Goal: Task Accomplishment & Management: Manage account settings

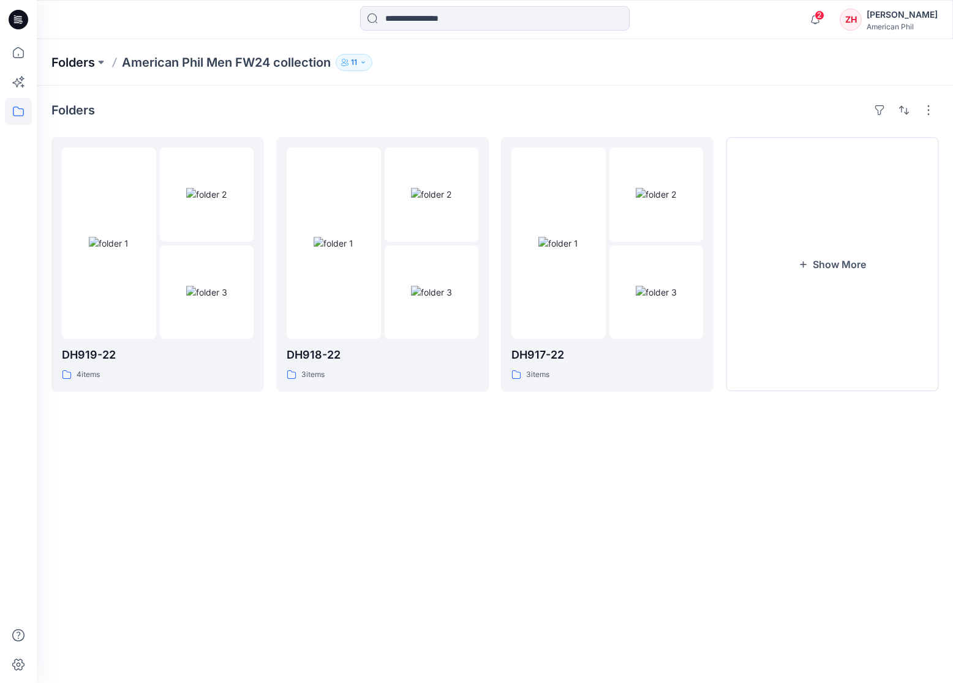
click at [89, 61] on p "Folders" at bounding box center [72, 62] width 43 height 17
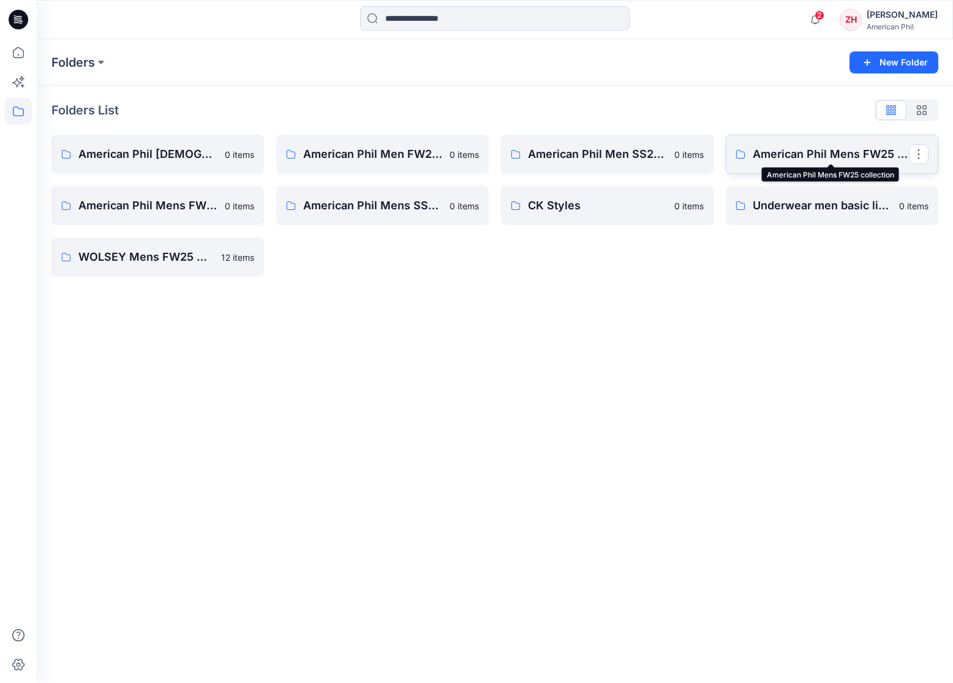
click at [876, 159] on p "American Phil Mens FW25 collection" at bounding box center [831, 154] width 156 height 17
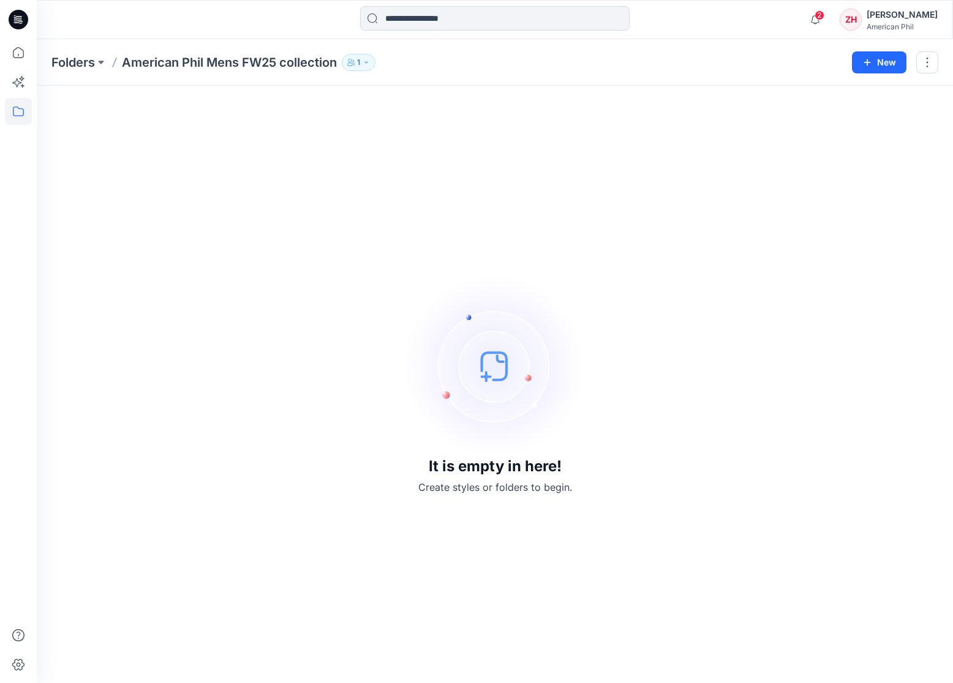
click at [527, 98] on div "It is empty in here! Create styles or folders to begin." at bounding box center [495, 385] width 916 height 598
click at [512, 107] on div "It is empty in here! Create styles or folders to begin." at bounding box center [494, 384] width 887 height 568
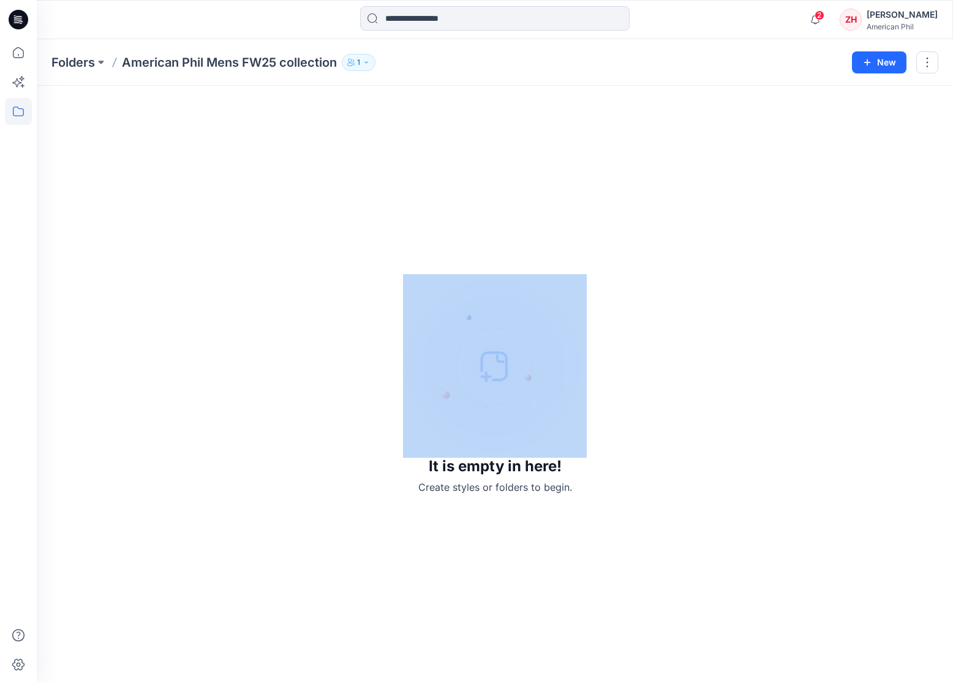
click at [512, 107] on div "It is empty in here! Create styles or folders to begin." at bounding box center [494, 384] width 887 height 568
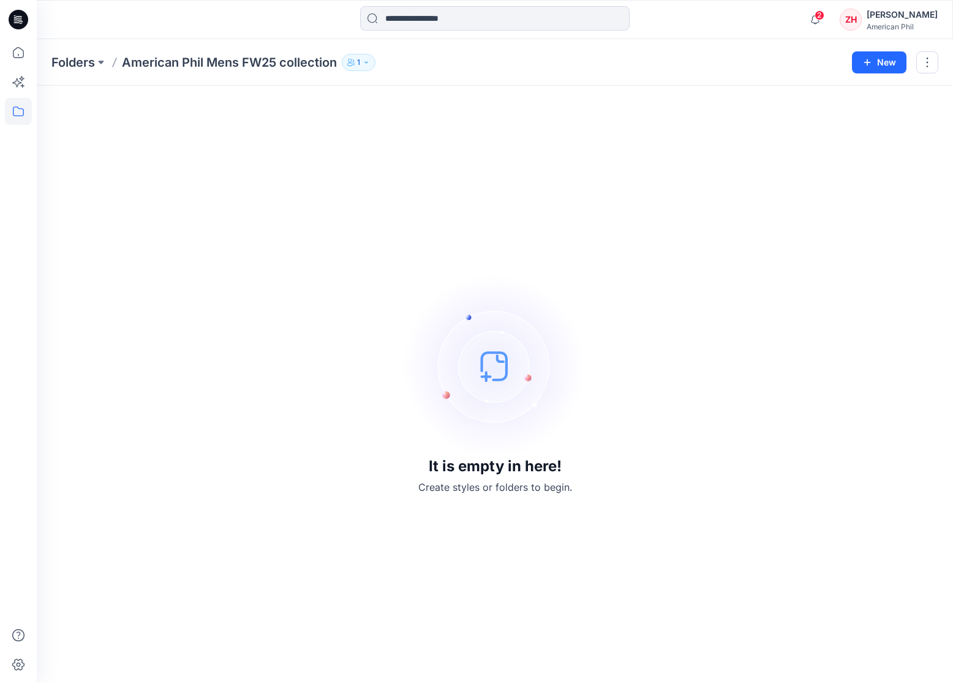
click at [369, 66] on button "1" at bounding box center [359, 62] width 34 height 17
click at [505, 59] on div "Folders American Phil Mens FW25 collection 1 Folder Access Members Only [PERSON…" at bounding box center [446, 62] width 791 height 17
click at [411, 28] on input at bounding box center [494, 18] width 269 height 24
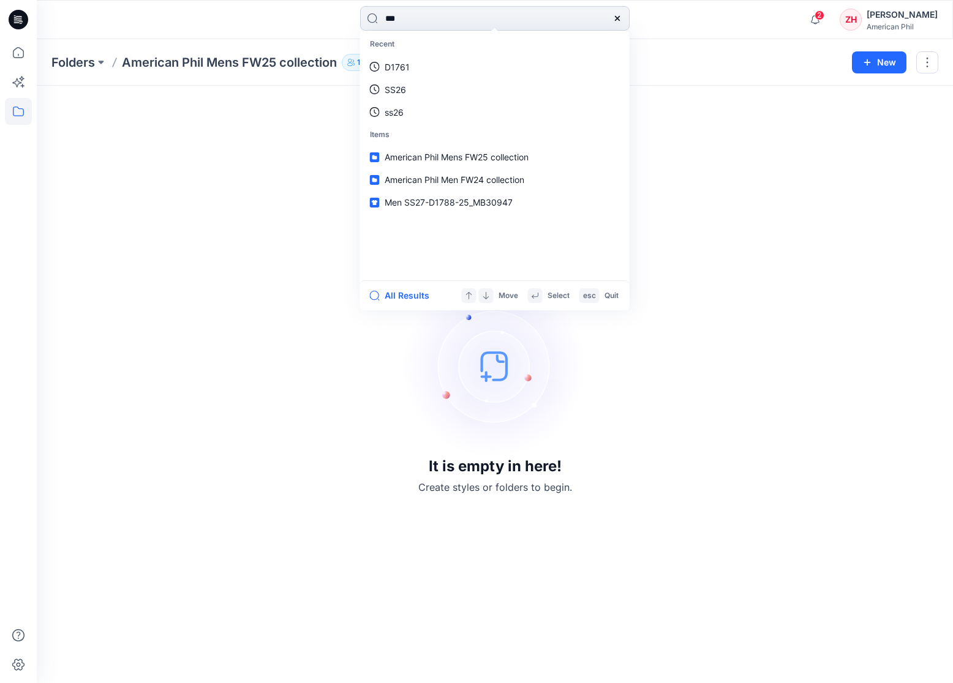
type input "****"
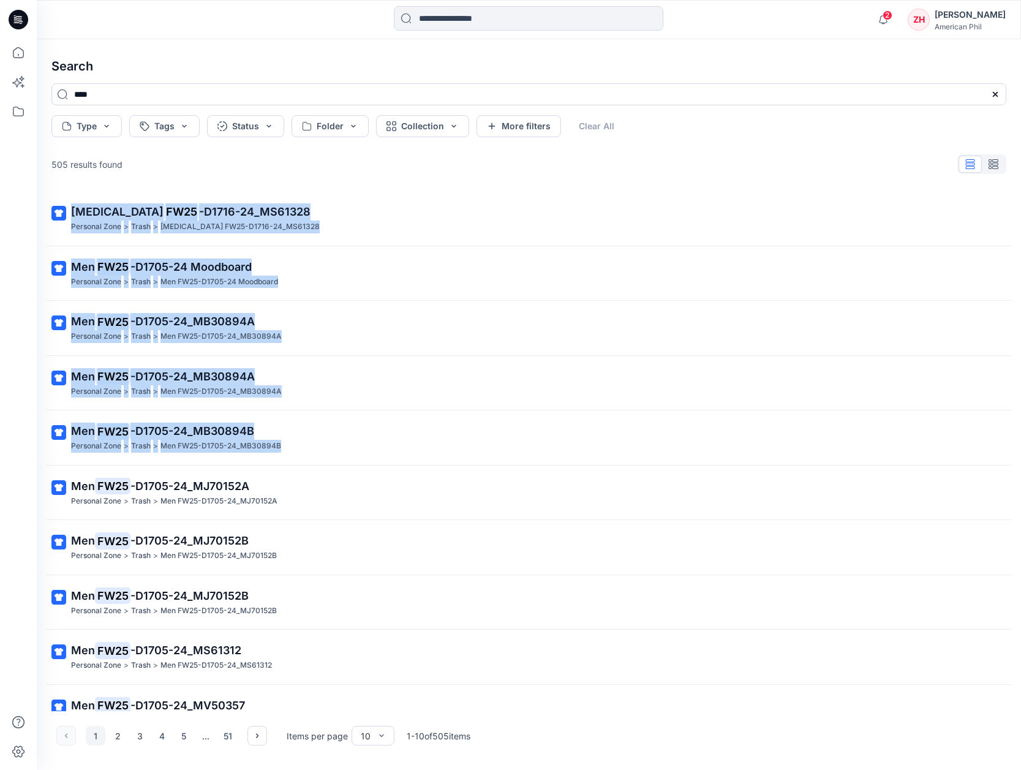
drag, startPoint x: 1015, startPoint y: 201, endPoint x: 1020, endPoint y: 445, distance: 243.8
click at [952, 446] on div "Search **** Type Tags Status Folder Collection More filters Clear All 505 resul…" at bounding box center [529, 404] width 984 height 731
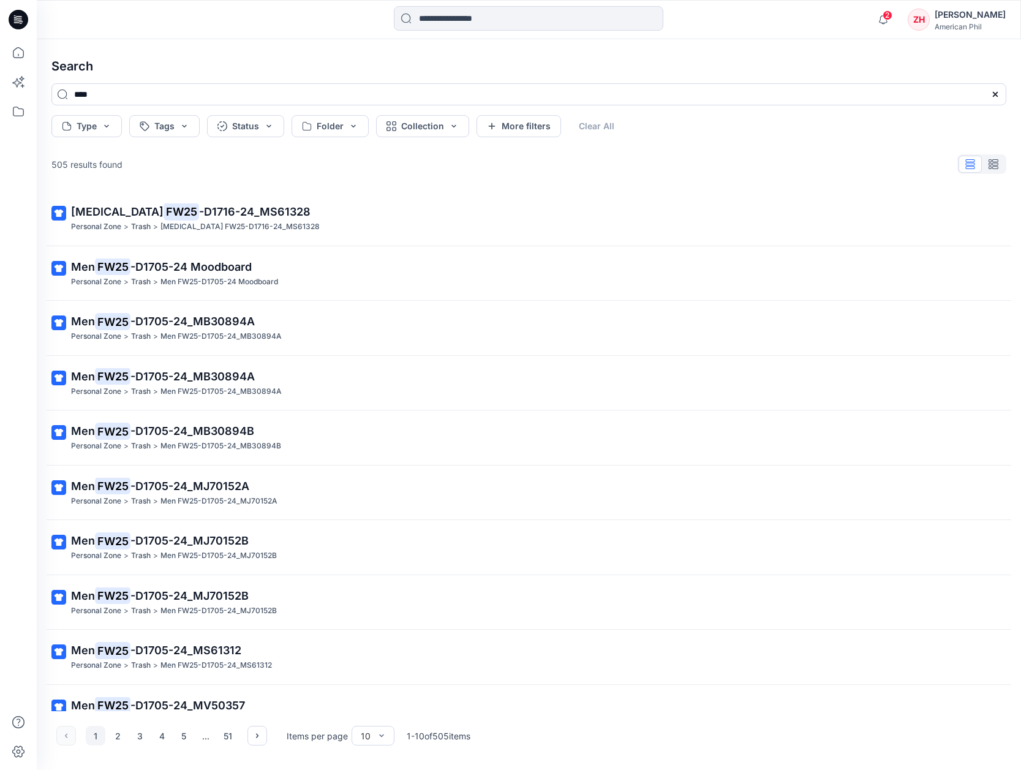
click at [915, 118] on div "Type Tags Status Folder Collection More filters Clear All" at bounding box center [528, 126] width 955 height 22
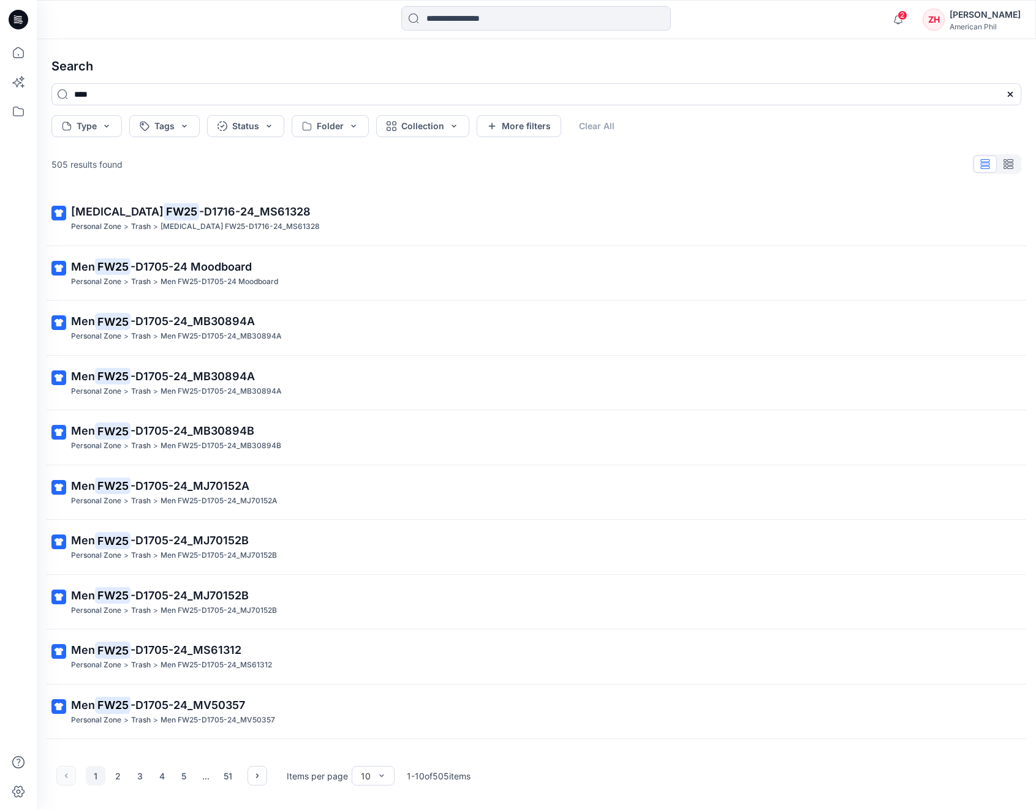
click at [952, 157] on button "button" at bounding box center [1007, 164] width 23 height 17
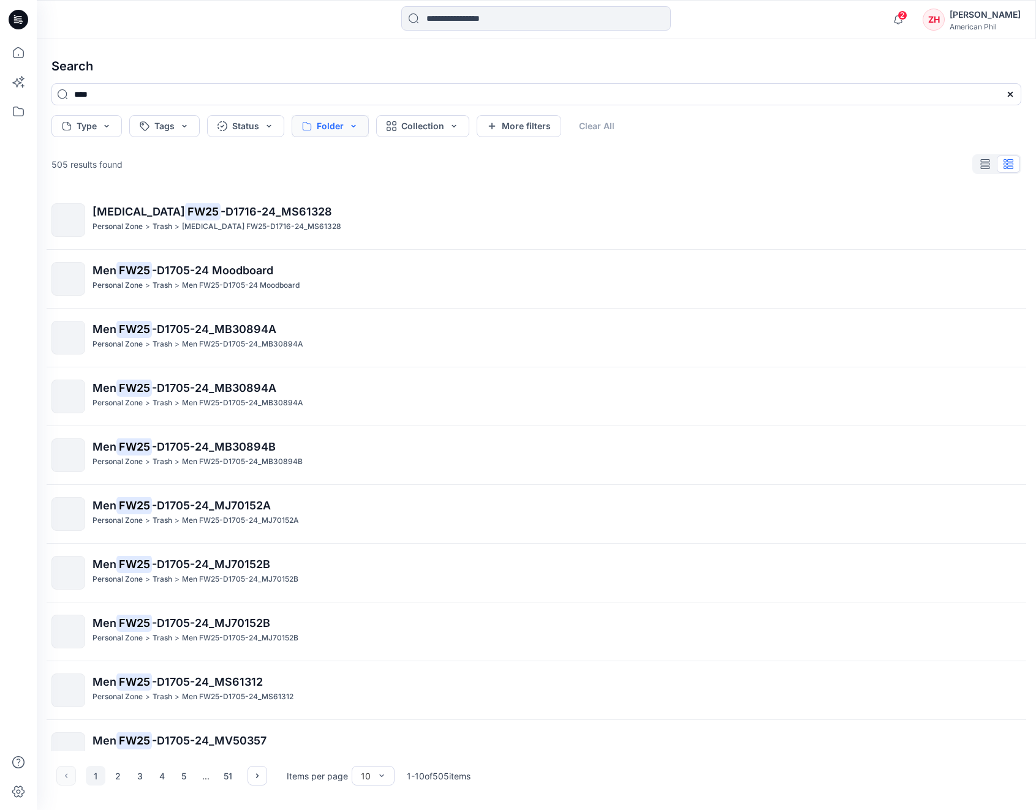
click at [354, 126] on button "Folder" at bounding box center [330, 126] width 77 height 22
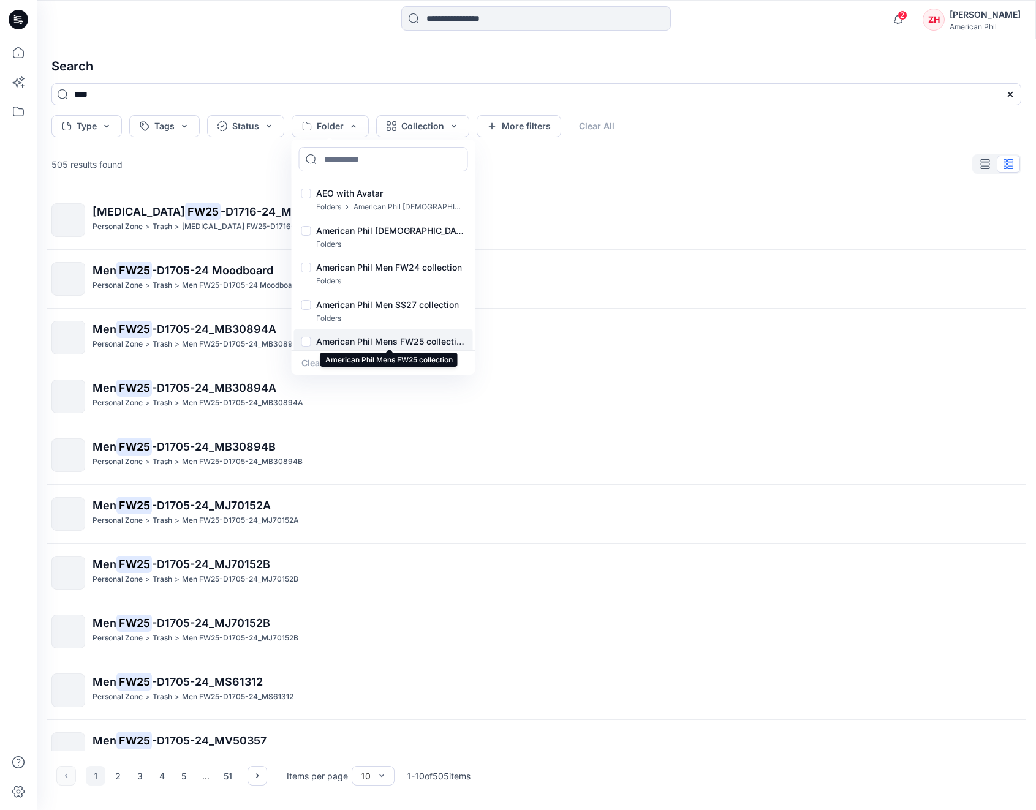
click at [427, 337] on p "American Phil Mens FW25 collection" at bounding box center [390, 341] width 149 height 15
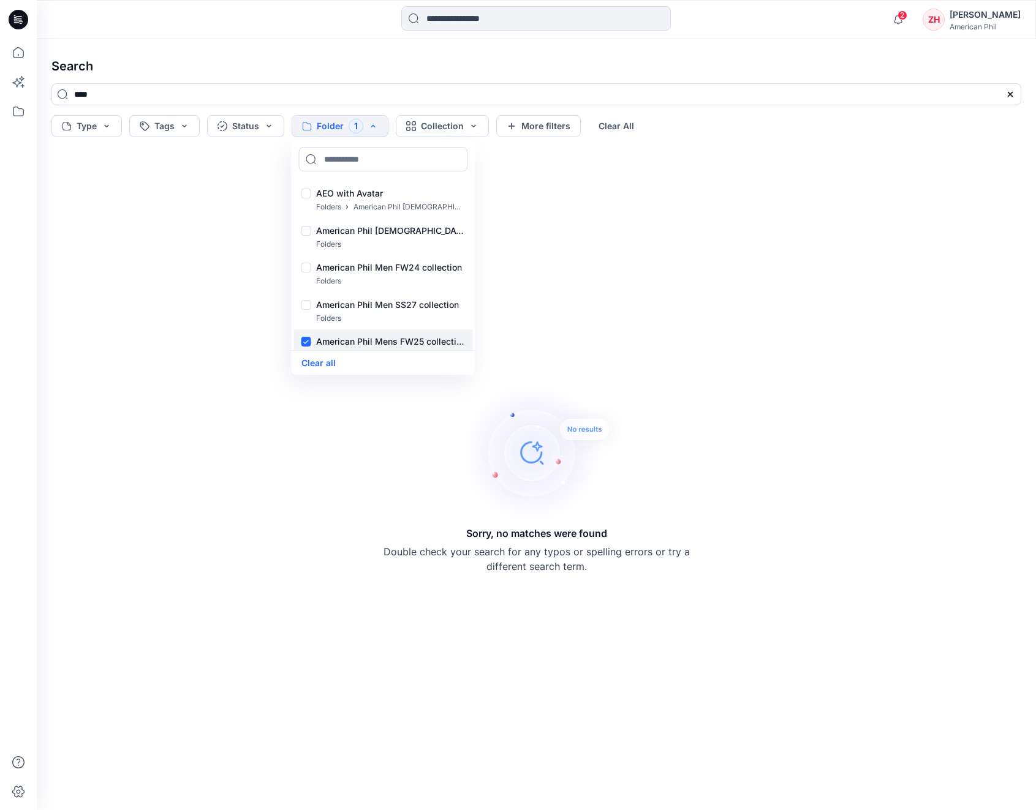
click at [307, 337] on div at bounding box center [306, 343] width 10 height 13
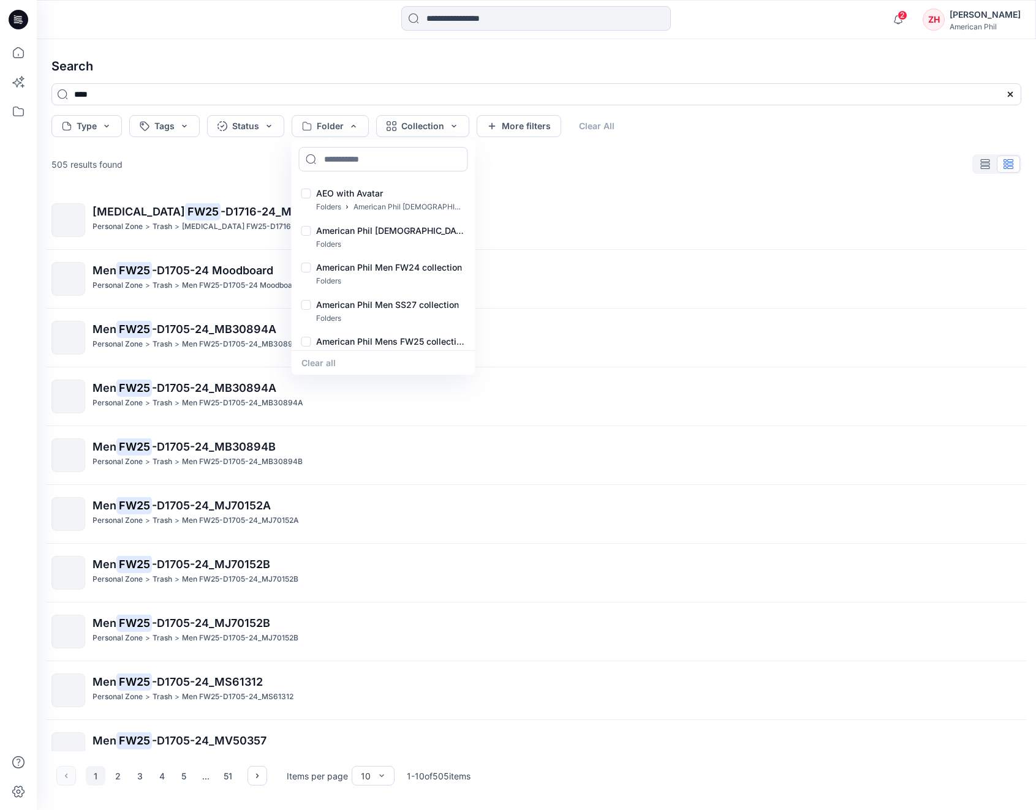
click at [224, 49] on h4 "Search" at bounding box center [536, 66] width 989 height 34
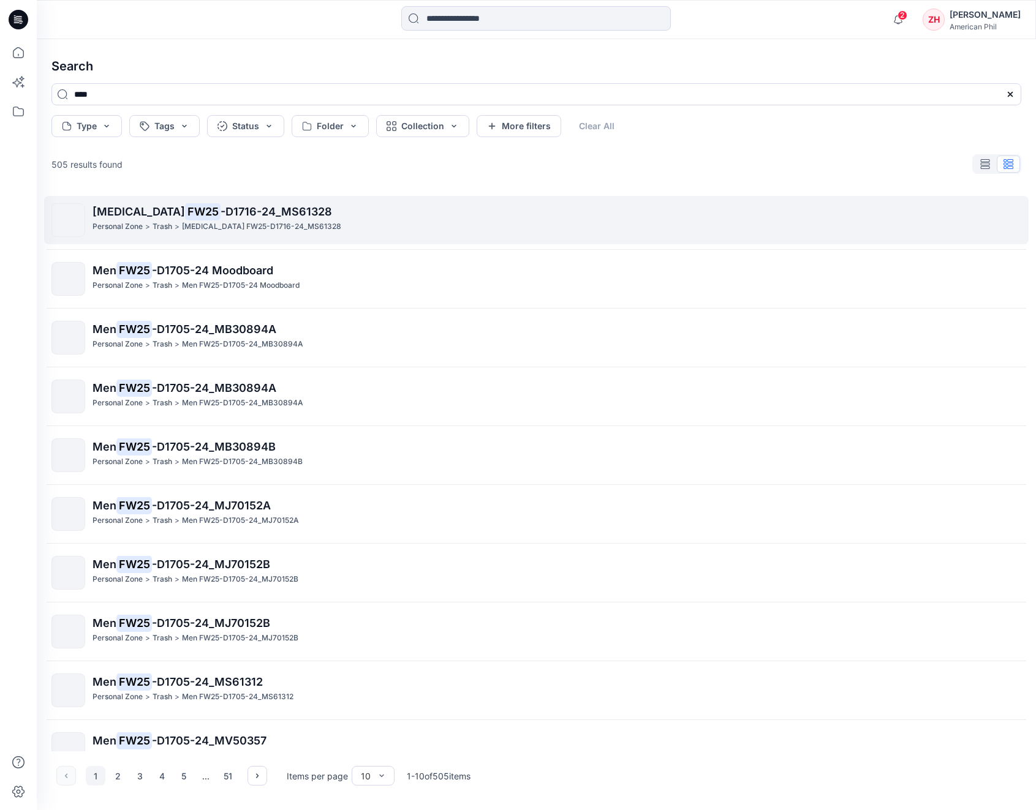
click at [877, 223] on div "Personal Zone > Trash > [MEDICAL_DATA] FW25-D1716-24_MS61328" at bounding box center [556, 226] width 928 height 13
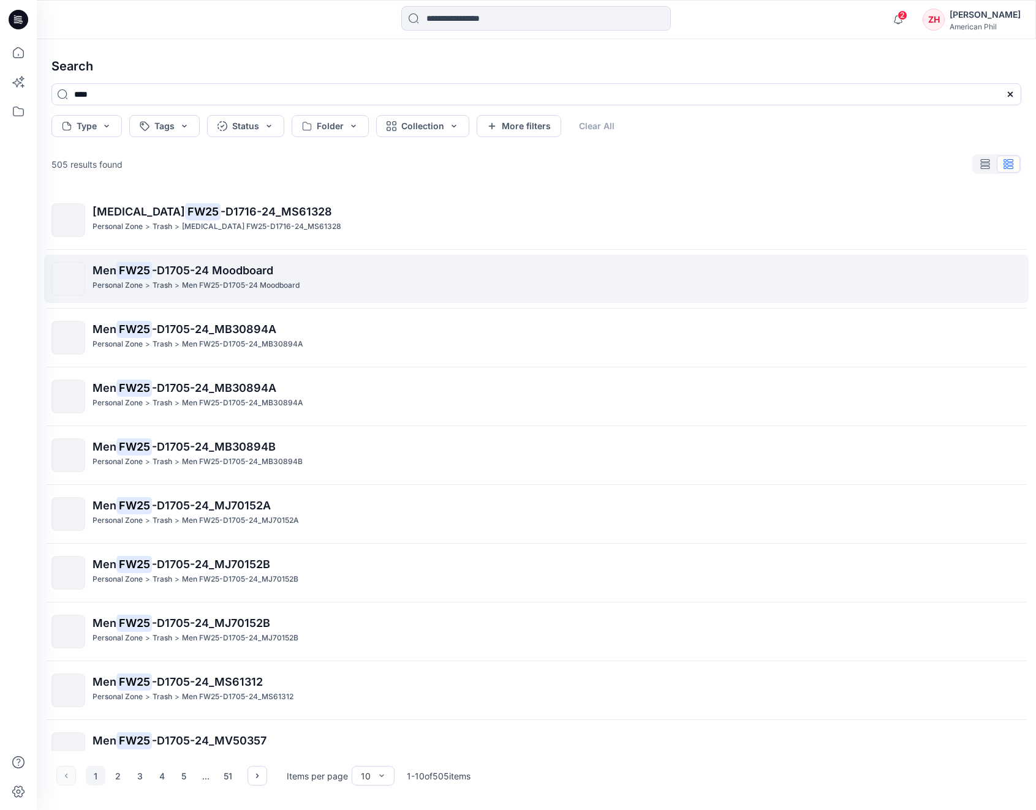
click at [856, 271] on p "Men FW25 -D1705-24 Moodboard" at bounding box center [556, 270] width 928 height 17
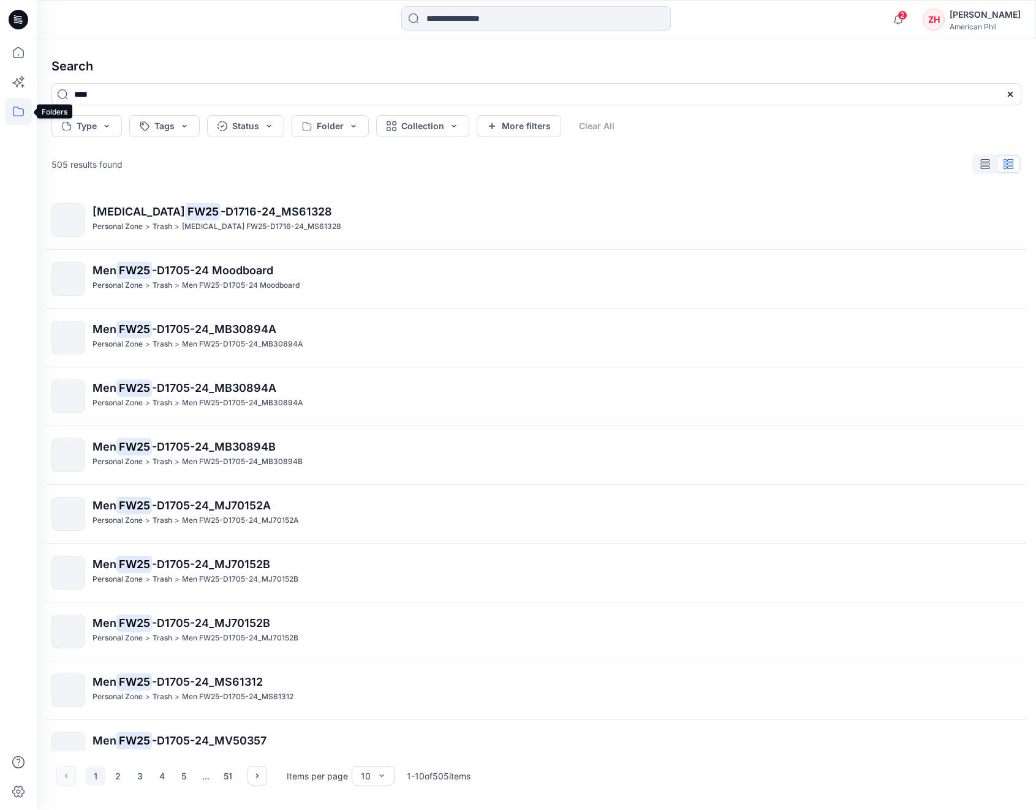
click at [17, 109] on icon at bounding box center [18, 111] width 27 height 27
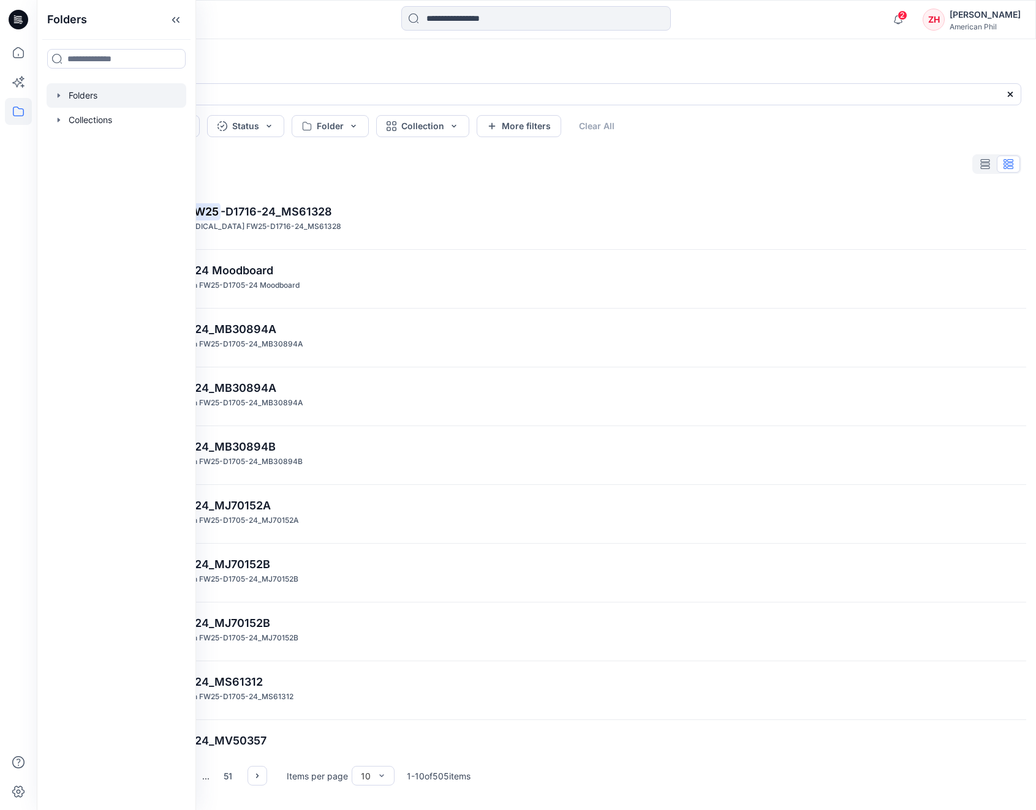
click at [123, 100] on div at bounding box center [117, 95] width 140 height 24
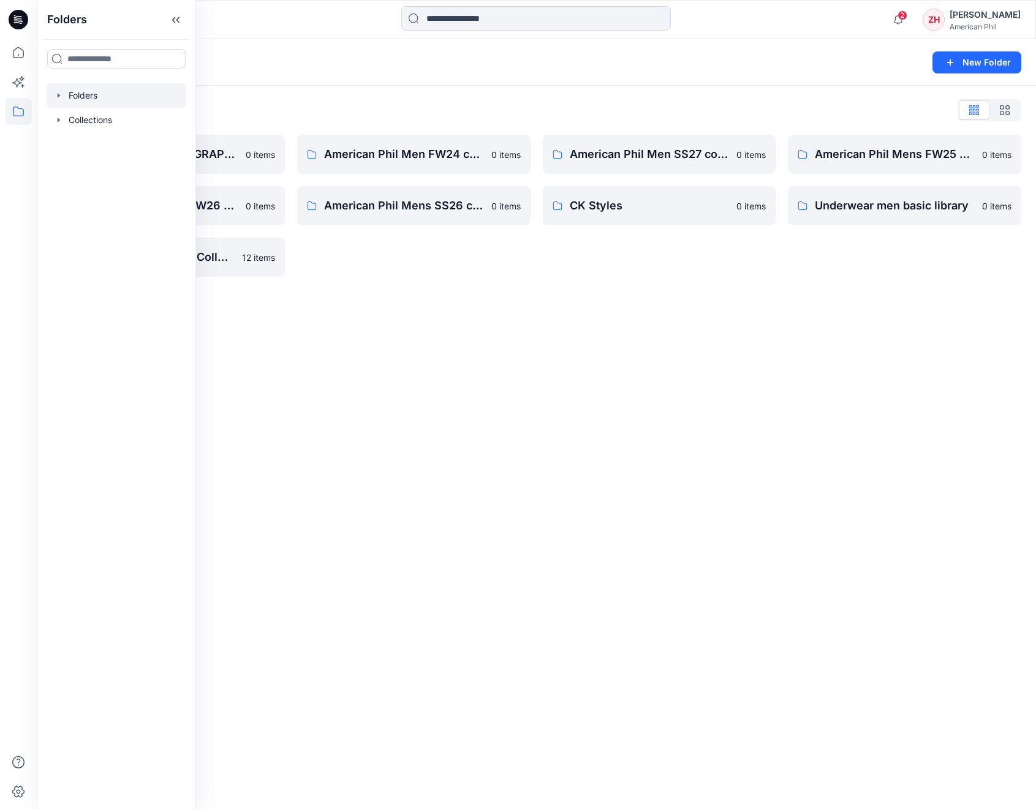
click at [462, 294] on div "Folders New Folder Folders List American Phil [DEMOGRAPHIC_DATA] SS25 collectio…" at bounding box center [536, 424] width 999 height 771
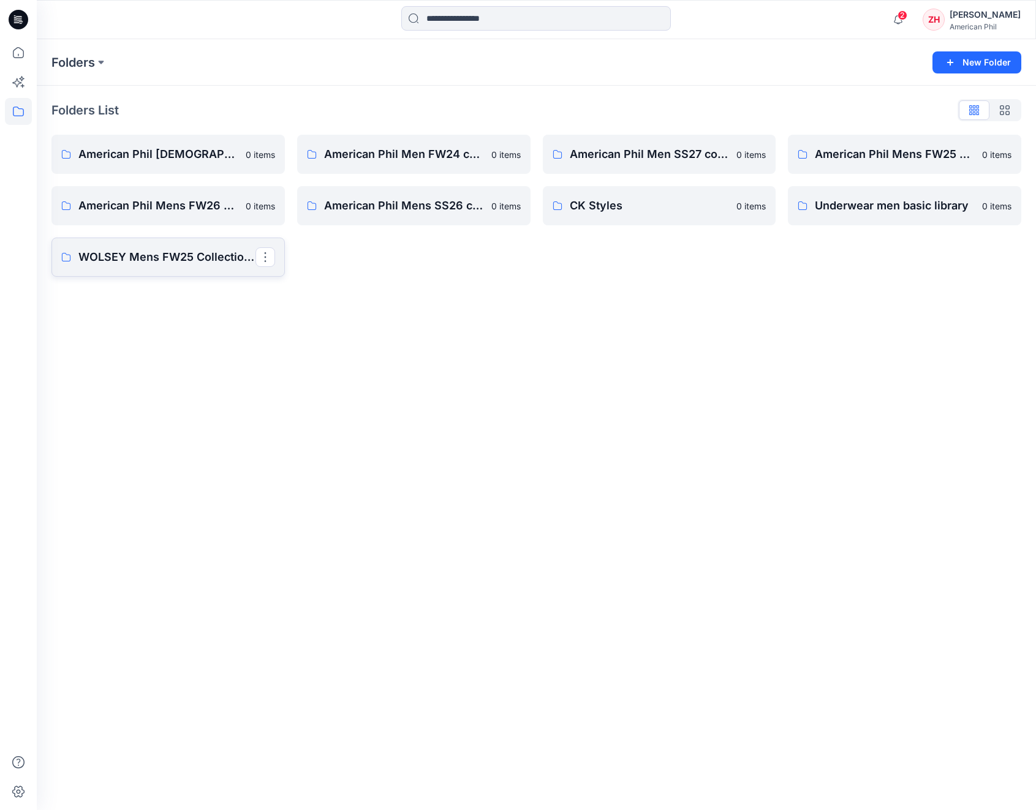
click at [190, 267] on link "WOLSEY Mens FW25 Collections" at bounding box center [167, 257] width 233 height 39
click at [886, 161] on p "American Phil Mens FW25 collection" at bounding box center [903, 154] width 177 height 17
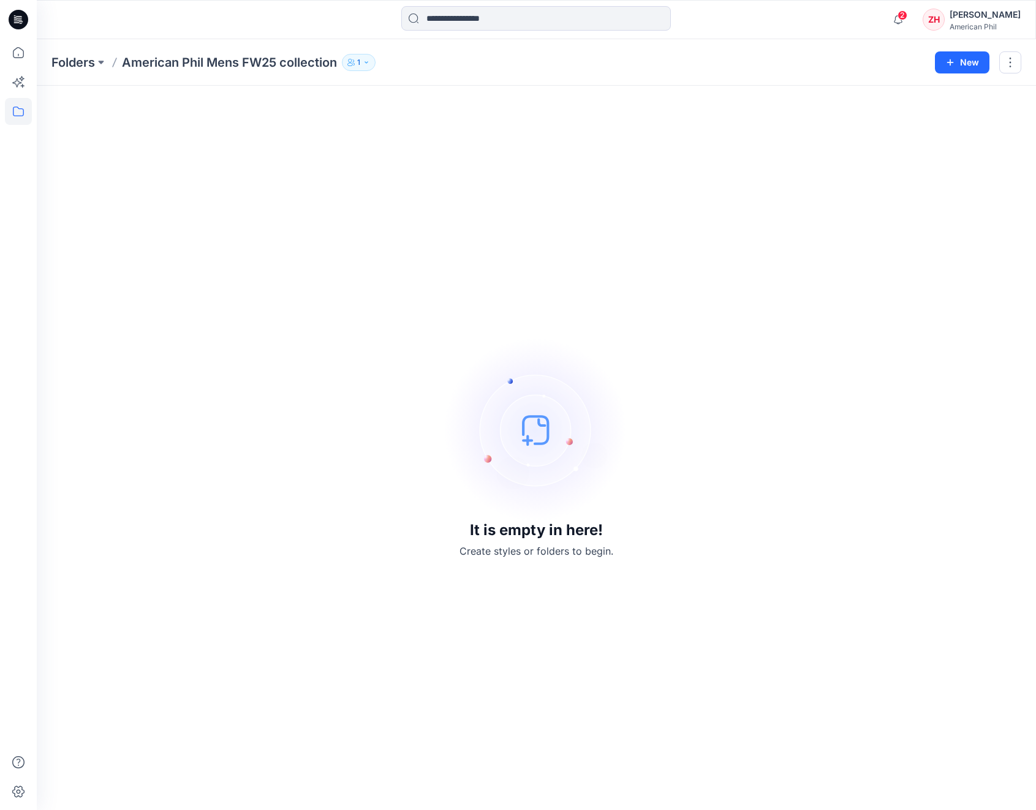
click at [878, 171] on div "It is empty in here! Create styles or folders to begin." at bounding box center [535, 447] width 969 height 695
click at [952, 69] on button "button" at bounding box center [1010, 62] width 22 height 22
click at [793, 144] on div "It is empty in here! Create styles or folders to begin." at bounding box center [535, 447] width 969 height 695
click at [952, 68] on button "New" at bounding box center [962, 62] width 55 height 22
click at [909, 92] on p "New Style" at bounding box center [923, 93] width 41 height 15
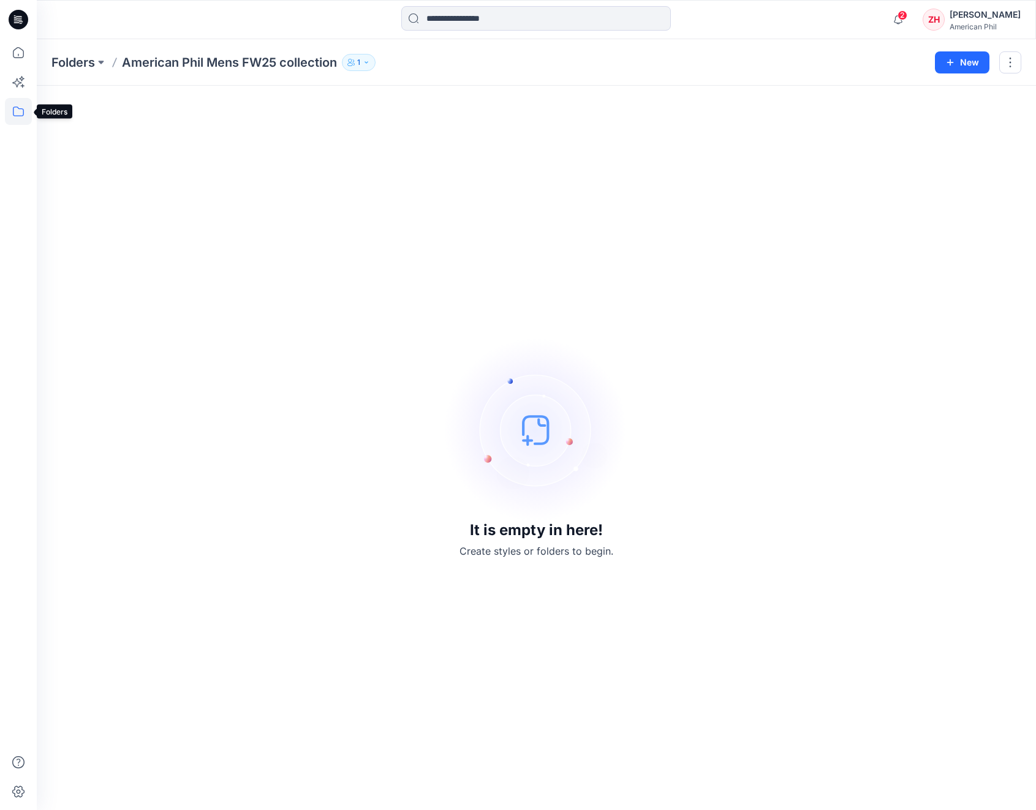
click at [23, 112] on icon at bounding box center [18, 112] width 11 height 10
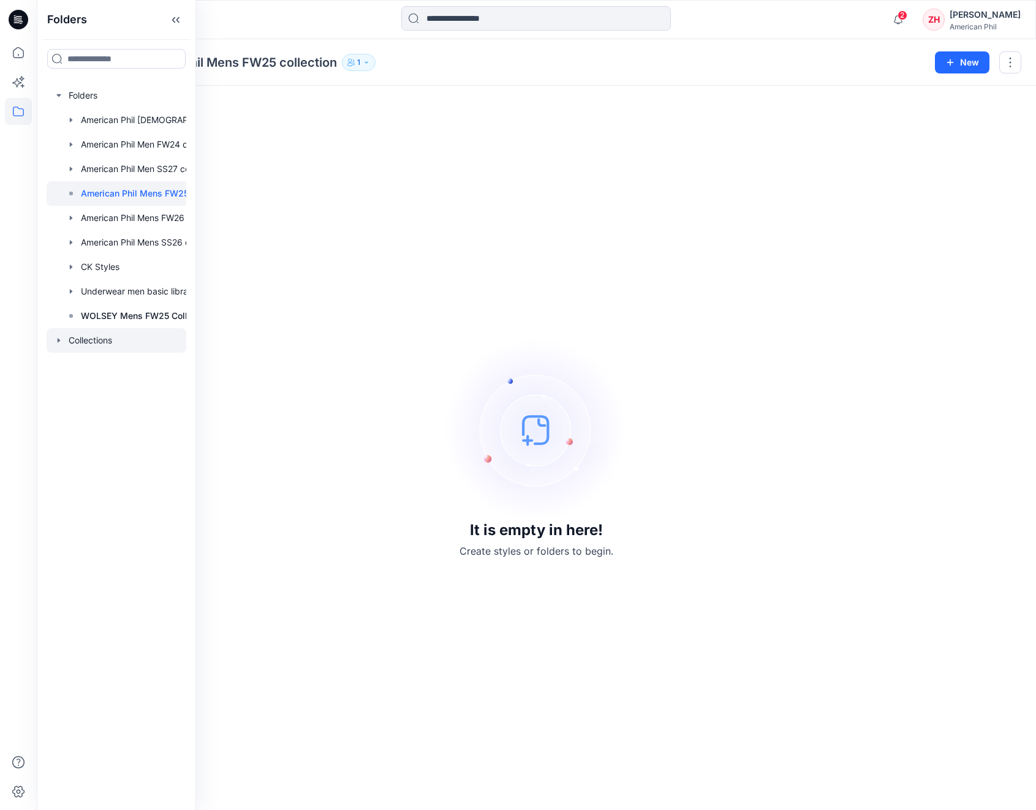
click at [62, 340] on icon "button" at bounding box center [59, 341] width 10 height 10
drag, startPoint x: 262, startPoint y: 385, endPoint x: 262, endPoint y: 379, distance: 6.2
click at [263, 385] on div "It is empty in here! Create styles or folders to begin." at bounding box center [535, 447] width 969 height 695
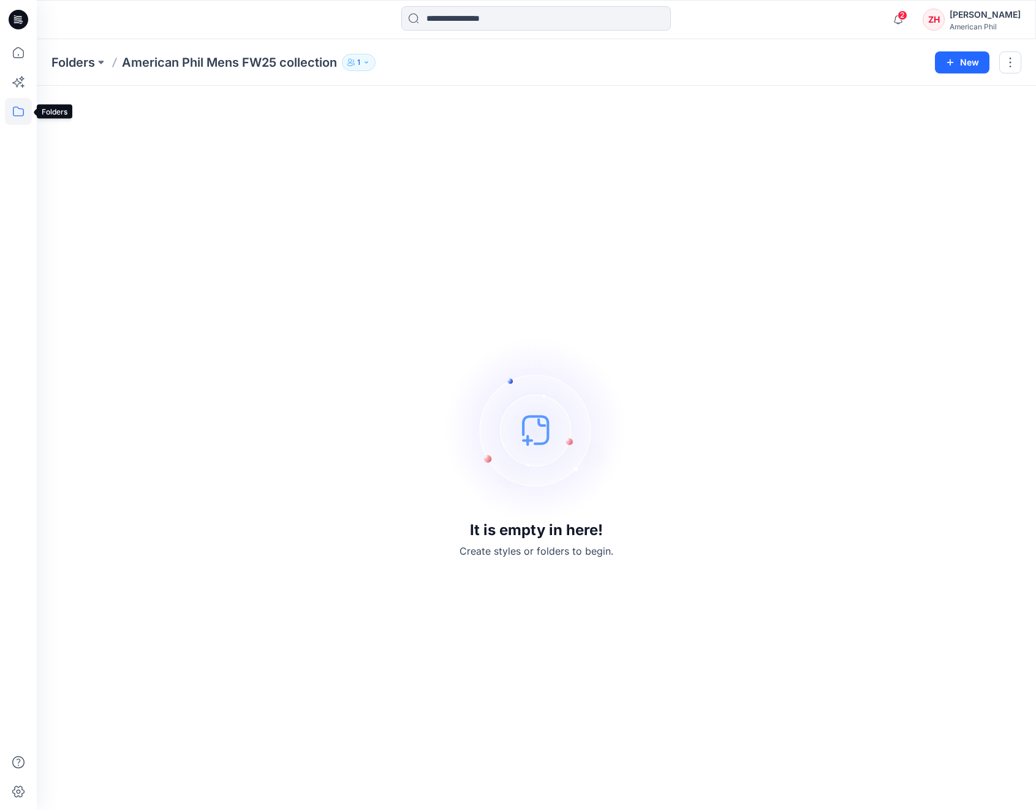
click at [23, 106] on icon at bounding box center [18, 111] width 27 height 27
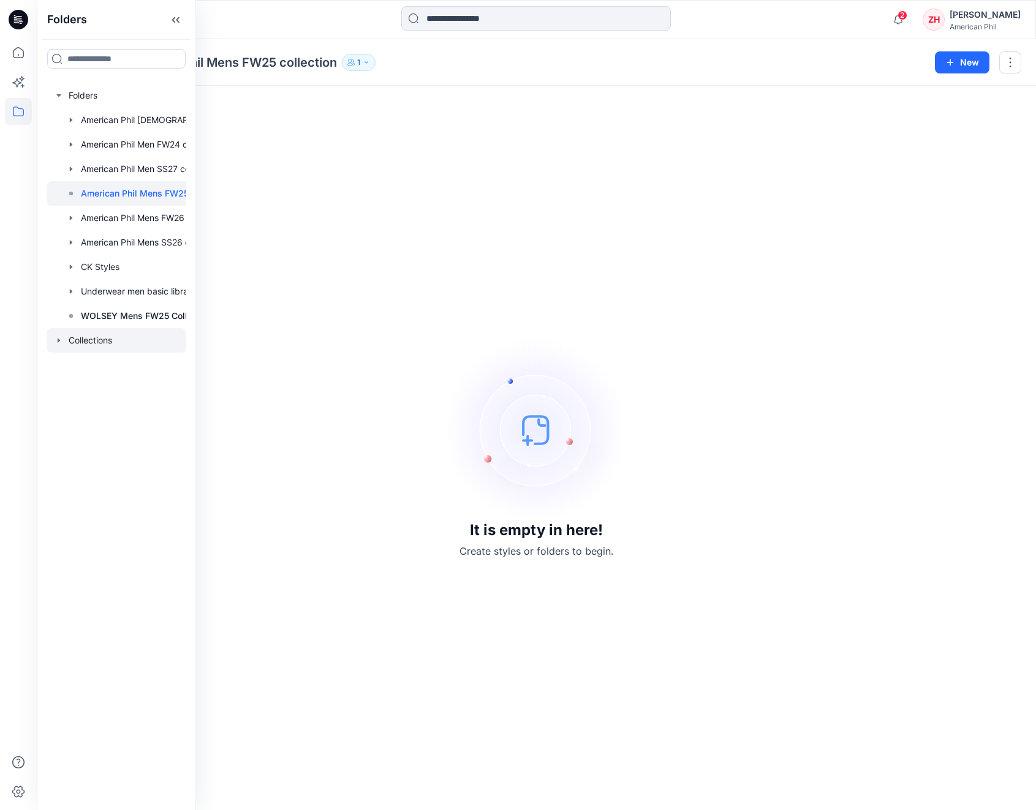
click at [85, 336] on div at bounding box center [117, 340] width 140 height 24
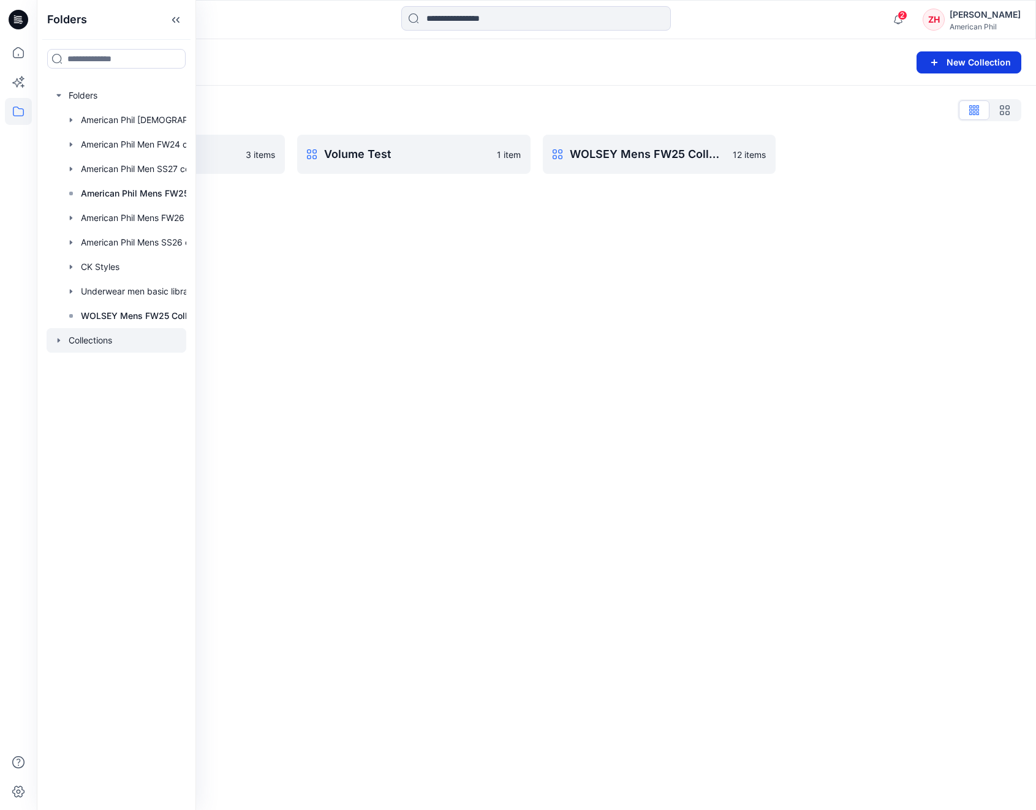
click at [952, 60] on button "New Collection" at bounding box center [968, 62] width 105 height 22
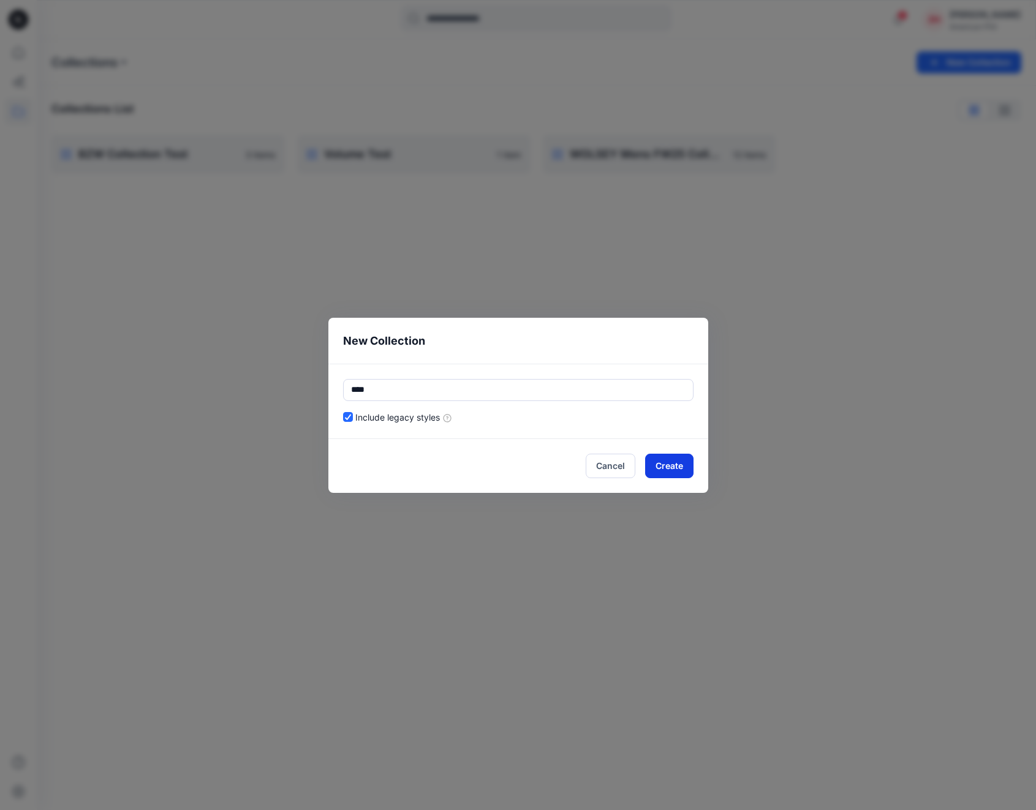
type input "****"
click at [678, 461] on button "Create" at bounding box center [669, 466] width 48 height 24
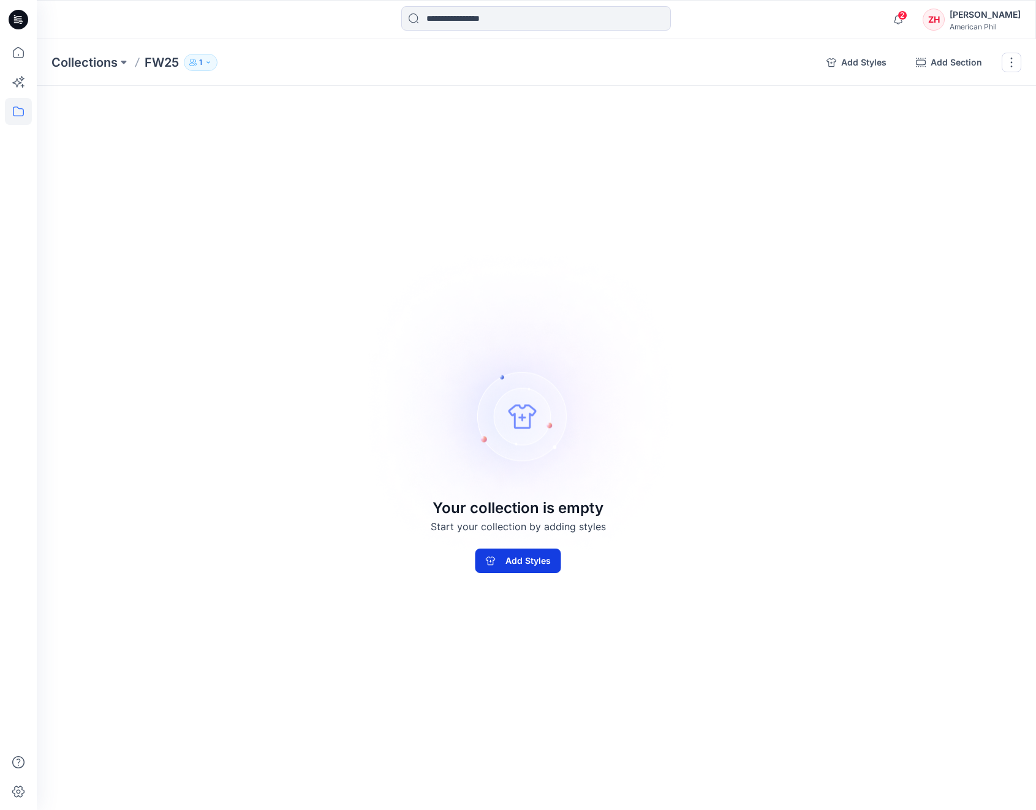
click at [543, 564] on button "Add Styles" at bounding box center [518, 561] width 86 height 24
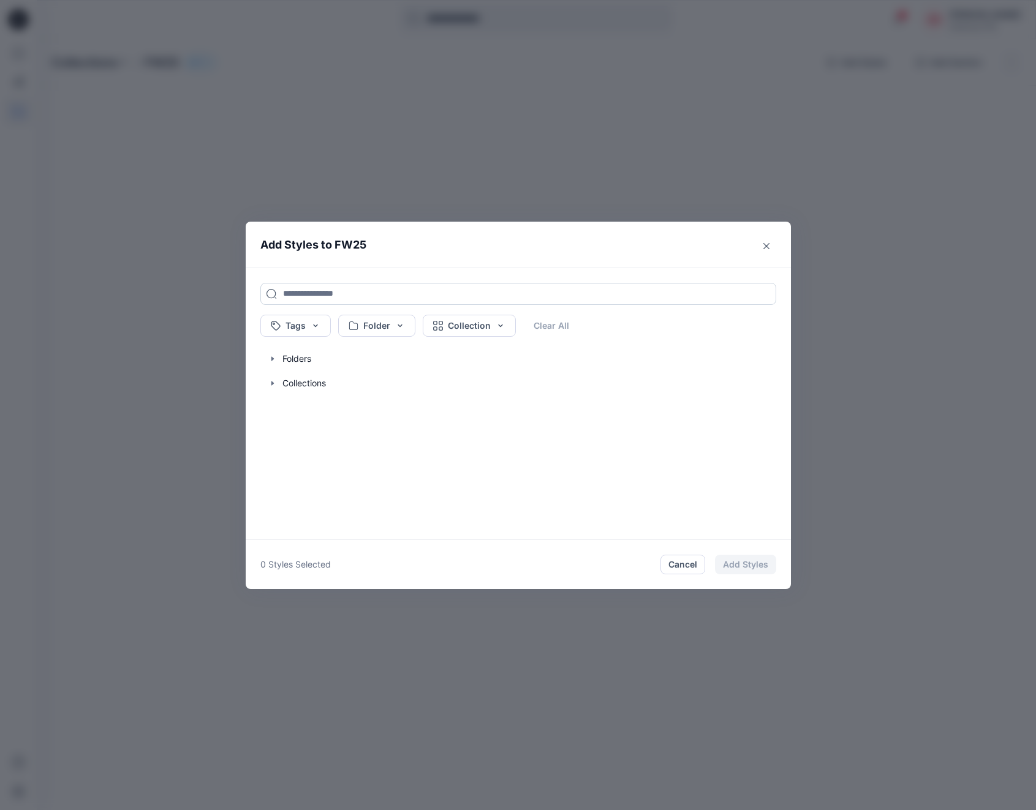
click at [410, 292] on input at bounding box center [518, 294] width 516 height 22
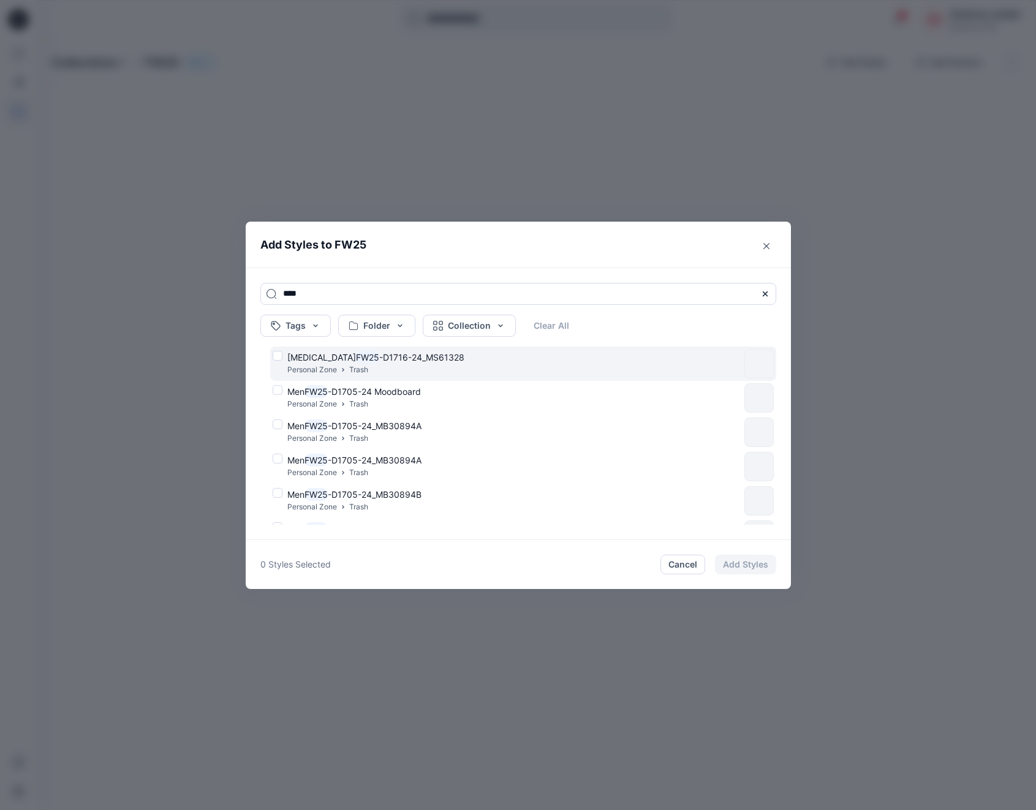
type input "****"
click at [280, 358] on div "[MEDICAL_DATA] FW25 -D1716-24_MS61328 Personal Zone Trash" at bounding box center [506, 364] width 467 height 26
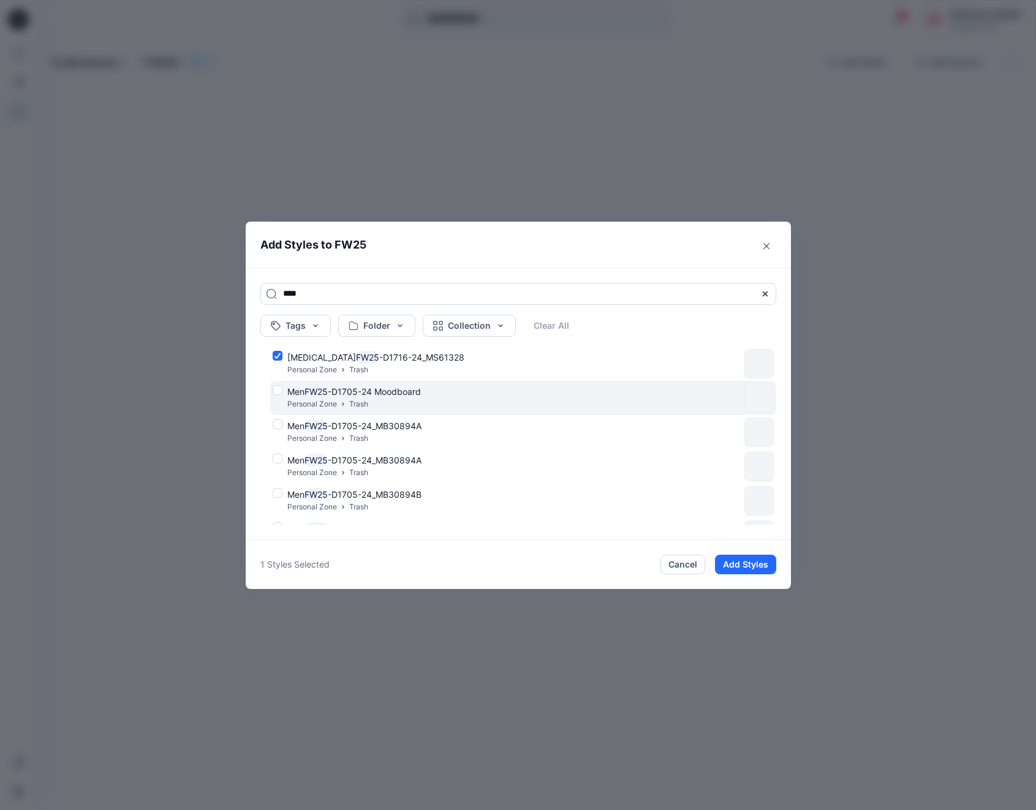
click at [278, 391] on div "Men FW25 -D1705-24 Moodboard Personal Zone Trash" at bounding box center [506, 398] width 467 height 26
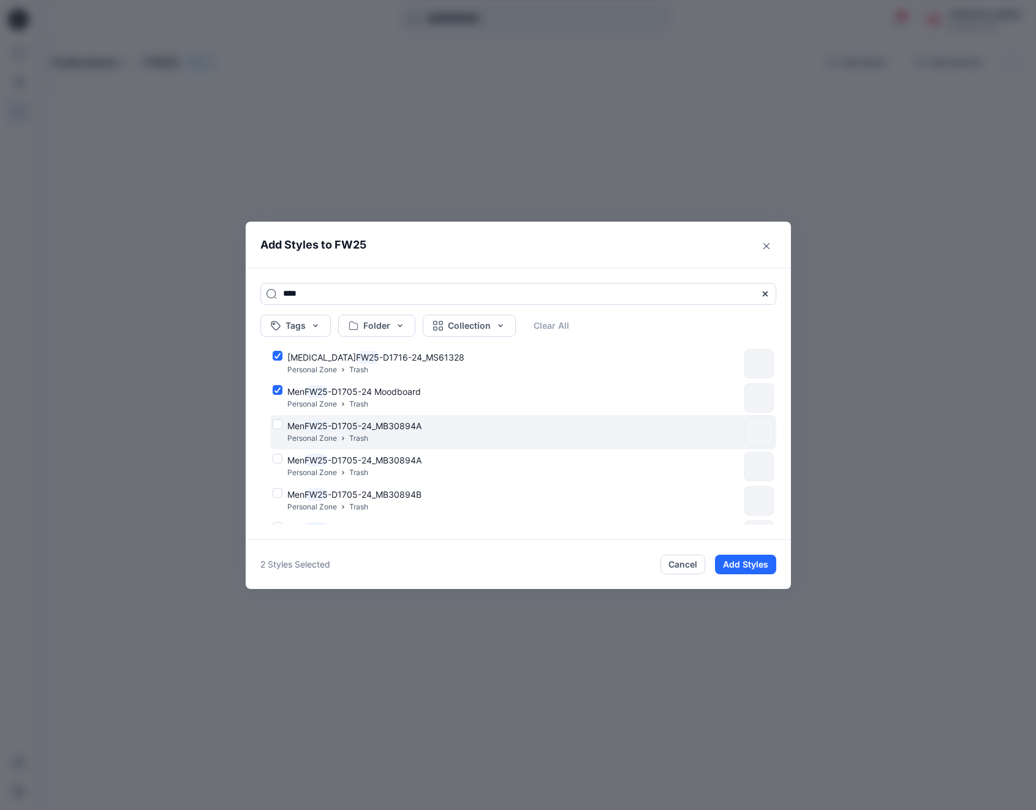
click at [279, 427] on div "Men FW25 -D1705-24_MB30894A Personal Zone Trash" at bounding box center [506, 433] width 467 height 26
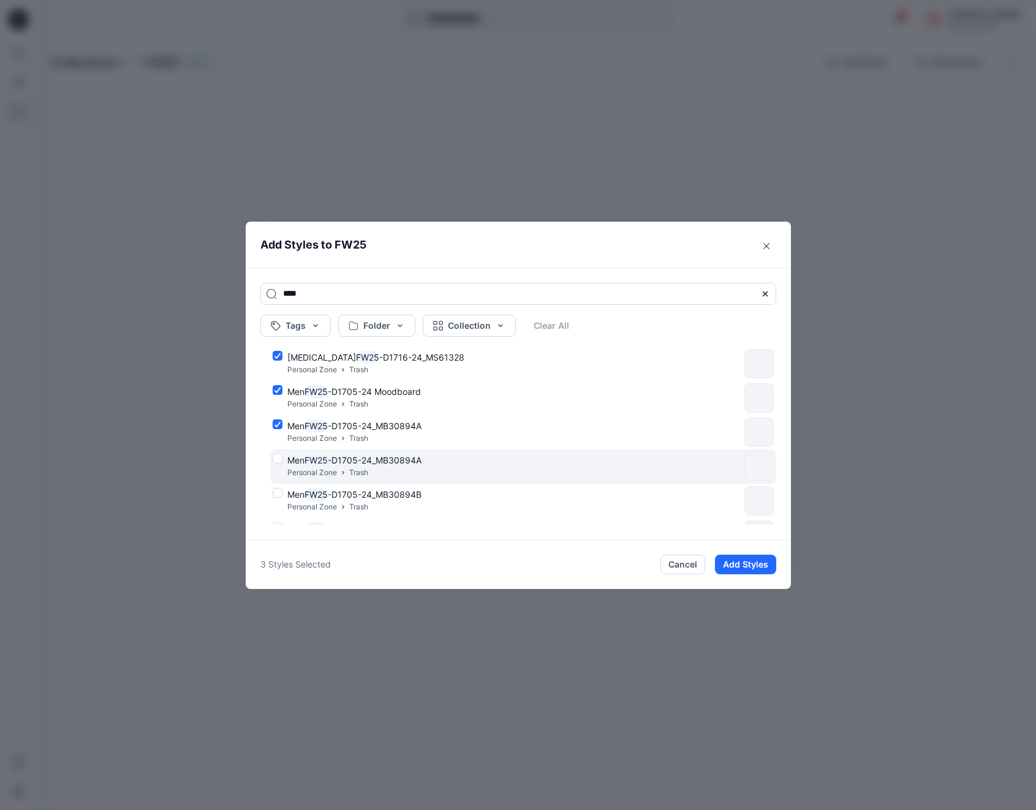
drag, startPoint x: 276, startPoint y: 457, endPoint x: 273, endPoint y: 478, distance: 20.5
click at [276, 458] on div "Men FW25 -D1705-24_MB30894A Personal Zone Trash" at bounding box center [506, 467] width 467 height 26
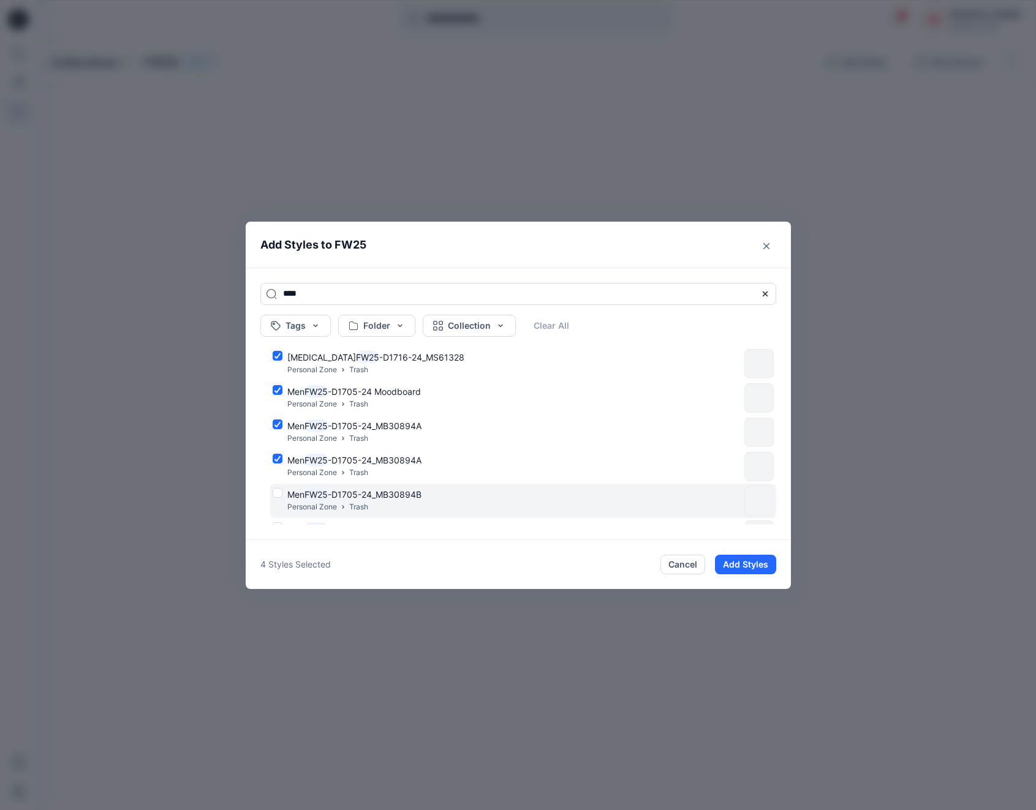
click at [281, 492] on div "Men FW25 -D1705-24_MB30894B Personal Zone Trash" at bounding box center [506, 501] width 467 height 26
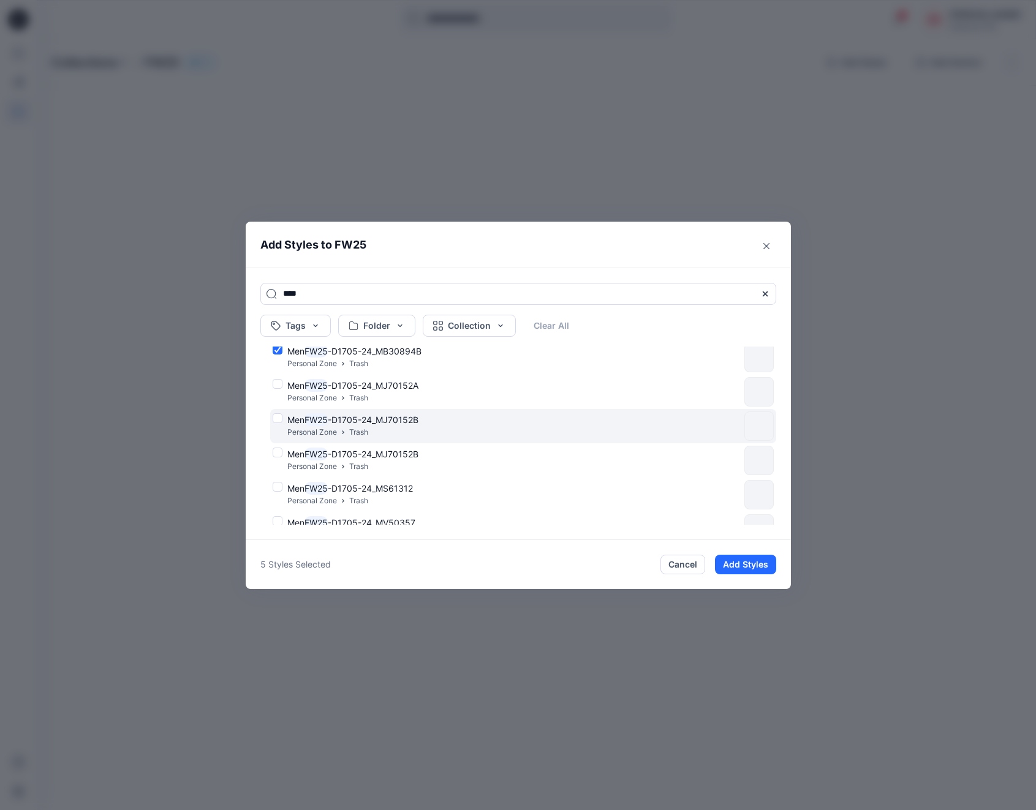
scroll to position [146, 0]
drag, startPoint x: 276, startPoint y: 379, endPoint x: 278, endPoint y: 405, distance: 26.4
click at [276, 380] on div "Men FW25 -D1705-24_MJ70152A Personal Zone Trash" at bounding box center [506, 389] width 467 height 26
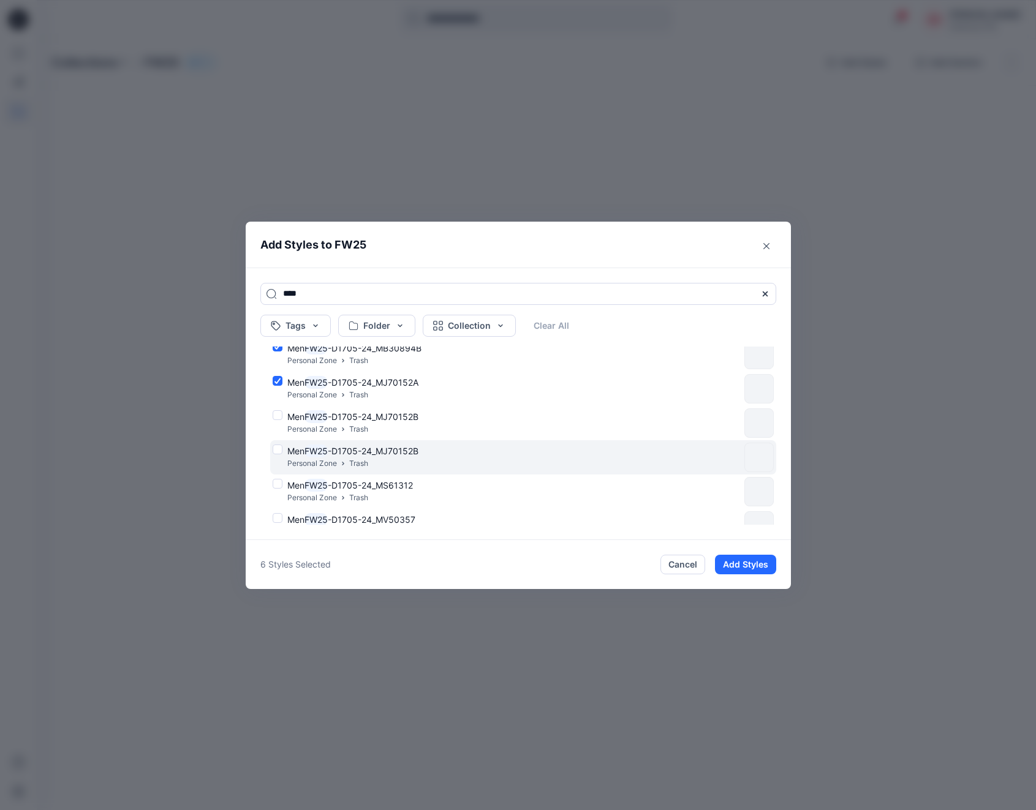
drag, startPoint x: 278, startPoint y: 417, endPoint x: 279, endPoint y: 446, distance: 29.4
click at [278, 417] on div "Men FW25 -D1705-24_MJ70152B Personal Zone Trash" at bounding box center [506, 423] width 467 height 26
click at [280, 451] on div "Men FW25 -D1705-24_MJ70152B Personal Zone Trash" at bounding box center [506, 458] width 467 height 26
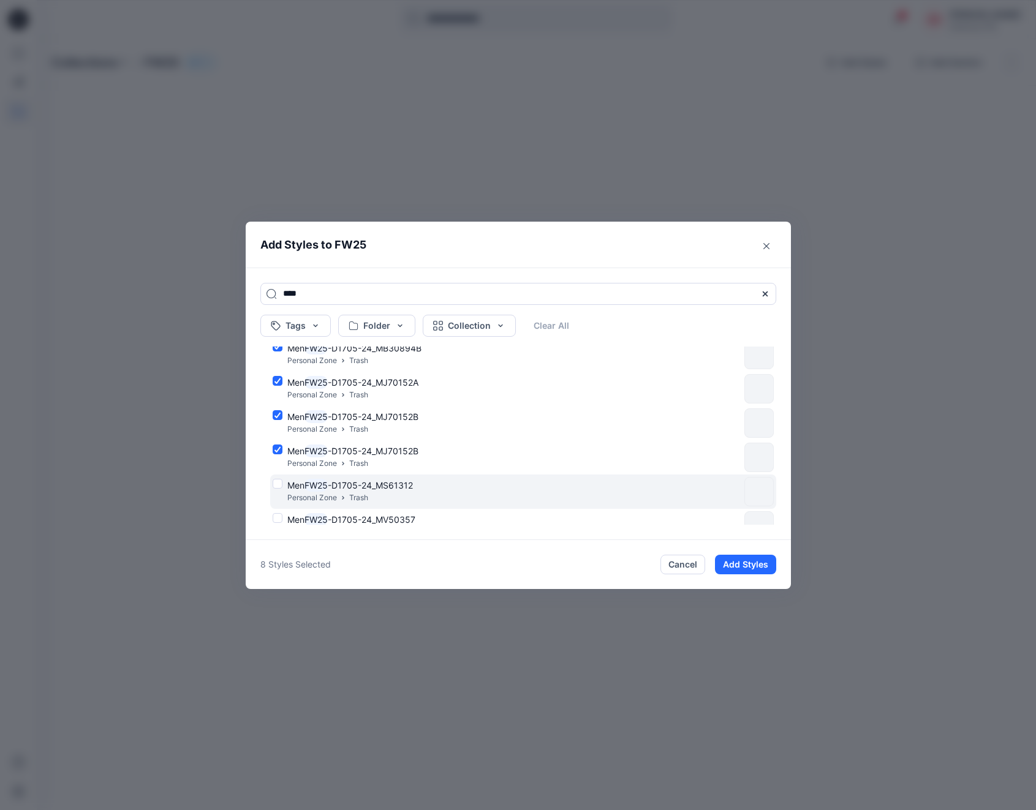
click at [279, 482] on div "Men FW25 -D1705-24_MS61312 Personal Zone Trash" at bounding box center [506, 492] width 467 height 26
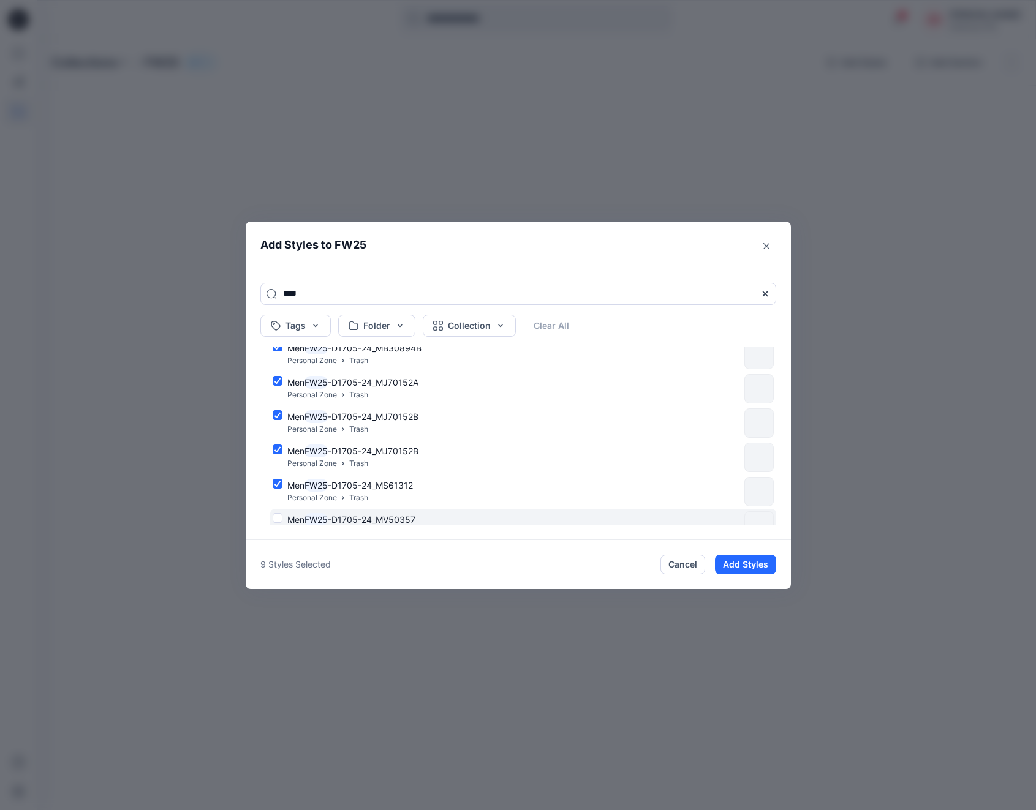
click at [280, 514] on div "Men FW25 -D1705-24_MV50357 Personal Zone Trash" at bounding box center [506, 526] width 467 height 26
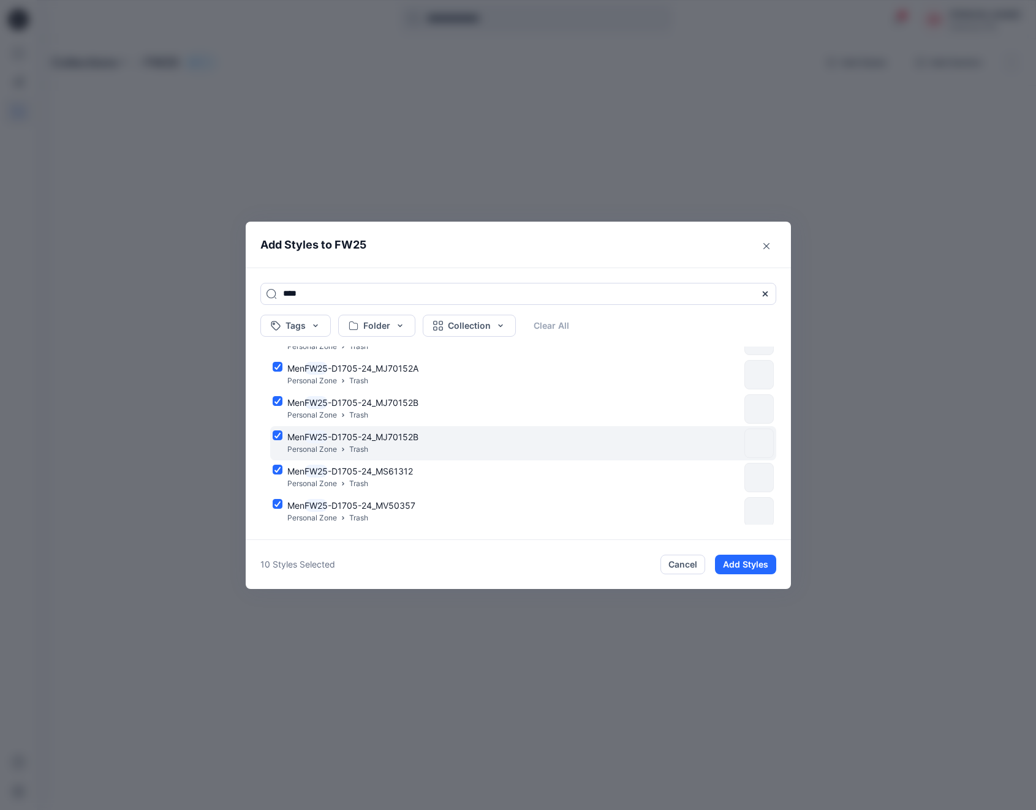
scroll to position [213, 0]
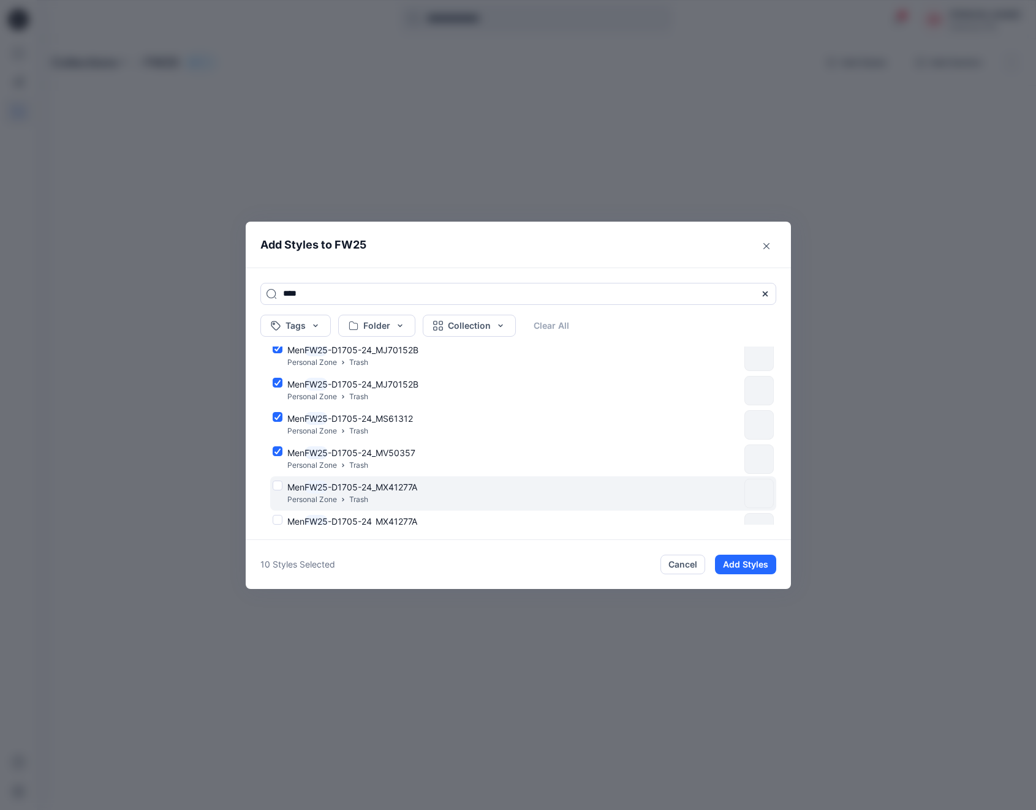
click at [275, 486] on div "Men FW25 -D1705-24_MX41277A Personal Zone Trash" at bounding box center [506, 494] width 467 height 26
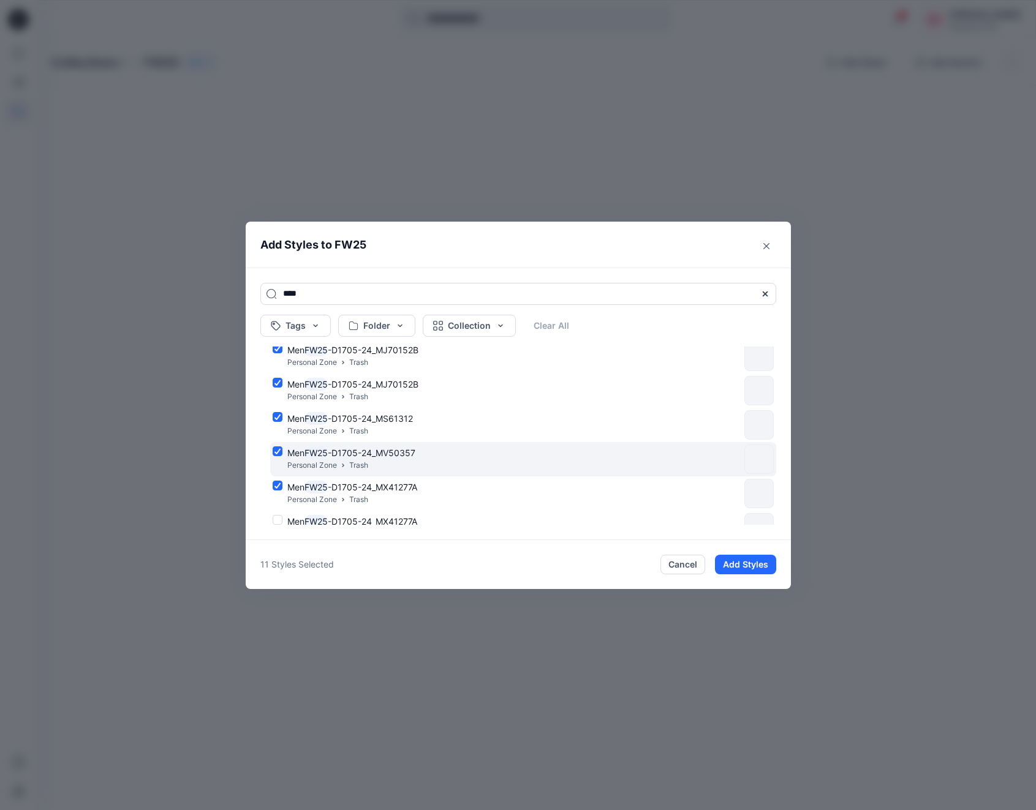
drag, startPoint x: 275, startPoint y: 517, endPoint x: 333, endPoint y: 461, distance: 80.1
click at [275, 517] on div "Men FW25 -D1705-24_MX41277A Personal Zone Trash" at bounding box center [506, 528] width 467 height 26
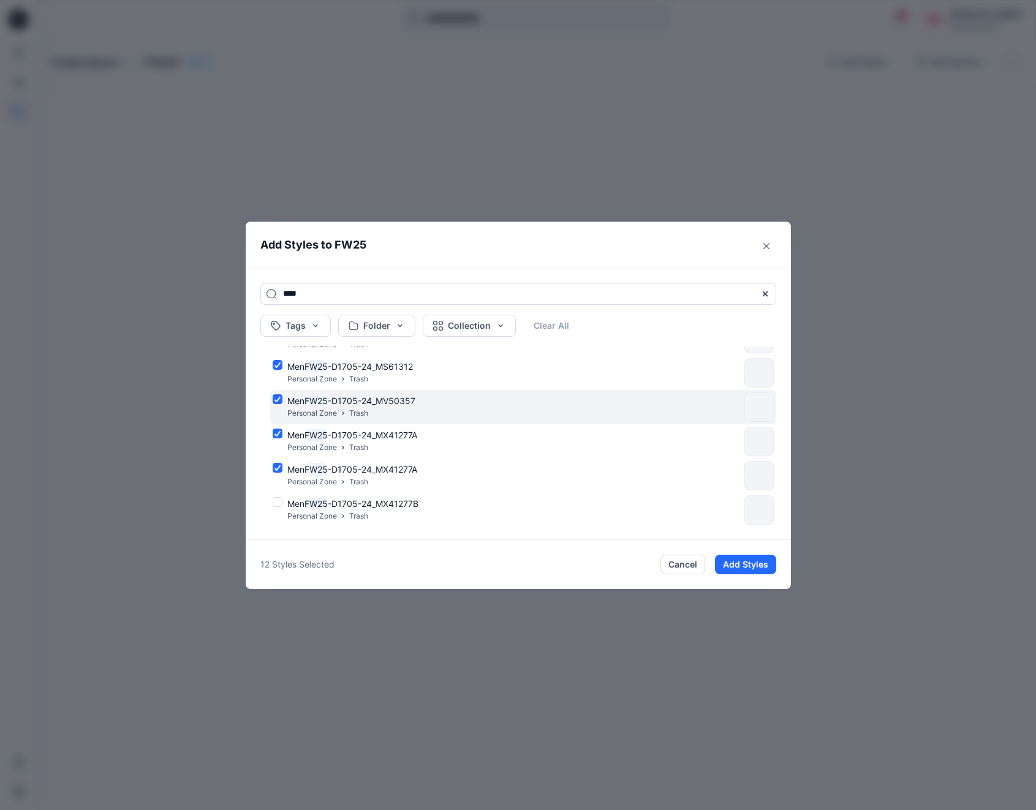
scroll to position [317, 0]
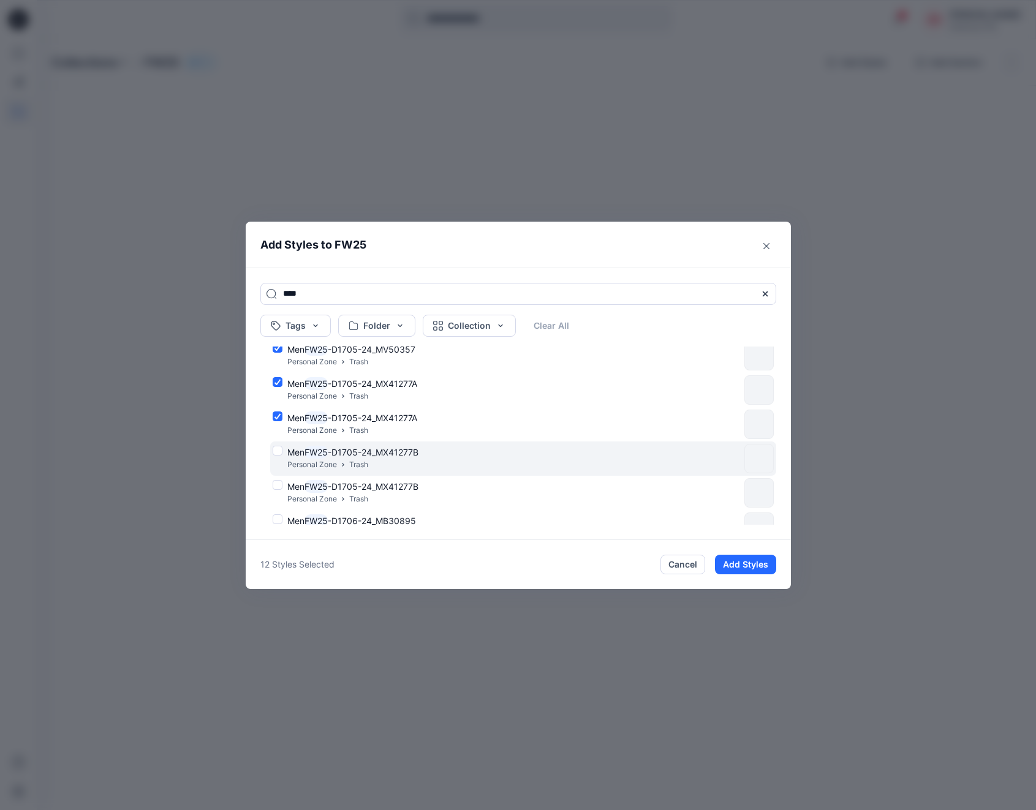
click at [282, 451] on div "Men FW25 -D1705-24_MX41277B Personal Zone Trash" at bounding box center [506, 459] width 467 height 26
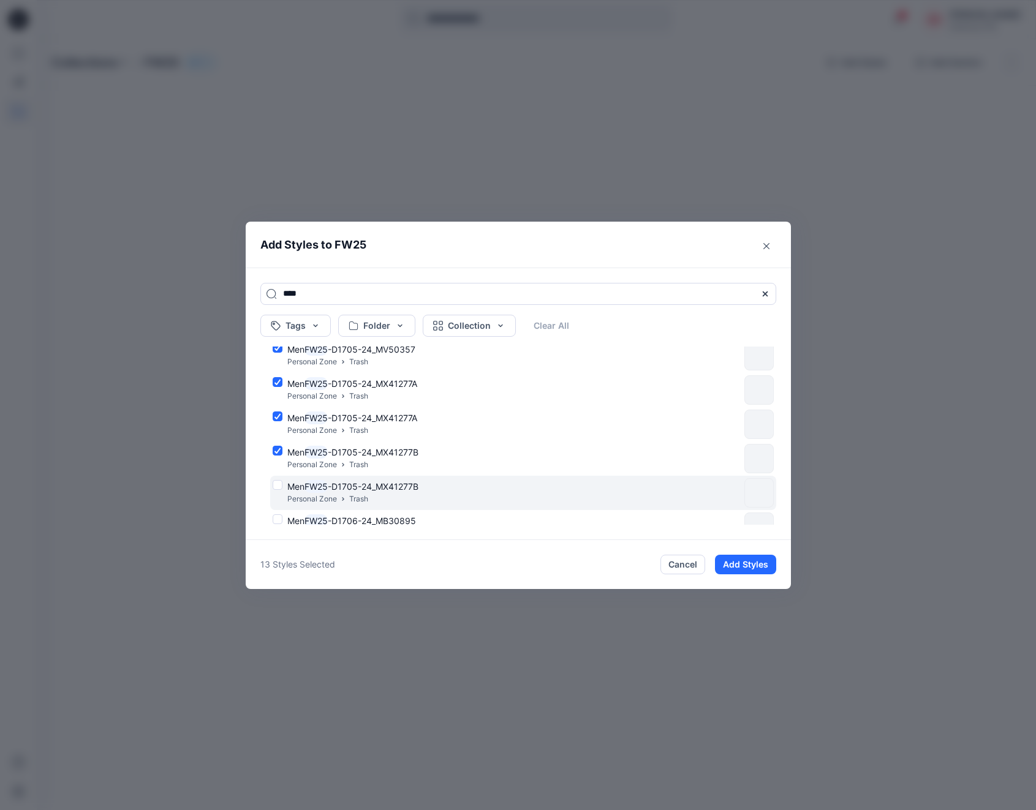
click at [279, 486] on div "Men FW25 -D1705-24_MX41277B Personal Zone Trash" at bounding box center [506, 493] width 467 height 26
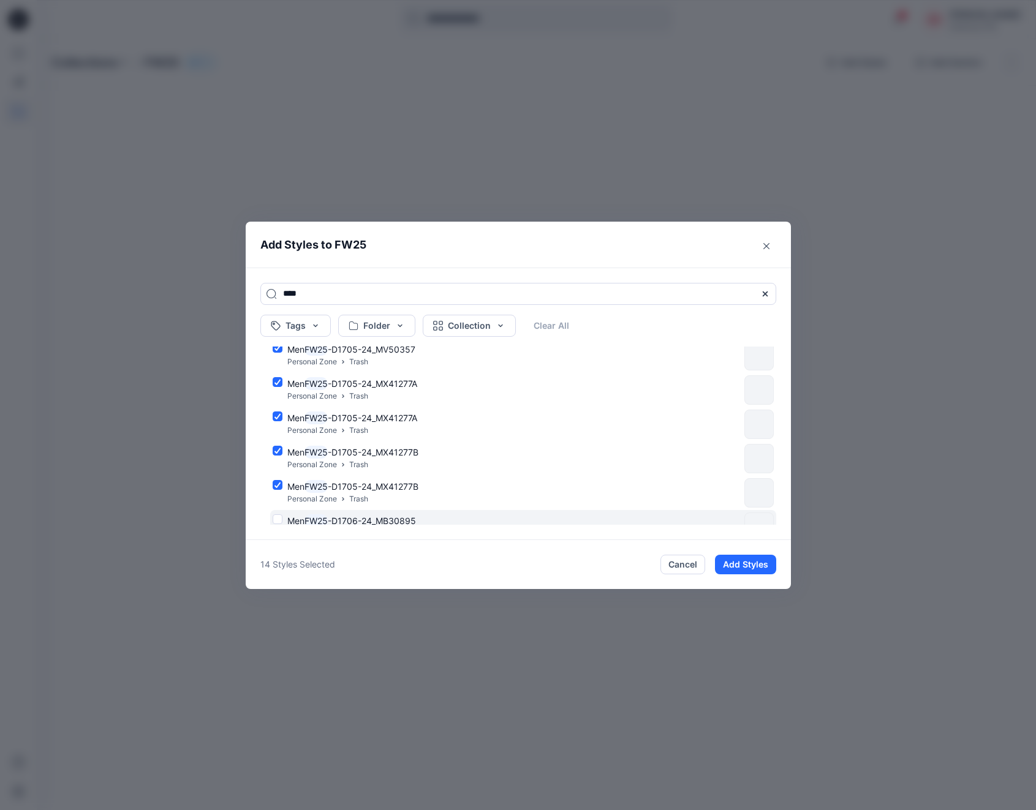
click at [278, 517] on div "Men FW25 -D1706-24_MB30895 Personal Zone Trash" at bounding box center [506, 527] width 467 height 26
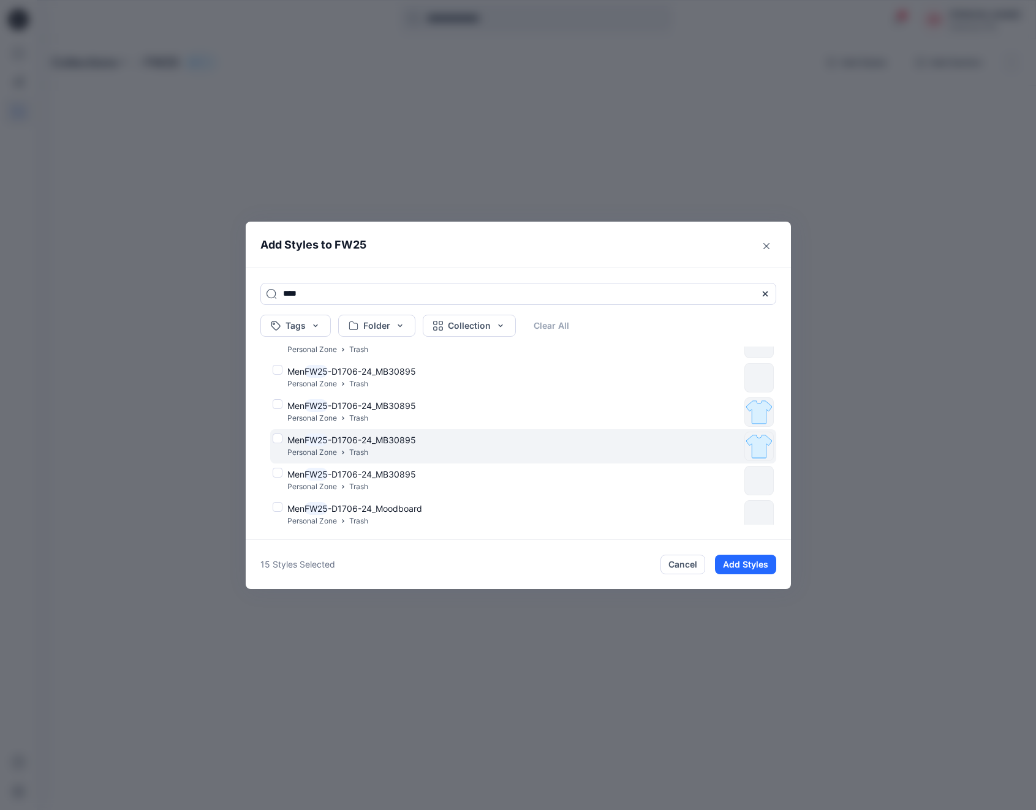
scroll to position [477, 0]
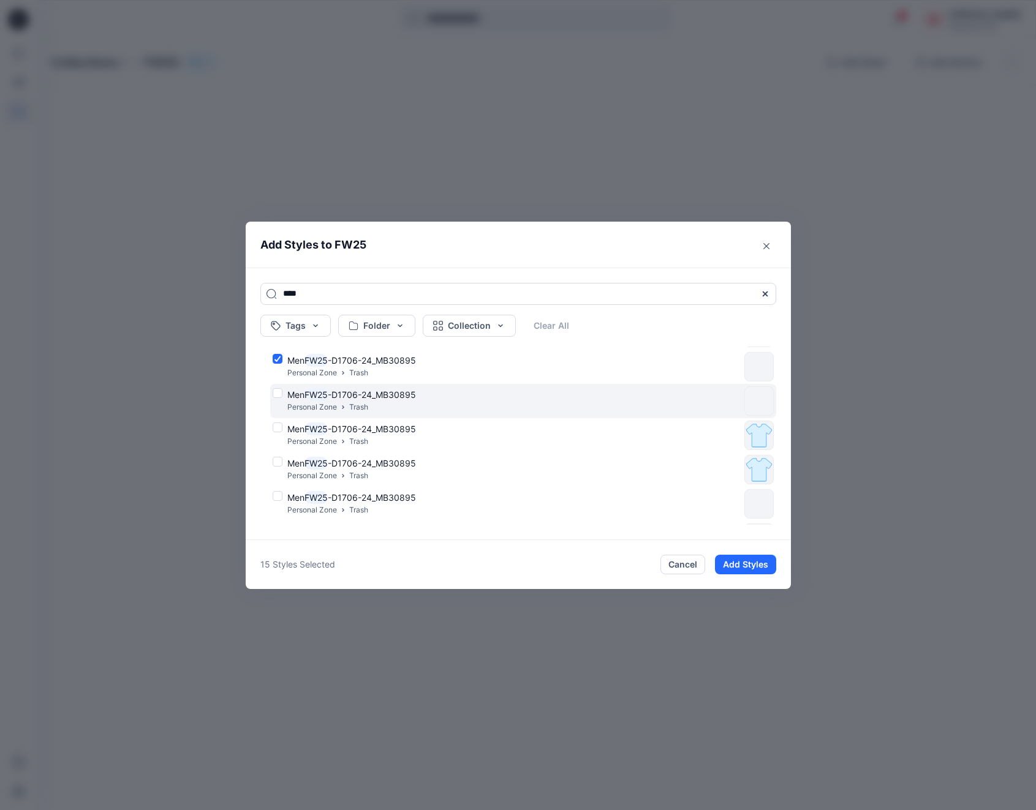
click at [280, 393] on div "Men FW25 -D1706-24_MB30895 Personal Zone Trash" at bounding box center [506, 401] width 467 height 26
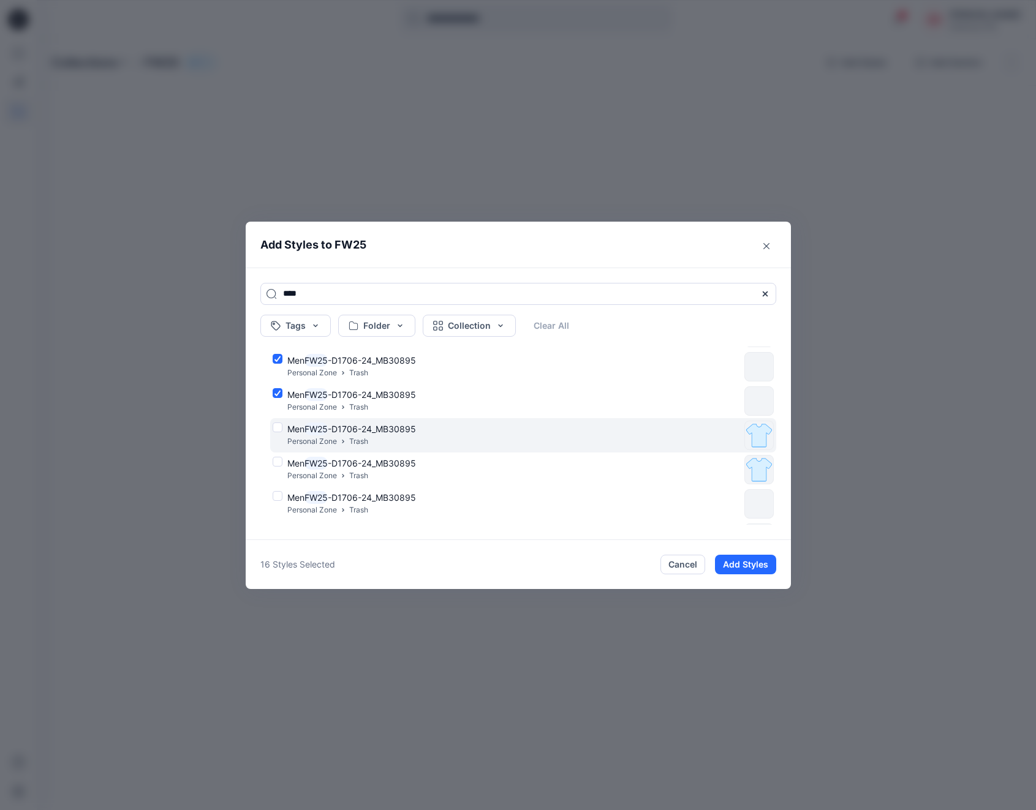
click at [275, 426] on div "Men FW25 -D1706-24_MB30895 Personal Zone Trash" at bounding box center [506, 436] width 467 height 26
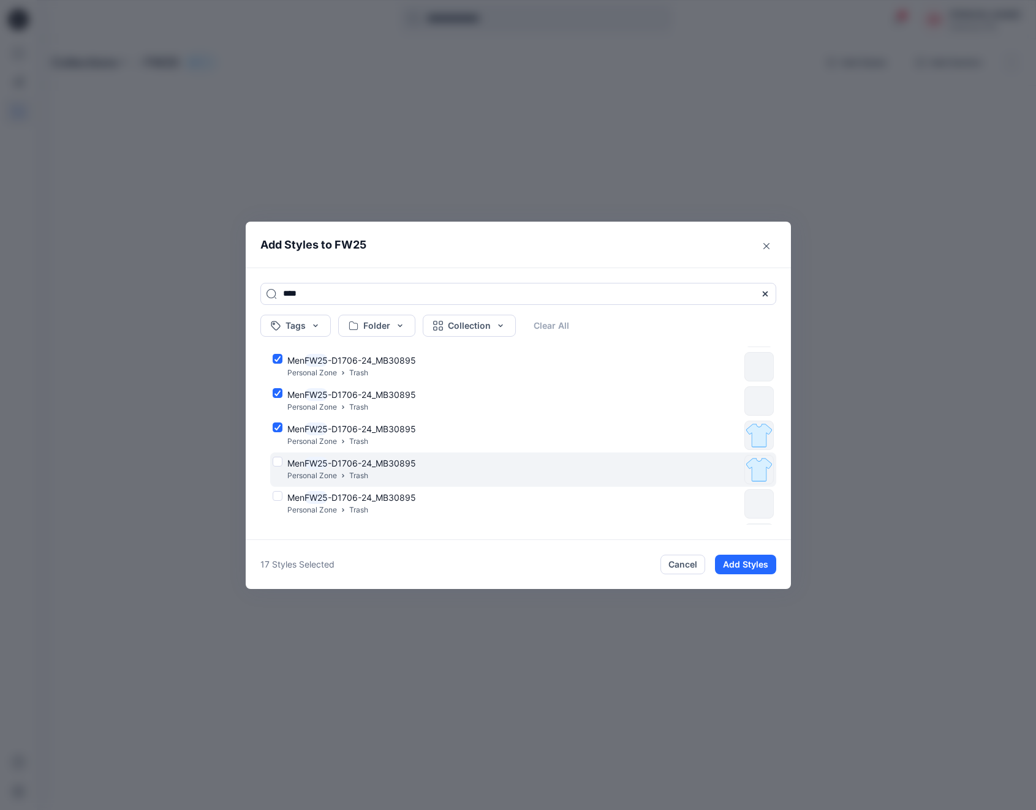
click at [279, 464] on div "Men FW25 -D1706-24_MB30895 Personal Zone Trash" at bounding box center [506, 470] width 467 height 26
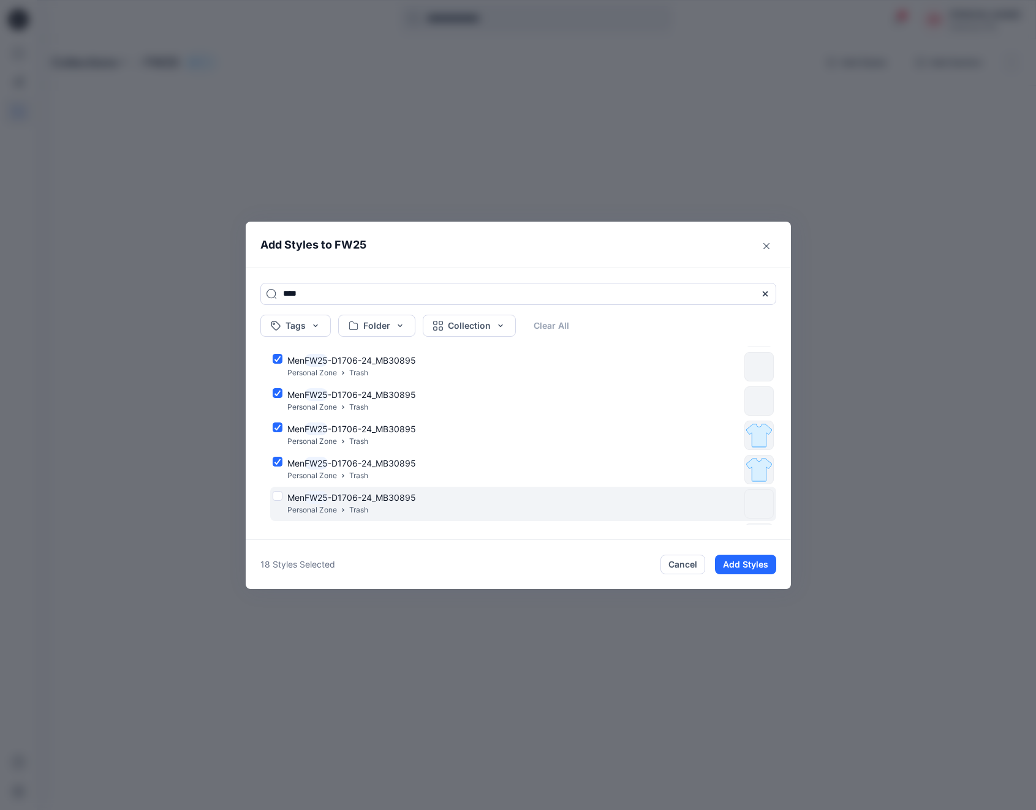
drag, startPoint x: 276, startPoint y: 499, endPoint x: 288, endPoint y: 491, distance: 13.8
click at [276, 499] on div "Men FW25 -D1706-24_MB30895 Personal Zone Trash" at bounding box center [506, 504] width 467 height 26
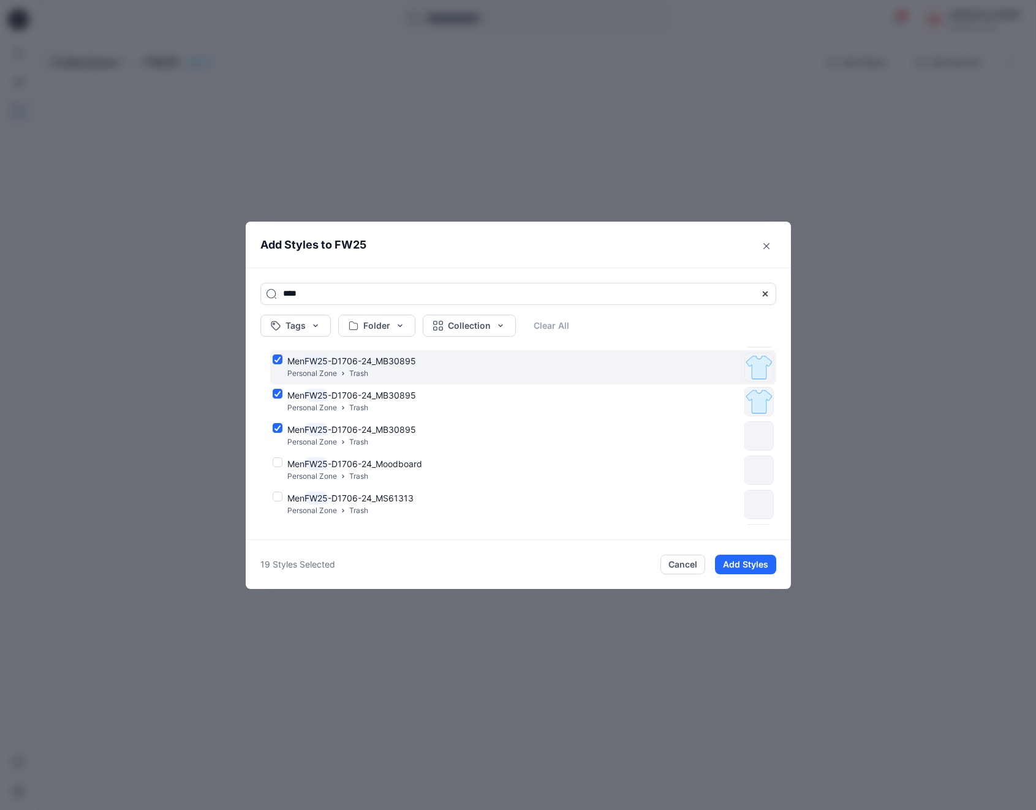
scroll to position [548, 0]
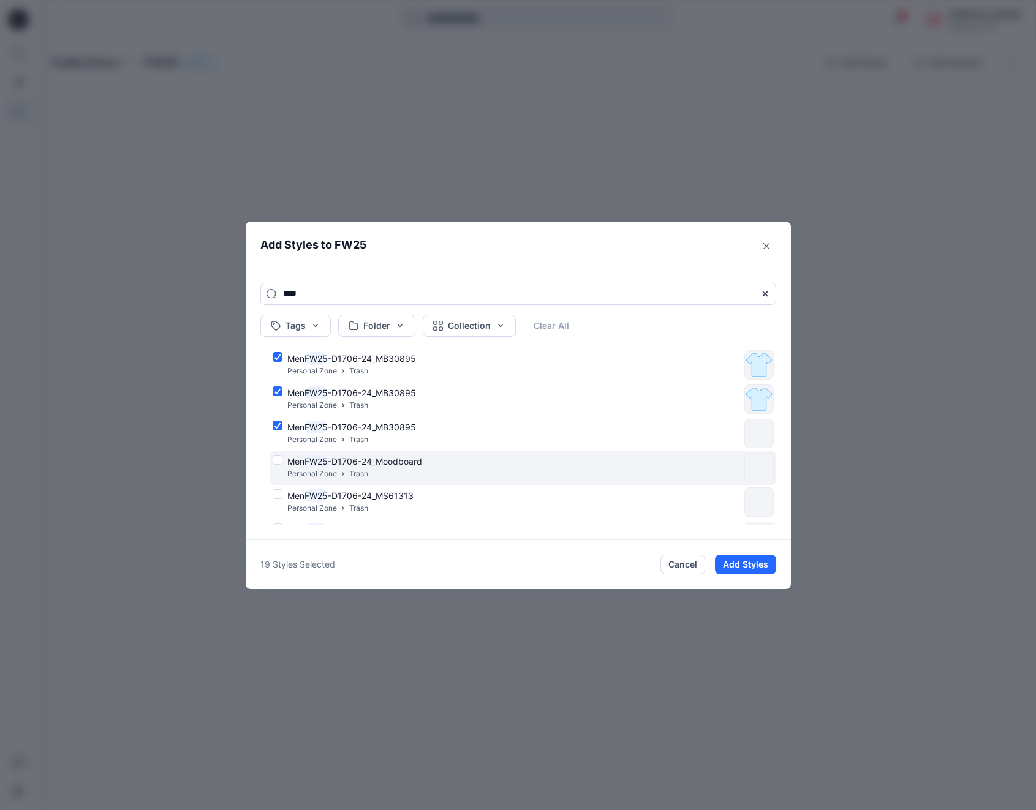
click at [276, 457] on div "Men FW25 -D1706-24_Moodboard Personal Zone Trash" at bounding box center [506, 468] width 467 height 26
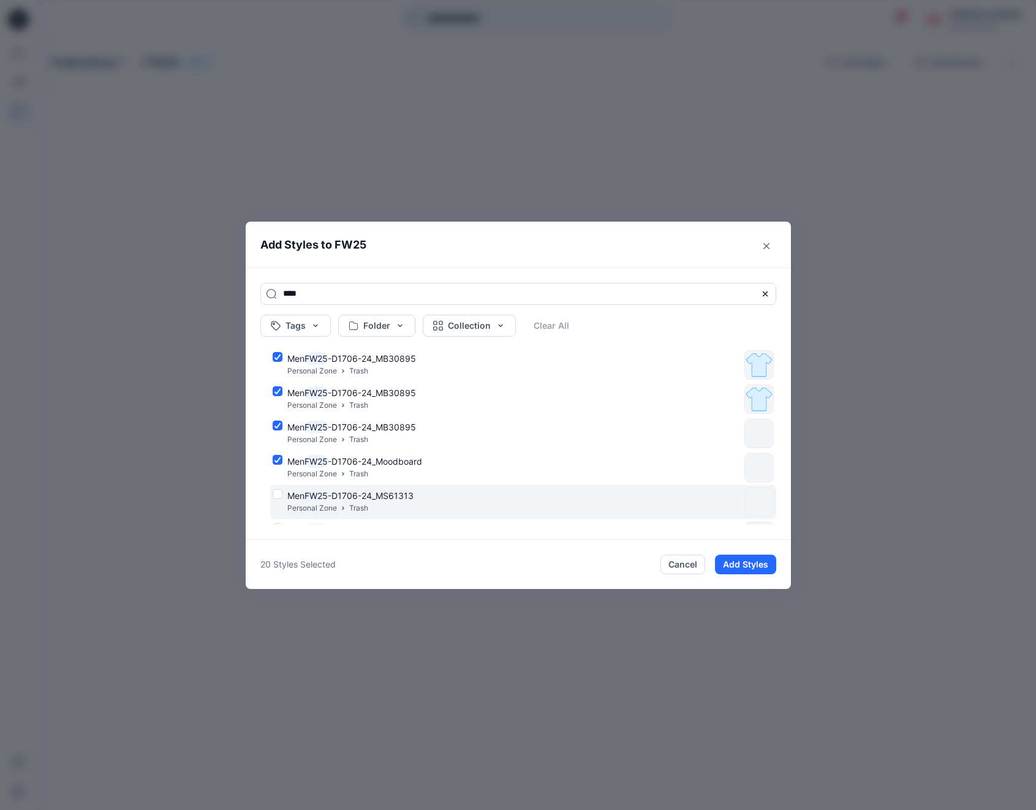
click at [279, 494] on div "Men FW25 -D1706-24_MS61313 Personal Zone Trash" at bounding box center [506, 502] width 467 height 26
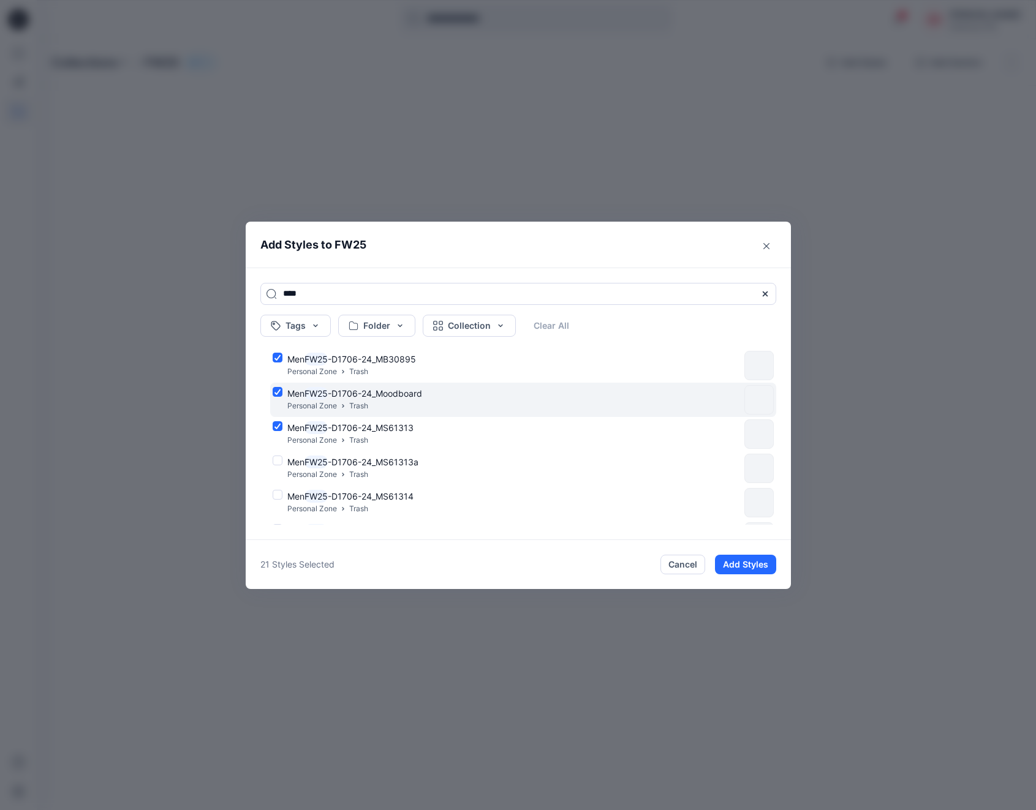
scroll to position [618, 0]
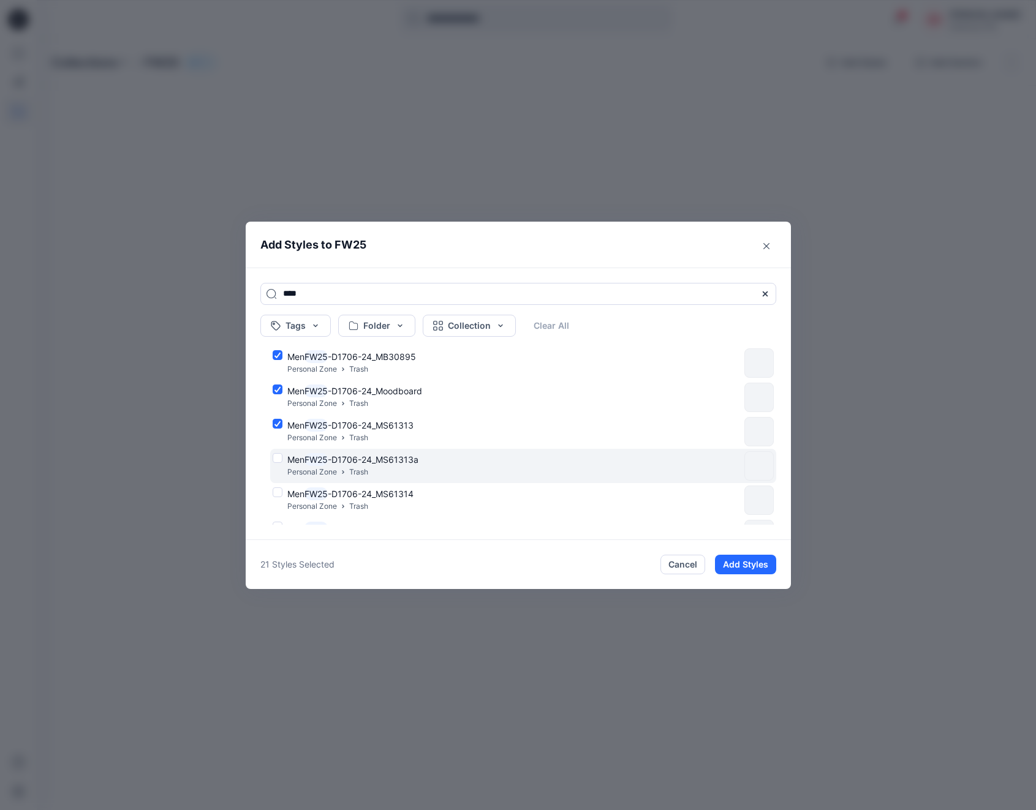
click at [279, 457] on div "Men FW25 -D1706-24_MS61313a Personal Zone Trash" at bounding box center [506, 466] width 467 height 26
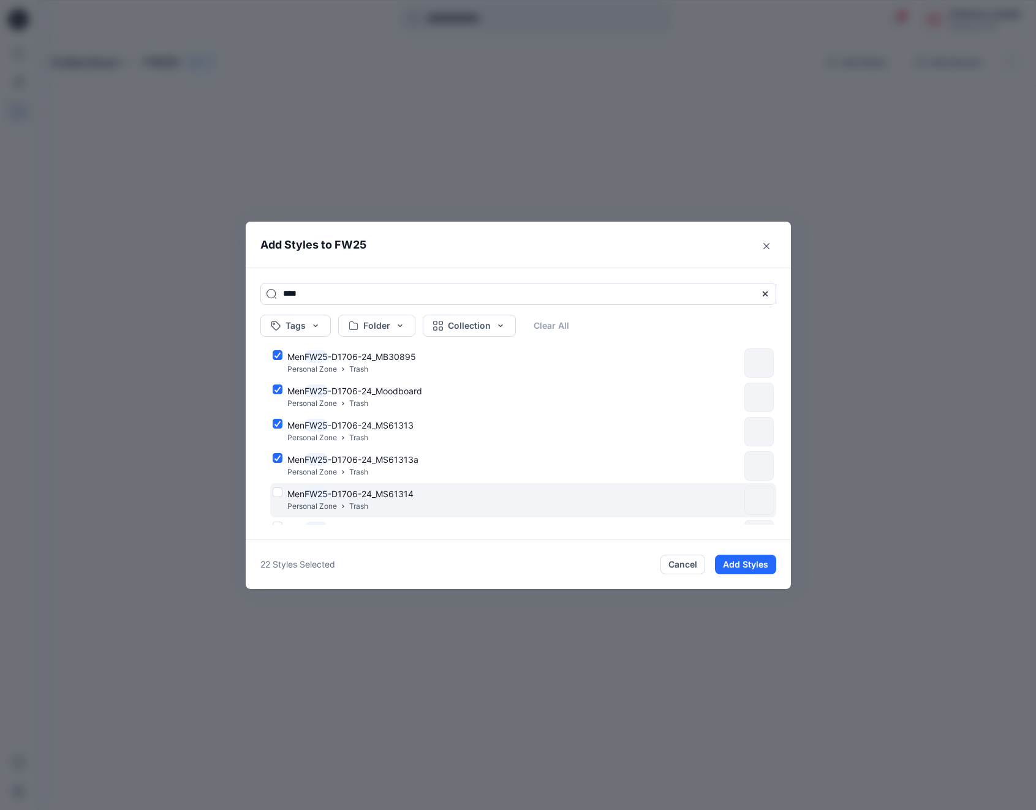
click at [279, 491] on div "Men FW25 -D1706-24_MS61314 Personal Zone Trash" at bounding box center [506, 500] width 467 height 26
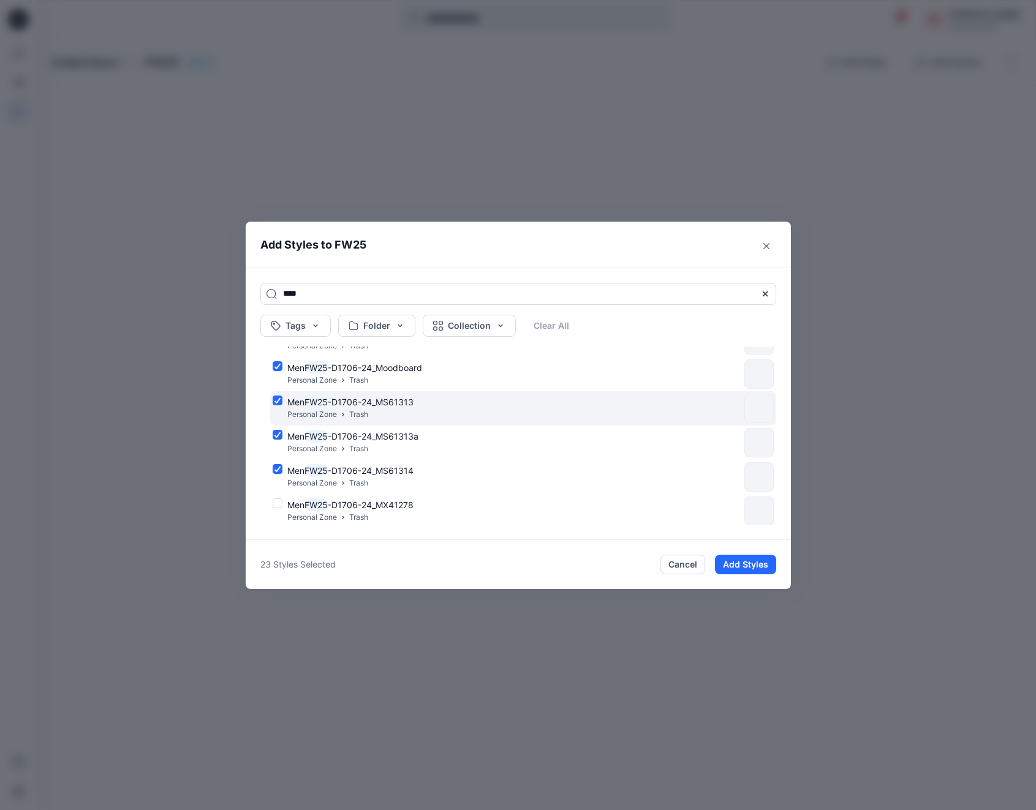
scroll to position [677, 0]
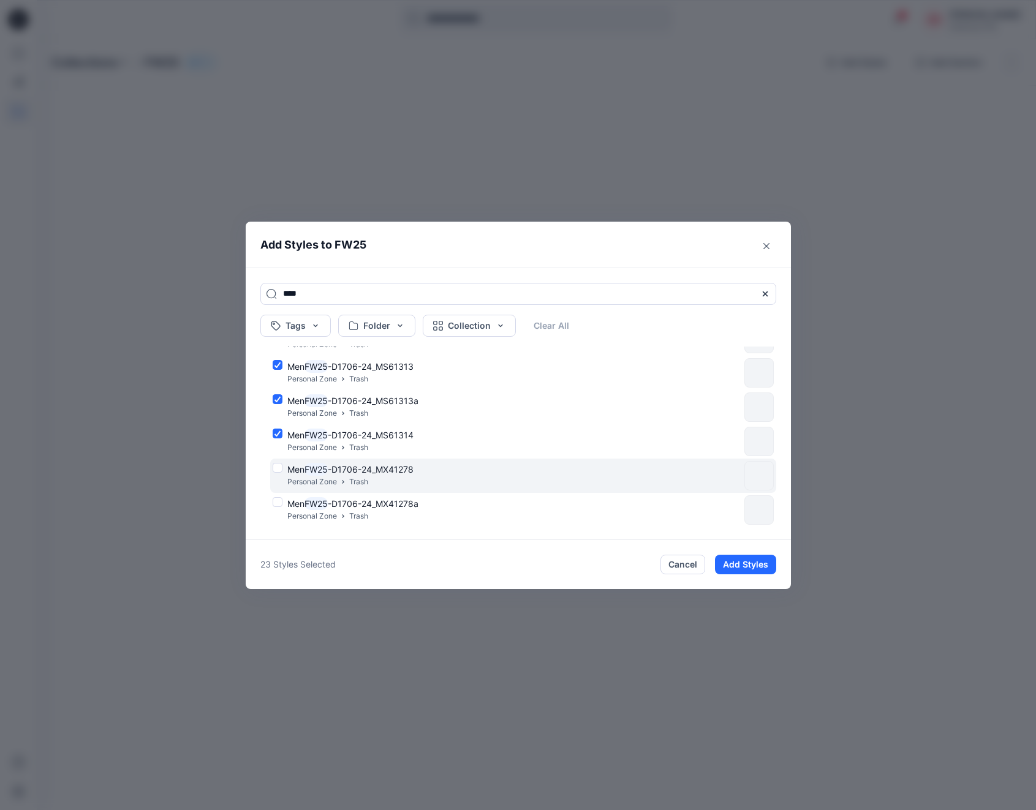
click at [278, 466] on div "Men FW25 -D1706-24_MX41278 Personal Zone Trash" at bounding box center [506, 476] width 467 height 26
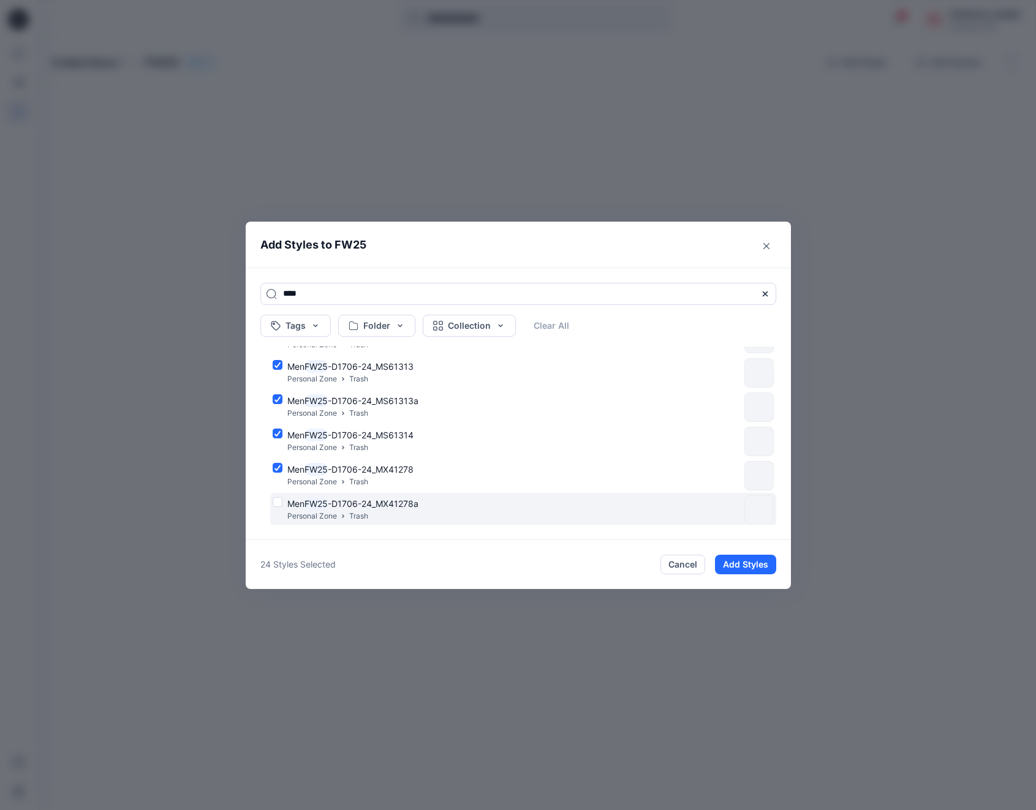
click at [277, 500] on div "Men FW25 -D1706-24_MX41278a Personal Zone Trash" at bounding box center [506, 510] width 467 height 26
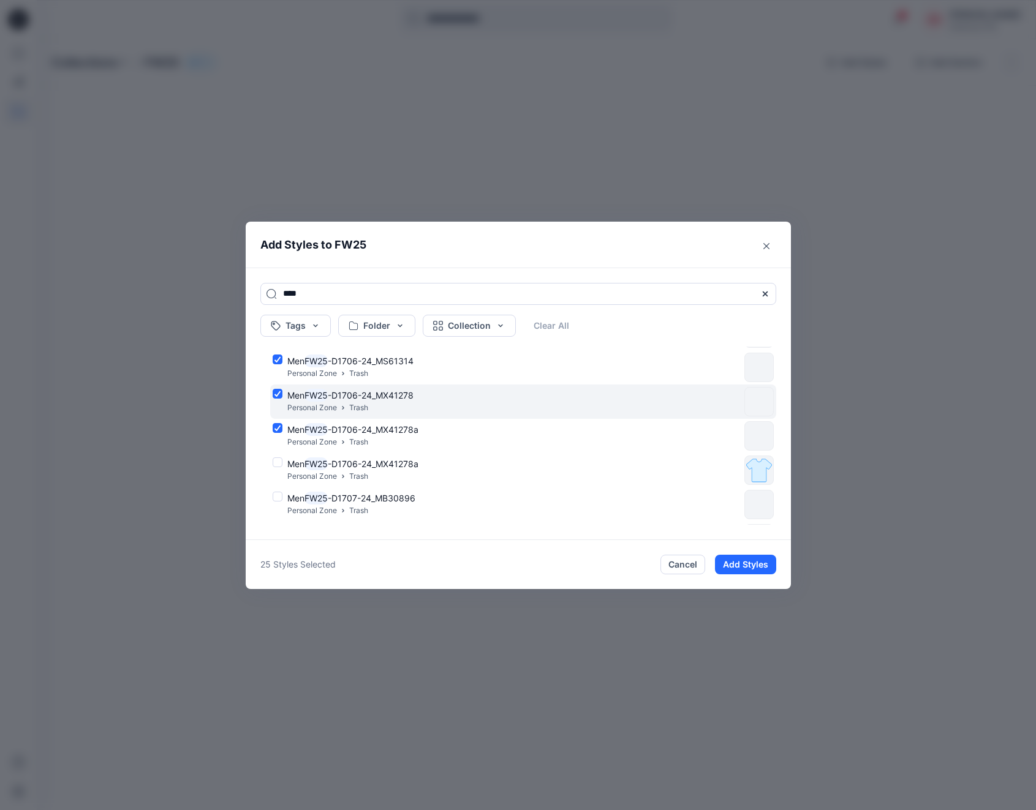
scroll to position [789, 0]
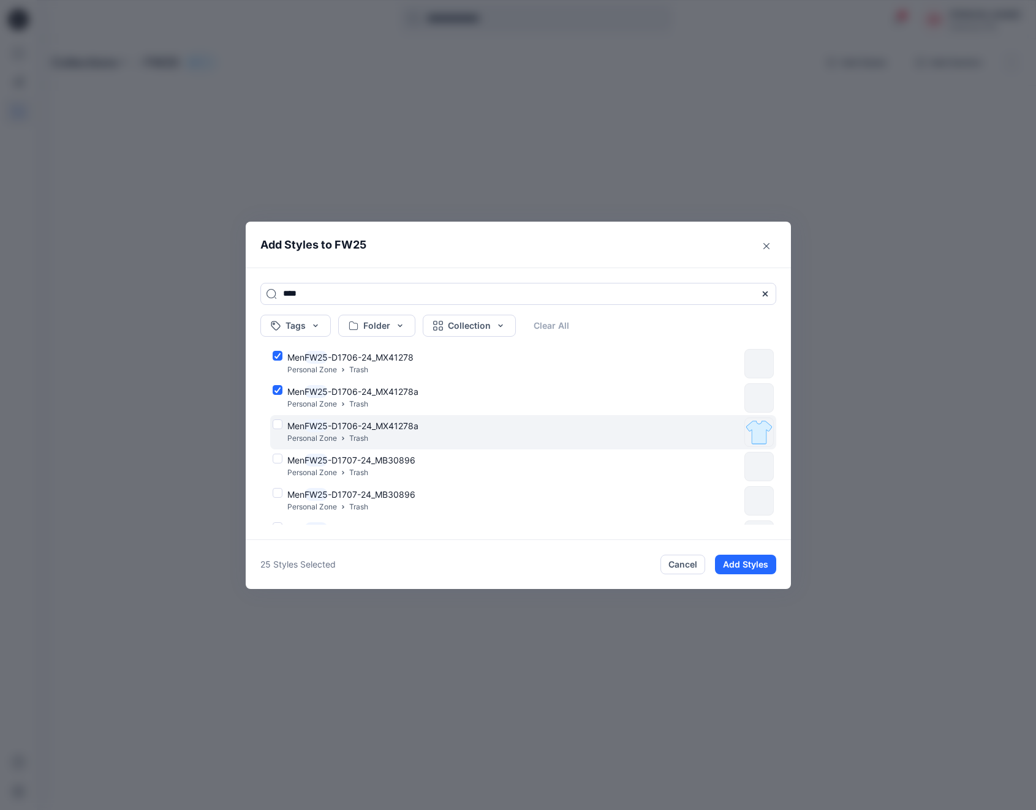
click at [278, 424] on div "Men FW25 -D1706-24_MX41278a Personal Zone Trash" at bounding box center [506, 433] width 467 height 26
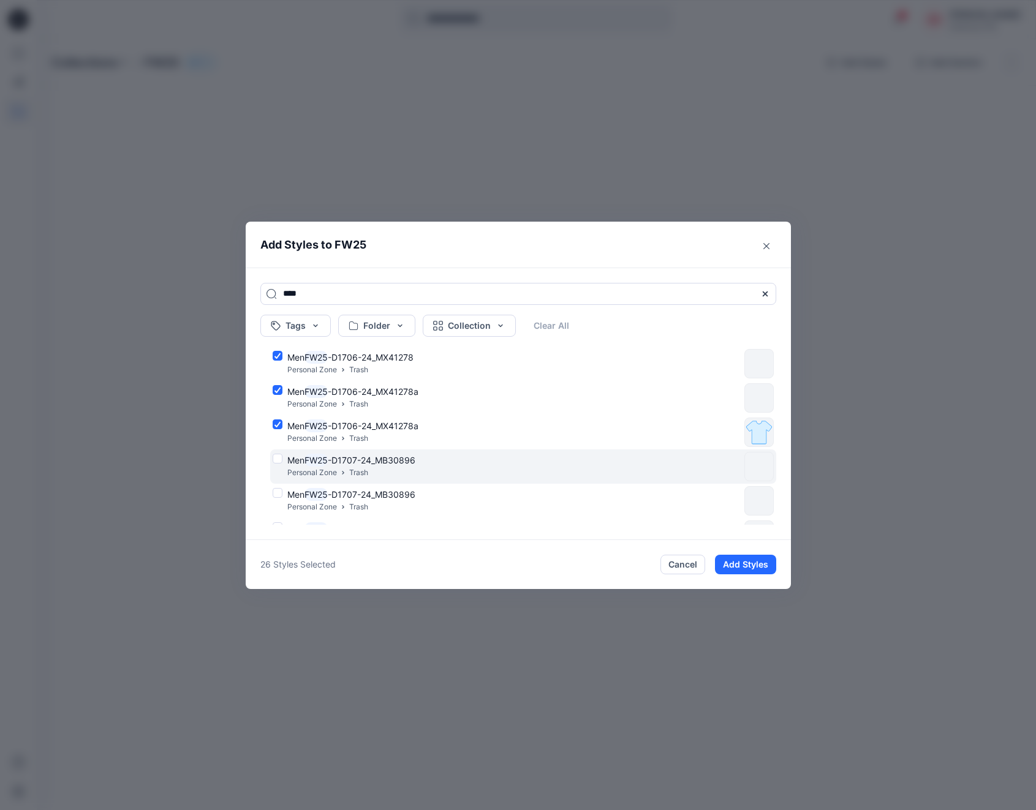
click at [277, 456] on div "Men FW25 -D1707-24_MB30896 Personal Zone Trash" at bounding box center [506, 467] width 467 height 26
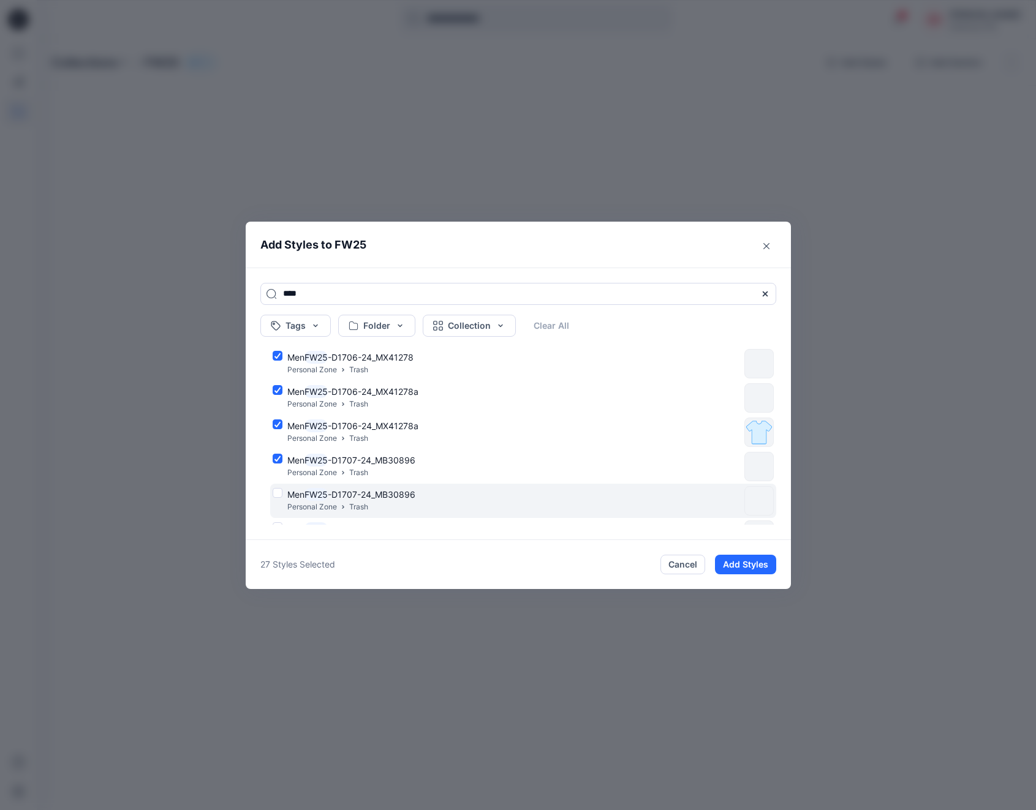
click at [278, 493] on div "Men FW25 -D1707-24_MB30896 Personal Zone Trash" at bounding box center [506, 501] width 467 height 26
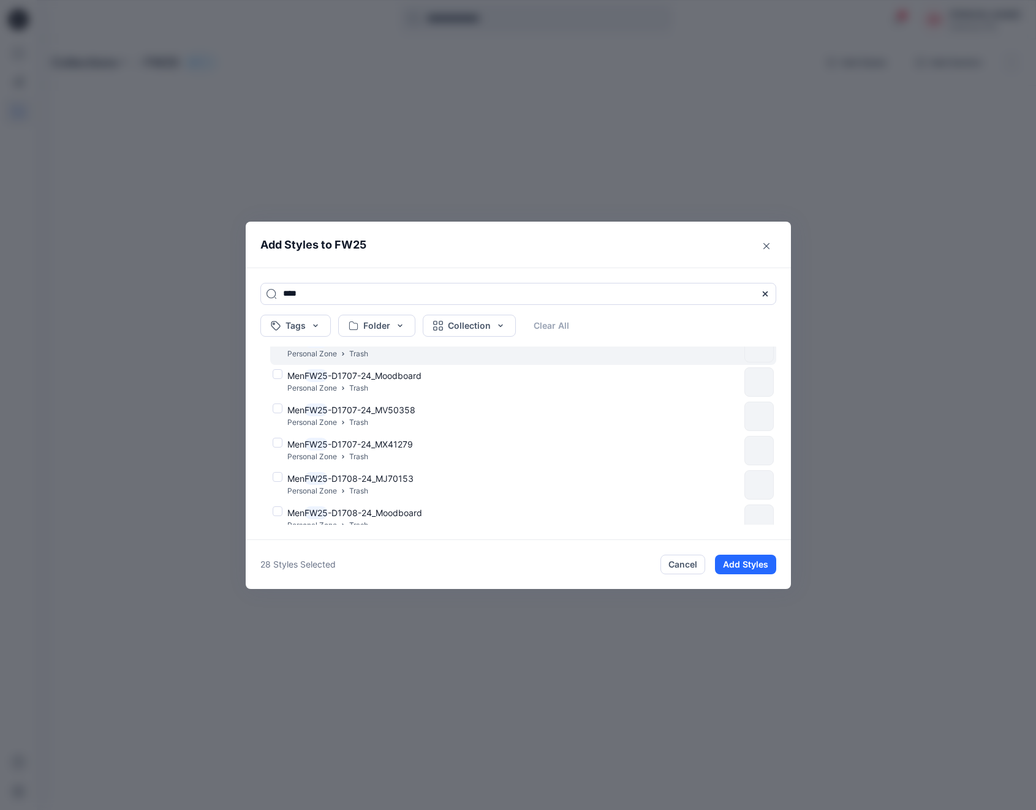
scroll to position [922, 0]
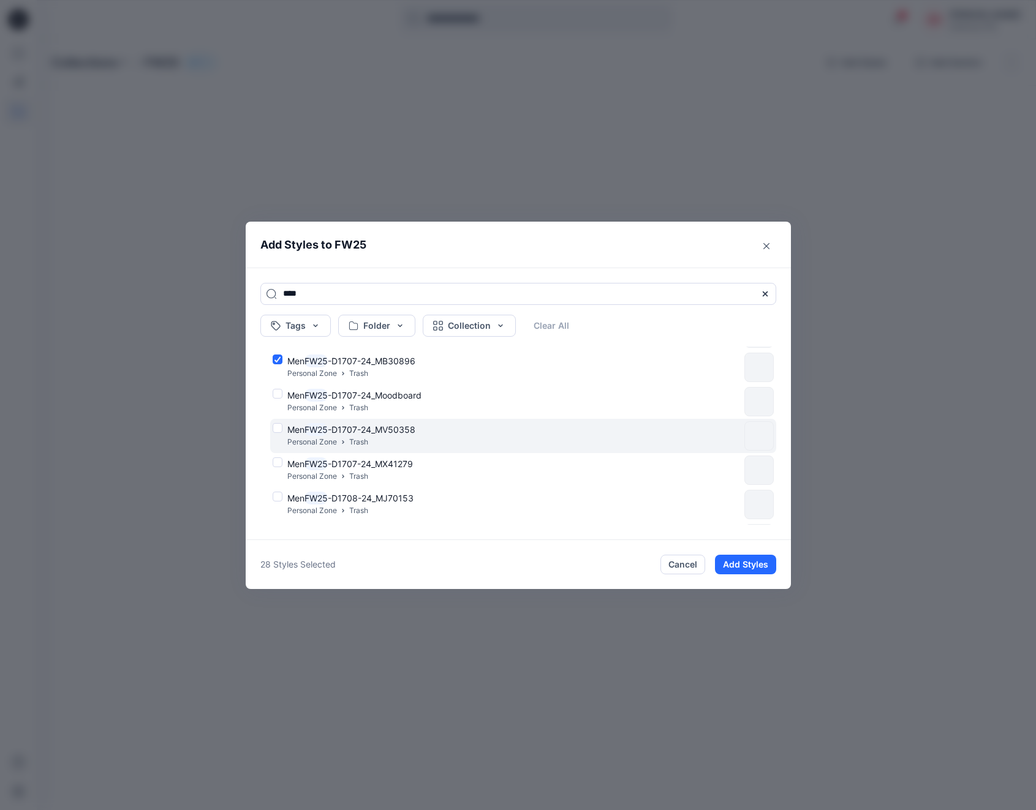
drag, startPoint x: 277, startPoint y: 393, endPoint x: 280, endPoint y: 426, distance: 33.2
click at [277, 393] on div "Men FW25 -D1707-24_Moodboard Personal Zone Trash" at bounding box center [506, 402] width 467 height 26
click at [279, 427] on div "Men FW25 -D1707-24_MV50358 Personal Zone Trash" at bounding box center [506, 436] width 467 height 26
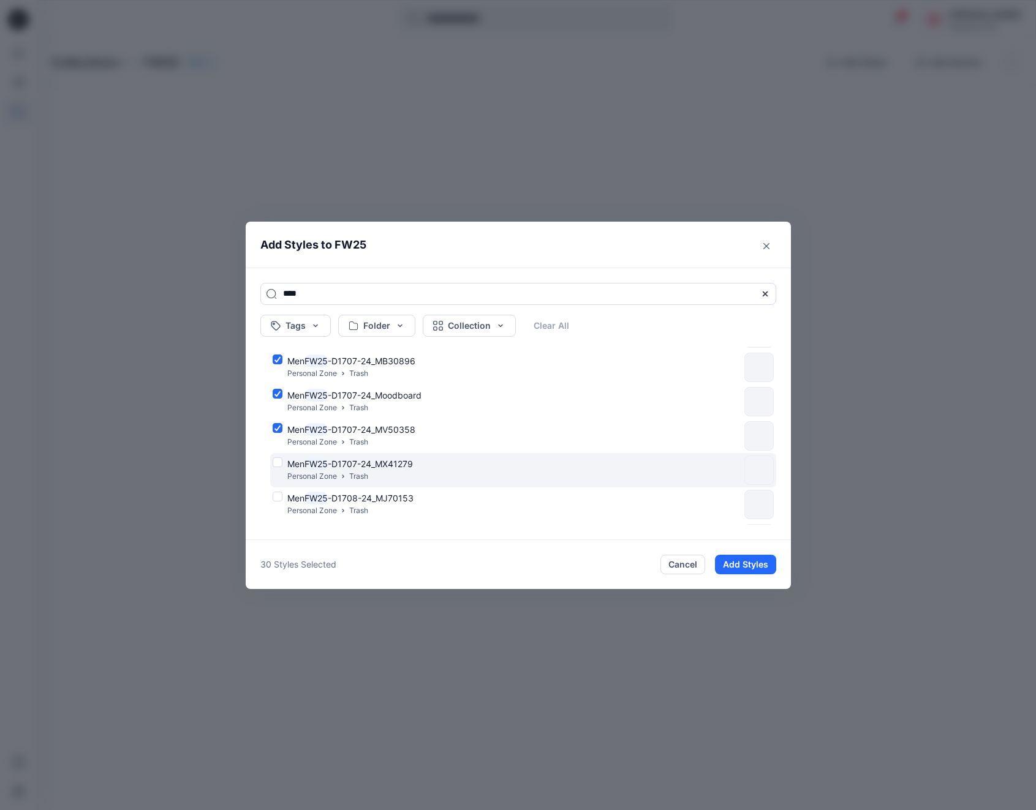
click at [279, 461] on div "Men FW25 -D1707-24_MX41279 Personal Zone Trash" at bounding box center [506, 470] width 467 height 26
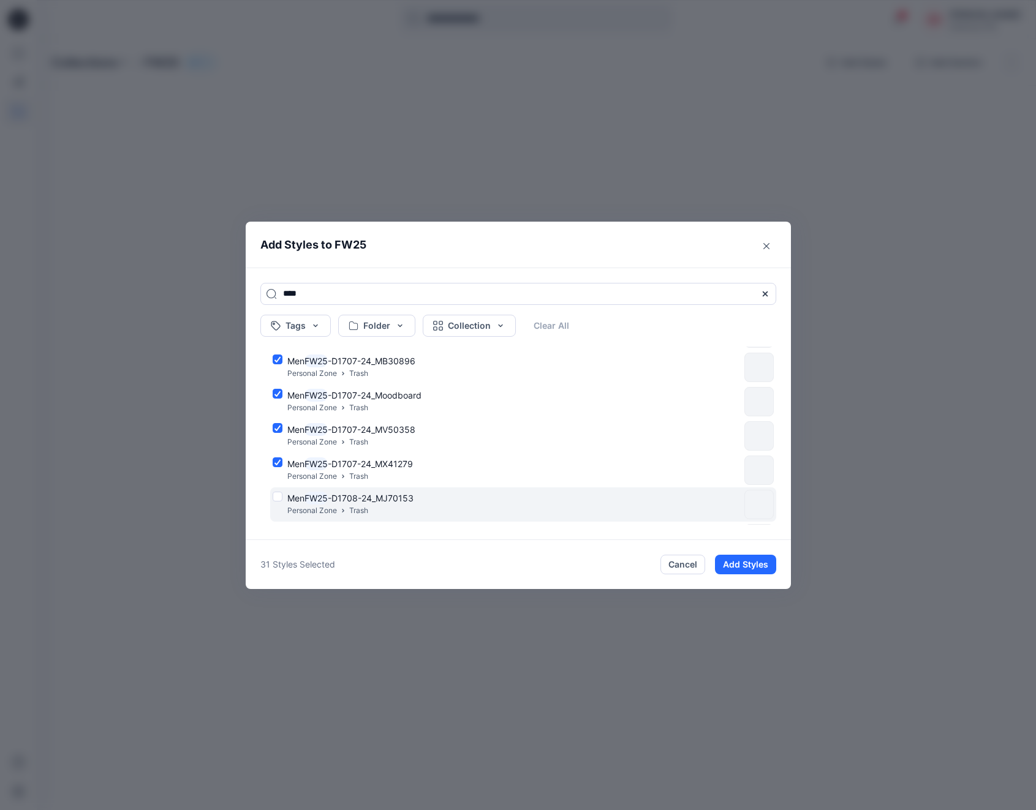
click at [279, 497] on div "Men FW25 -D1708-24_MJ70153 Personal Zone Trash" at bounding box center [506, 505] width 467 height 26
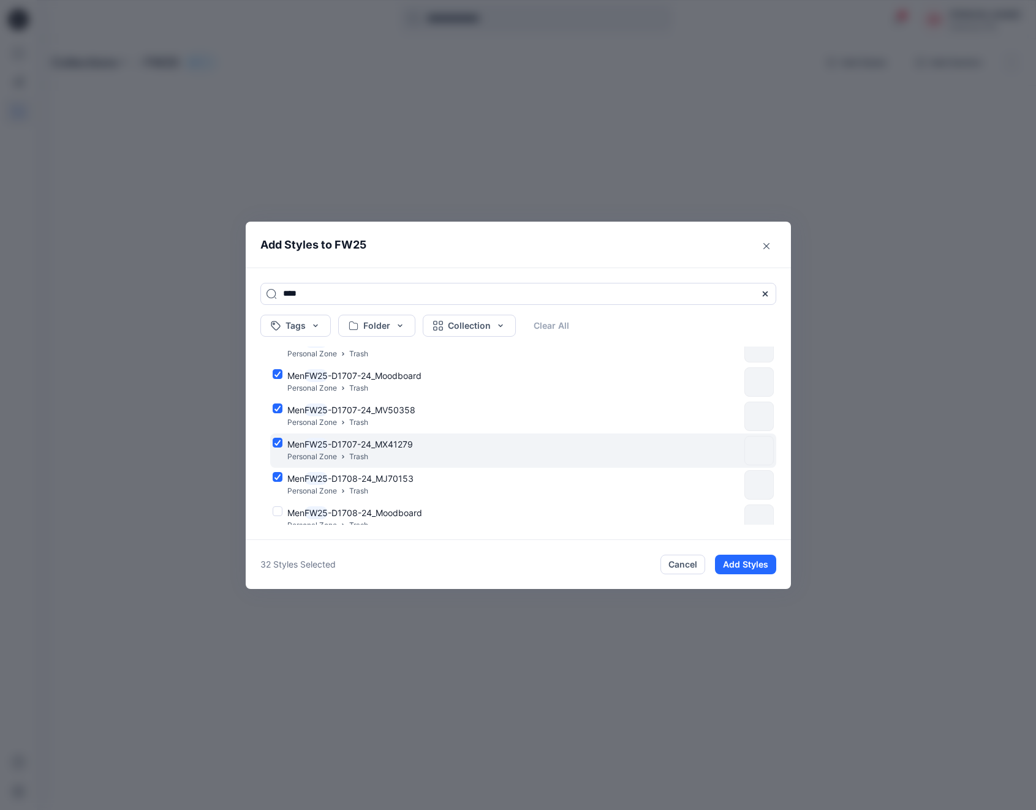
scroll to position [962, 0]
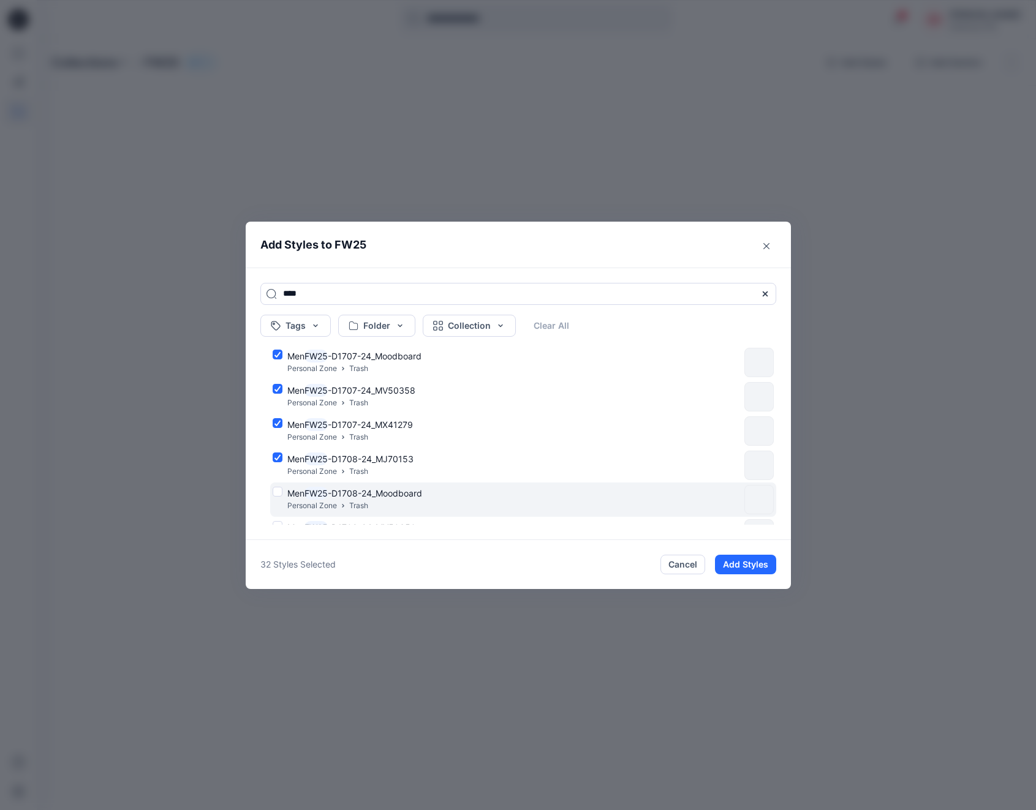
click at [285, 486] on div "Men FW25 -D1708-24_Moodboard Personal Zone Trash" at bounding box center [523, 500] width 506 height 34
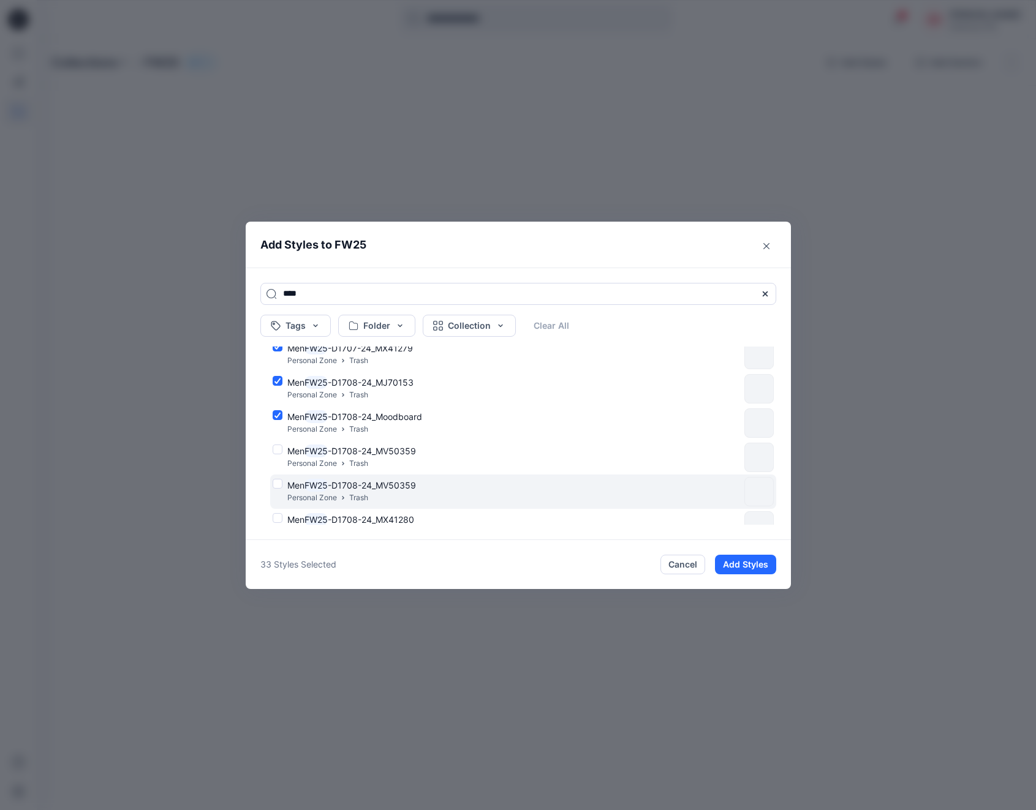
drag, startPoint x: 277, startPoint y: 448, endPoint x: 280, endPoint y: 480, distance: 32.0
click at [277, 448] on div "Men FW25 -D1708-24_MV50359 Personal Zone Trash" at bounding box center [506, 458] width 467 height 26
click at [278, 482] on div "Men FW25 -D1708-24_MV50359 Personal Zone Trash" at bounding box center [506, 492] width 467 height 26
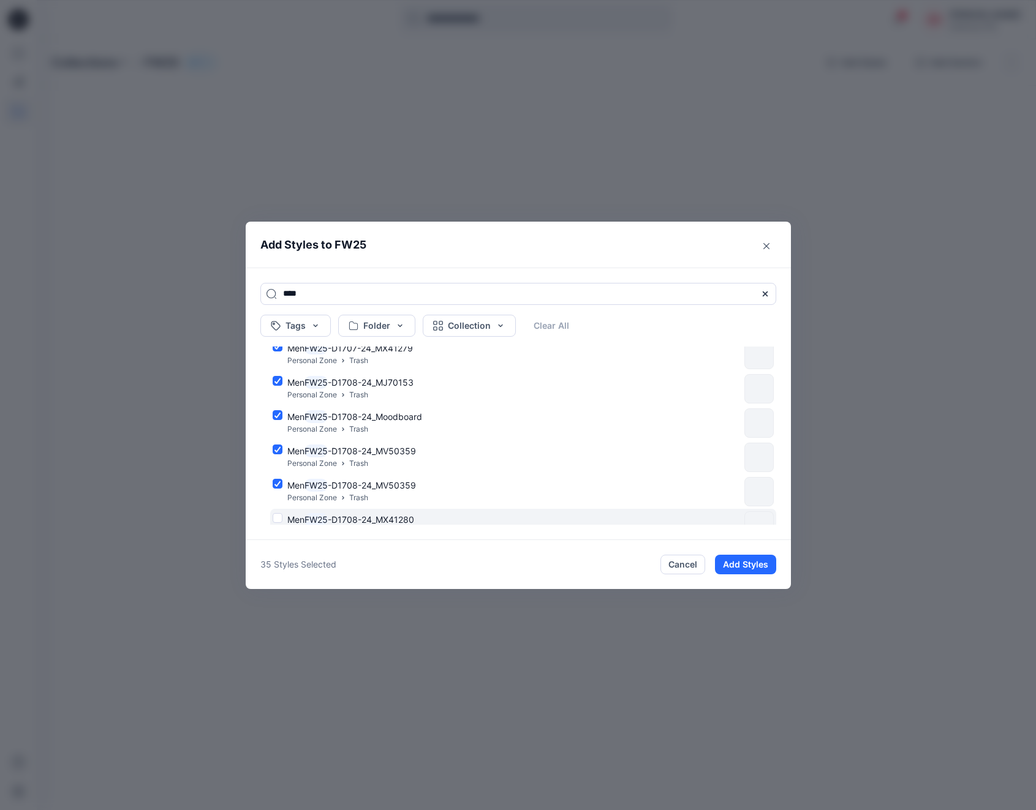
click at [276, 514] on div "Men FW25 -D1708-24_MX41280 Personal Zone Trash" at bounding box center [506, 526] width 467 height 26
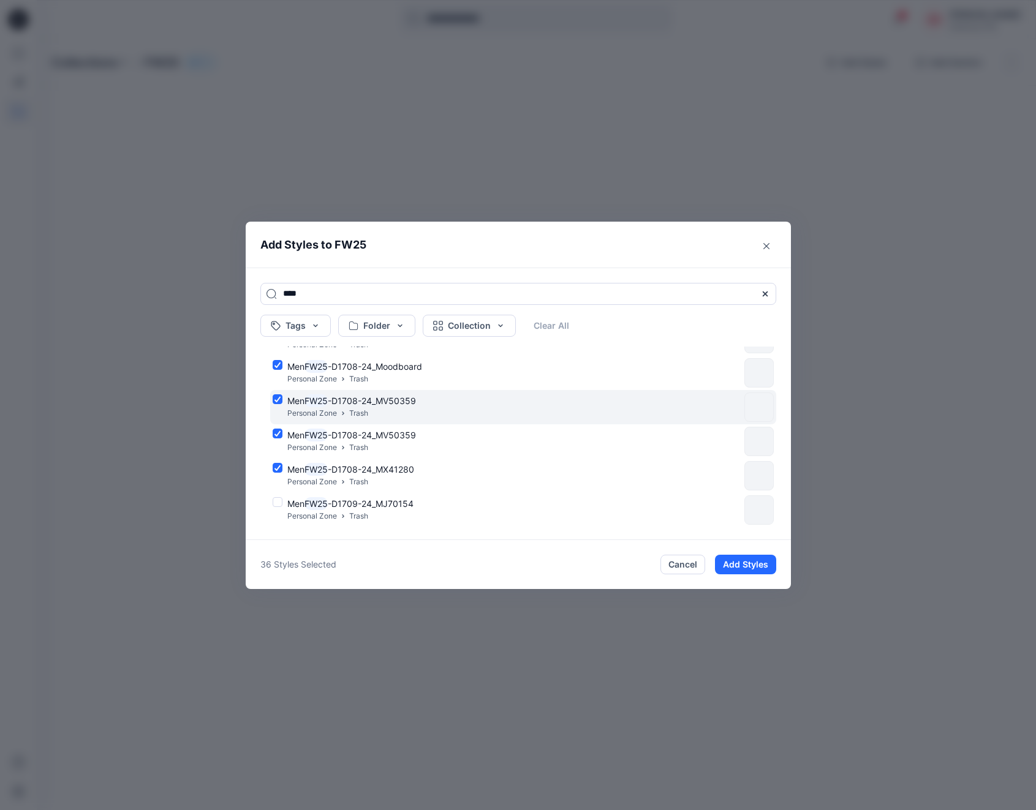
scroll to position [1091, 0]
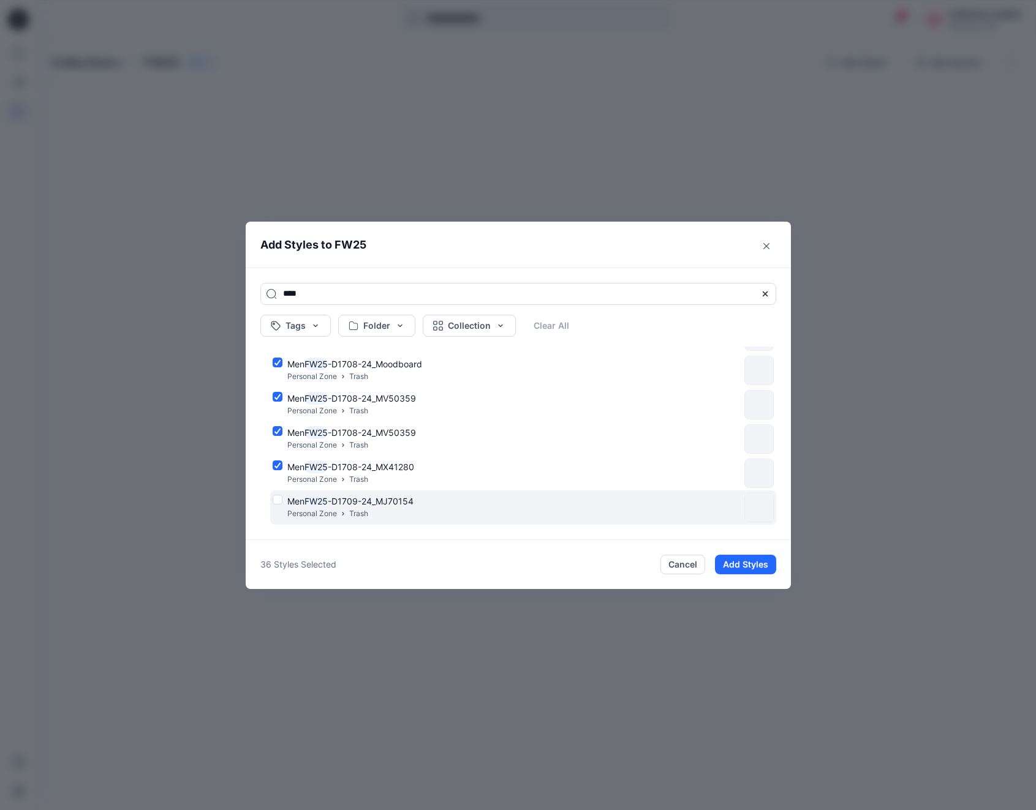
click at [277, 495] on div "Men FW25 -D1709-24_MJ70154 Personal Zone Trash" at bounding box center [506, 508] width 467 height 26
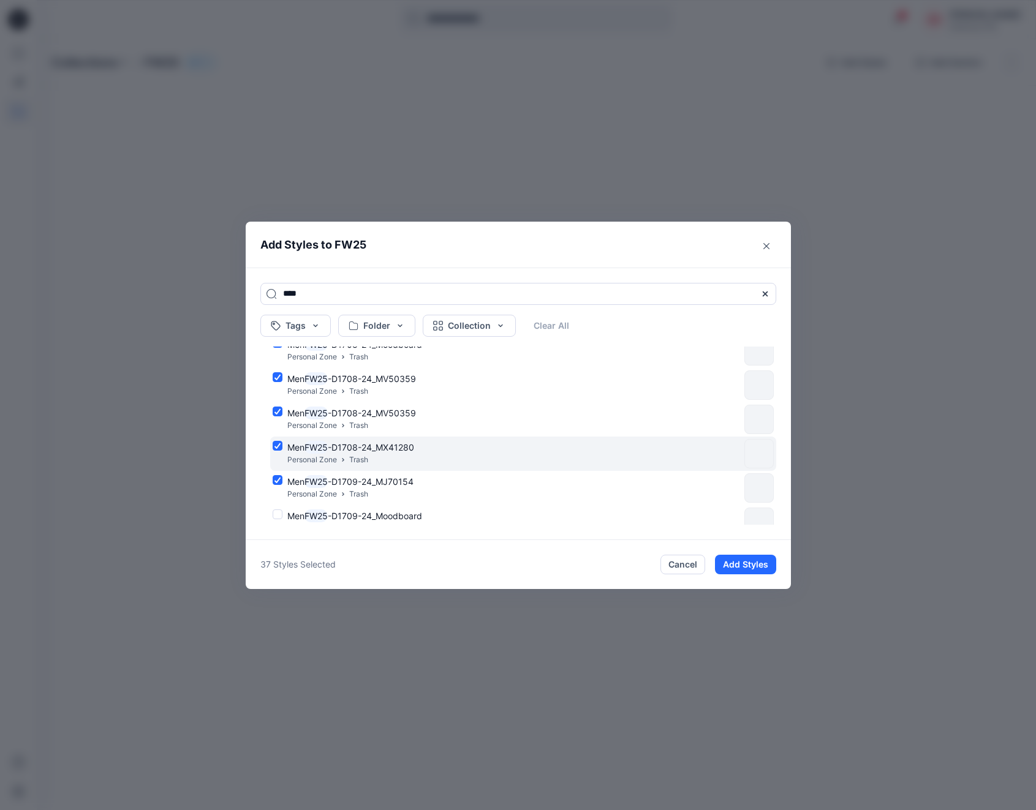
scroll to position [1153, 0]
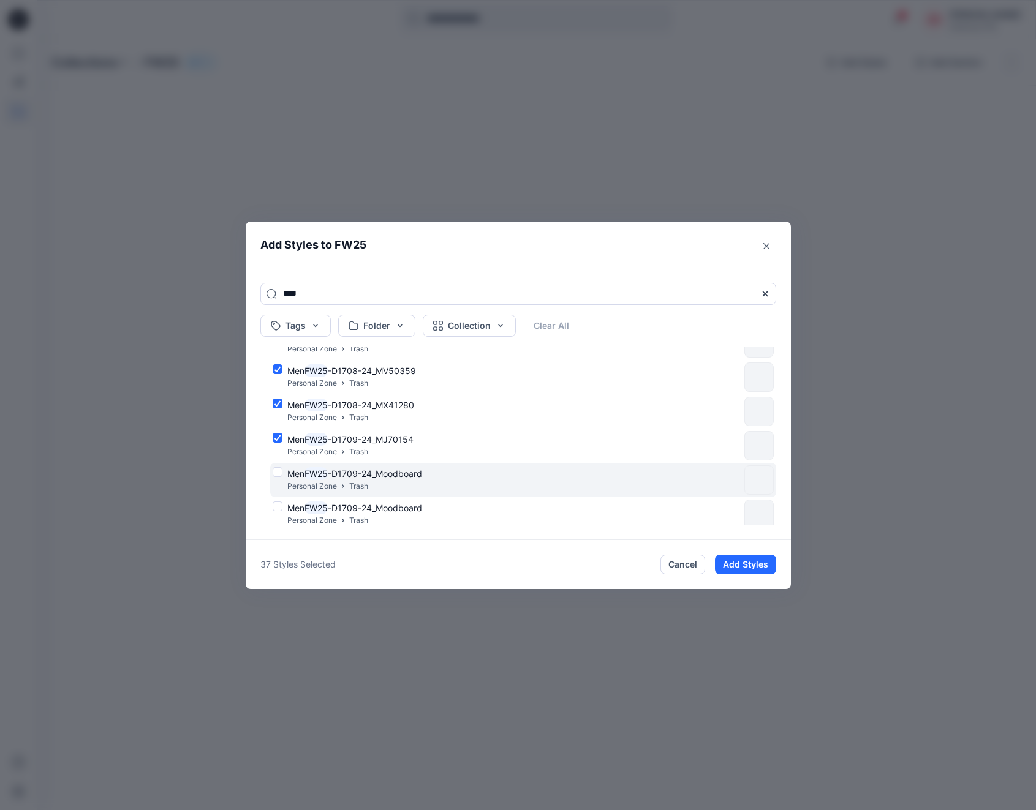
click at [280, 473] on div "Men FW25 -D1709-24_Moodboard Personal Zone Trash" at bounding box center [506, 480] width 467 height 26
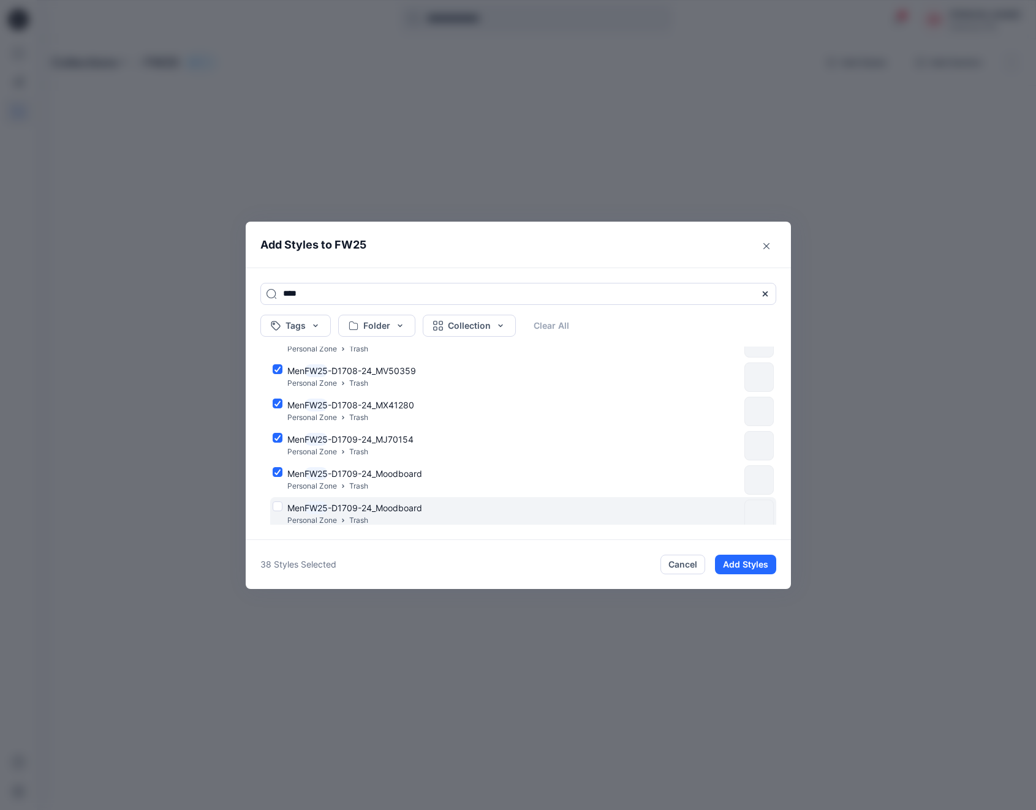
click at [277, 505] on div "Men FW25 -D1709-24_Moodboard Personal Zone Trash" at bounding box center [506, 515] width 467 height 26
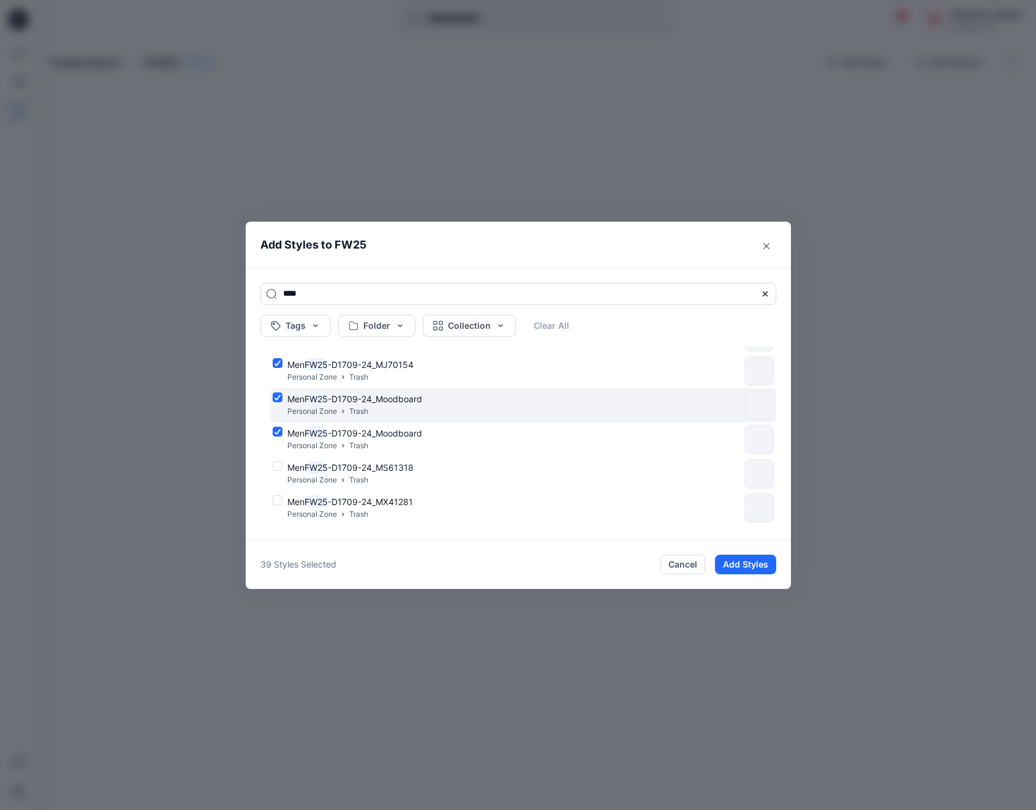
scroll to position [1309, 0]
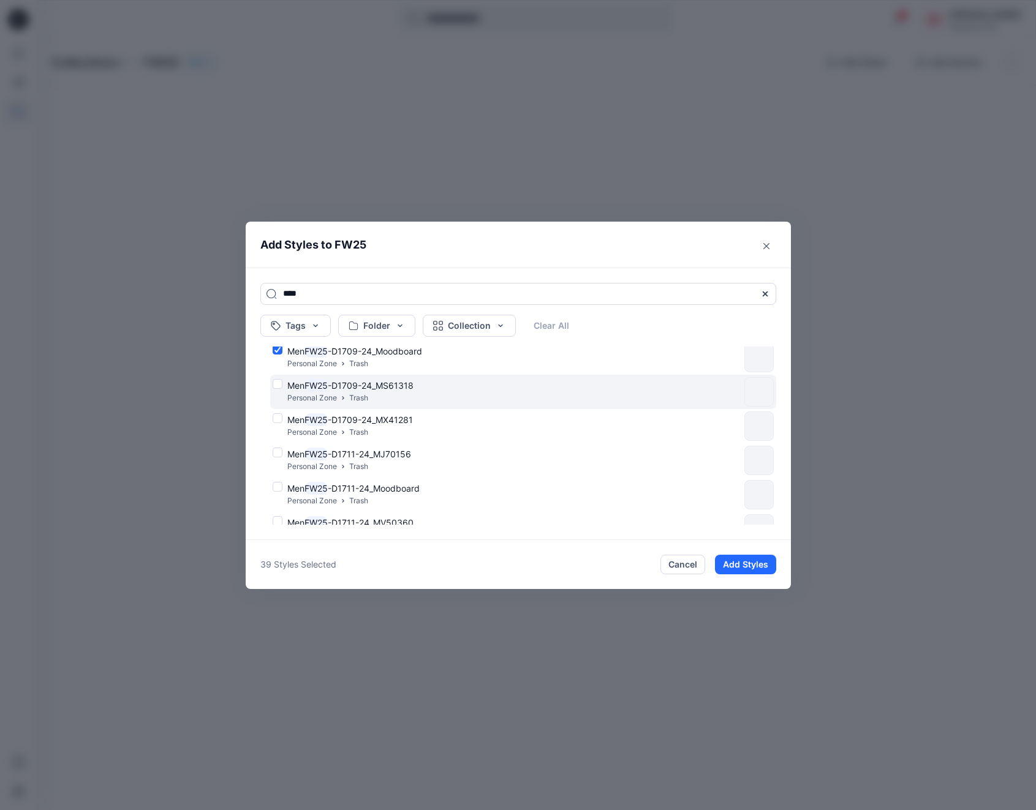
click at [279, 388] on div "Men FW25 -D1709-24_MS61318 Personal Zone Trash" at bounding box center [506, 392] width 467 height 26
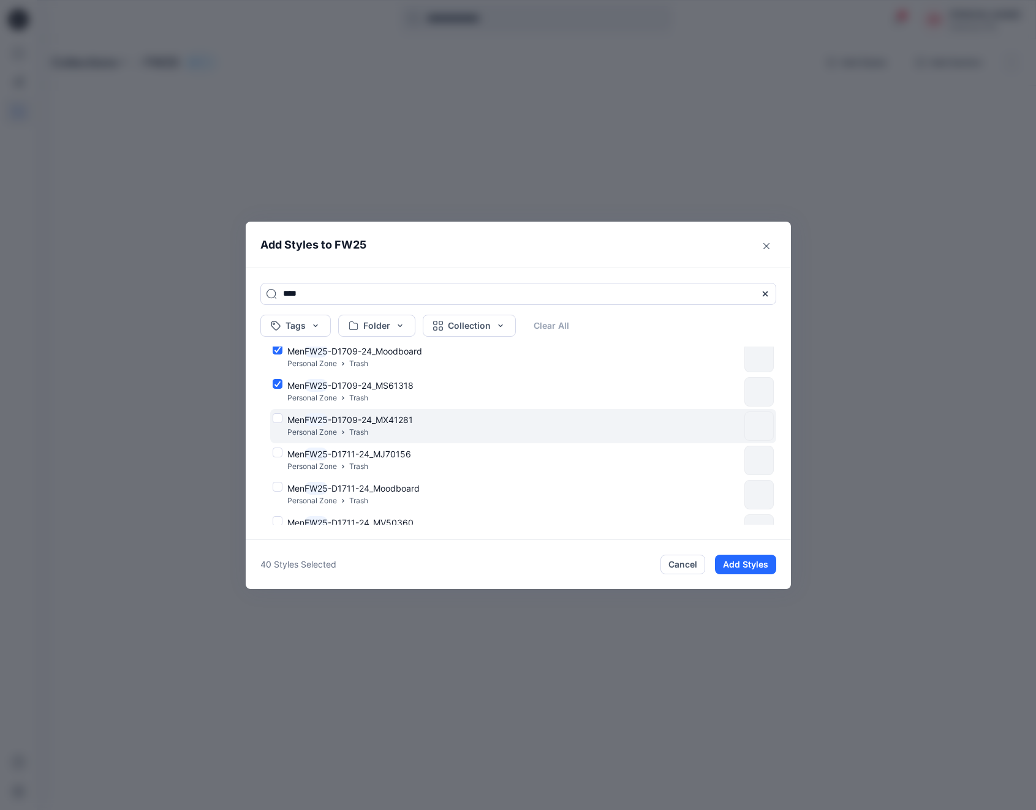
click at [277, 419] on div "Men FW25 -D1709-24_MX41281 Personal Zone Trash" at bounding box center [506, 426] width 467 height 26
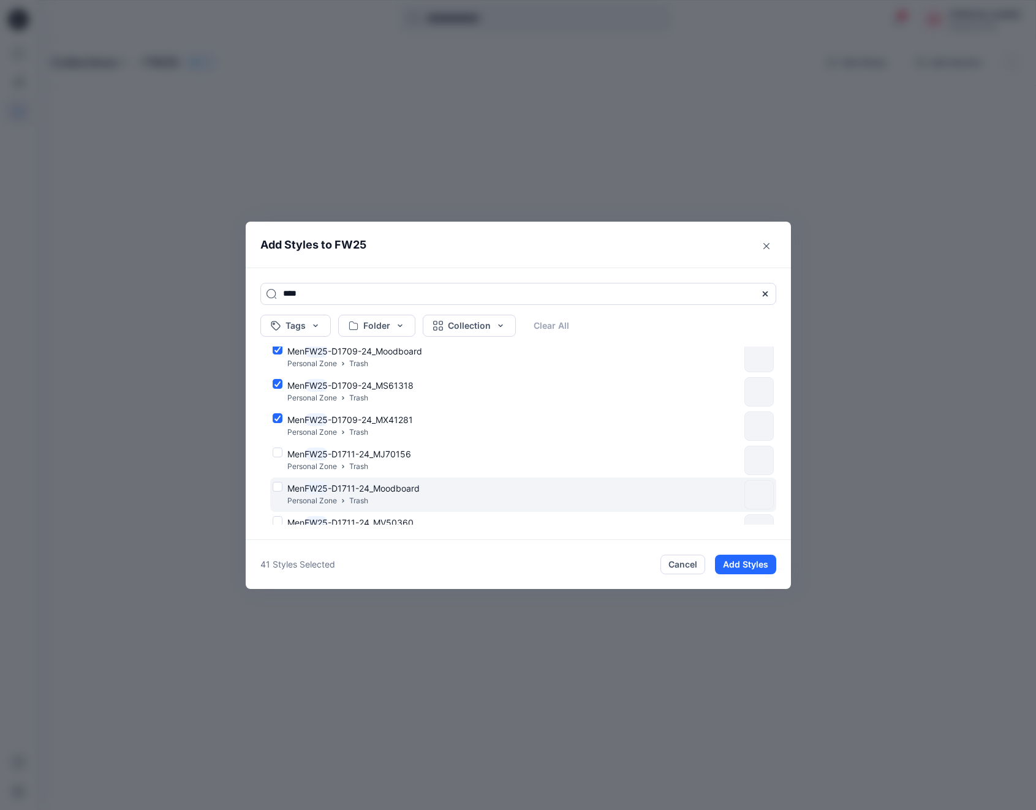
drag, startPoint x: 277, startPoint y: 453, endPoint x: 277, endPoint y: 481, distance: 28.8
click at [278, 453] on div "Men FW25 -D1711-24_MJ70156 Personal Zone Trash" at bounding box center [506, 461] width 467 height 26
click at [277, 486] on div "Men FW25 -D1711-24_Moodboard Personal Zone Trash" at bounding box center [506, 495] width 467 height 26
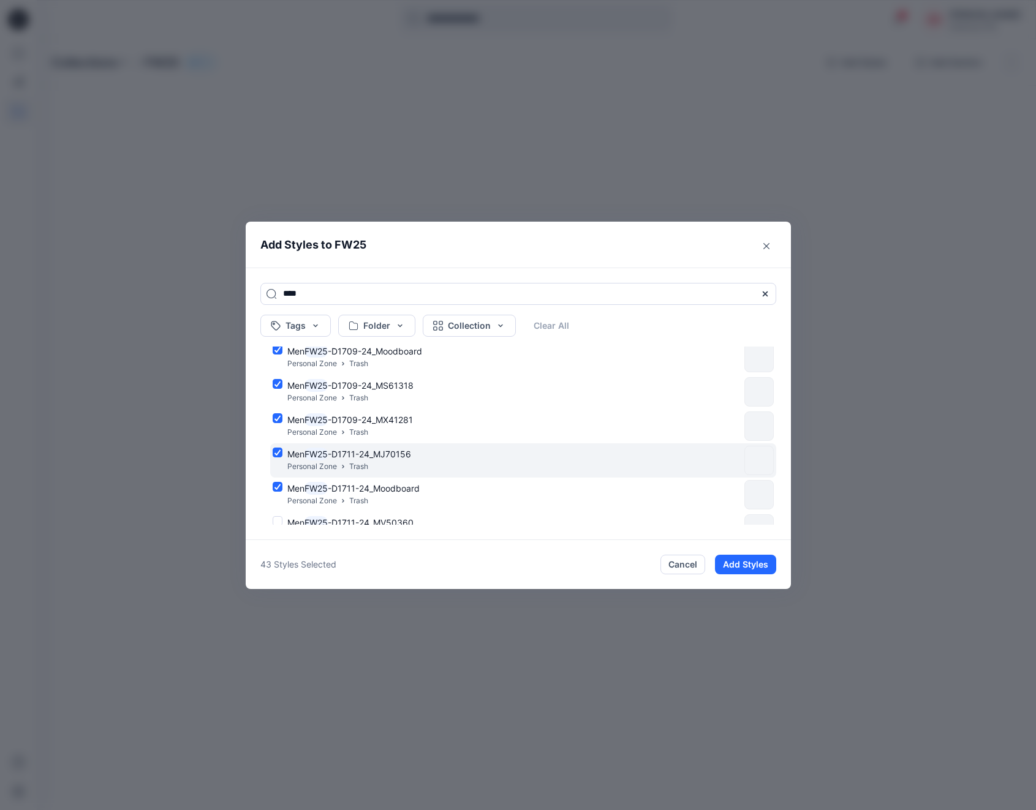
drag, startPoint x: 278, startPoint y: 517, endPoint x: 332, endPoint y: 464, distance: 75.8
click at [278, 517] on div "Men FW25 -D1711-24_MV50360 Personal Zone Trash" at bounding box center [506, 529] width 467 height 26
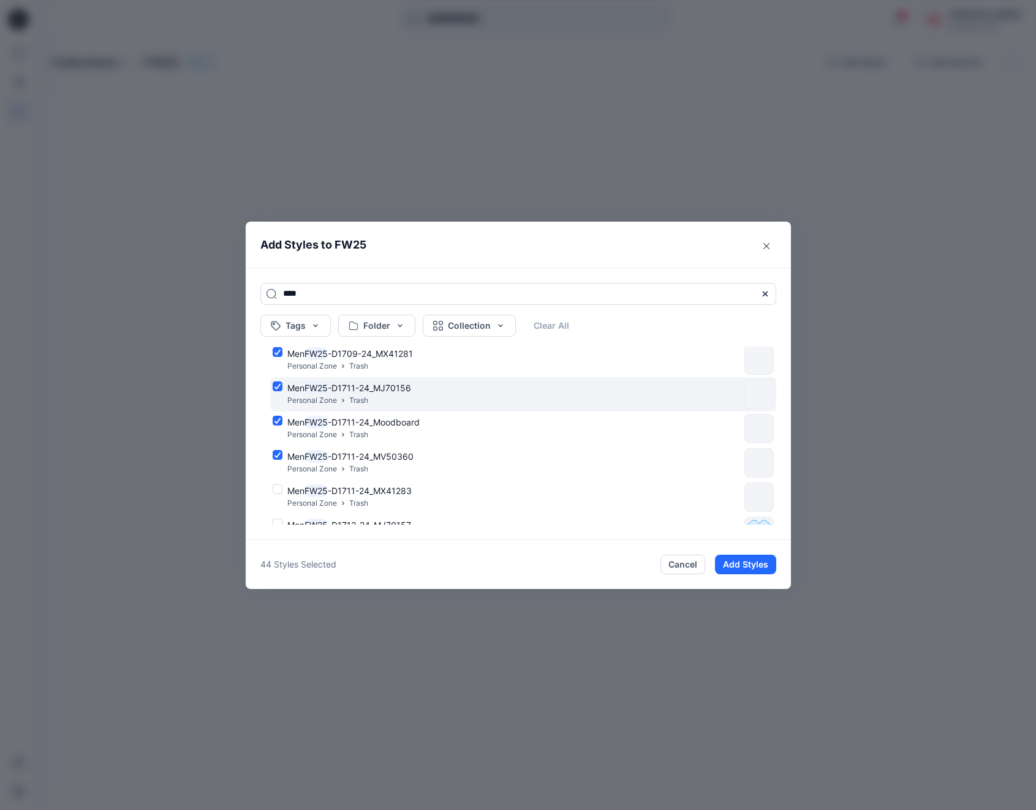
scroll to position [1381, 0]
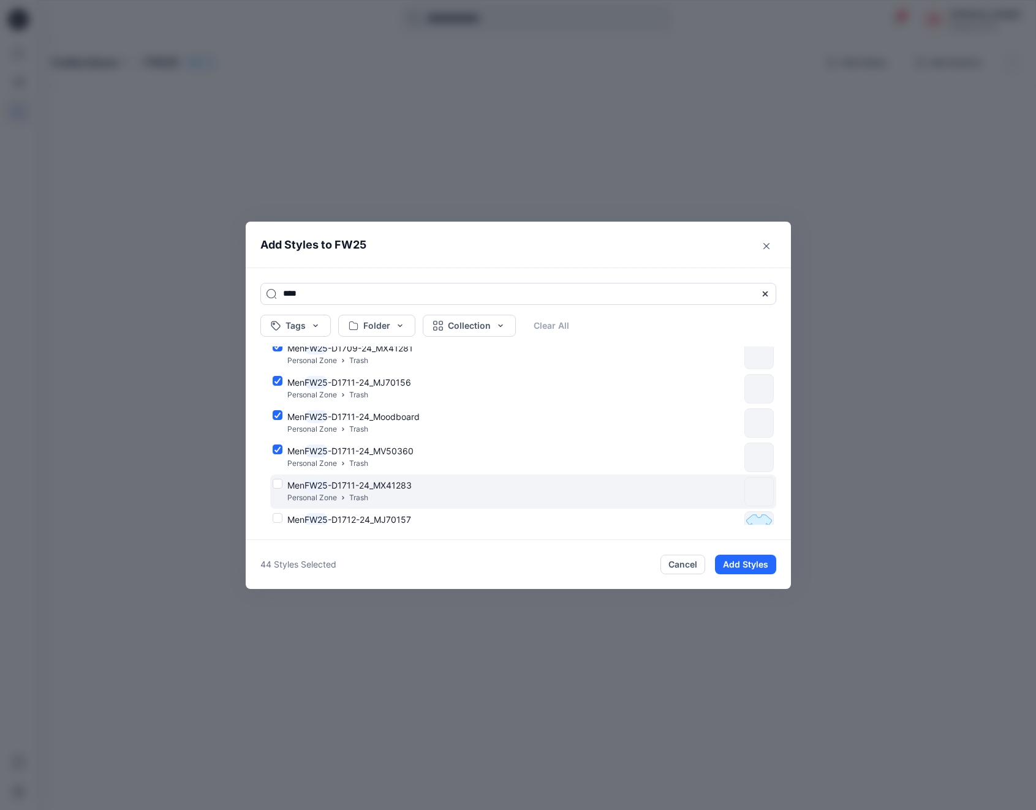
click at [279, 481] on div "Men FW25 -D1711-24_MX41283 Personal Zone Trash" at bounding box center [506, 492] width 467 height 26
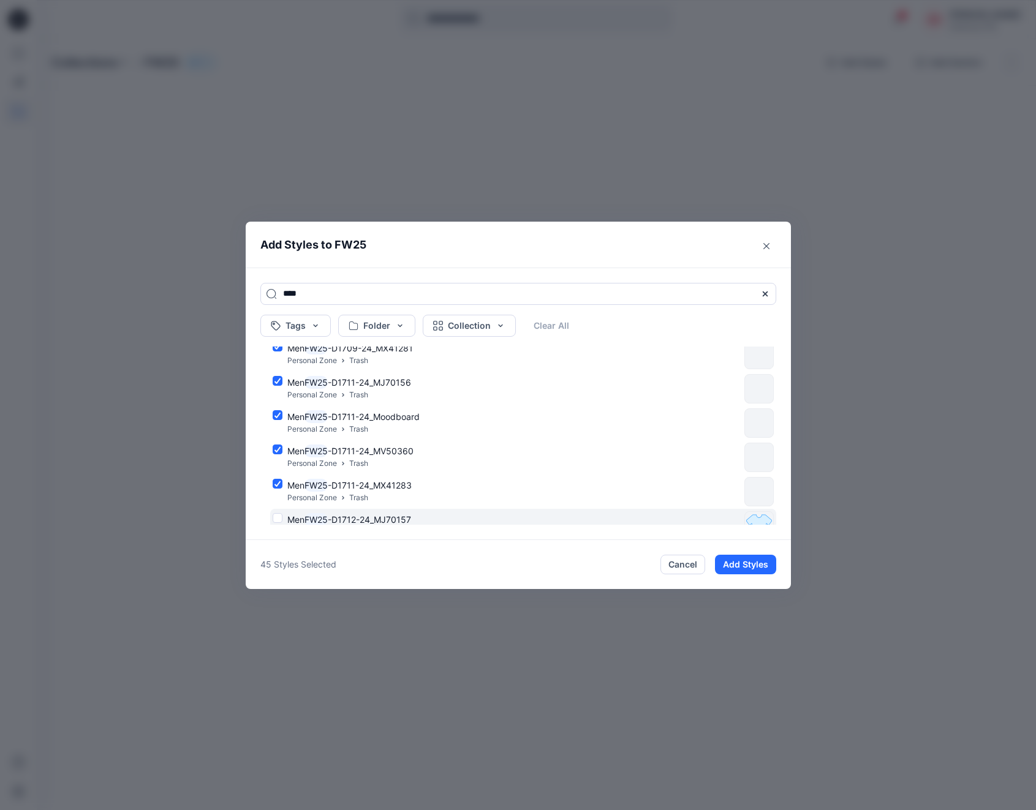
click at [277, 516] on div "Men FW25 -D1712-24_MJ70157 Personal Zone Trash" at bounding box center [506, 526] width 467 height 26
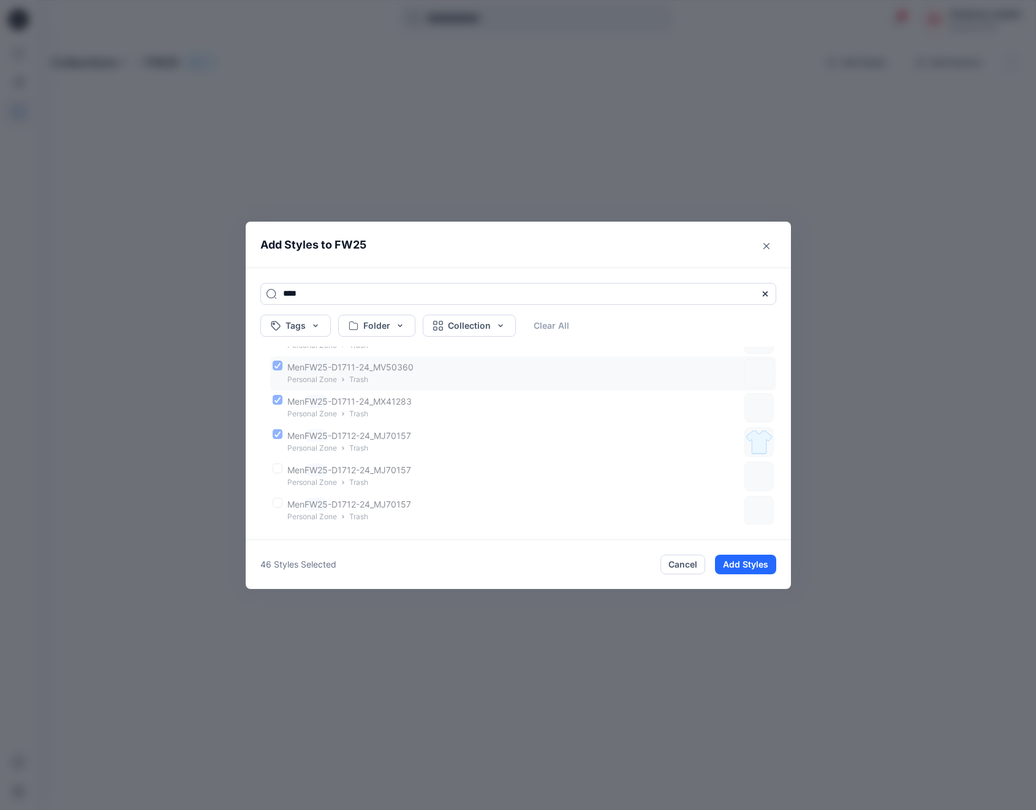
scroll to position [1500, 0]
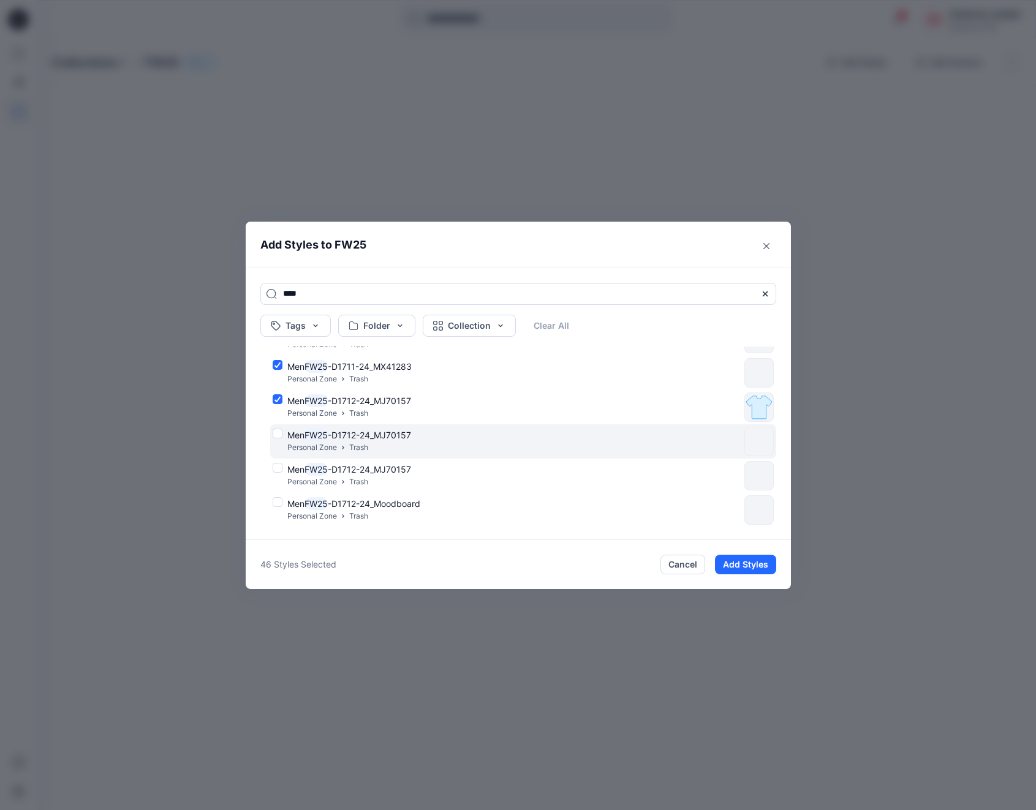
drag, startPoint x: 278, startPoint y: 437, endPoint x: 279, endPoint y: 453, distance: 16.6
click at [278, 437] on div "Men FW25 -D1712-24_MJ70157 Personal Zone Trash" at bounding box center [506, 442] width 467 height 26
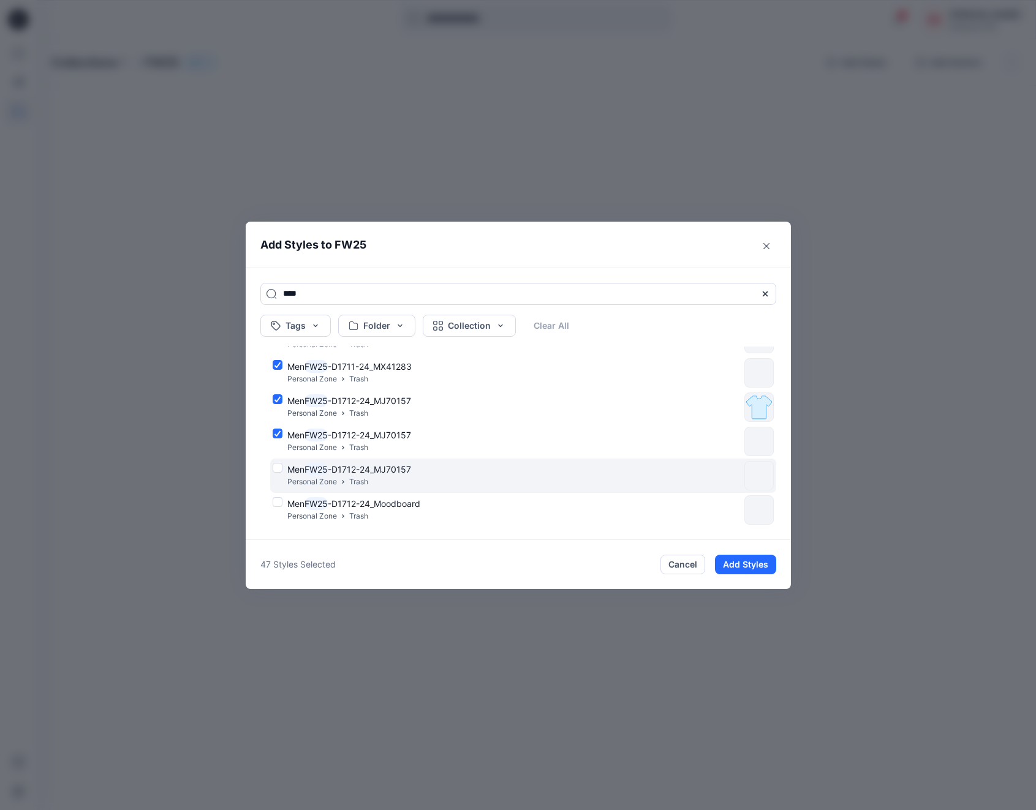
click at [277, 469] on div "Men FW25 -D1712-24_MJ70157 Personal Zone Trash" at bounding box center [506, 476] width 467 height 26
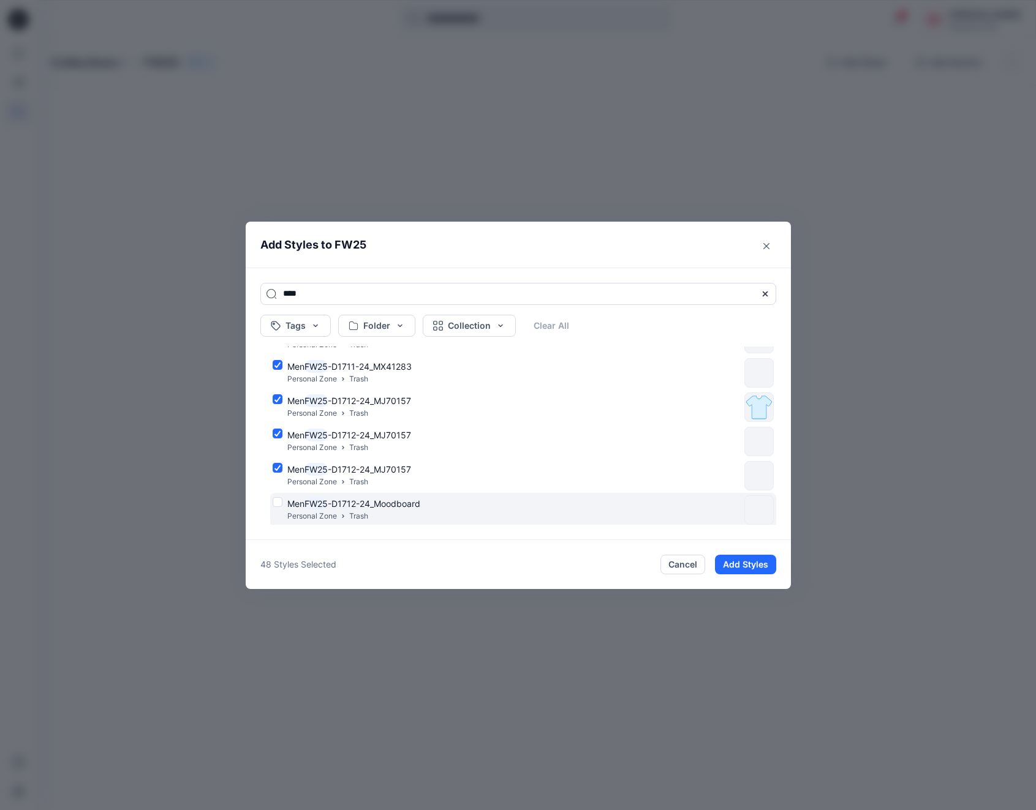
click at [277, 499] on div "Men FW25 -D1712-24_Moodboard Personal Zone Trash" at bounding box center [506, 510] width 467 height 26
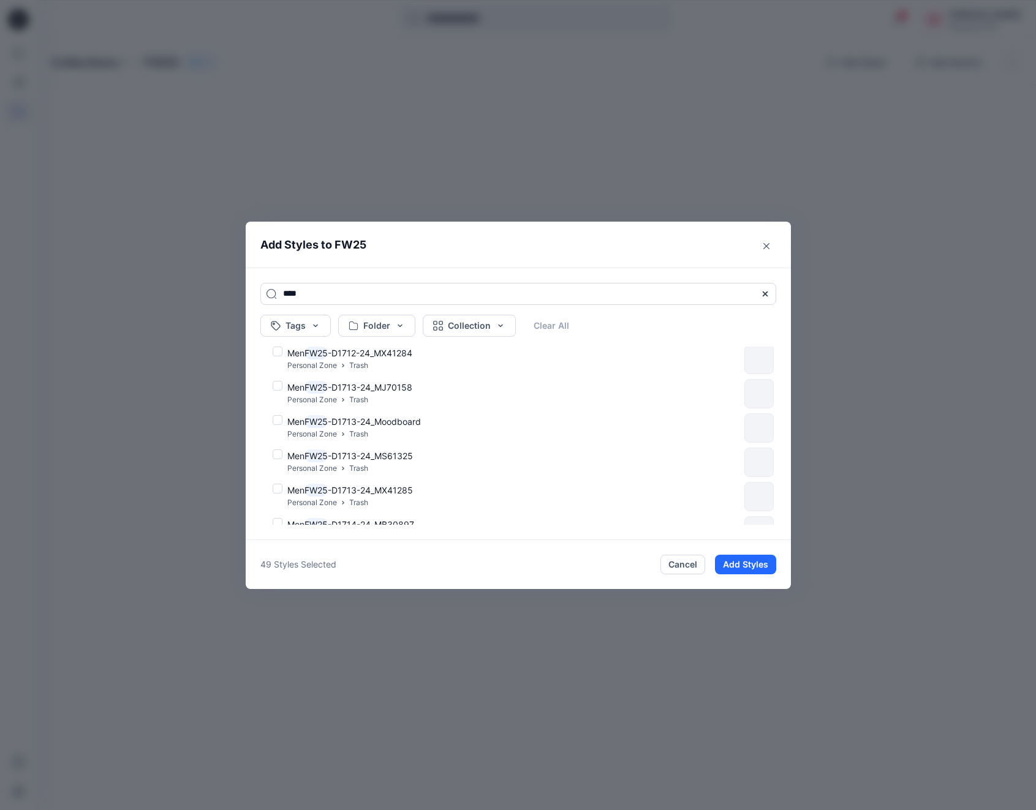
scroll to position [1810, 0]
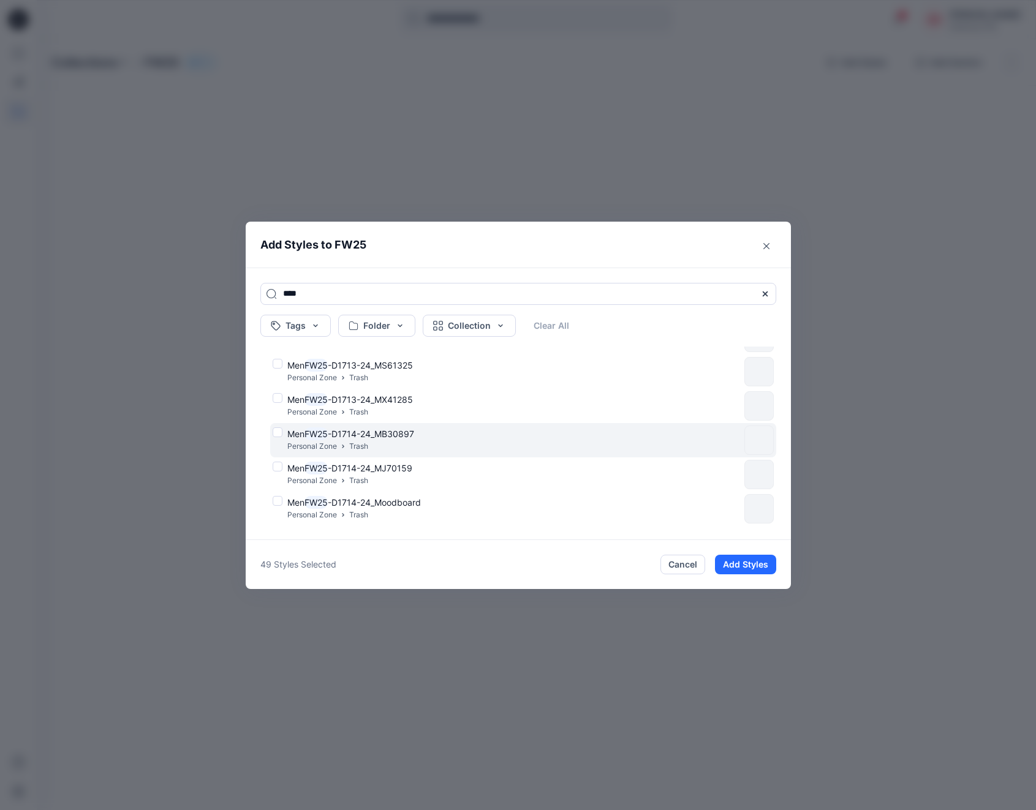
click at [279, 431] on div "Men FW25 -D1714-24_MB30897 Personal Zone Trash" at bounding box center [506, 440] width 467 height 26
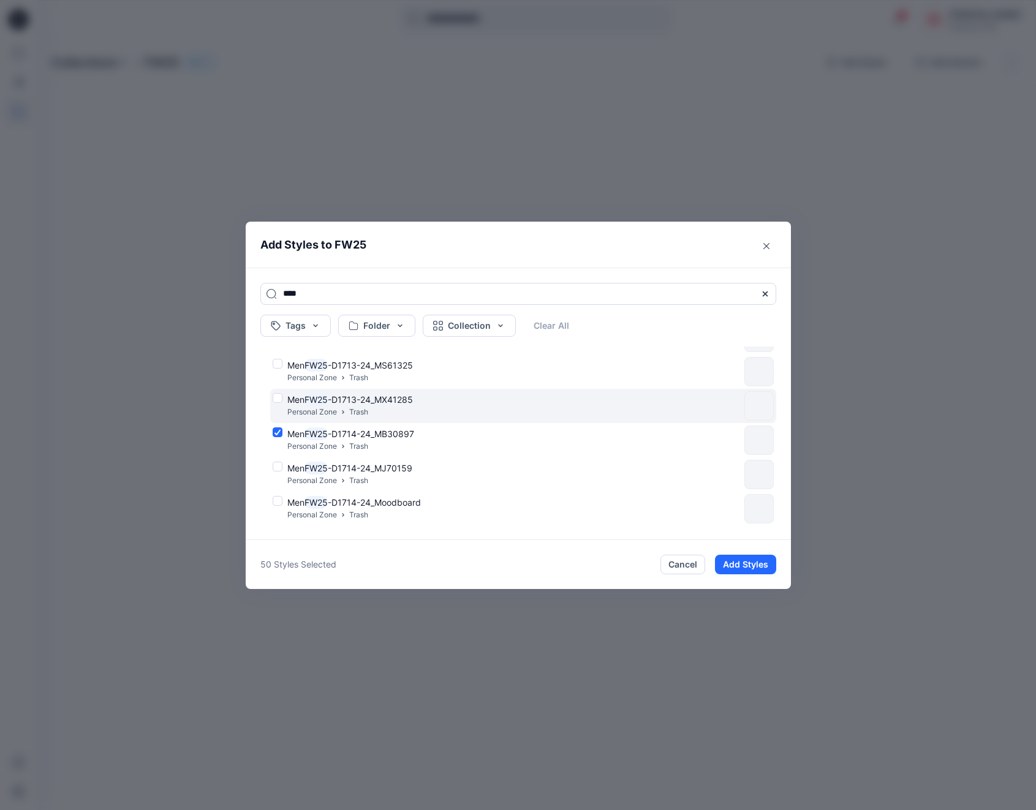
click at [277, 400] on div "Men FW25 -D1713-24_MX41285 Personal Zone Trash" at bounding box center [506, 406] width 467 height 26
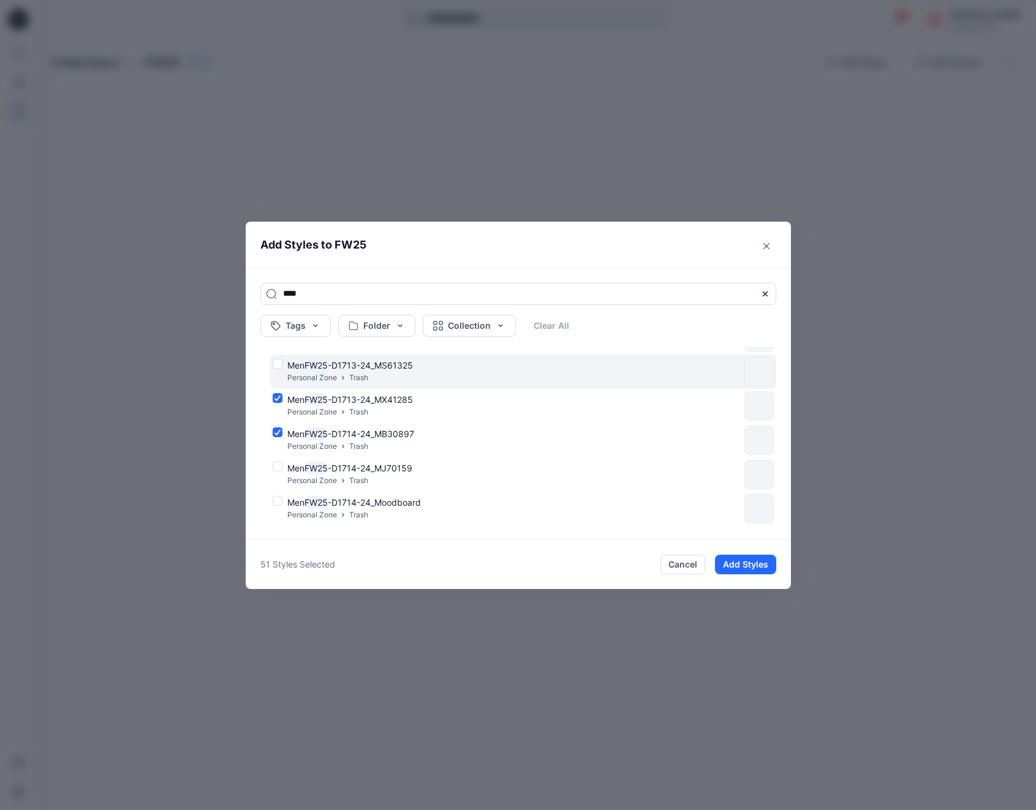
click at [280, 363] on div "Men FW25 -D1713-24_MS61325 Personal Zone Trash" at bounding box center [506, 372] width 467 height 26
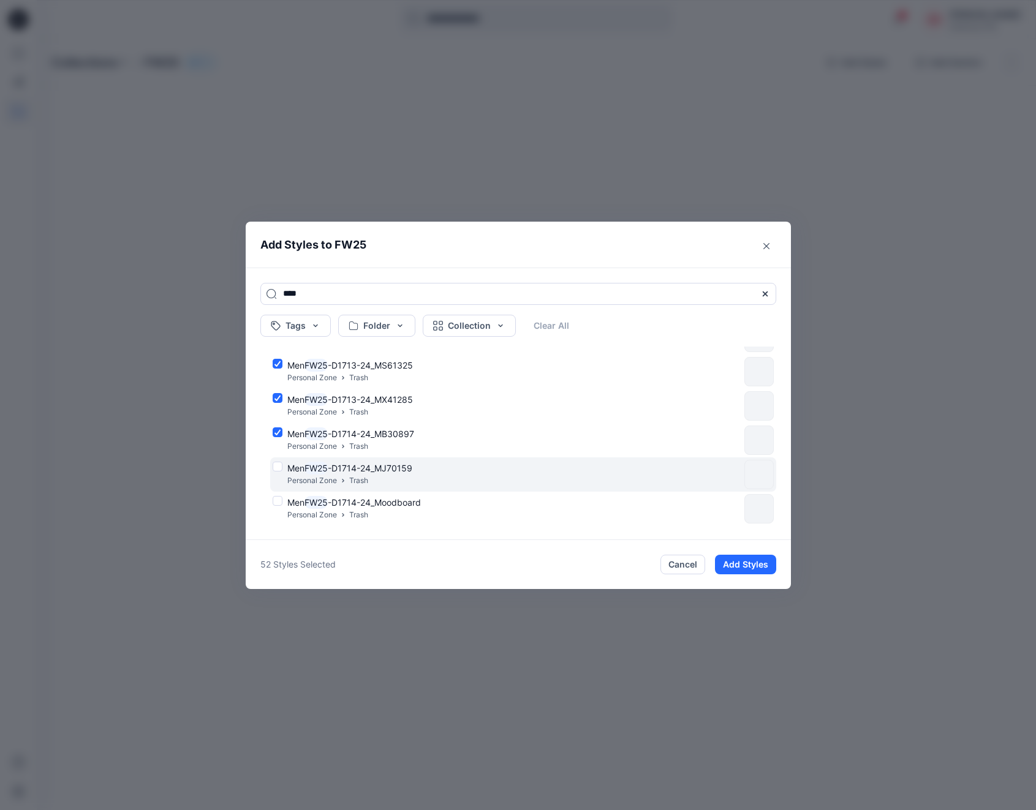
click at [280, 466] on div "Men FW25 -D1714-24_MJ70159 Personal Zone Trash" at bounding box center [506, 475] width 467 height 26
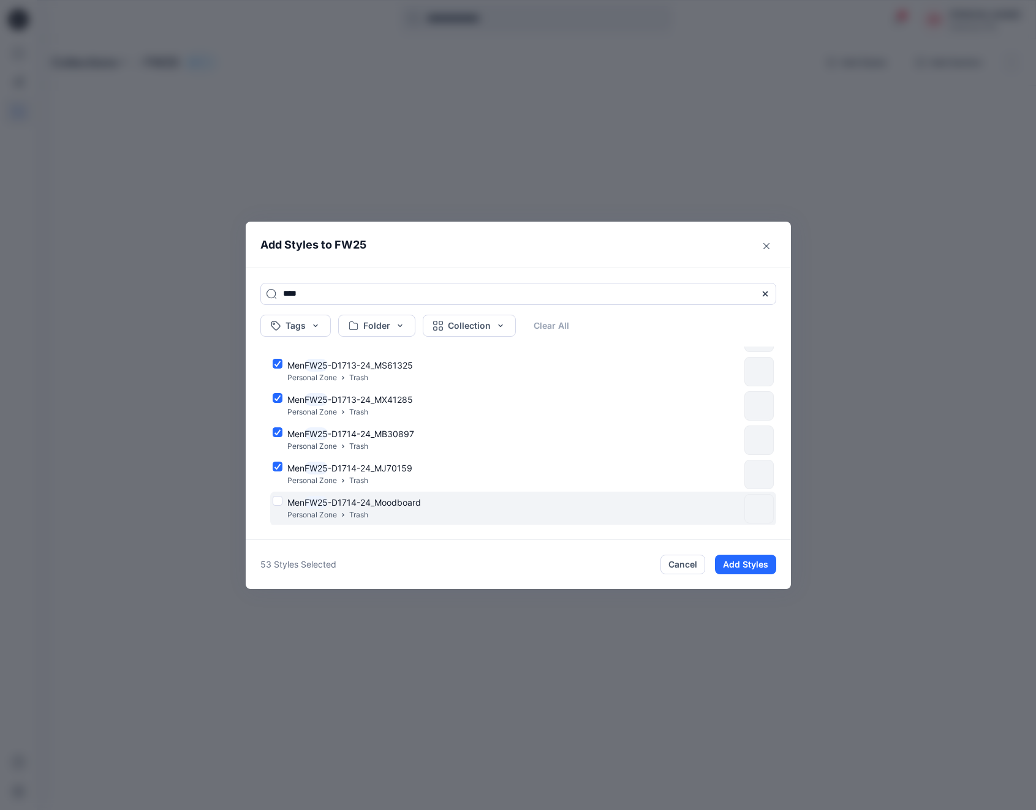
click at [277, 502] on div "Men FW25 -D1714-24_Moodboard Personal Zone Trash" at bounding box center [506, 509] width 467 height 26
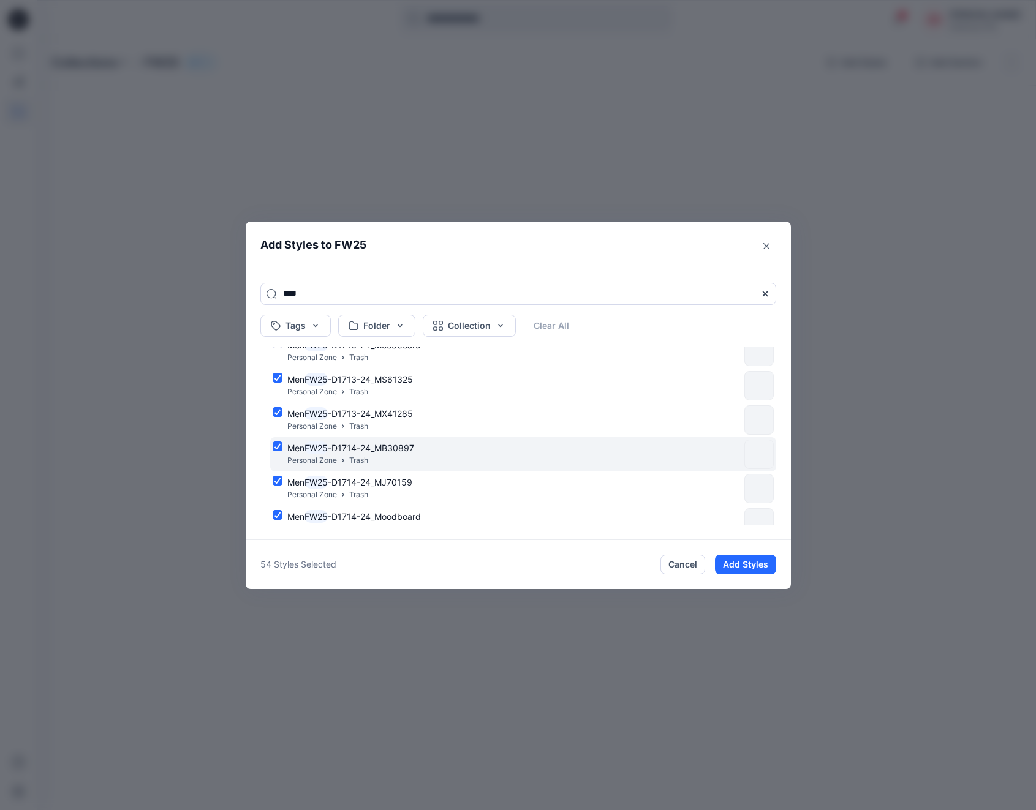
scroll to position [1753, 0]
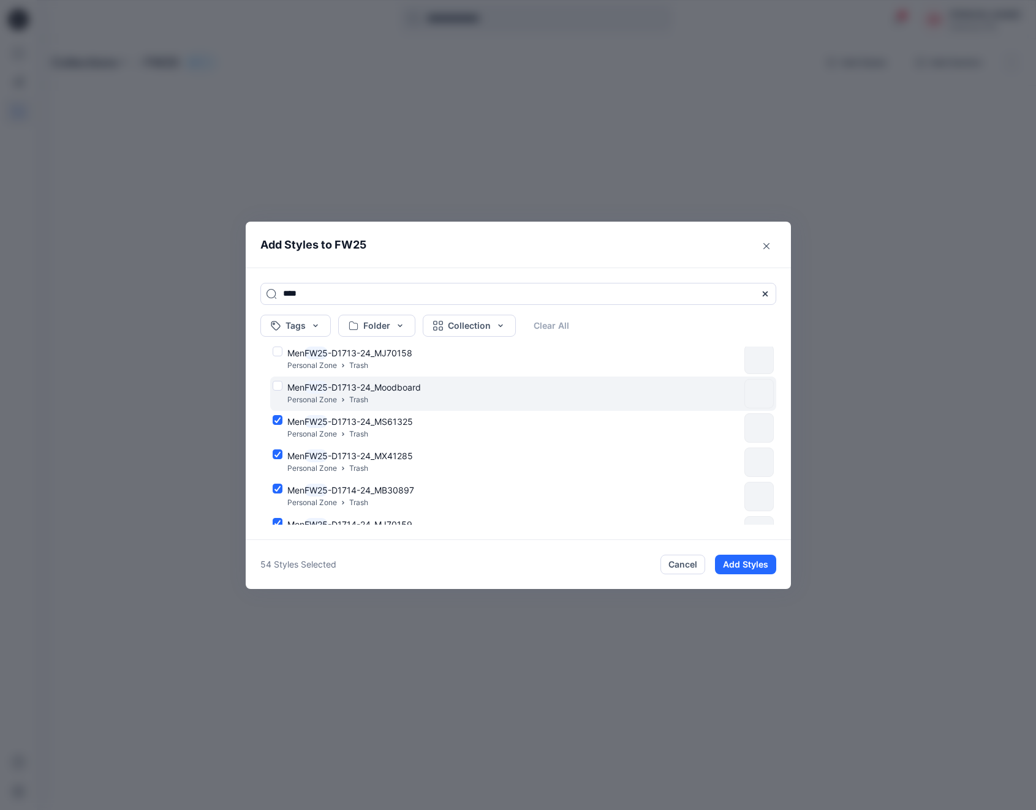
click at [276, 386] on div "Men FW25 -D1713-24_Moodboard Personal Zone Trash" at bounding box center [506, 394] width 467 height 26
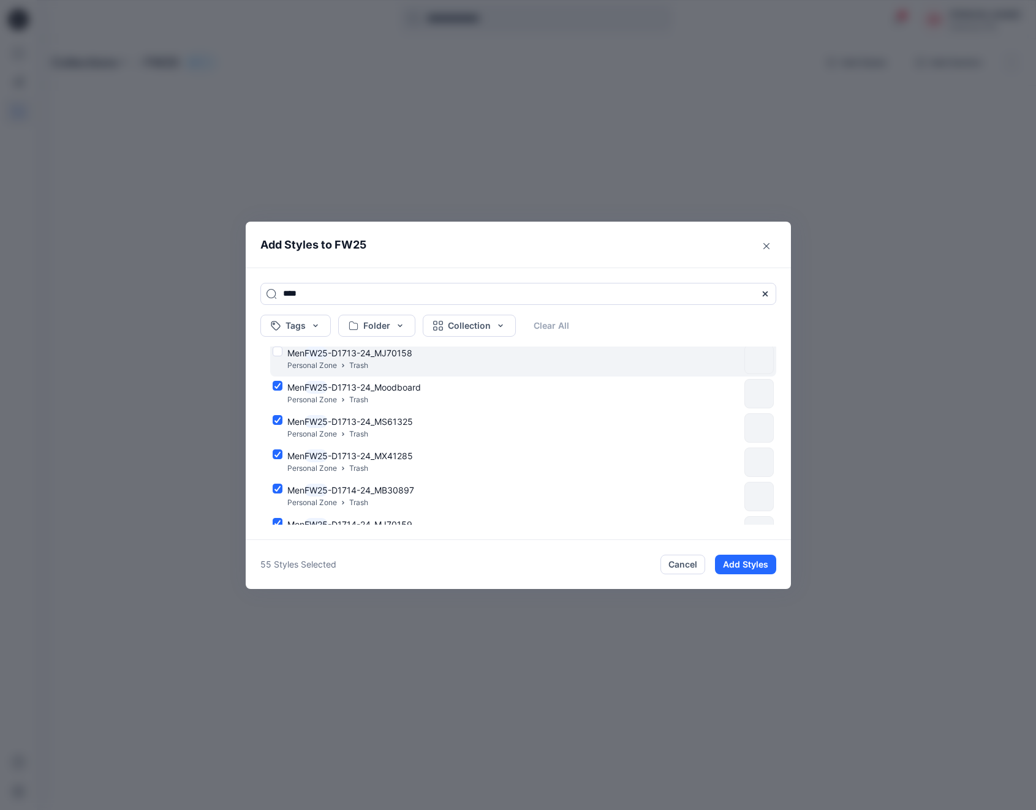
click at [275, 350] on div "Men FW25 -D1713-24_MJ70158 Personal Zone Trash" at bounding box center [506, 360] width 467 height 26
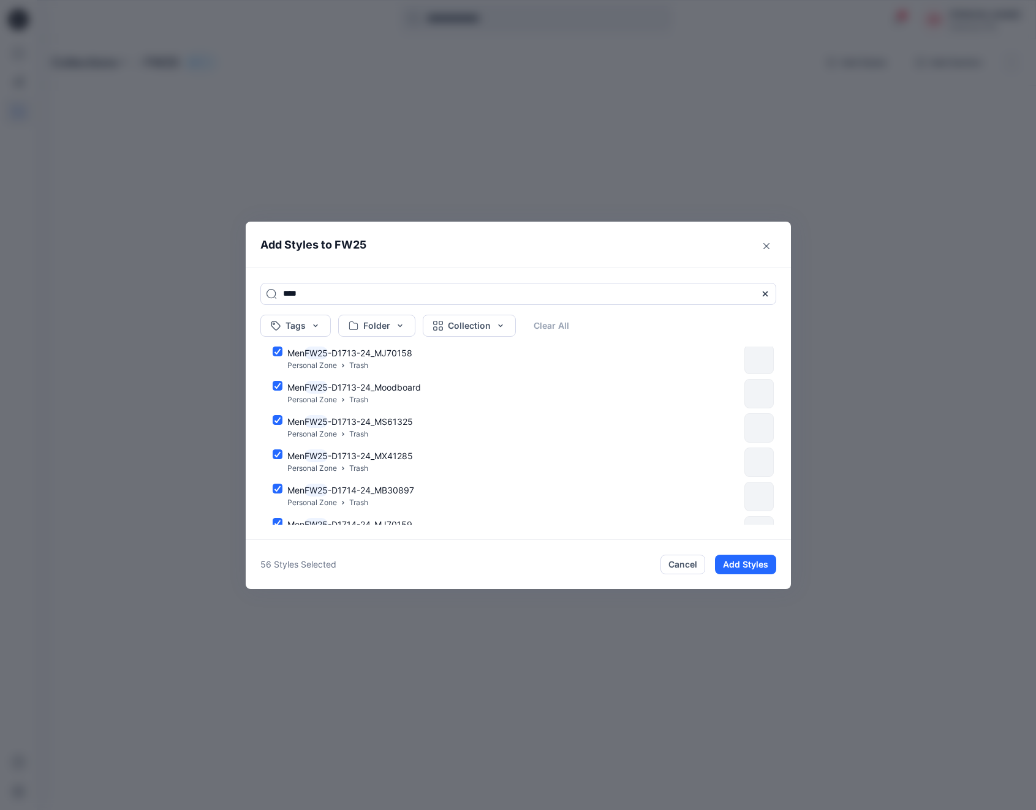
scroll to position [1673, 0]
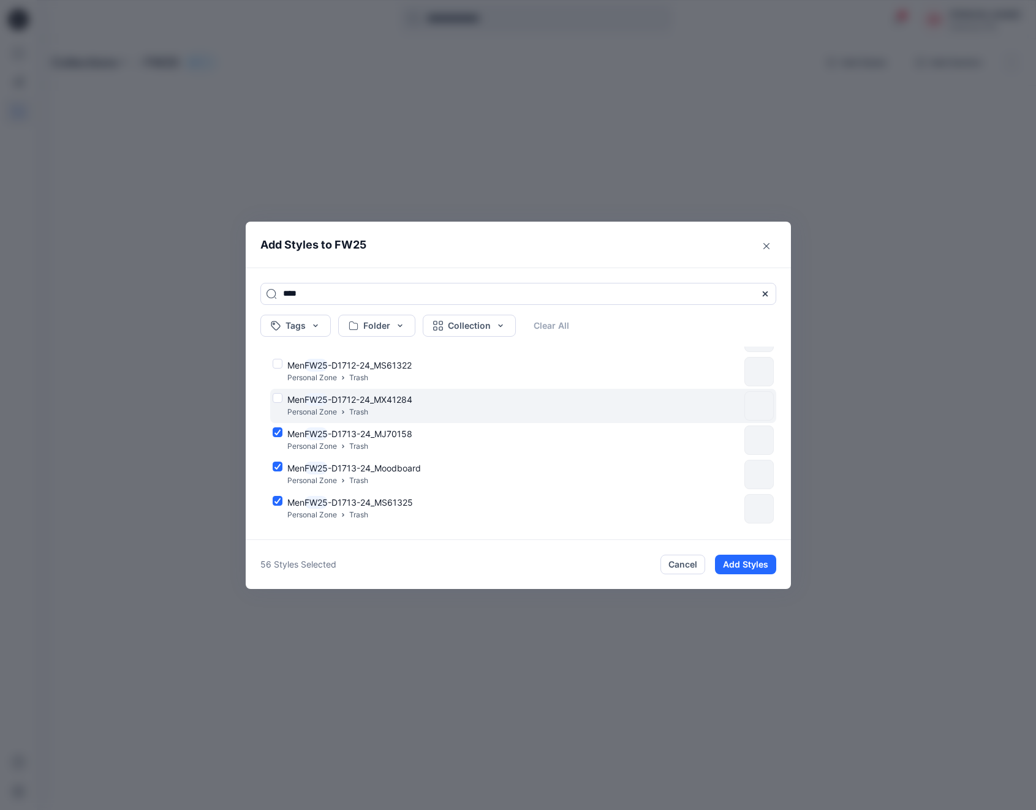
click at [276, 398] on div "Men FW25 -D1712-24_MX41284 Personal Zone Trash" at bounding box center [506, 406] width 467 height 26
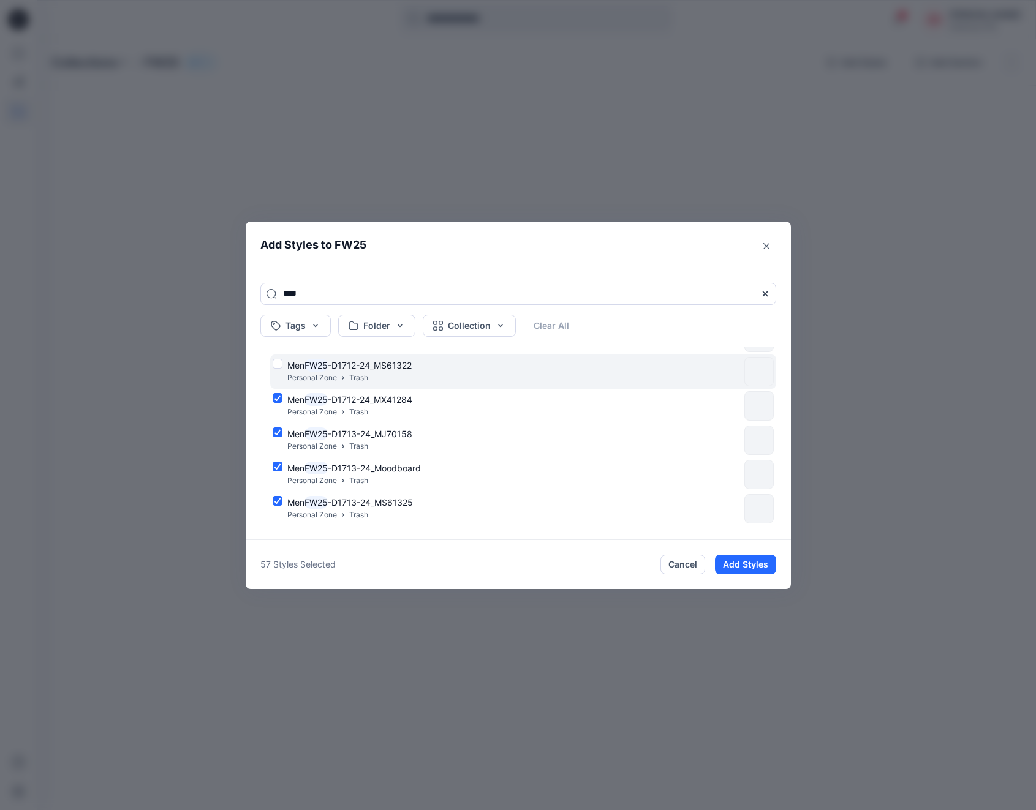
click at [274, 360] on div "Men FW25 -D1712-24_MS61322 Personal Zone Trash" at bounding box center [506, 372] width 467 height 26
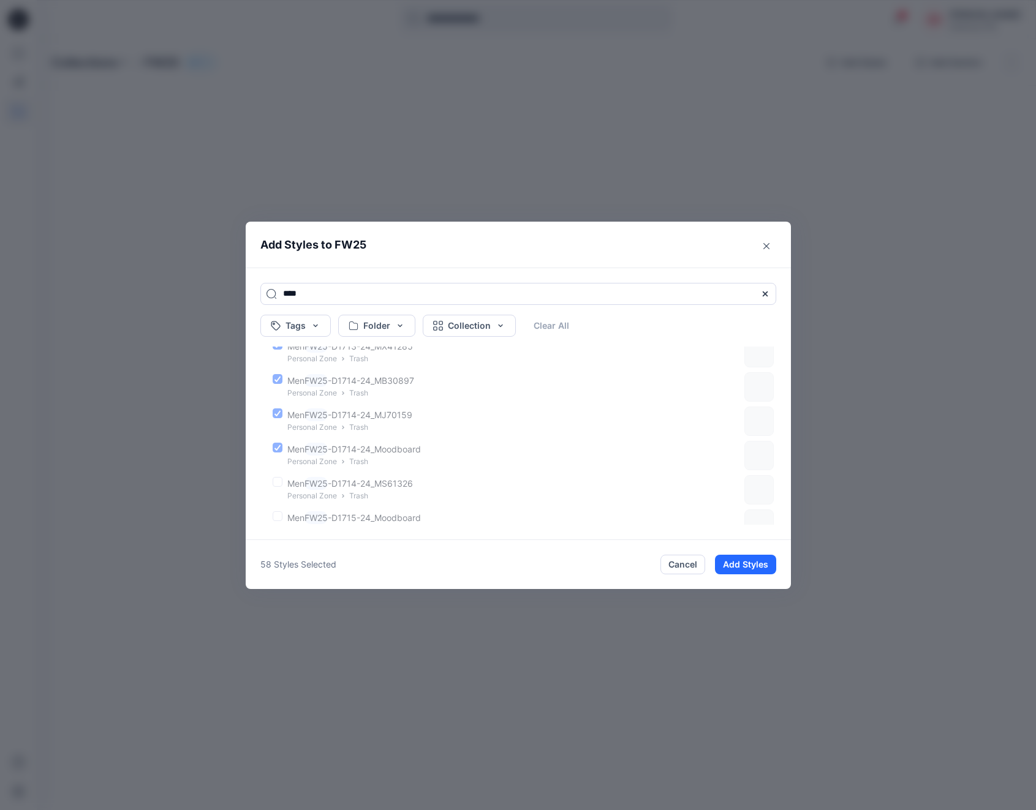
scroll to position [1911, 0]
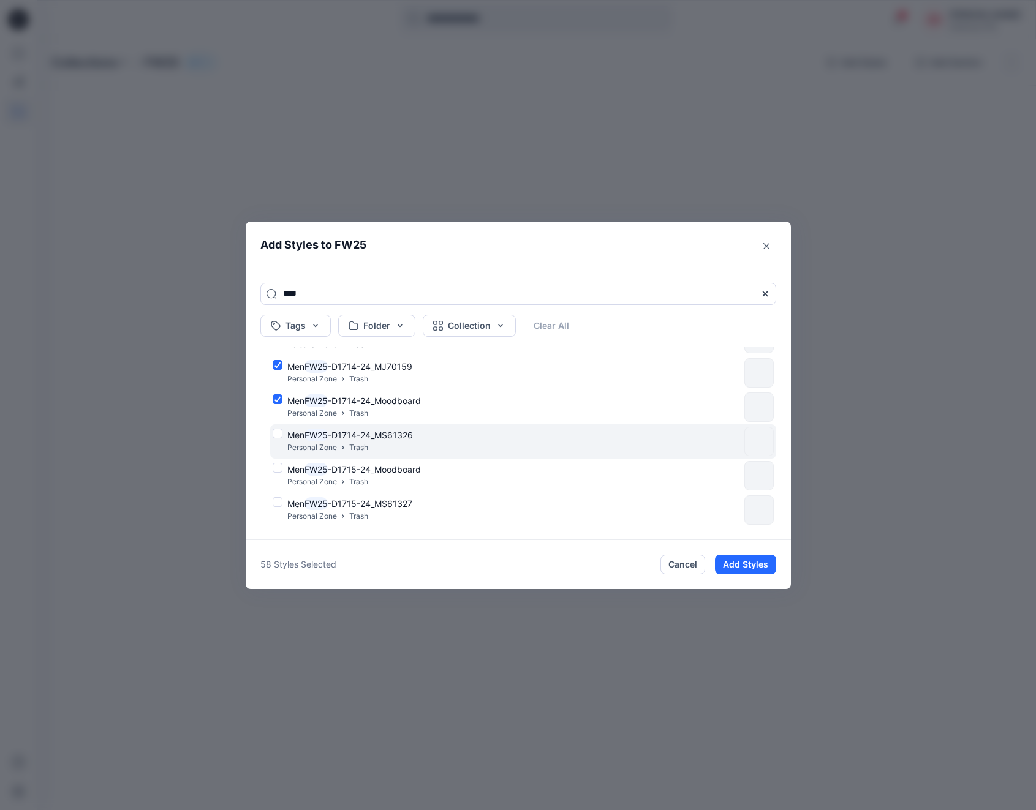
click at [279, 432] on div "Men FW25 -D1714-24_MS61326 Personal Zone Trash" at bounding box center [506, 442] width 467 height 26
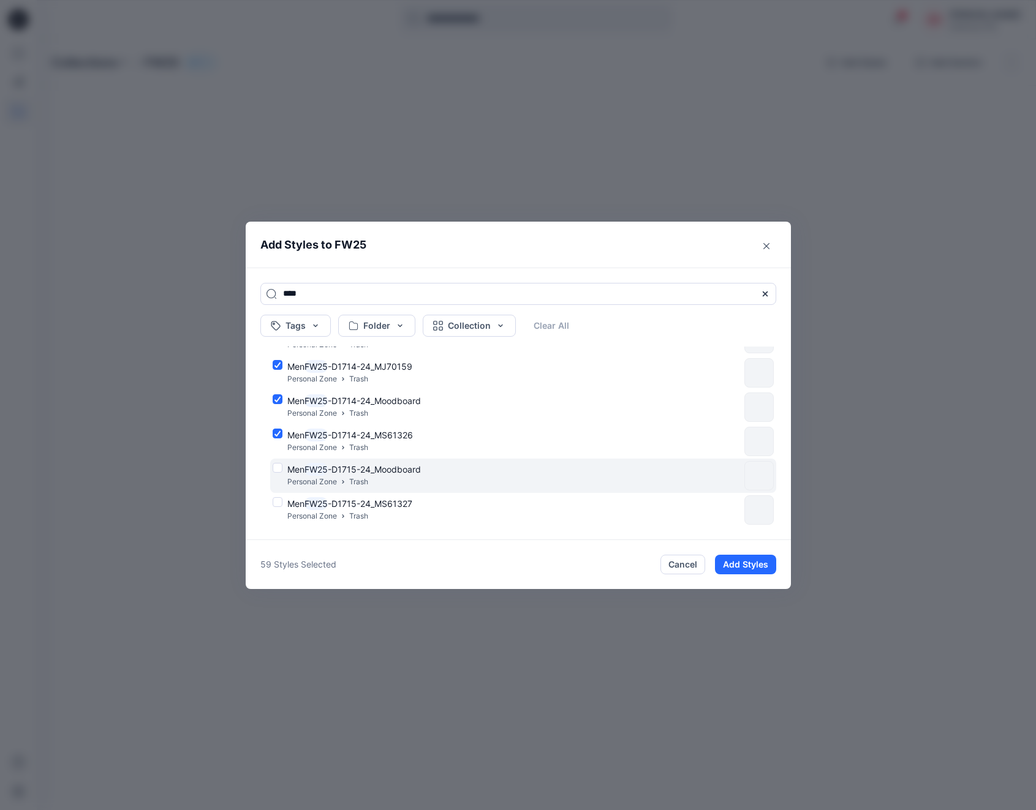
click at [277, 466] on div "Men FW25 -D1715-24_Moodboard Personal Zone Trash" at bounding box center [506, 476] width 467 height 26
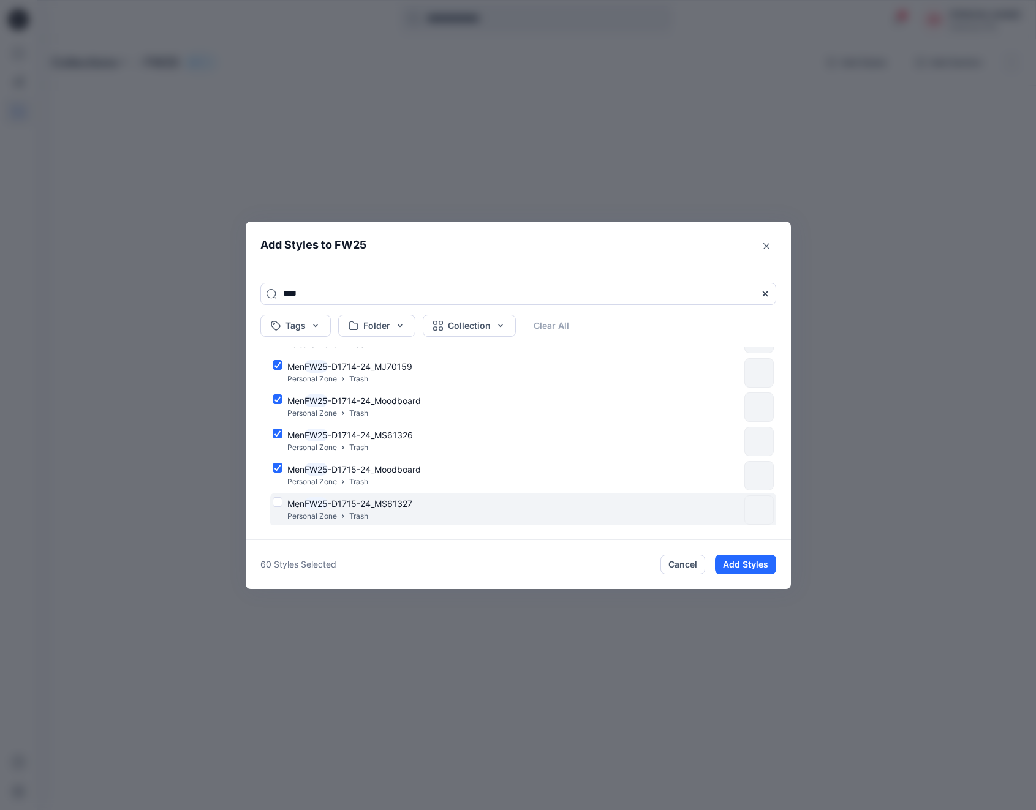
click at [279, 500] on div "Men FW25 -D1715-24_MS61327 Personal Zone Trash" at bounding box center [506, 510] width 467 height 26
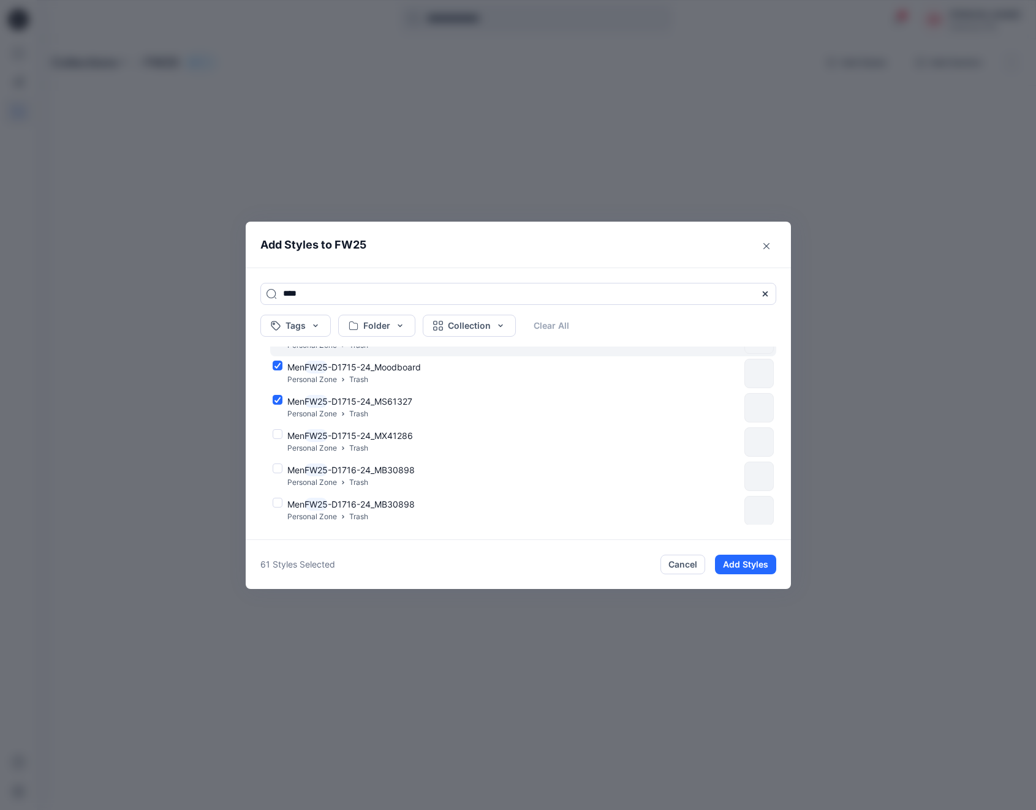
scroll to position [2016, 0]
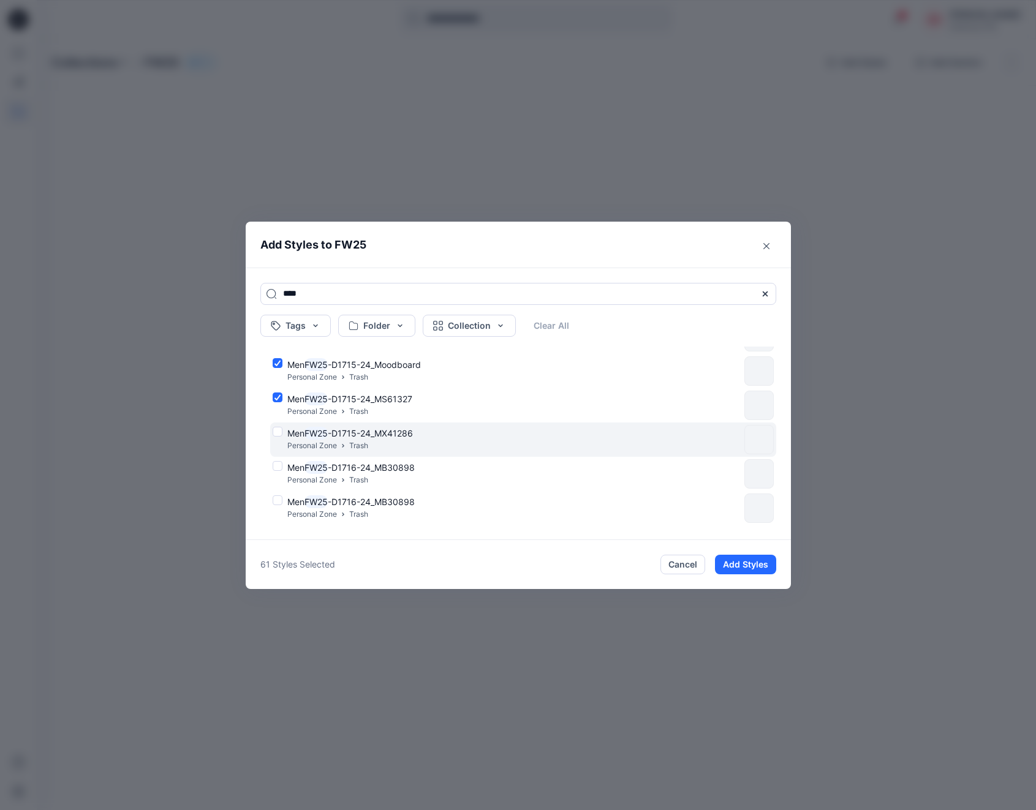
click at [279, 427] on div "Men FW25 -D1715-24_MX41286 Personal Zone Trash" at bounding box center [506, 440] width 467 height 26
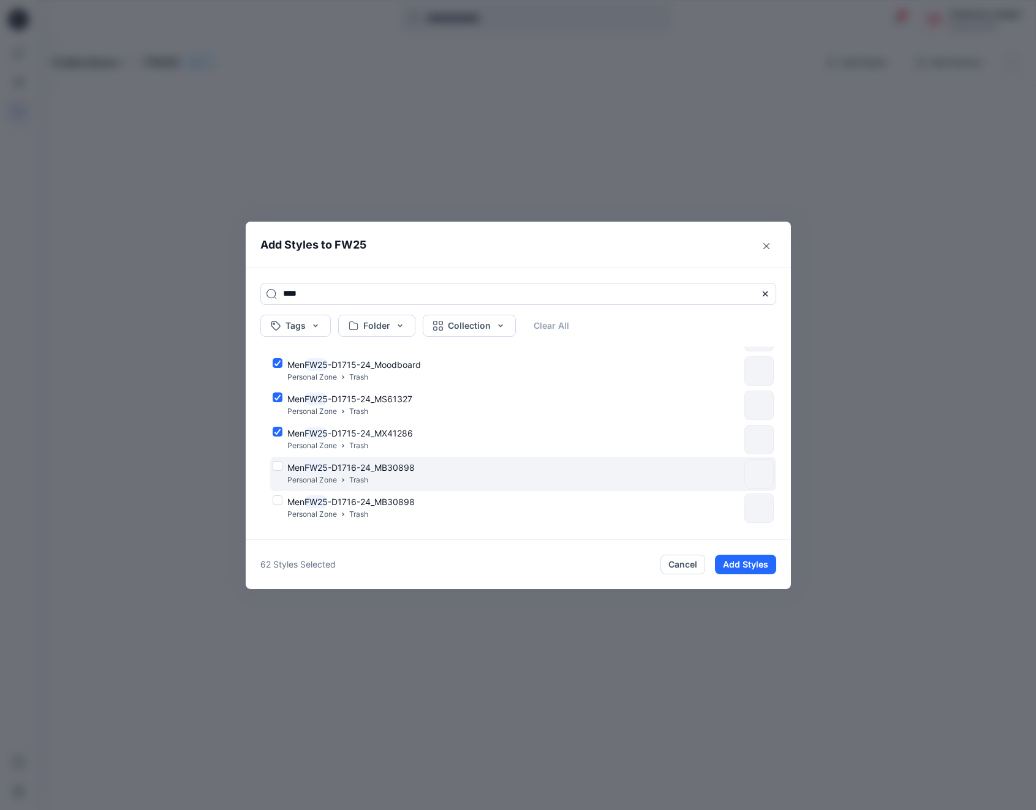
click at [279, 468] on div "Men FW25 -D1716-24_MB30898 Personal Zone Trash" at bounding box center [506, 474] width 467 height 26
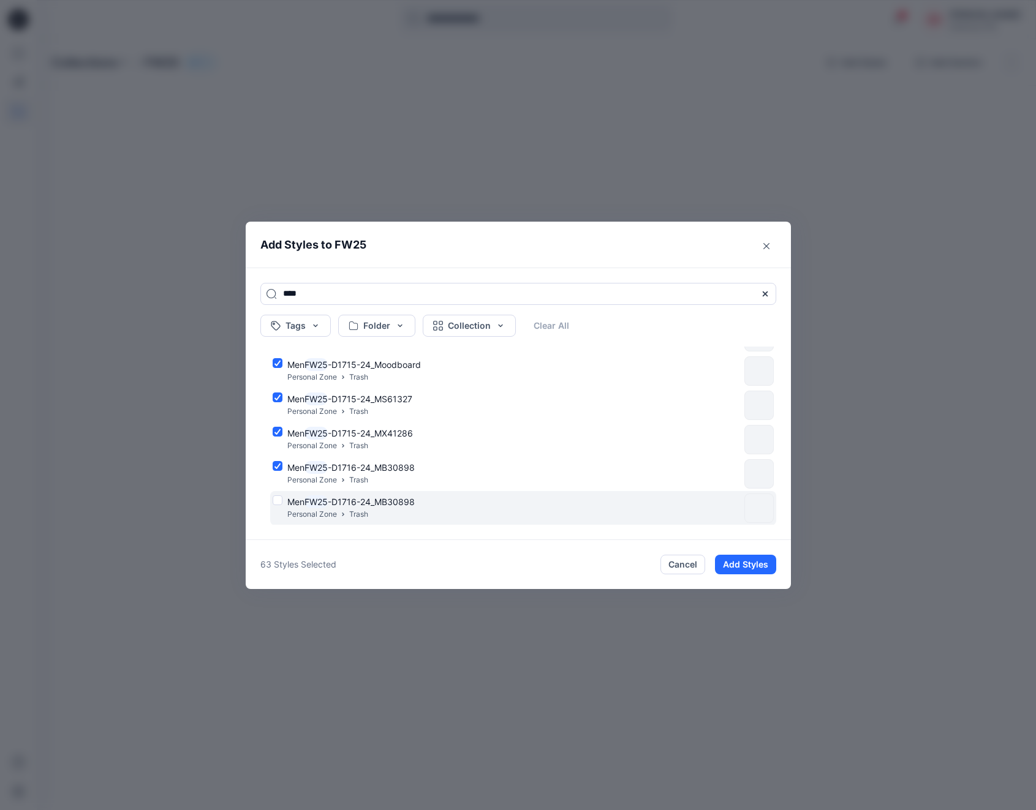
click at [278, 500] on div "Men FW25 -D1716-24_MB30898 Personal Zone Trash" at bounding box center [506, 508] width 467 height 26
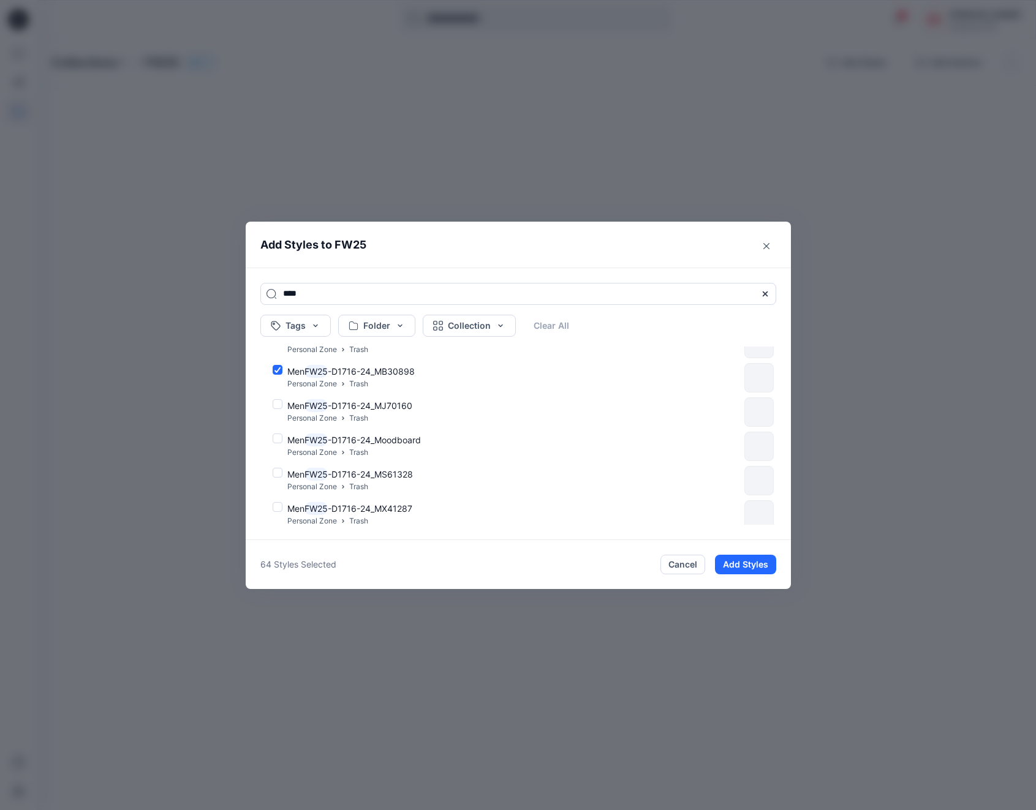
scroll to position [2109, 0]
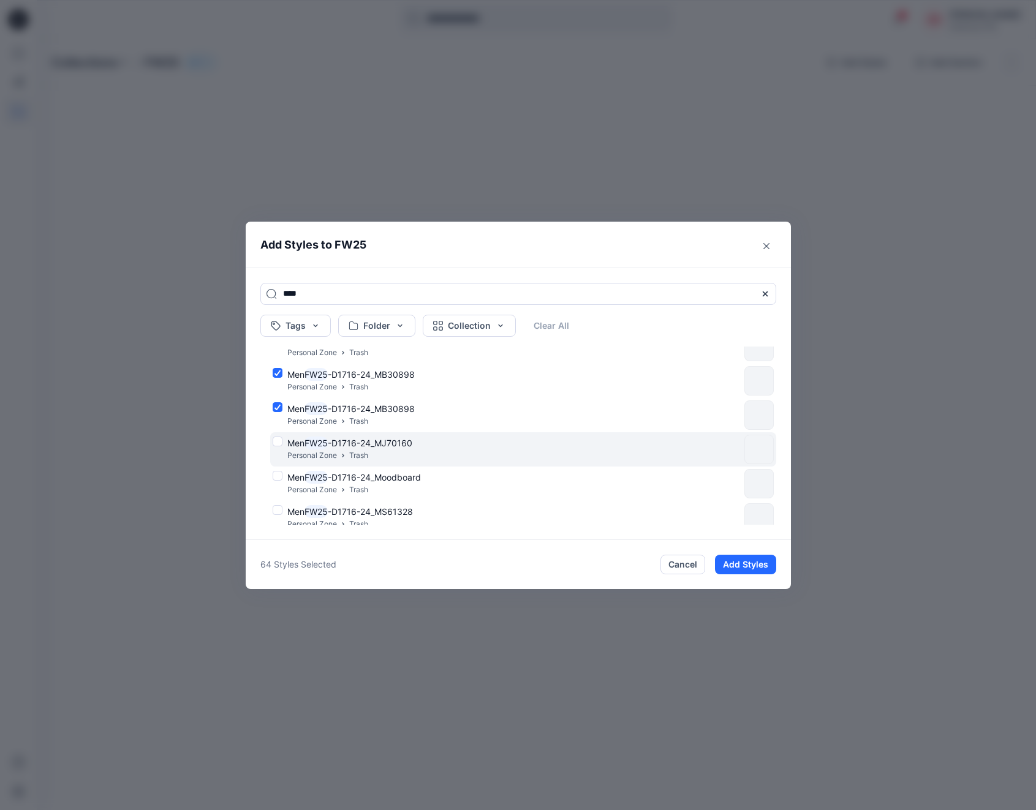
click at [277, 439] on div "Men FW25 -D1716-24_MJ70160 Personal Zone Trash" at bounding box center [506, 450] width 467 height 26
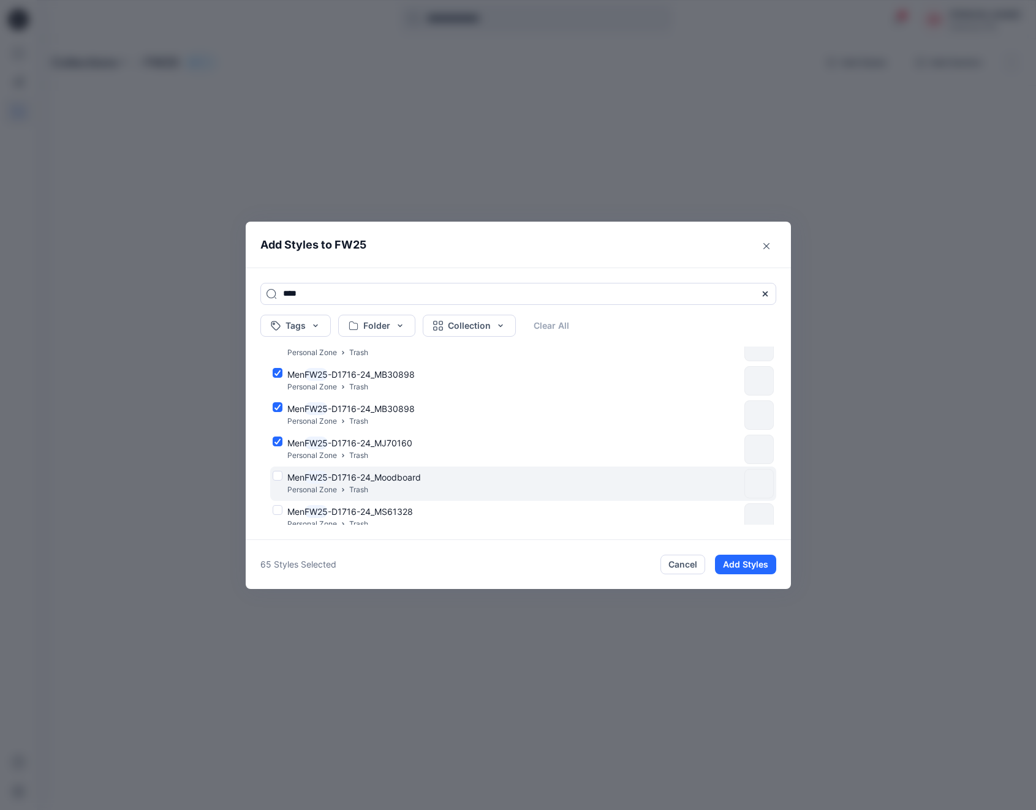
click at [277, 475] on div "Men FW25 -D1716-24_Moodboard Personal Zone Trash" at bounding box center [506, 484] width 467 height 26
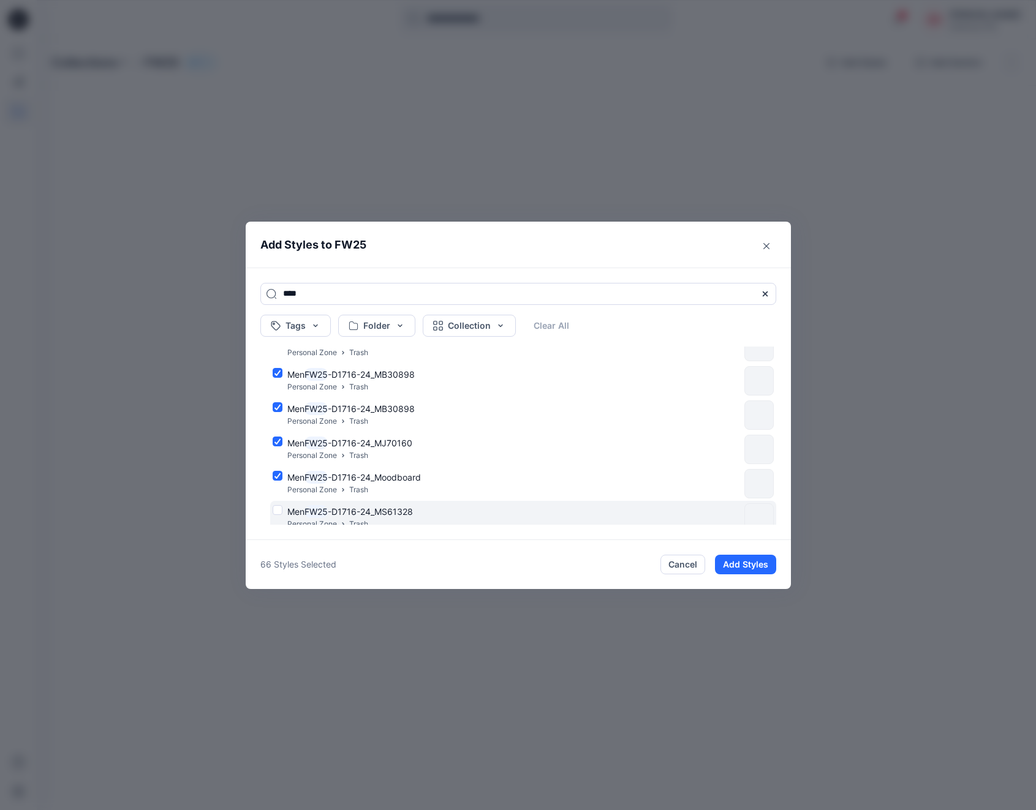
click at [277, 509] on div "Men FW25 -D1716-24_MS61328 Personal Zone Trash" at bounding box center [506, 518] width 467 height 26
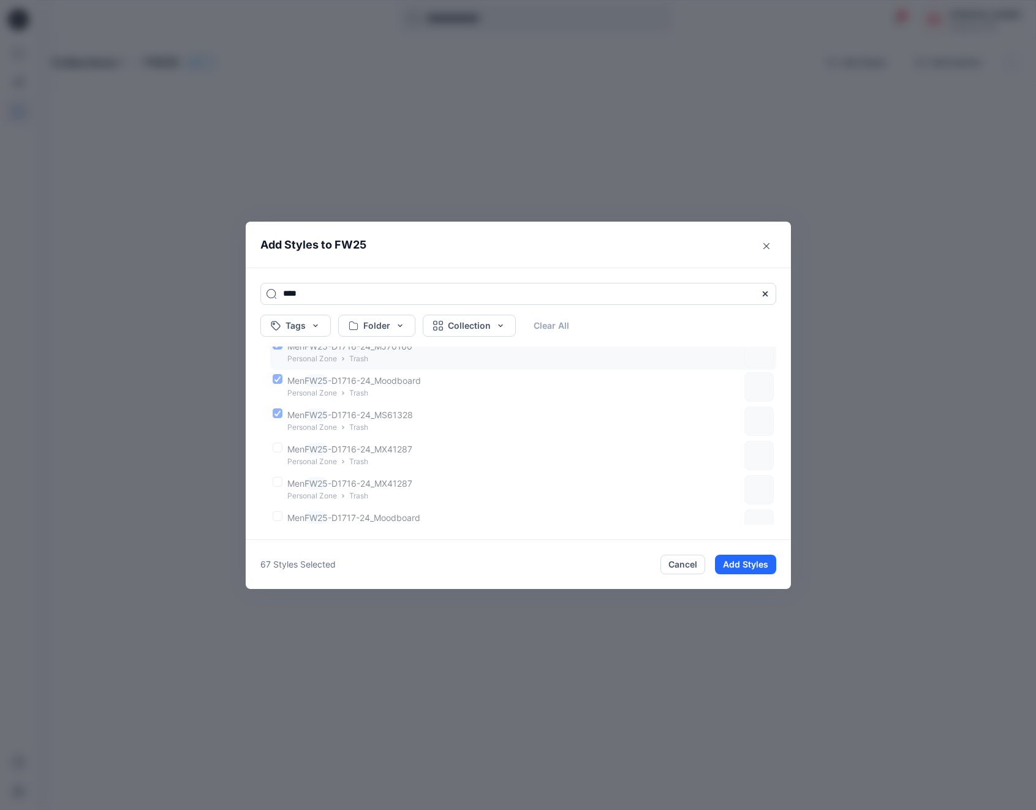
scroll to position [2323, 0]
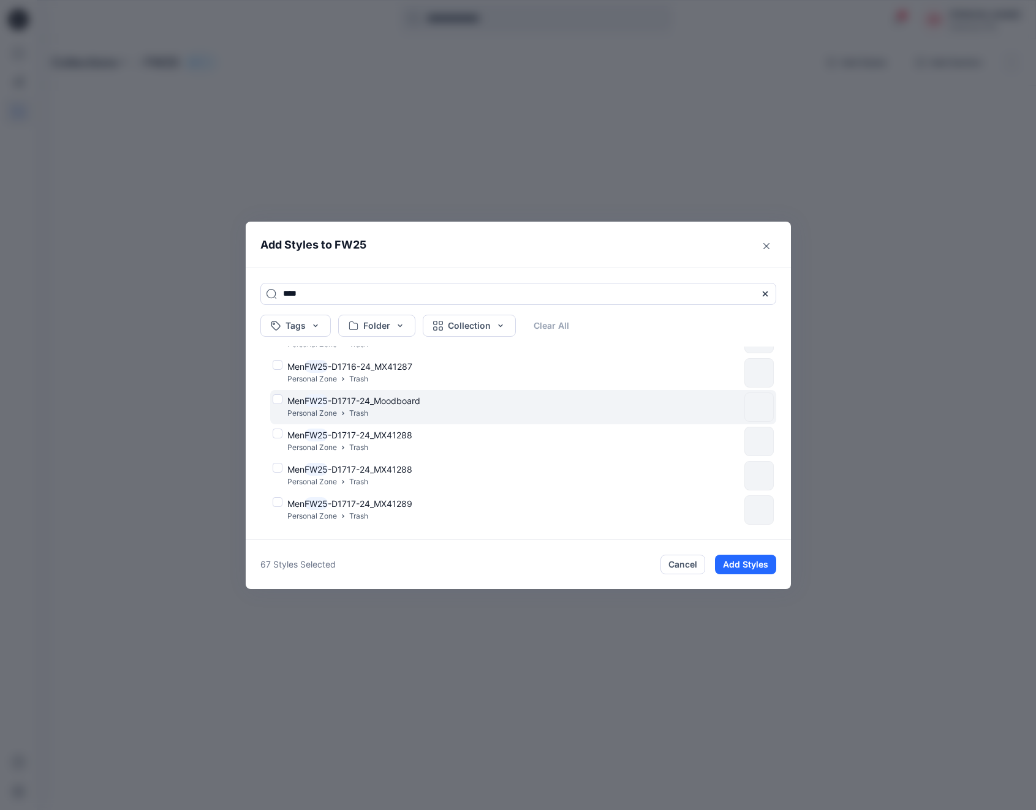
click at [273, 397] on div "Men FW25 -D1717-24_Moodboard Personal Zone Trash" at bounding box center [506, 407] width 467 height 26
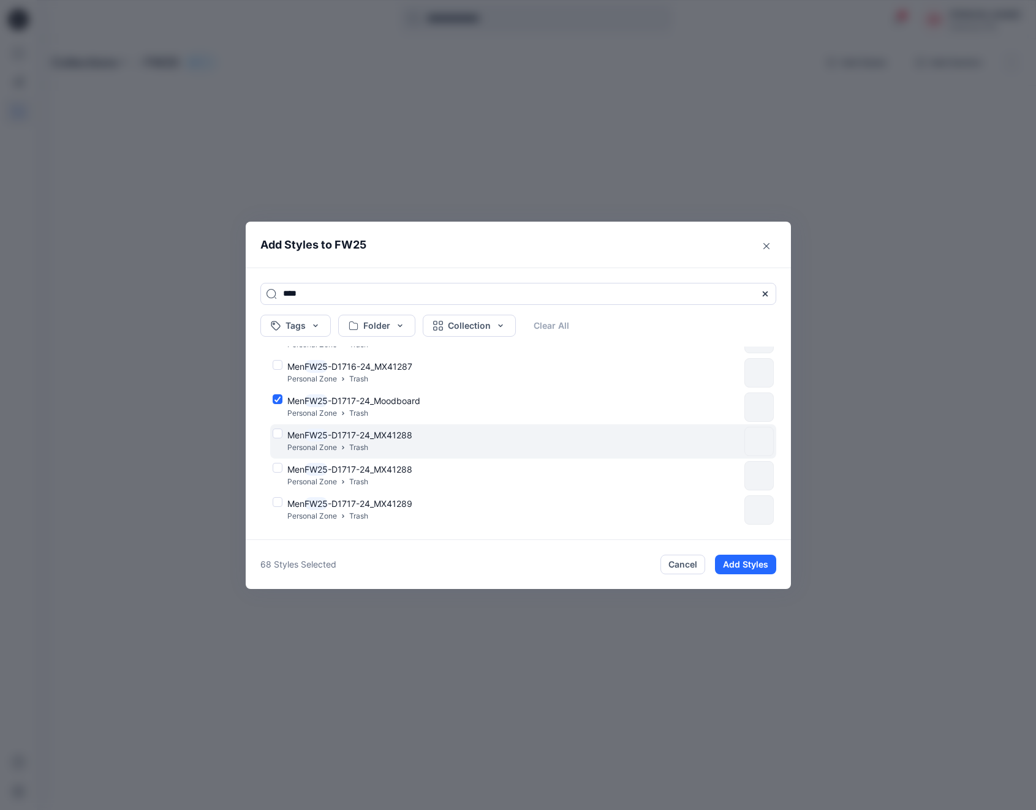
click at [277, 433] on div "Men FW25 -D1717-24_MX41288 Personal Zone Trash" at bounding box center [506, 442] width 467 height 26
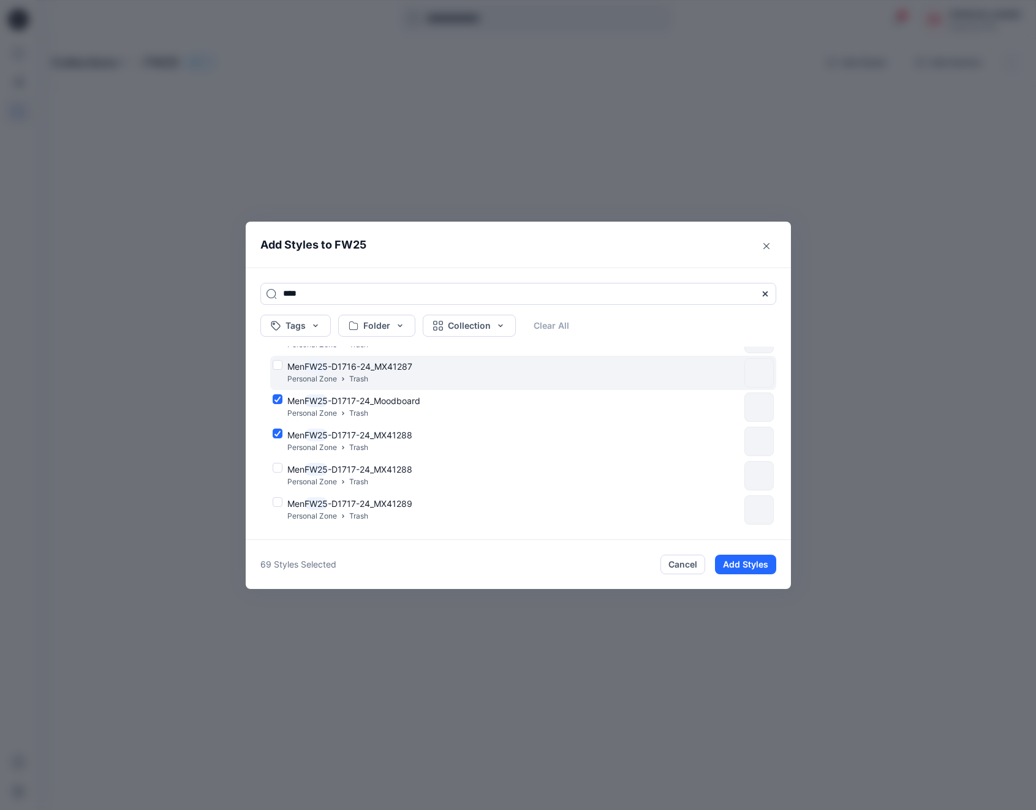
click at [274, 363] on div "Men FW25 -D1716-24_MX41287 Personal Zone Trash" at bounding box center [506, 373] width 467 height 26
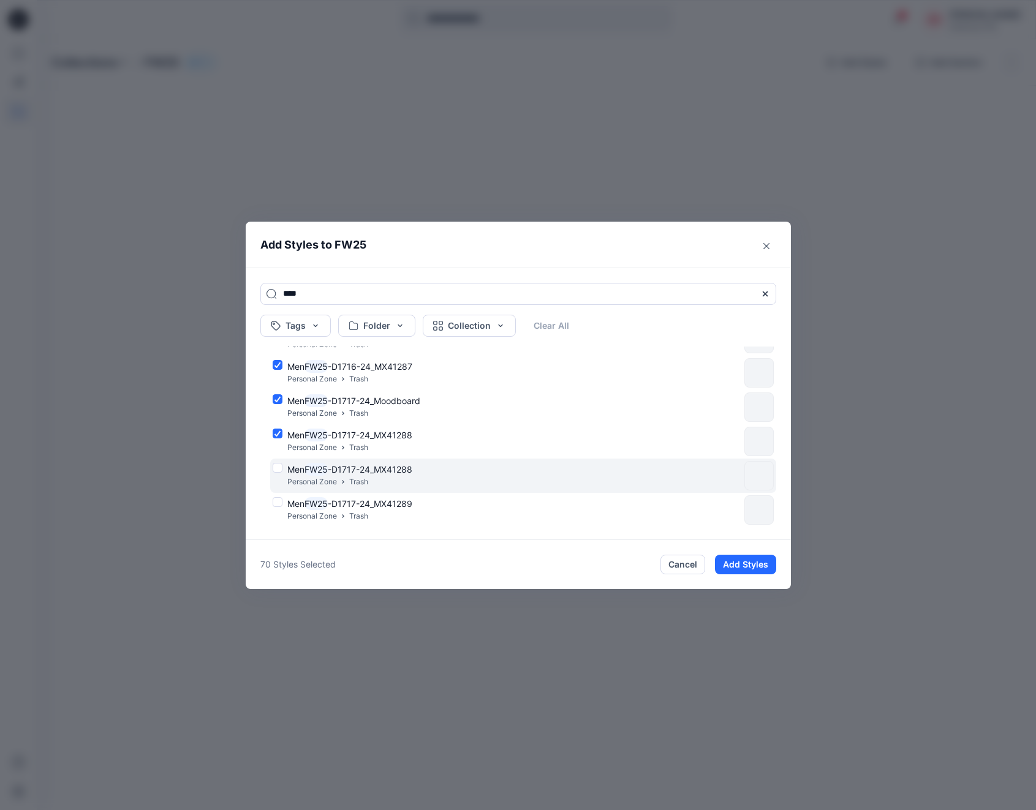
click at [279, 471] on div "Men FW25 -D1717-24_MX41288 Personal Zone Trash" at bounding box center [506, 476] width 467 height 26
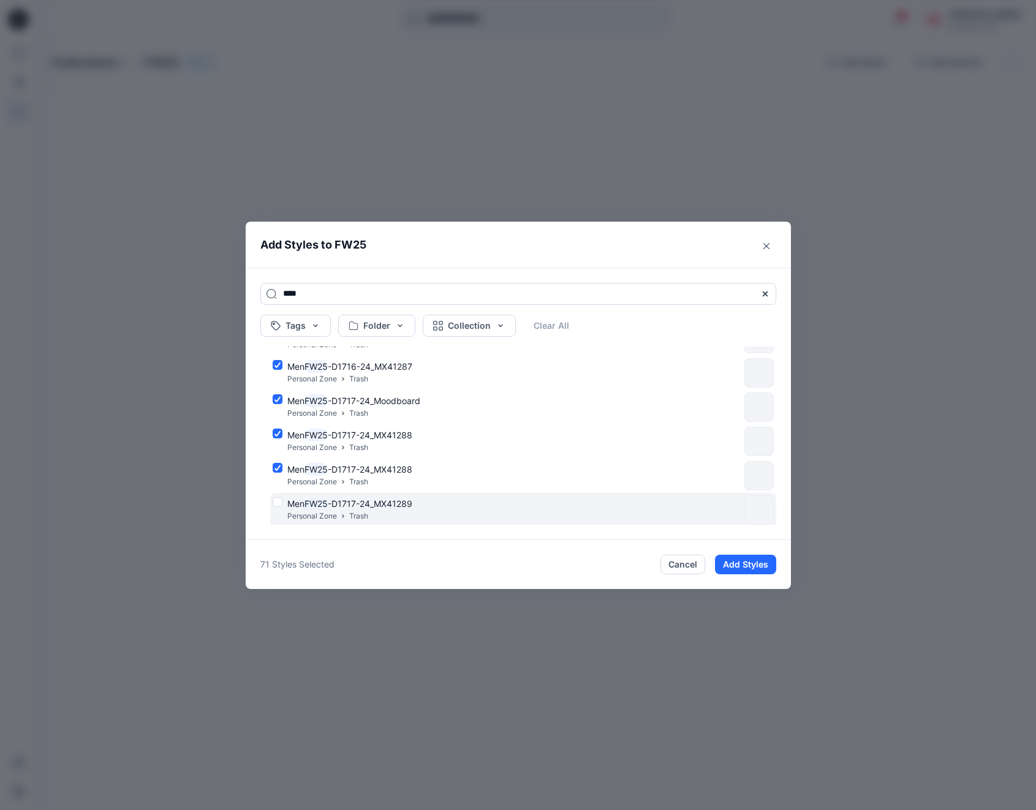
click at [279, 499] on div "Men FW25 -D1717-24_MX41289 Personal Zone Trash" at bounding box center [506, 510] width 467 height 26
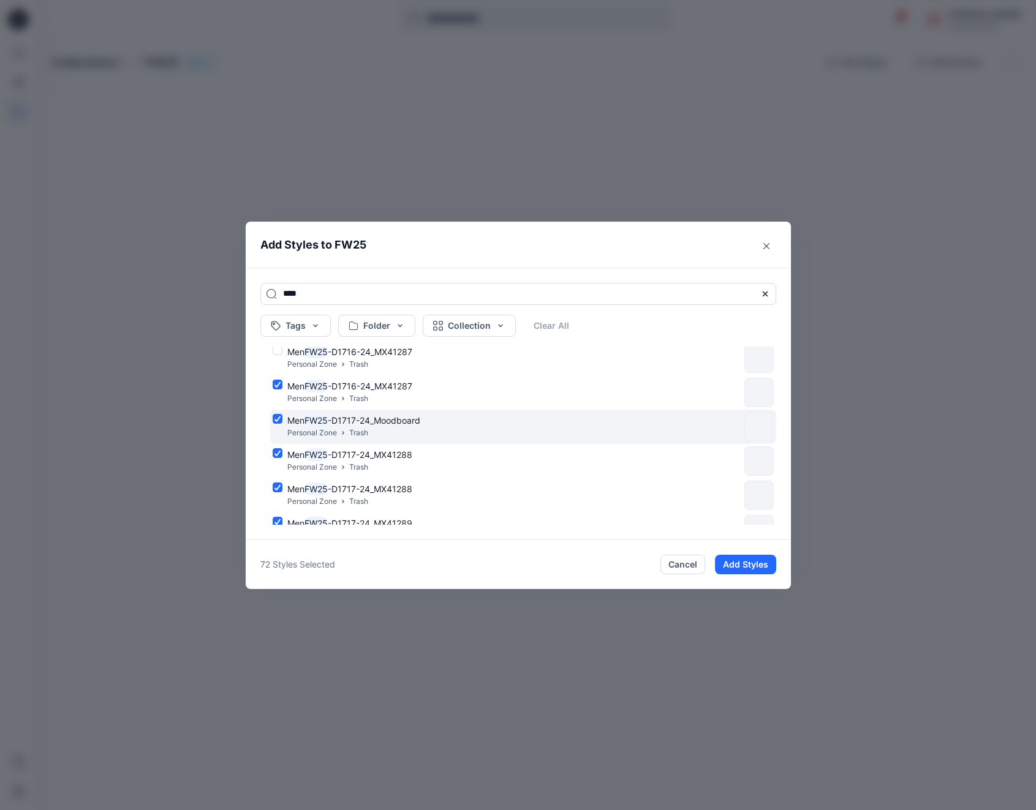
scroll to position [2287, 0]
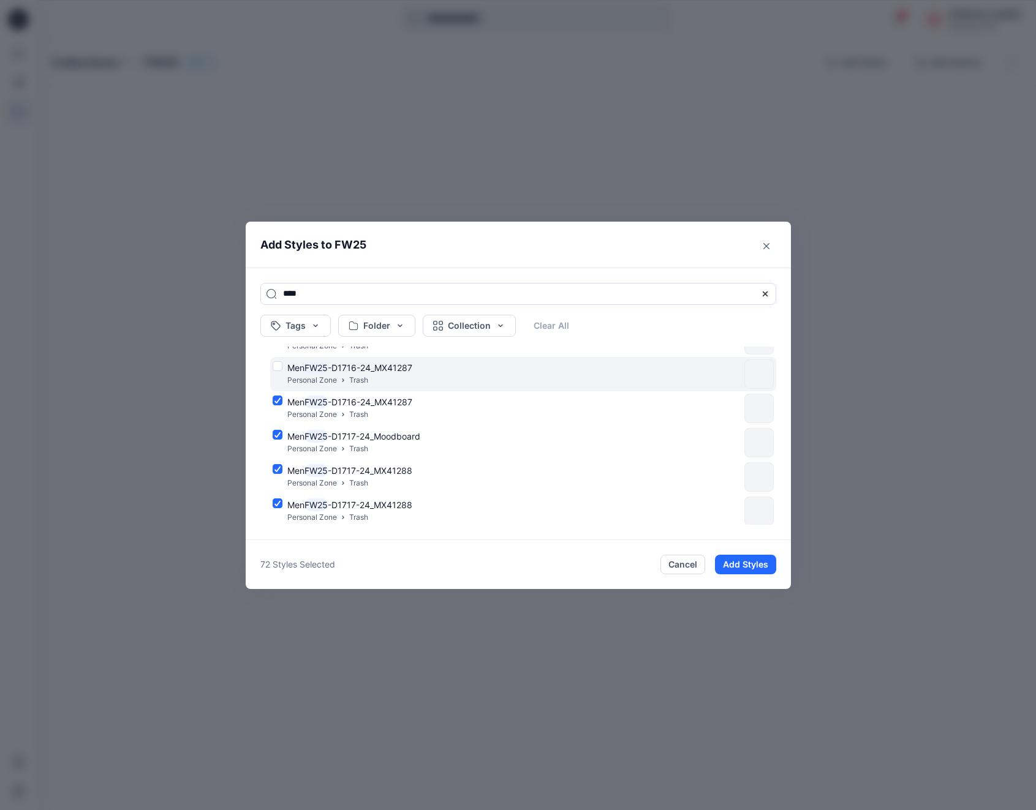
click at [277, 366] on div "Men FW25 -D1716-24_MX41287 Personal Zone Trash" at bounding box center [506, 374] width 467 height 26
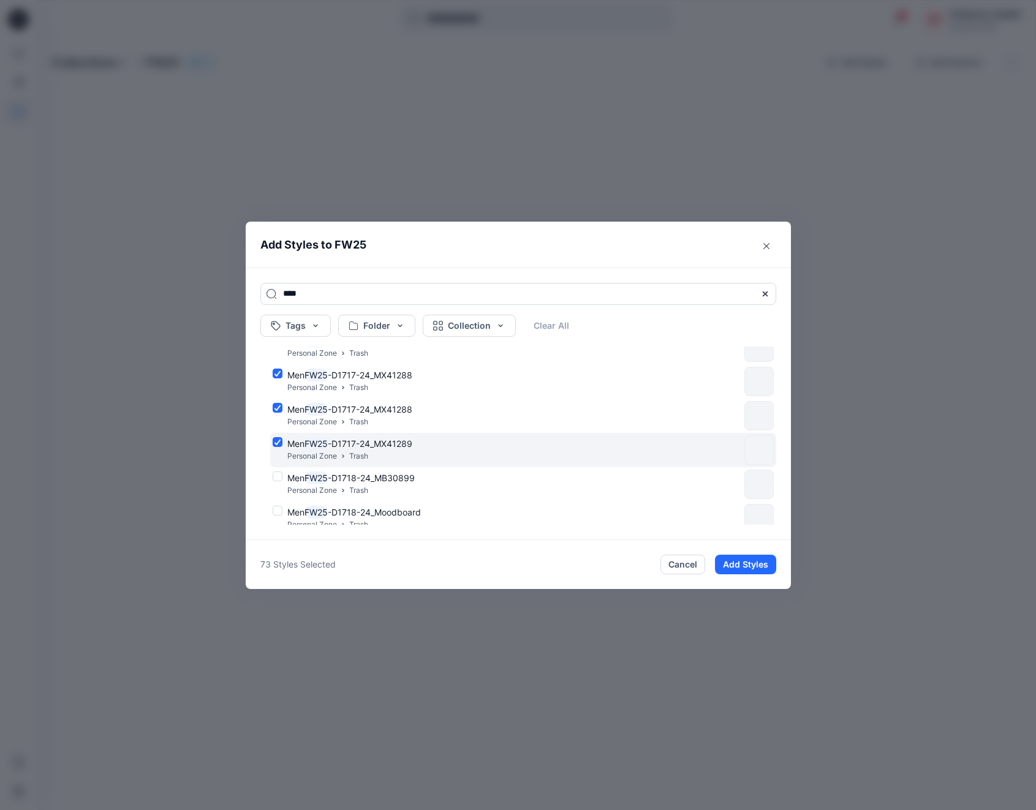
scroll to position [2473, 0]
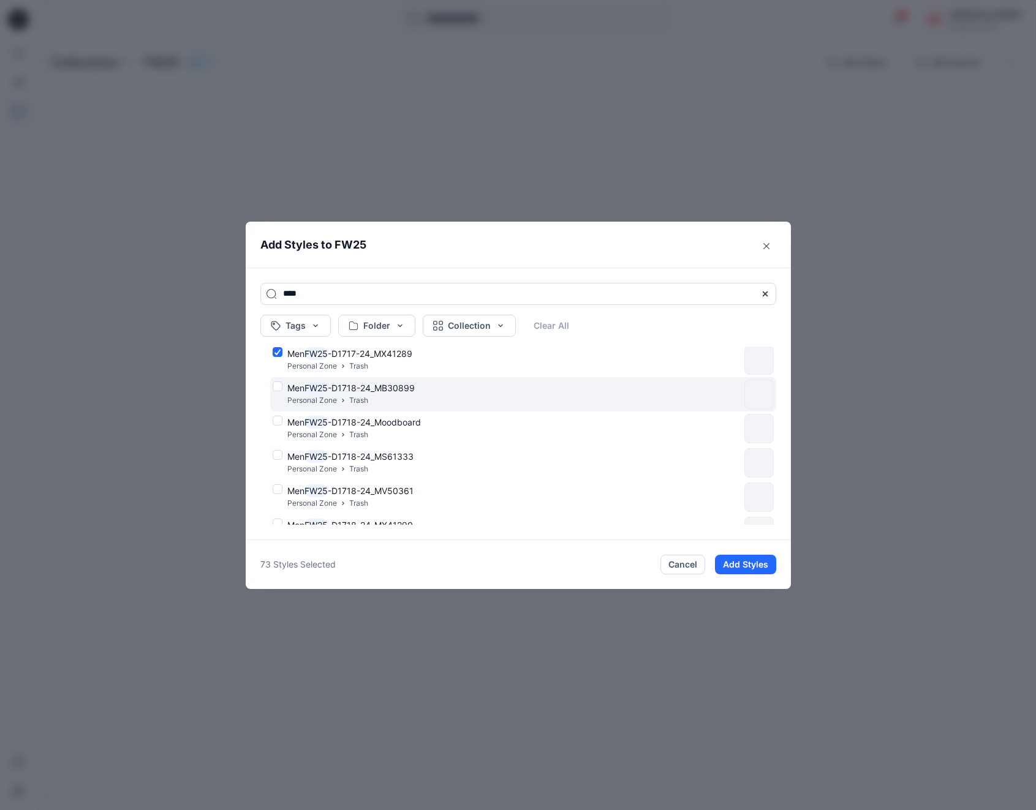
click at [277, 388] on div "Men FW25 -D1718-24_MB30899 Personal Zone Trash" at bounding box center [506, 395] width 467 height 26
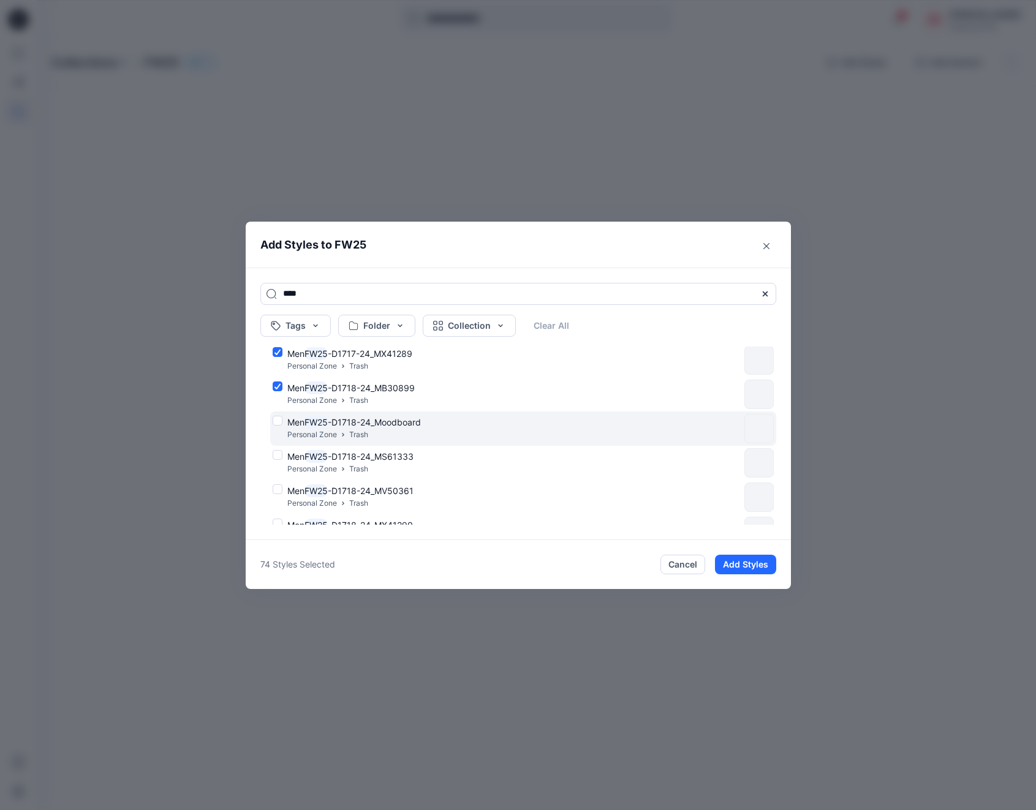
click at [279, 420] on div "Men FW25 -D1718-24_Moodboard Personal Zone Trash" at bounding box center [506, 429] width 467 height 26
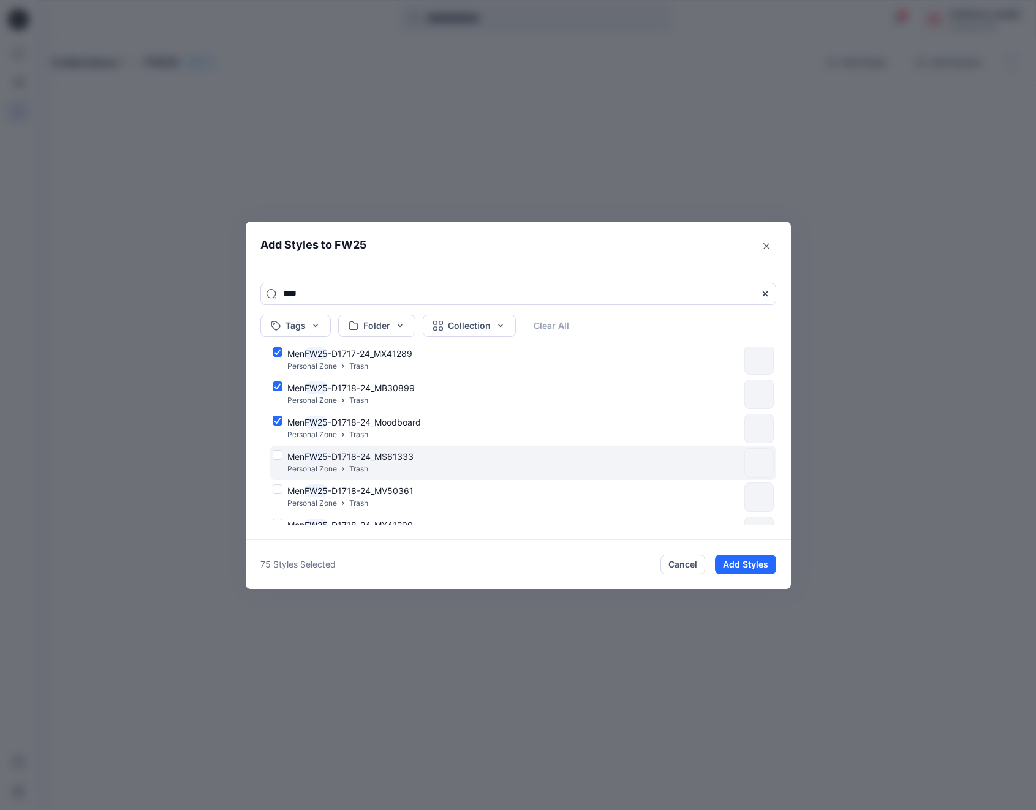
click at [276, 454] on div "Men FW25 -D1718-24_MS61333 Personal Zone Trash" at bounding box center [506, 463] width 467 height 26
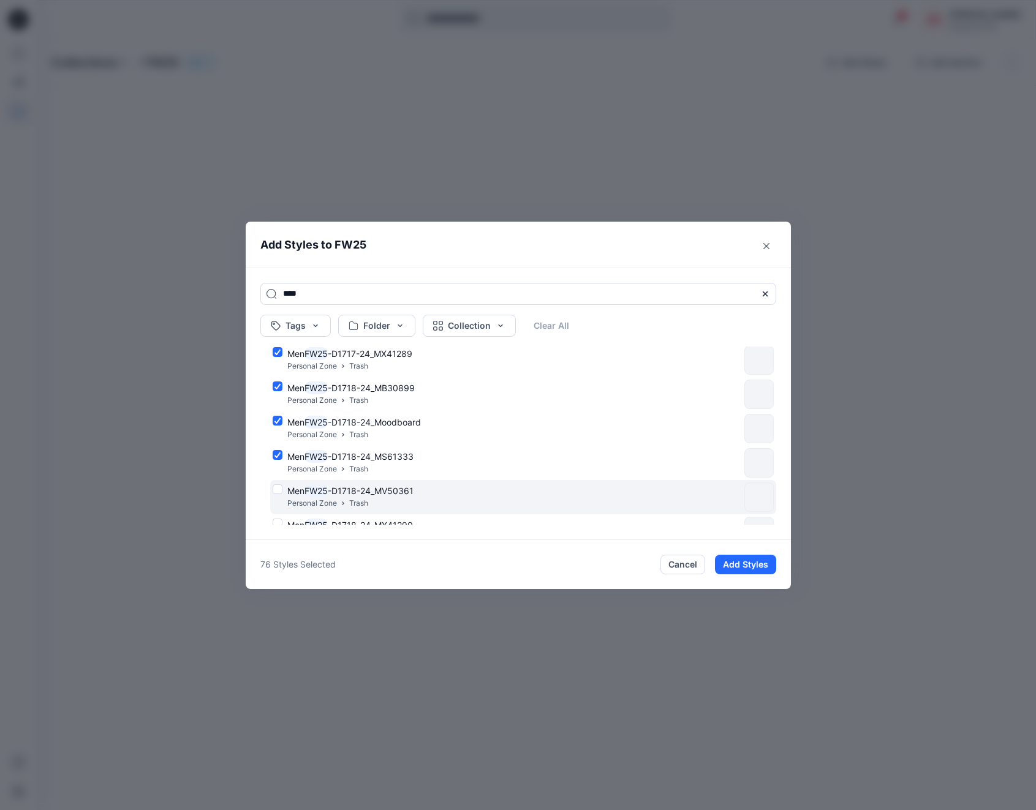
click at [277, 491] on div "Men FW25 -D1718-24_MV50361 Personal Zone Trash" at bounding box center [506, 497] width 467 height 26
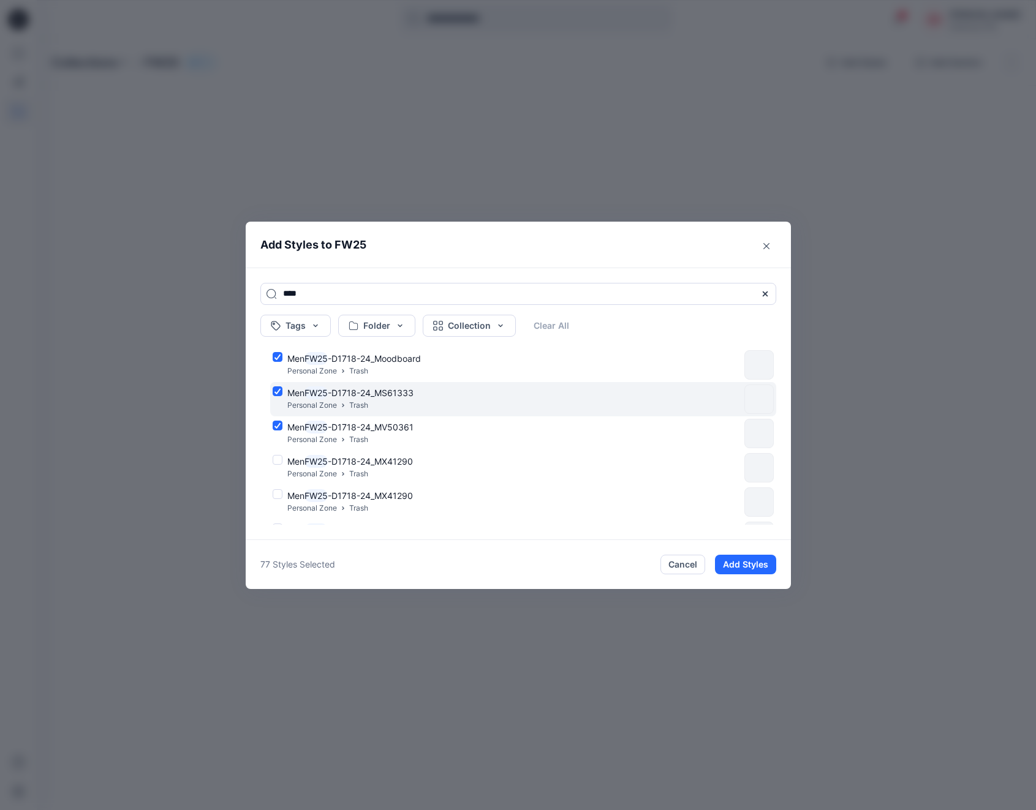
scroll to position [2563, 0]
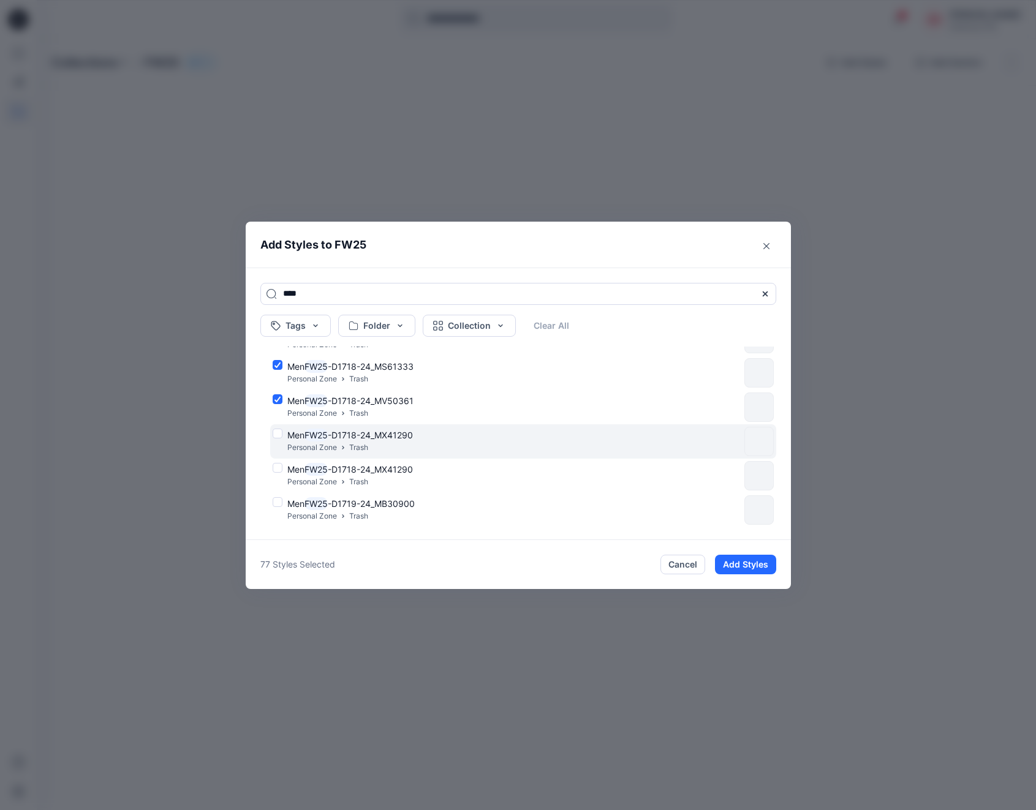
click at [277, 432] on div "Men FW25 -D1718-24_MX41290 Personal Zone Trash" at bounding box center [506, 442] width 467 height 26
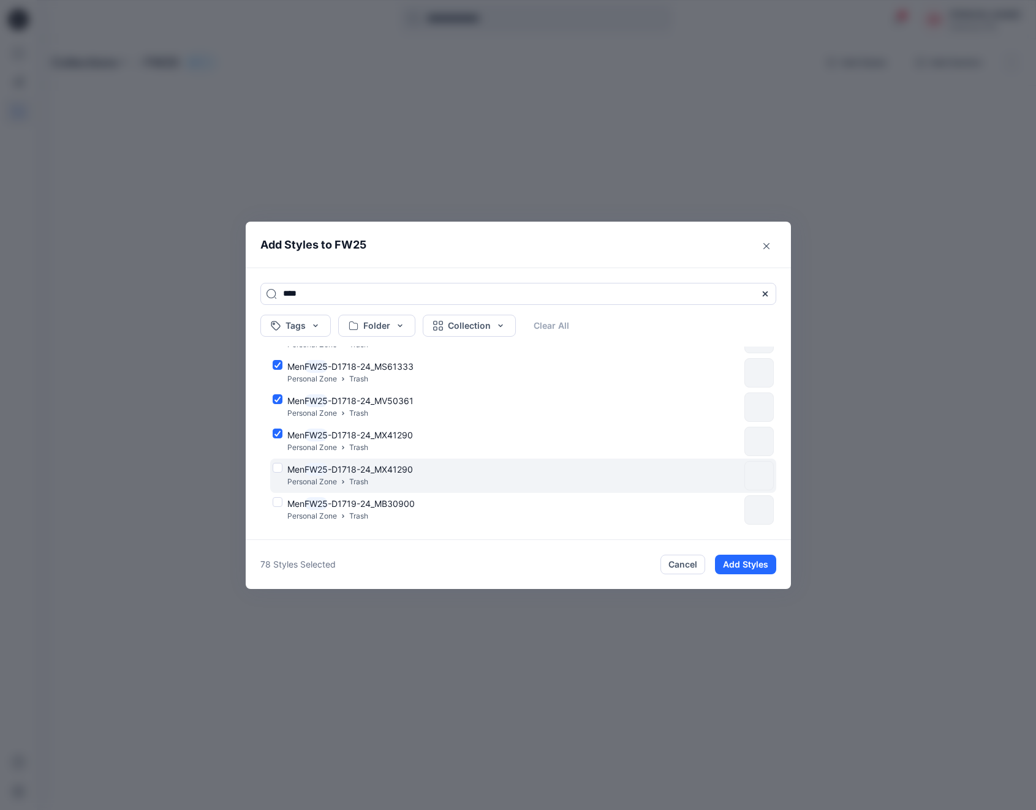
click at [275, 465] on div "Men FW25 -D1718-24_MX41290 Personal Zone Trash" at bounding box center [506, 476] width 467 height 26
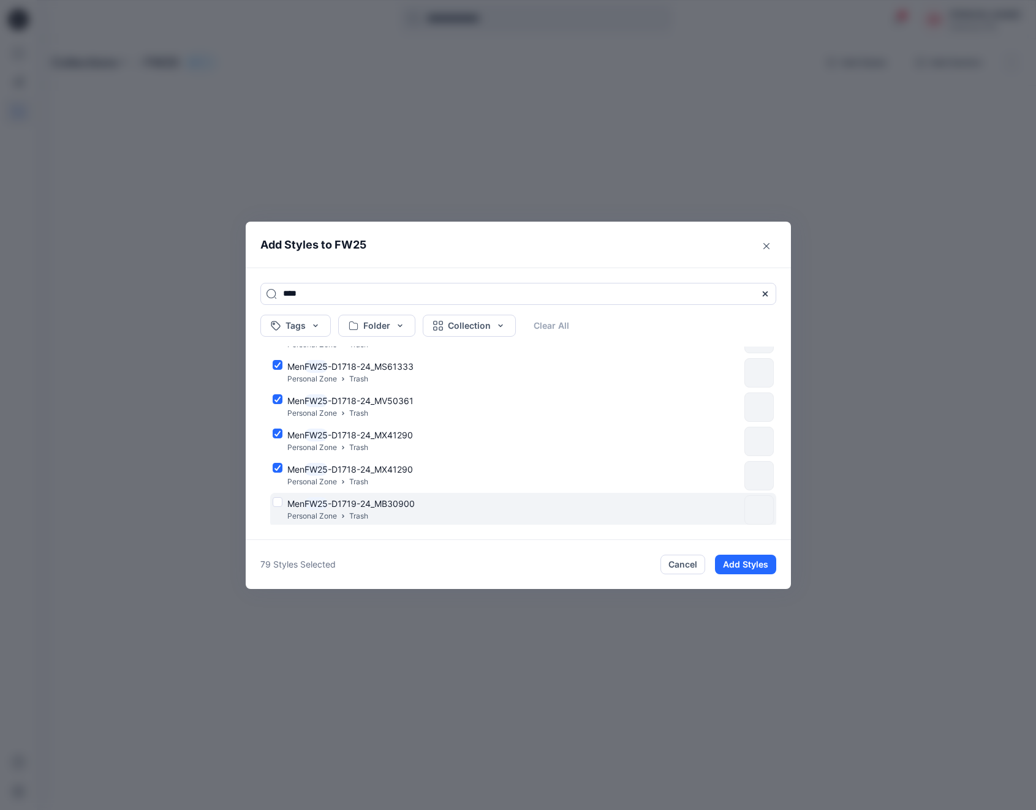
click at [277, 501] on div "Men FW25 -D1719-24_MB30900 Personal Zone Trash" at bounding box center [506, 510] width 467 height 26
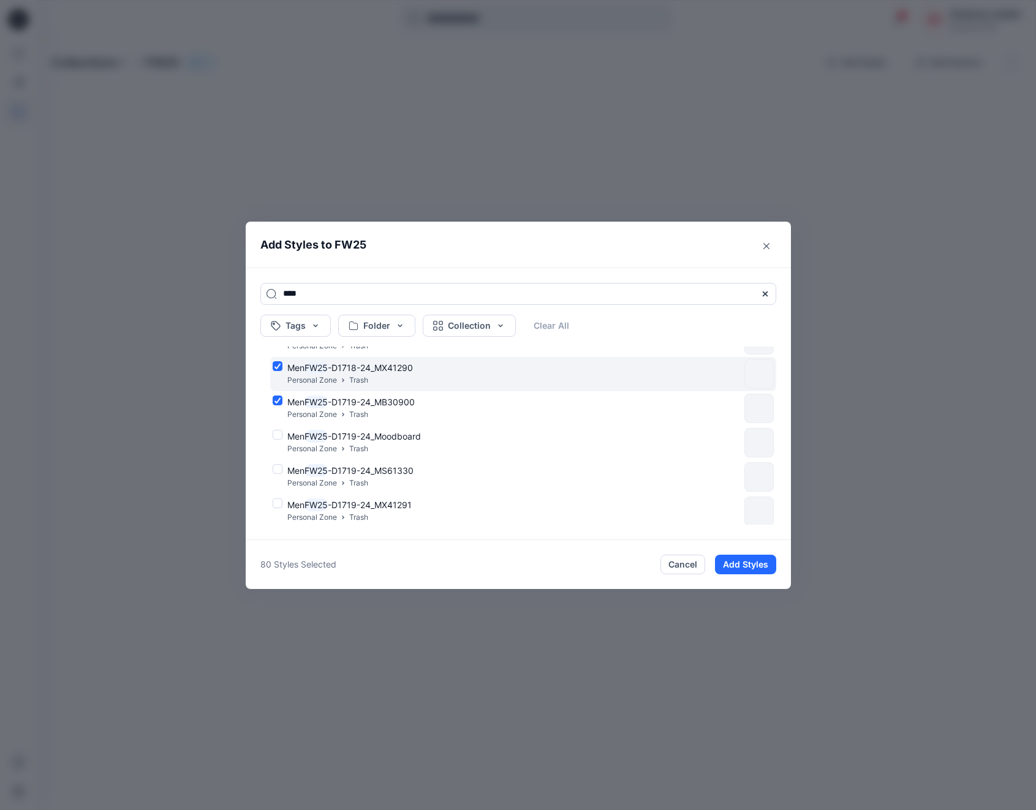
scroll to position [2701, 0]
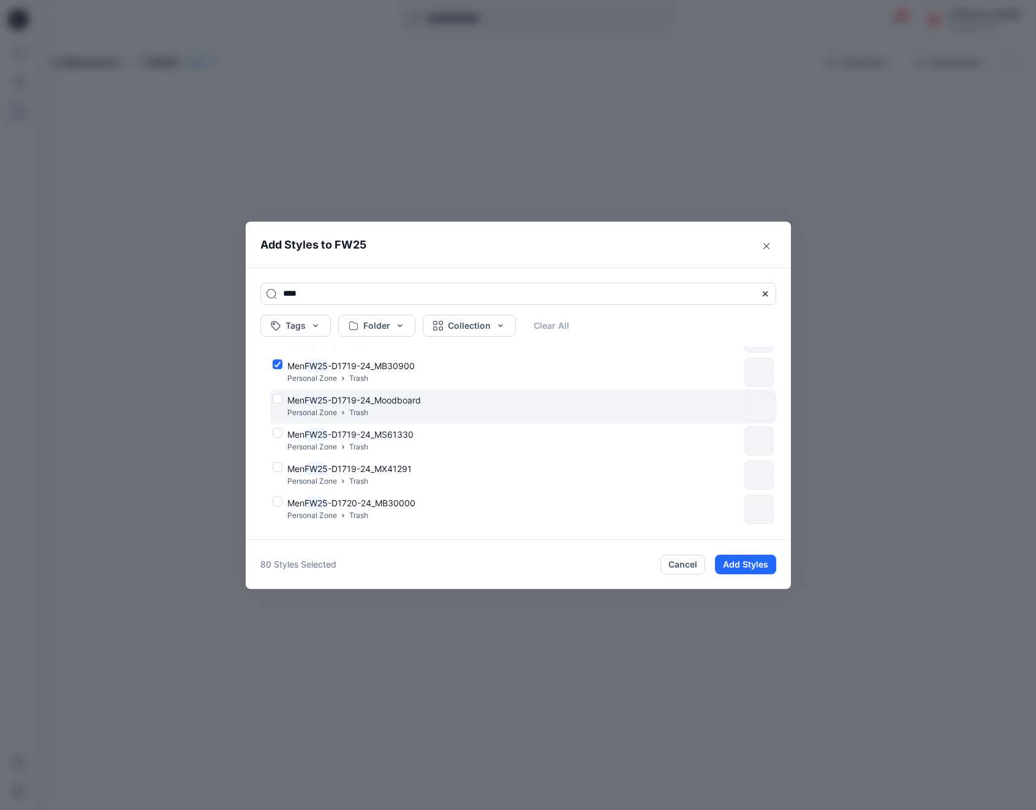
click at [276, 397] on div "Men FW25 -D1719-24_Moodboard Personal Zone Trash" at bounding box center [506, 407] width 467 height 26
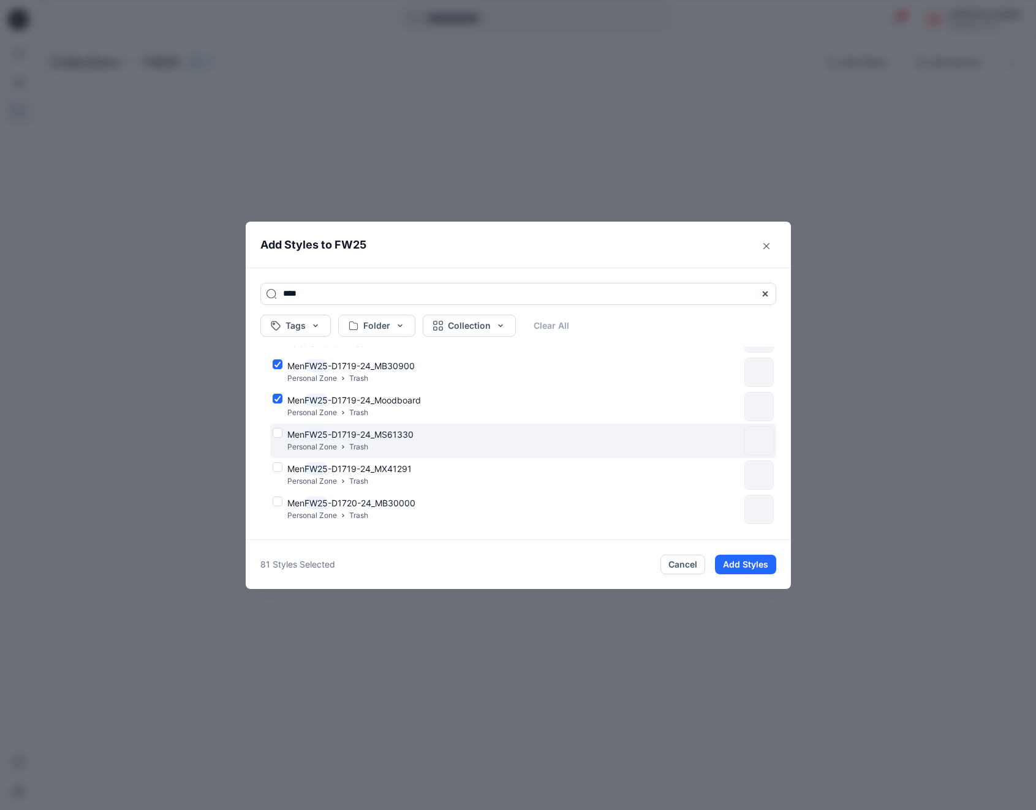
click at [278, 434] on div "Men FW25 -D1719-24_MS61330 Personal Zone Trash" at bounding box center [506, 441] width 467 height 26
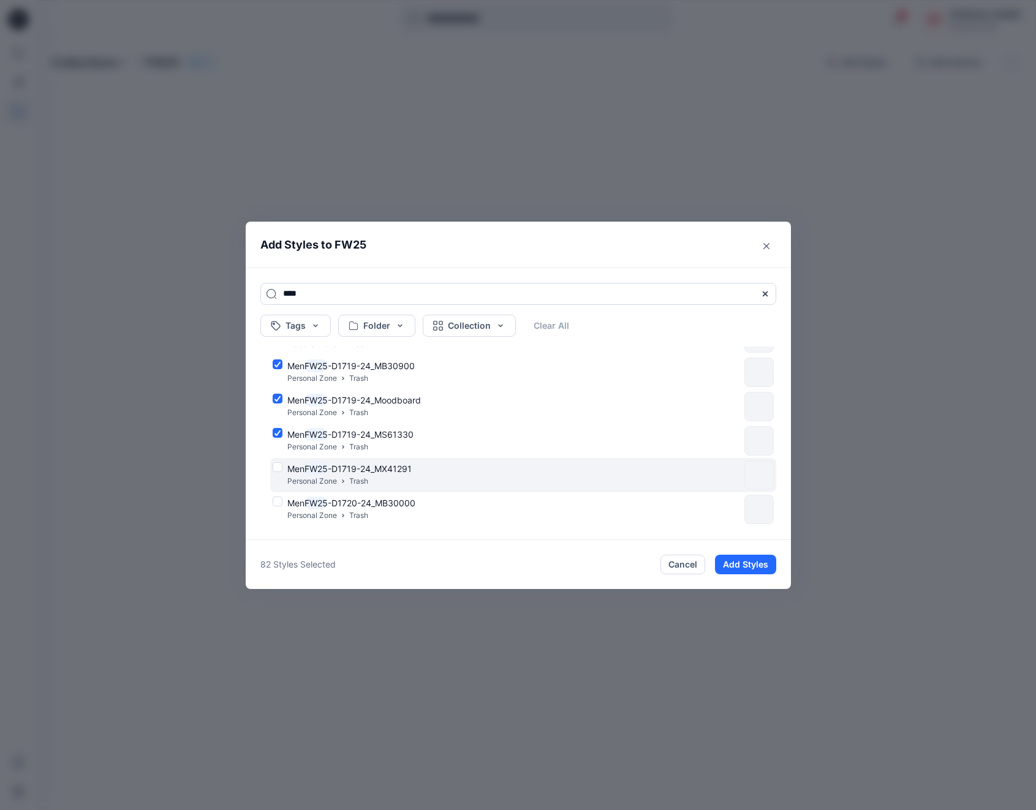
click at [276, 465] on div "Men FW25 -D1719-24_MX41291 Personal Zone Trash" at bounding box center [506, 475] width 467 height 26
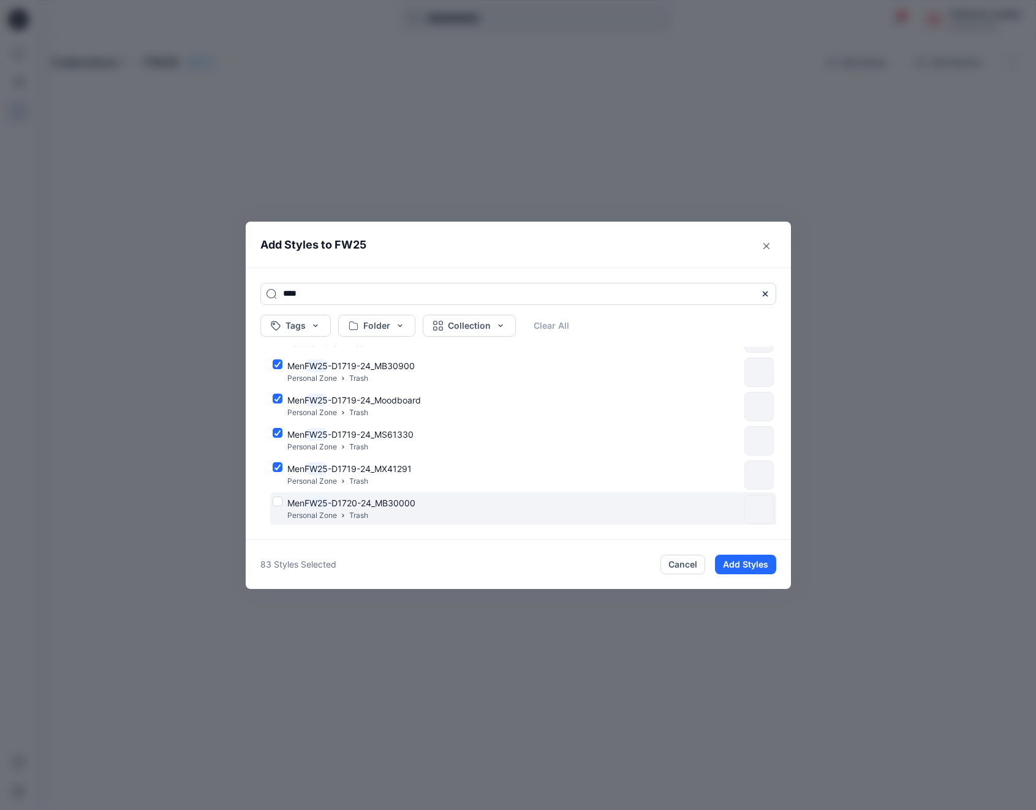
click at [279, 499] on div "Men FW25 -D1720-24_MB30000 Personal Zone Trash" at bounding box center [506, 510] width 467 height 26
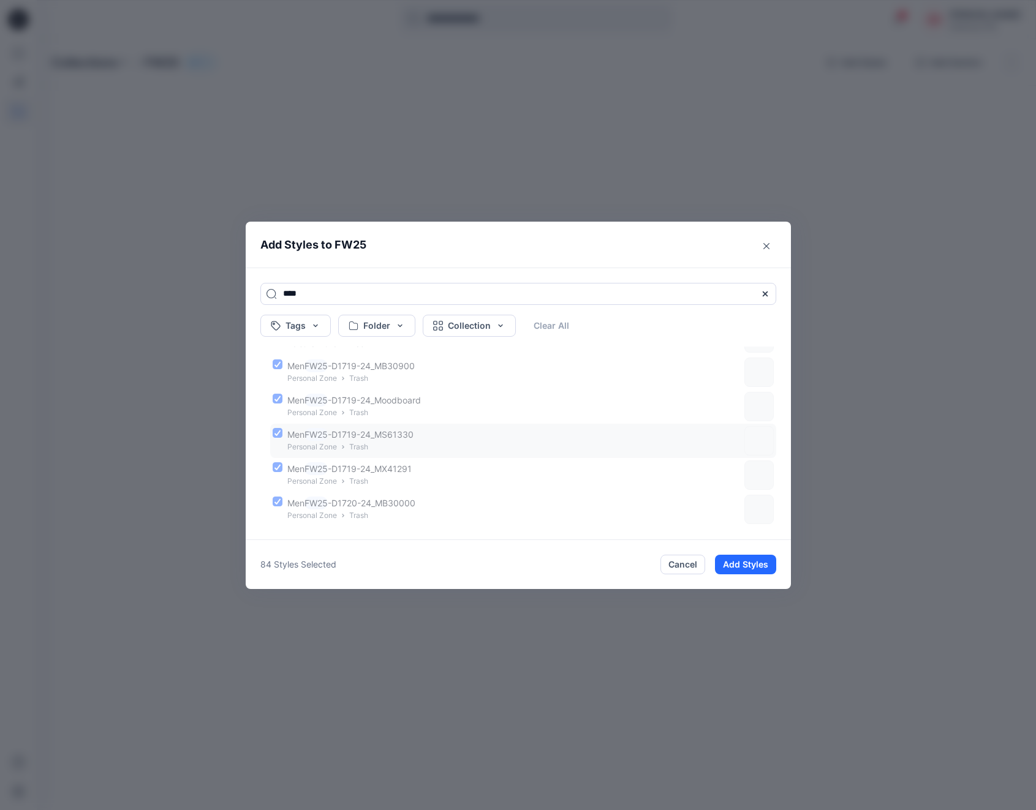
scroll to position [2734, 0]
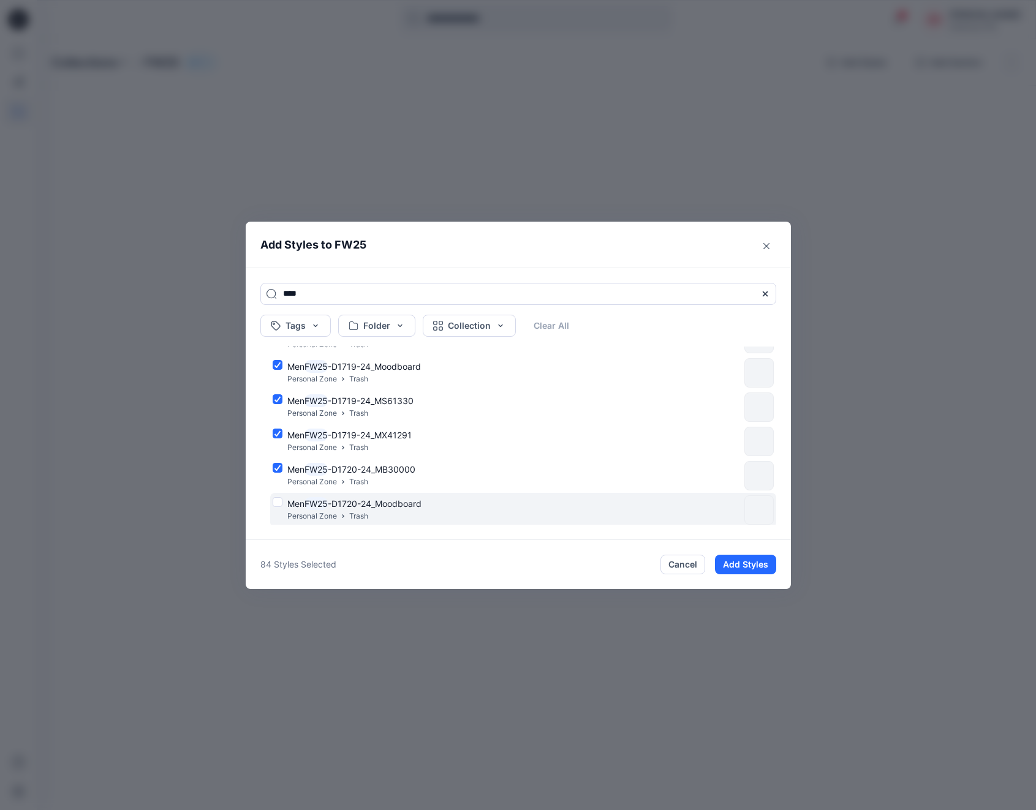
click at [277, 500] on div "Men FW25 -D1720-24_Moodboard Personal Zone Trash" at bounding box center [506, 510] width 467 height 26
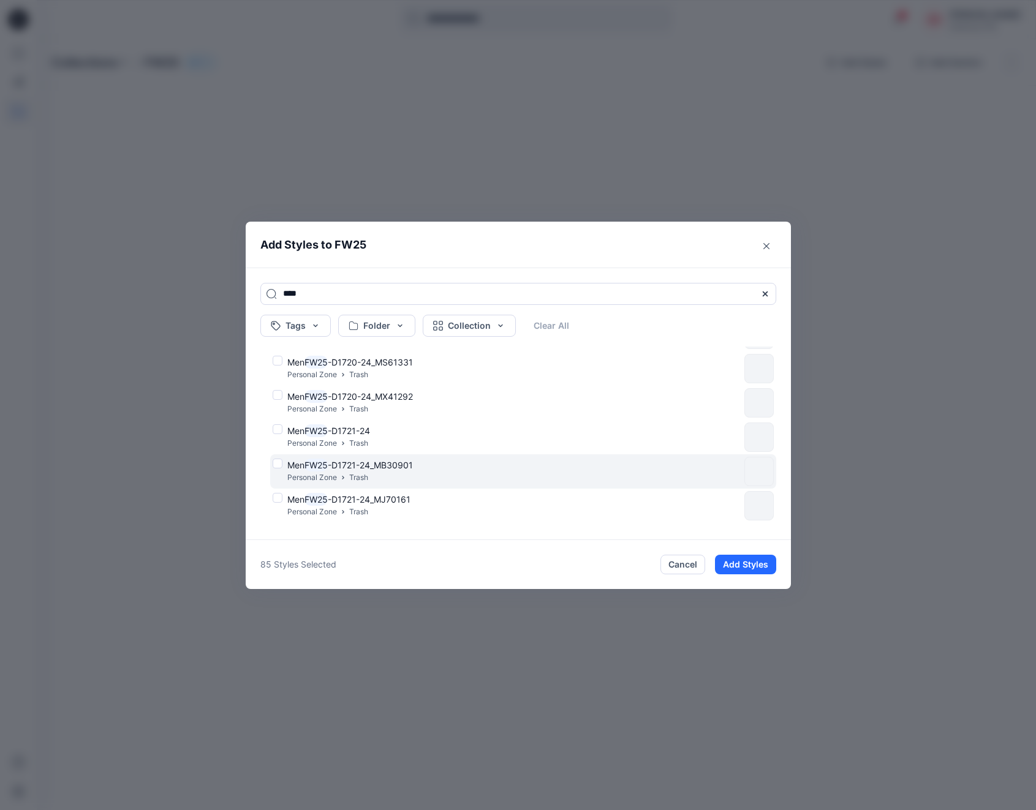
scroll to position [2889, 0]
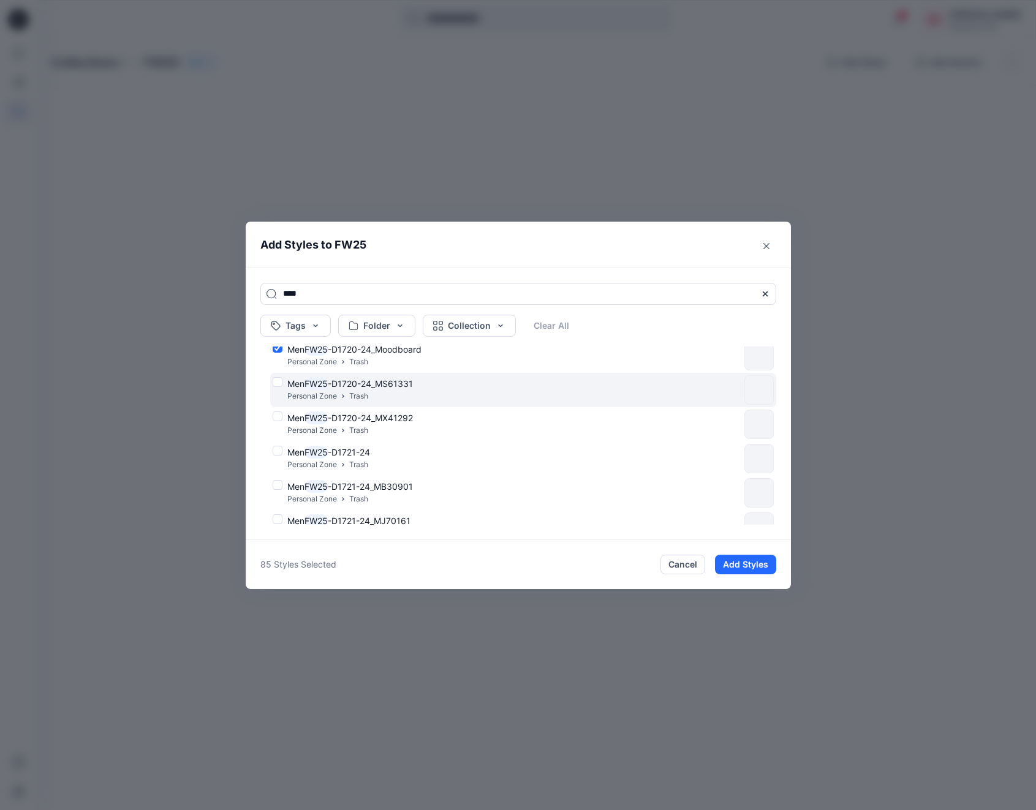
click at [277, 381] on div "Men FW25 -D1720-24_MS61331 Personal Zone Trash" at bounding box center [506, 390] width 467 height 26
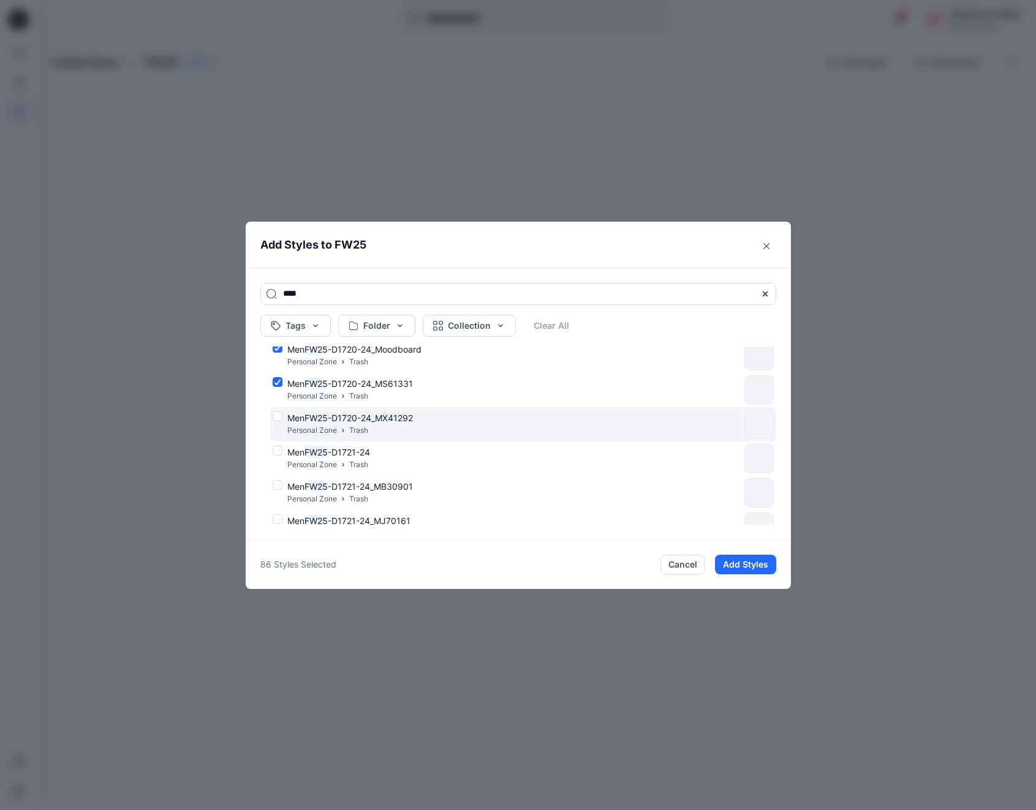
click at [278, 415] on div "Men FW25 -D1720-24_MX41292 Personal Zone Trash" at bounding box center [506, 425] width 467 height 26
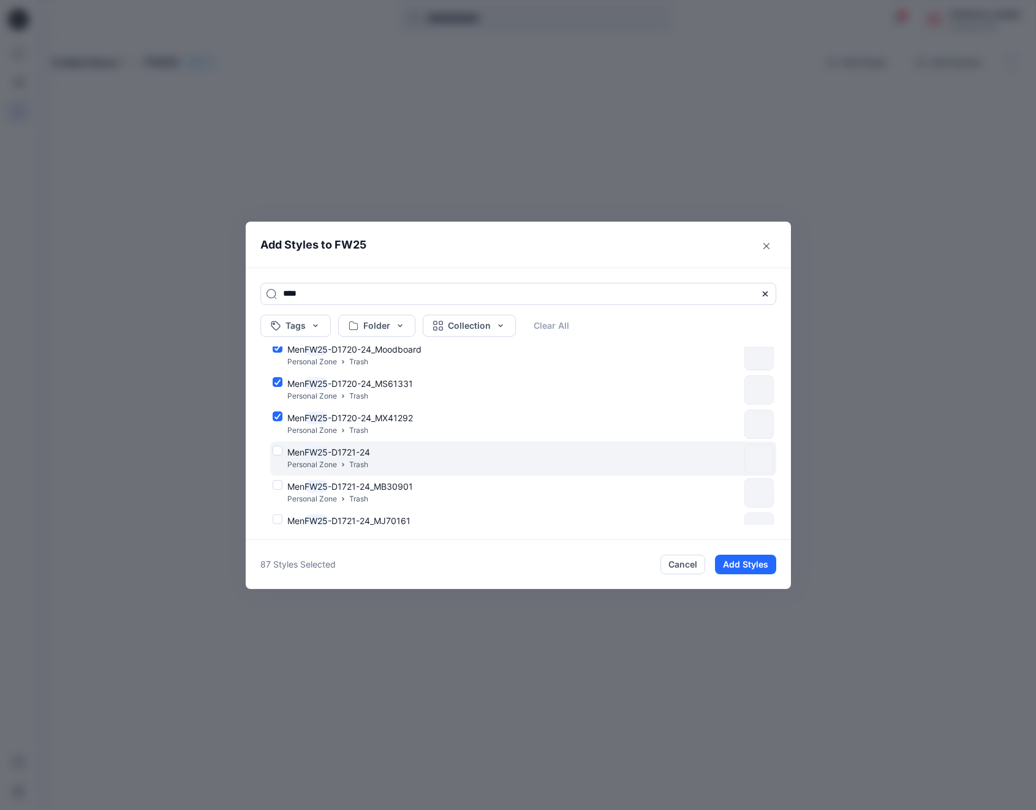
click at [279, 451] on div "Men FW25 -D1721-24 Personal Zone Trash" at bounding box center [506, 459] width 467 height 26
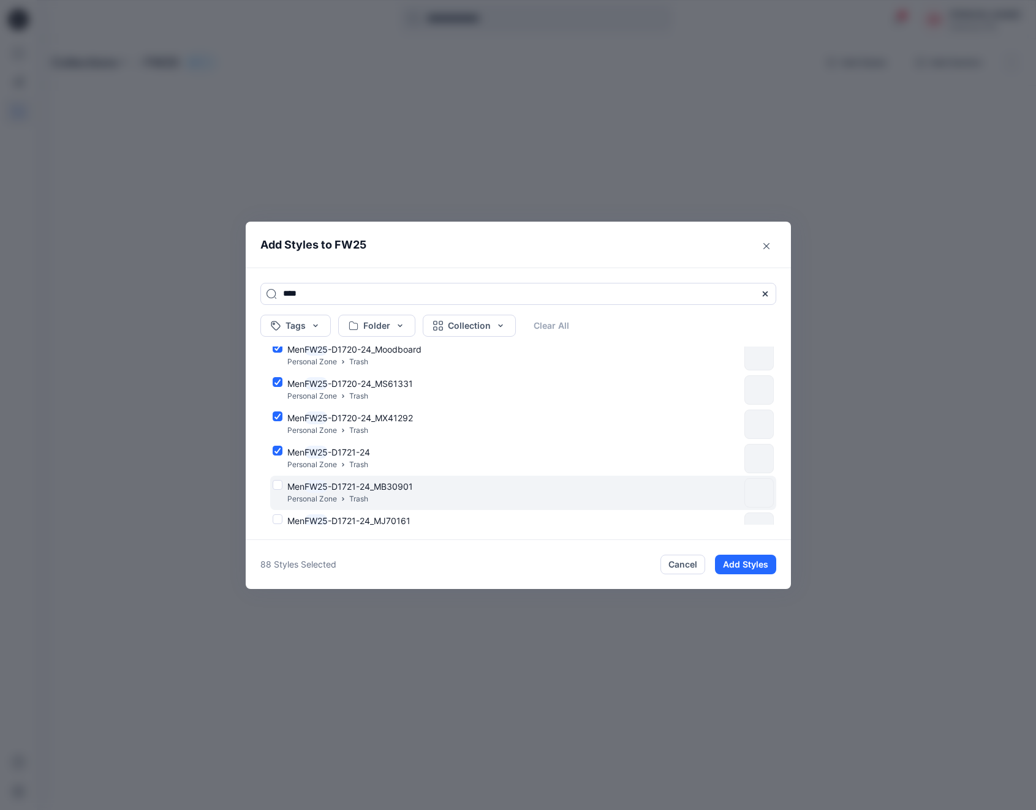
click at [279, 486] on div "Men FW25 -D1721-24_MB30901 Personal Zone Trash" at bounding box center [506, 493] width 467 height 26
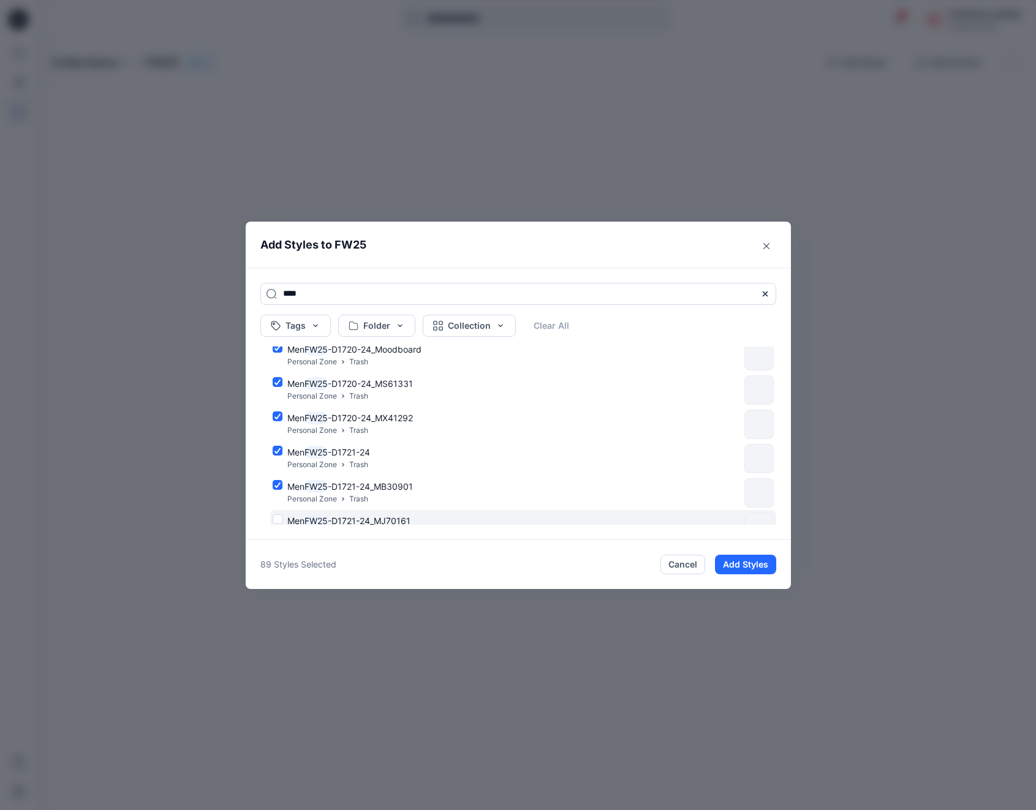
click at [274, 518] on div "Men FW25 -D1721-24_MJ70161 Personal Zone Trash" at bounding box center [506, 527] width 467 height 26
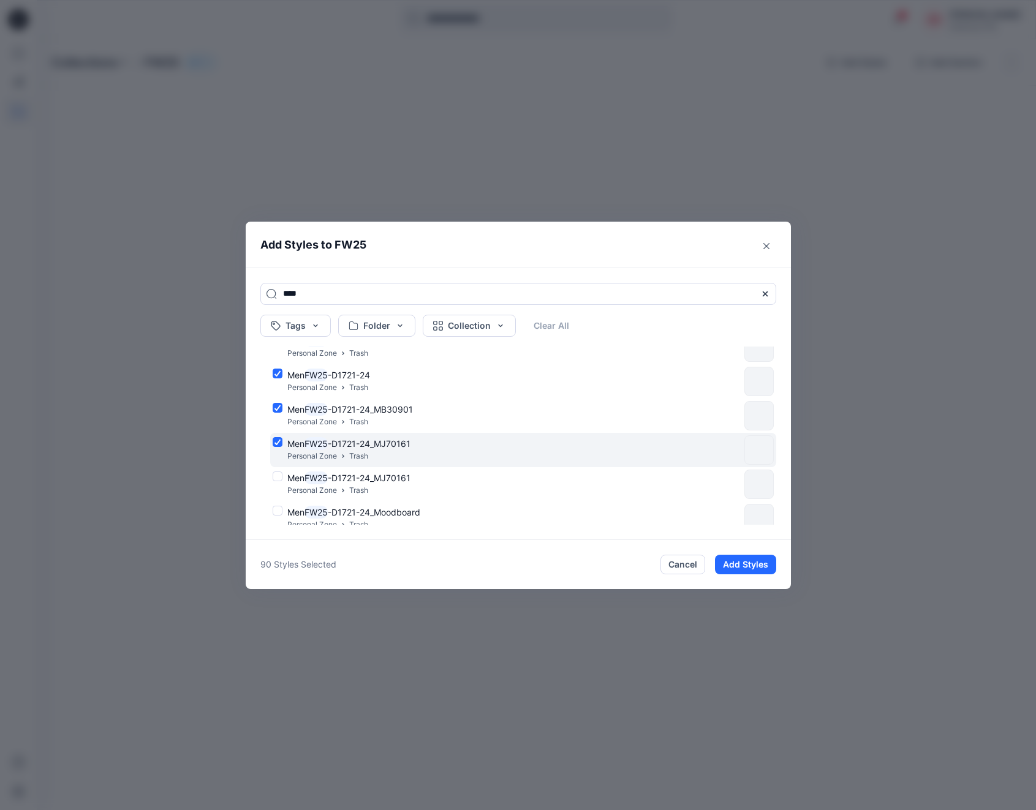
scroll to position [2992, 0]
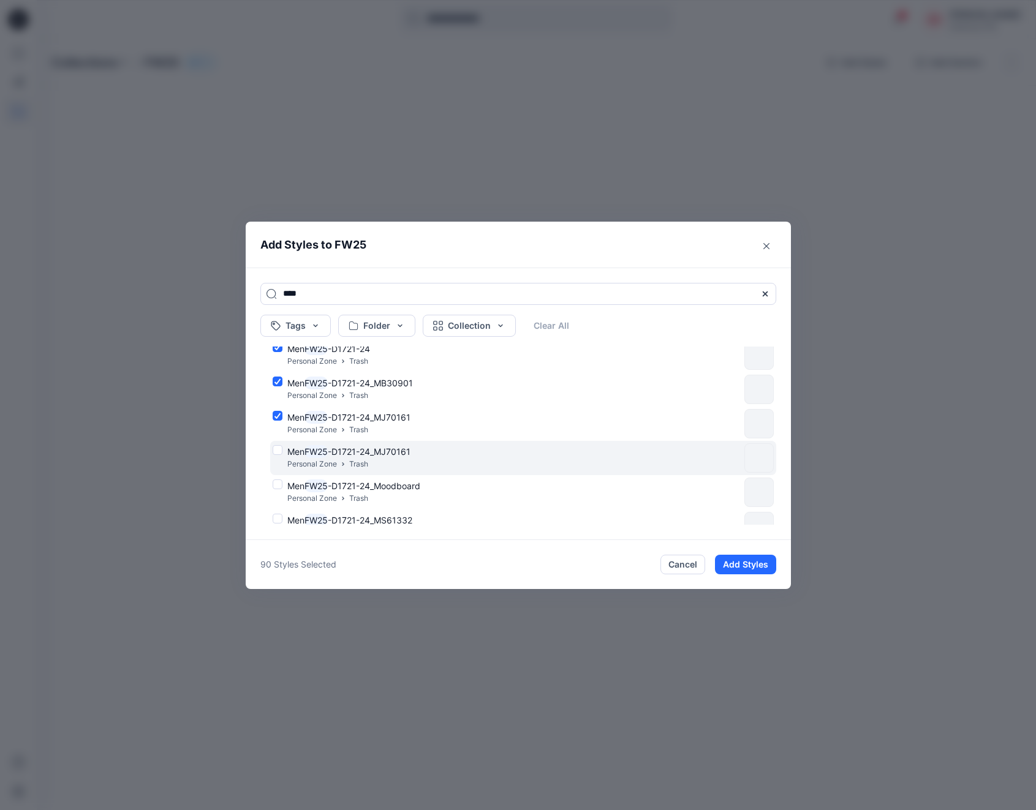
click at [279, 449] on div "Men FW25 -D1721-24_MJ70161 Personal Zone Trash" at bounding box center [506, 458] width 467 height 26
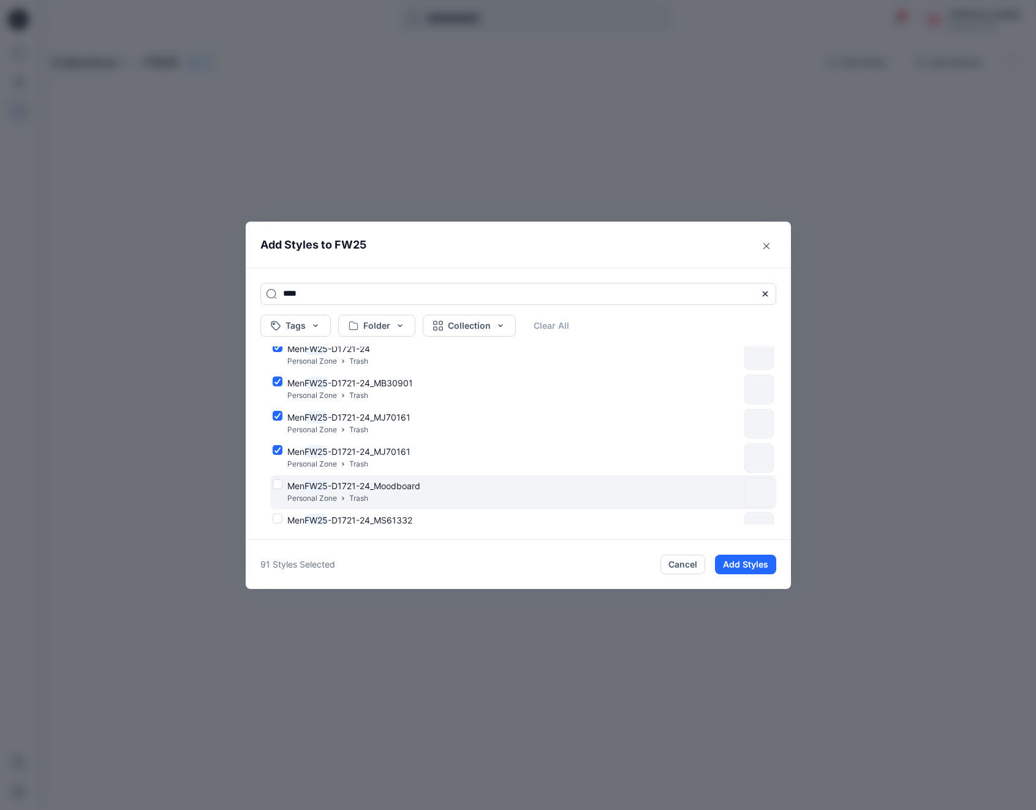
click at [279, 484] on div "Men FW25 -D1721-24_Moodboard Personal Zone Trash" at bounding box center [506, 493] width 467 height 26
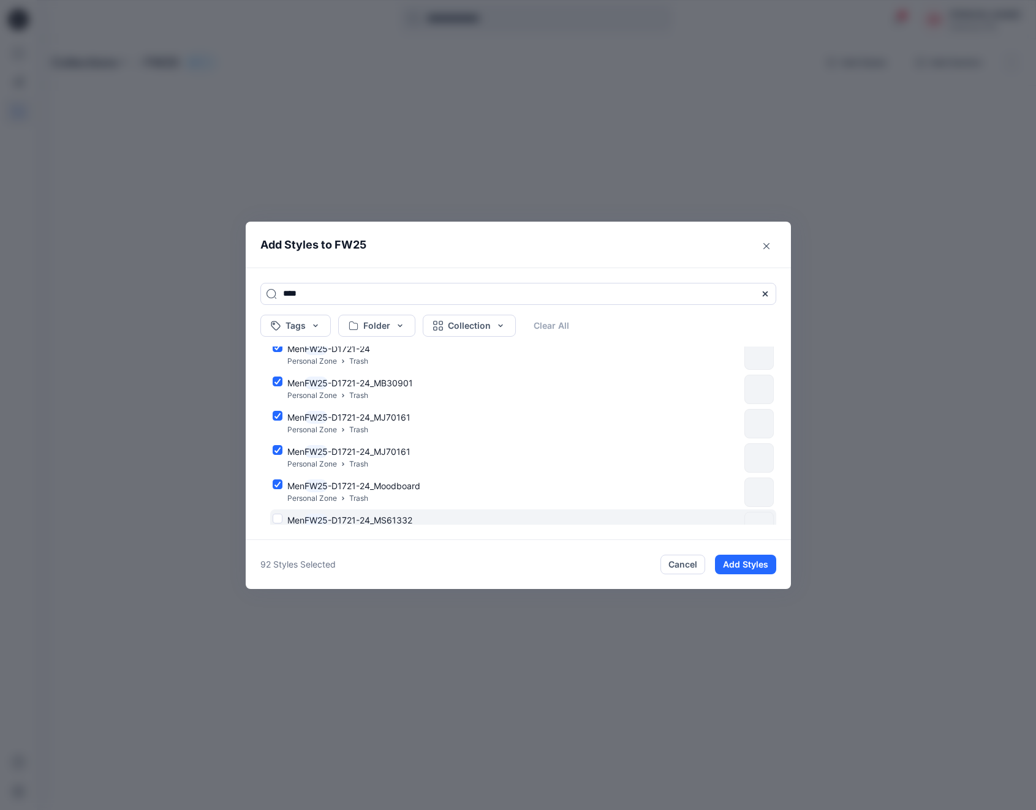
click at [279, 518] on div "Men FW25 -D1721-24_MS61332 Personal Zone Trash" at bounding box center [506, 527] width 467 height 26
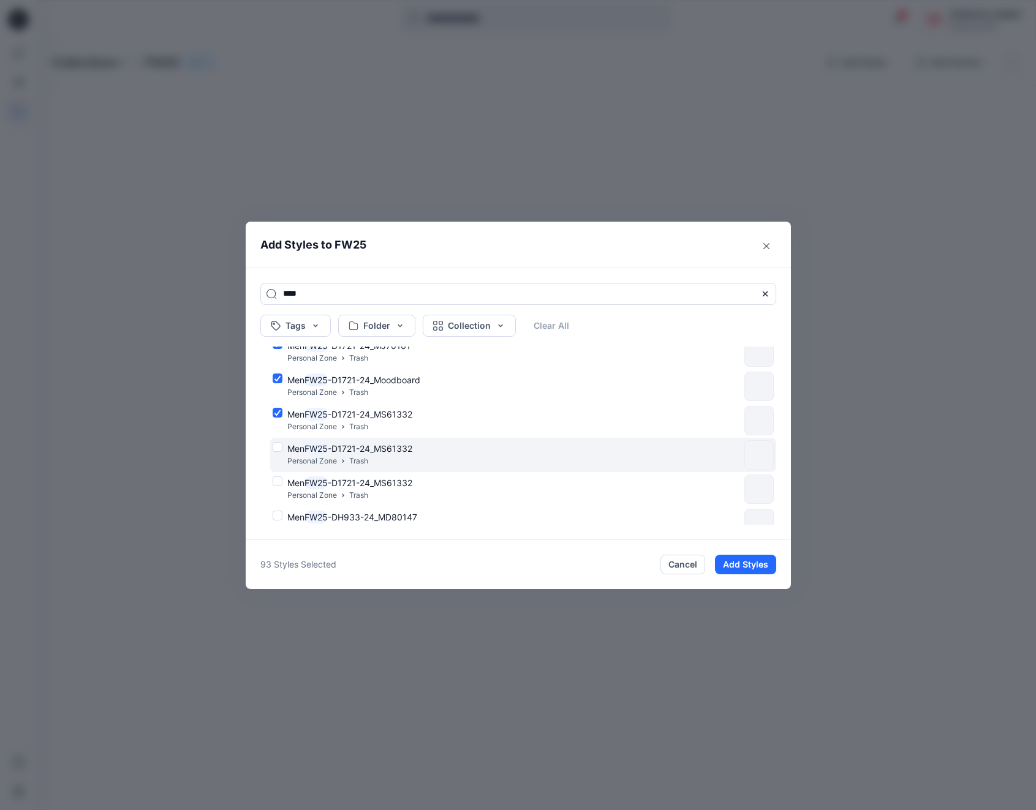
scroll to position [3116, 0]
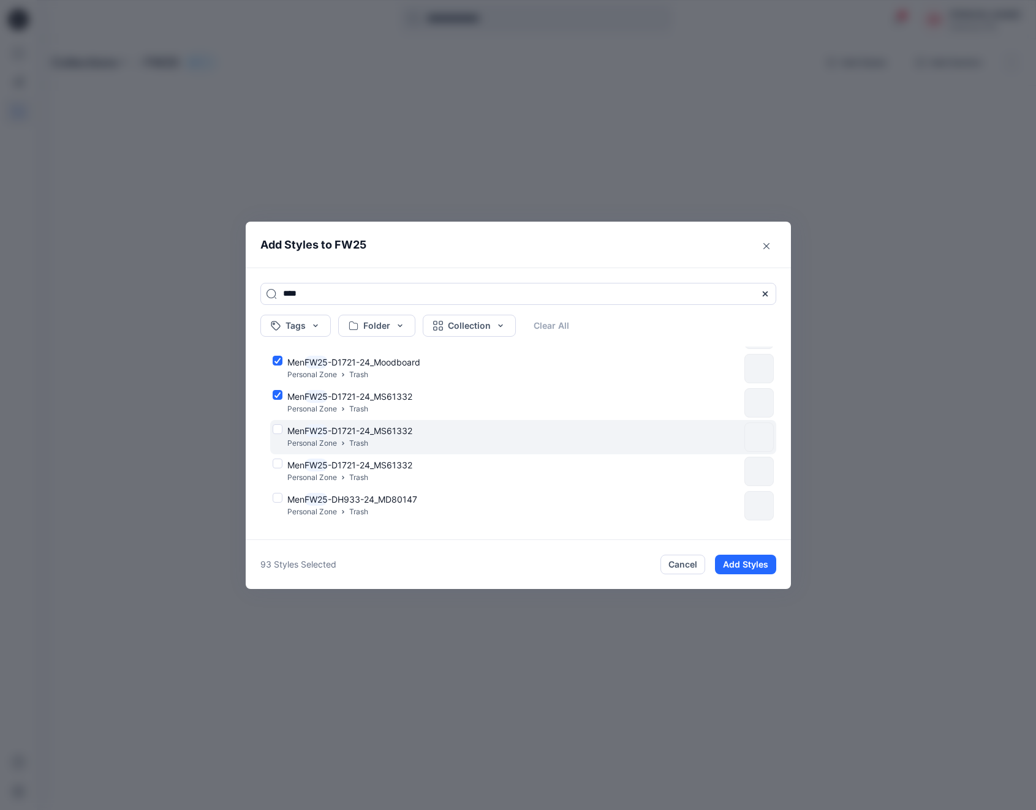
click at [277, 429] on div "Men FW25 -D1721-24_MS61332 Personal Zone Trash" at bounding box center [506, 437] width 467 height 26
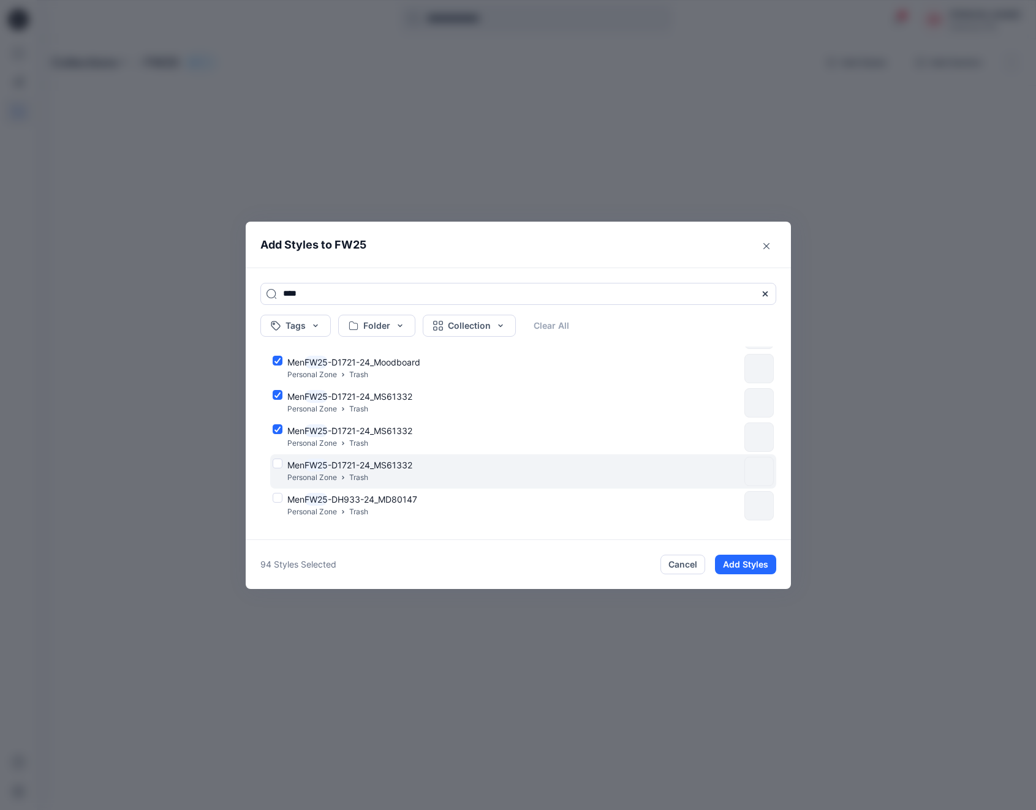
click at [277, 462] on div "Men FW25 -D1721-24_MS61332 Personal Zone Trash" at bounding box center [506, 472] width 467 height 26
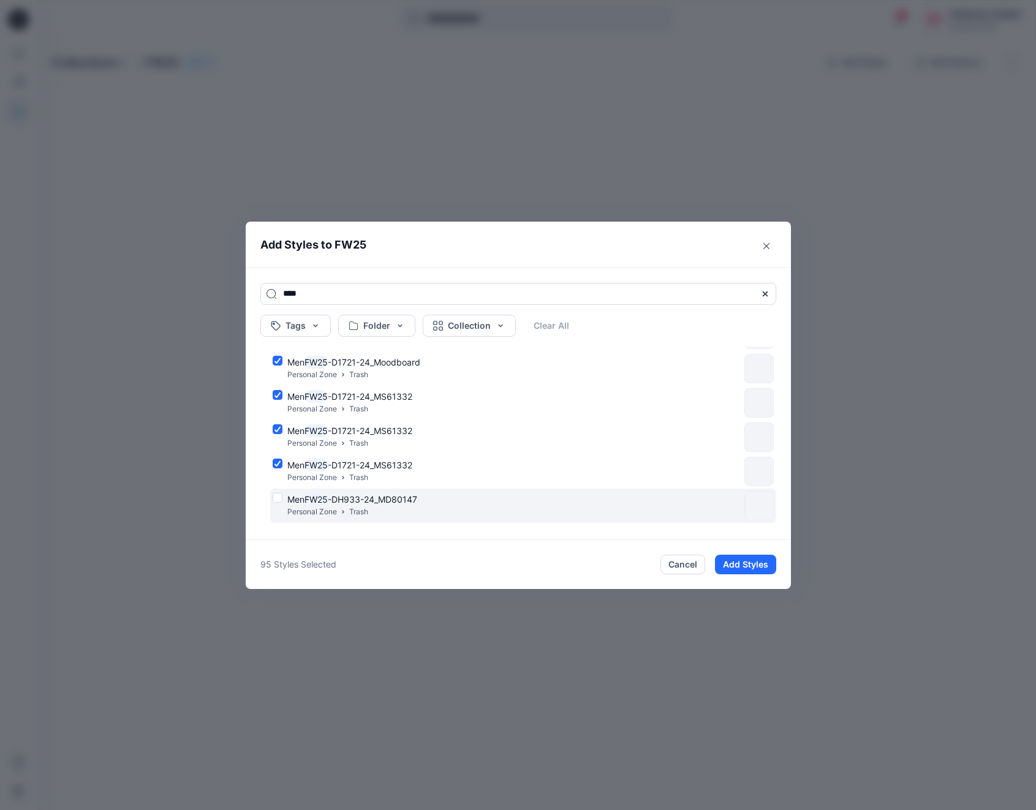
click at [281, 497] on div "Men FW25 -DH933-24_MD80147 Personal Zone Trash" at bounding box center [506, 506] width 467 height 26
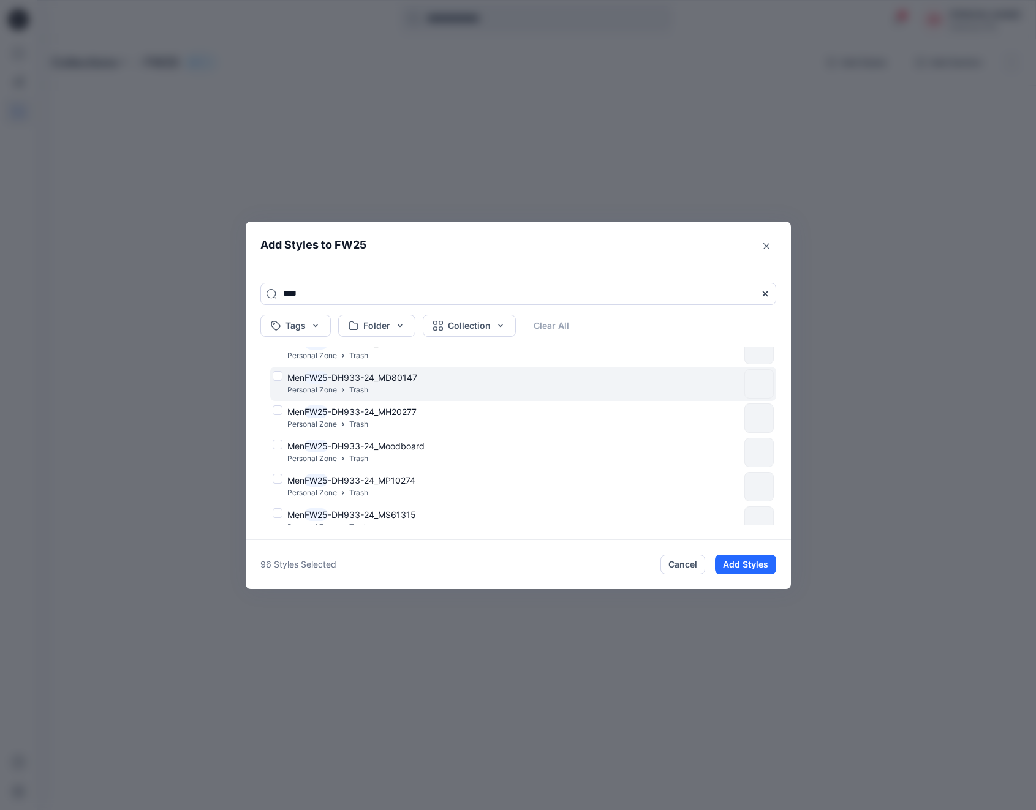
scroll to position [3270, 0]
click at [276, 378] on div "Men FW25 -DH933-24_MD80147 Personal Zone Trash" at bounding box center [506, 387] width 467 height 26
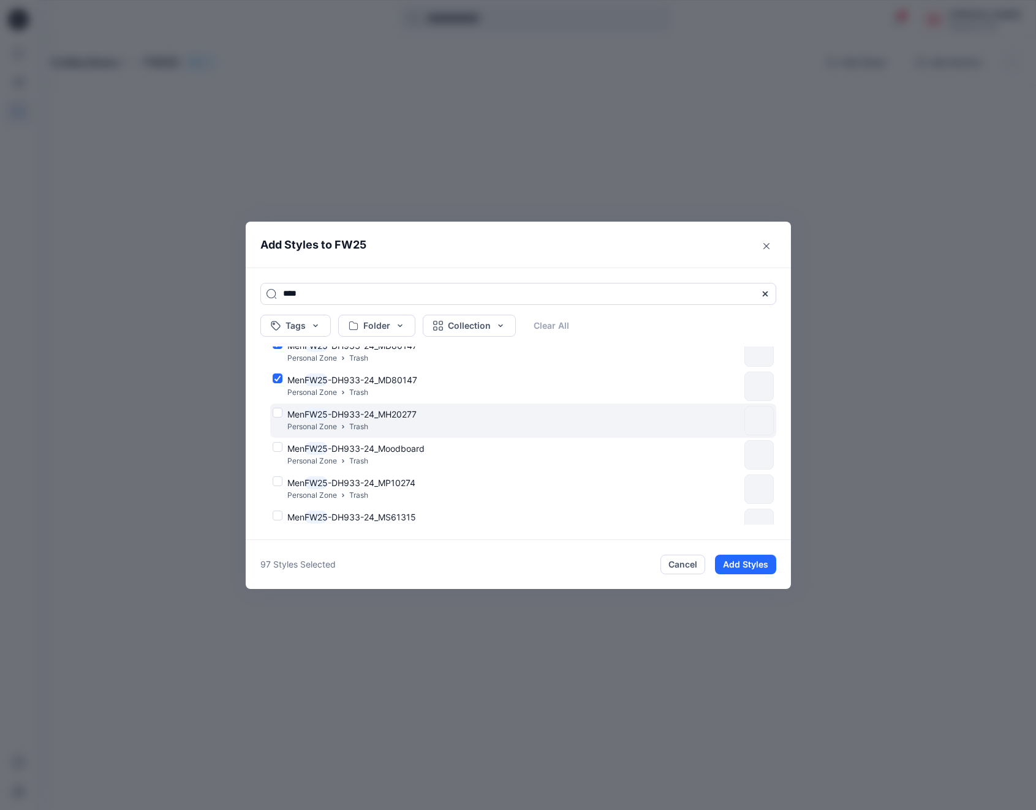
click at [278, 414] on div "Men FW25 -DH933-24_MH20277 Personal Zone Trash" at bounding box center [506, 421] width 467 height 26
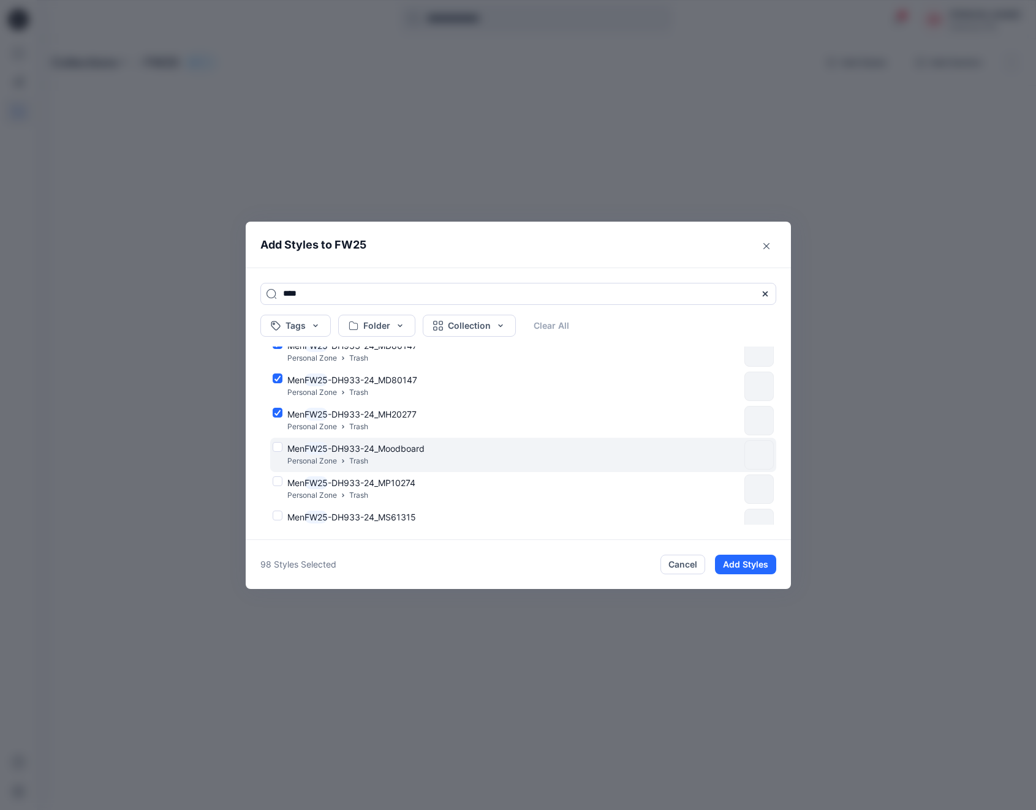
click at [277, 448] on div "Men FW25 -DH933-24_Moodboard Personal Zone Trash" at bounding box center [506, 455] width 467 height 26
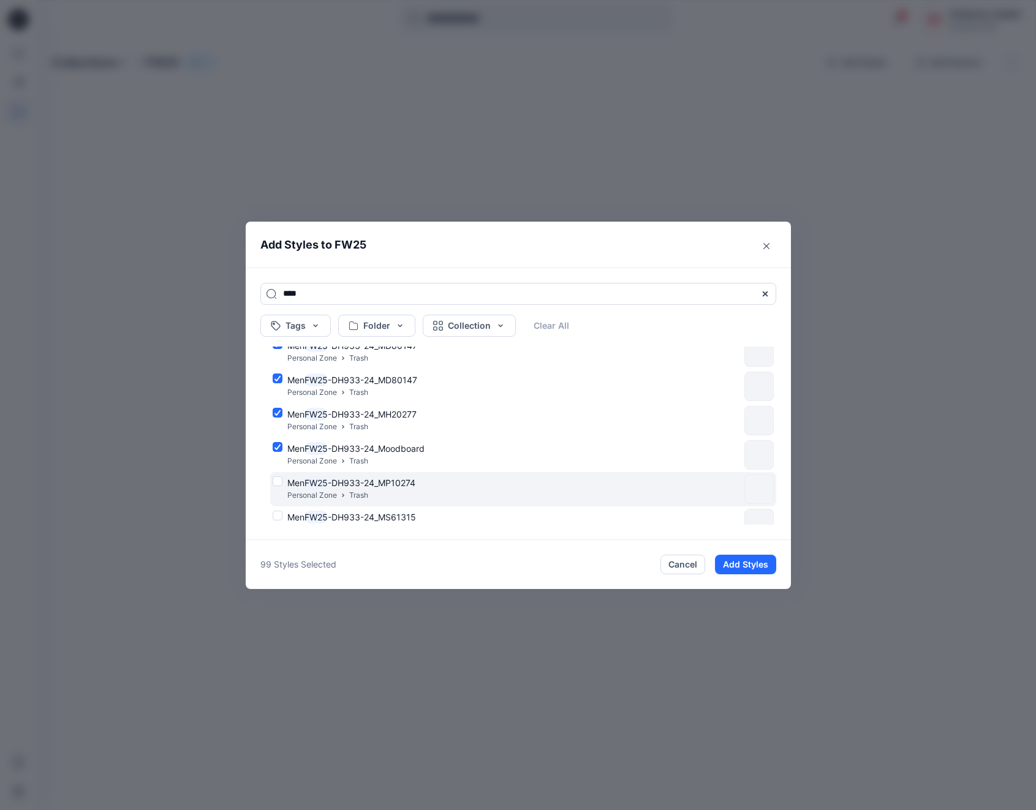
click at [276, 478] on div "Men FW25 -DH933-24_MP10274 Personal Zone Trash" at bounding box center [506, 489] width 467 height 26
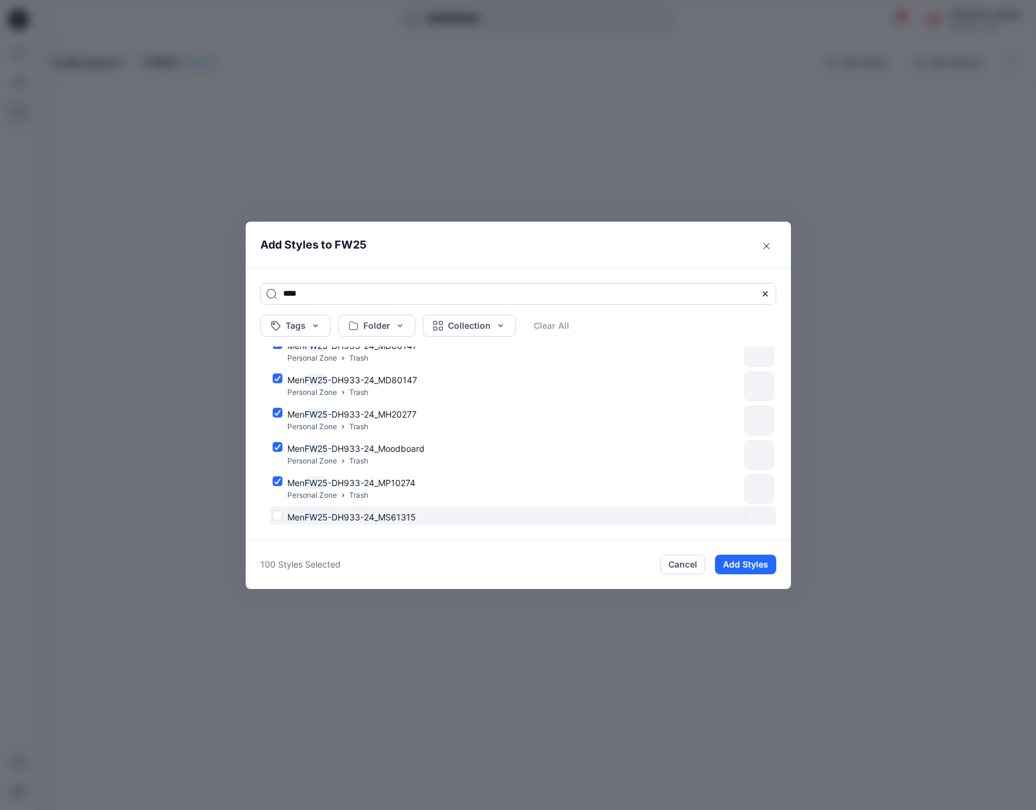
click at [280, 514] on div "Men FW25 -DH933-24_MS61315 Personal Zone Trash" at bounding box center [506, 524] width 467 height 26
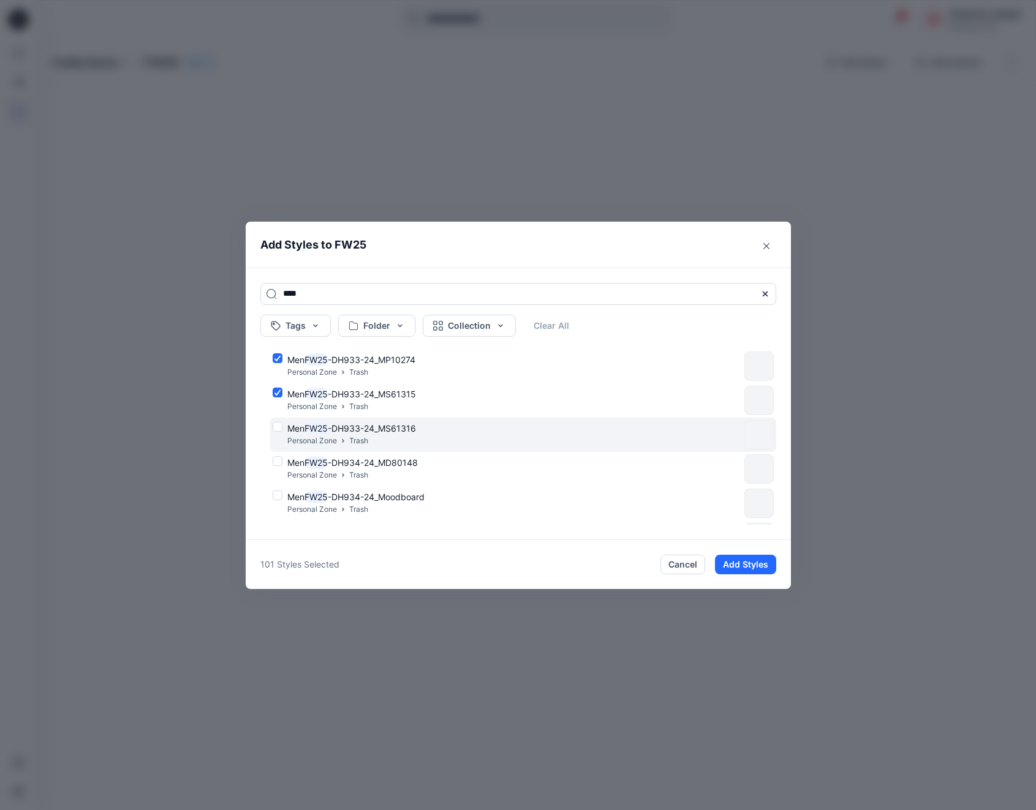
scroll to position [3438, 0]
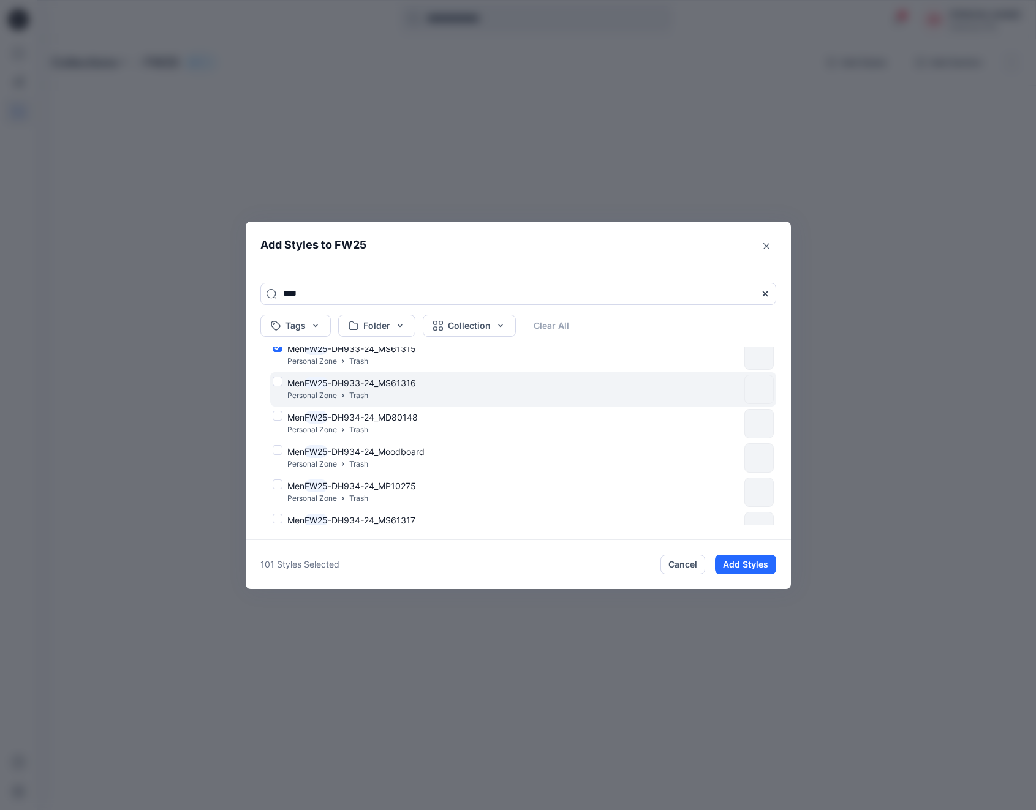
click at [279, 379] on div "Men FW25 -DH933-24_MS61316 Personal Zone Trash" at bounding box center [506, 390] width 467 height 26
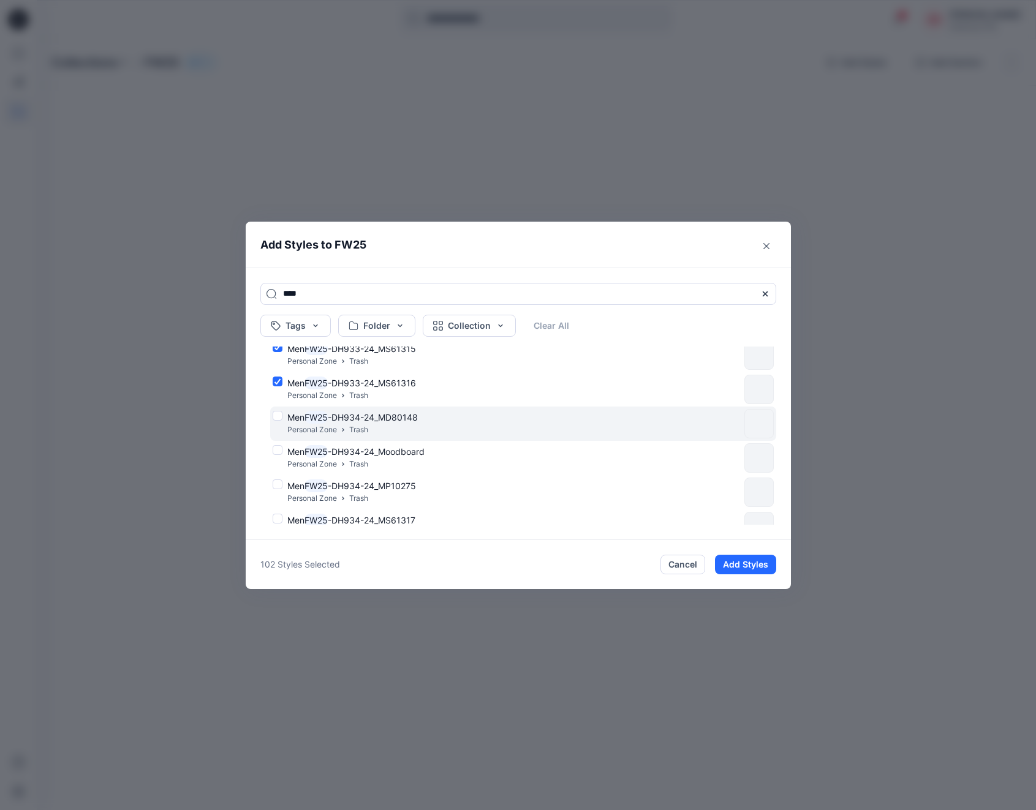
click at [279, 415] on div "Men FW25 -DH934-24_MD80148 Personal Zone Trash" at bounding box center [506, 424] width 467 height 26
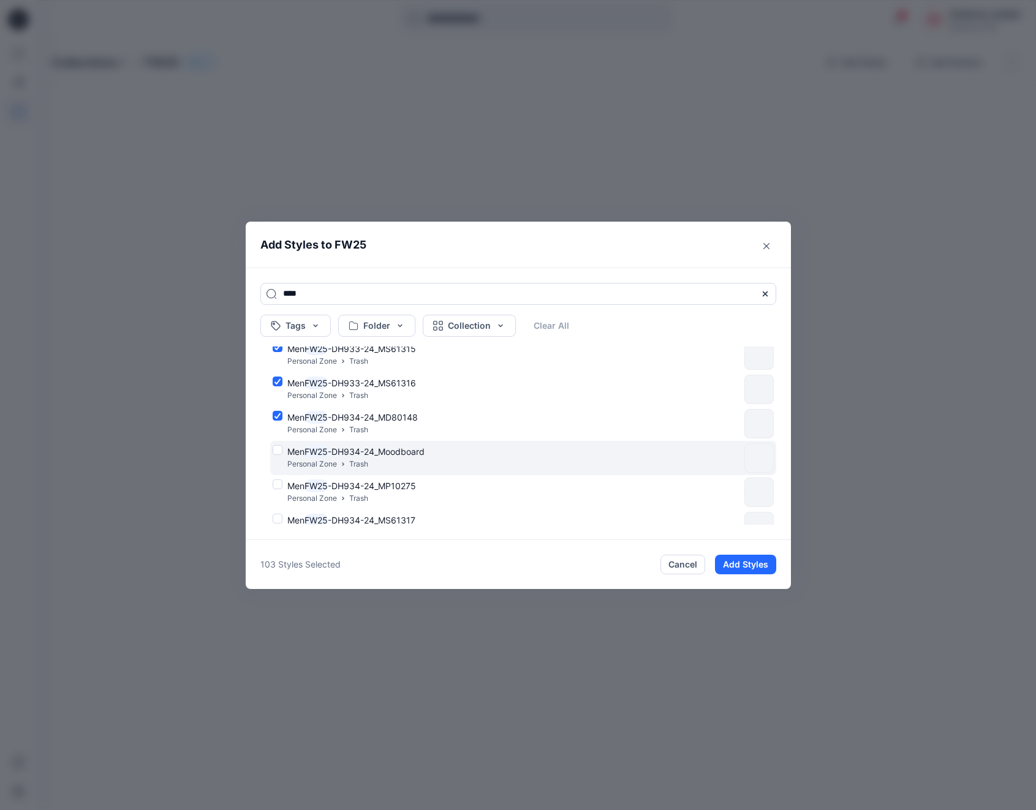
click at [278, 450] on div "Men FW25 -DH934-24_Moodboard Personal Zone Trash" at bounding box center [506, 458] width 467 height 26
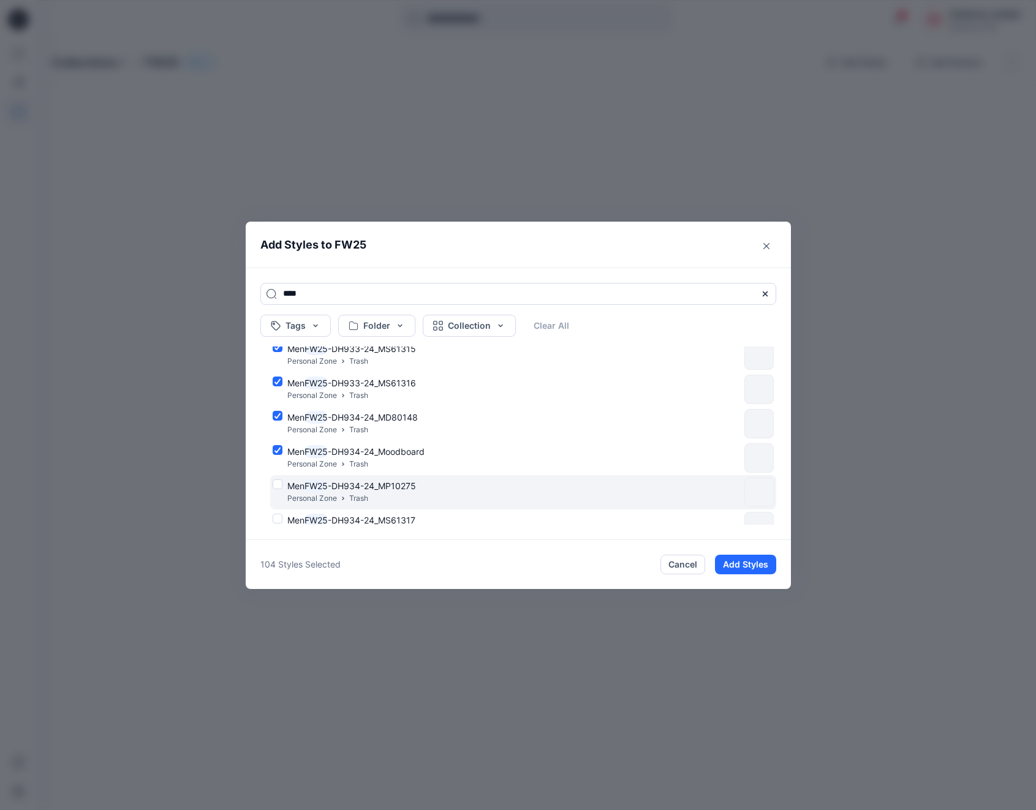
click at [279, 486] on div "Men FW25 -DH934-24_MP10275 Personal Zone Trash" at bounding box center [506, 493] width 467 height 26
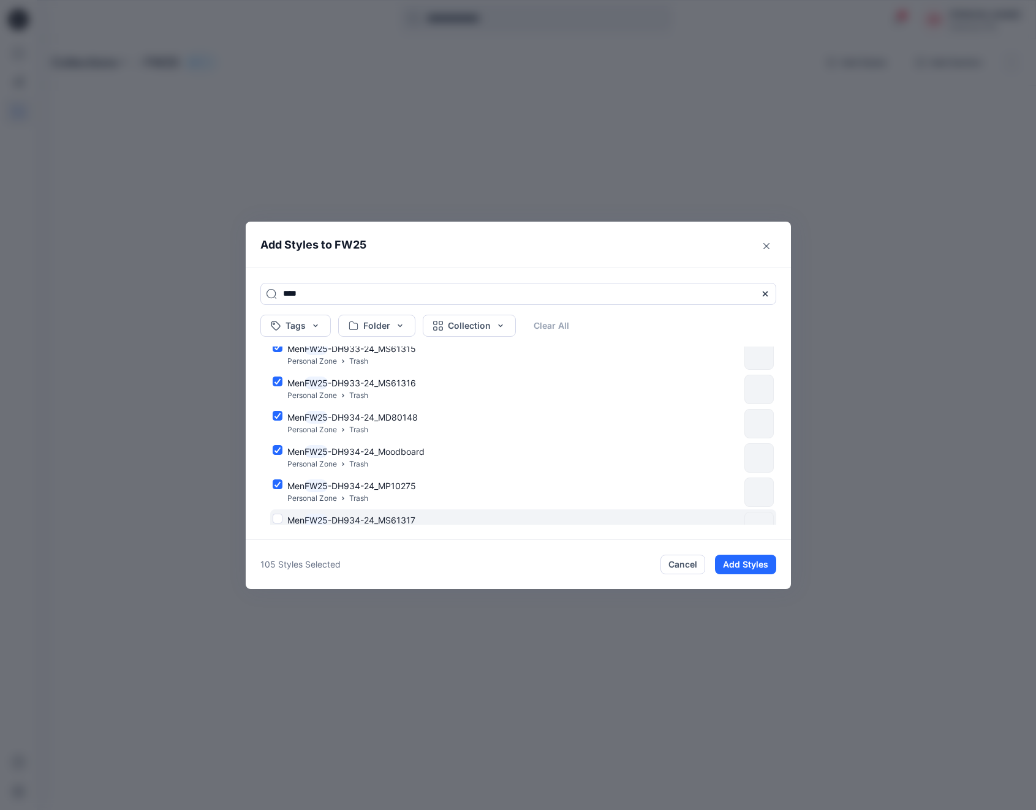
click at [277, 517] on div "Men FW25 -DH934-24_MS61317 Personal Zone Trash" at bounding box center [506, 527] width 467 height 26
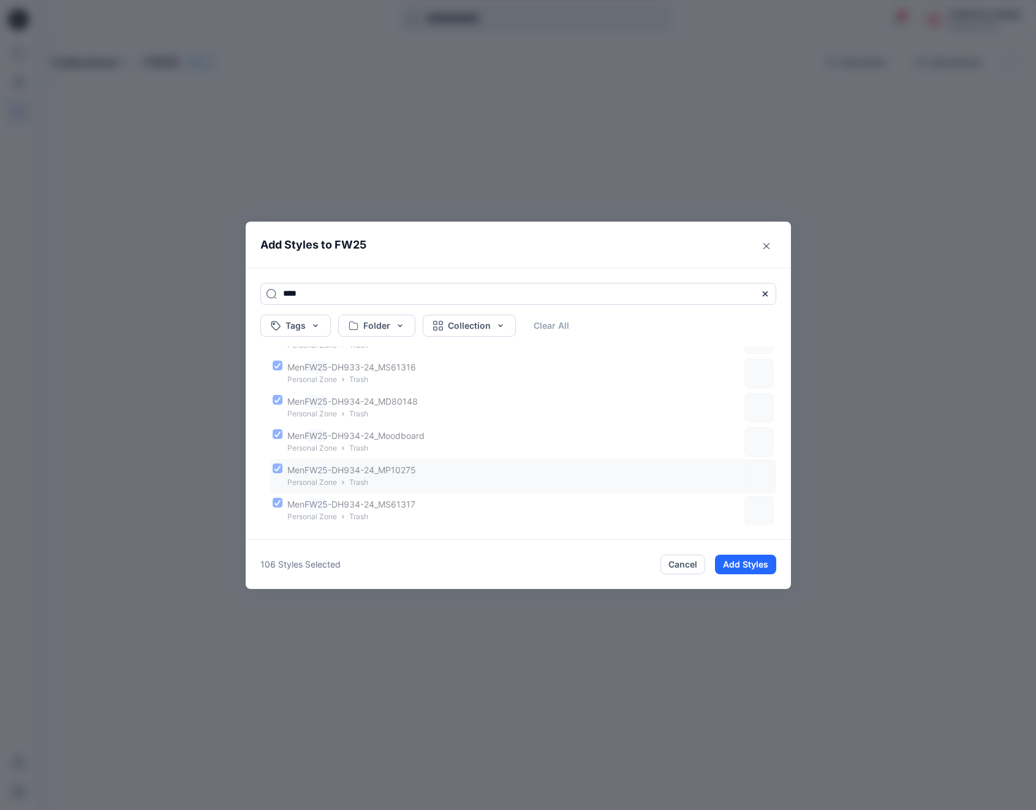
scroll to position [3558, 0]
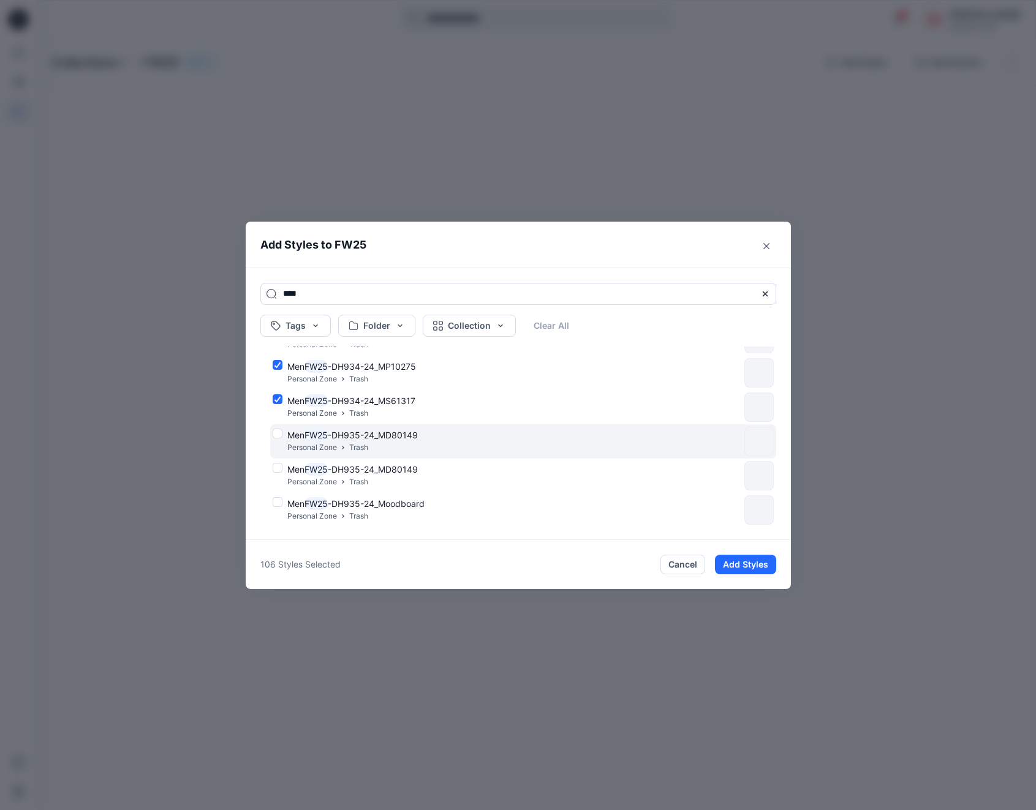
click at [278, 434] on div "Men FW25 -DH935-24_MD80149 Personal Zone Trash" at bounding box center [506, 442] width 467 height 26
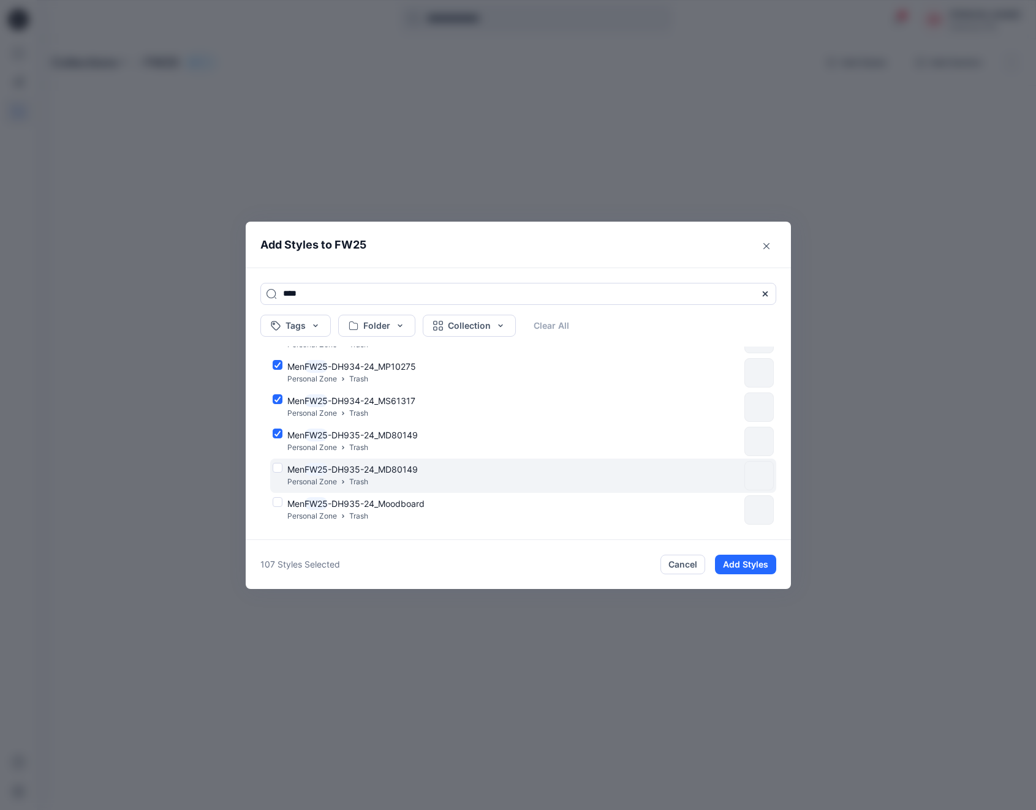
click at [278, 466] on div "Men FW25 -DH935-24_MD80149 Personal Zone Trash" at bounding box center [506, 476] width 467 height 26
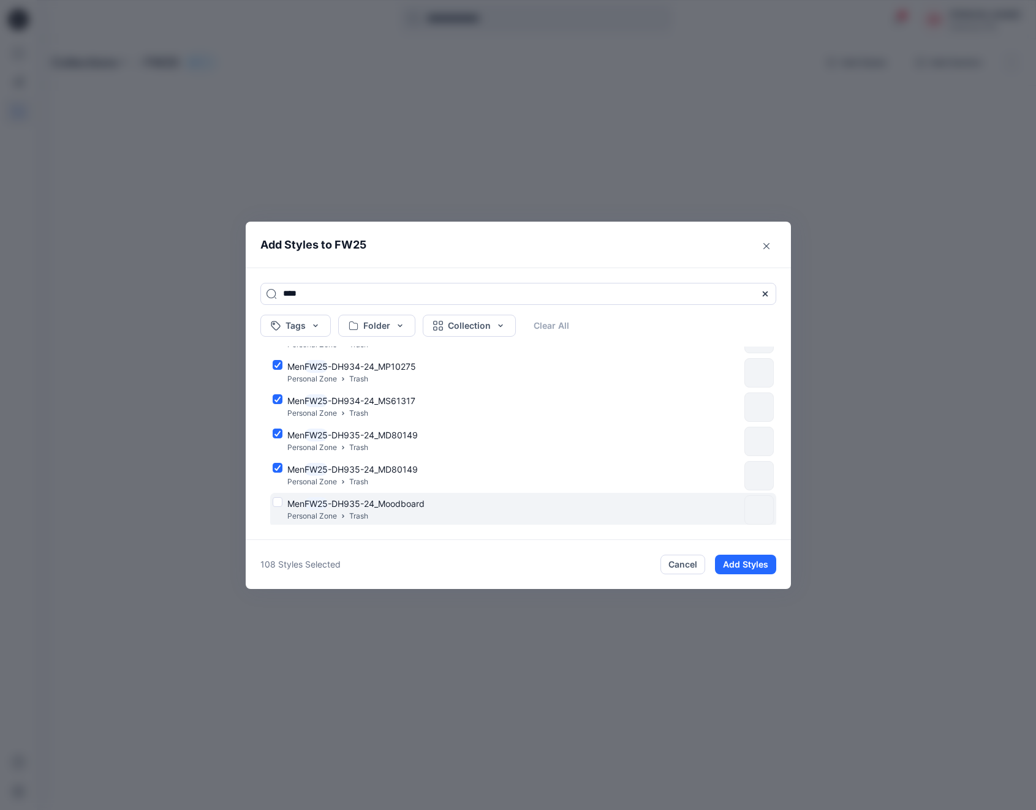
click at [279, 502] on div "Men FW25 -DH935-24_Moodboard Personal Zone Trash" at bounding box center [506, 510] width 467 height 26
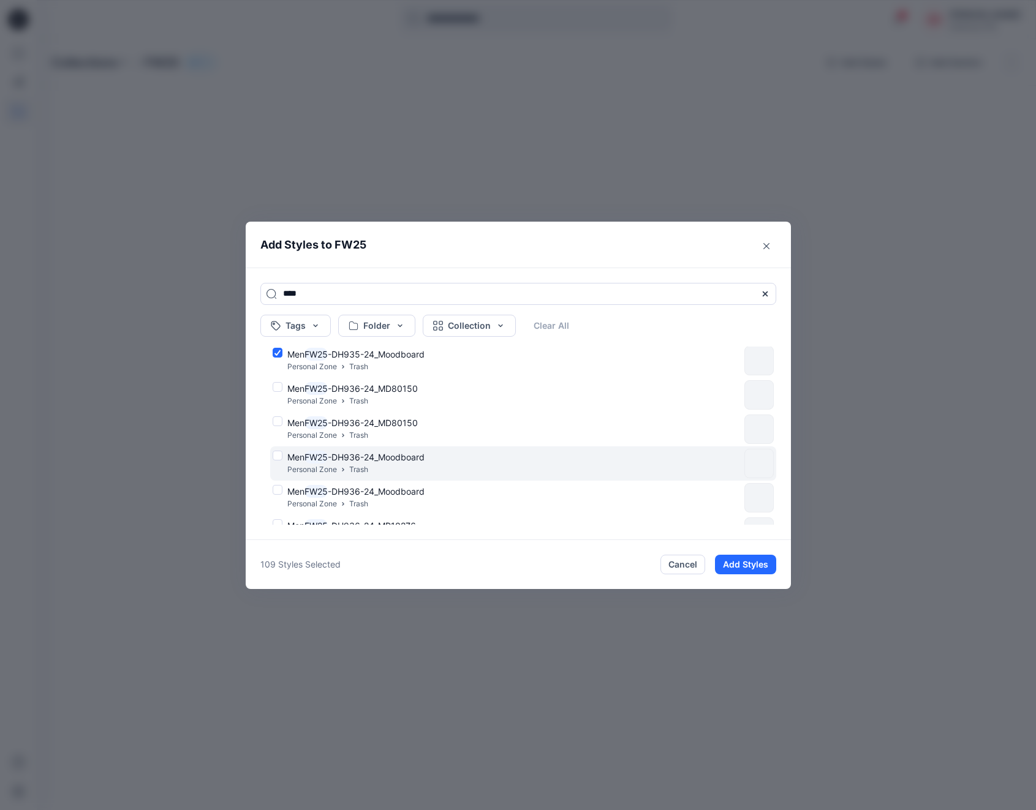
scroll to position [3669, 0]
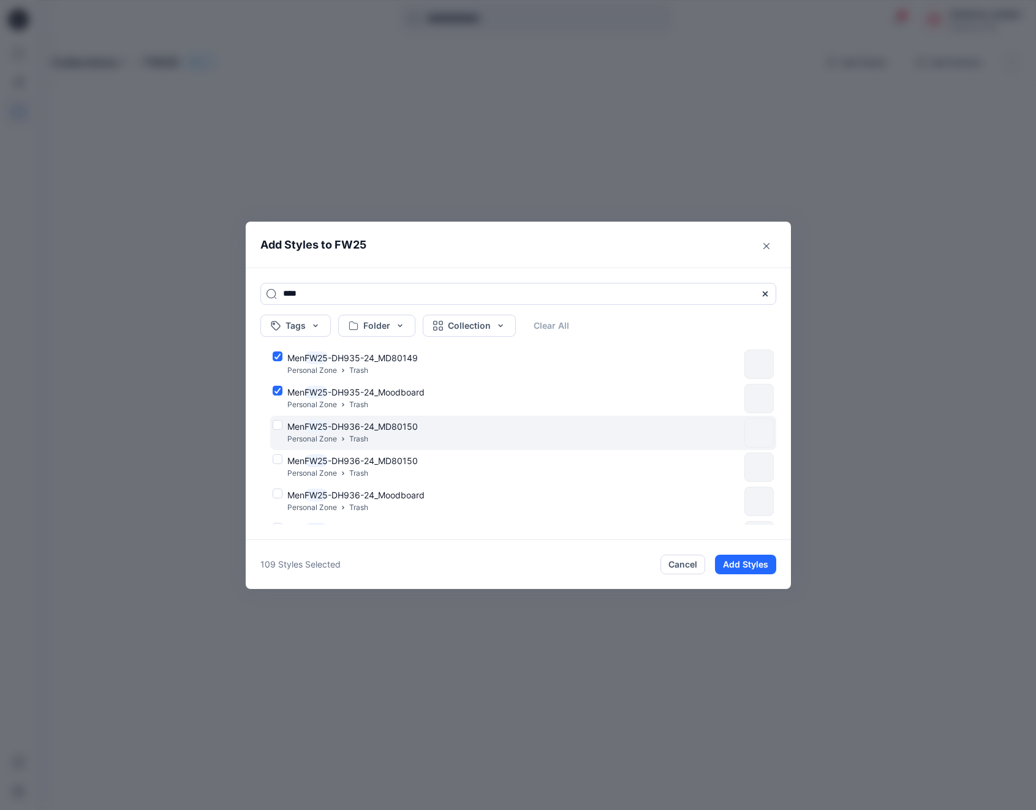
click at [280, 425] on div "Men FW25 -DH936-24_MD80150 Personal Zone Trash" at bounding box center [506, 433] width 467 height 26
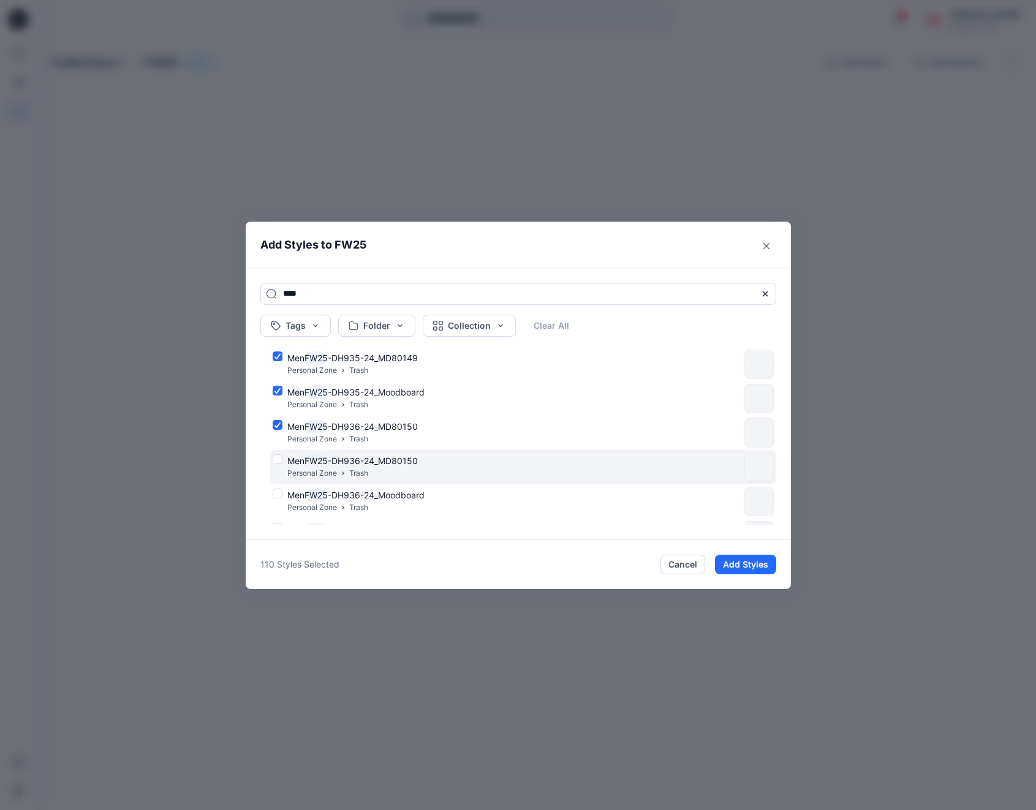
click at [277, 459] on div "Men FW25 -DH936-24_MD80150 Personal Zone Trash" at bounding box center [506, 467] width 467 height 26
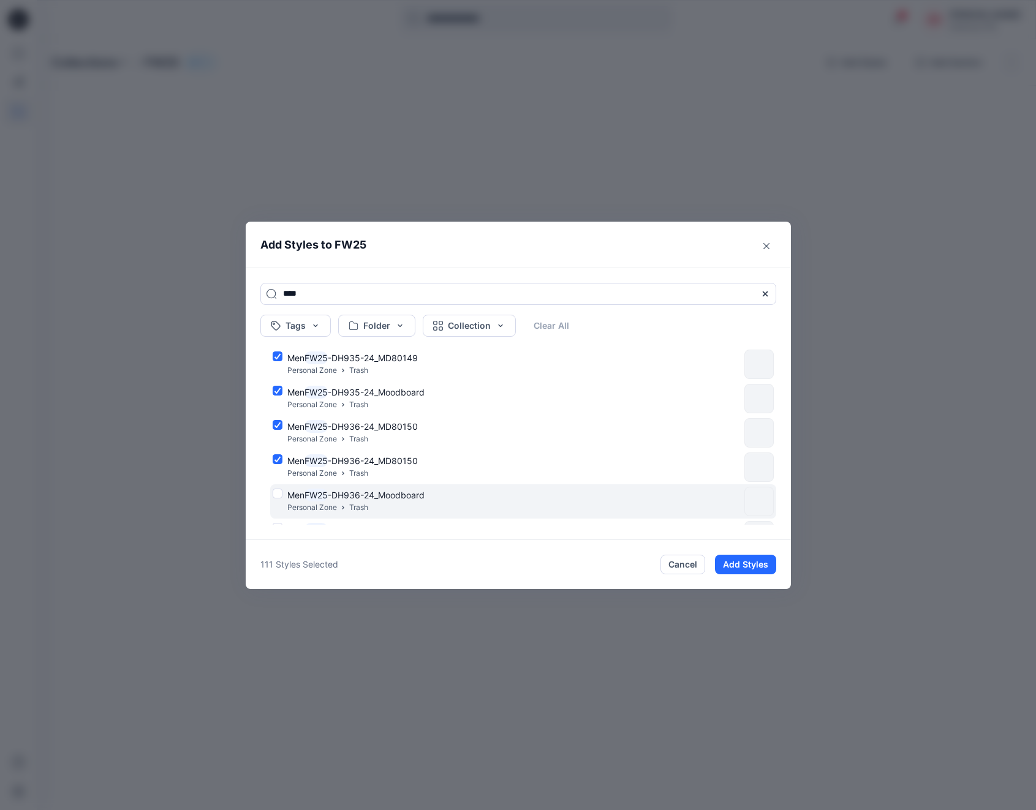
click at [278, 494] on div "Men FW25 -DH936-24_Moodboard Personal Zone Trash" at bounding box center [506, 502] width 467 height 26
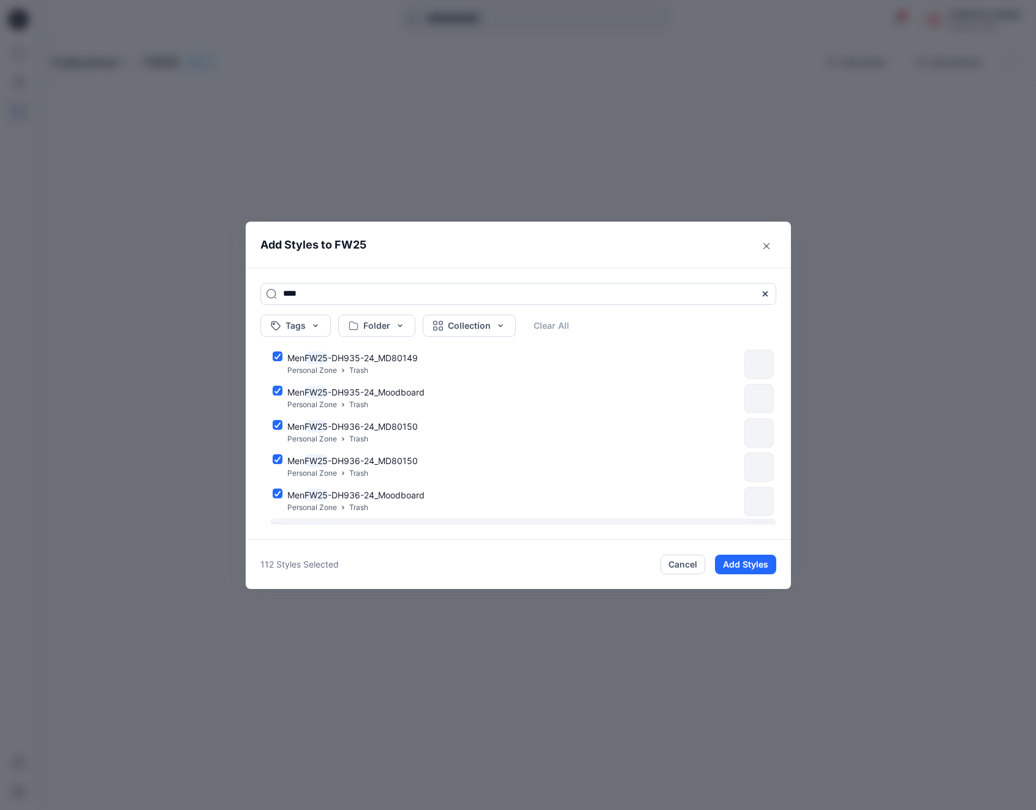
click at [277, 523] on div "Men FW25 -DH936-24_Moodboard Personal Zone Trash" at bounding box center [506, 536] width 467 height 26
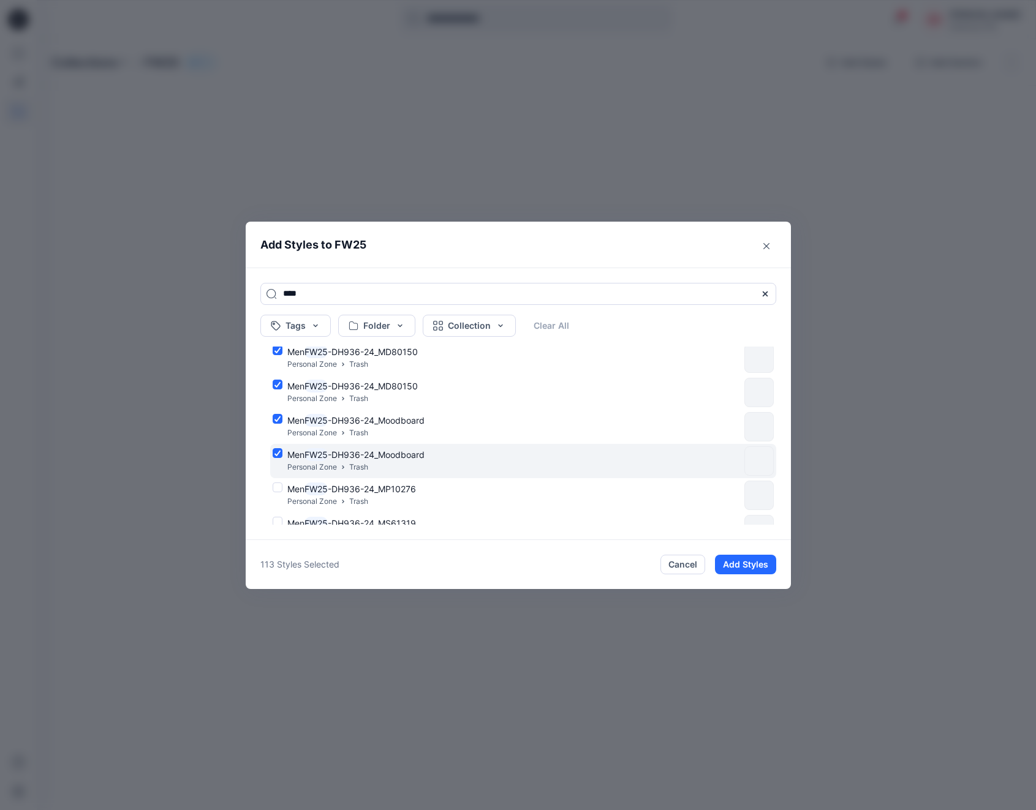
scroll to position [3818, 0]
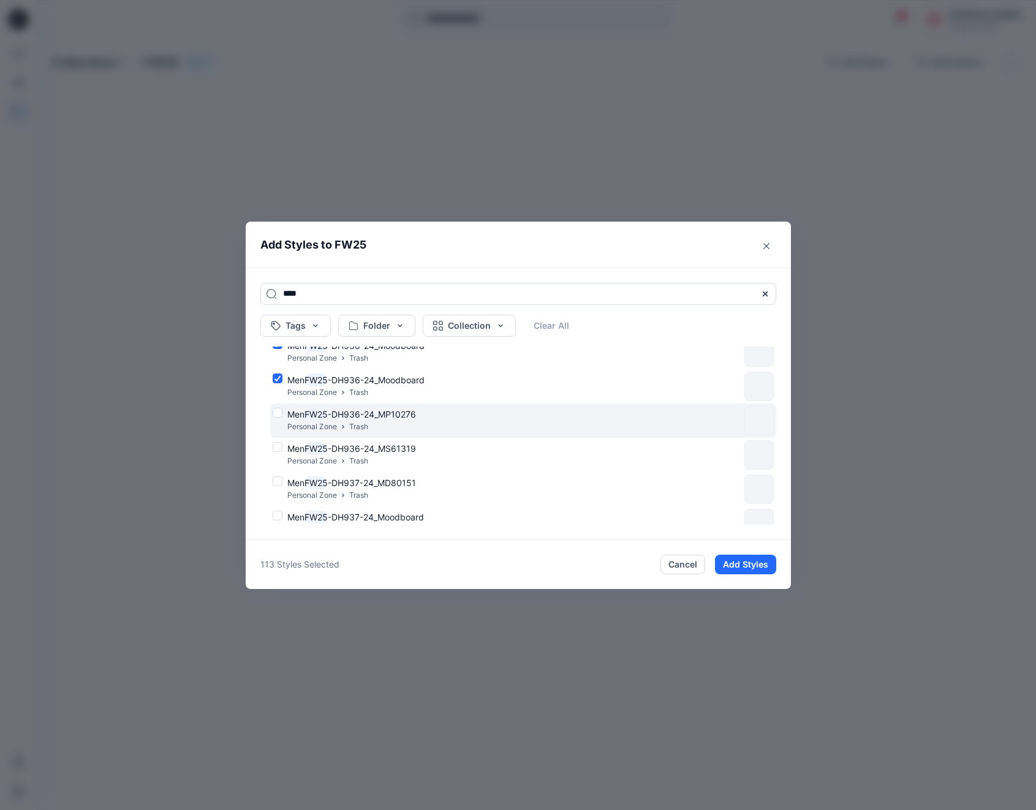
click at [277, 412] on div "Men FW25 -DH936-24_MP10276 Personal Zone Trash" at bounding box center [506, 421] width 467 height 26
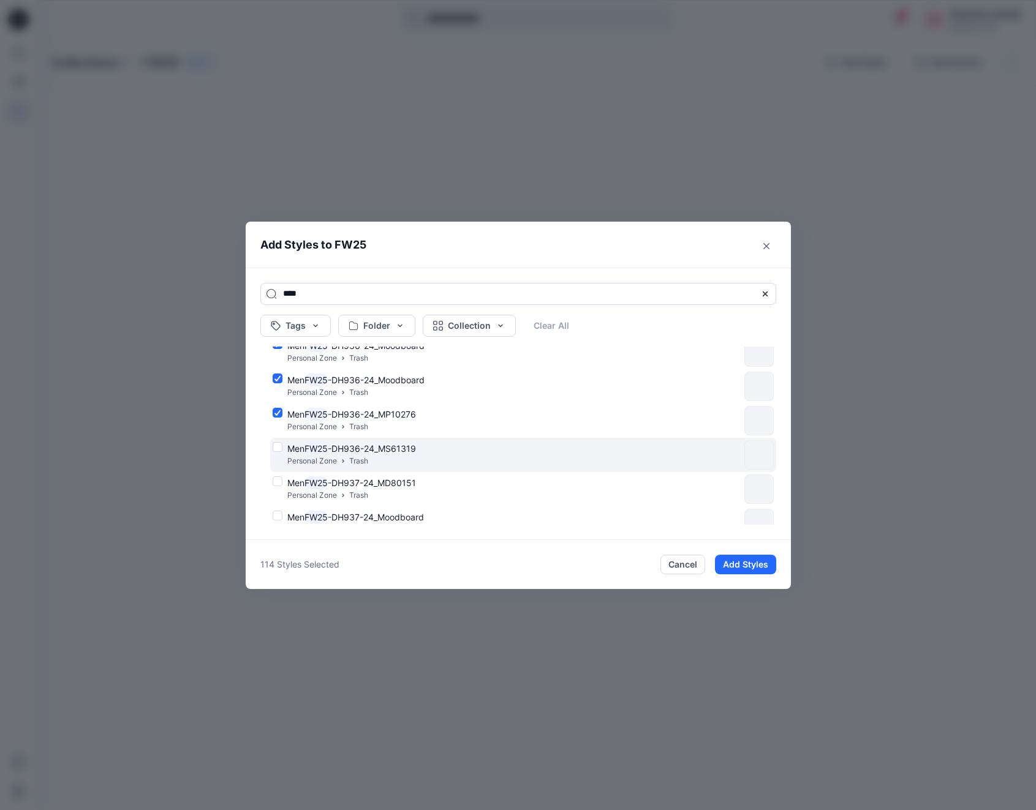
click at [276, 446] on div "Men FW25 -DH936-24_MS61319 Personal Zone Trash" at bounding box center [506, 455] width 467 height 26
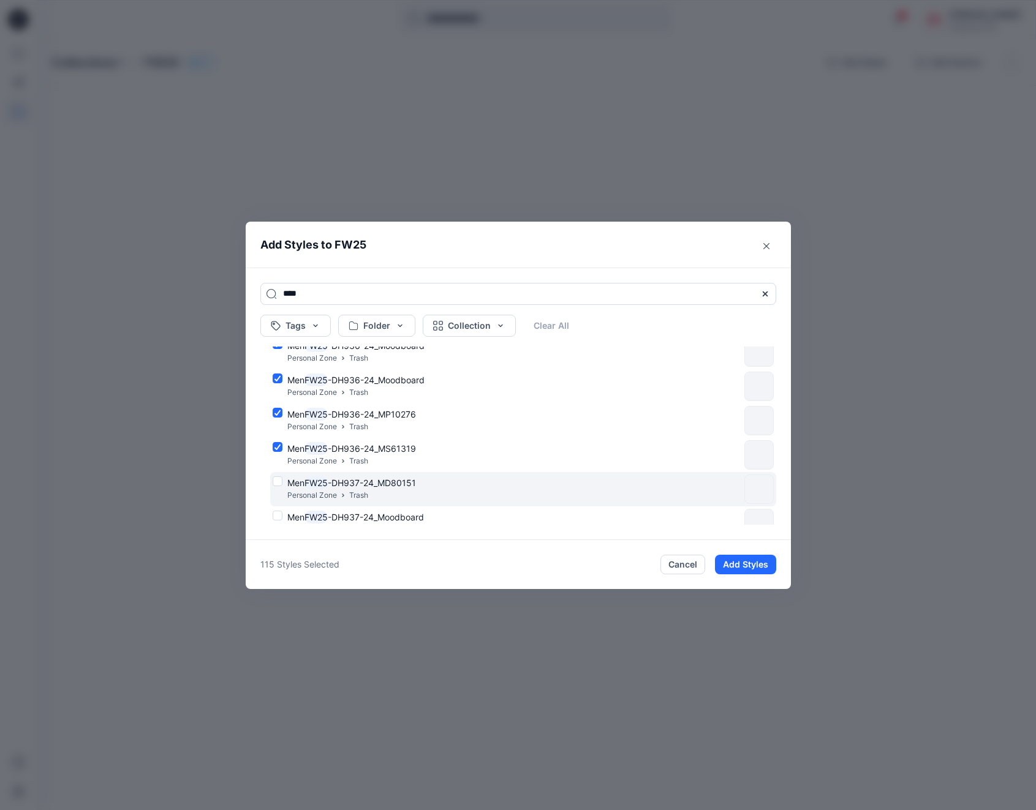
click at [278, 481] on div "Men FW25 -DH937-24_MD80151 Personal Zone Trash" at bounding box center [506, 489] width 467 height 26
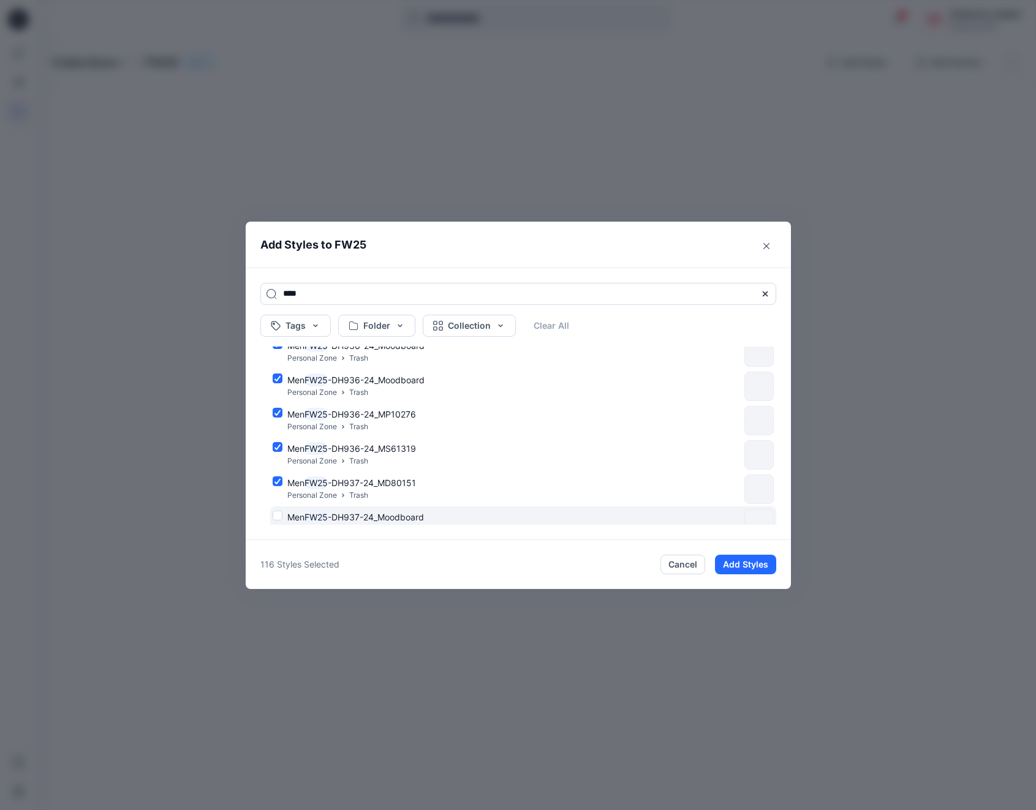
click at [280, 514] on div "Men FW25 -DH937-24_Moodboard Personal Zone Trash" at bounding box center [506, 524] width 467 height 26
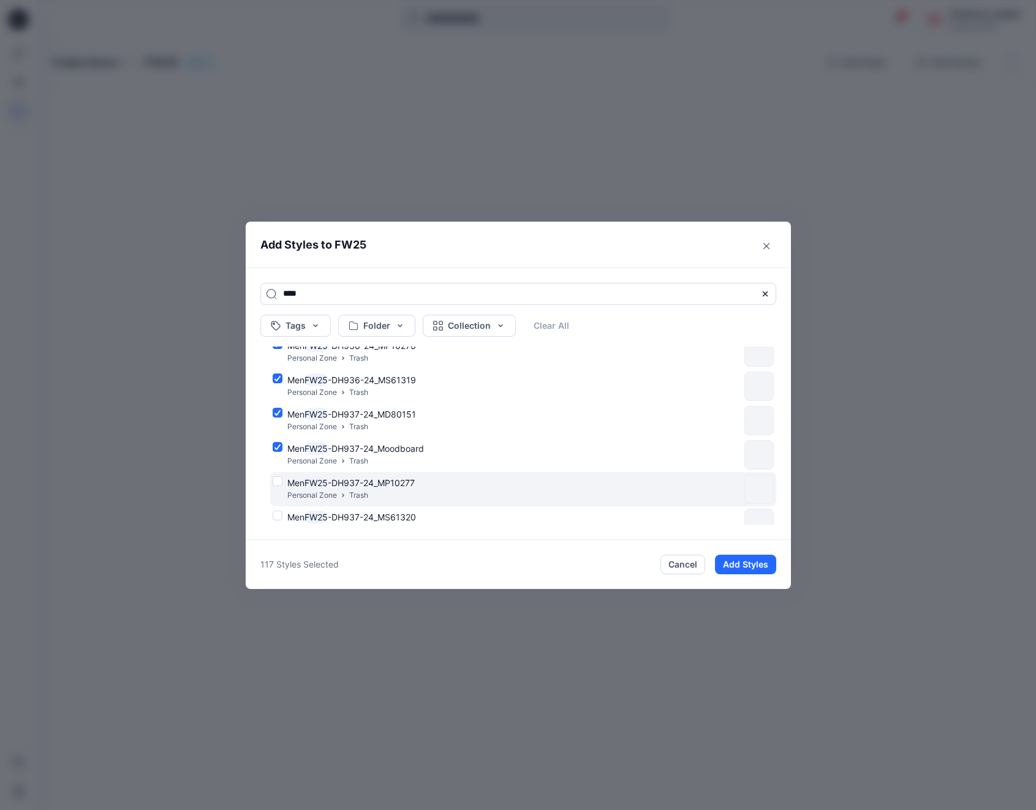
scroll to position [3964, 0]
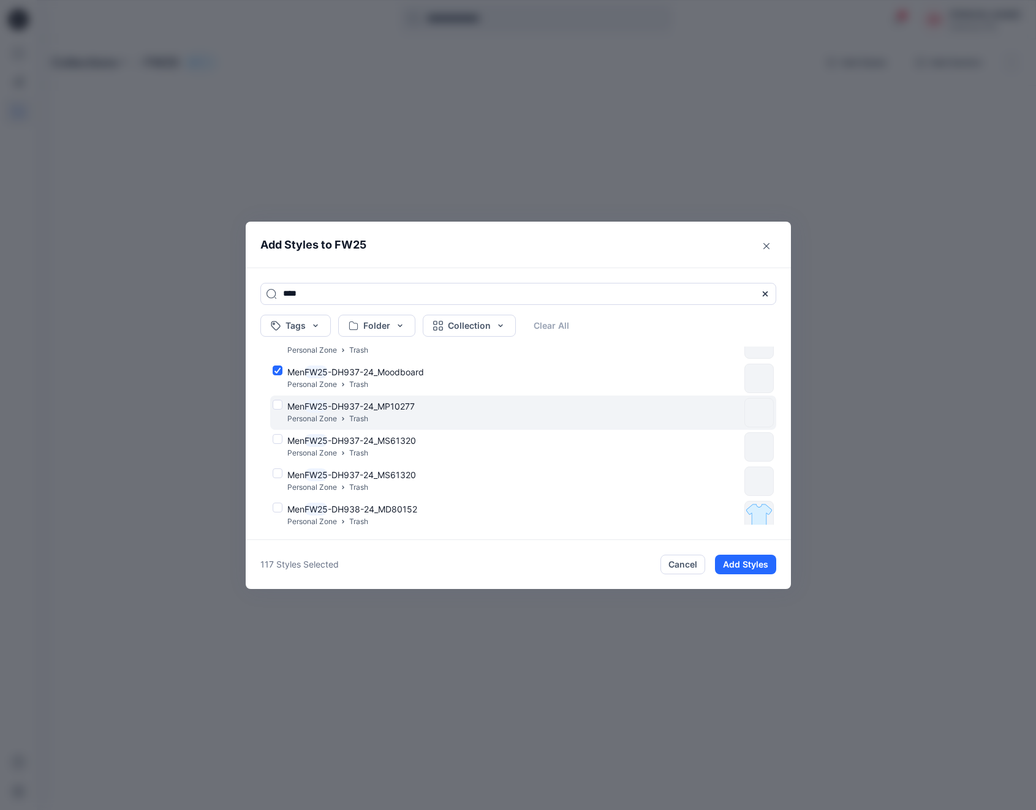
click at [278, 405] on div "Men FW25 -DH937-24_MP10277 Personal Zone Trash" at bounding box center [506, 413] width 467 height 26
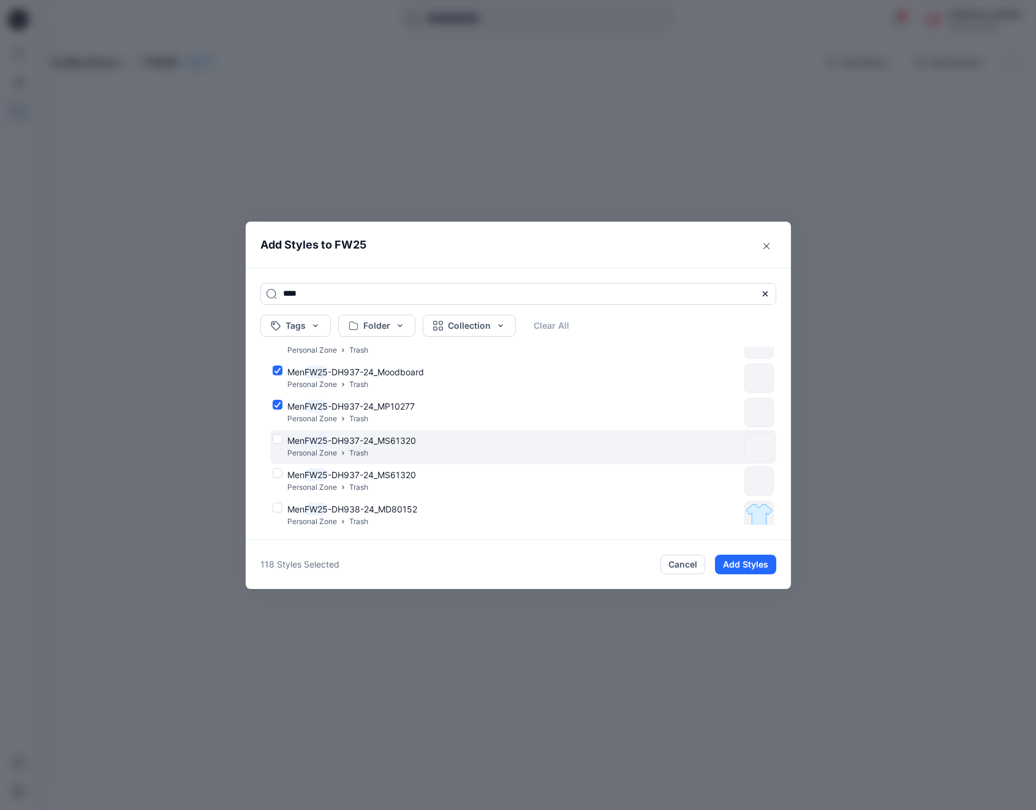
click at [277, 441] on div "Men FW25 -DH937-24_MS61320 Personal Zone Trash" at bounding box center [506, 447] width 467 height 26
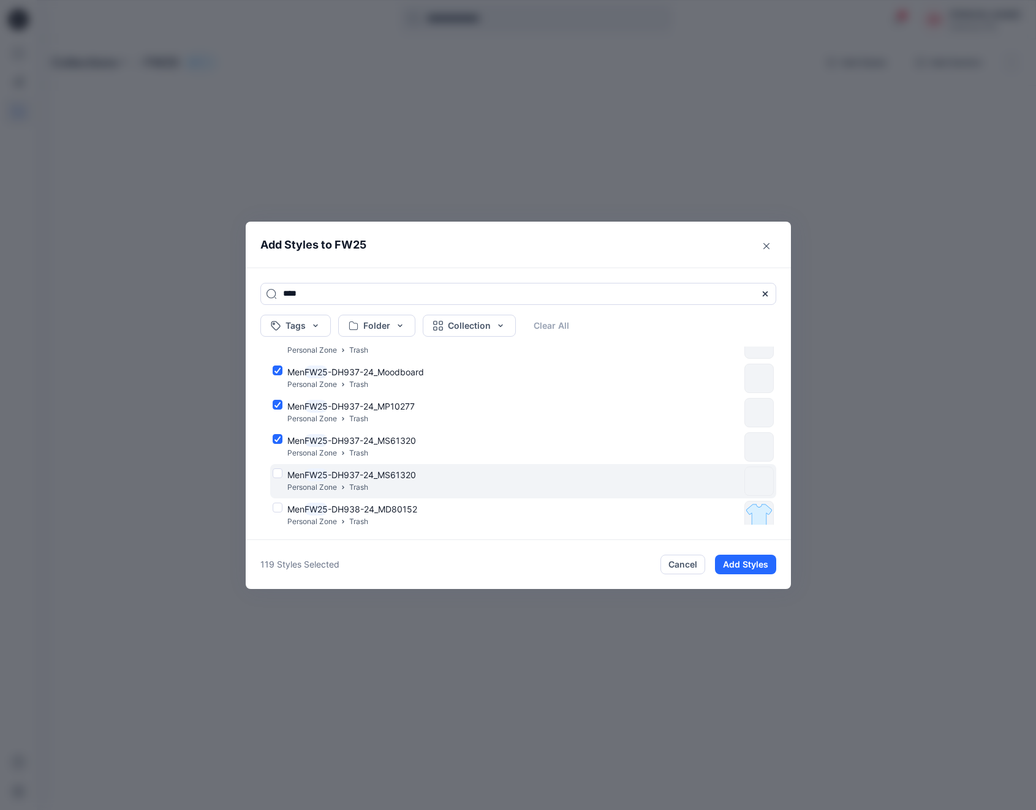
click at [278, 473] on div "Men FW25 -DH937-24_MS61320 Personal Zone Trash" at bounding box center [506, 482] width 467 height 26
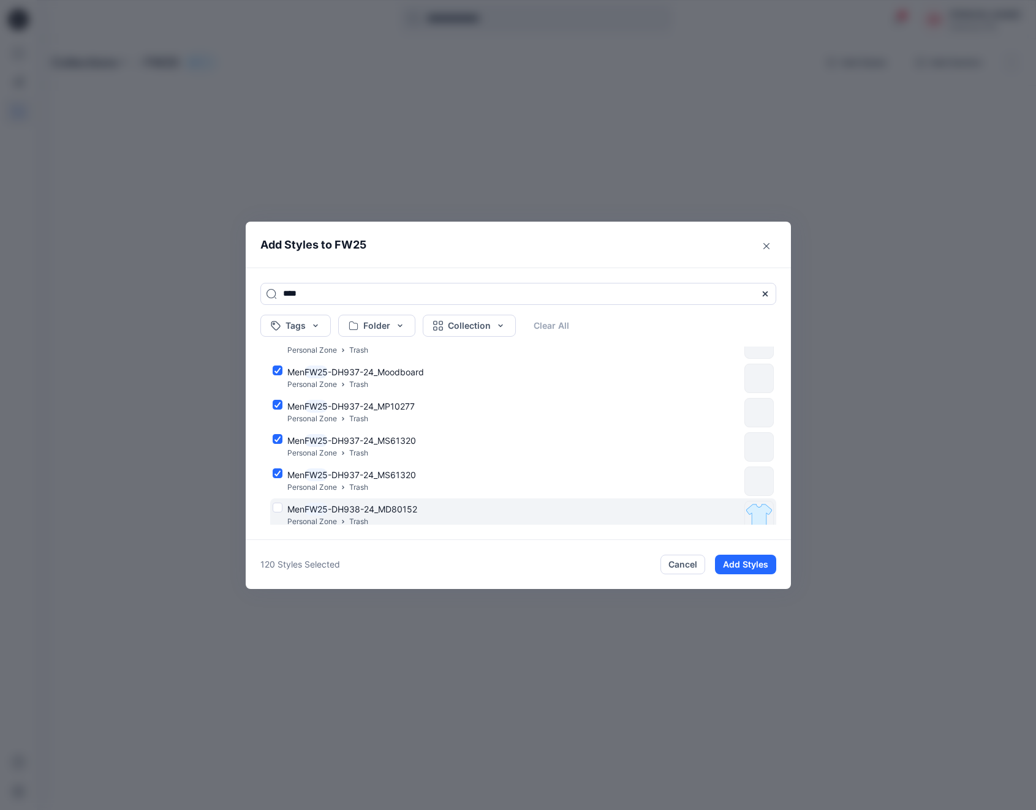
click at [277, 508] on div "Men FW25 -DH938-24_MD80152 Personal Zone Trash" at bounding box center [506, 516] width 467 height 26
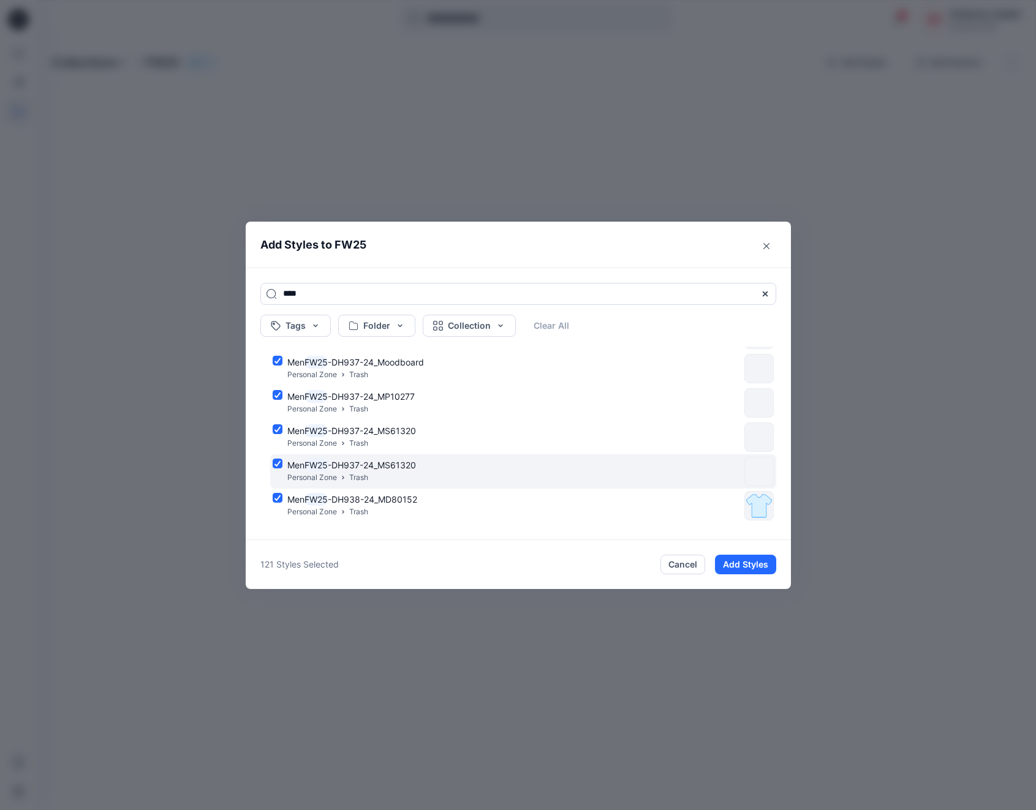
scroll to position [4013, 0]
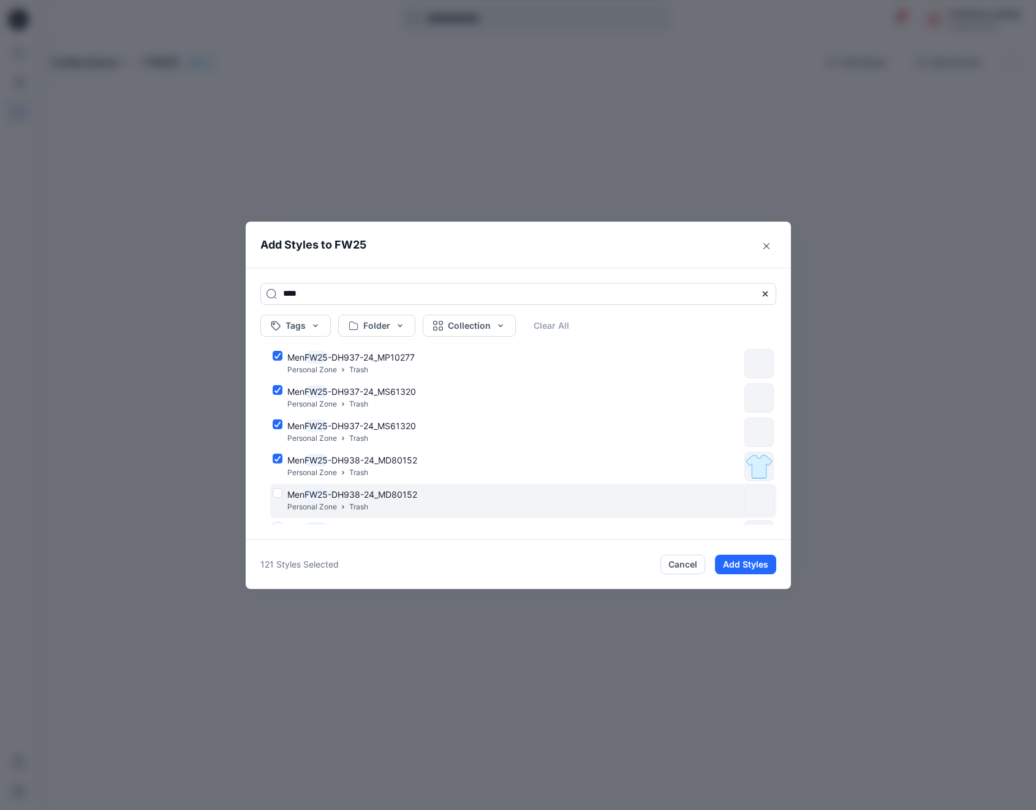
click at [274, 493] on div "Men FW25 -DH938-24_MD80152 Personal Zone Trash" at bounding box center [506, 501] width 467 height 26
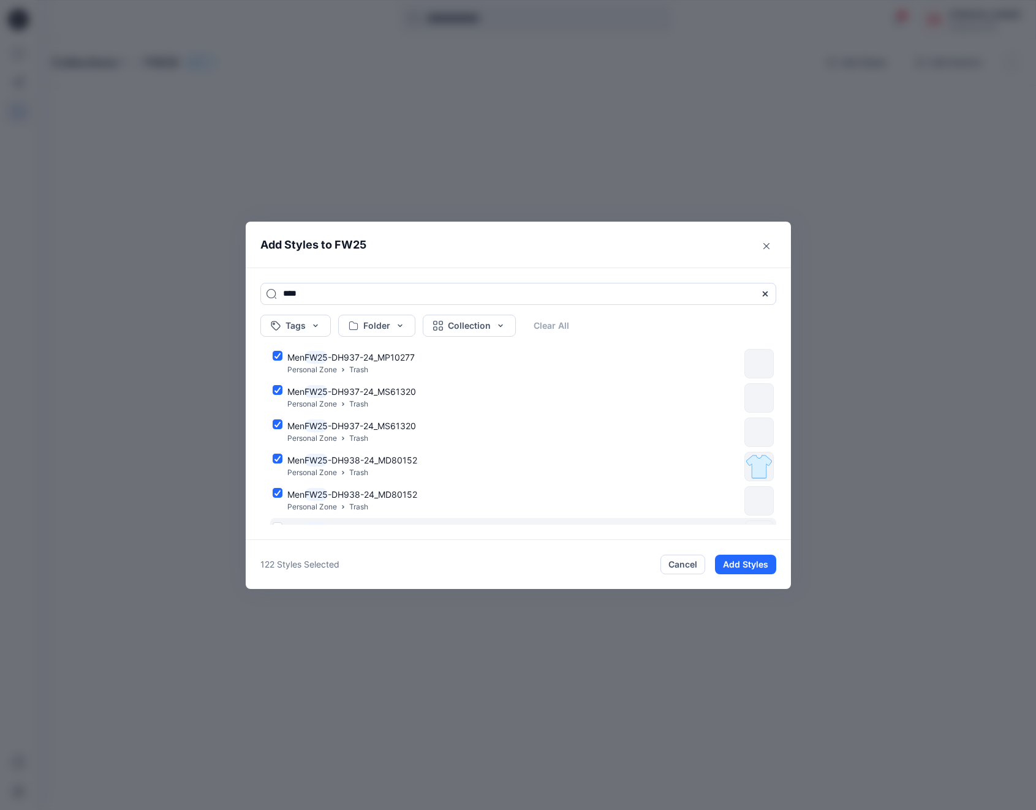
click at [277, 522] on div "Men FW25 -DH938-24_MJ70155 Personal Zone Trash" at bounding box center [506, 535] width 467 height 26
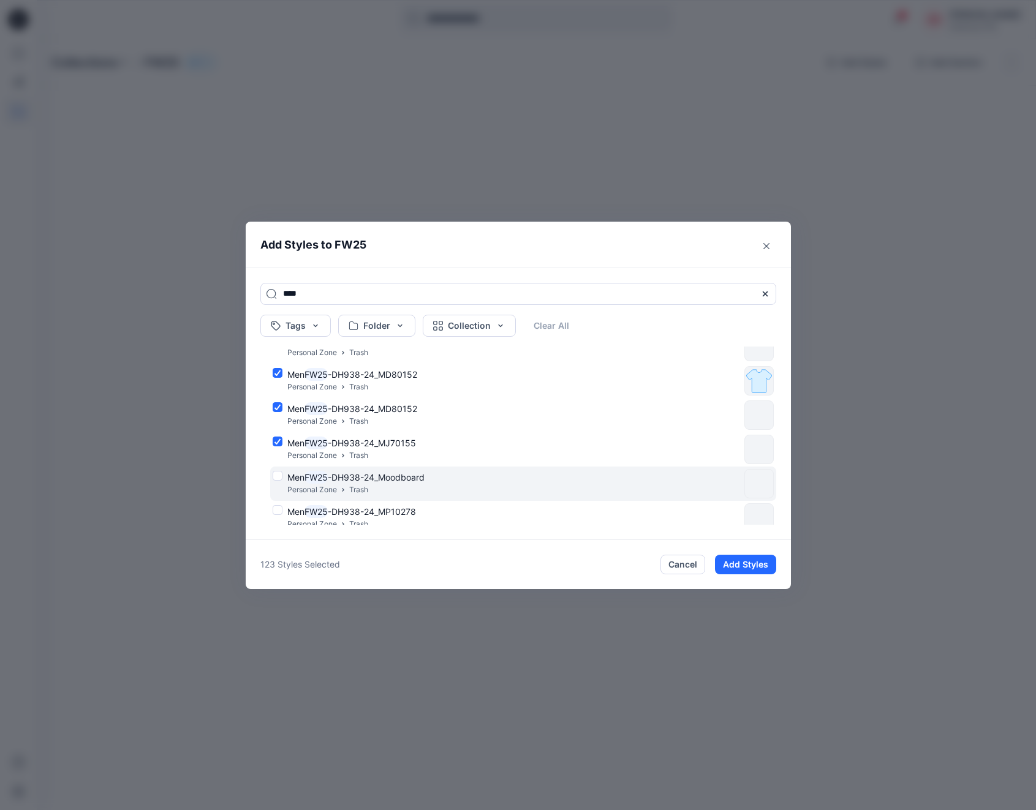
scroll to position [4158, 0]
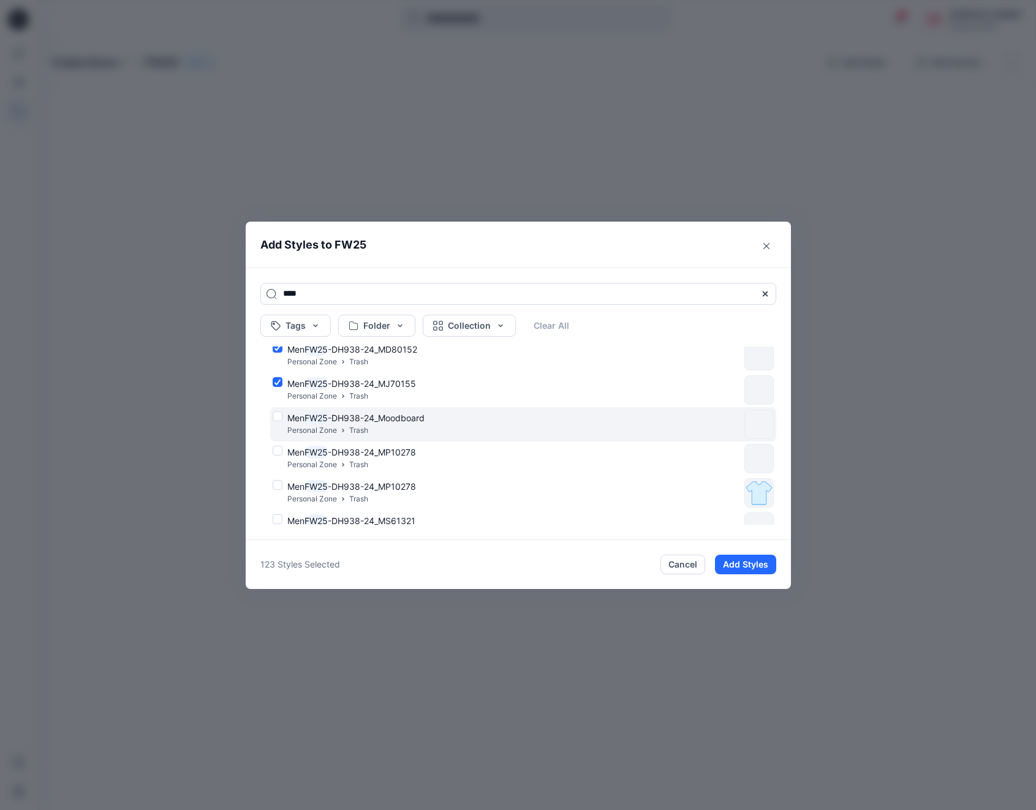
click at [276, 416] on div "Men FW25 -DH938-24_Moodboard Personal Zone Trash" at bounding box center [506, 425] width 467 height 26
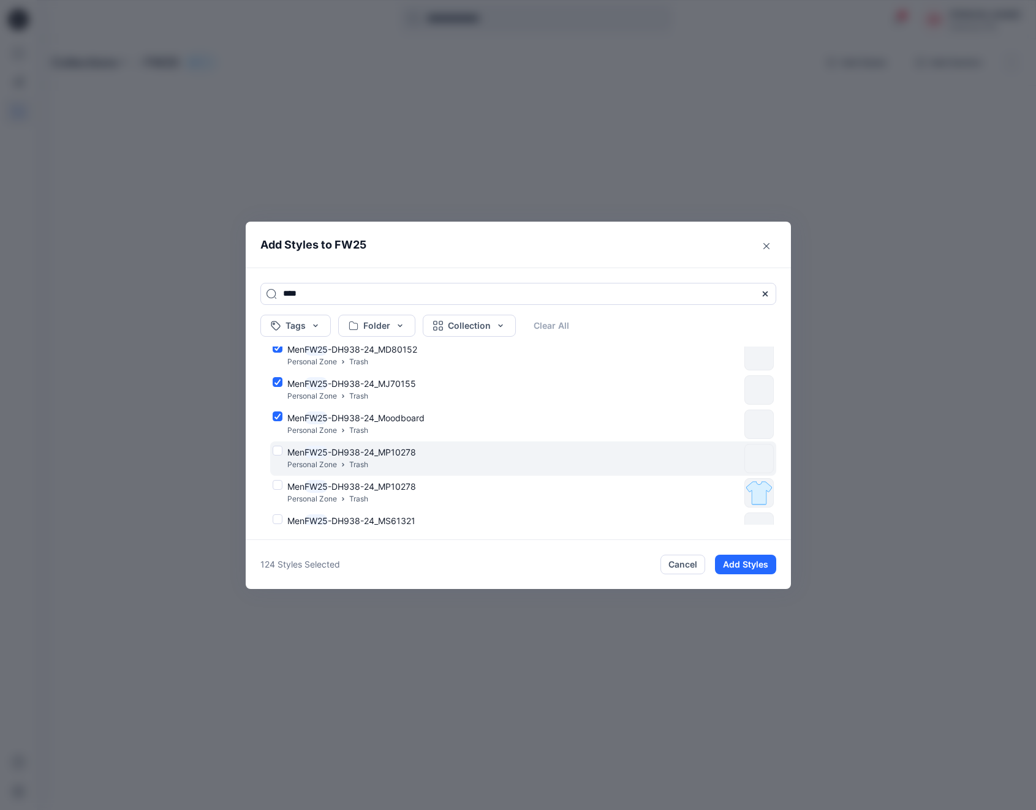
click at [278, 451] on div "Men FW25 -DH938-24_MP10278 Personal Zone Trash" at bounding box center [506, 459] width 467 height 26
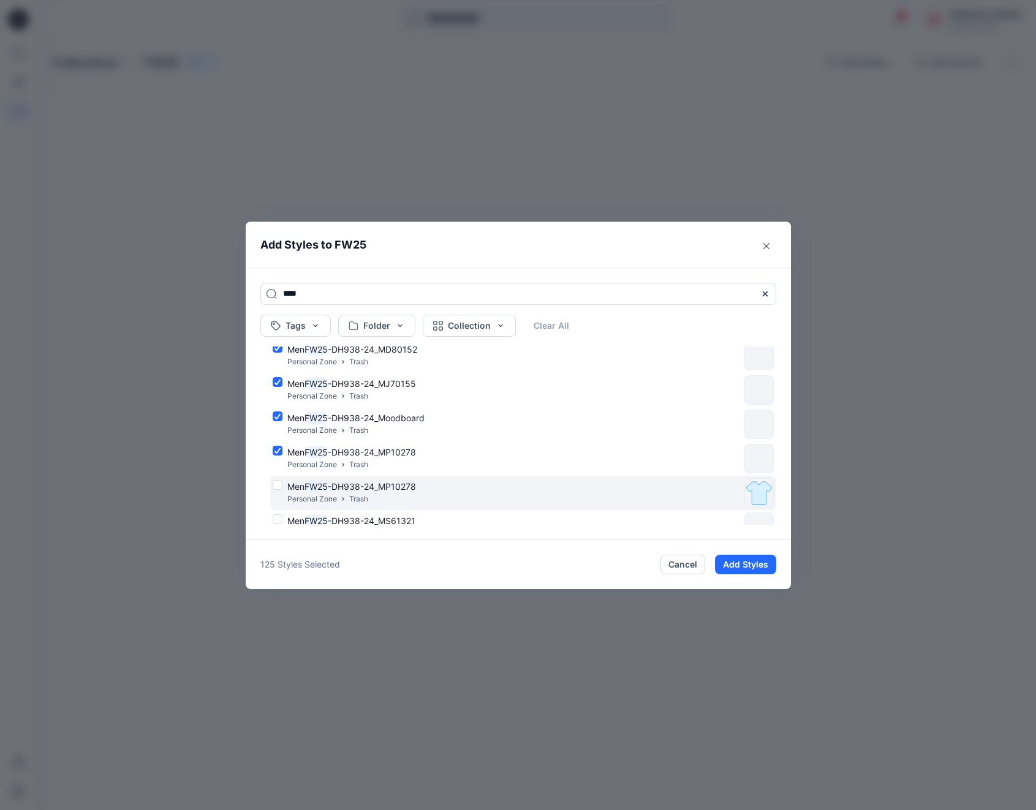
click at [278, 484] on div "Men FW25 -DH938-24_MP10278 Personal Zone Trash" at bounding box center [506, 493] width 467 height 26
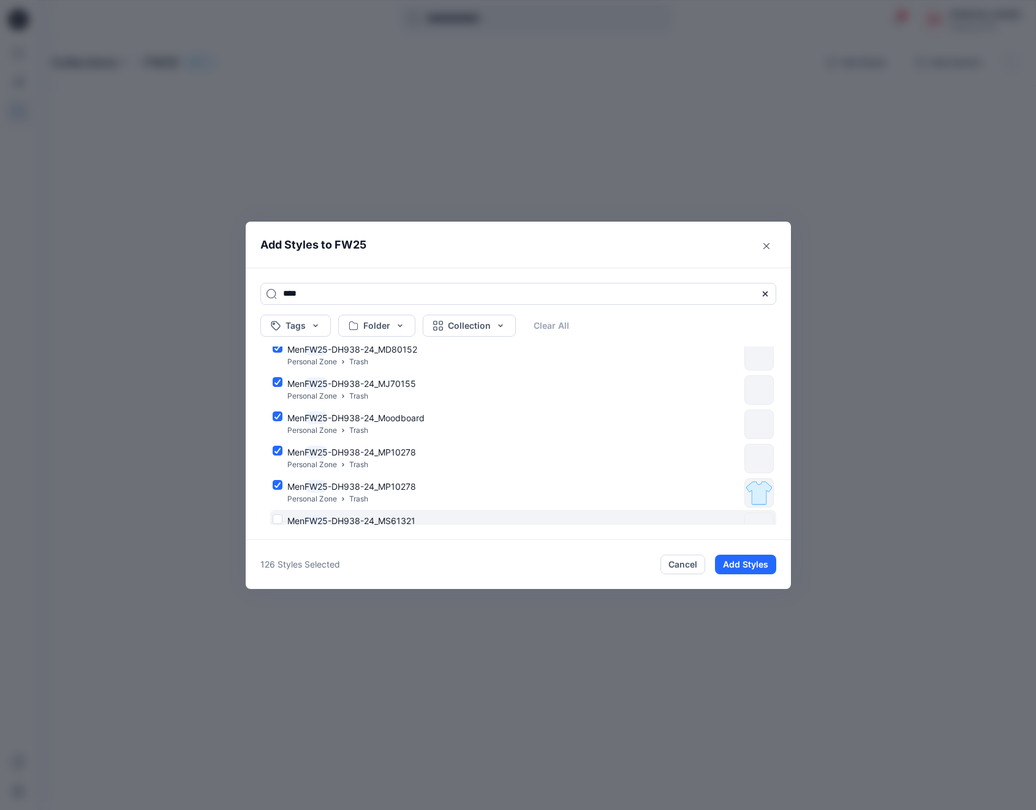
click at [276, 519] on div "Men FW25 -DH938-24_MS61321 Personal Zone Trash" at bounding box center [506, 527] width 467 height 26
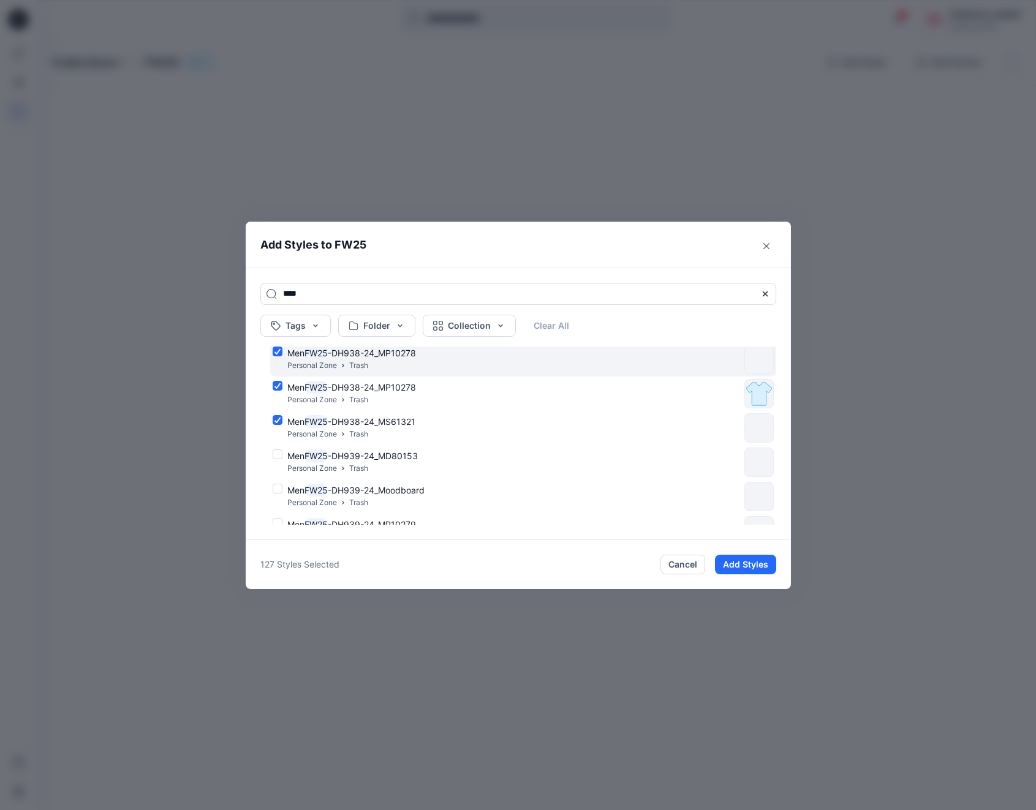
scroll to position [4259, 0]
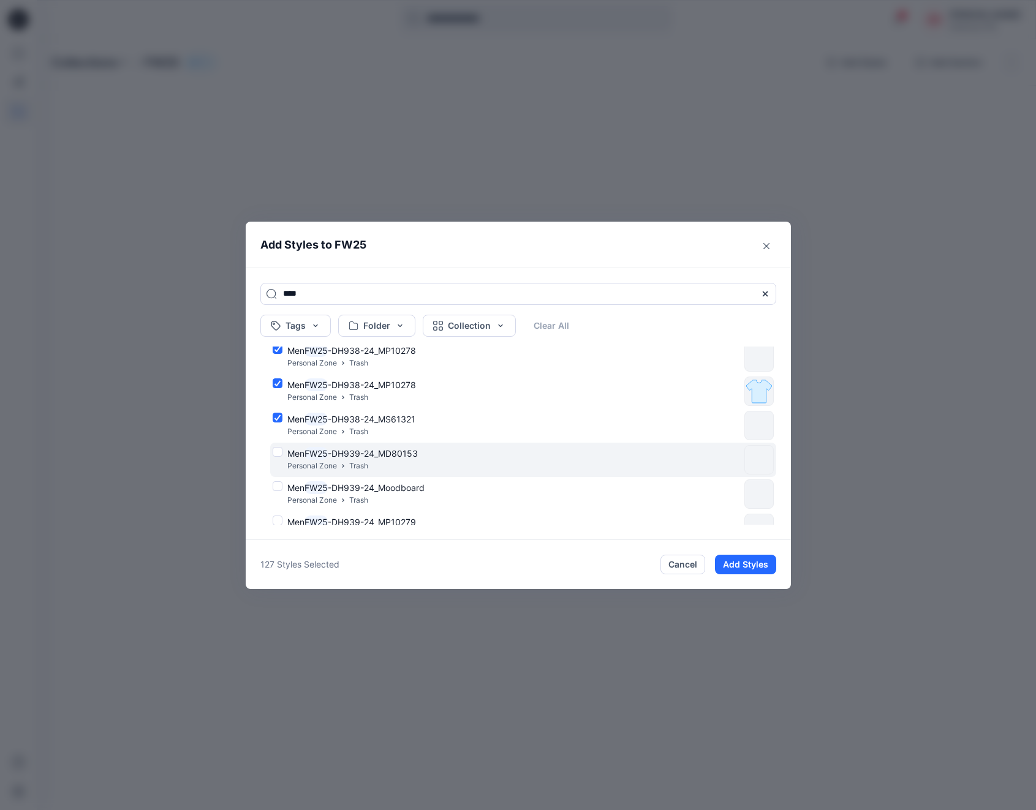
click at [279, 453] on div "Men FW25 -DH939-24_MD80153 Personal Zone Trash" at bounding box center [506, 460] width 467 height 26
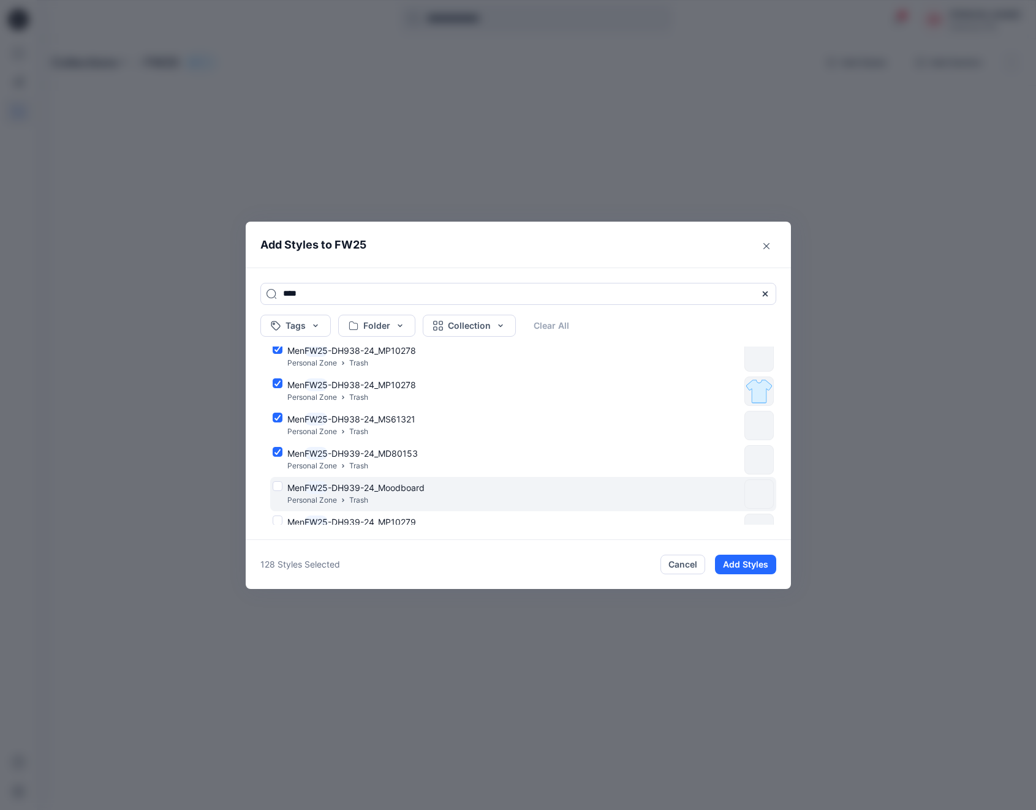
click at [277, 485] on div "Men FW25 -DH939-24_Moodboard Personal Zone Trash" at bounding box center [506, 494] width 467 height 26
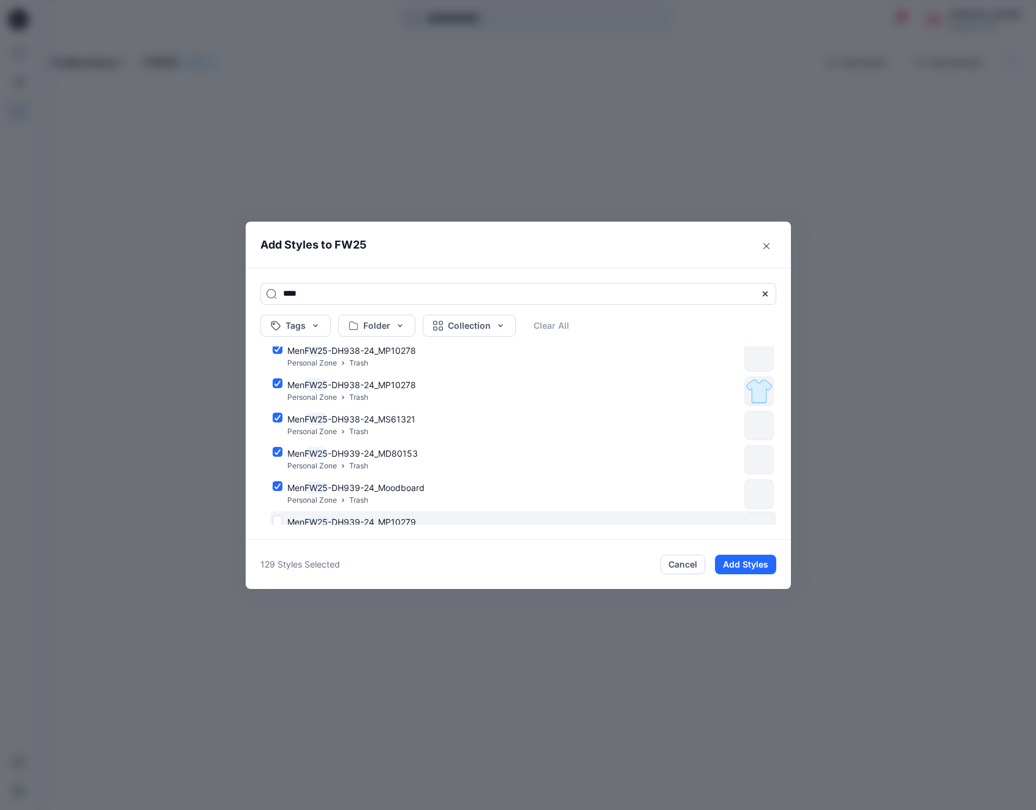
click at [276, 520] on div "Men FW25 -DH939-24_MP10279 Personal Zone Trash" at bounding box center [506, 529] width 467 height 26
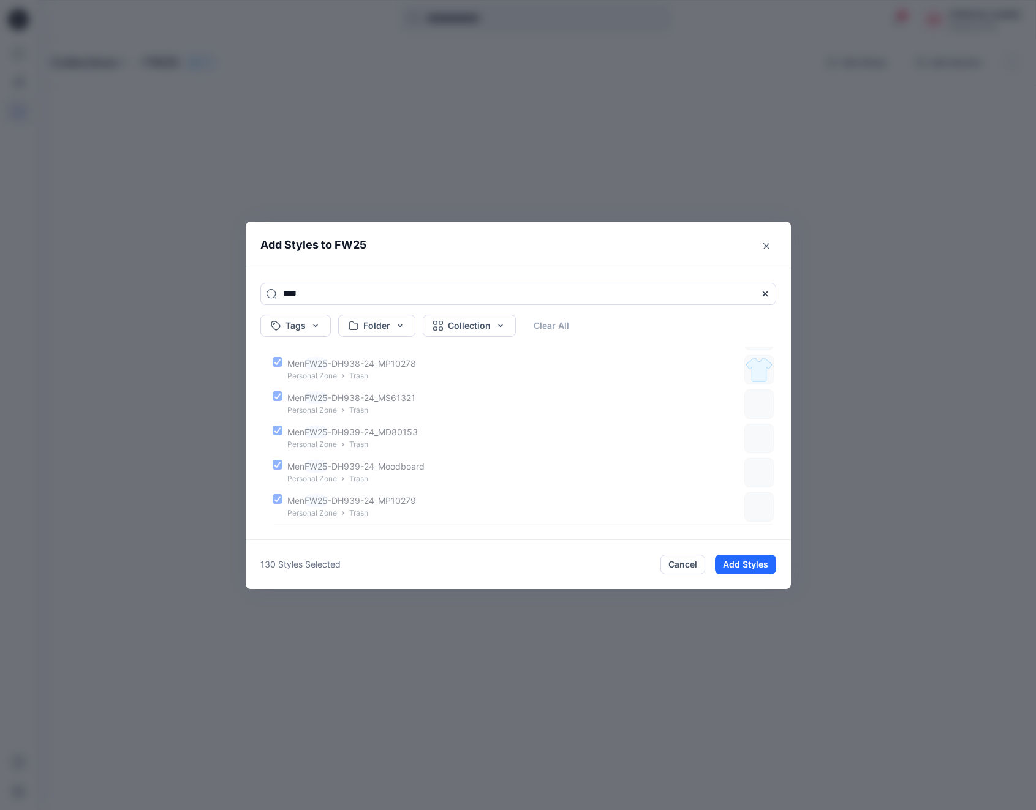
scroll to position [4381, 0]
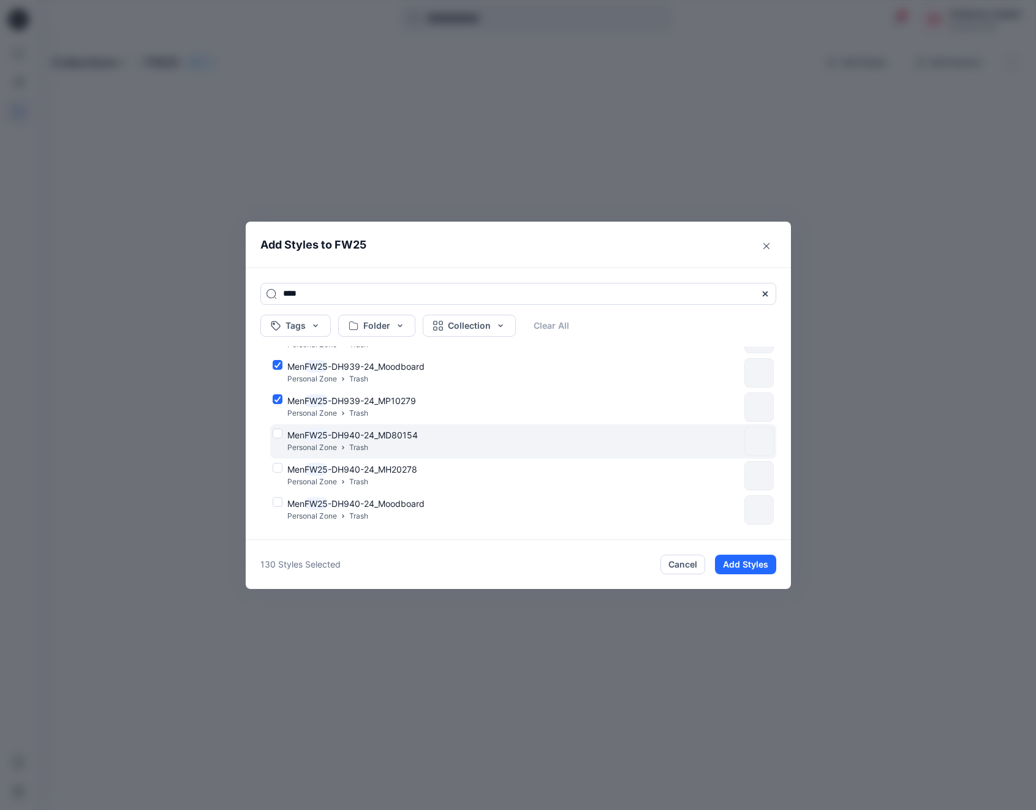
click at [277, 433] on div "Men FW25 -DH940-24_MD80154 Personal Zone Trash" at bounding box center [506, 442] width 467 height 26
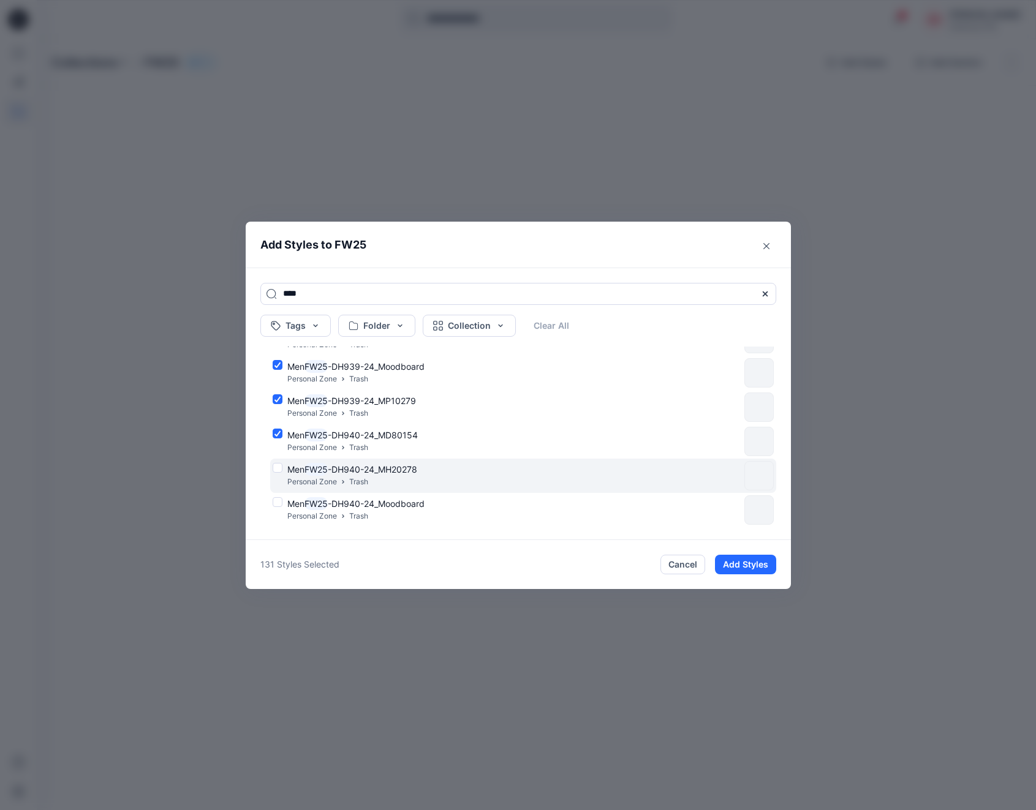
click at [279, 467] on div "Men FW25 -DH940-24_MH20278 Personal Zone Trash" at bounding box center [506, 476] width 467 height 26
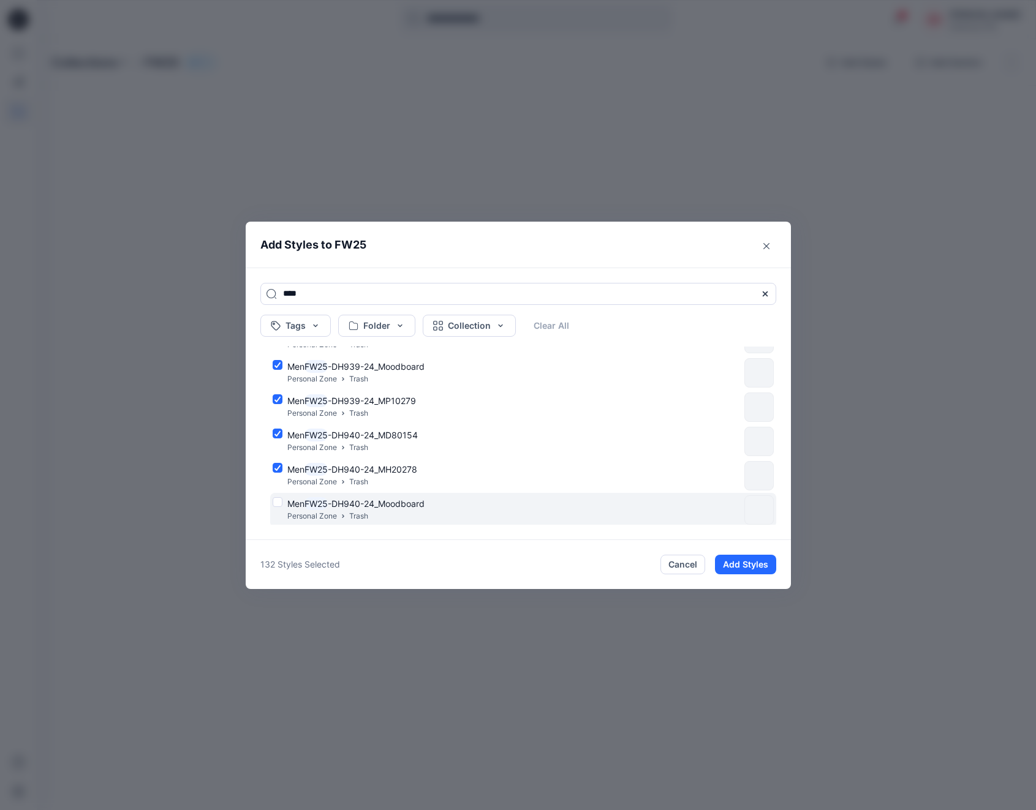
click at [277, 501] on div "Men FW25 -DH940-24_Moodboard Personal Zone Trash" at bounding box center [506, 510] width 467 height 26
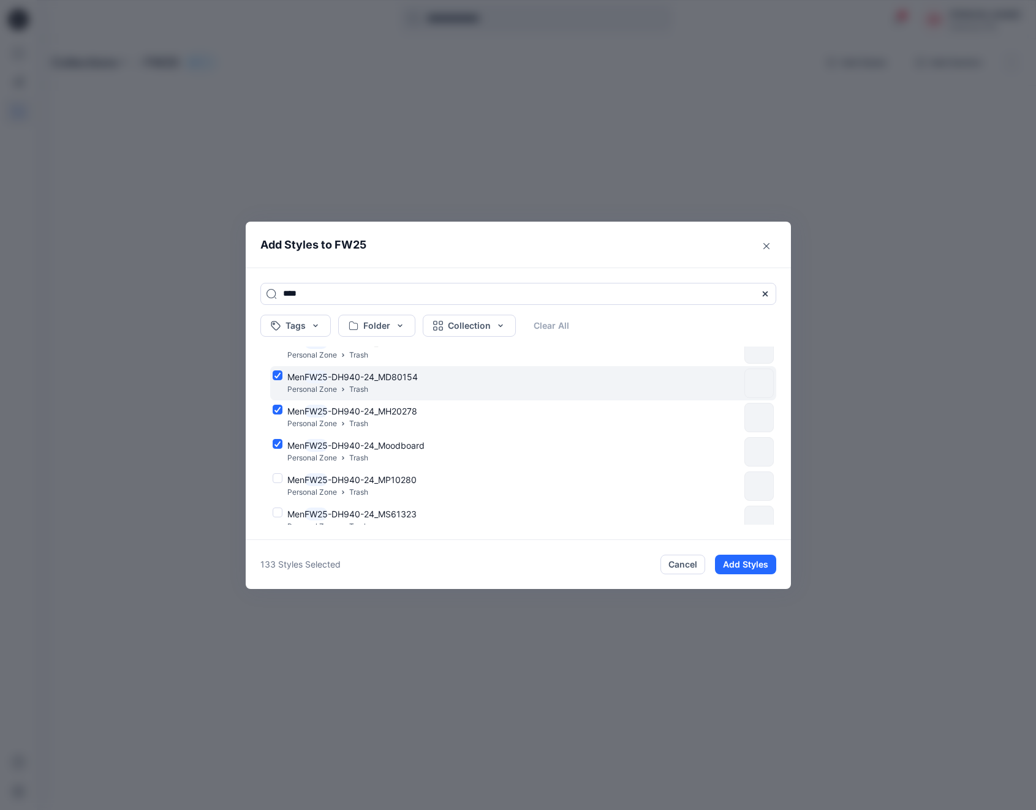
scroll to position [4441, 0]
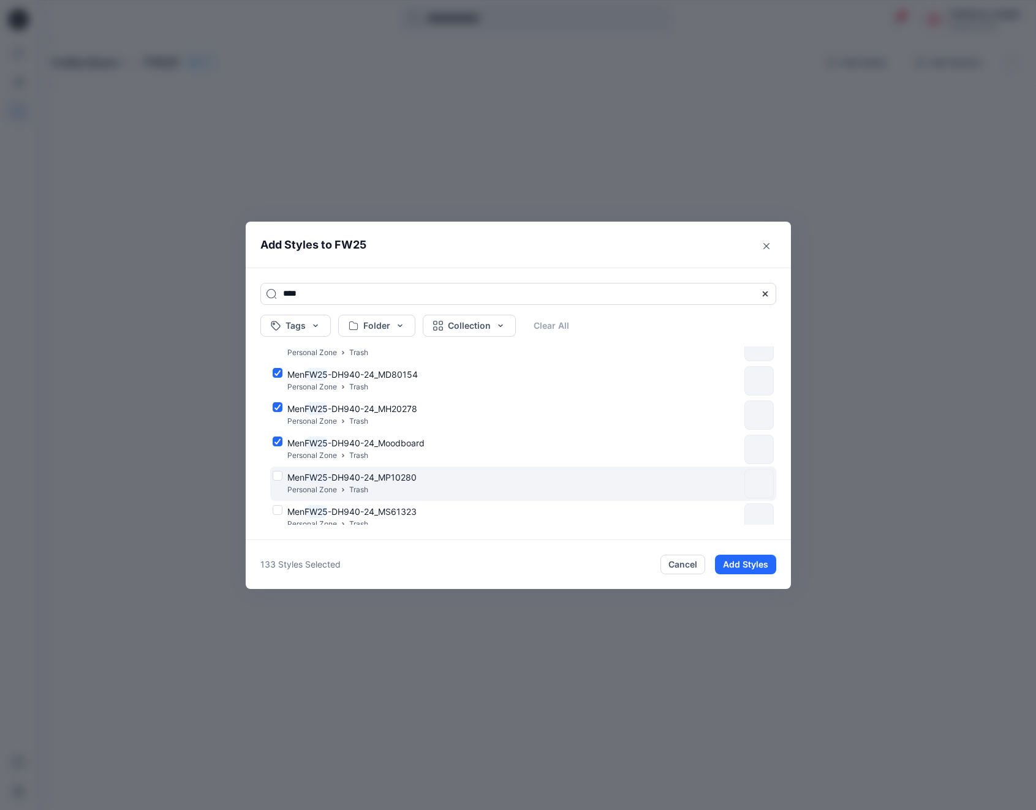
click at [278, 475] on div "Men FW25 -DH940-24_MP10280 Personal Zone Trash" at bounding box center [506, 484] width 467 height 26
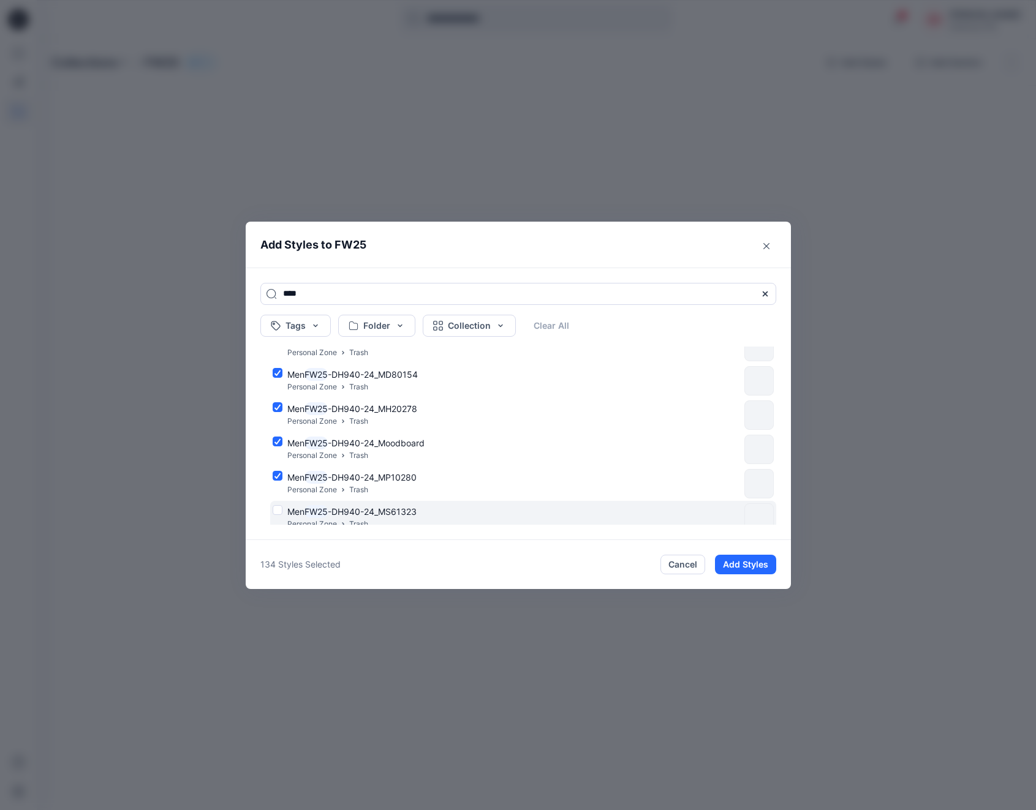
click at [278, 510] on div "Men FW25 -DH940-24_MS61323 Personal Zone Trash" at bounding box center [506, 518] width 467 height 26
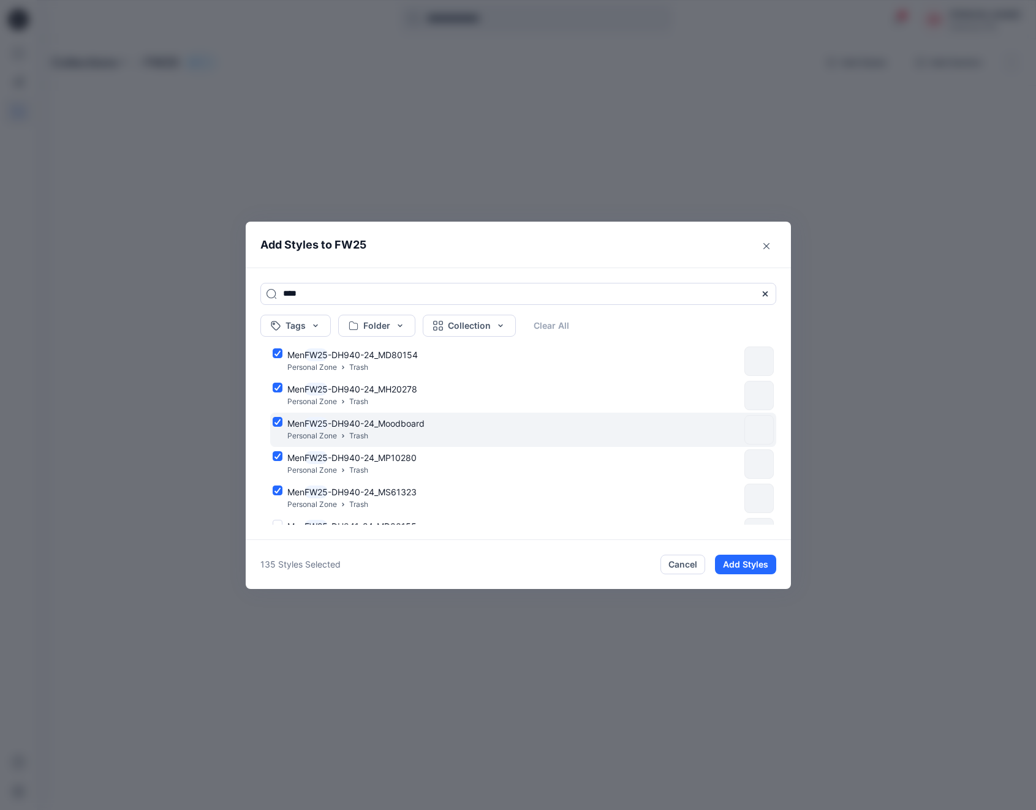
scroll to position [4583, 0]
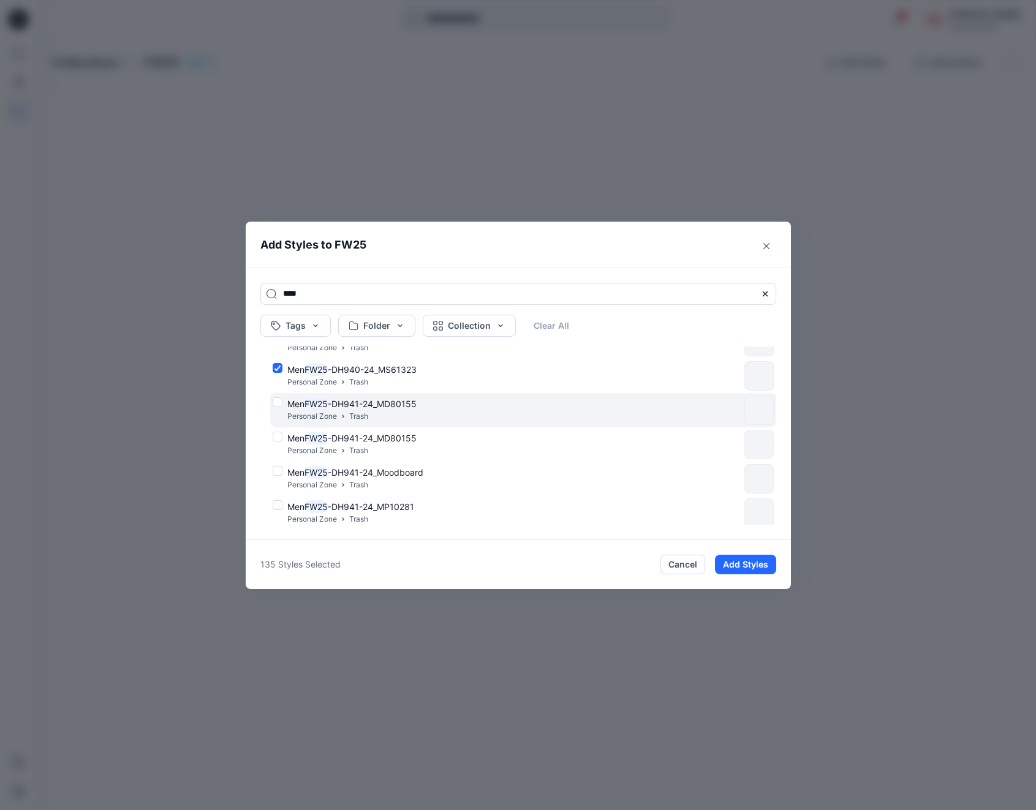
click at [278, 404] on div "Men FW25 -DH941-24_MD80155 Personal Zone Trash" at bounding box center [506, 410] width 467 height 26
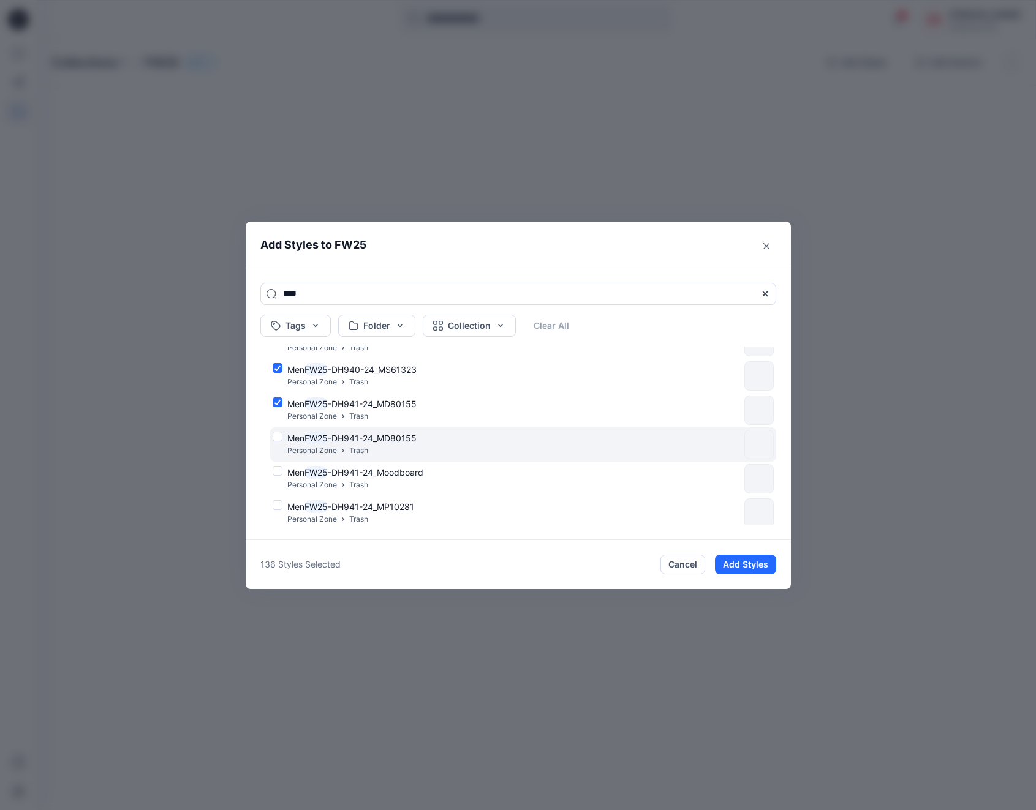
click at [276, 437] on div "Men FW25 -DH941-24_MD80155 Personal Zone Trash" at bounding box center [506, 445] width 467 height 26
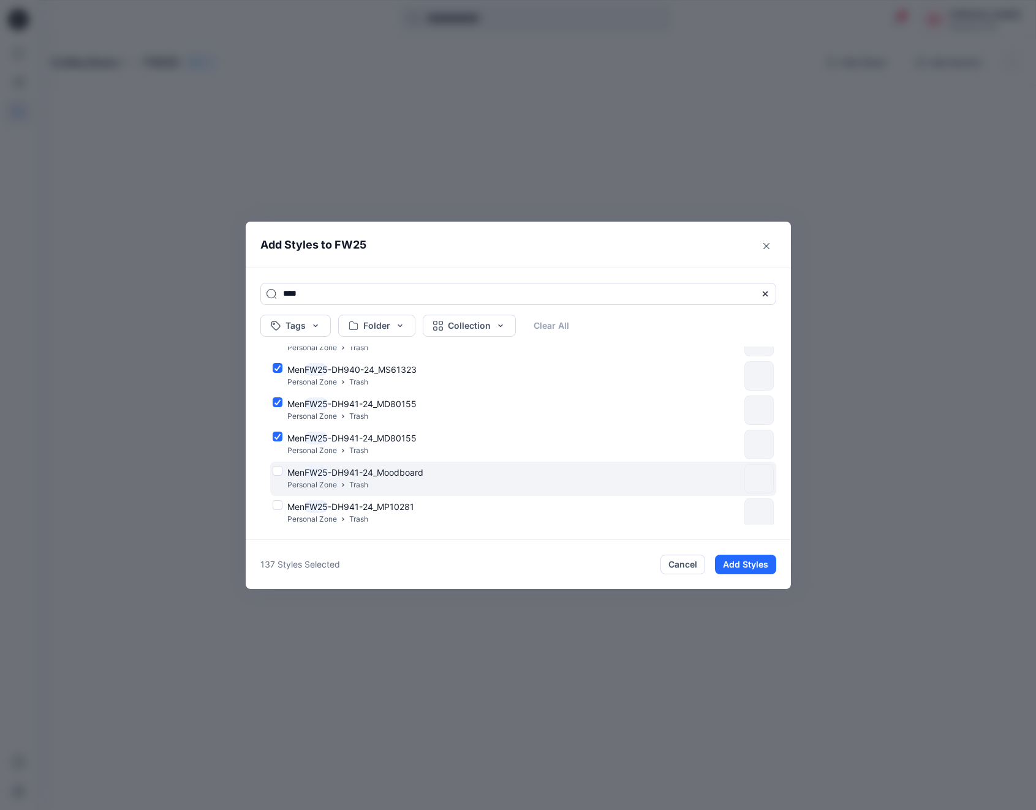
click at [278, 468] on div "Men FW25 -DH941-24_Moodboard Personal Zone Trash" at bounding box center [506, 479] width 467 height 26
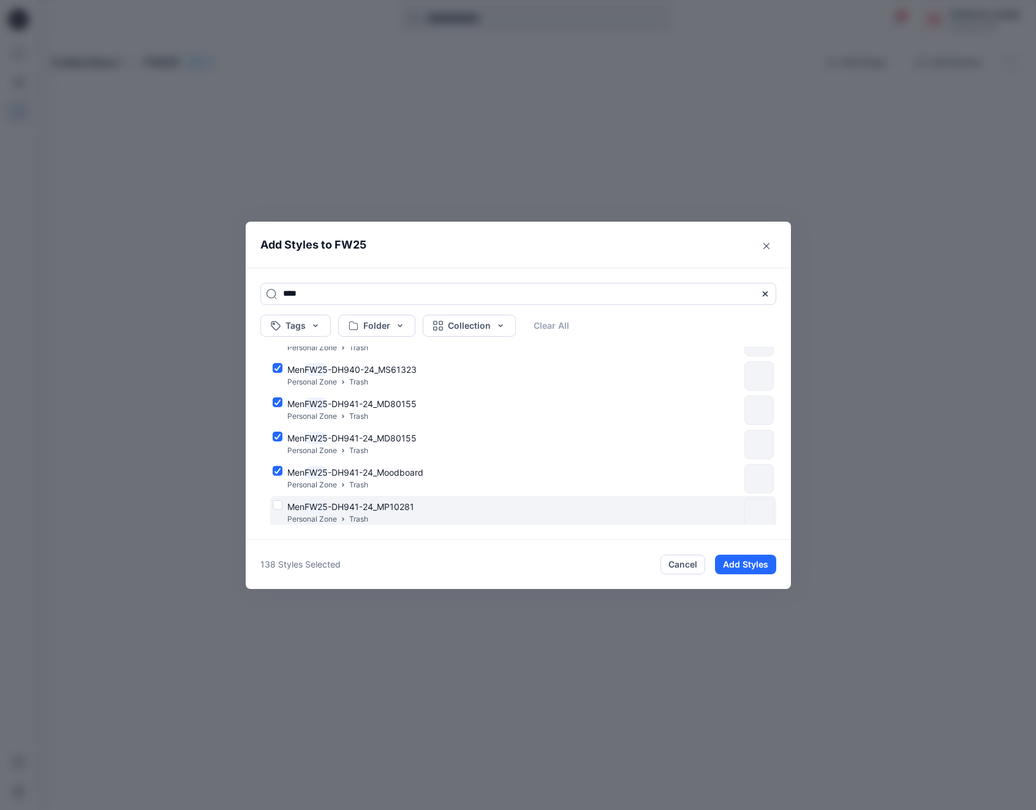
click at [276, 505] on div "Men FW25 -DH941-24_MP10281 Personal Zone Trash" at bounding box center [506, 513] width 467 height 26
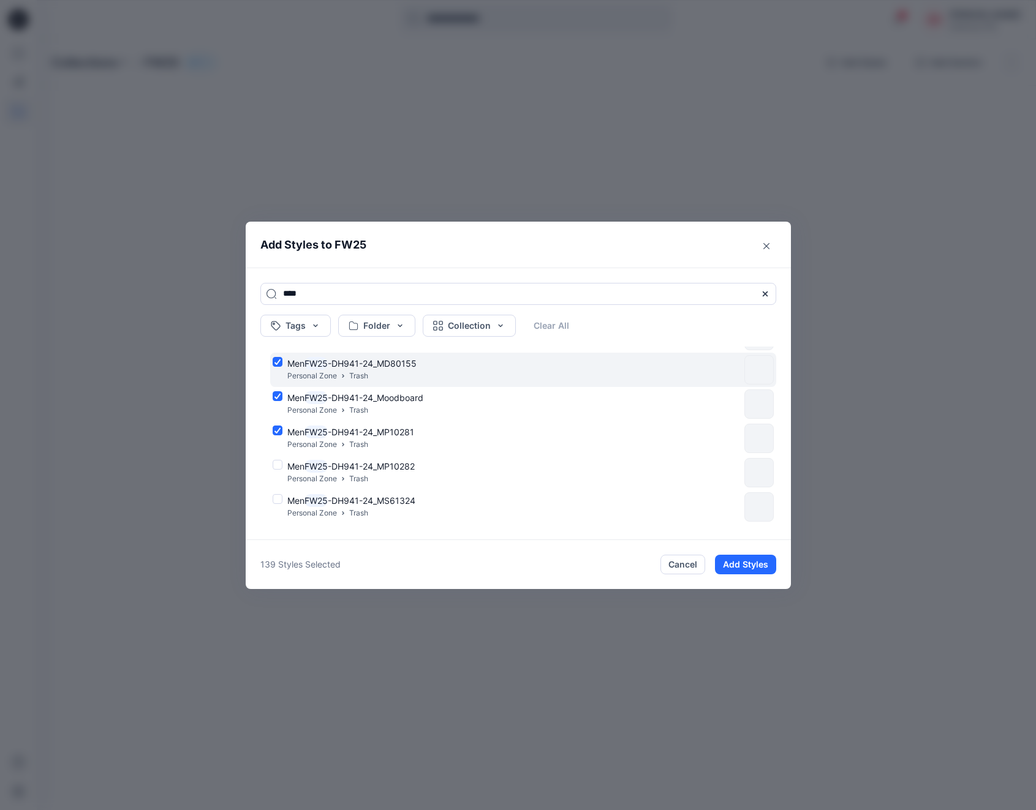
scroll to position [4714, 0]
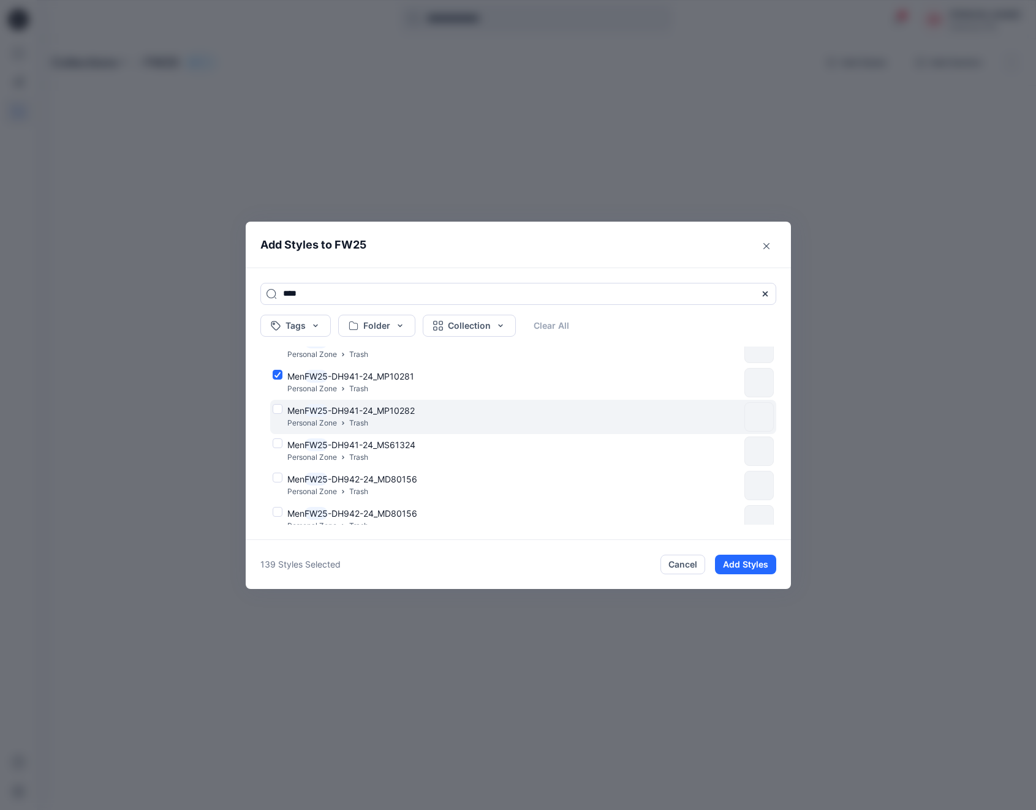
click at [279, 407] on div "Men FW25 -DH941-24_MP10282 Personal Zone Trash" at bounding box center [506, 417] width 467 height 26
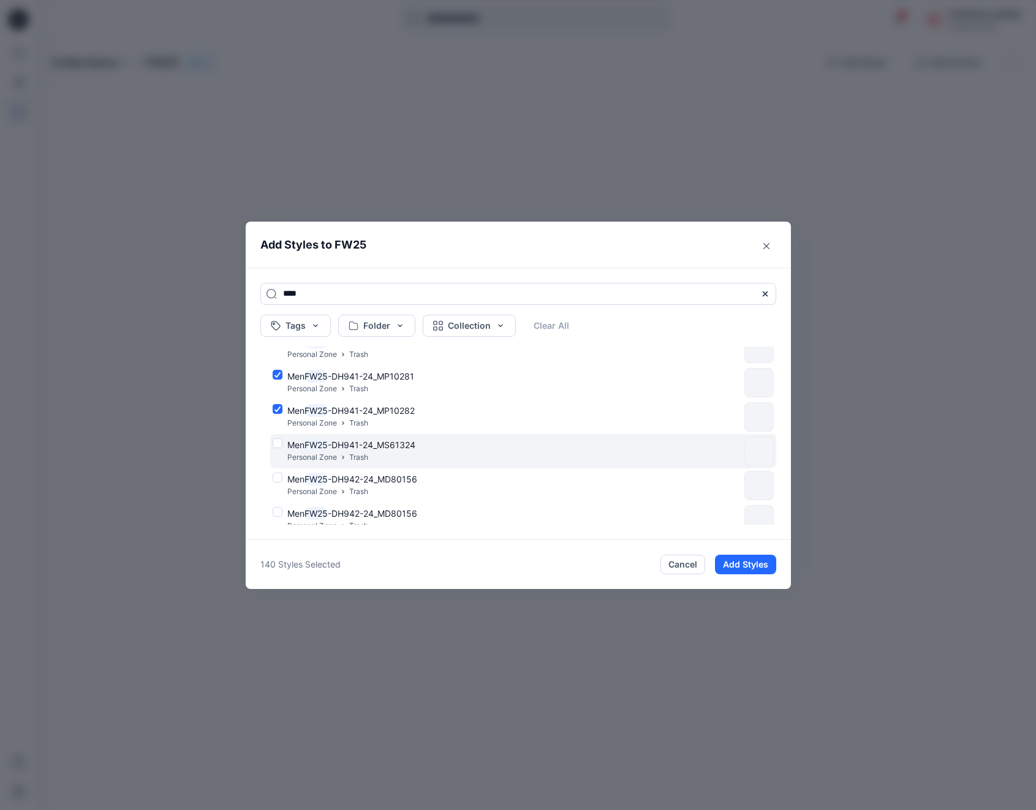
click at [275, 441] on div "Men FW25 -DH941-24_MS61324 Personal Zone Trash" at bounding box center [506, 451] width 467 height 26
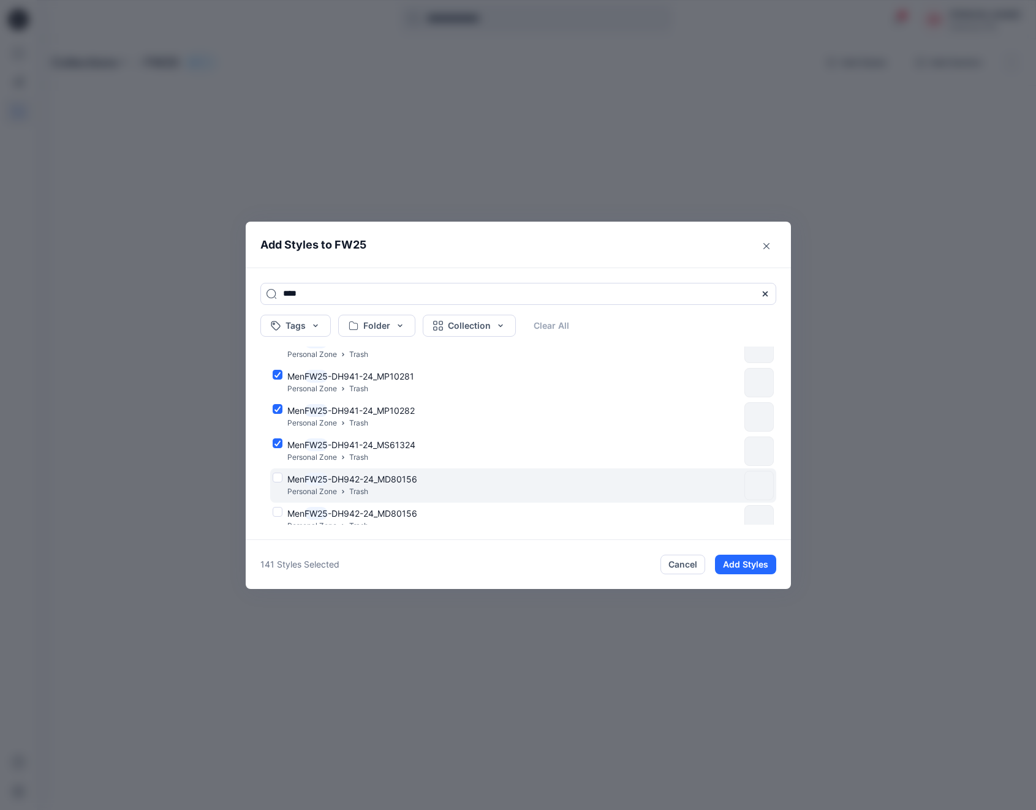
click at [274, 475] on div "Men FW25 -DH942-24_MD80156 Personal Zone Trash" at bounding box center [506, 486] width 467 height 26
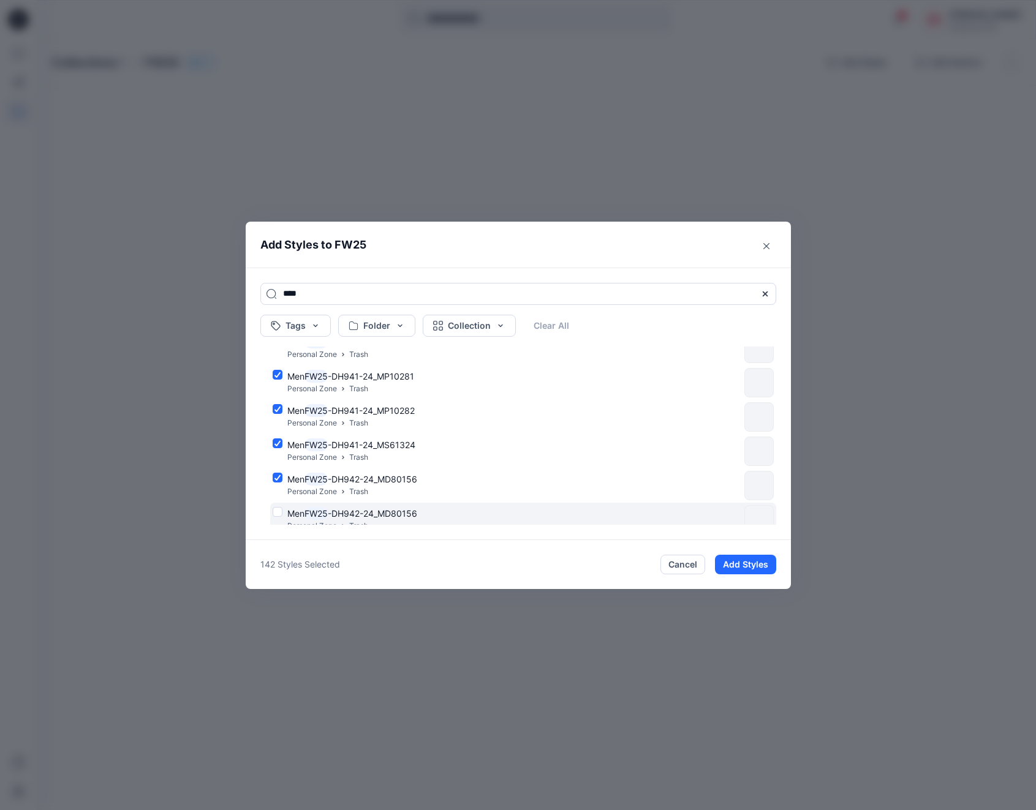
click at [277, 513] on div "Men FW25 -DH942-24_MD80156 Personal Zone Trash" at bounding box center [506, 520] width 467 height 26
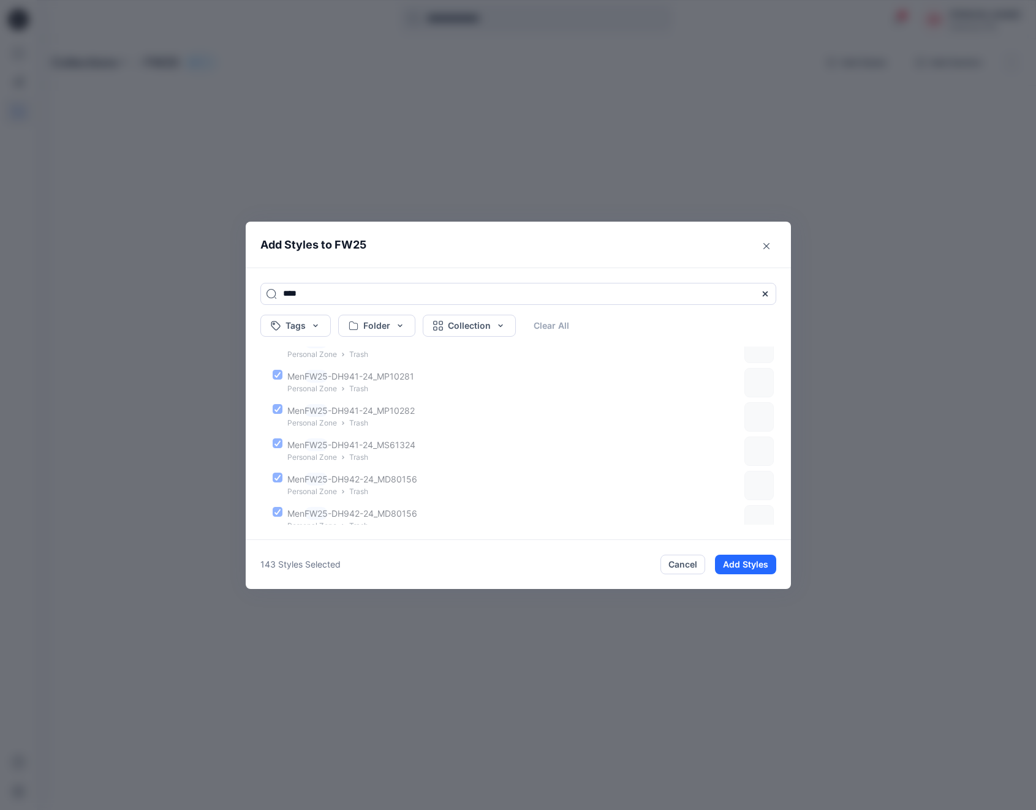
scroll to position [4792, 0]
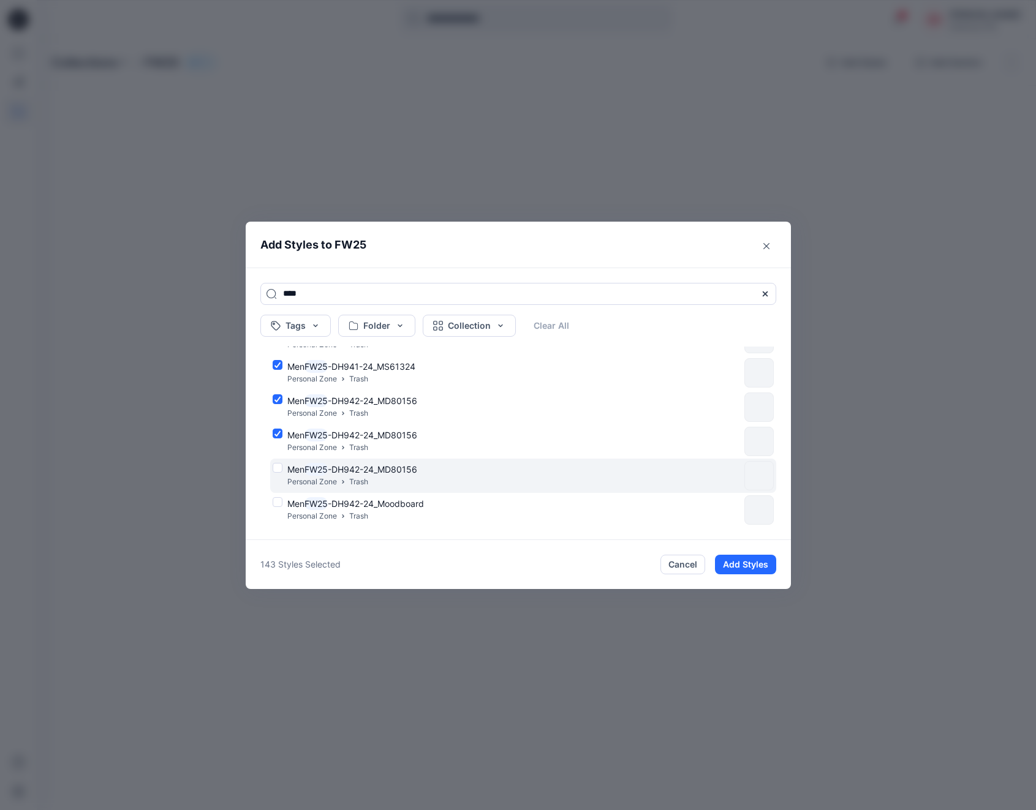
click at [276, 465] on div "Men FW25 -DH942-24_MD80156 Personal Zone Trash" at bounding box center [506, 476] width 467 height 26
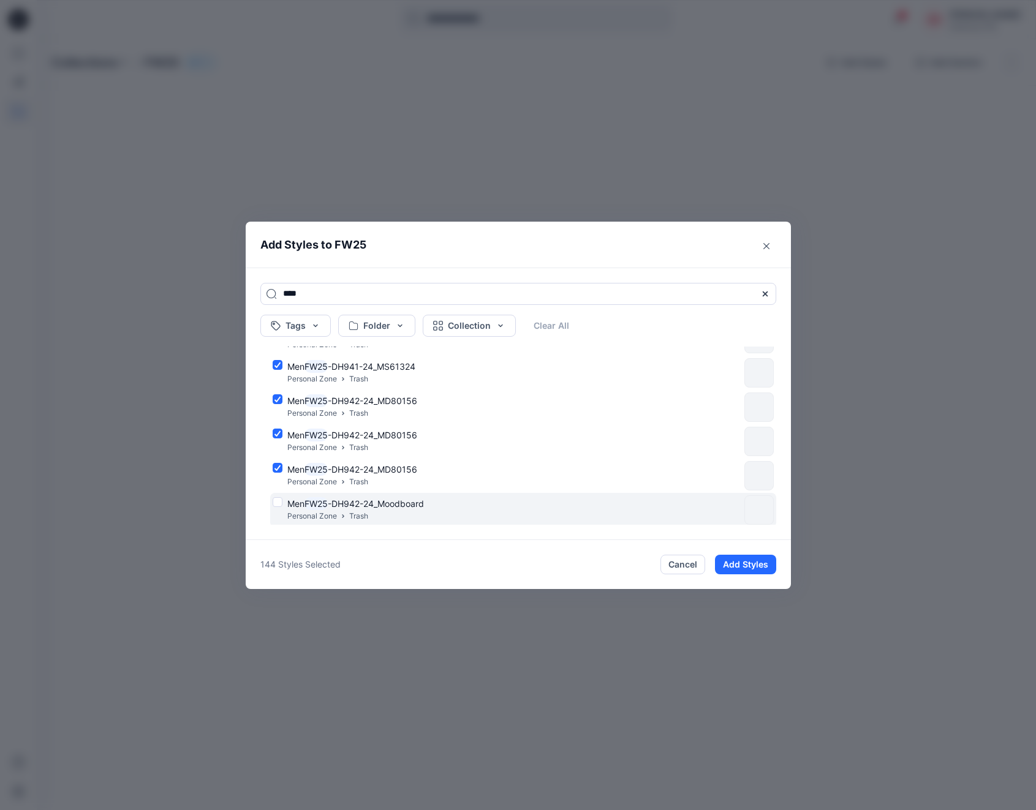
click at [274, 501] on div "Men FW25 -DH942-24_Moodboard Personal Zone Trash" at bounding box center [506, 510] width 467 height 26
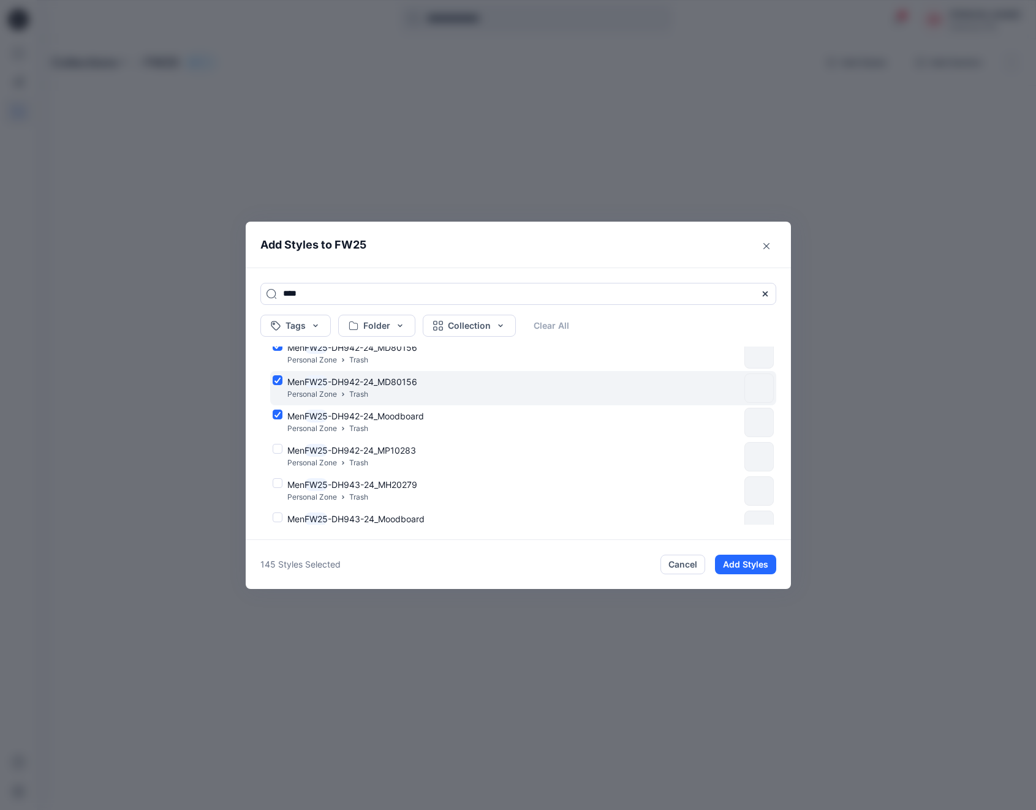
scroll to position [4955, 0]
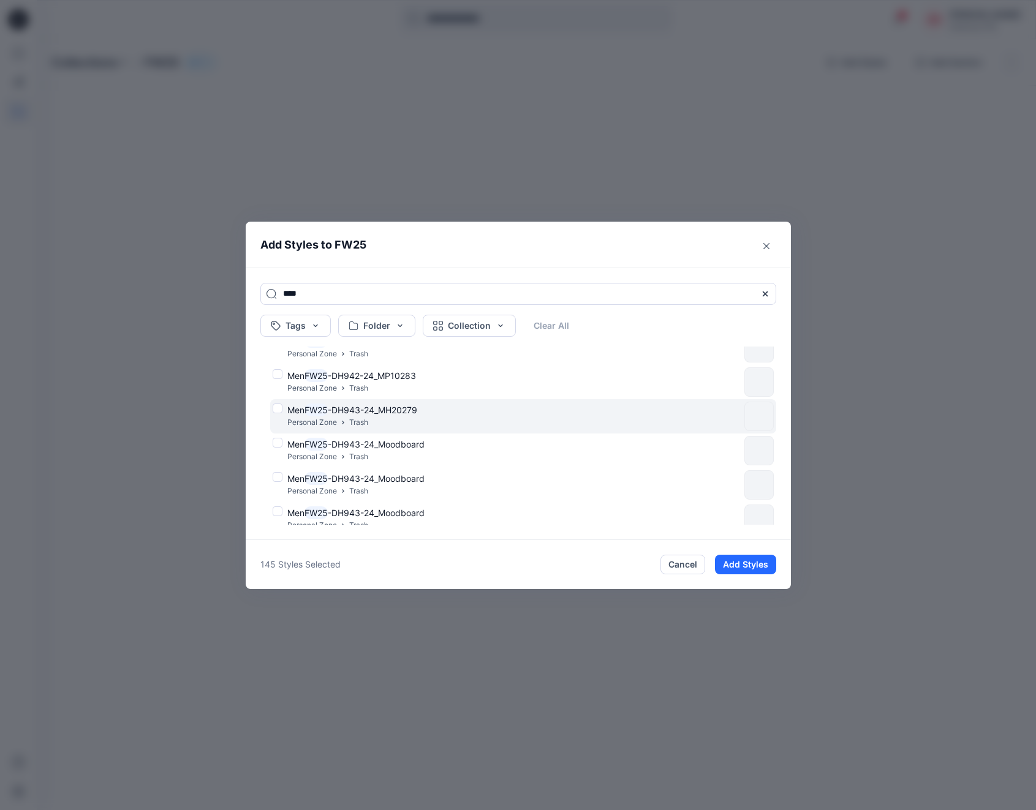
click at [276, 408] on div "Men FW25 -DH943-24_MH20279 Personal Zone Trash" at bounding box center [506, 417] width 467 height 26
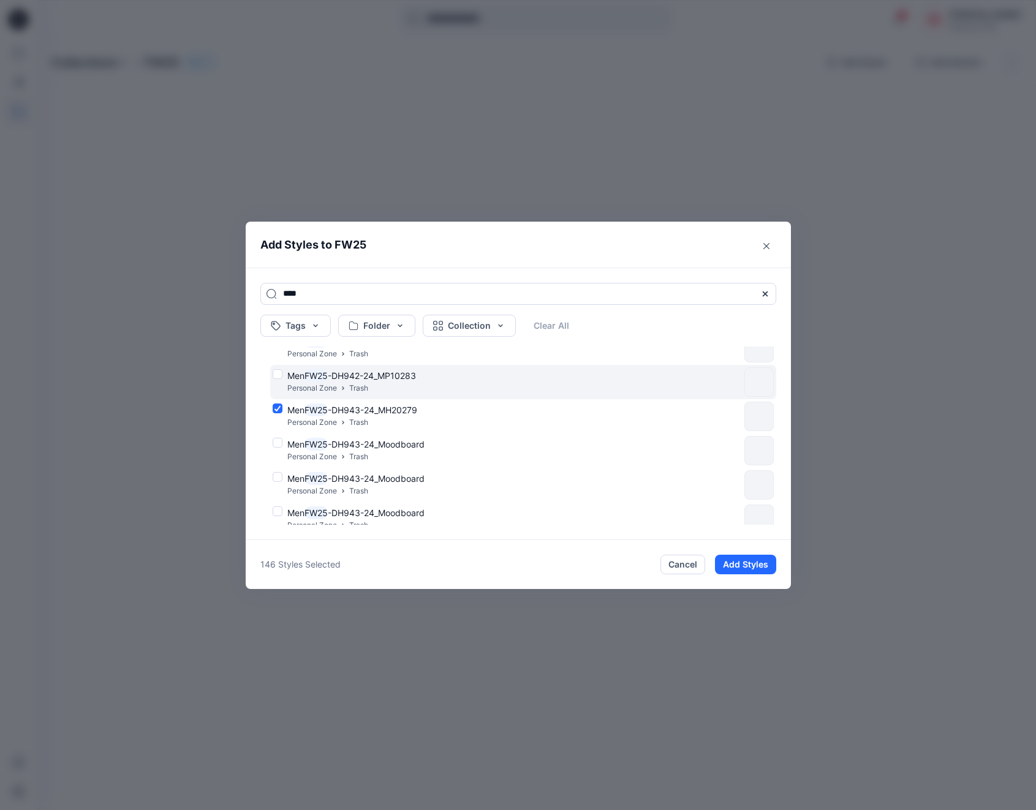
click at [279, 374] on div "Men FW25 -DH942-24_MP10283 Personal Zone Trash" at bounding box center [506, 382] width 467 height 26
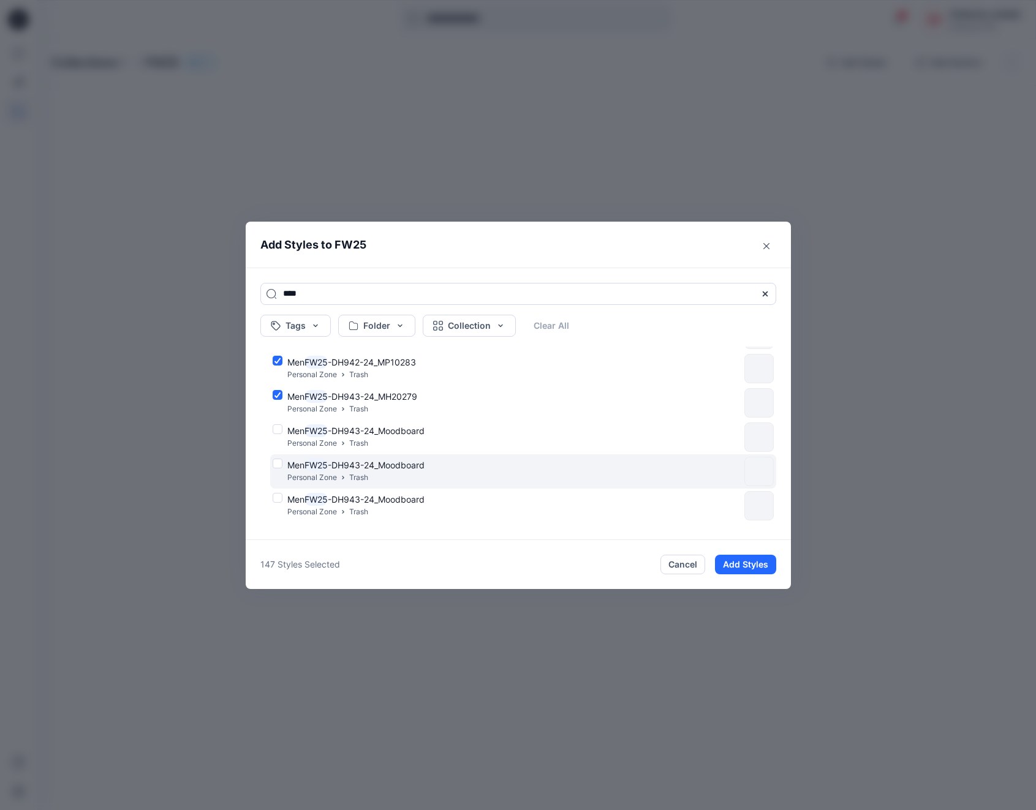
scroll to position [5000, 0]
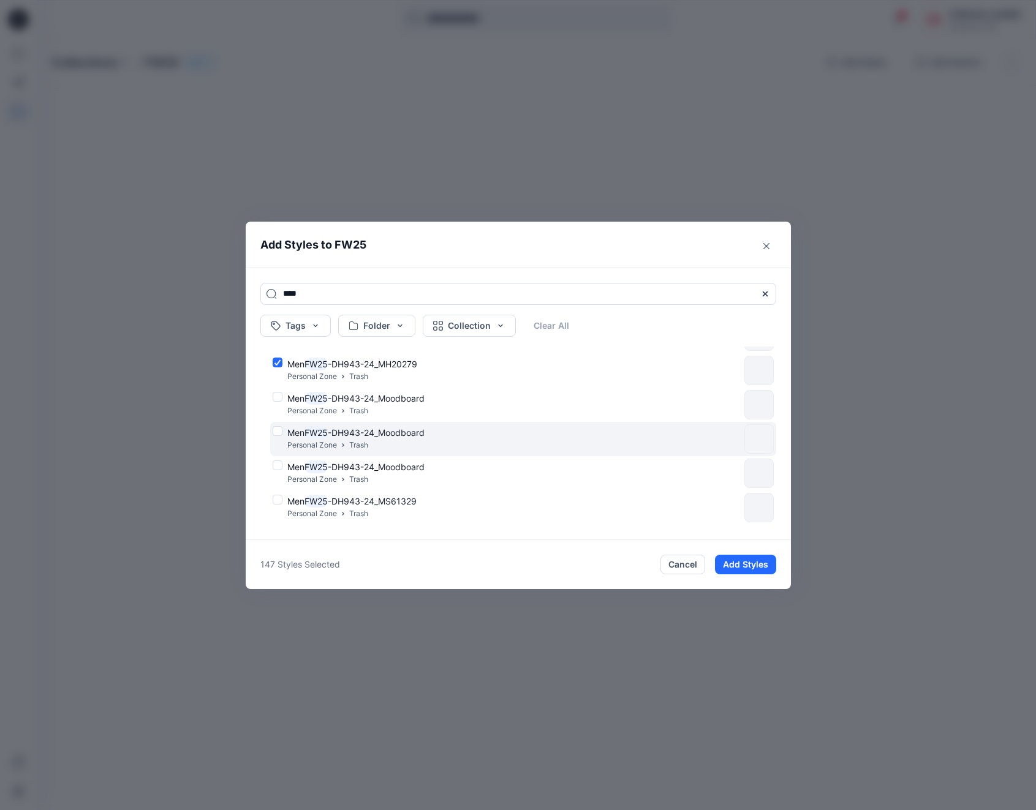
click at [278, 424] on div "Men FW25 -DH943-24_Moodboard Personal Zone Trash" at bounding box center [523, 439] width 506 height 34
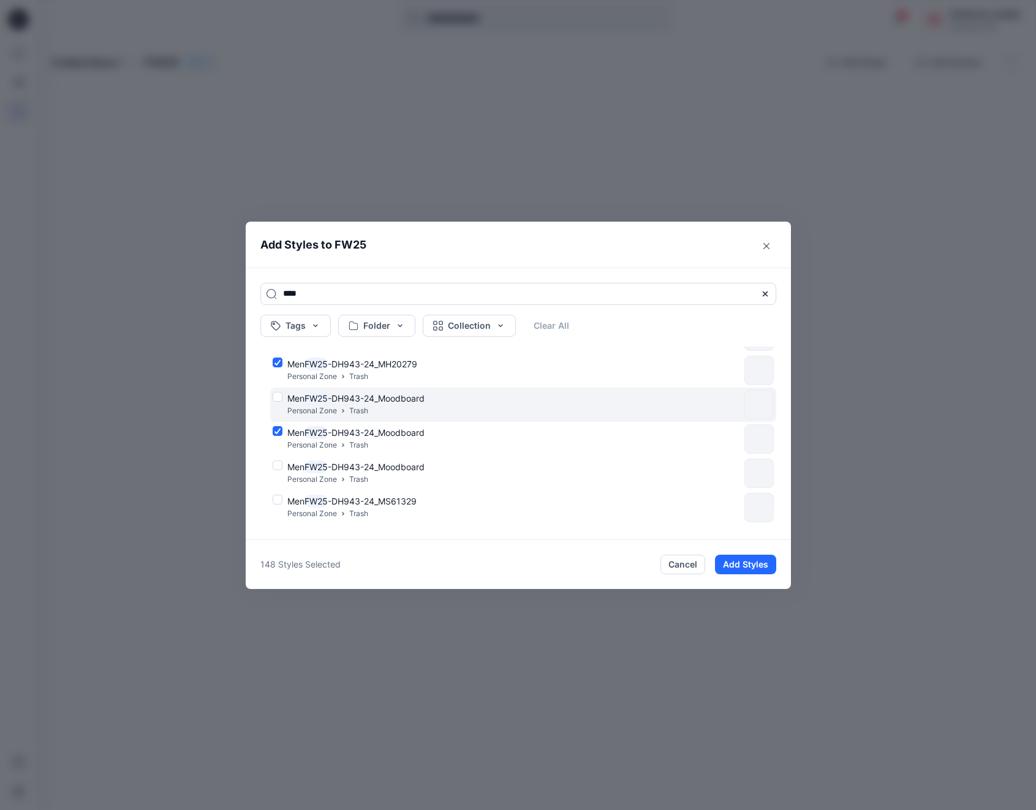
click at [276, 397] on div "Men FW25 -DH943-24_Moodboard Personal Zone Trash" at bounding box center [506, 405] width 467 height 26
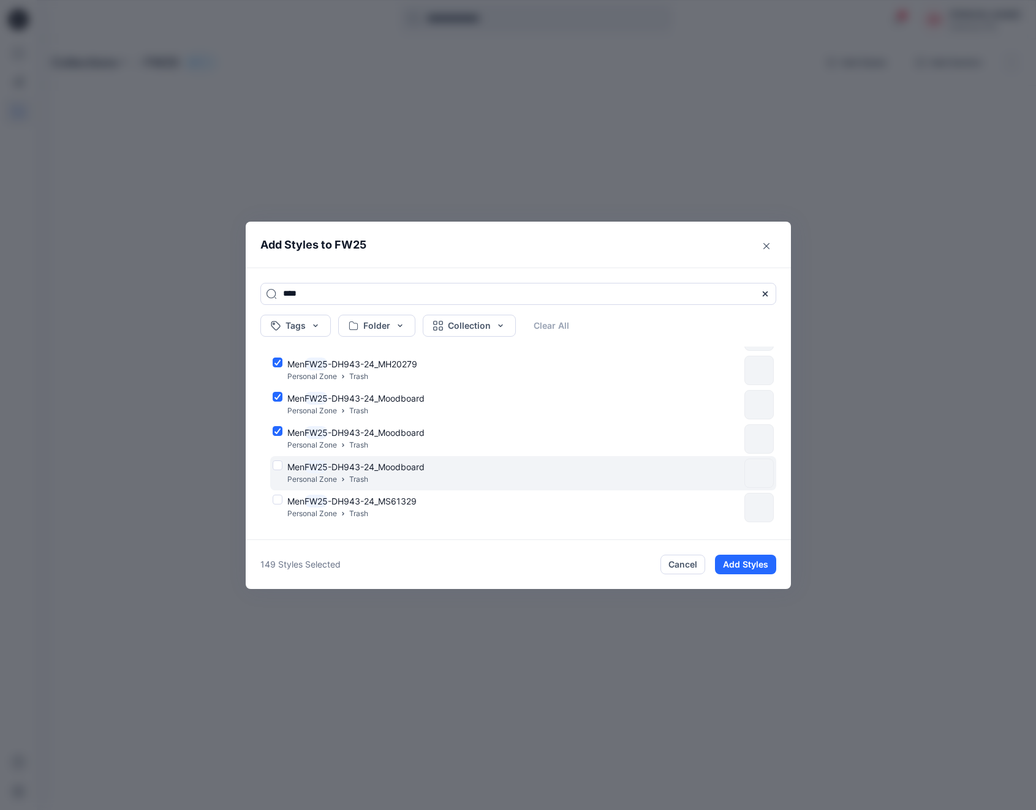
click at [276, 464] on div "Men FW25 -DH943-24_Moodboard Personal Zone Trash" at bounding box center [506, 474] width 467 height 26
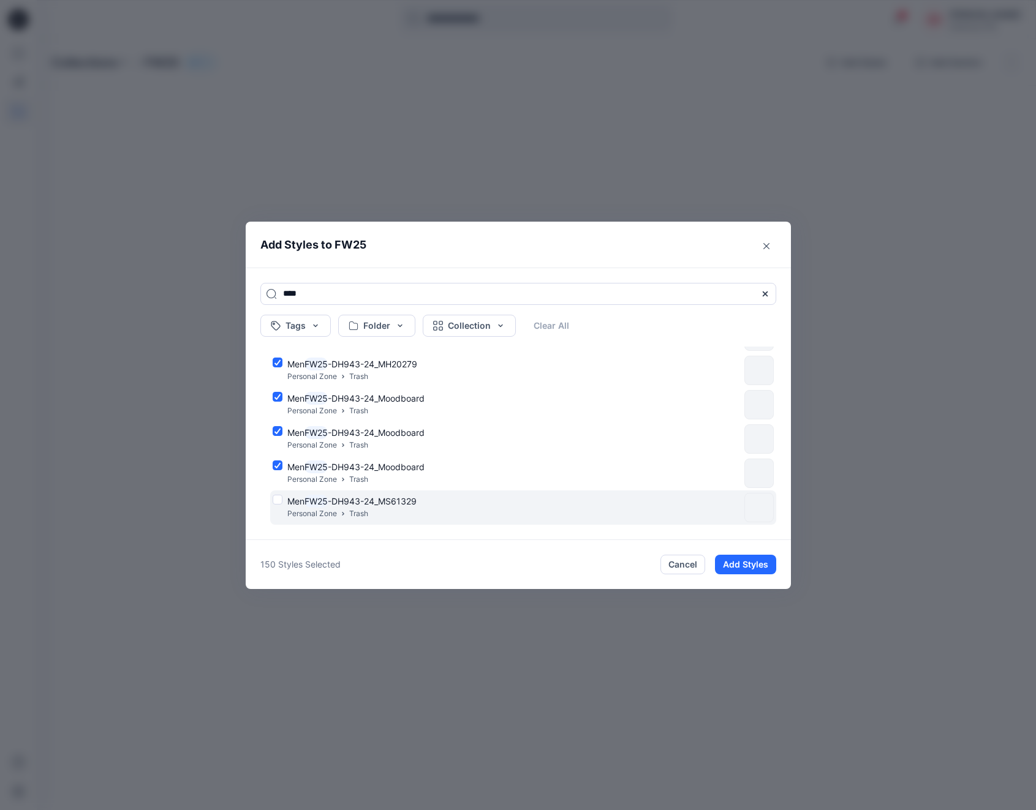
click at [279, 497] on div "Men FW25 -DH943-24_MS61329 Personal Zone Trash" at bounding box center [506, 508] width 467 height 26
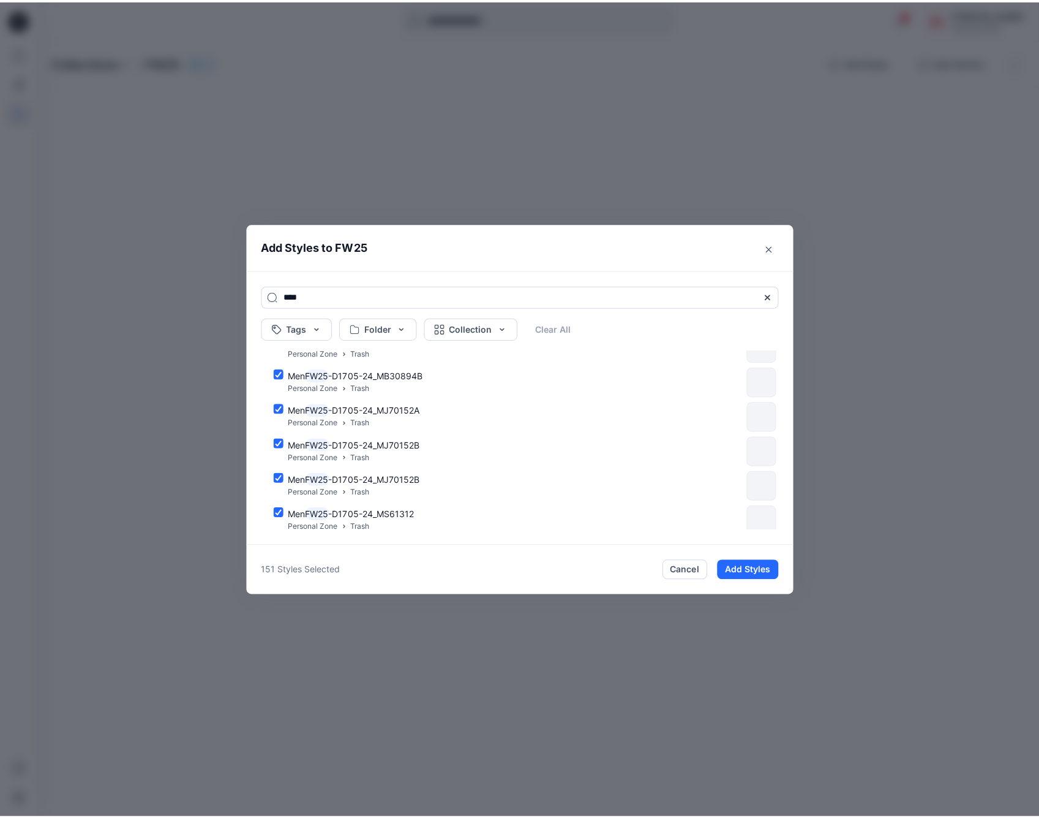
scroll to position [0, 0]
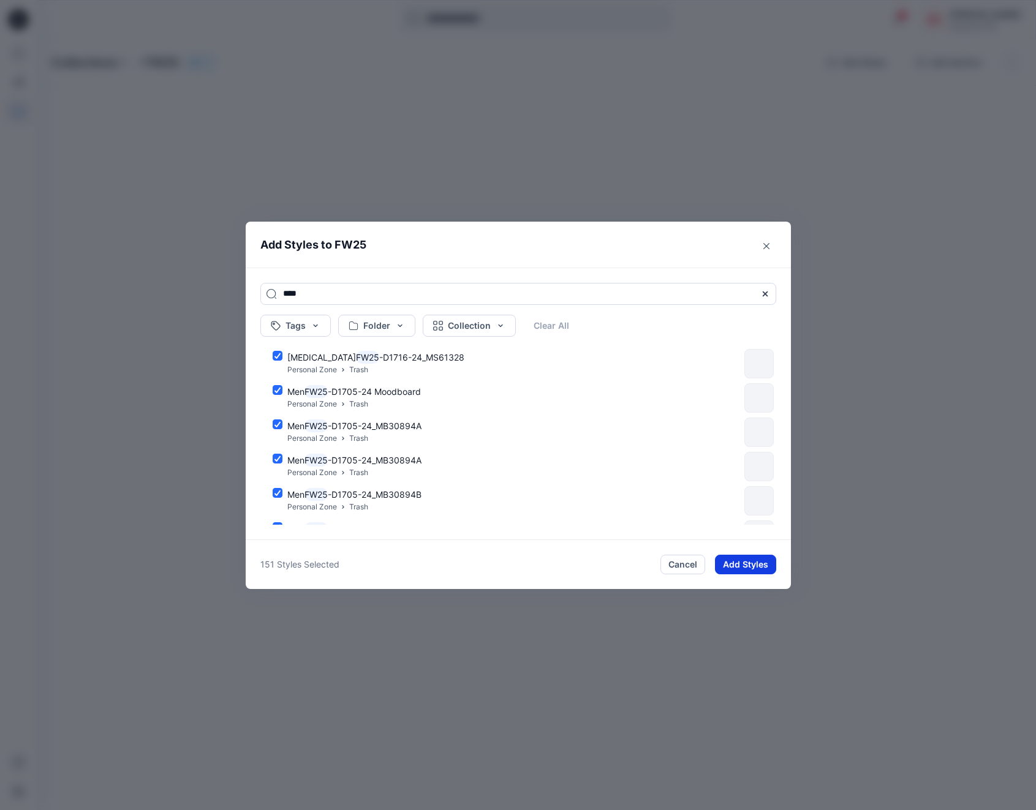
click at [761, 564] on button "Add Styles" at bounding box center [745, 565] width 61 height 20
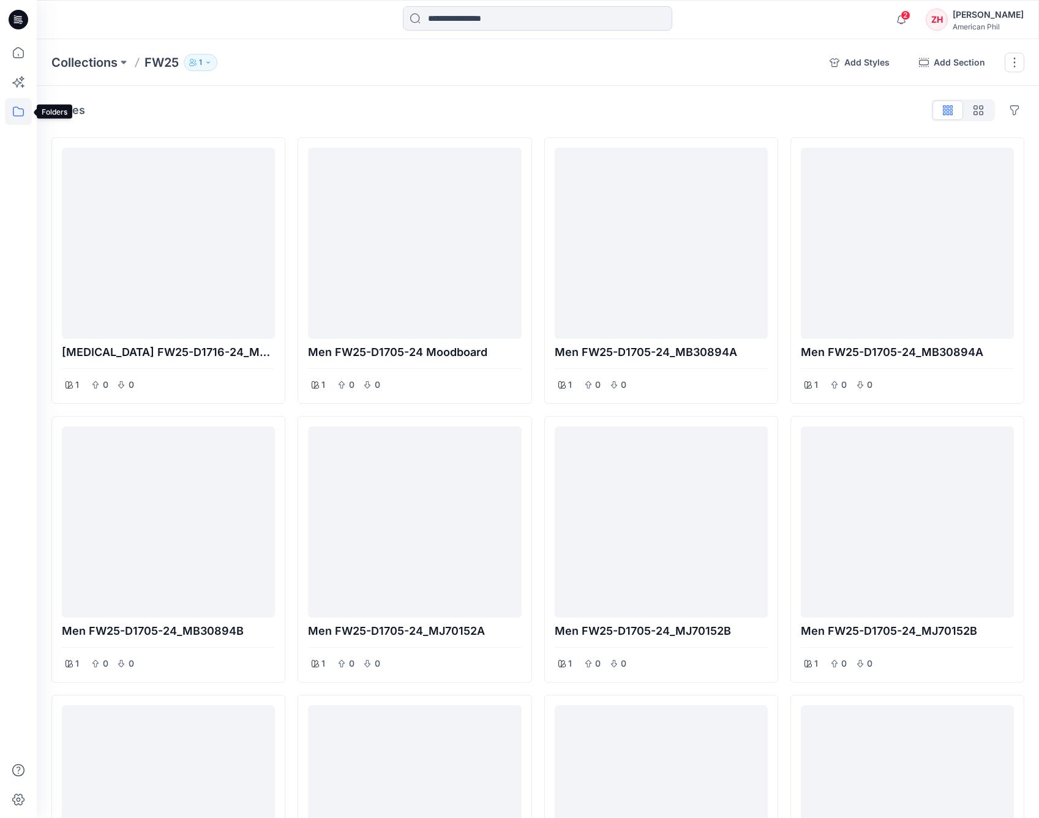
click at [22, 113] on icon at bounding box center [18, 111] width 27 height 27
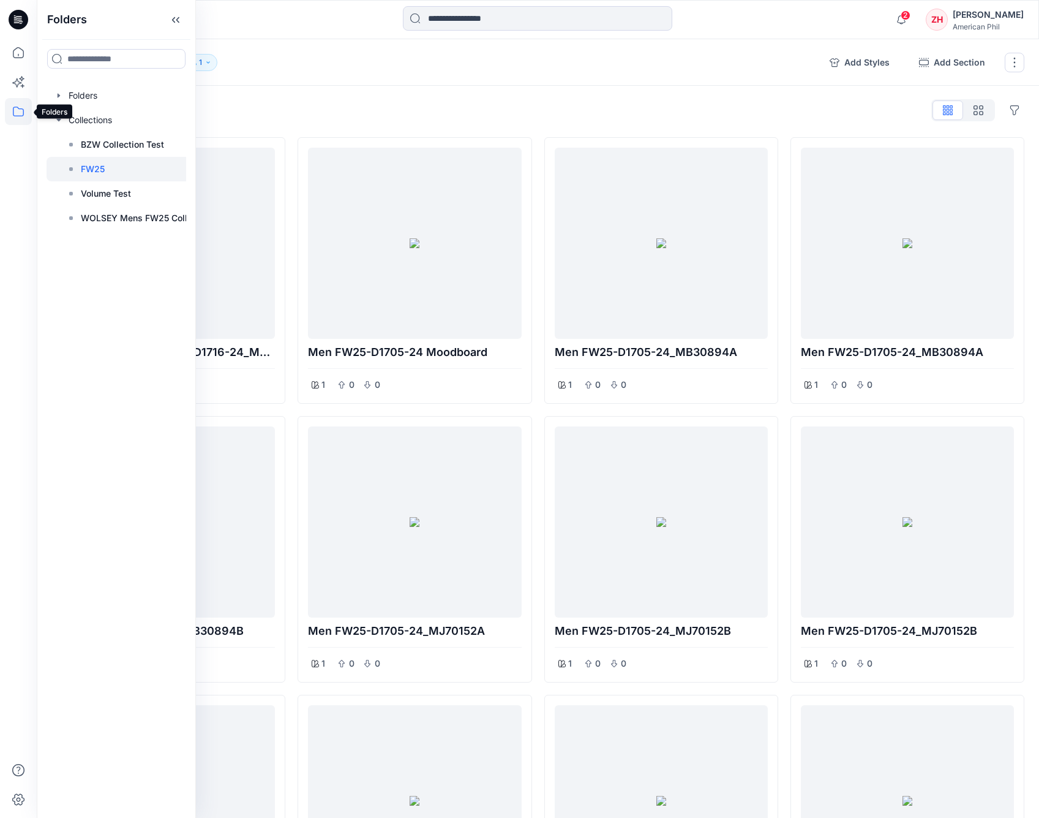
click at [24, 115] on icon at bounding box center [18, 111] width 27 height 27
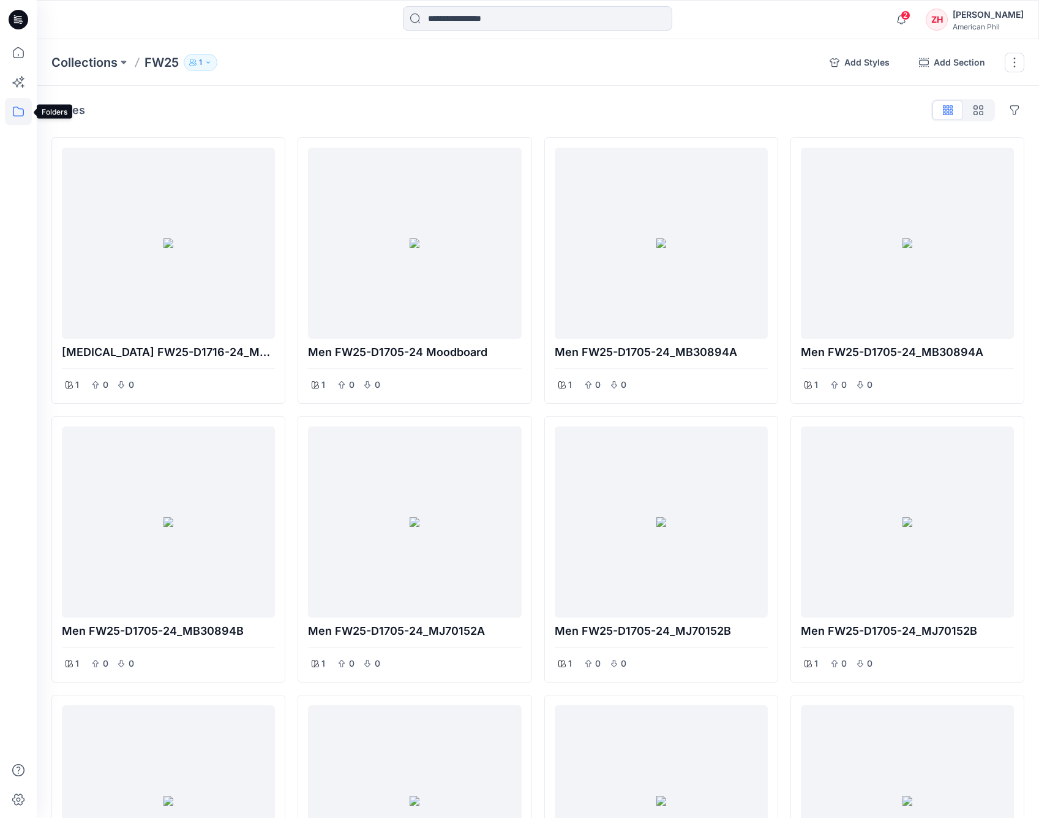
click at [16, 111] on icon at bounding box center [18, 111] width 27 height 27
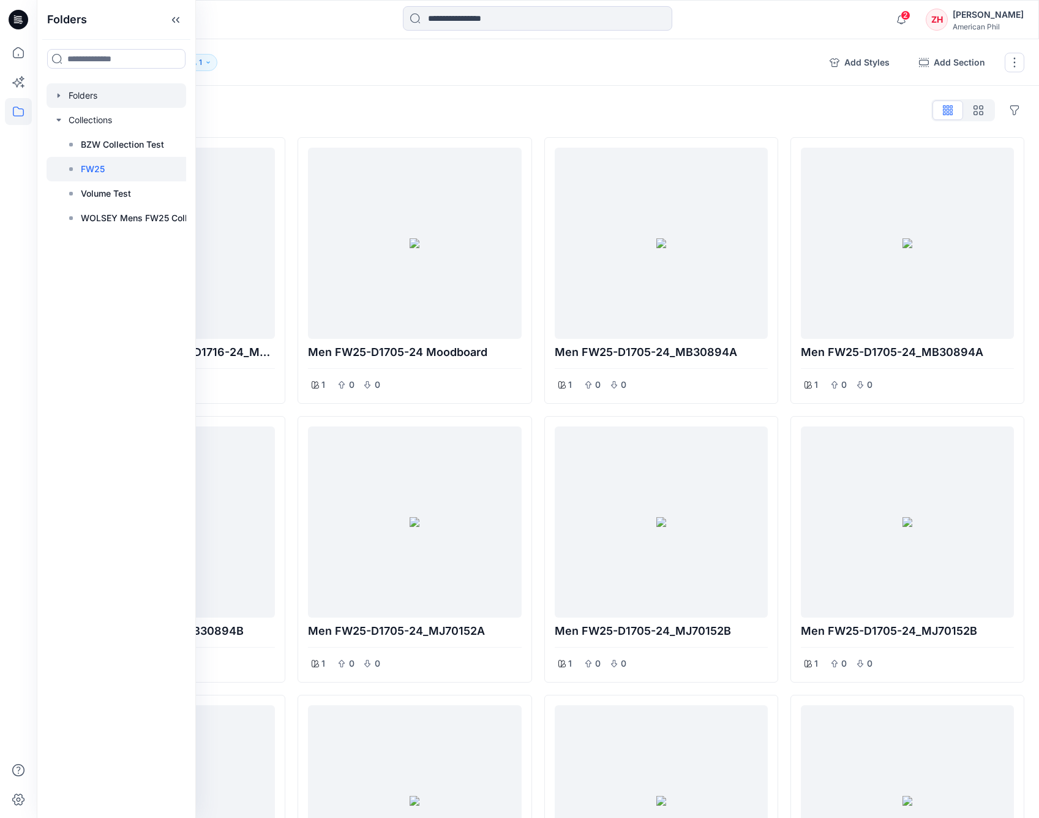
click at [78, 94] on div at bounding box center [117, 95] width 140 height 24
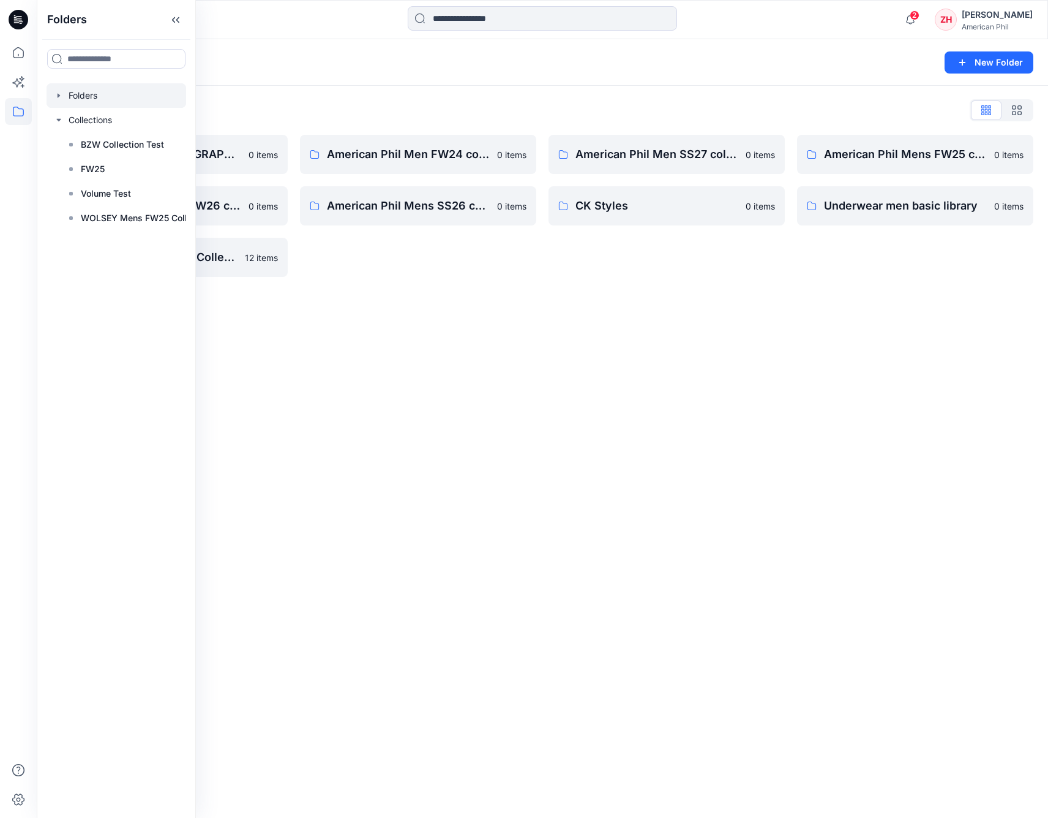
click at [390, 110] on div "Folders List" at bounding box center [542, 110] width 982 height 20
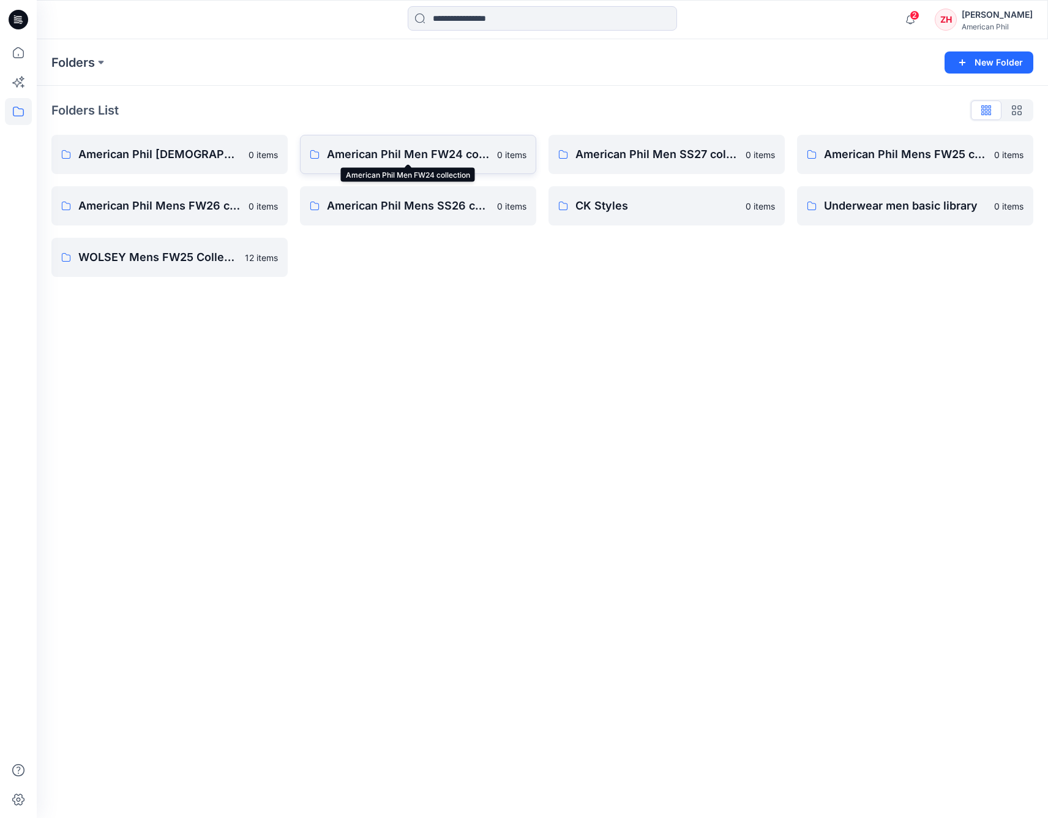
click at [441, 156] on p "American Phil Men FW24 collection" at bounding box center [408, 154] width 163 height 17
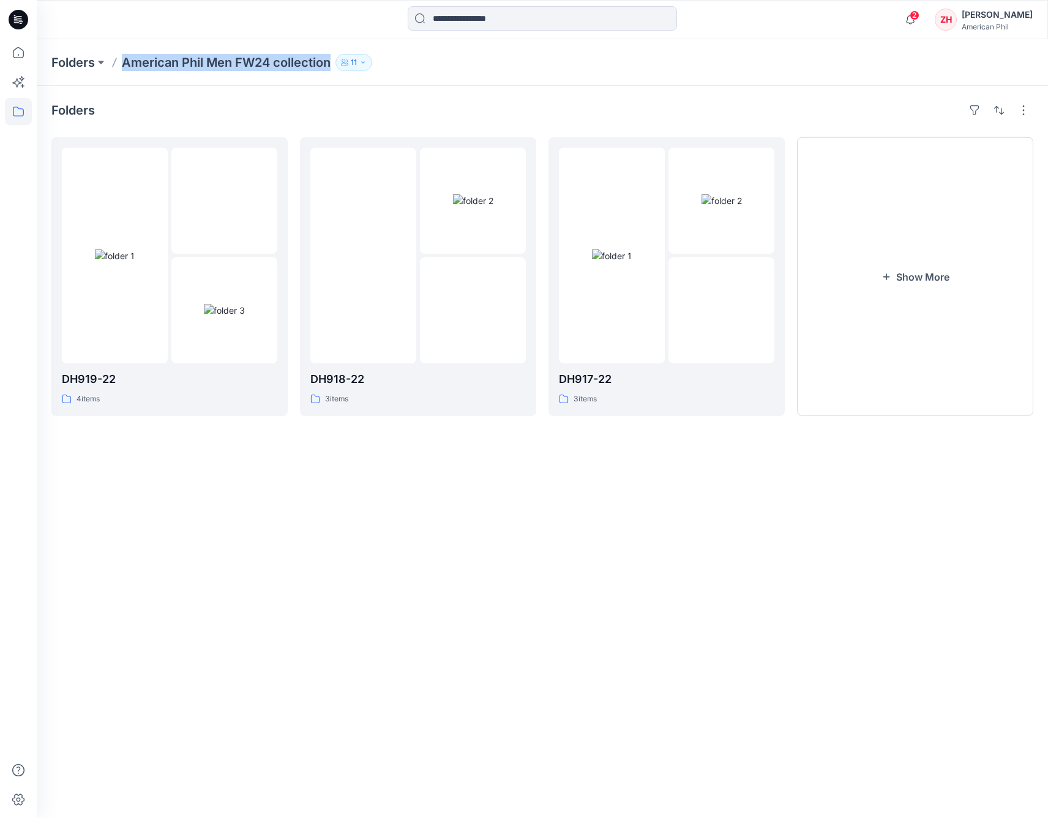
drag, startPoint x: 119, startPoint y: 61, endPoint x: 331, endPoint y: 66, distance: 212.0
click at [331, 66] on div "Folders American Phil Men FW24 collection 11" at bounding box center [494, 62] width 887 height 17
copy p "American Phil Men FW24 collection"
click at [268, 105] on div "Folders" at bounding box center [542, 110] width 982 height 20
drag, startPoint x: 22, startPoint y: 108, endPoint x: 25, endPoint y: 101, distance: 7.4
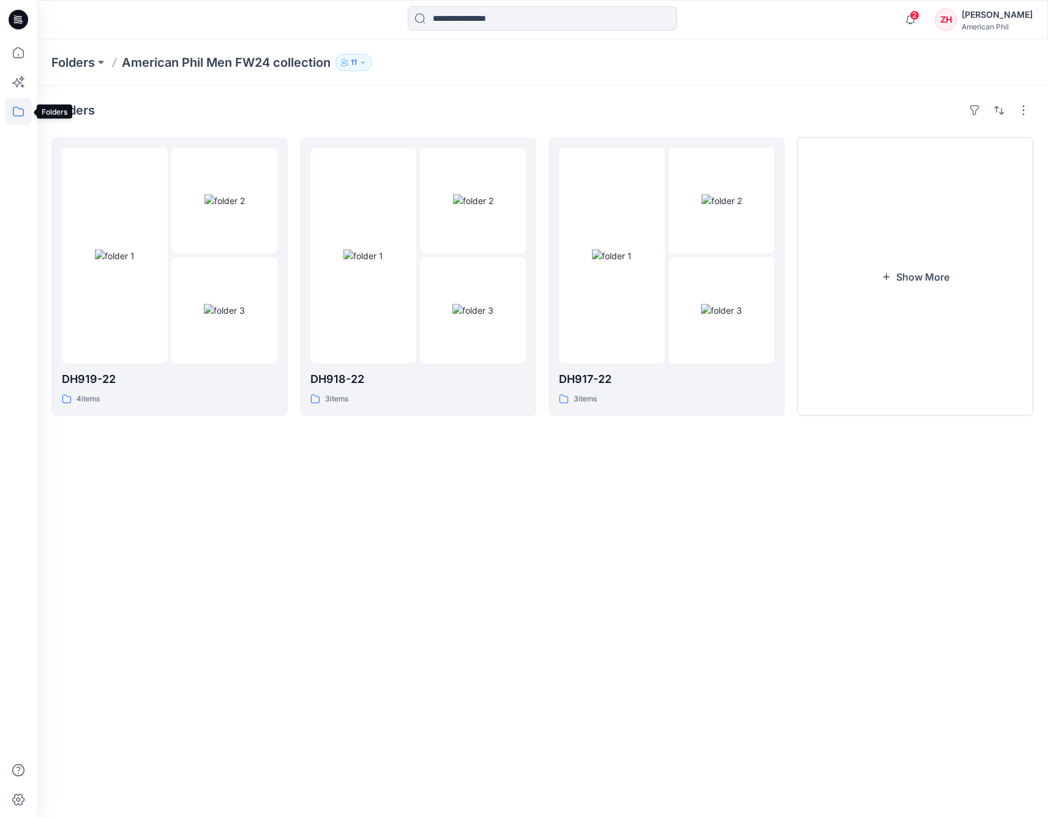
click at [23, 108] on icon at bounding box center [18, 111] width 27 height 27
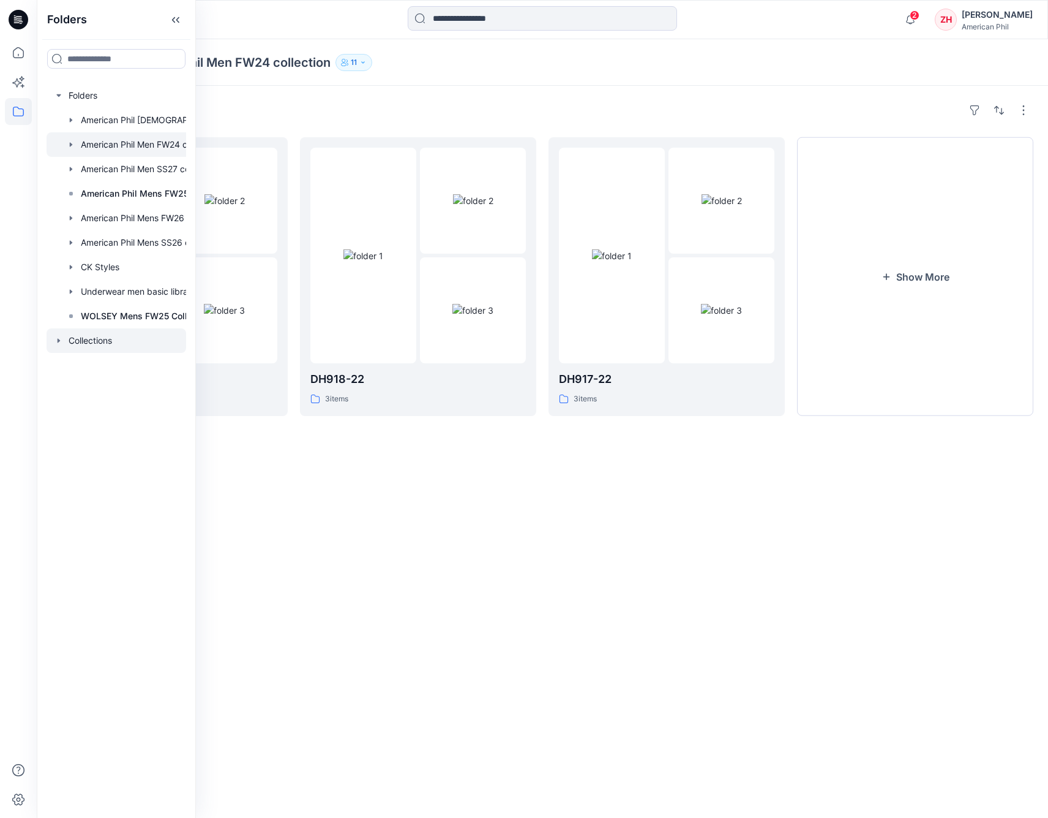
drag, startPoint x: 90, startPoint y: 339, endPoint x: 99, endPoint y: 338, distance: 9.2
click at [90, 339] on div at bounding box center [117, 340] width 140 height 24
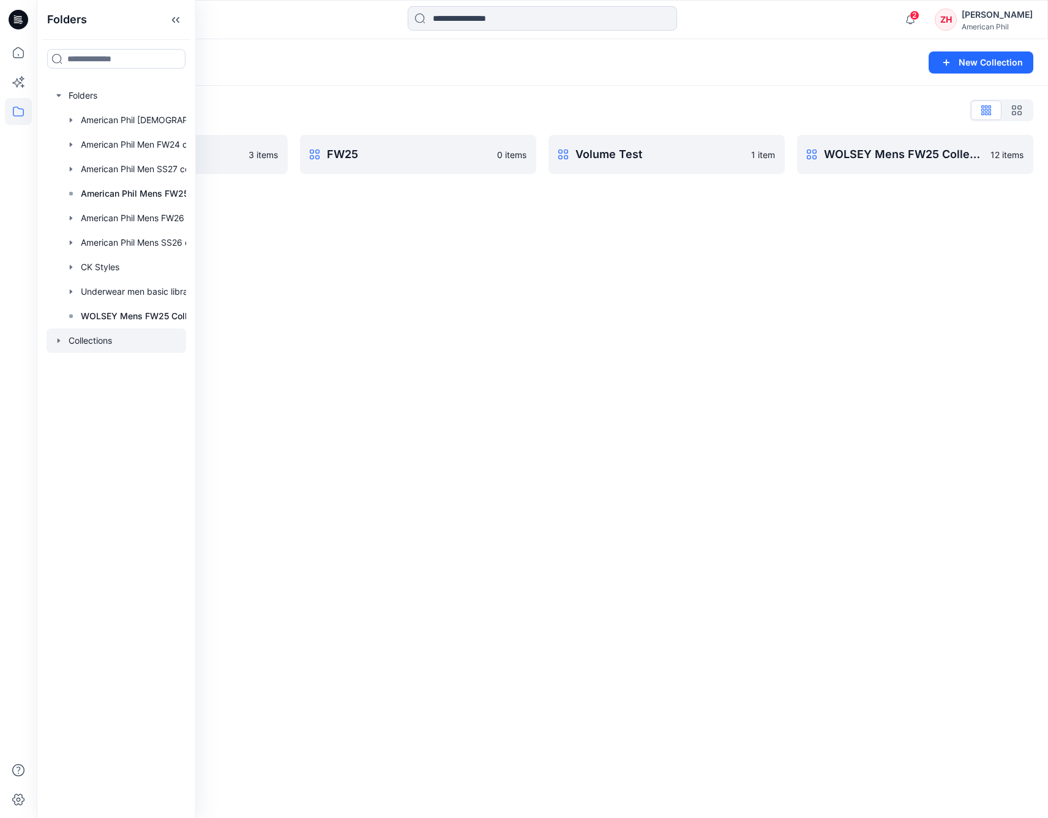
click at [328, 123] on div "Collections List BZW Collection Test 3 items FW25 0 items Volume Test 1 item WO…" at bounding box center [543, 137] width 1012 height 103
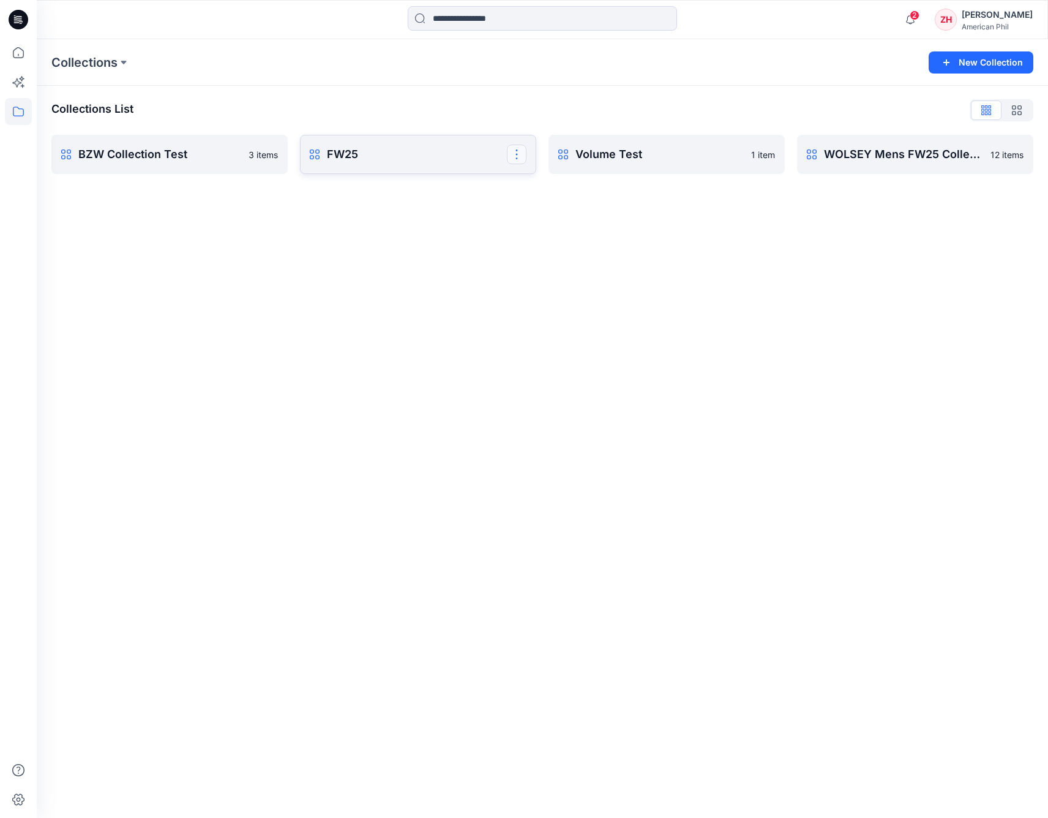
click at [518, 153] on button "button" at bounding box center [517, 155] width 20 height 20
click at [496, 181] on button "Rename Collection" at bounding box center [458, 185] width 132 height 23
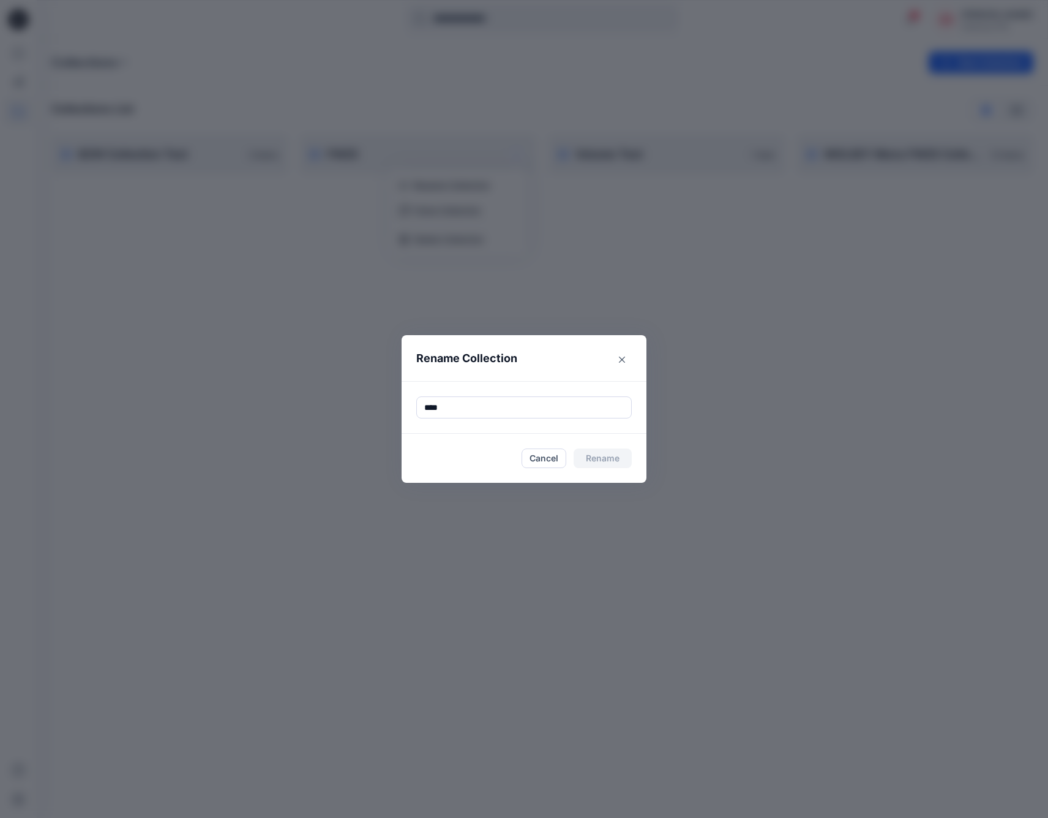
click at [413, 403] on div "****" at bounding box center [524, 407] width 245 height 53
paste input "**********"
click at [519, 407] on input "**********" at bounding box center [524, 407] width 216 height 22
type input "**********"
drag, startPoint x: 625, startPoint y: 461, endPoint x: 659, endPoint y: 464, distance: 34.4
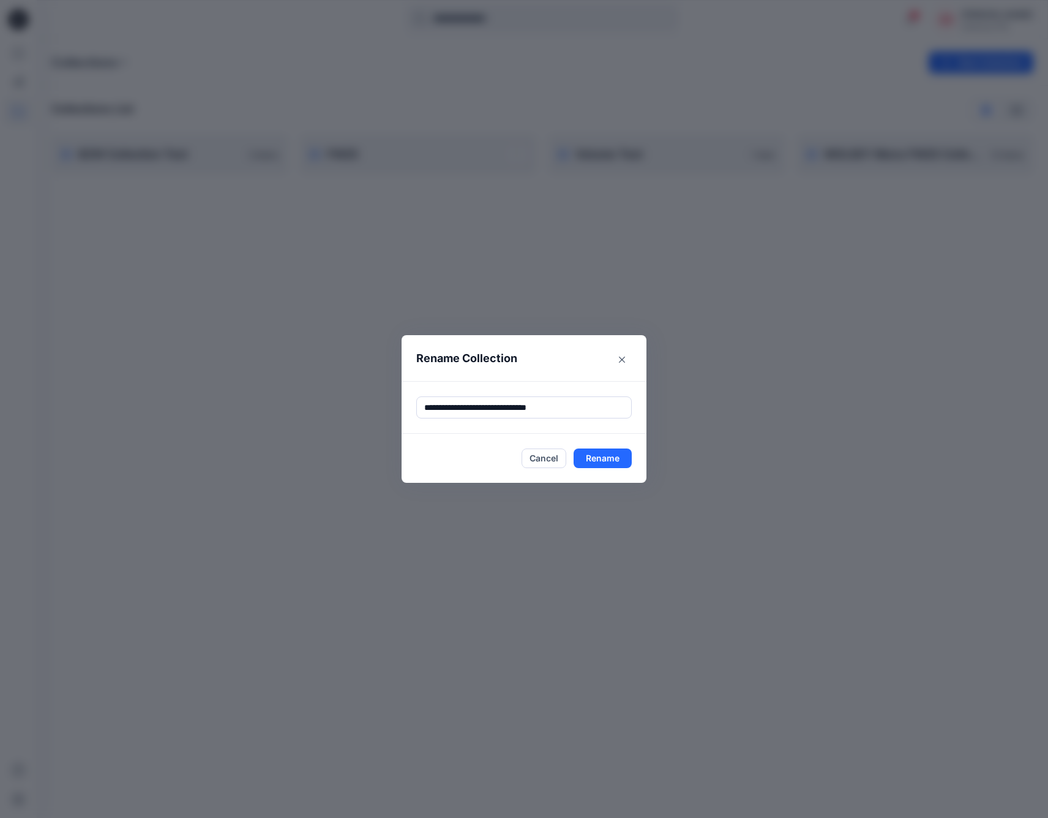
click at [625, 461] on button "Rename" at bounding box center [603, 458] width 58 height 20
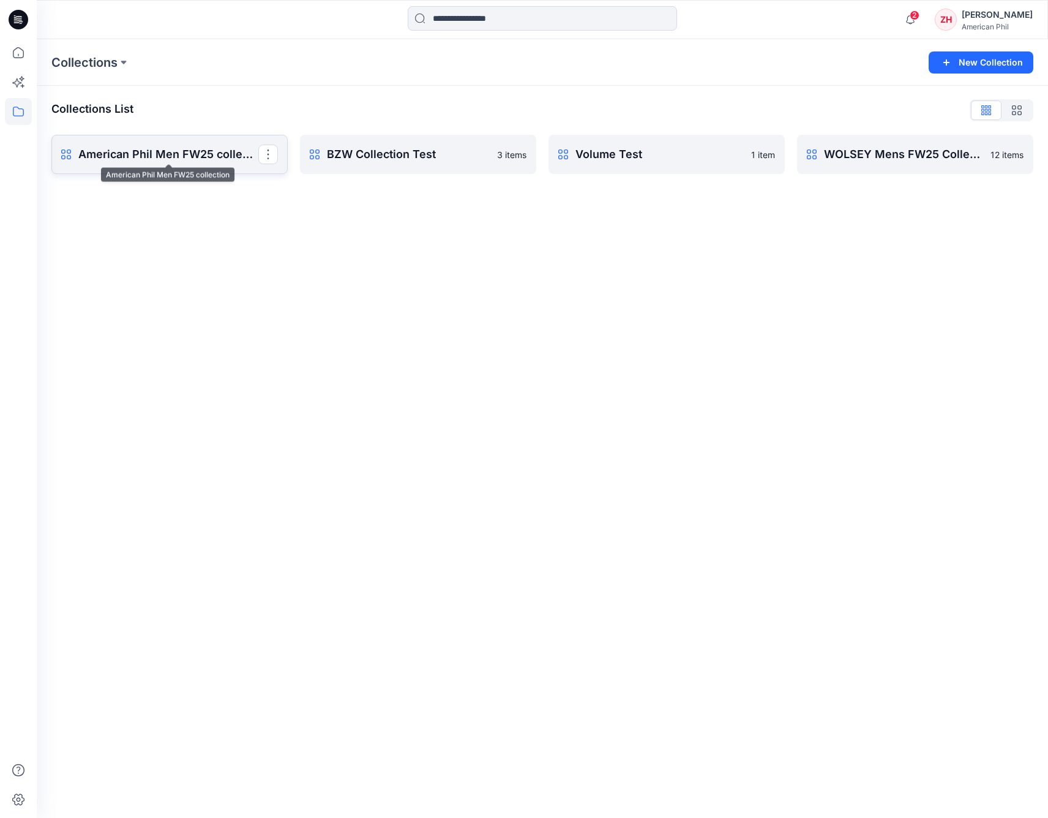
click at [186, 160] on p "American Phil Men FW25 collection" at bounding box center [168, 154] width 180 height 17
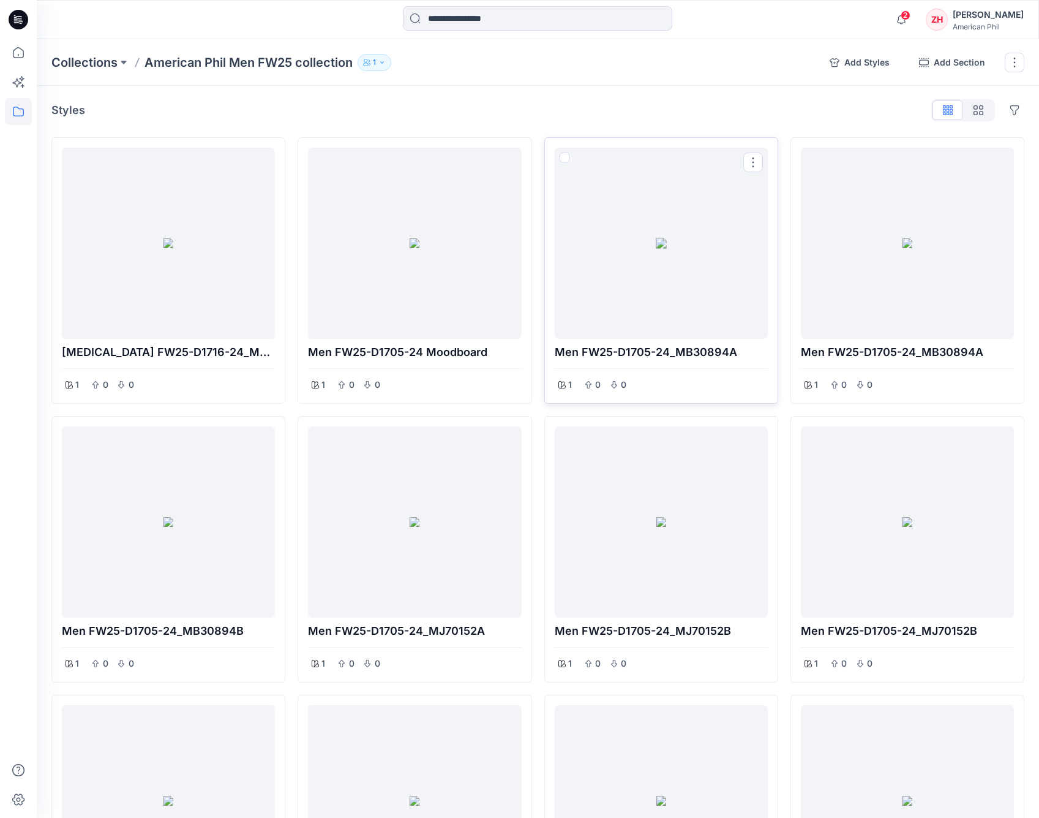
click at [659, 297] on div at bounding box center [661, 242] width 203 height 181
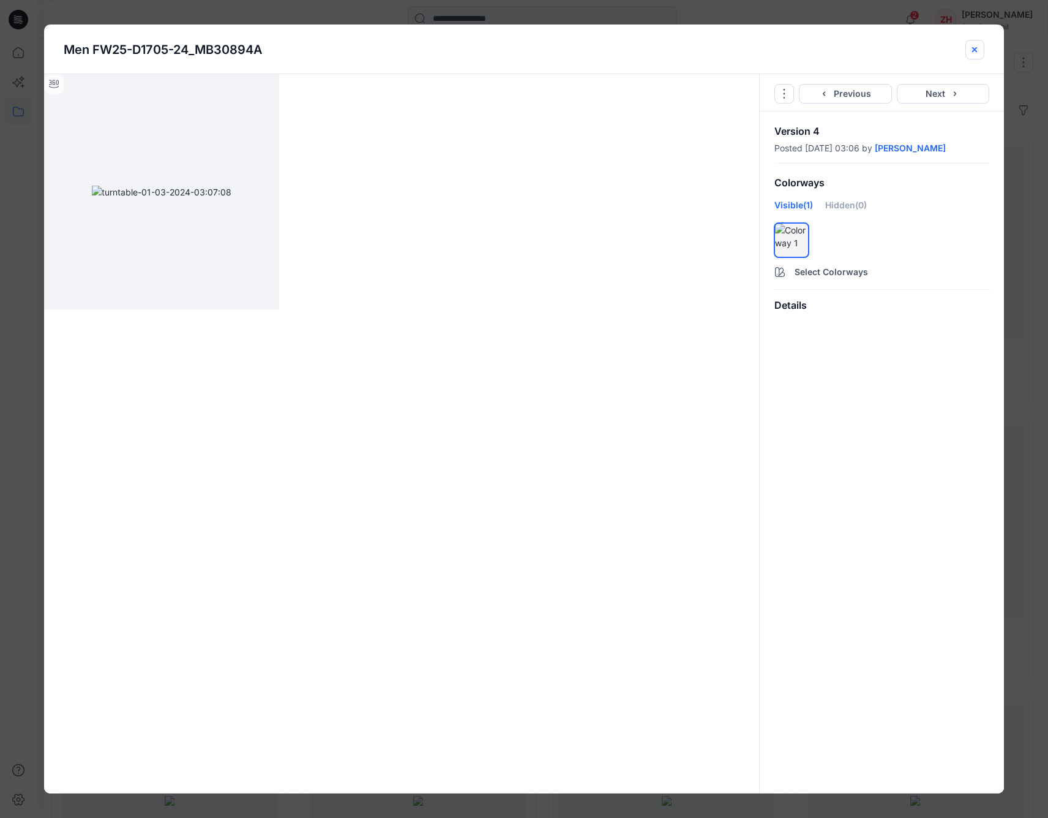
click at [952, 46] on icon "close-btn" at bounding box center [975, 50] width 10 height 10
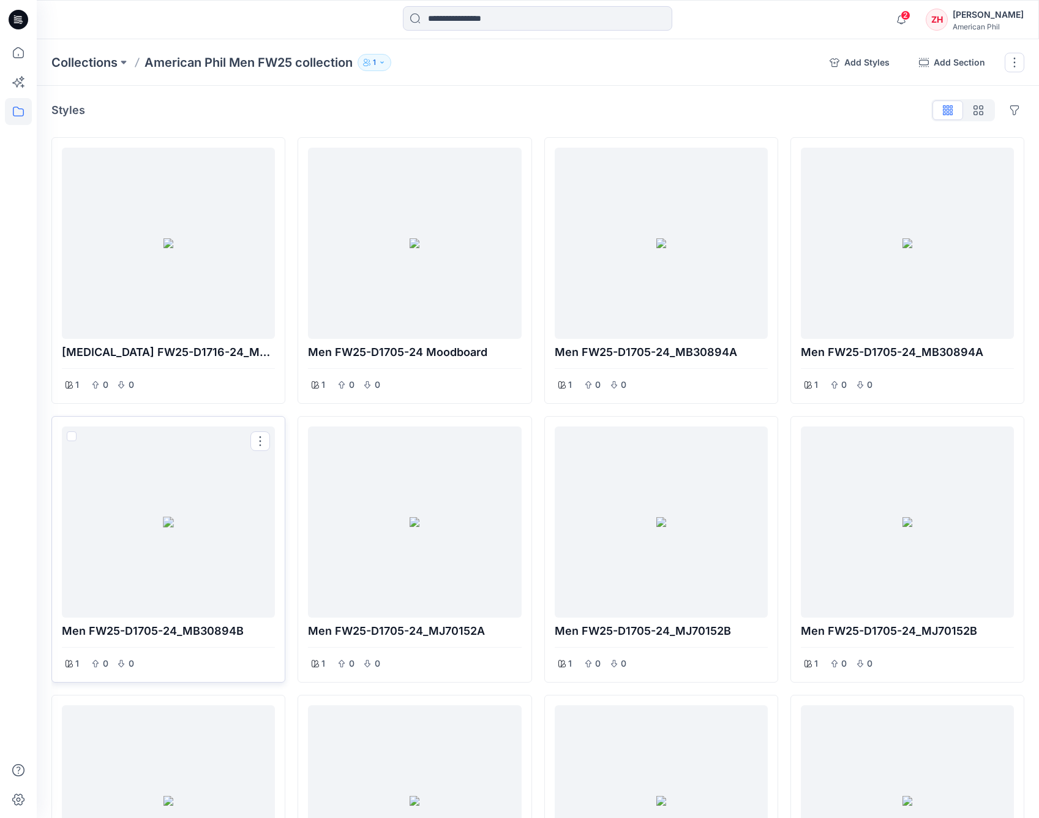
click at [215, 516] on div at bounding box center [168, 521] width 203 height 181
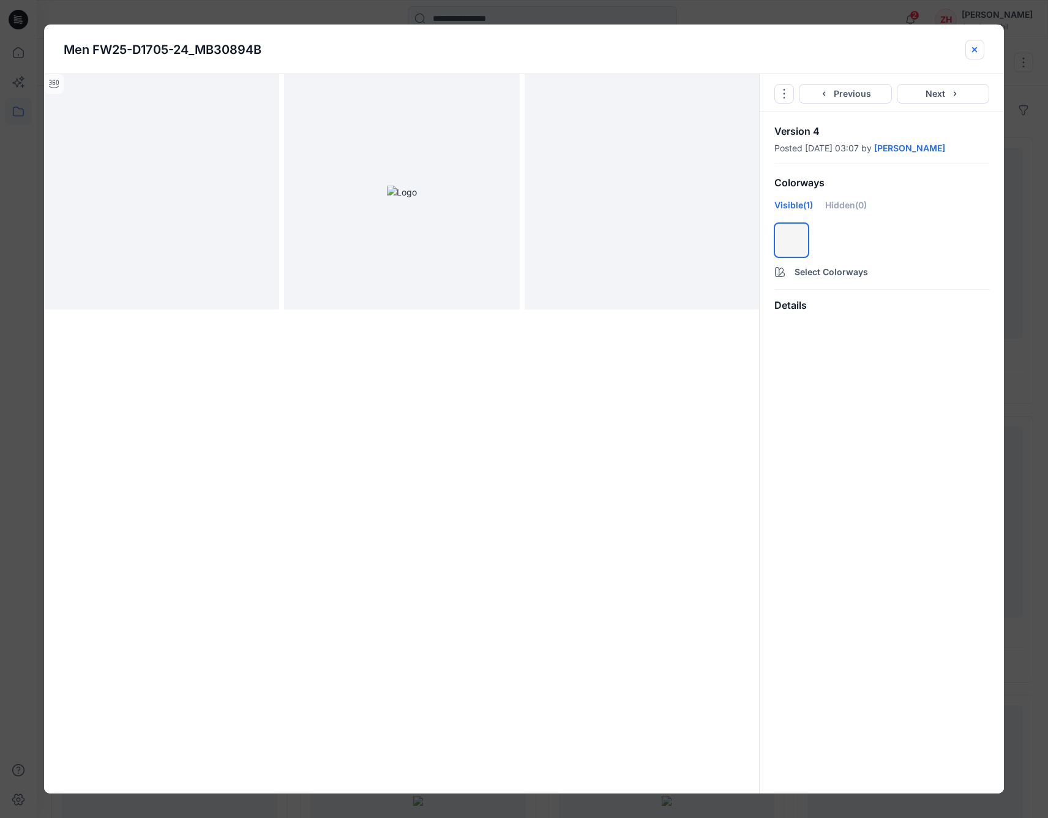
click at [952, 47] on icon "close-btn" at bounding box center [975, 50] width 10 height 10
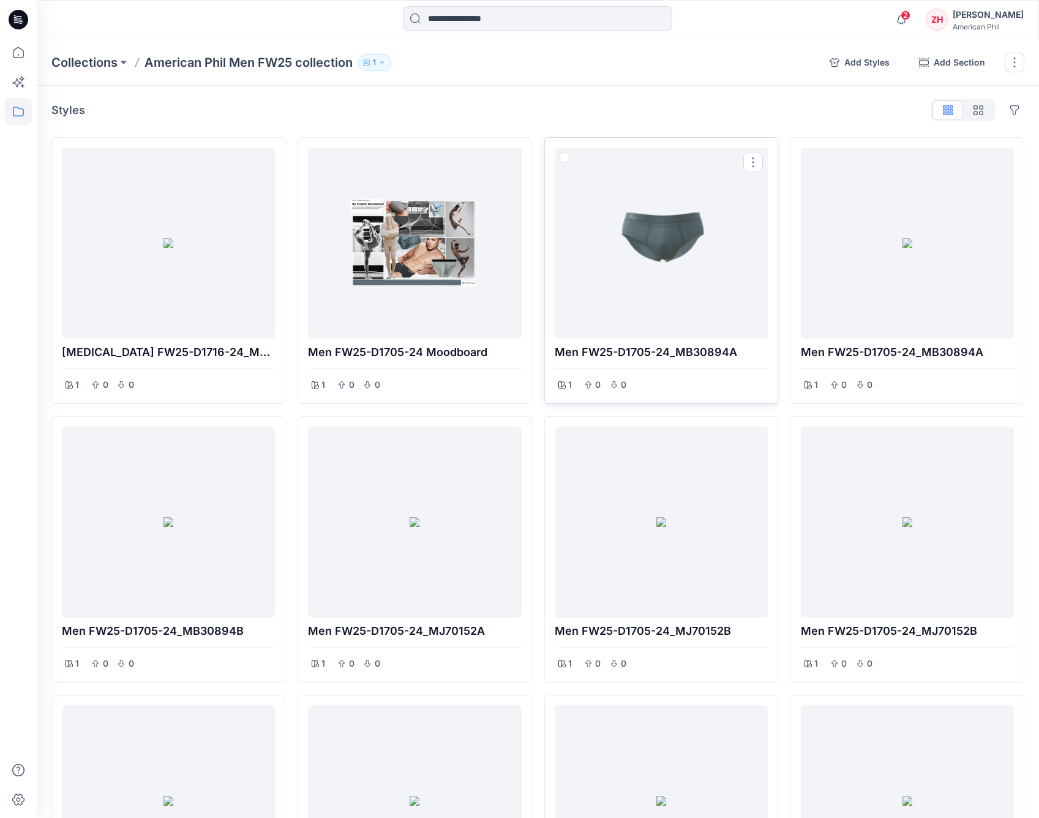
click at [626, 294] on div at bounding box center [661, 242] width 203 height 181
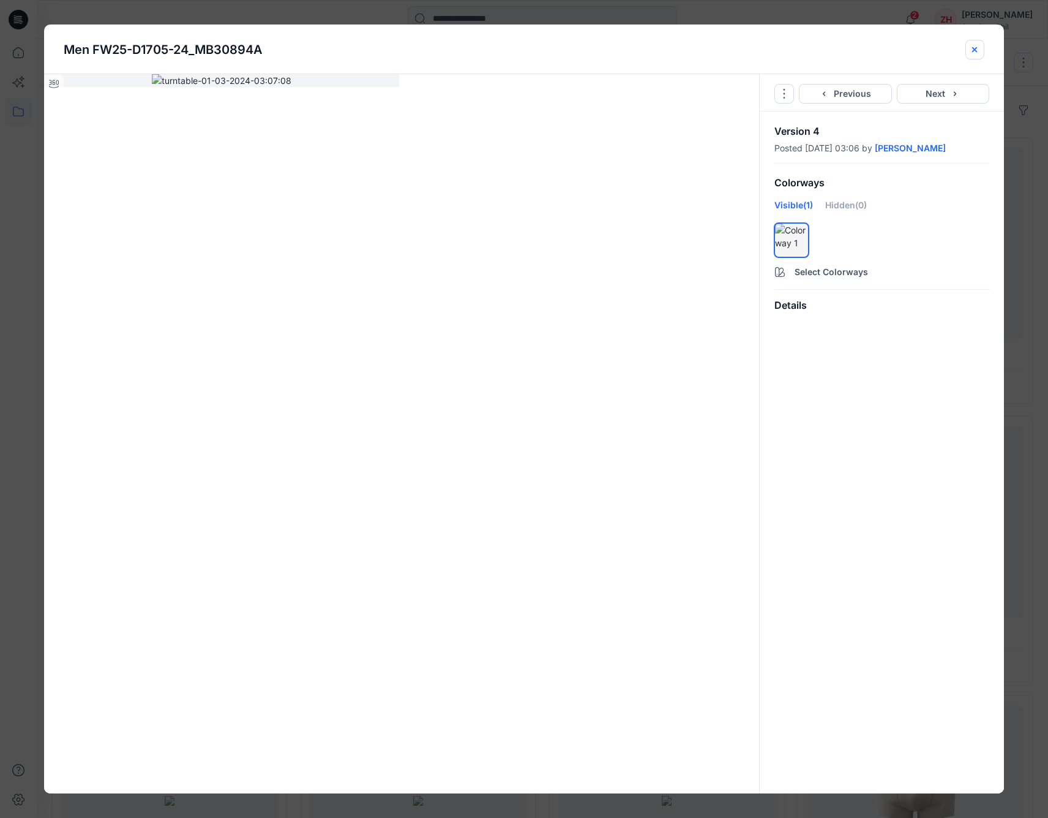
click at [952, 51] on icon "close-btn" at bounding box center [975, 50] width 10 height 10
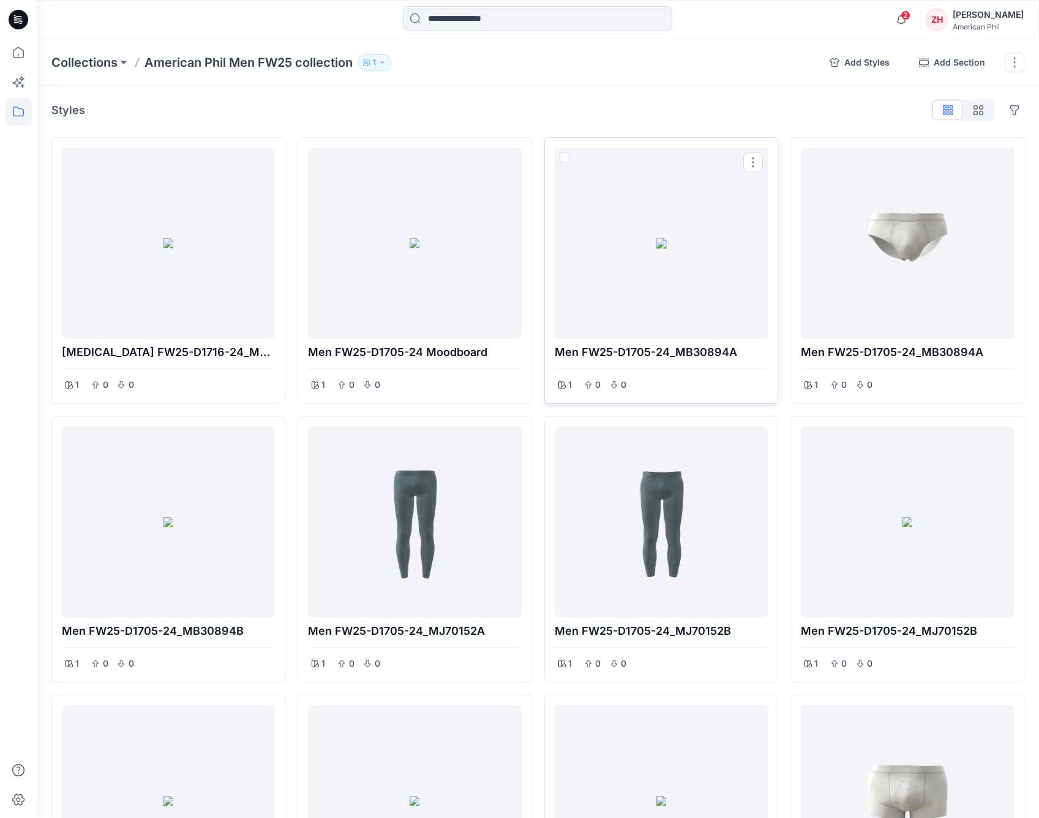
click at [567, 155] on span at bounding box center [565, 157] width 10 height 10
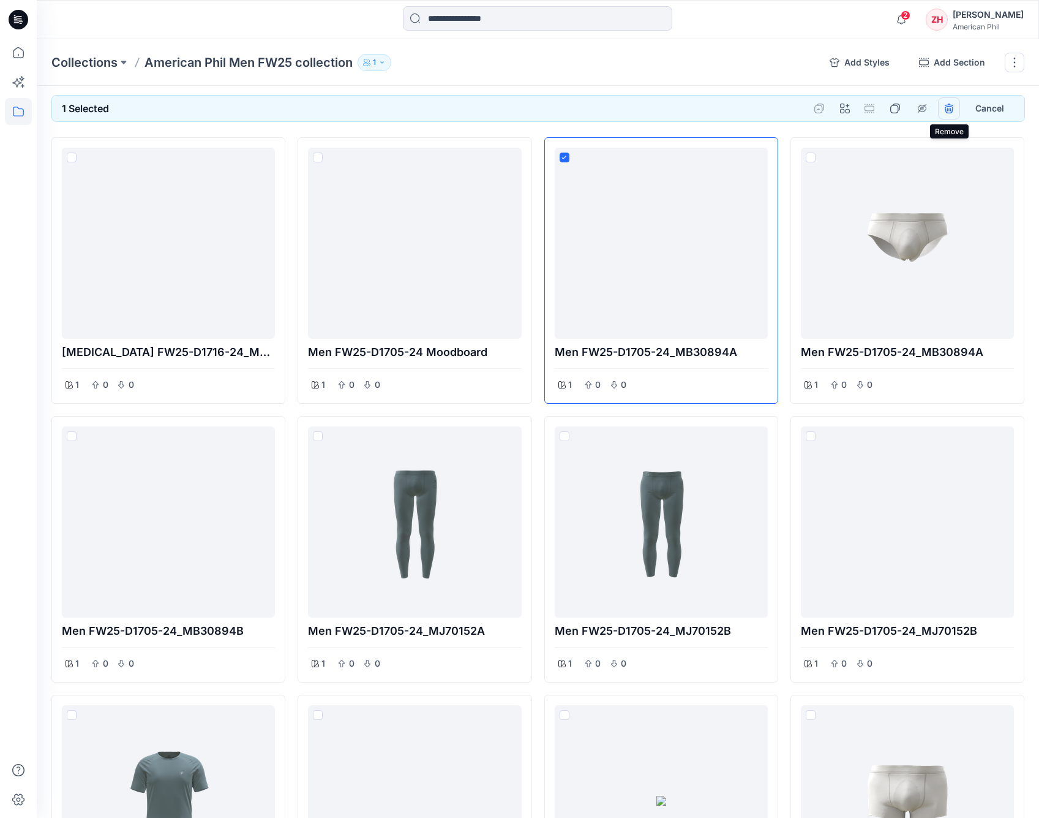
click at [952, 107] on icon "remove styles" at bounding box center [949, 109] width 10 height 10
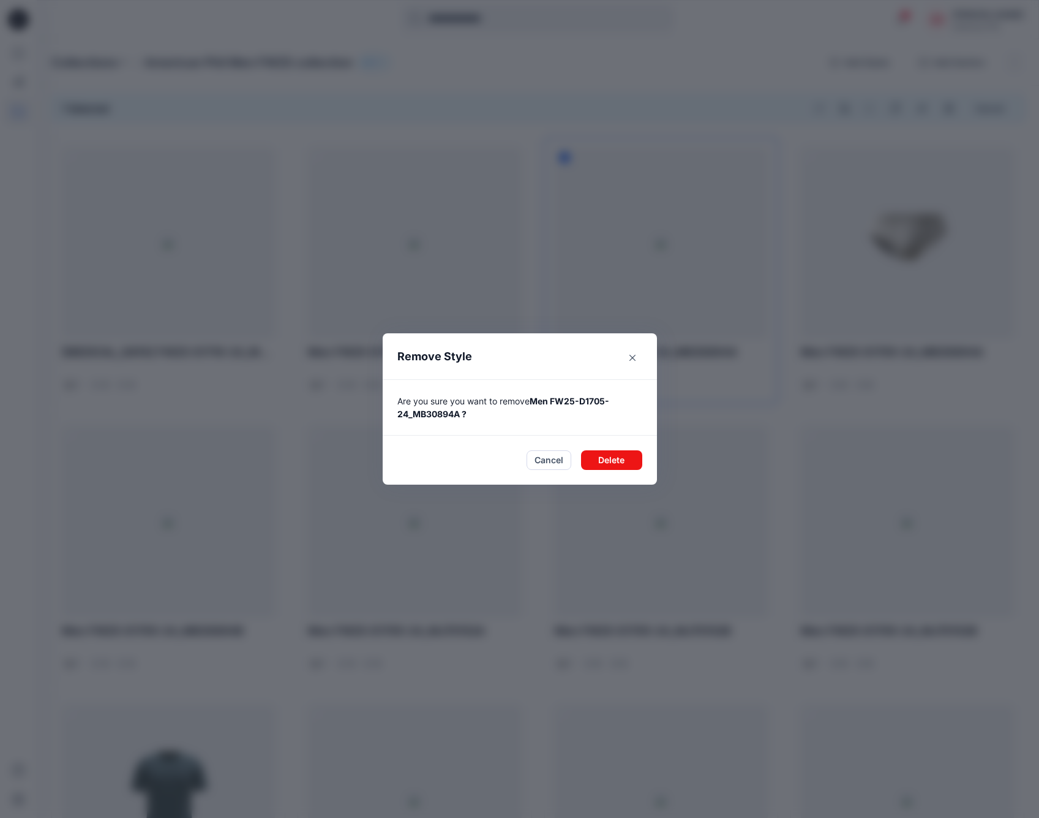
drag, startPoint x: 634, startPoint y: 457, endPoint x: 690, endPoint y: 387, distance: 89.4
click at [635, 457] on button "Delete" at bounding box center [611, 460] width 61 height 20
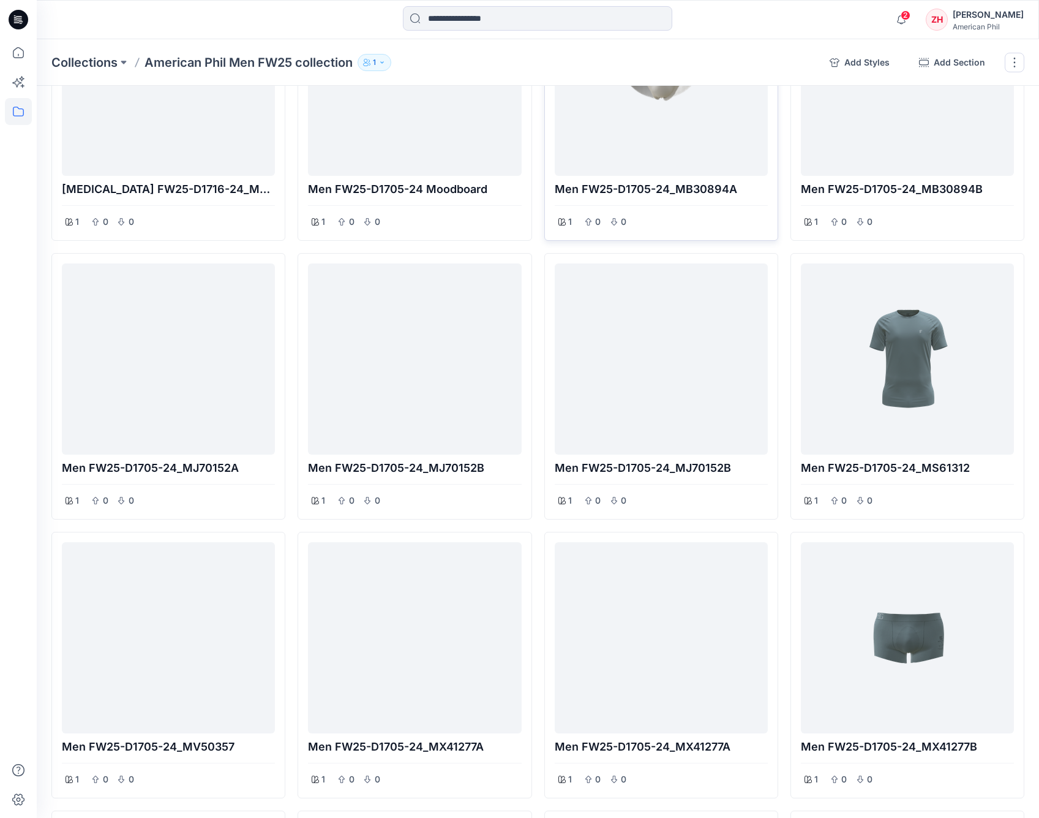
scroll to position [188, 0]
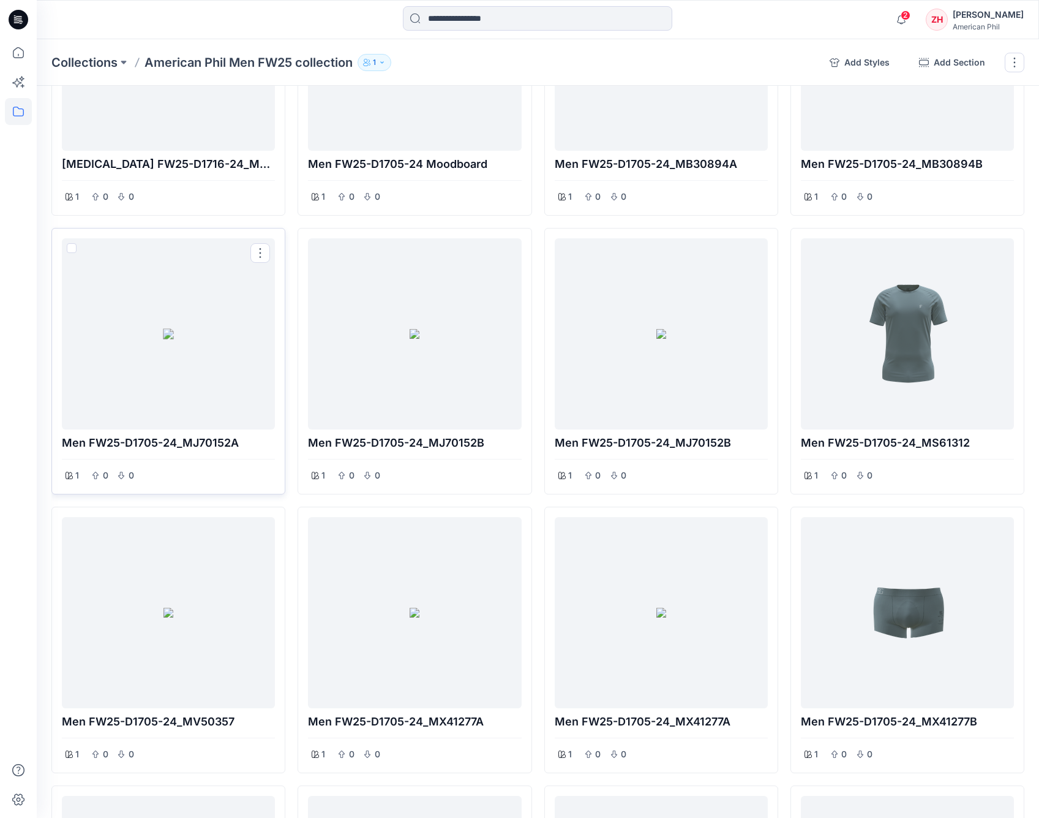
click at [216, 360] on div at bounding box center [168, 333] width 203 height 181
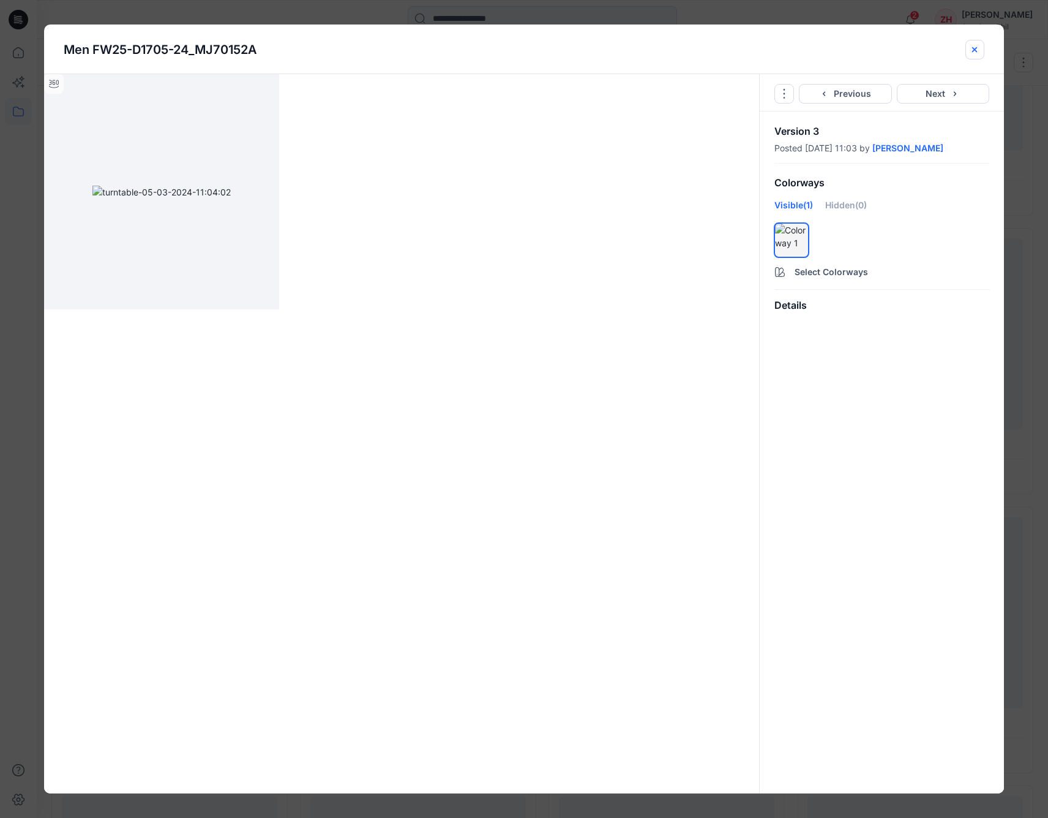
click at [952, 48] on icon "close-btn" at bounding box center [975, 50] width 10 height 10
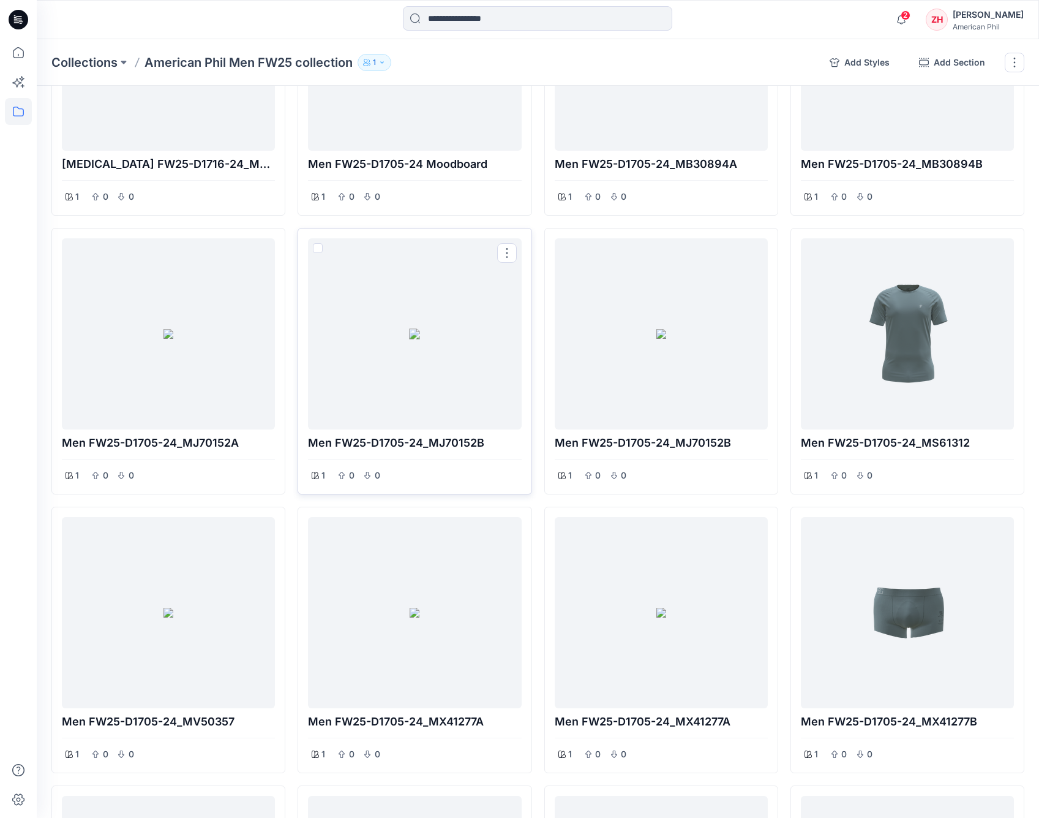
click at [421, 335] on div at bounding box center [414, 333] width 203 height 181
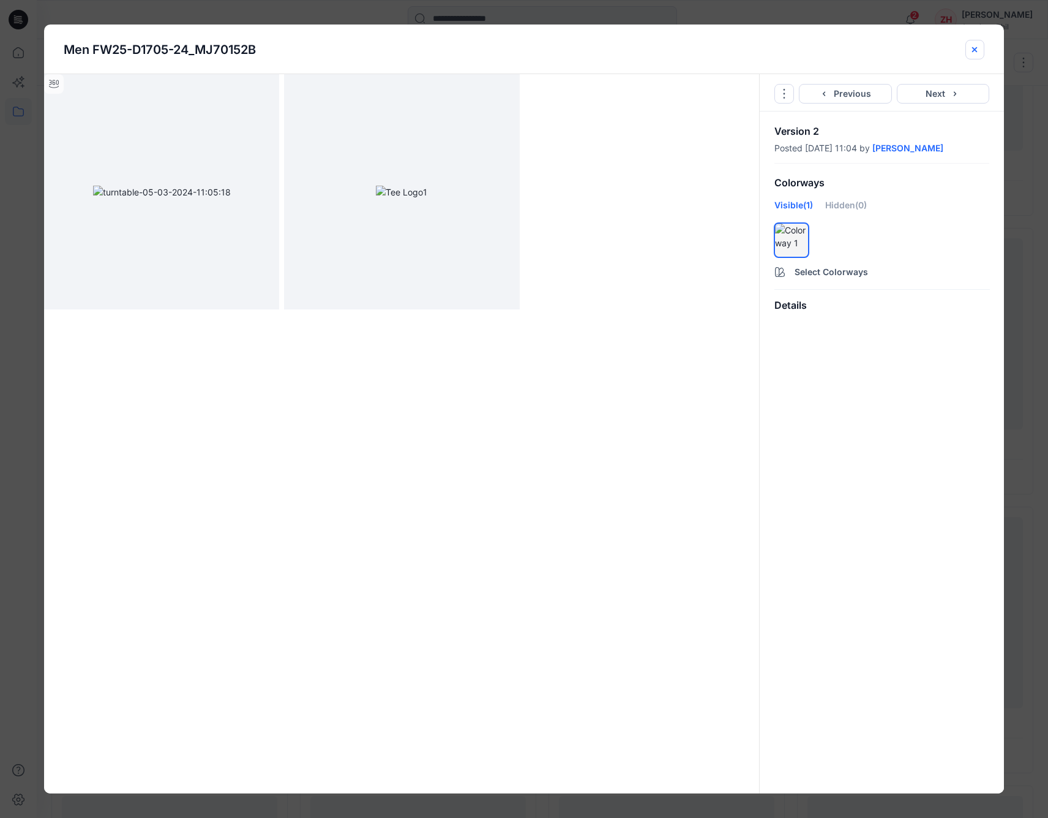
click at [952, 52] on icon "close-btn" at bounding box center [975, 50] width 10 height 10
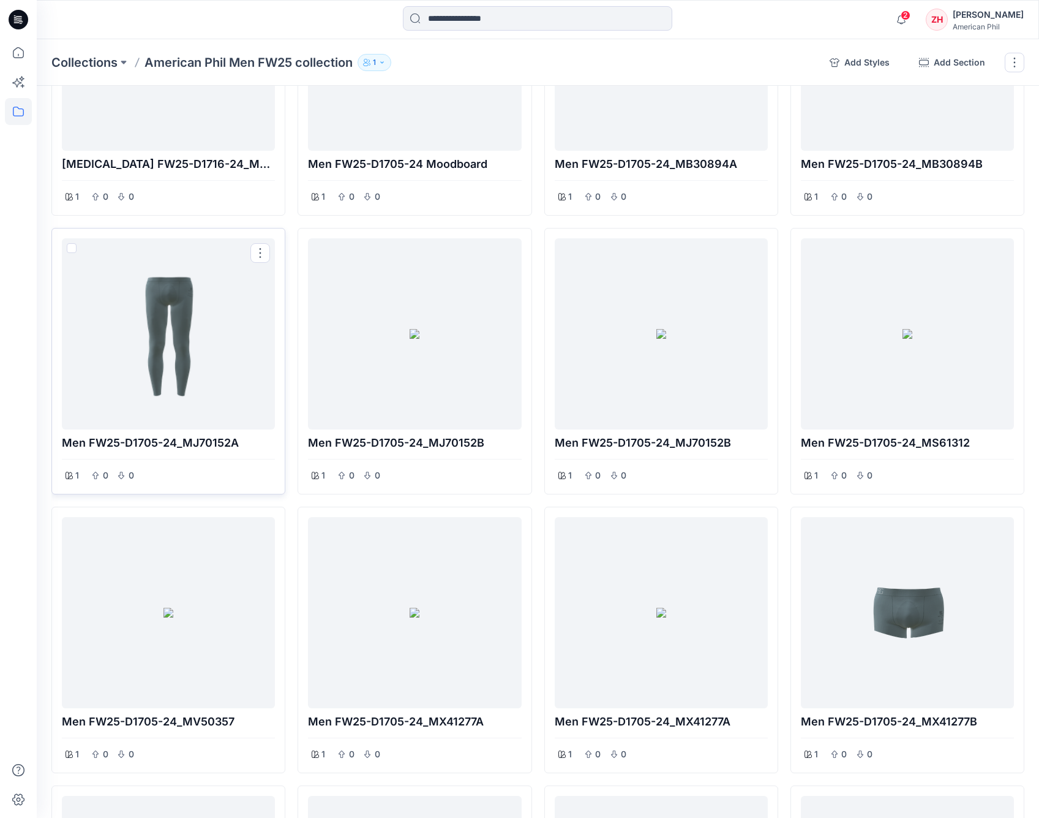
click at [72, 246] on span at bounding box center [72, 248] width 10 height 10
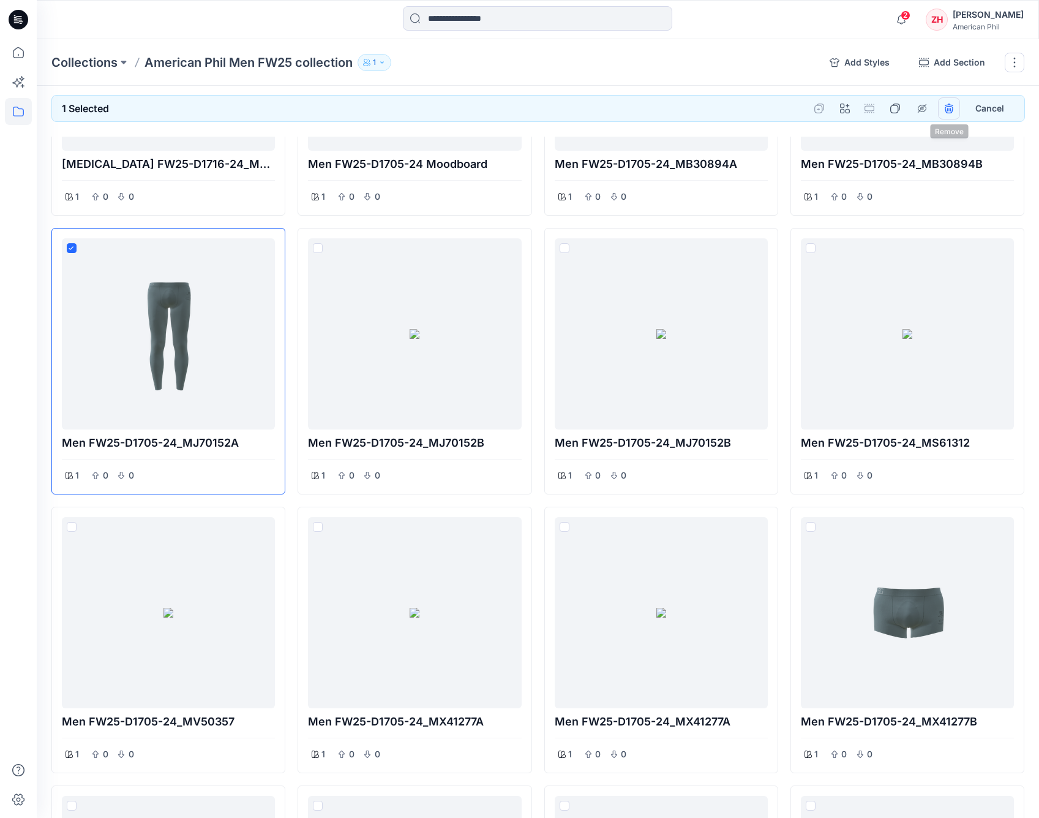
click at [952, 108] on button "remove styles" at bounding box center [949, 108] width 22 height 22
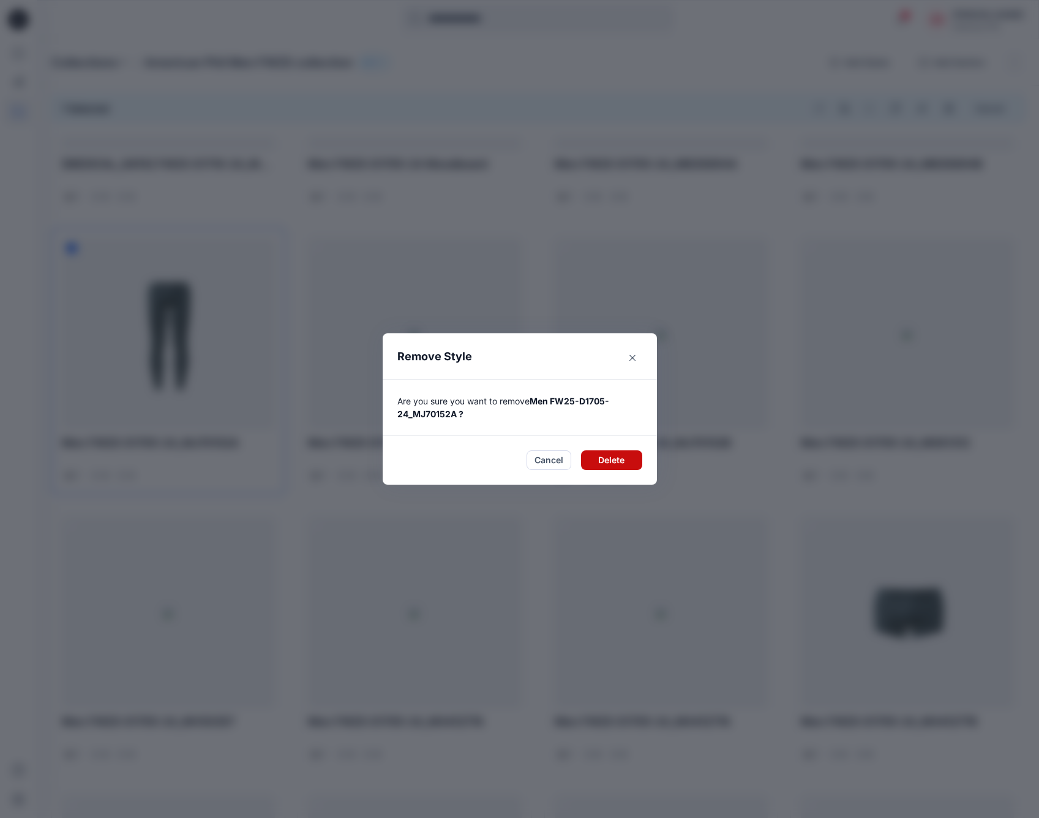
click at [616, 453] on button "Delete" at bounding box center [611, 460] width 61 height 20
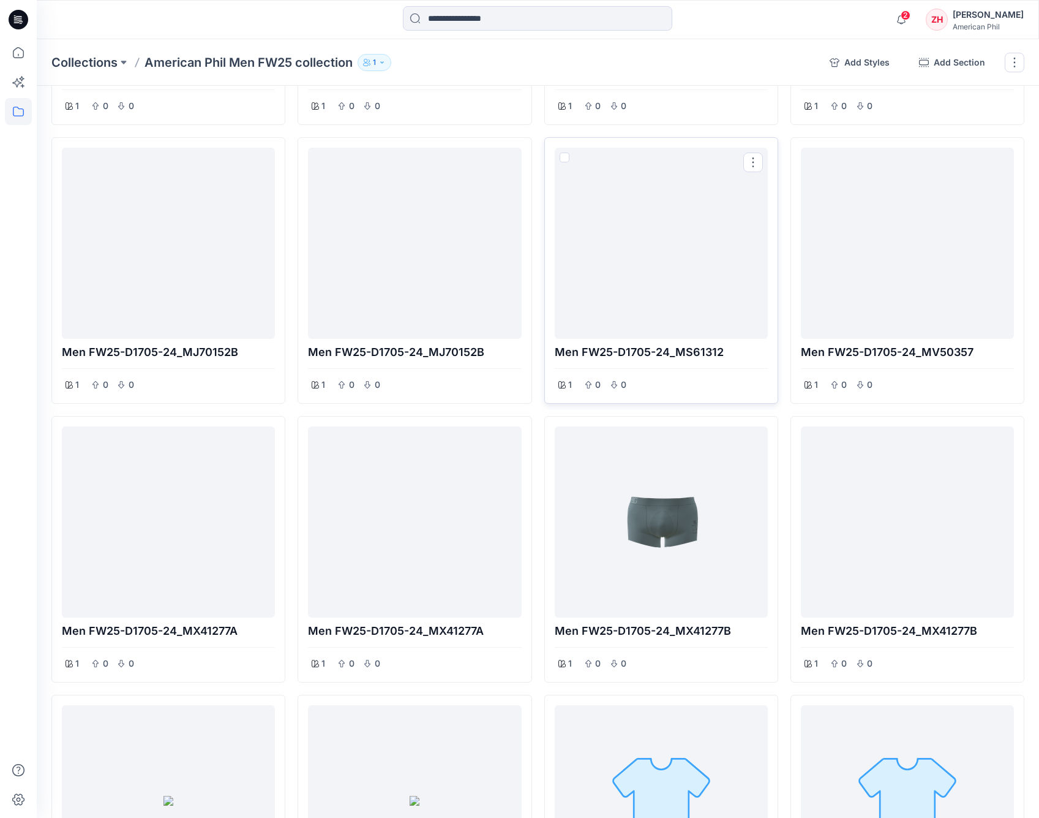
scroll to position [368, 0]
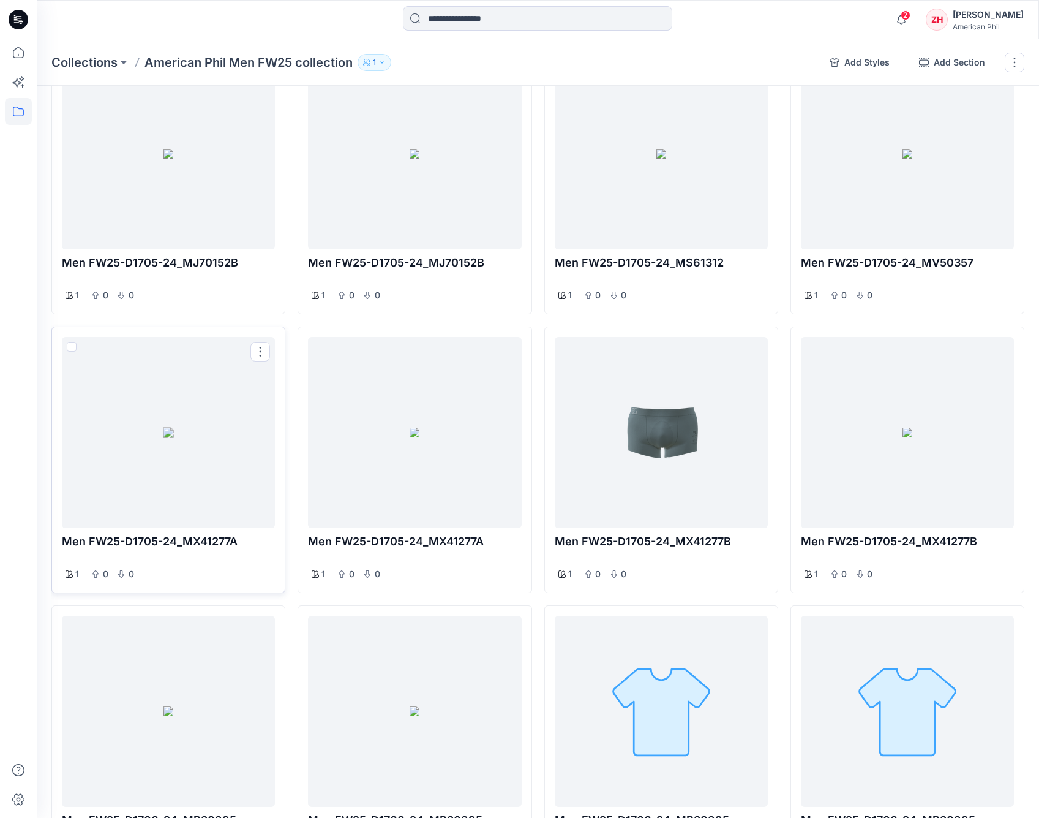
click at [216, 465] on div at bounding box center [168, 432] width 203 height 181
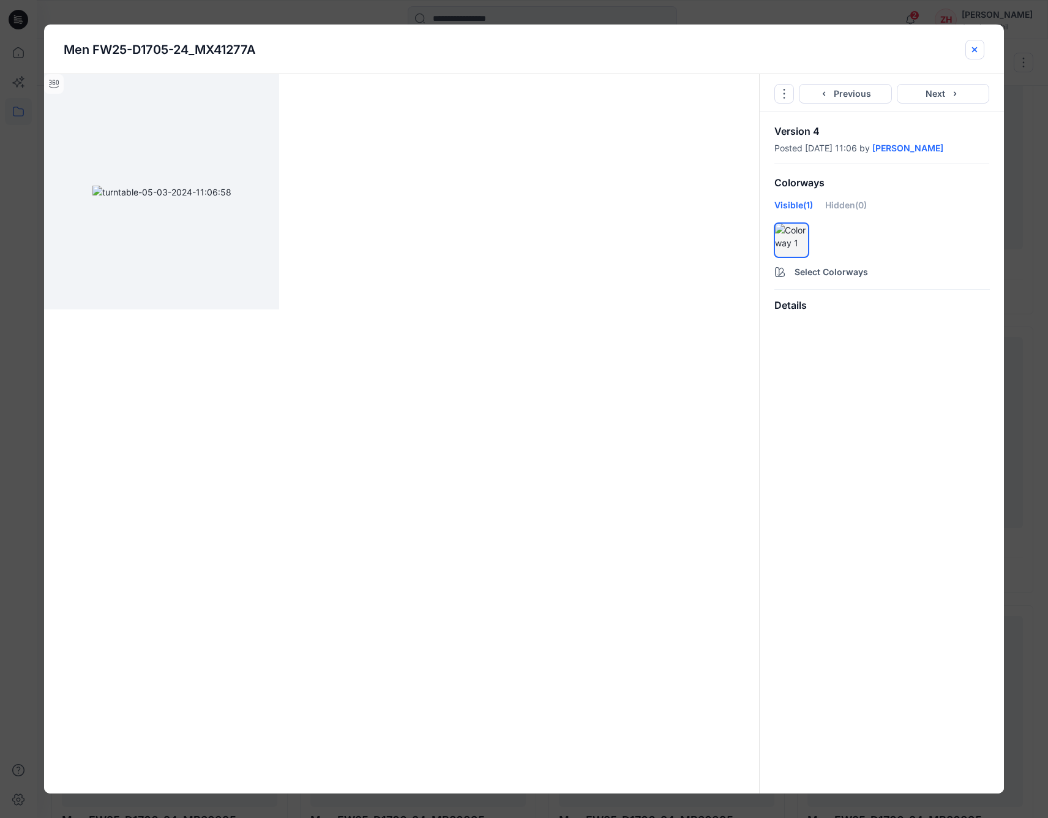
click at [952, 48] on icon "close-btn" at bounding box center [975, 50] width 10 height 10
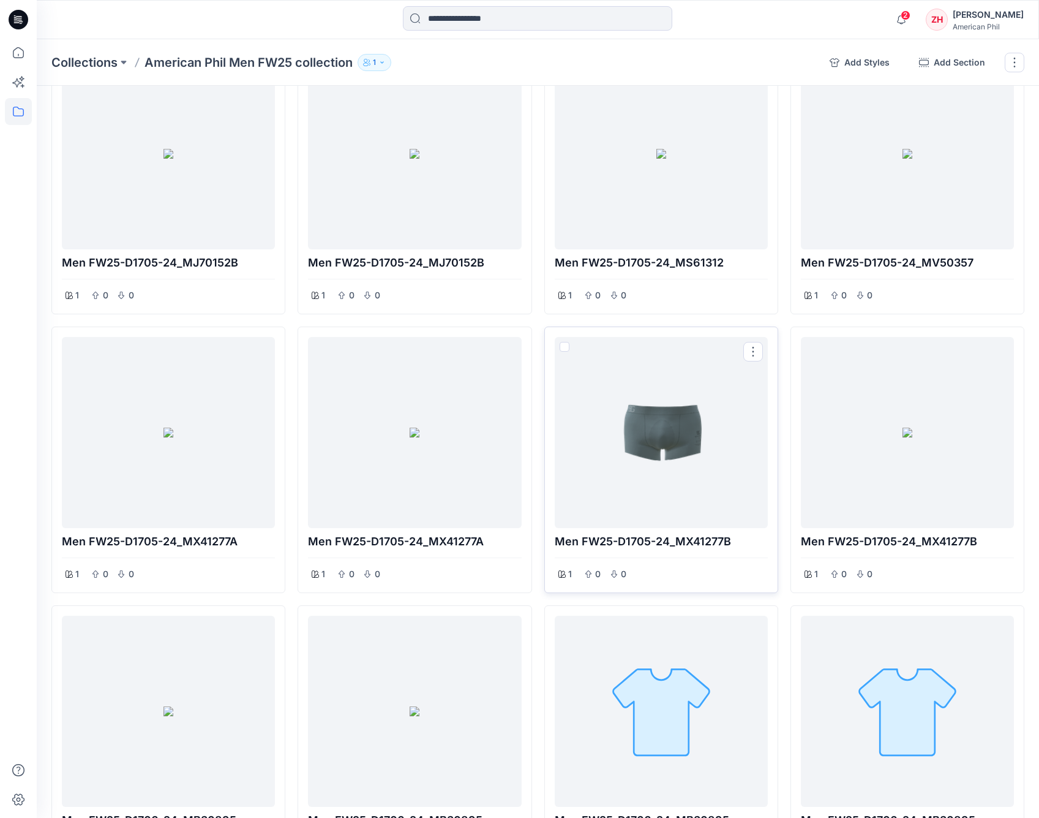
click at [659, 455] on div at bounding box center [661, 432] width 203 height 181
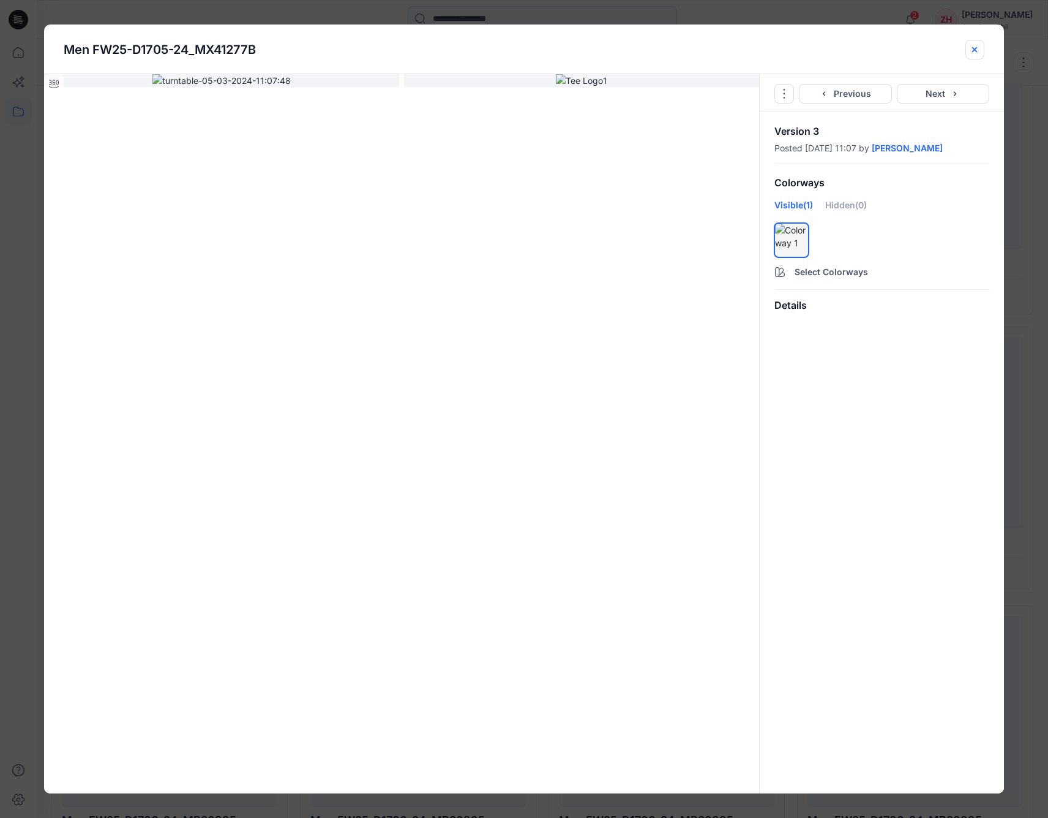
click at [952, 48] on icon "close-btn" at bounding box center [975, 49] width 5 height 5
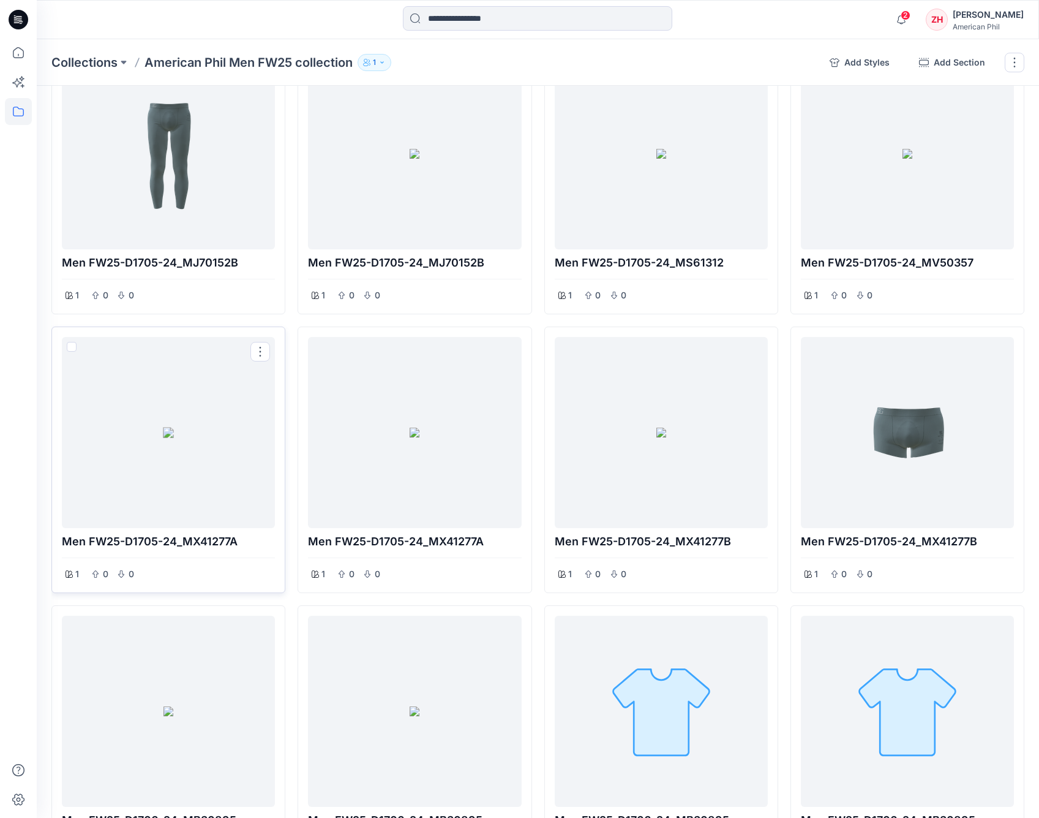
click at [75, 343] on span at bounding box center [72, 347] width 10 height 10
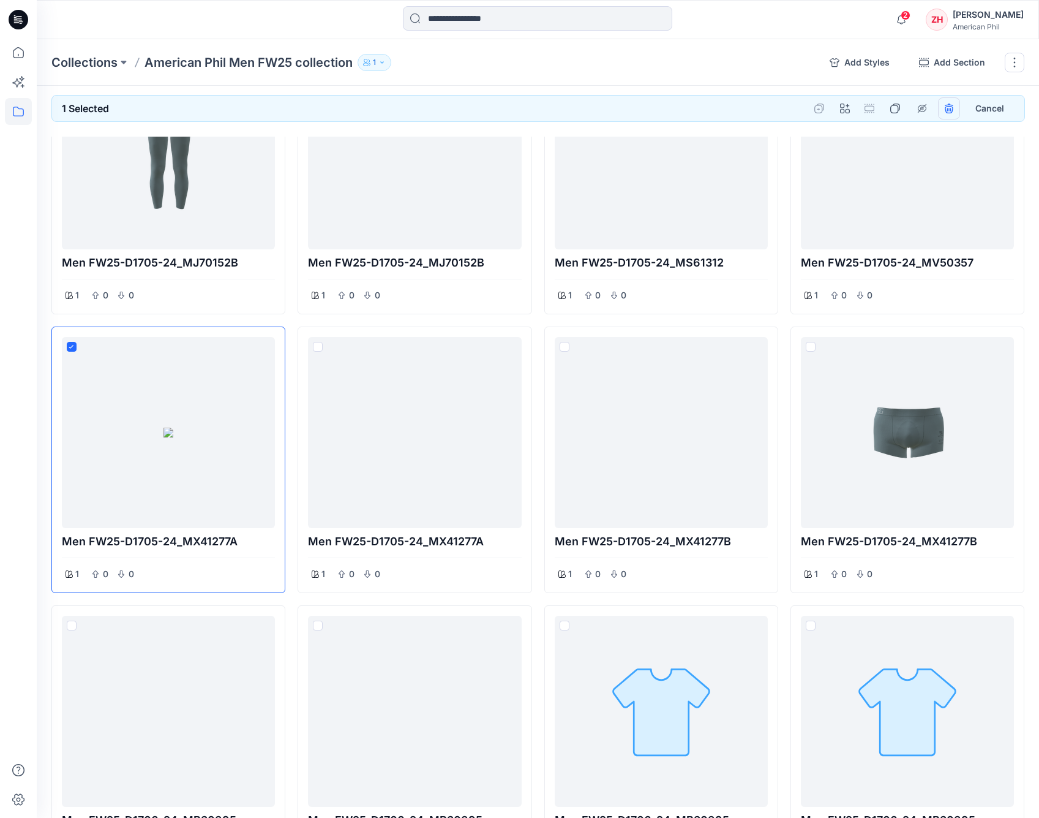
click at [952, 107] on icon "remove styles" at bounding box center [949, 109] width 8 height 7
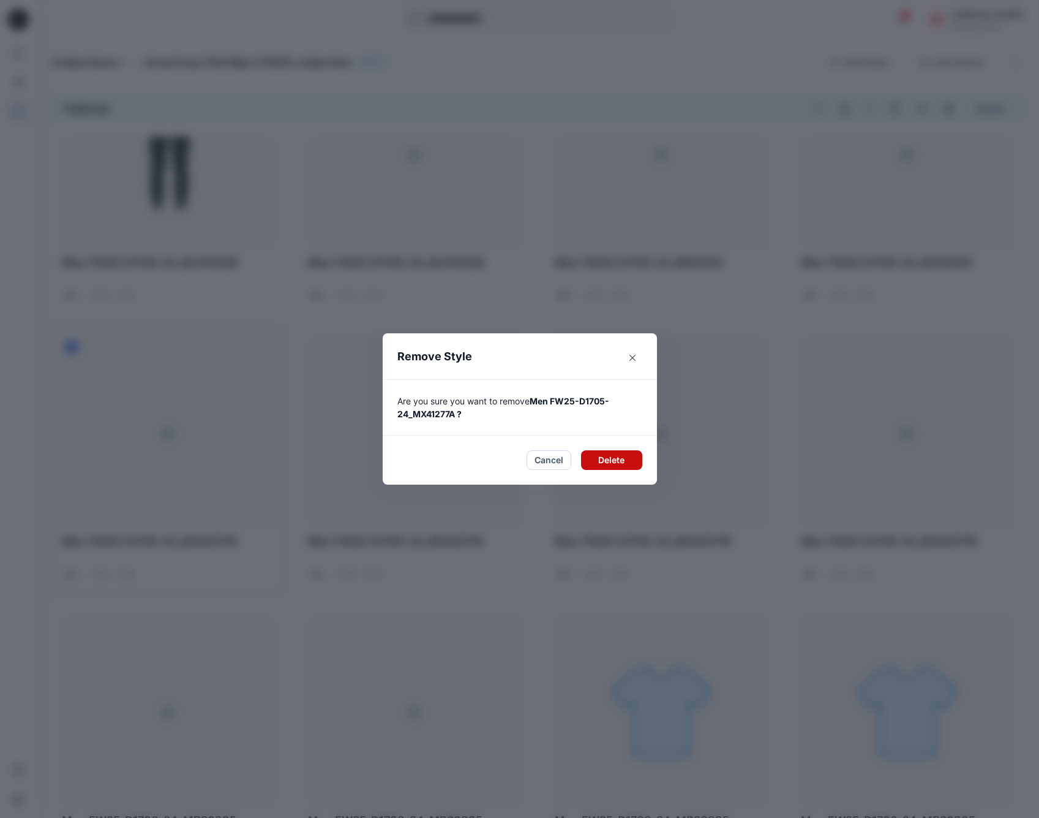
click at [634, 466] on button "Delete" at bounding box center [611, 460] width 61 height 20
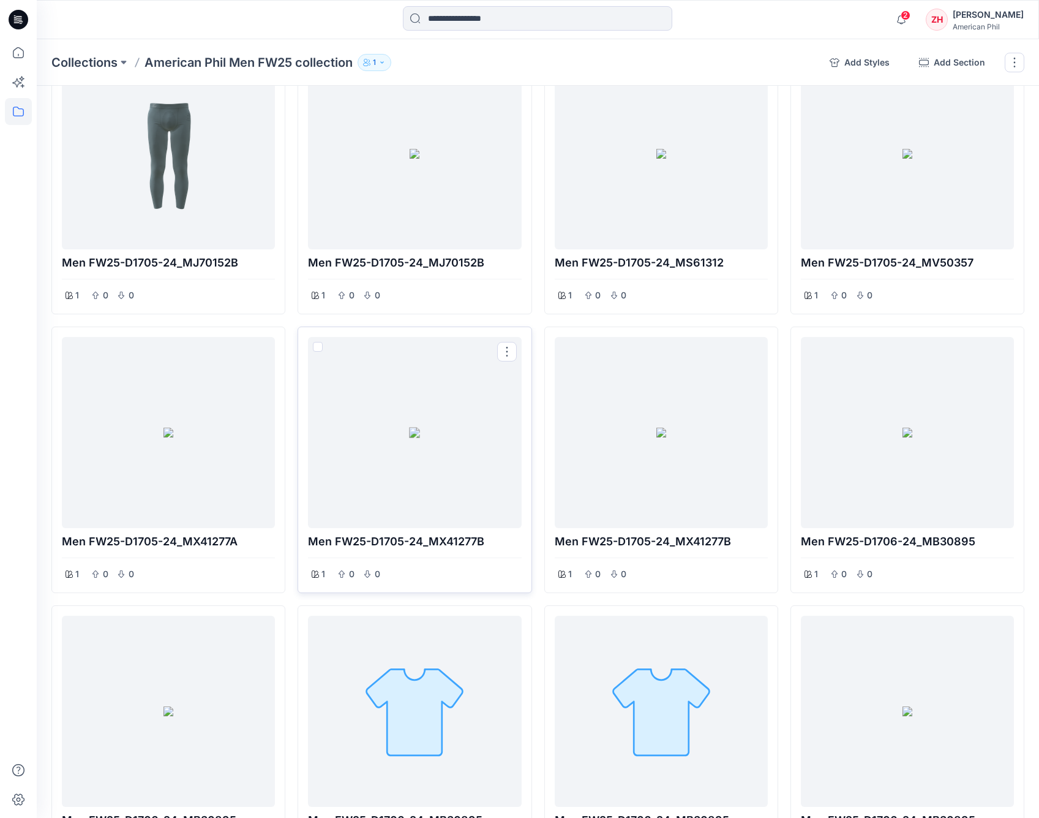
click at [320, 345] on span at bounding box center [318, 347] width 10 height 10
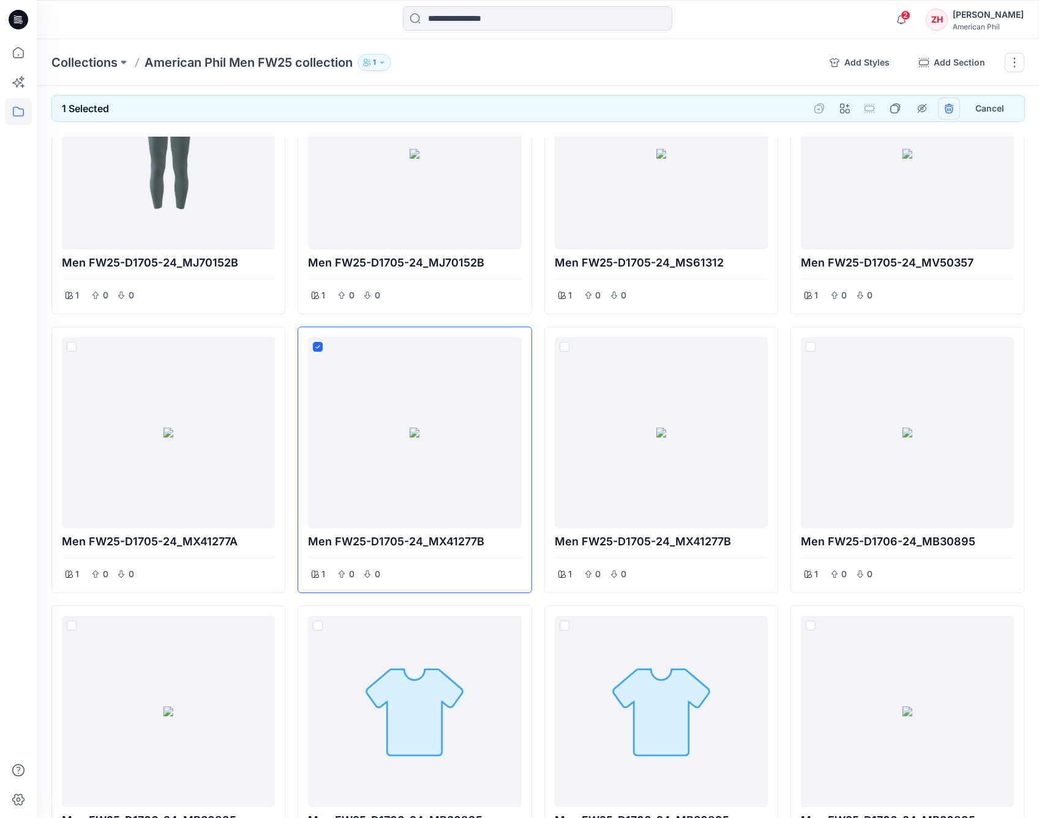
click at [949, 110] on icon "remove styles" at bounding box center [949, 109] width 10 height 10
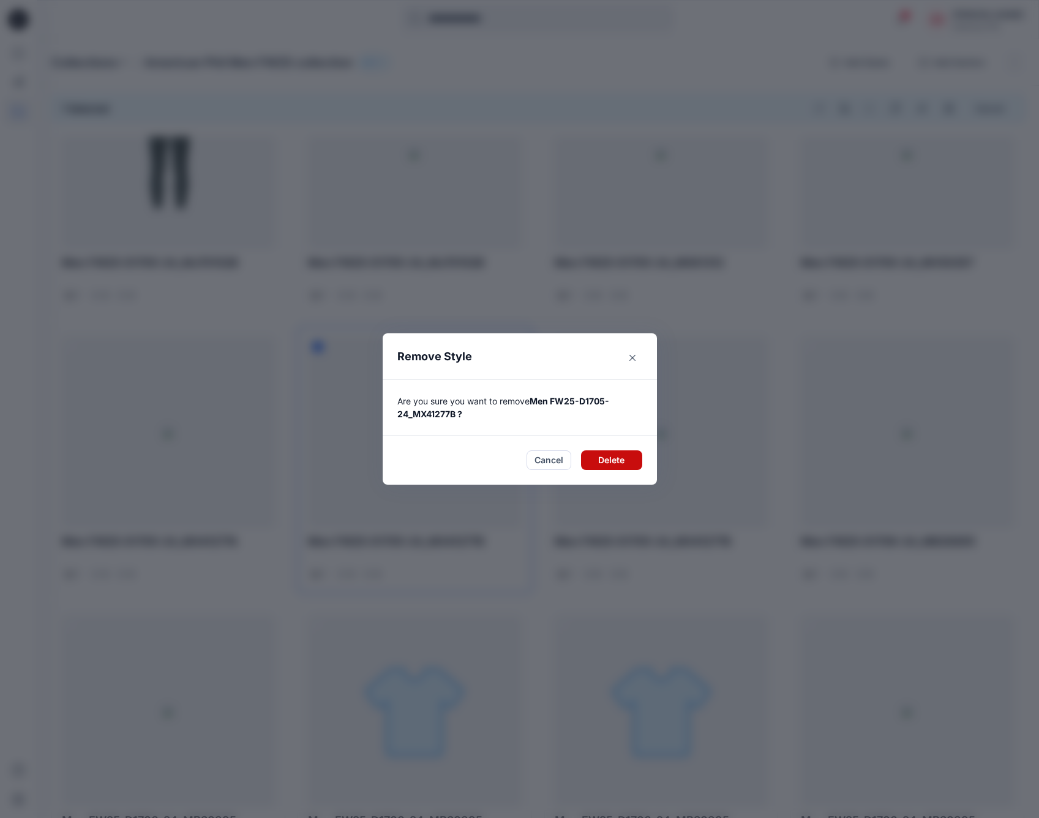
click at [620, 459] on button "Delete" at bounding box center [611, 460] width 61 height 20
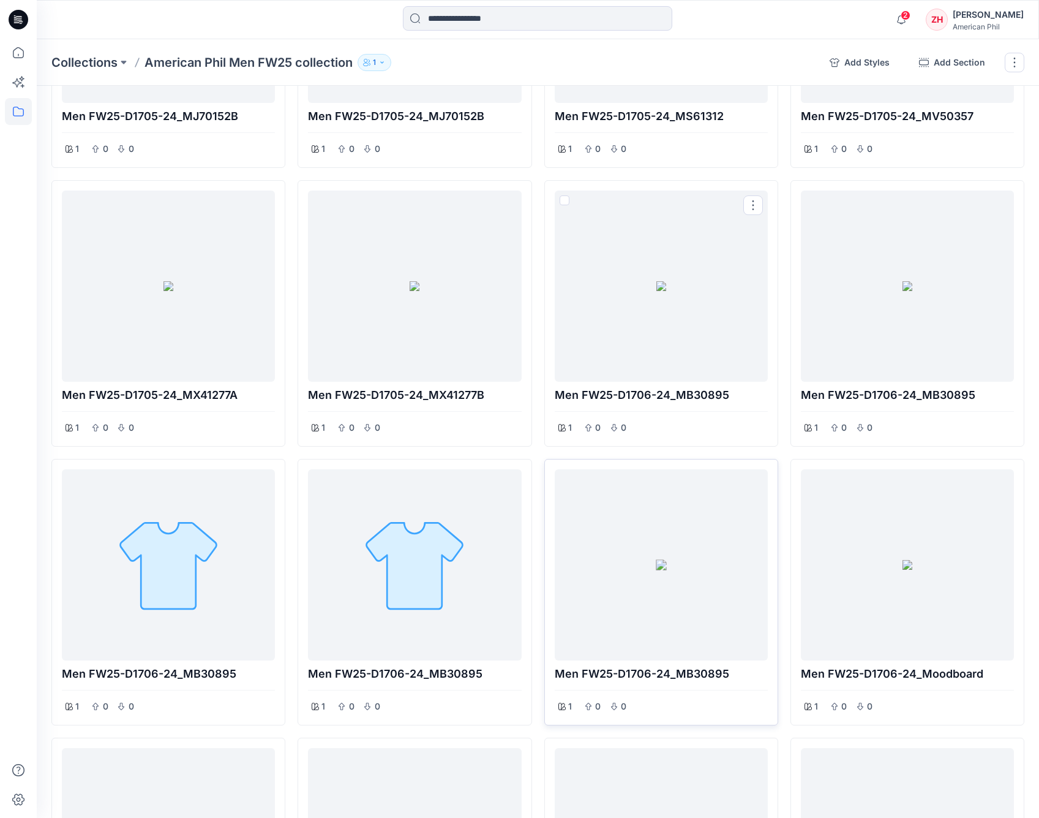
scroll to position [588, 0]
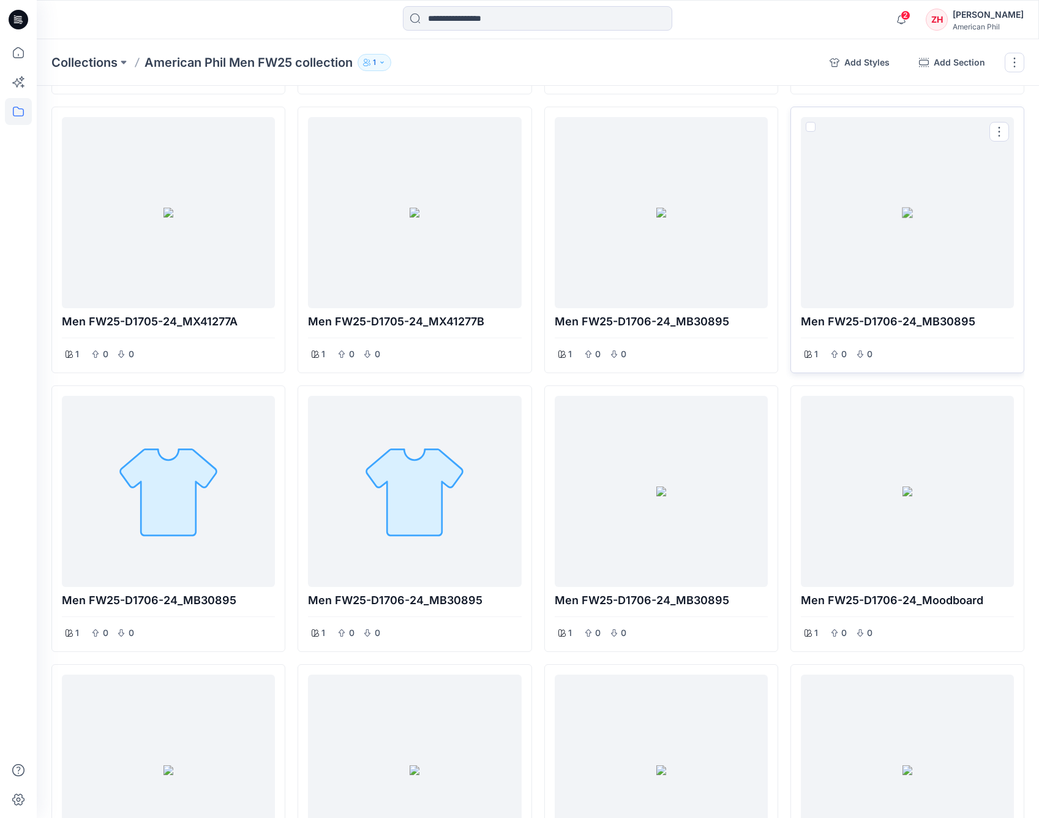
click at [810, 126] on span at bounding box center [811, 127] width 10 height 10
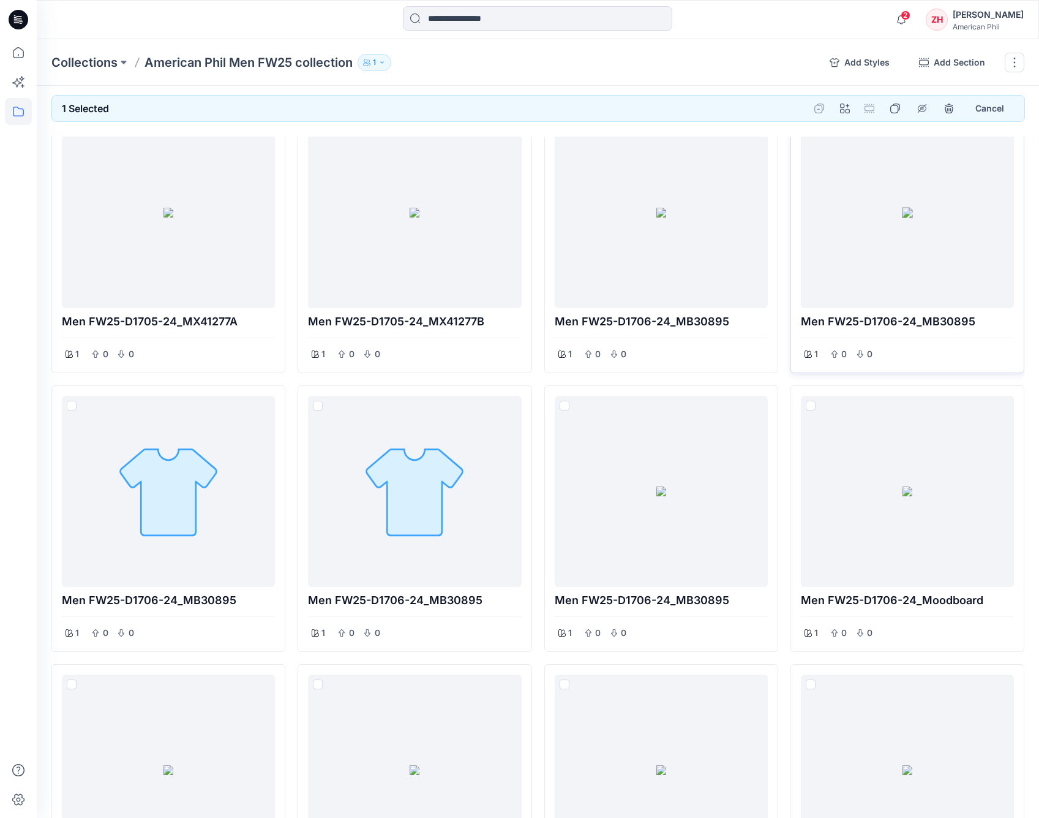
click at [810, 126] on div "1 Selected BZW Collection Test WOLSEY Mens FW25 Collections - Share New Collect…" at bounding box center [531, 110] width 988 height 53
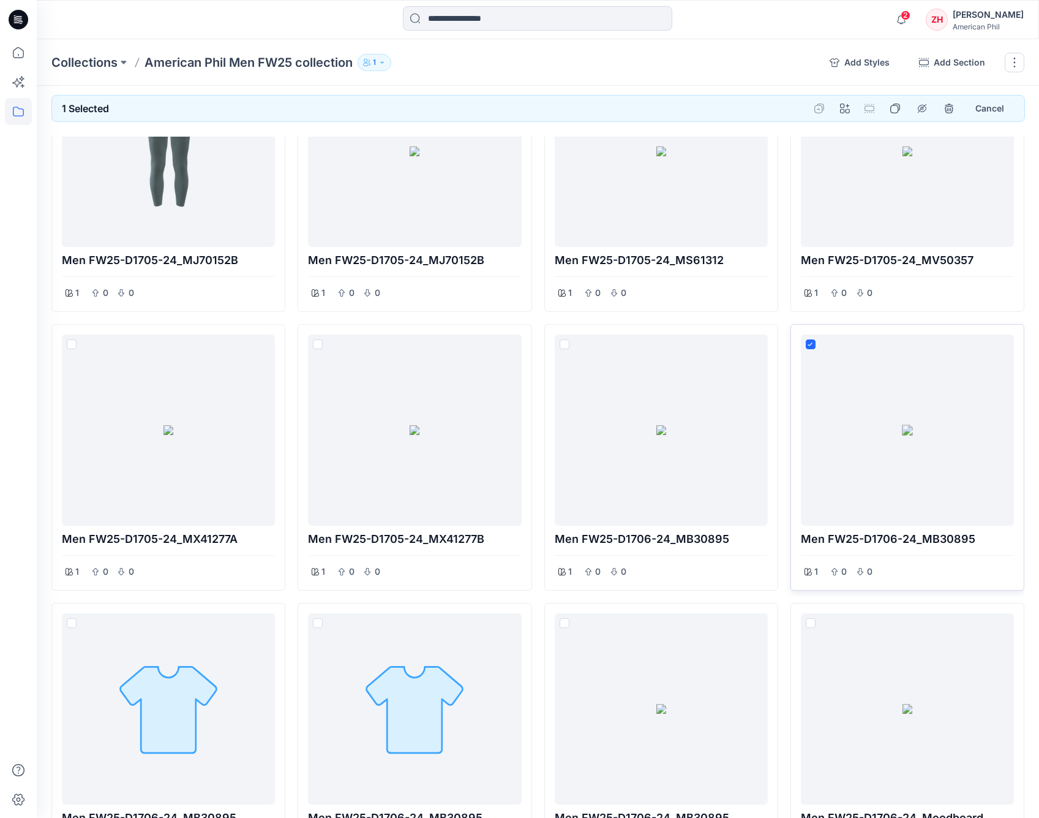
scroll to position [373, 0]
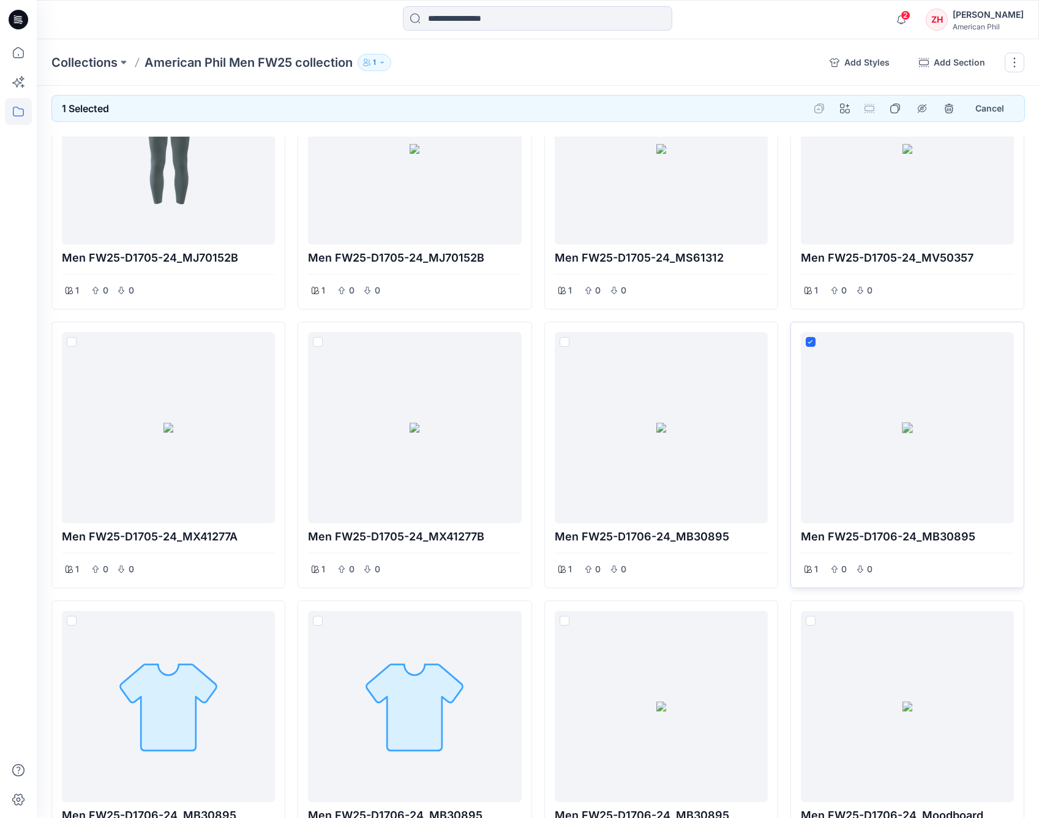
click at [810, 337] on span at bounding box center [811, 342] width 10 height 10
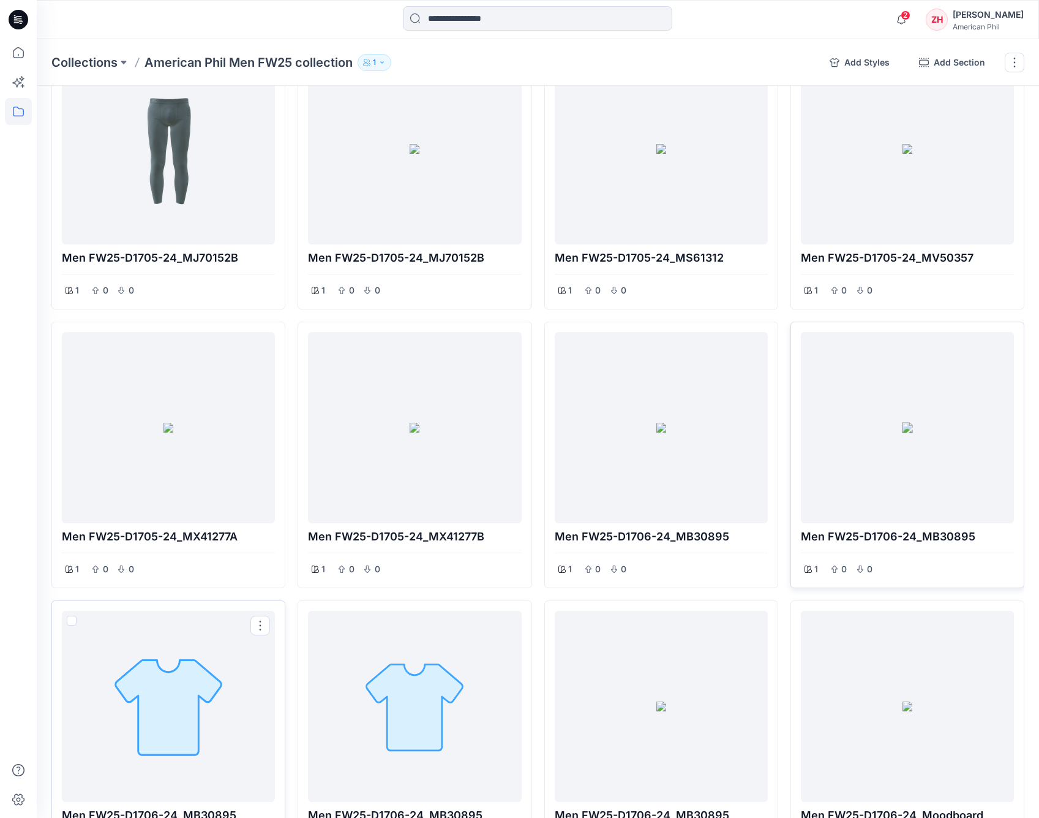
click at [70, 620] on span at bounding box center [72, 620] width 10 height 10
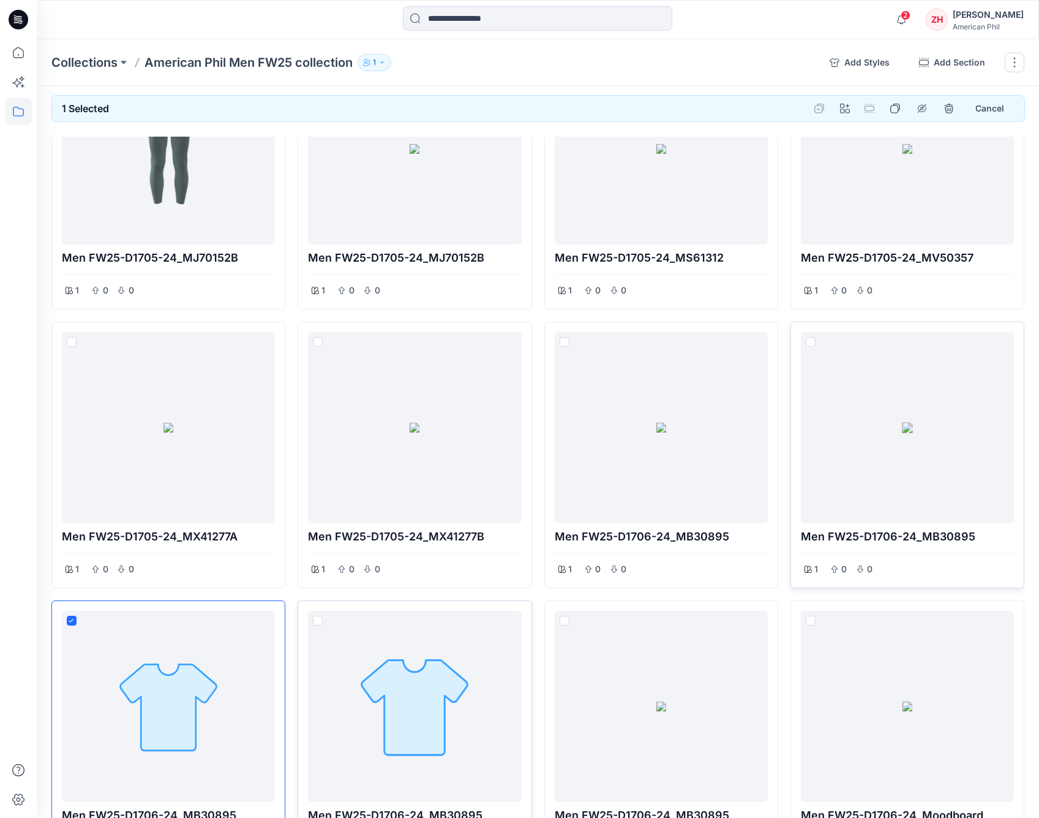
click at [315, 617] on span at bounding box center [318, 620] width 10 height 10
click at [565, 341] on span at bounding box center [565, 342] width 10 height 10
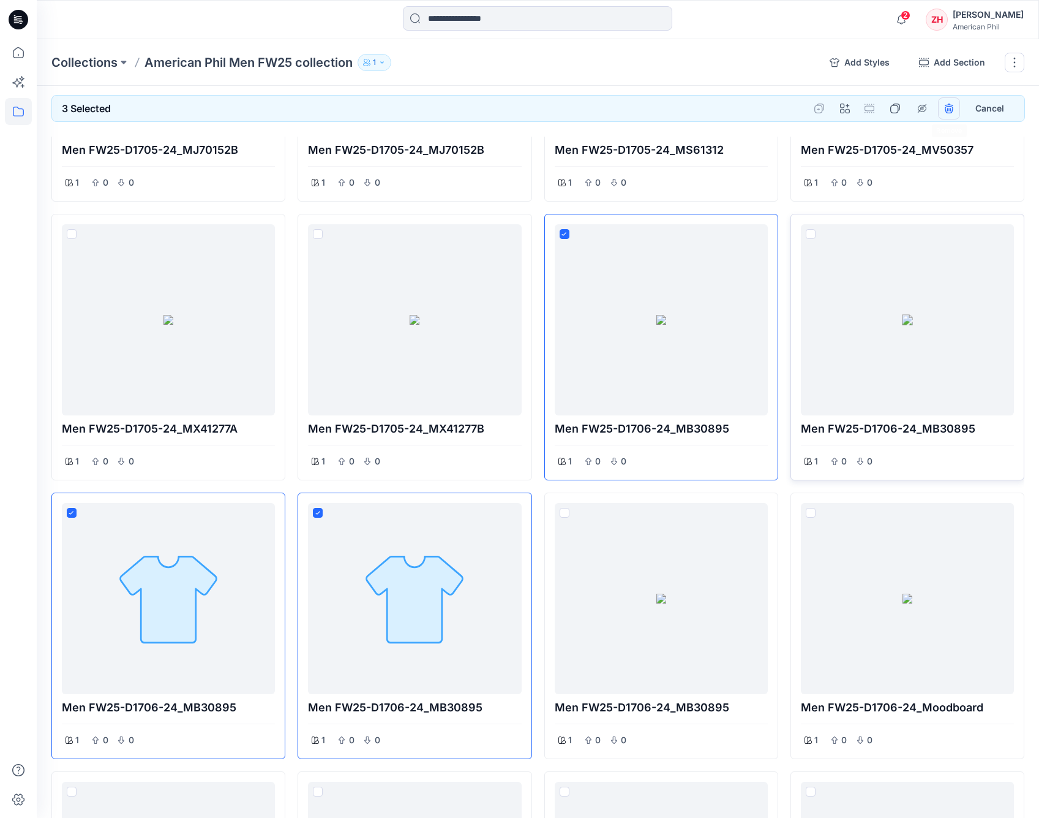
click at [947, 110] on icon "remove styles" at bounding box center [949, 108] width 8 height 8
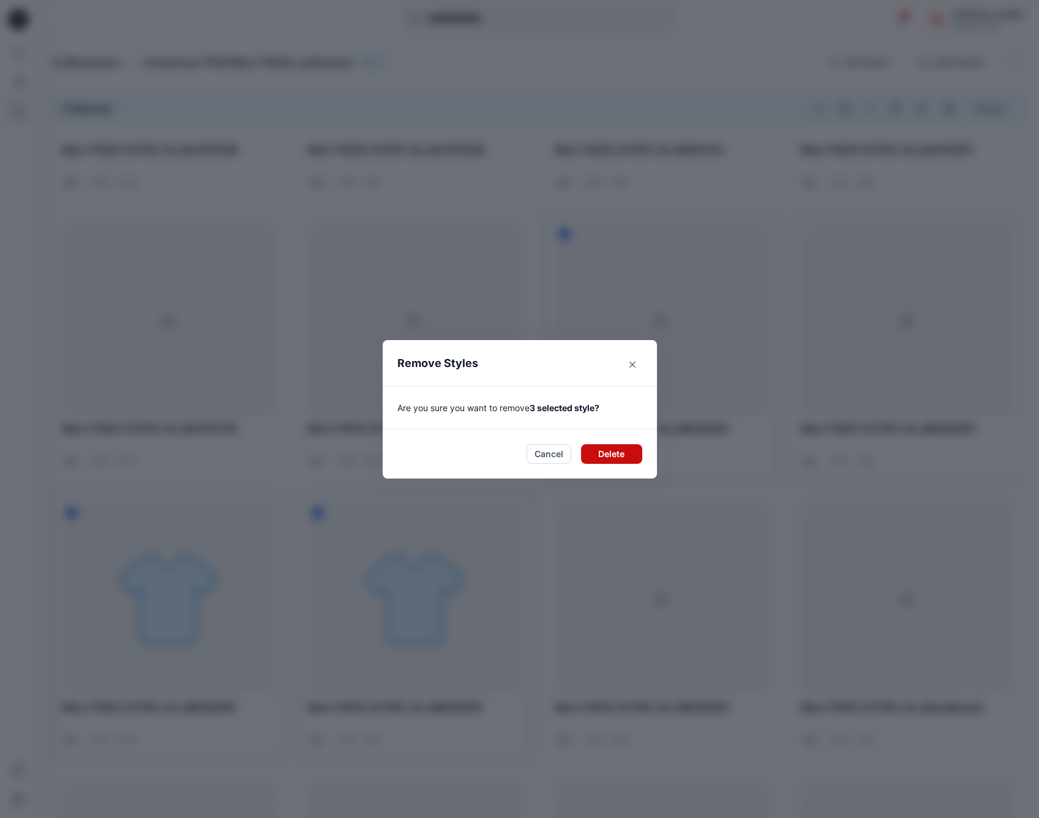
click at [623, 456] on button "Delete" at bounding box center [611, 454] width 61 height 20
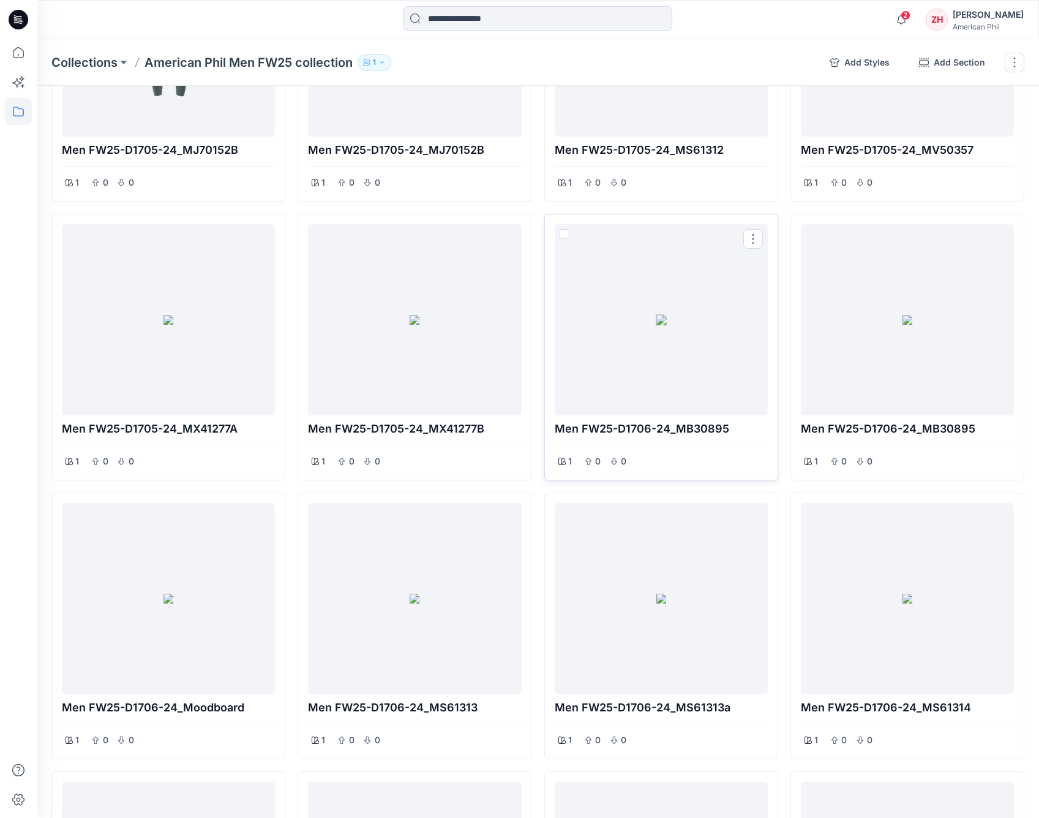
click at [560, 231] on span at bounding box center [565, 234] width 10 height 10
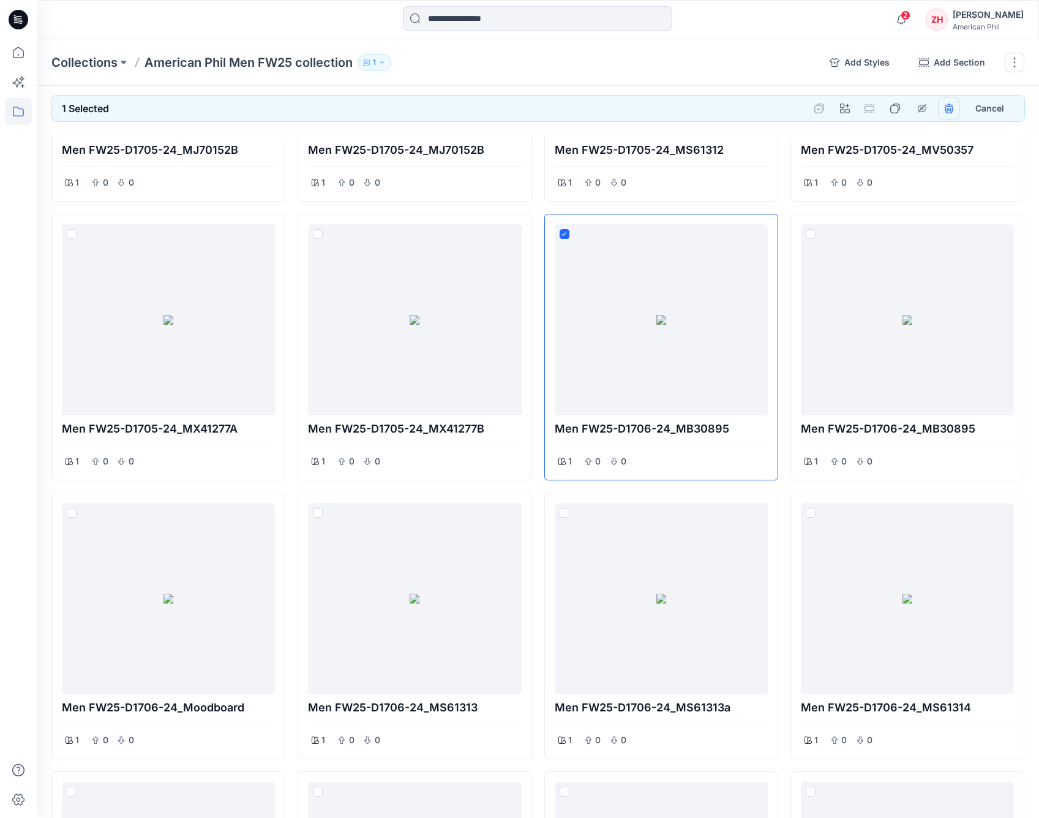
click at [948, 106] on icon "remove styles" at bounding box center [949, 109] width 10 height 10
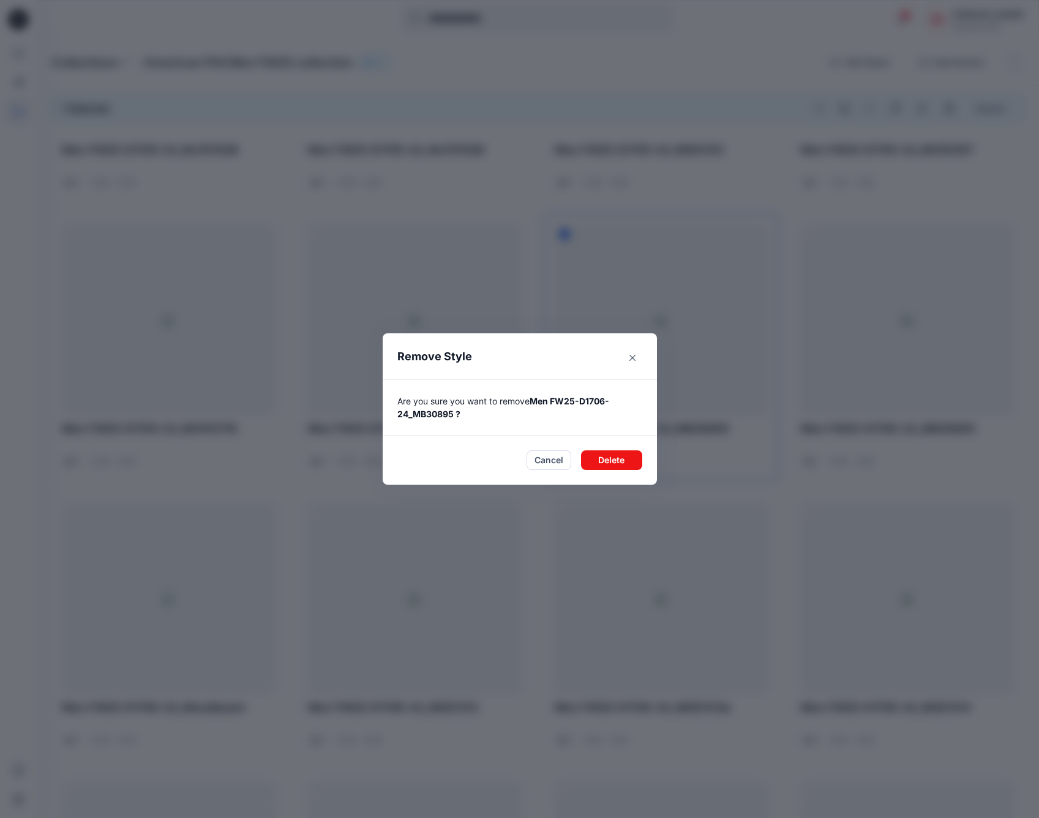
click at [627, 464] on button "Delete" at bounding box center [611, 460] width 61 height 20
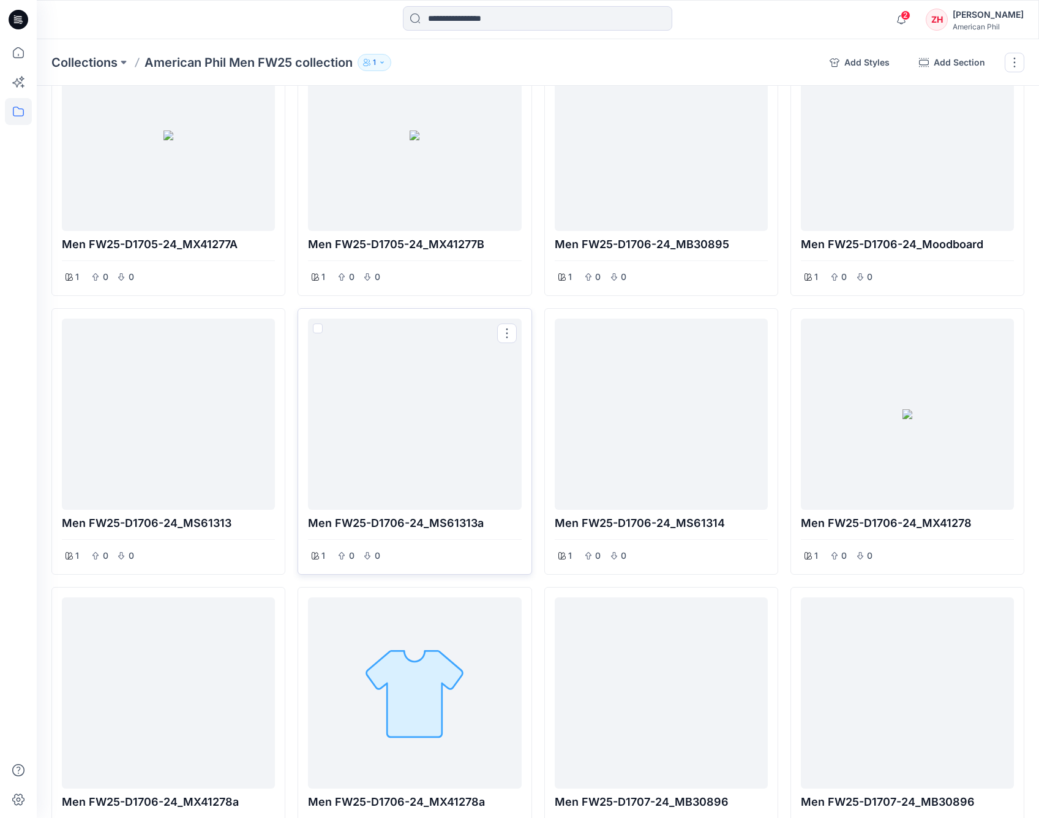
scroll to position [668, 0]
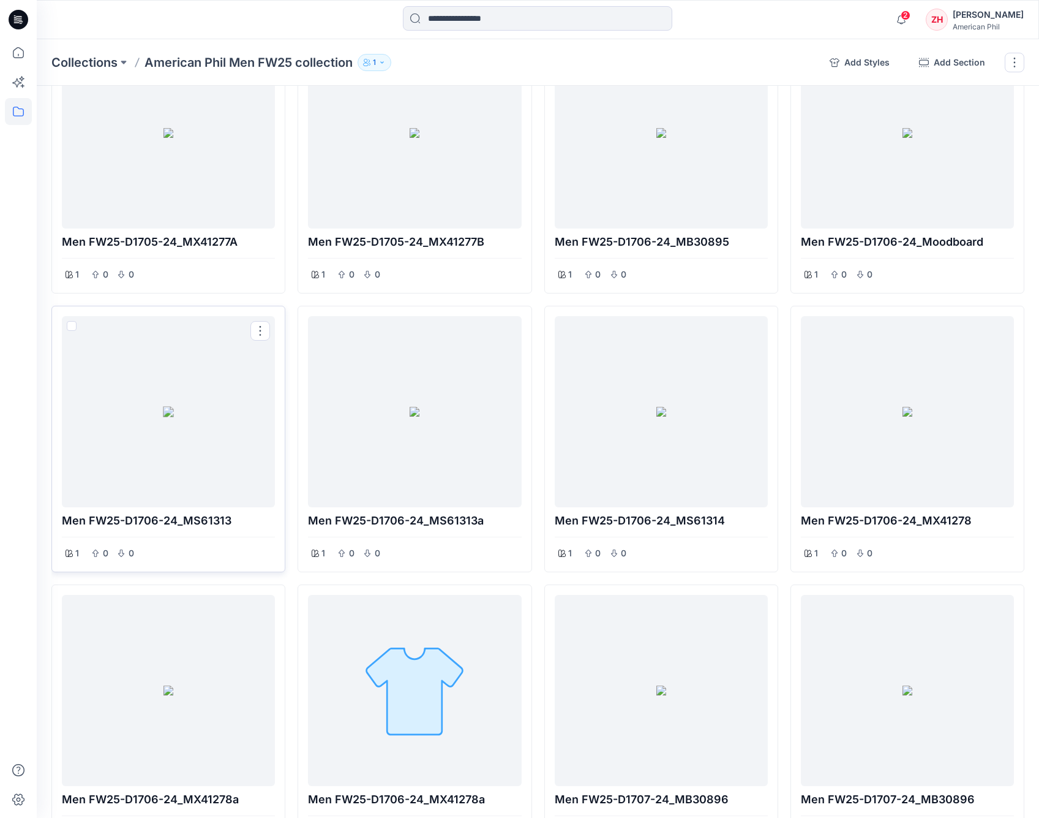
click at [69, 323] on span at bounding box center [72, 326] width 10 height 10
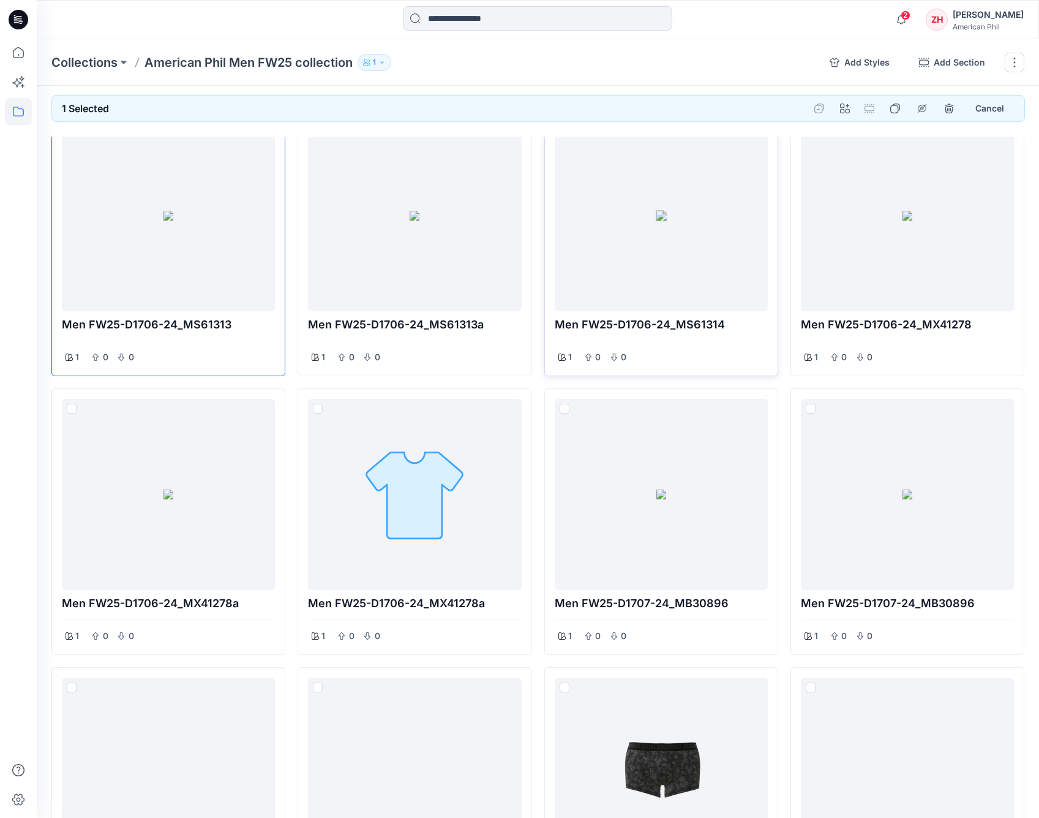
scroll to position [941, 0]
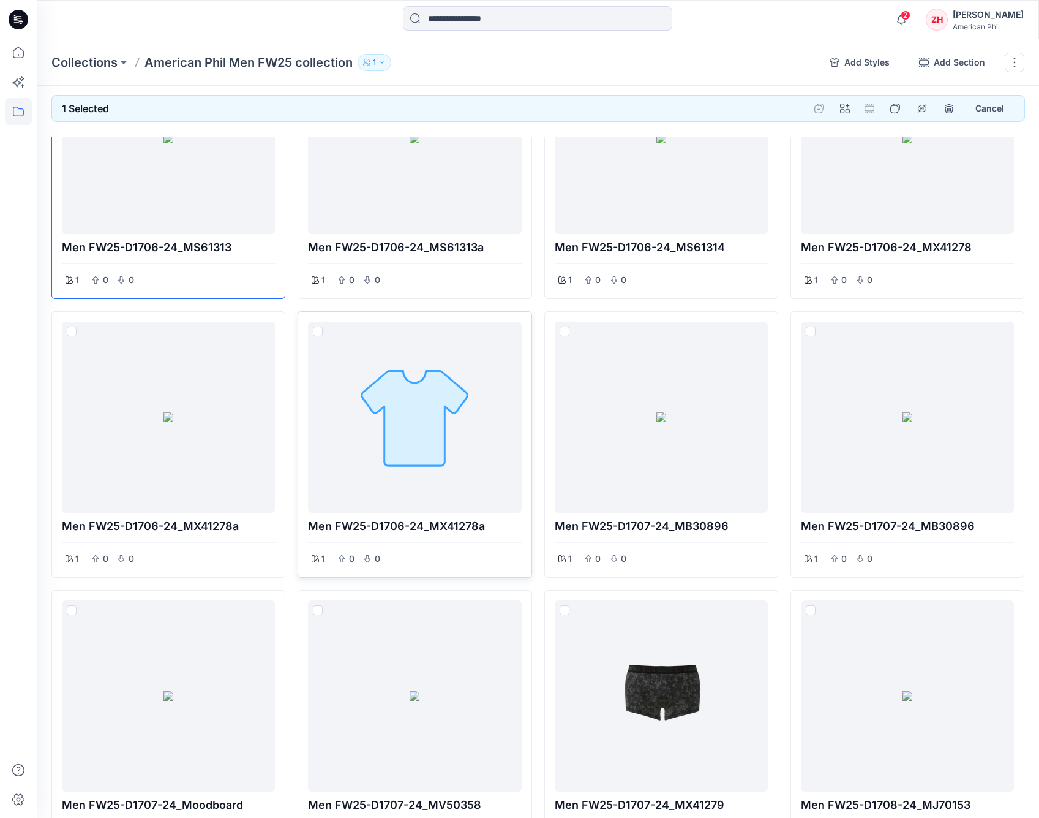
click at [320, 328] on span at bounding box center [318, 331] width 10 height 10
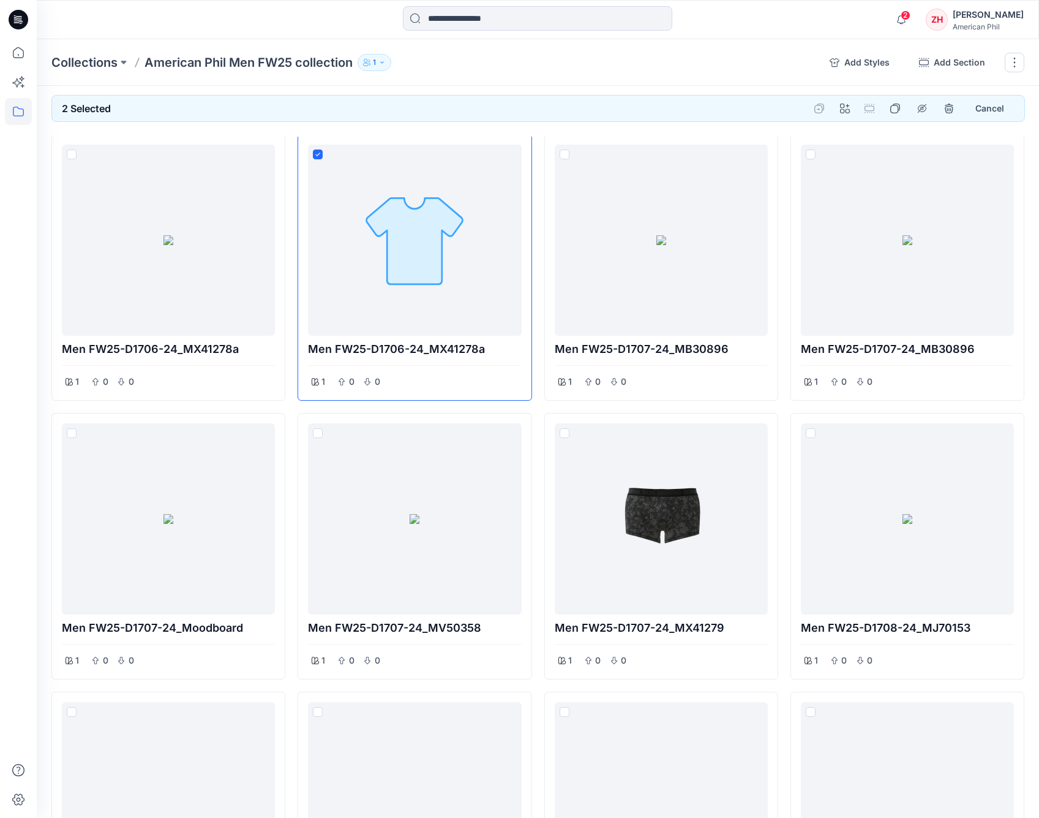
scroll to position [955, 0]
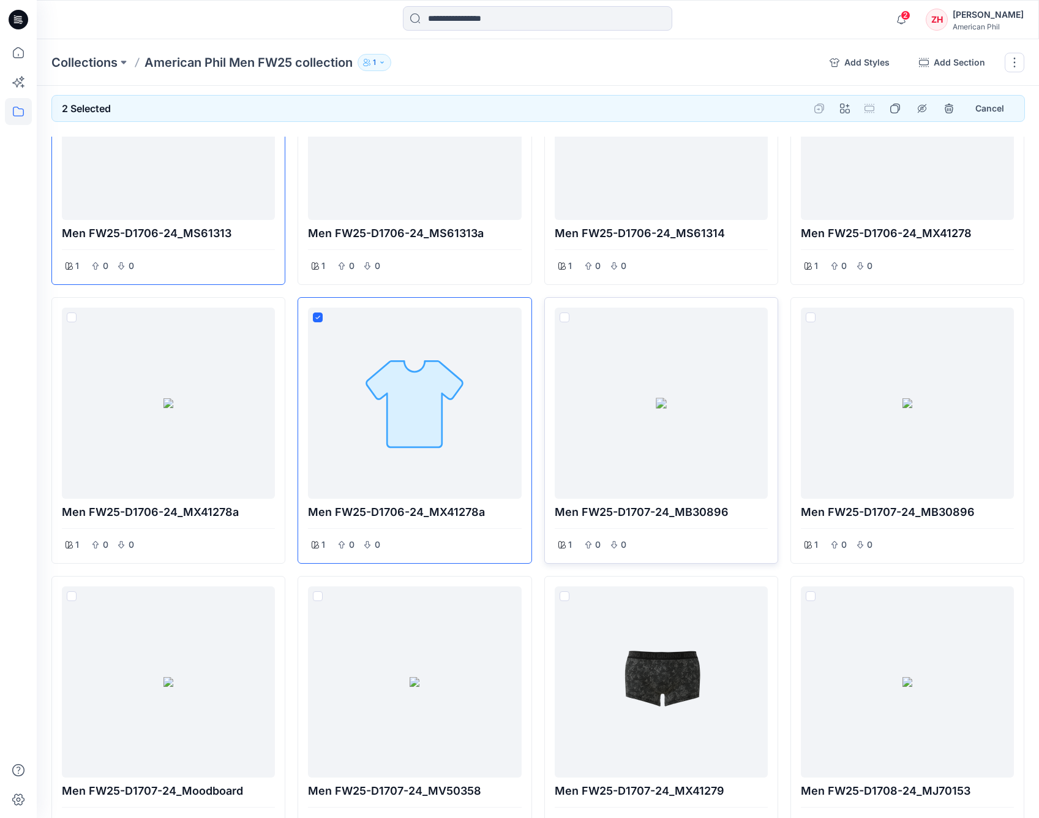
click at [565, 314] on span at bounding box center [565, 317] width 10 height 10
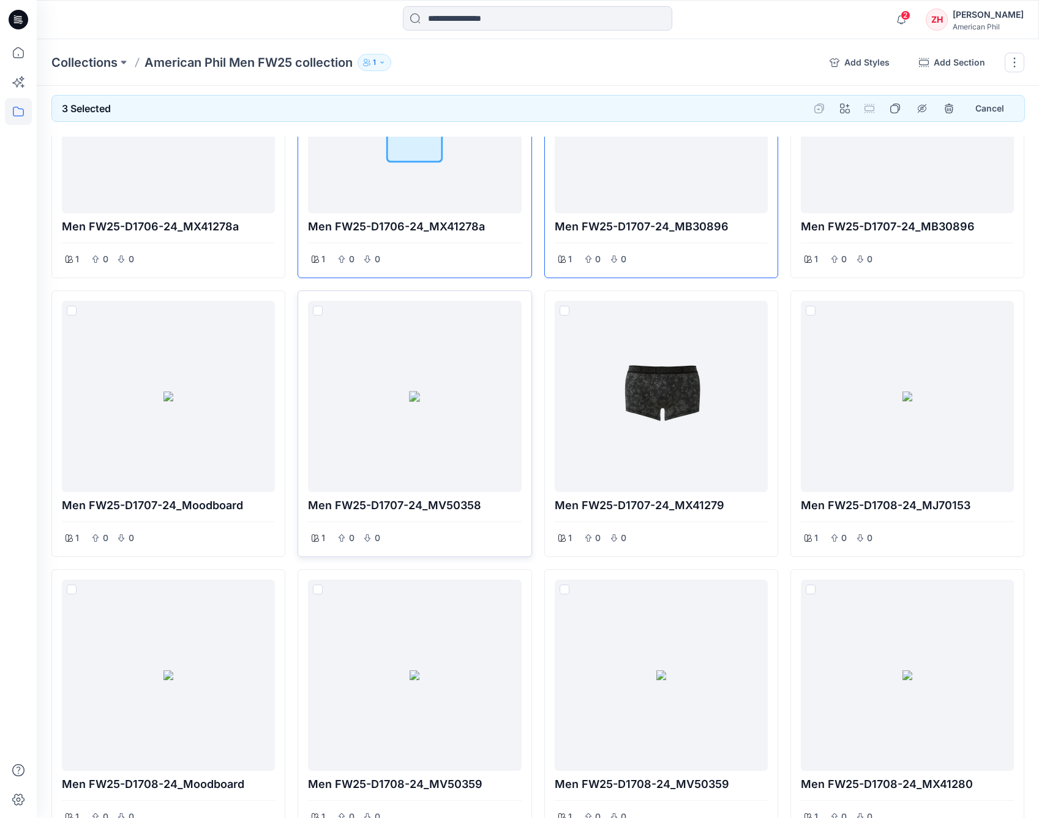
scroll to position [1324, 0]
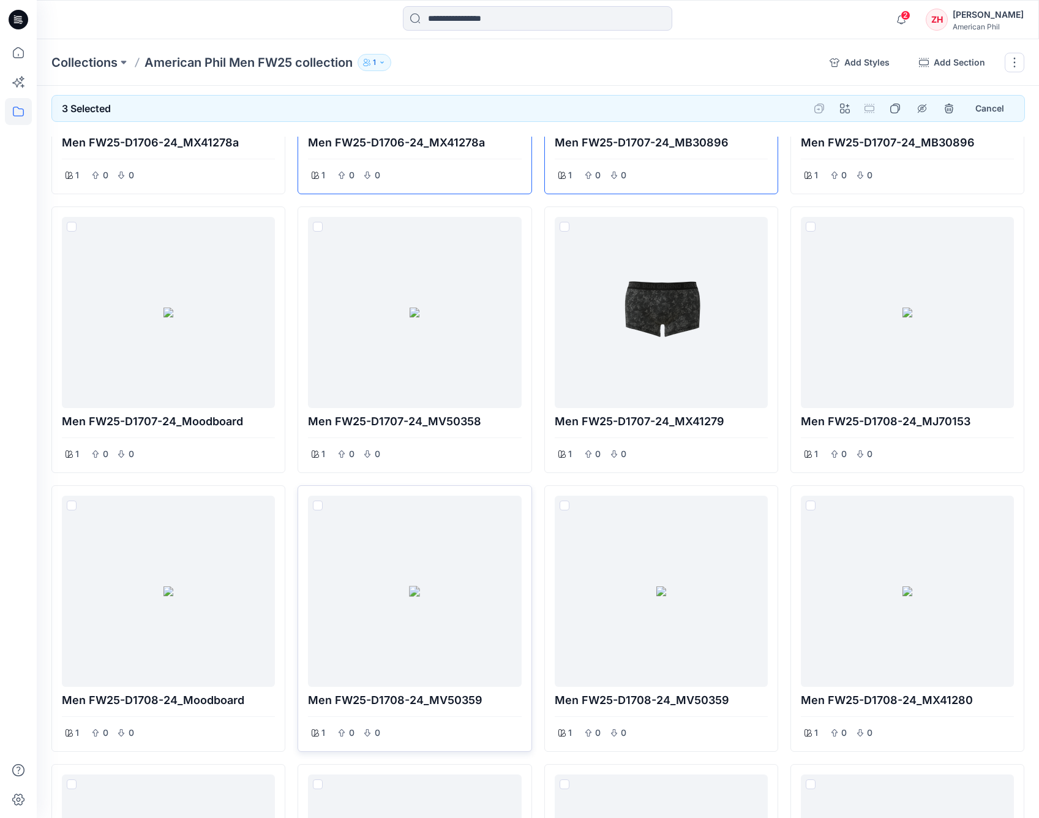
click at [322, 503] on span at bounding box center [318, 505] width 10 height 10
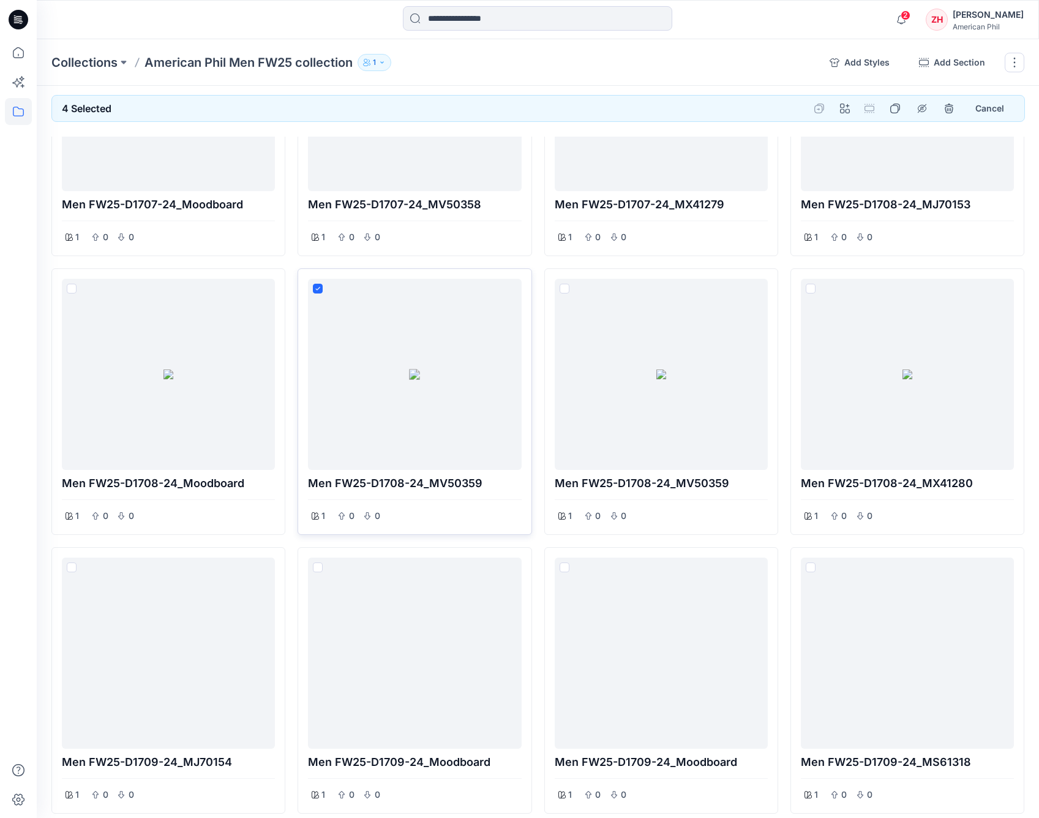
scroll to position [1639, 0]
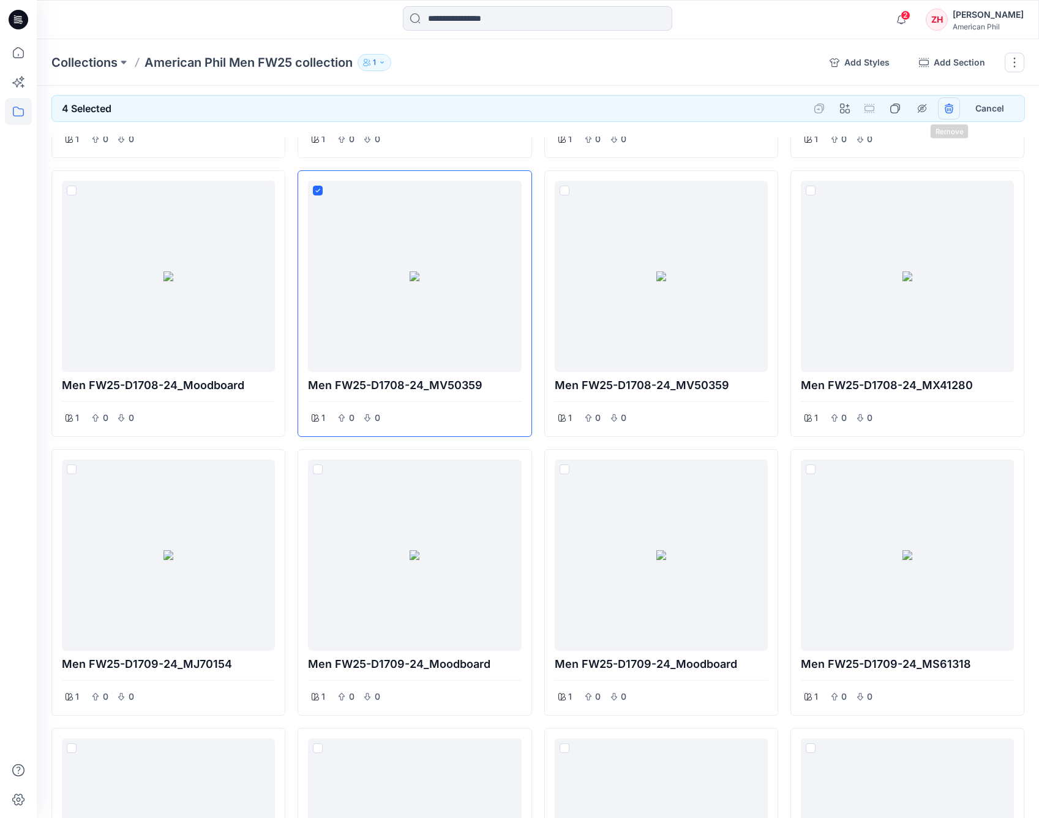
click at [950, 107] on icon "remove styles" at bounding box center [949, 109] width 10 height 10
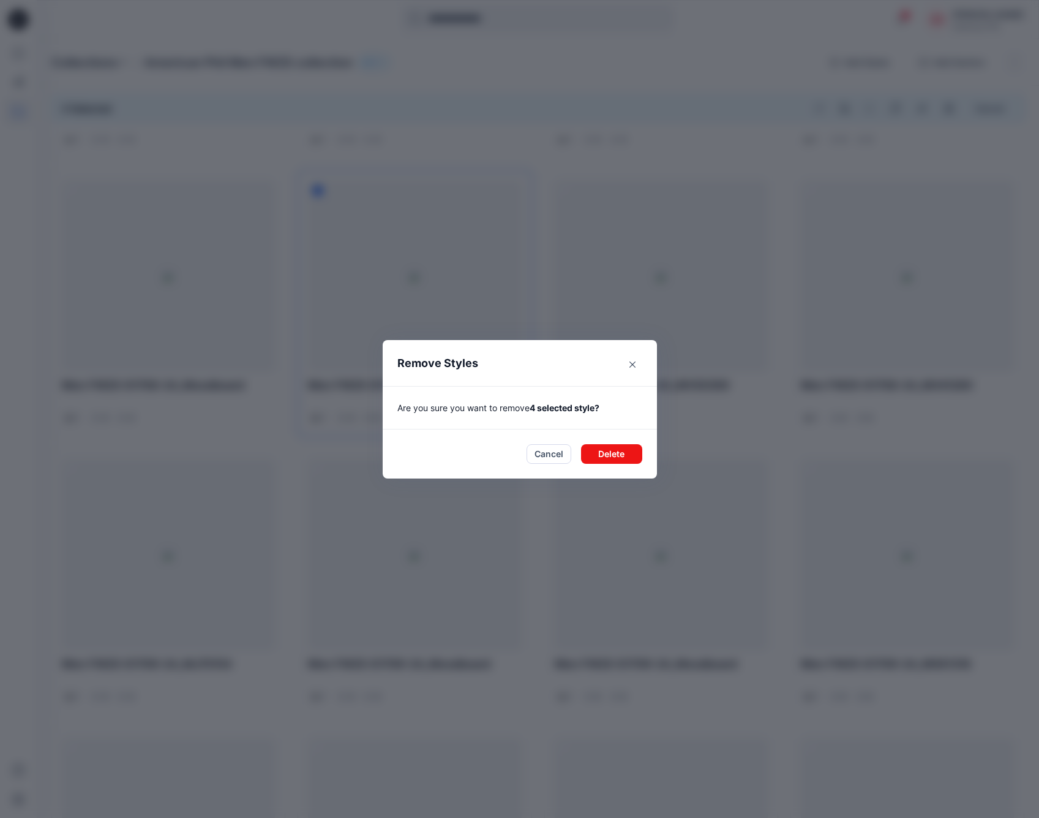
drag, startPoint x: 634, startPoint y: 453, endPoint x: 657, endPoint y: 430, distance: 32.0
click at [634, 452] on button "Delete" at bounding box center [611, 454] width 61 height 20
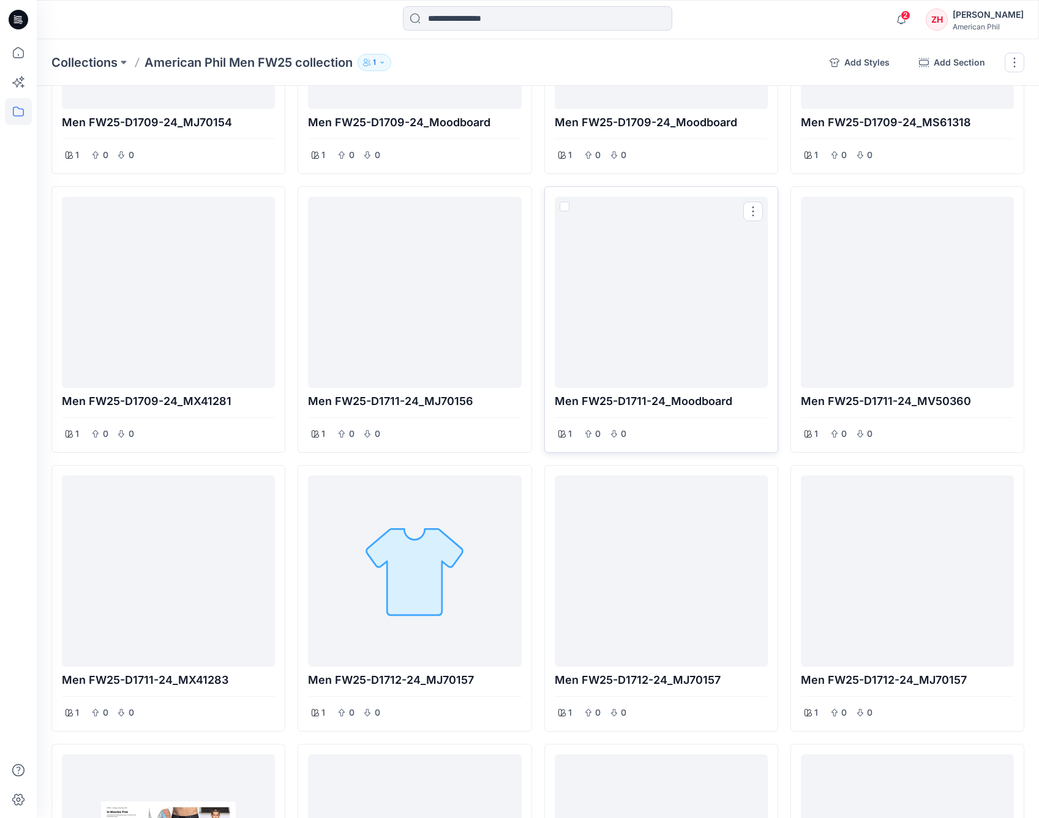
scroll to position [1921, 0]
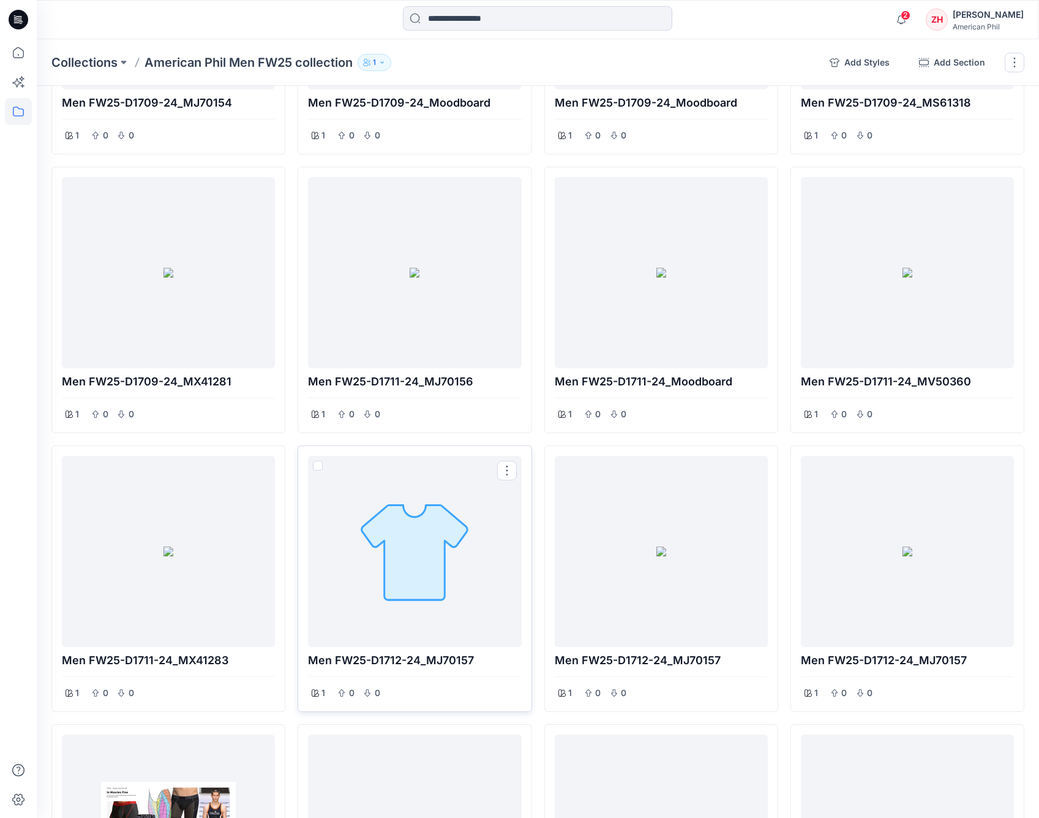
click at [318, 461] on span at bounding box center [318, 466] width 10 height 10
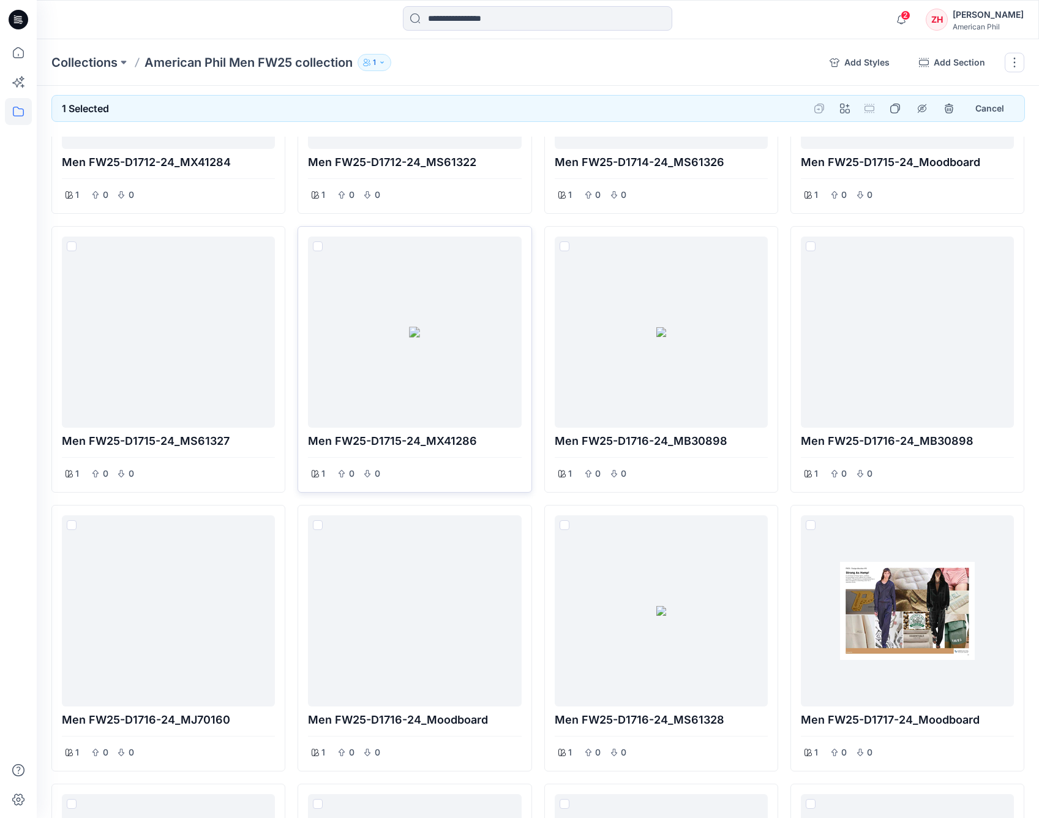
scroll to position [3276, 0]
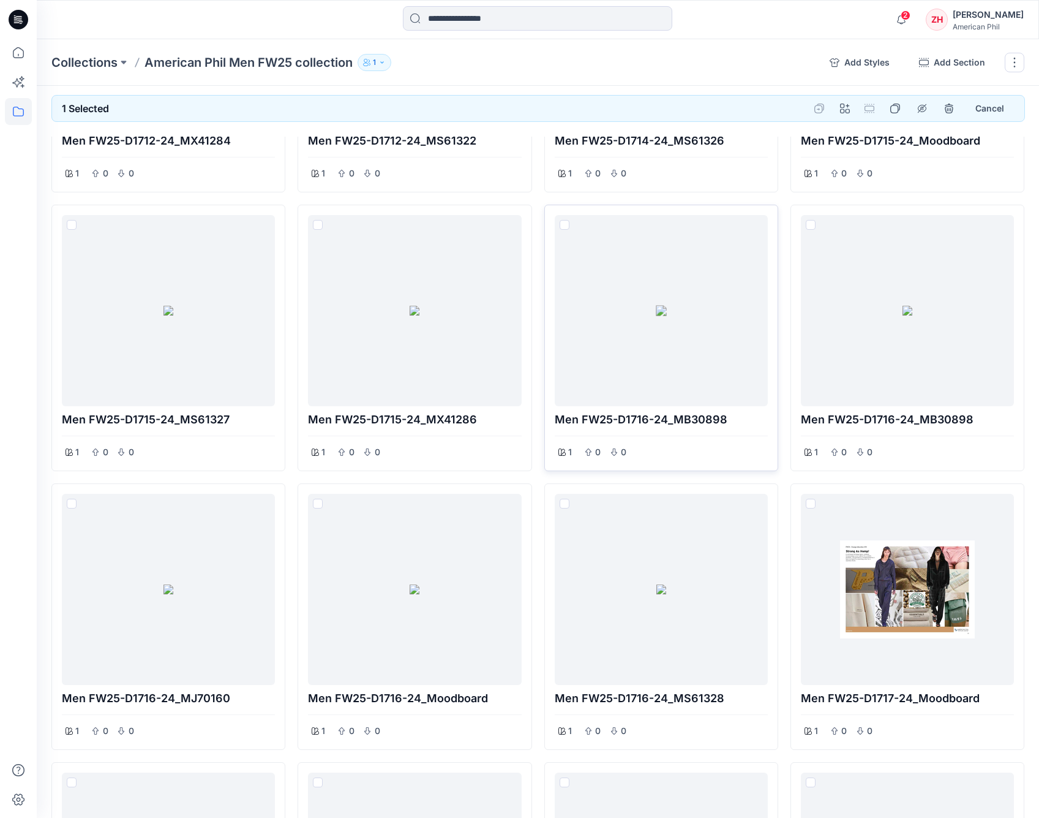
click at [567, 220] on span at bounding box center [565, 225] width 10 height 10
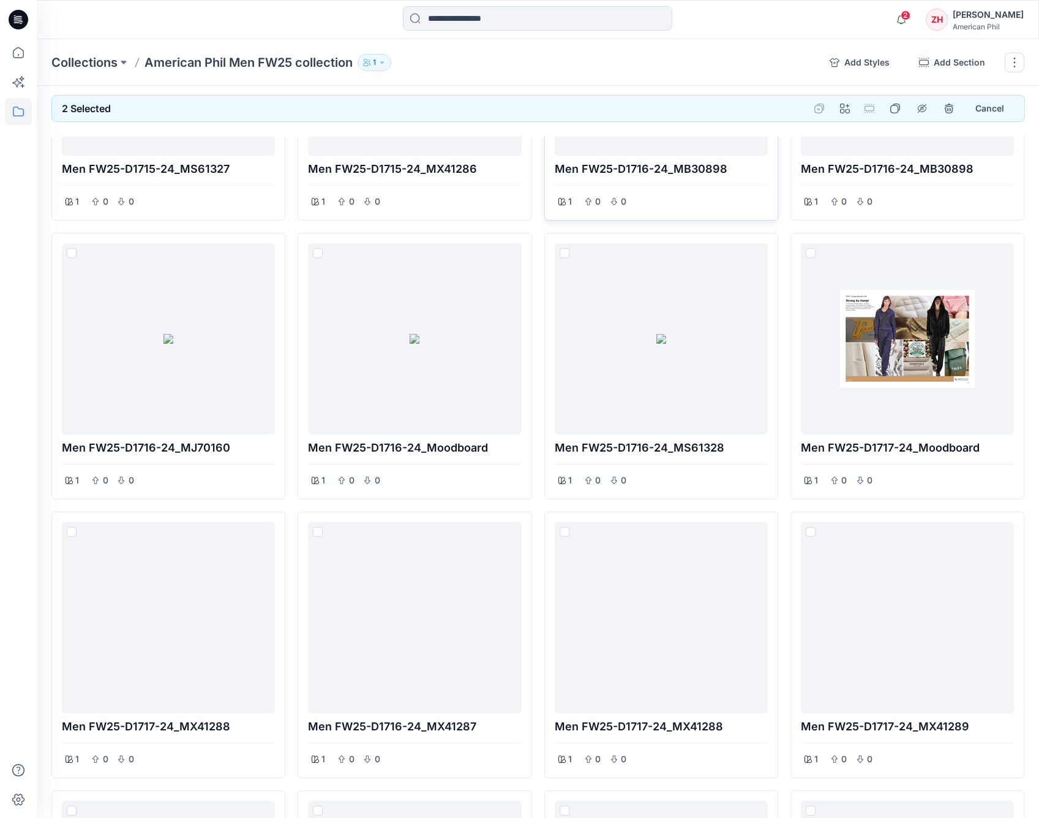
scroll to position [3284, 0]
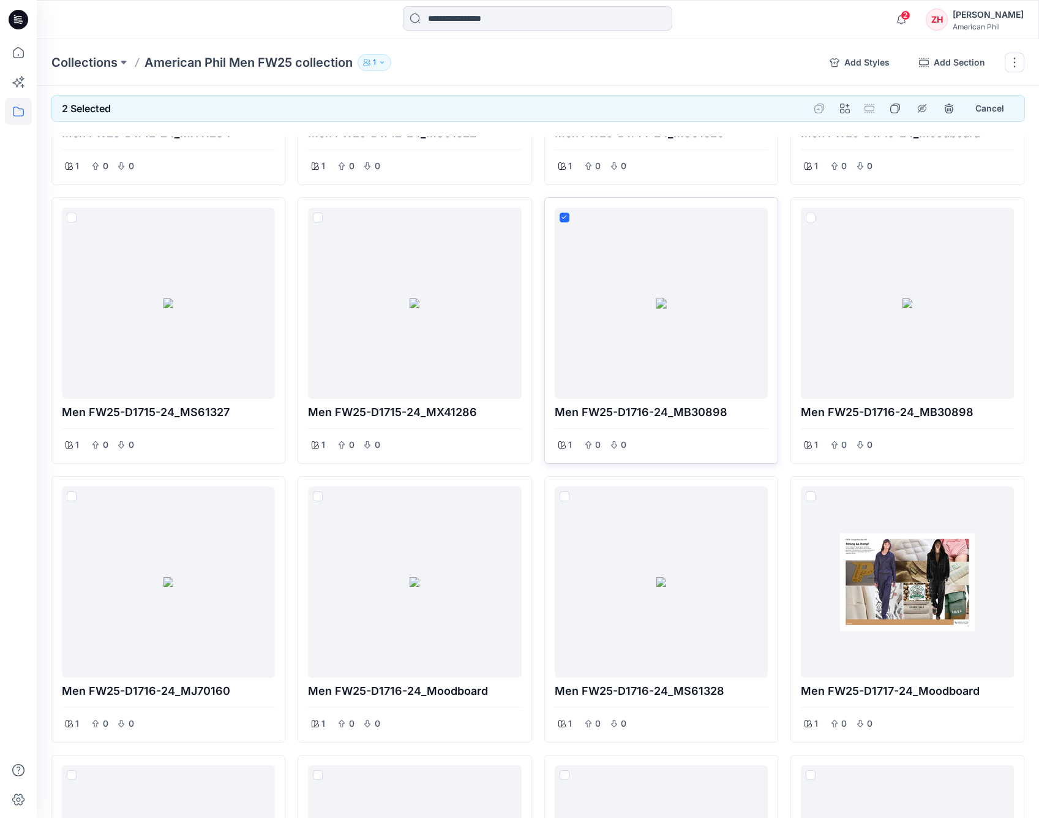
click at [565, 215] on icon at bounding box center [565, 217] width 6 height 4
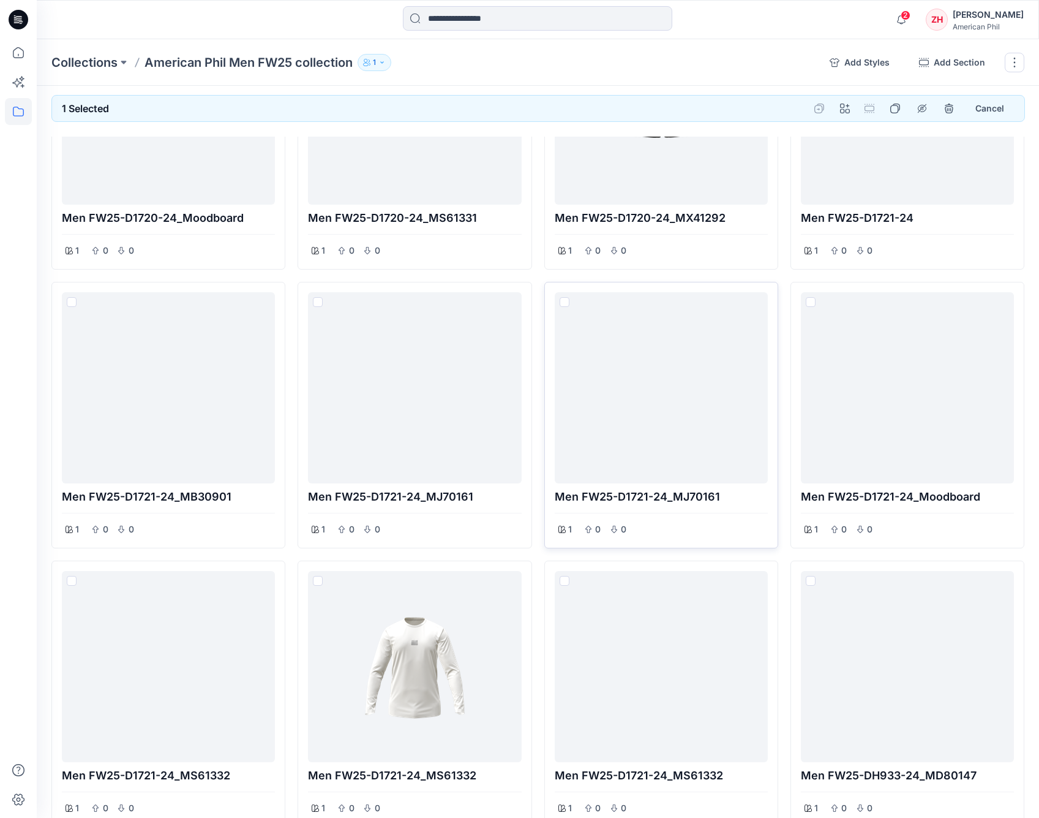
scroll to position [5237, 0]
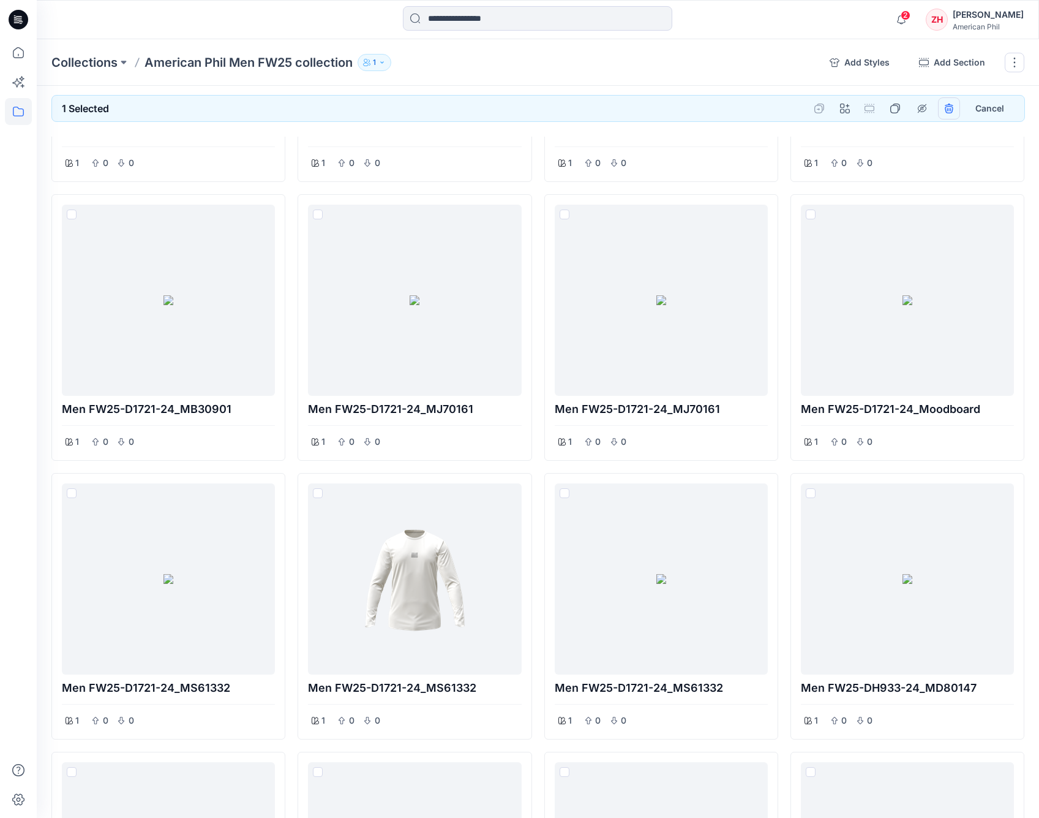
click at [946, 102] on button "remove styles" at bounding box center [949, 108] width 22 height 22
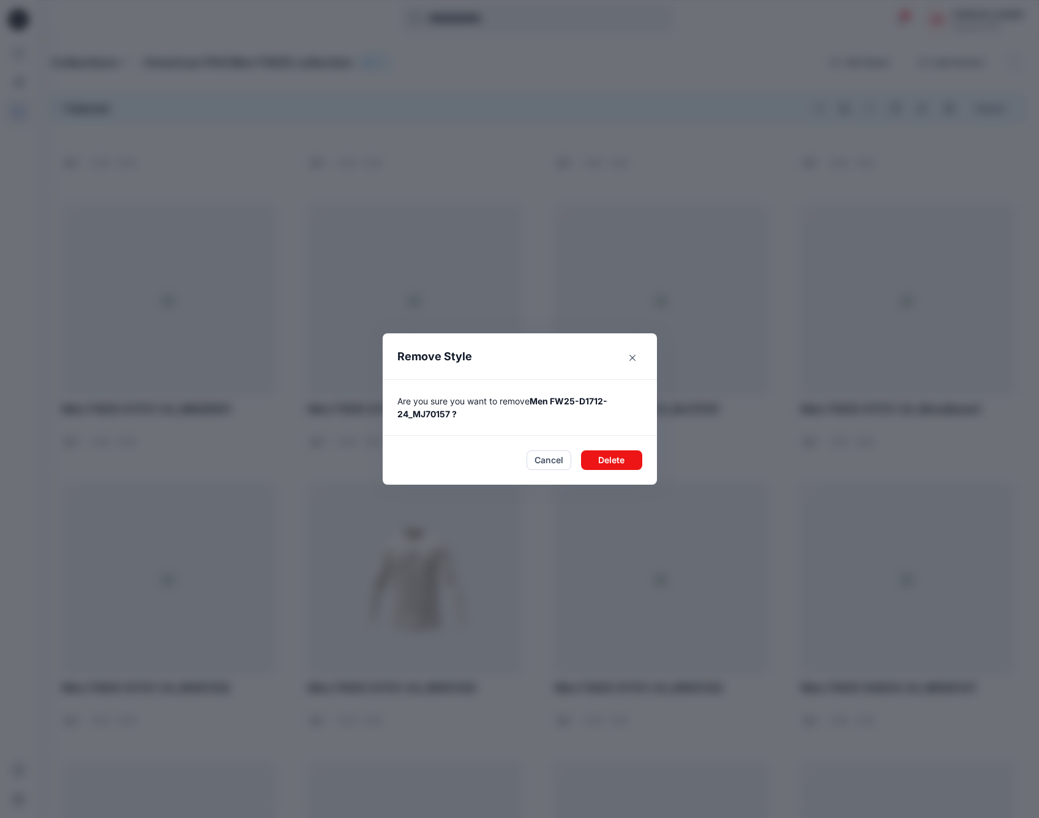
click at [625, 461] on button "Delete" at bounding box center [611, 460] width 61 height 20
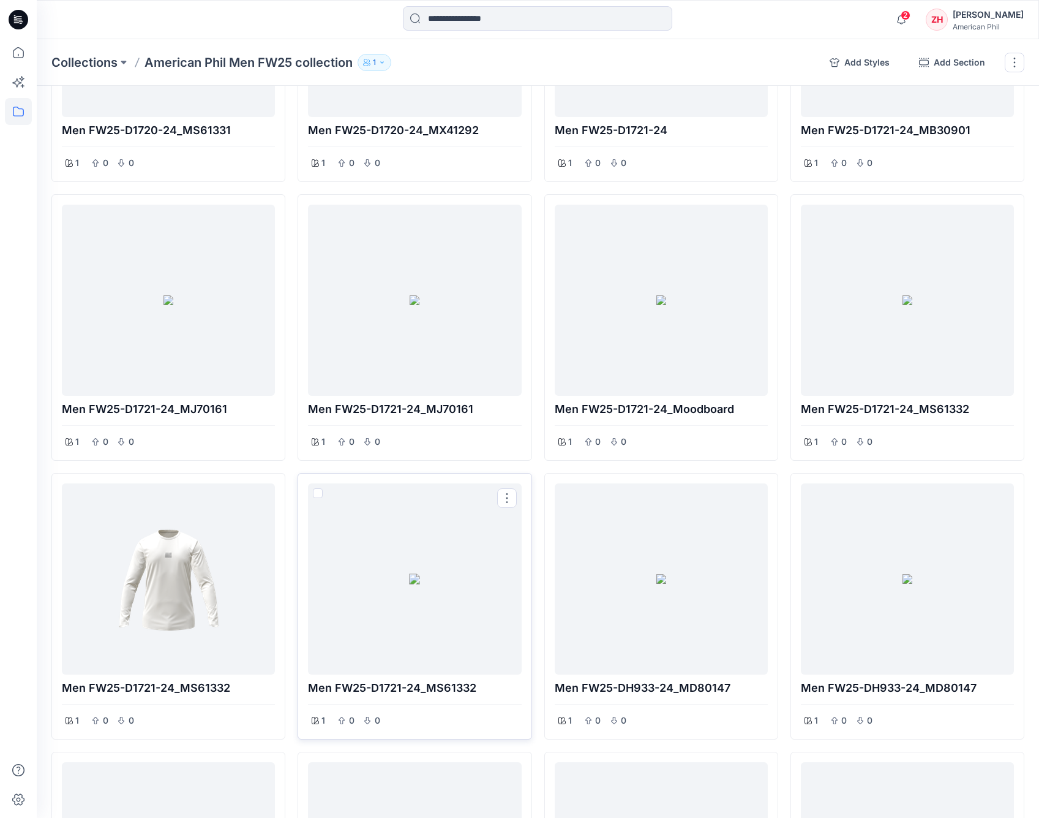
click at [318, 488] on span at bounding box center [318, 493] width 10 height 10
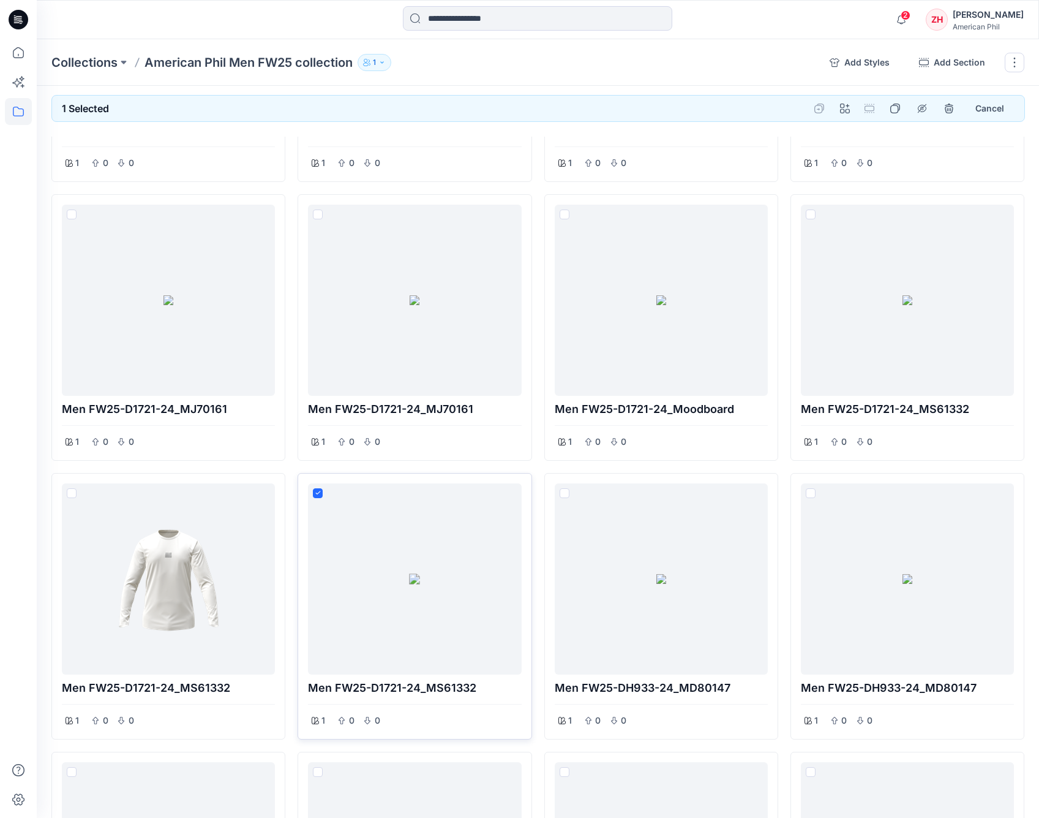
click at [319, 491] on icon at bounding box center [318, 493] width 6 height 4
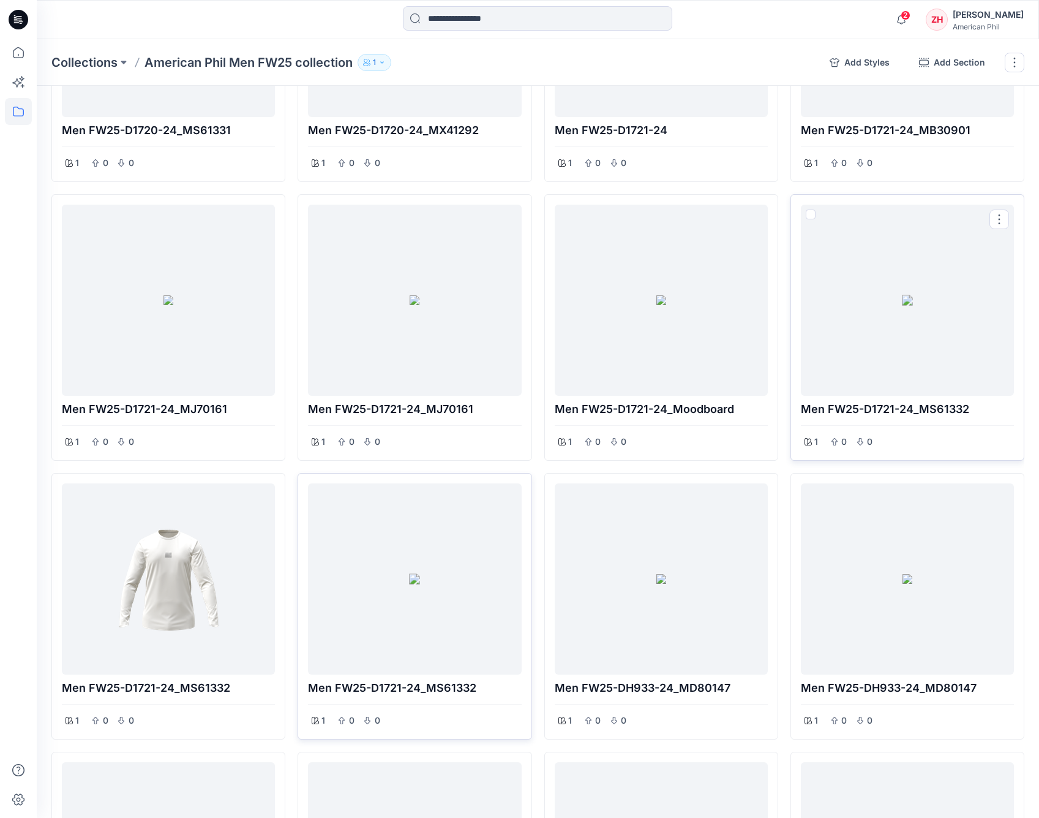
click at [875, 326] on div at bounding box center [907, 299] width 203 height 181
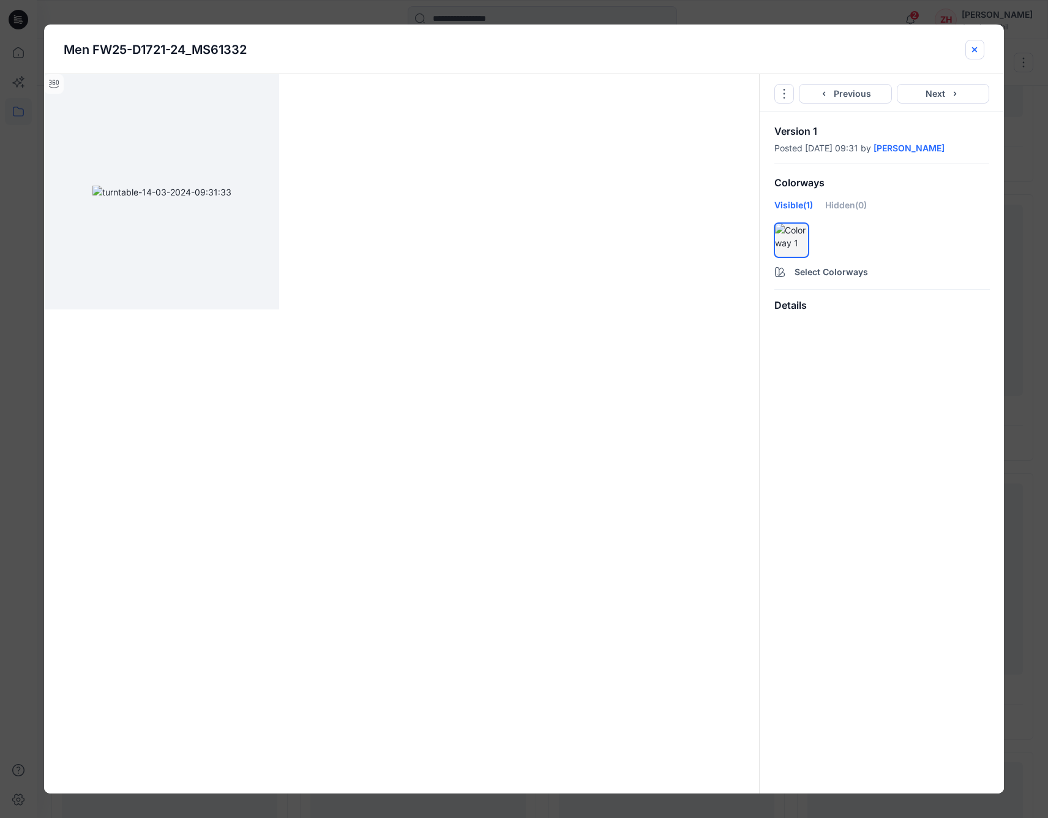
click at [952, 45] on icon "close-btn" at bounding box center [975, 50] width 10 height 10
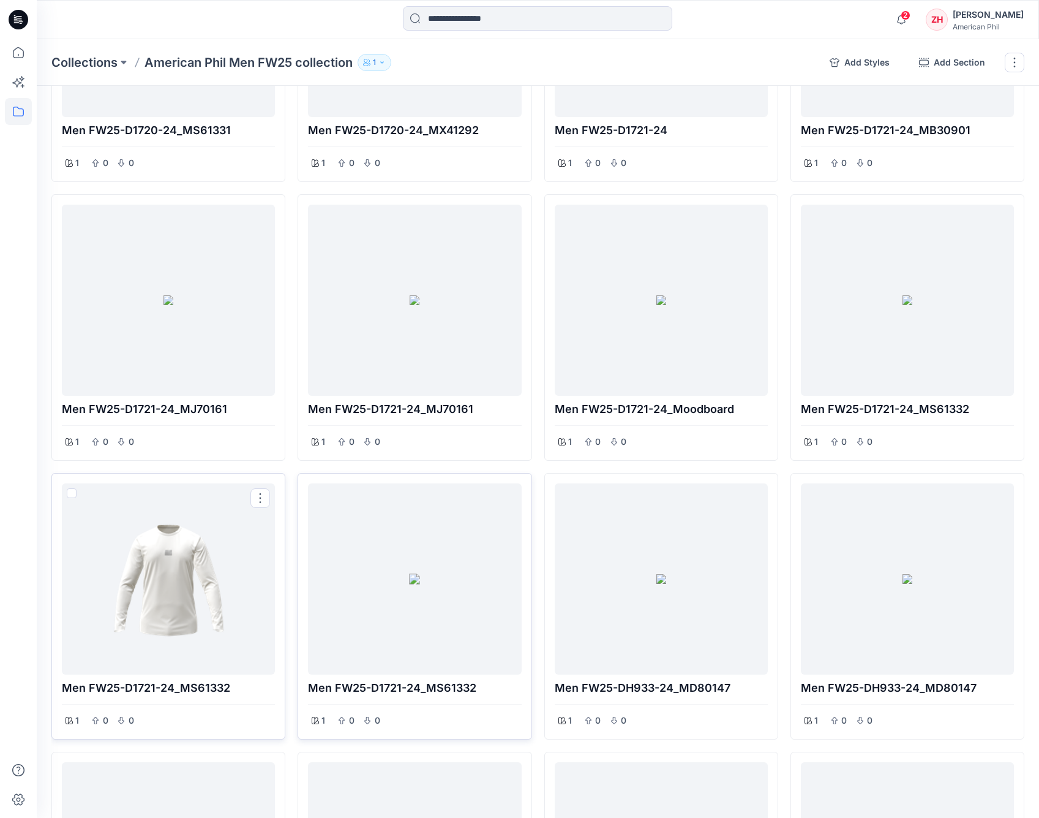
click at [187, 559] on div at bounding box center [168, 578] width 203 height 181
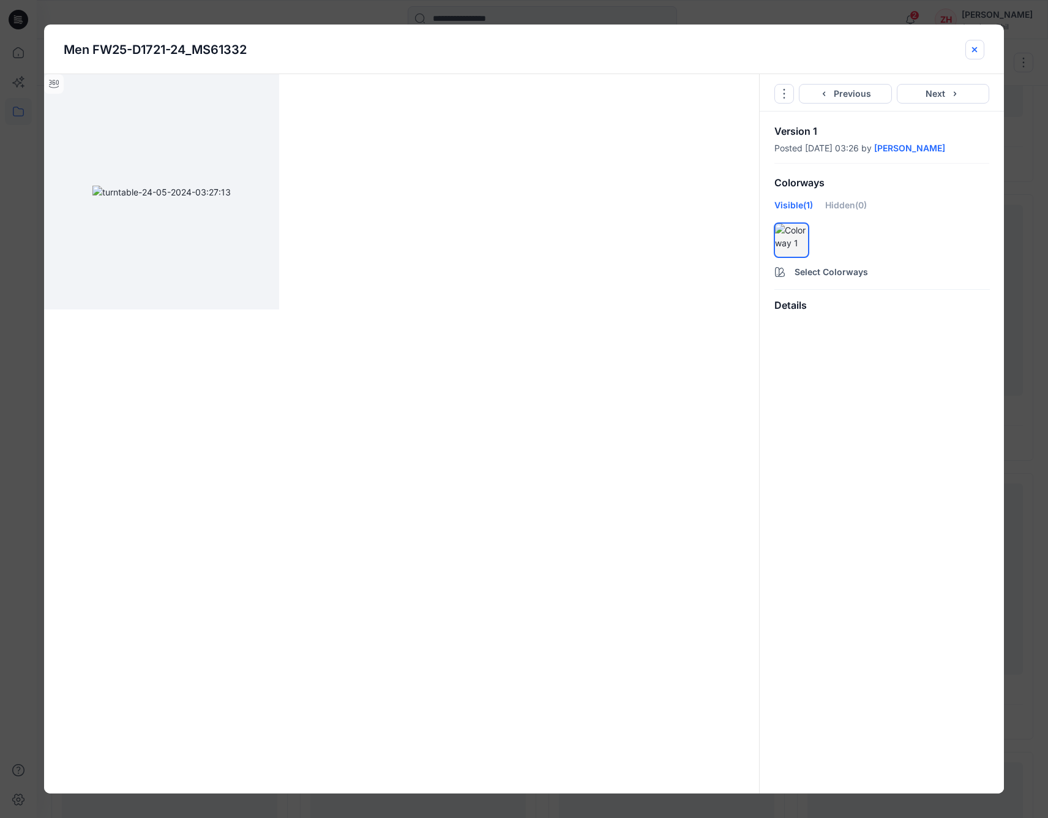
click at [952, 49] on icon "close-btn" at bounding box center [975, 50] width 10 height 10
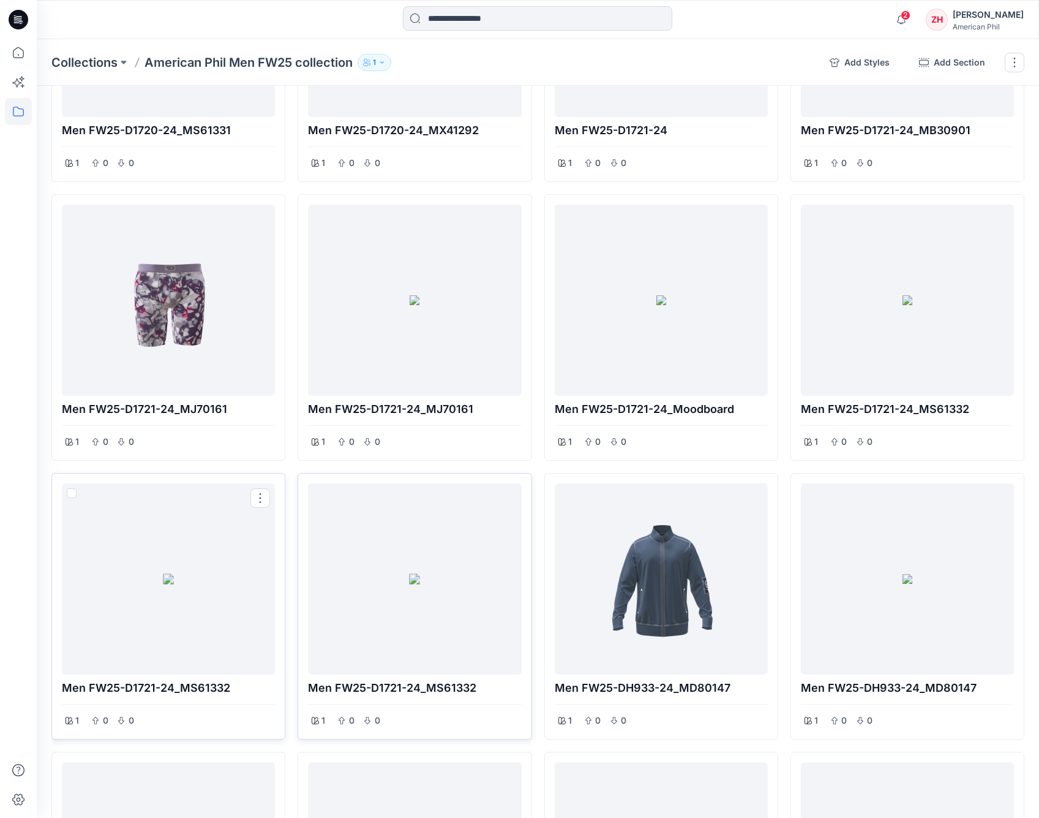
click at [69, 488] on span at bounding box center [72, 493] width 10 height 10
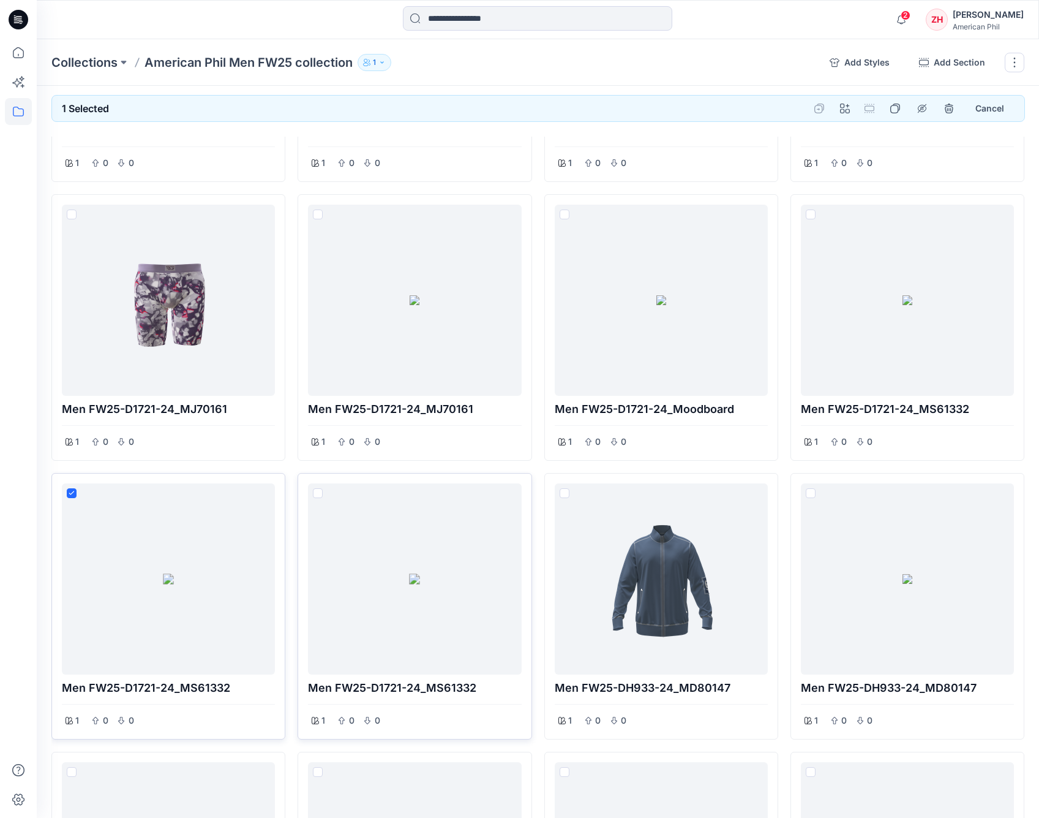
click at [73, 488] on span at bounding box center [72, 493] width 10 height 10
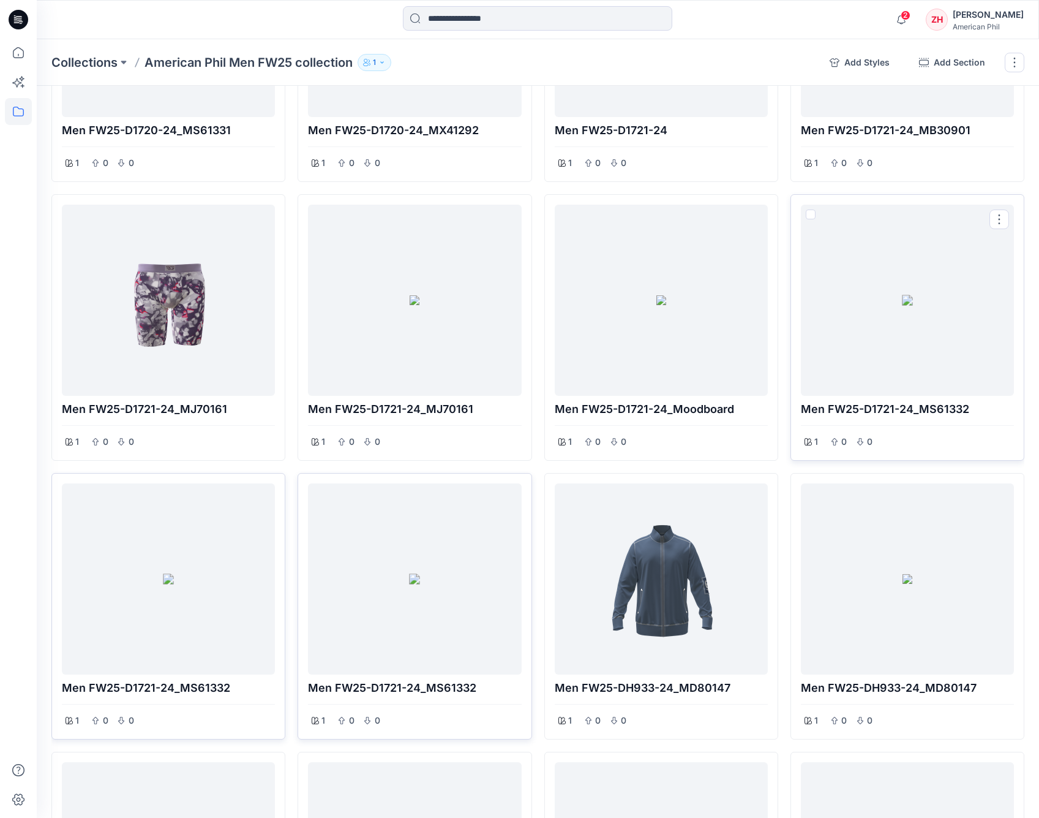
click at [949, 276] on div at bounding box center [907, 299] width 203 height 181
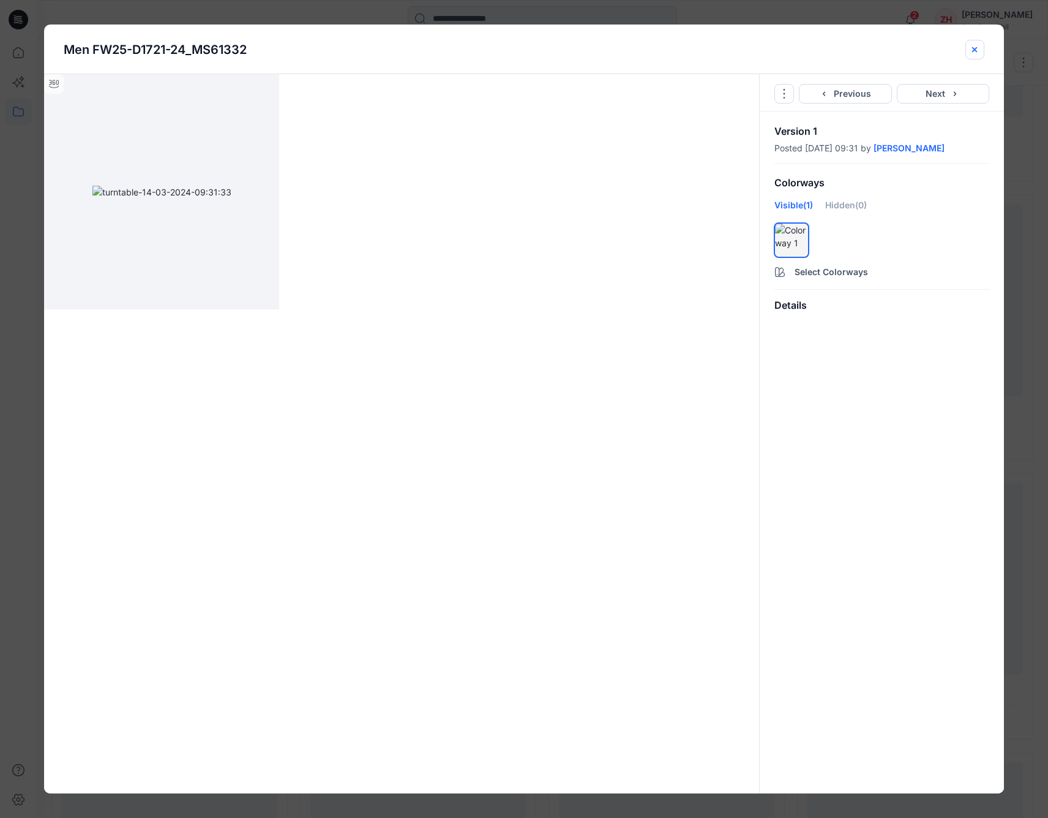
click at [952, 46] on icon "close-btn" at bounding box center [975, 50] width 10 height 10
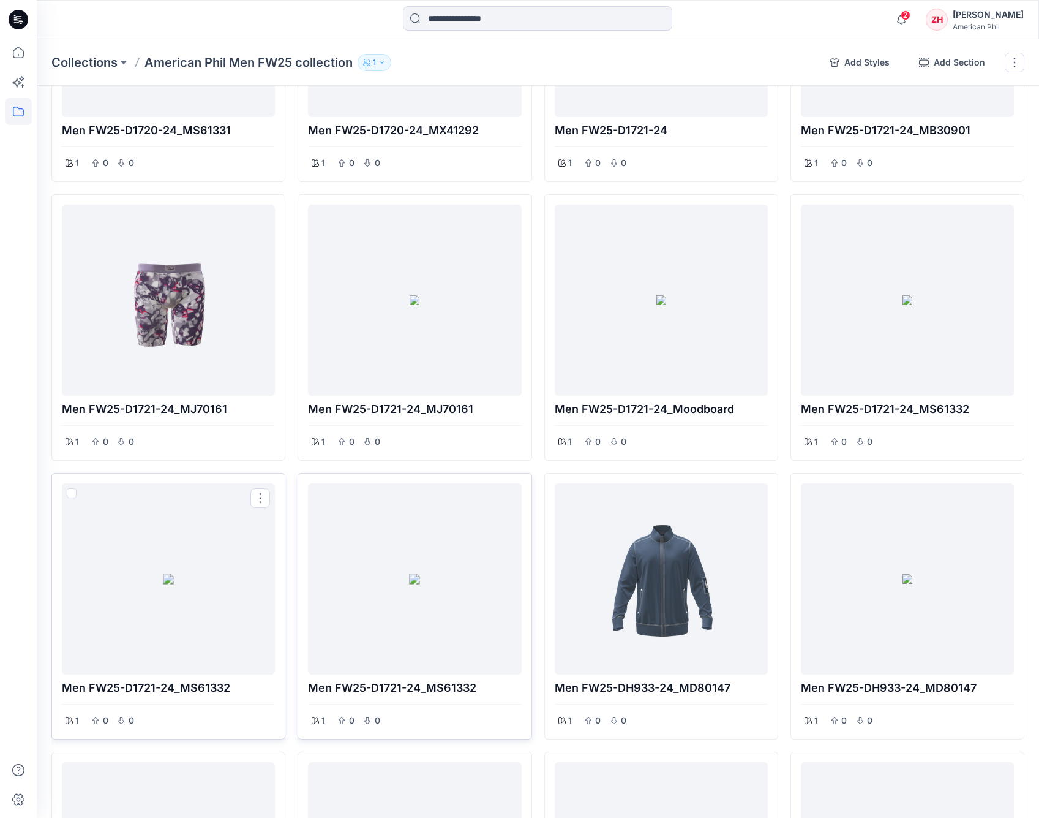
click at [206, 570] on div at bounding box center [168, 578] width 203 height 181
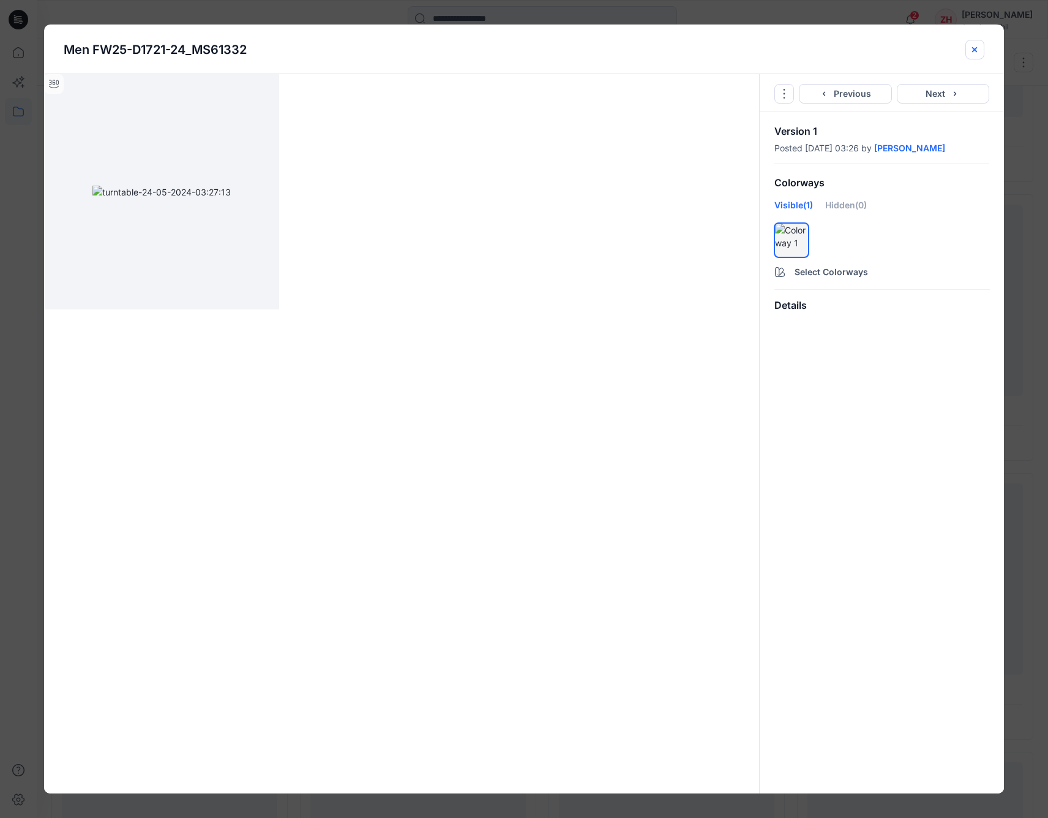
click at [952, 50] on icon "close-btn" at bounding box center [975, 50] width 10 height 10
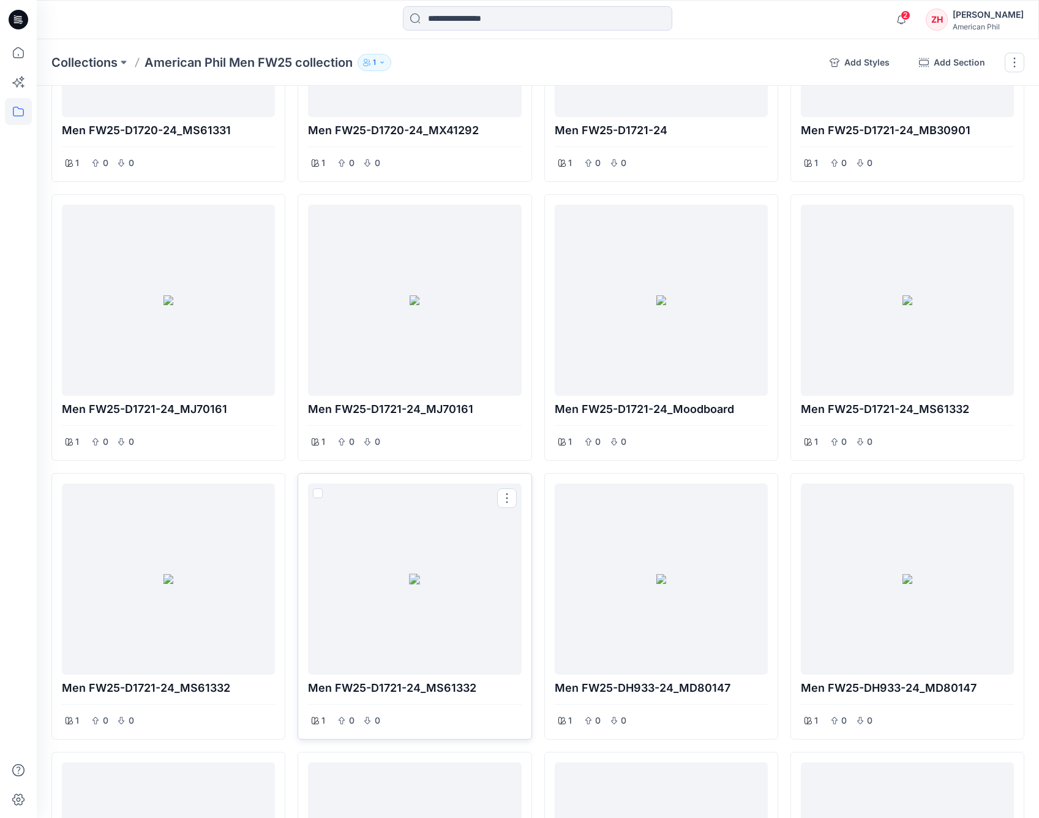
click at [481, 528] on div at bounding box center [414, 578] width 203 height 181
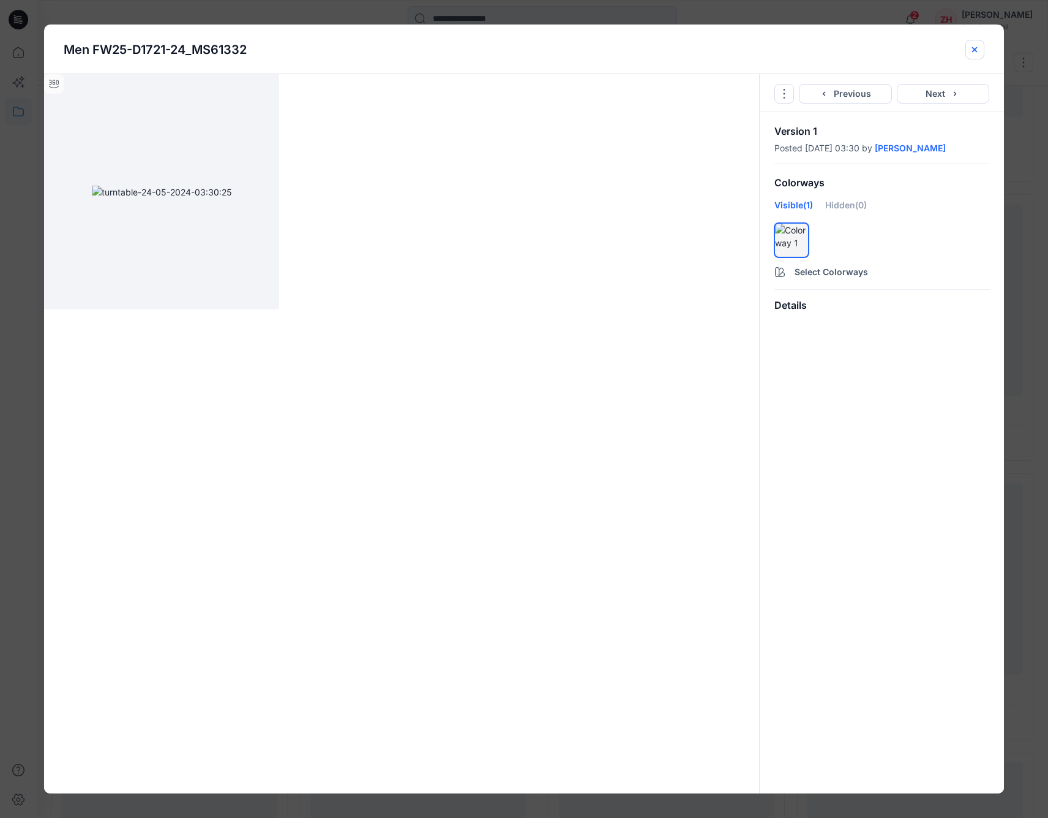
click at [952, 52] on icon "close-btn" at bounding box center [975, 50] width 10 height 10
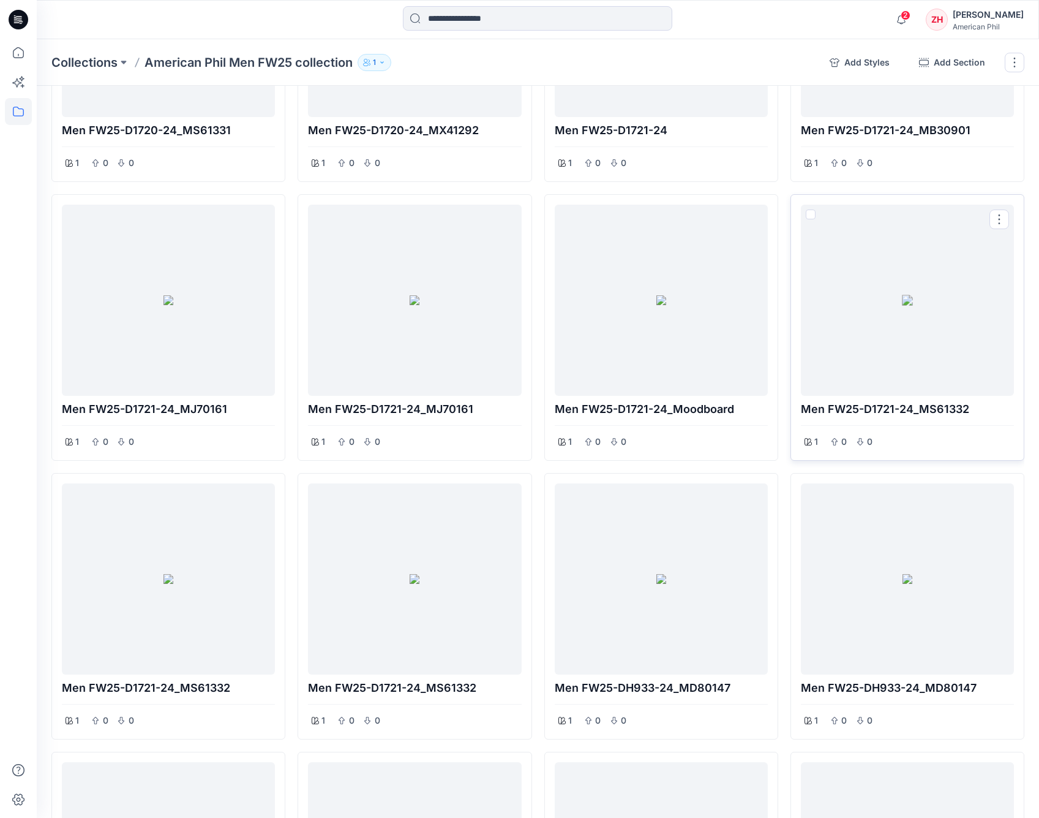
click at [892, 331] on div at bounding box center [907, 299] width 203 height 181
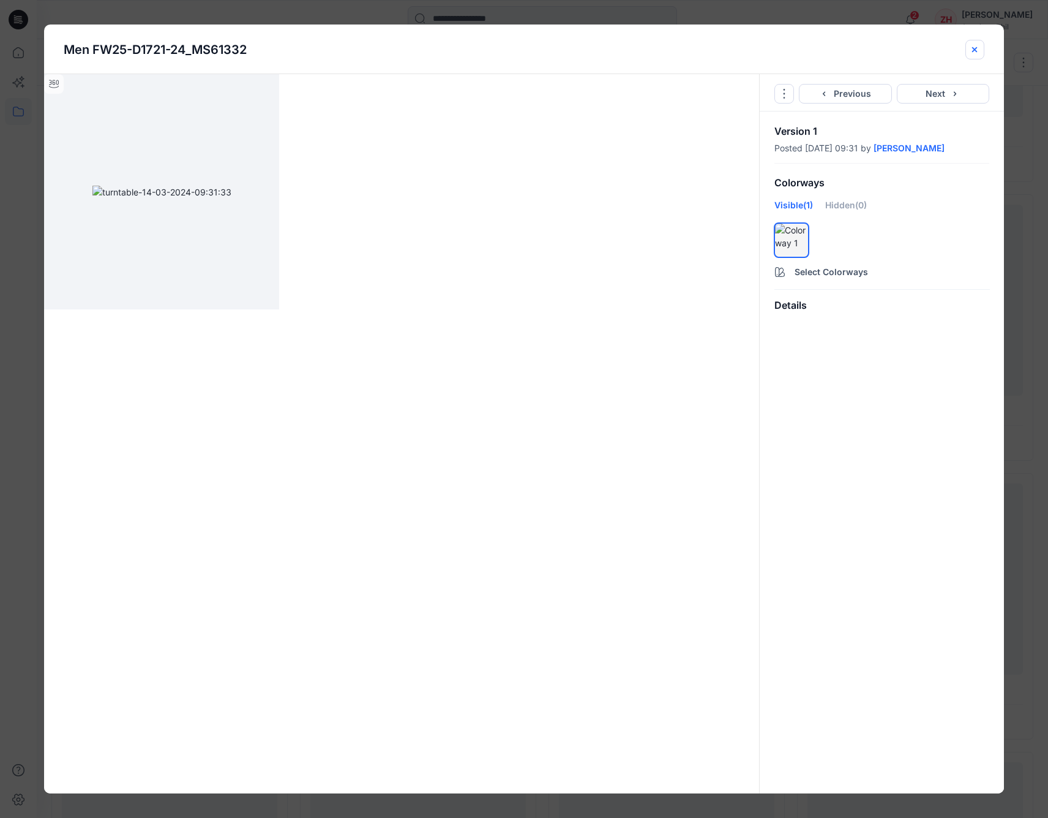
click at [952, 53] on icon "close-btn" at bounding box center [975, 50] width 10 height 10
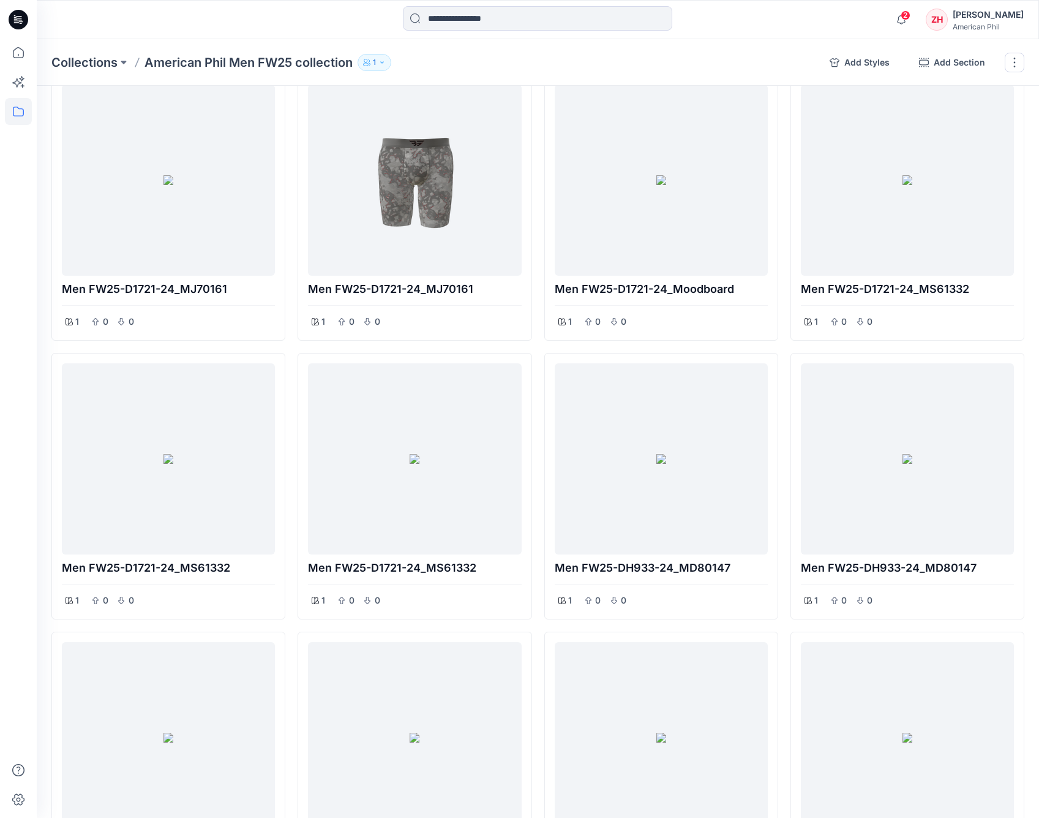
scroll to position [5360, 0]
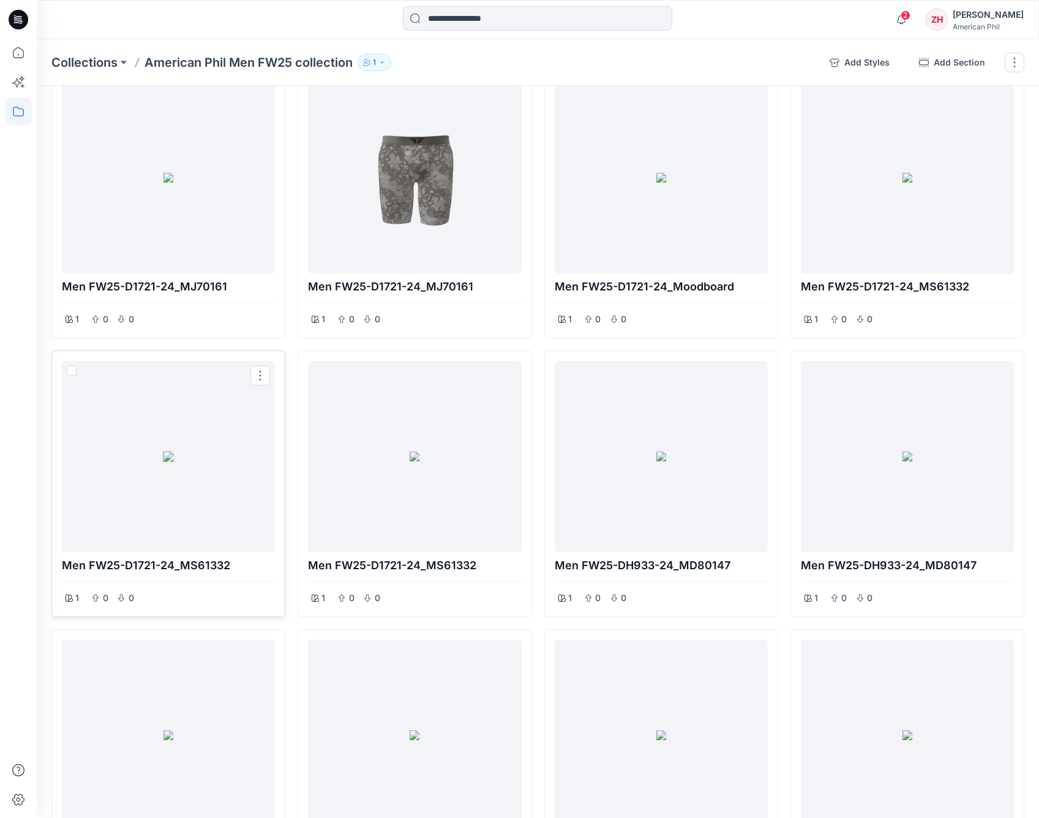
click at [157, 470] on div at bounding box center [168, 456] width 203 height 181
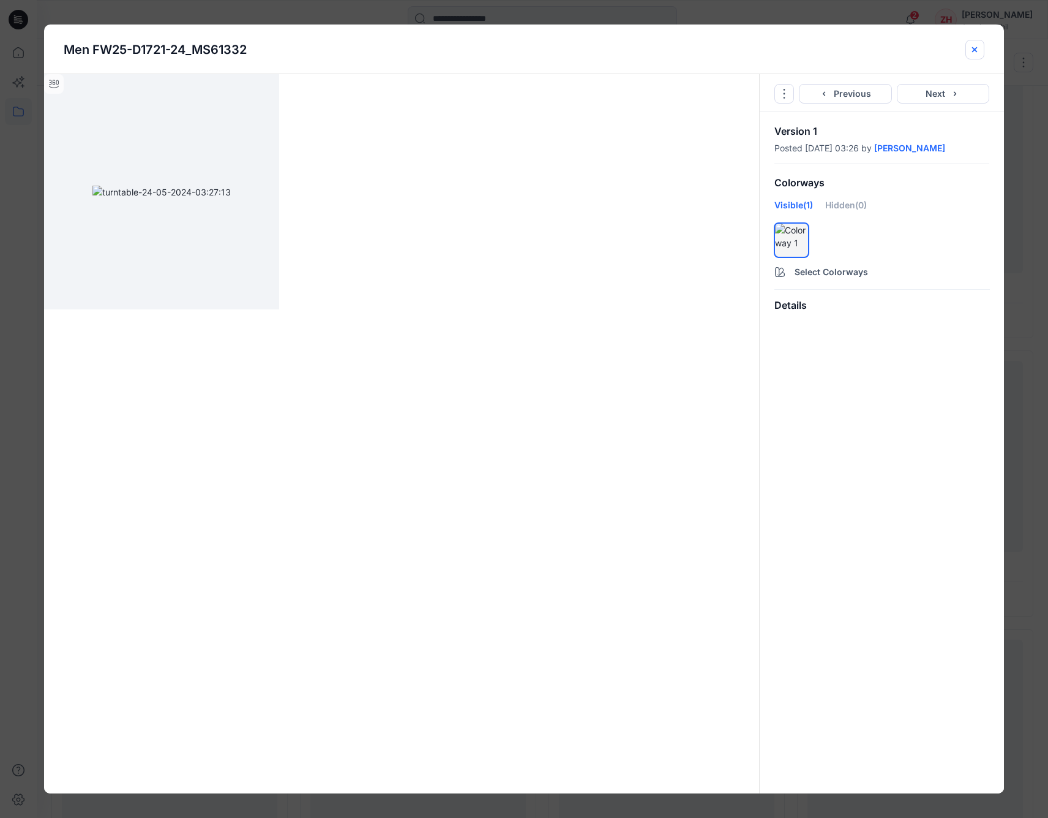
click at [952, 45] on icon "close-btn" at bounding box center [975, 50] width 10 height 10
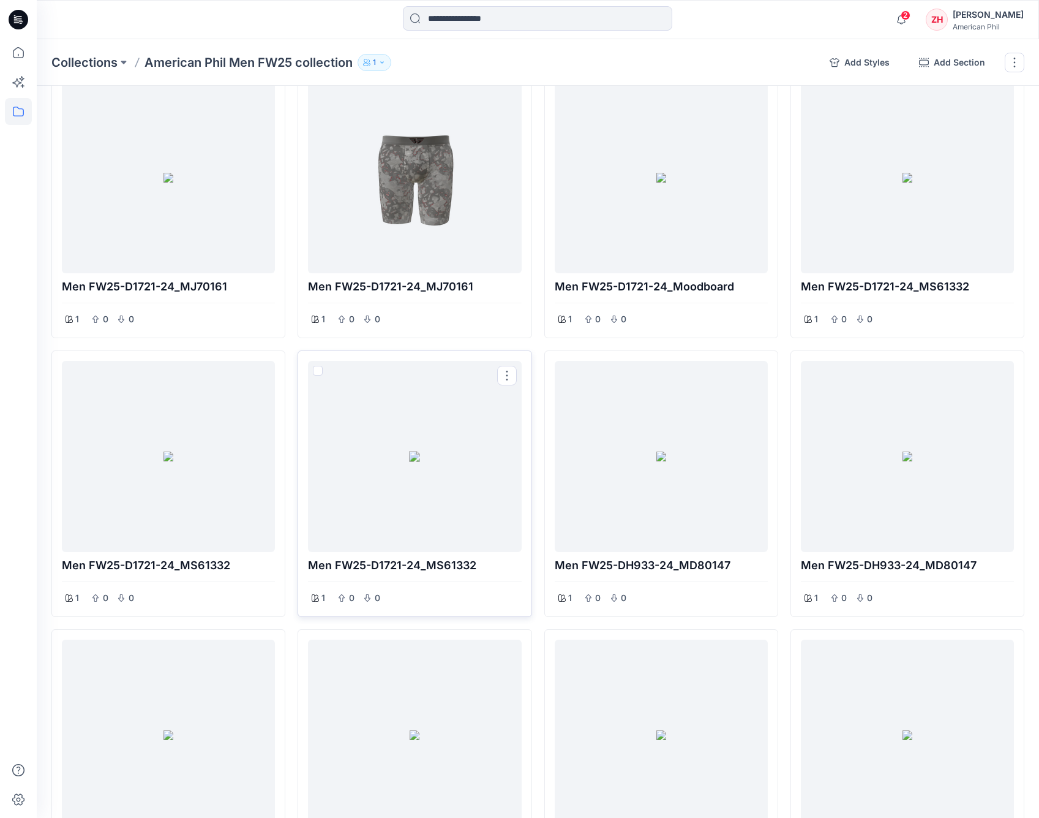
click at [459, 462] on div at bounding box center [414, 456] width 203 height 181
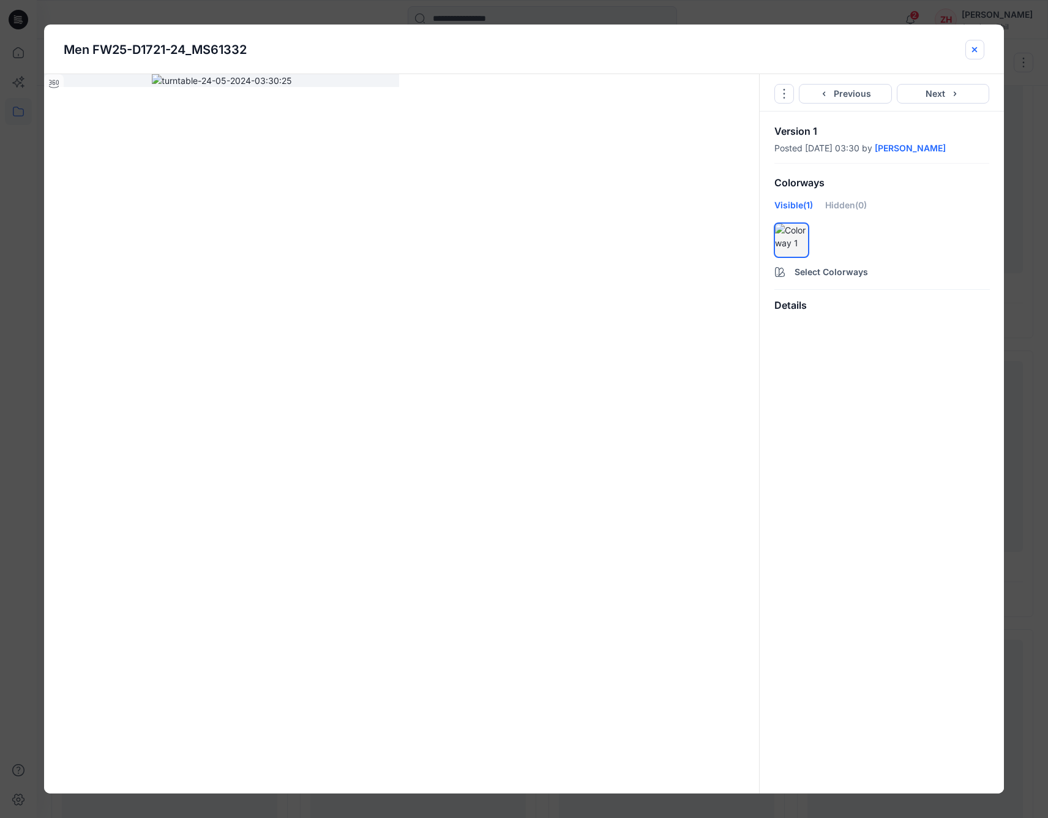
click at [952, 52] on icon "close-btn" at bounding box center [975, 50] width 10 height 10
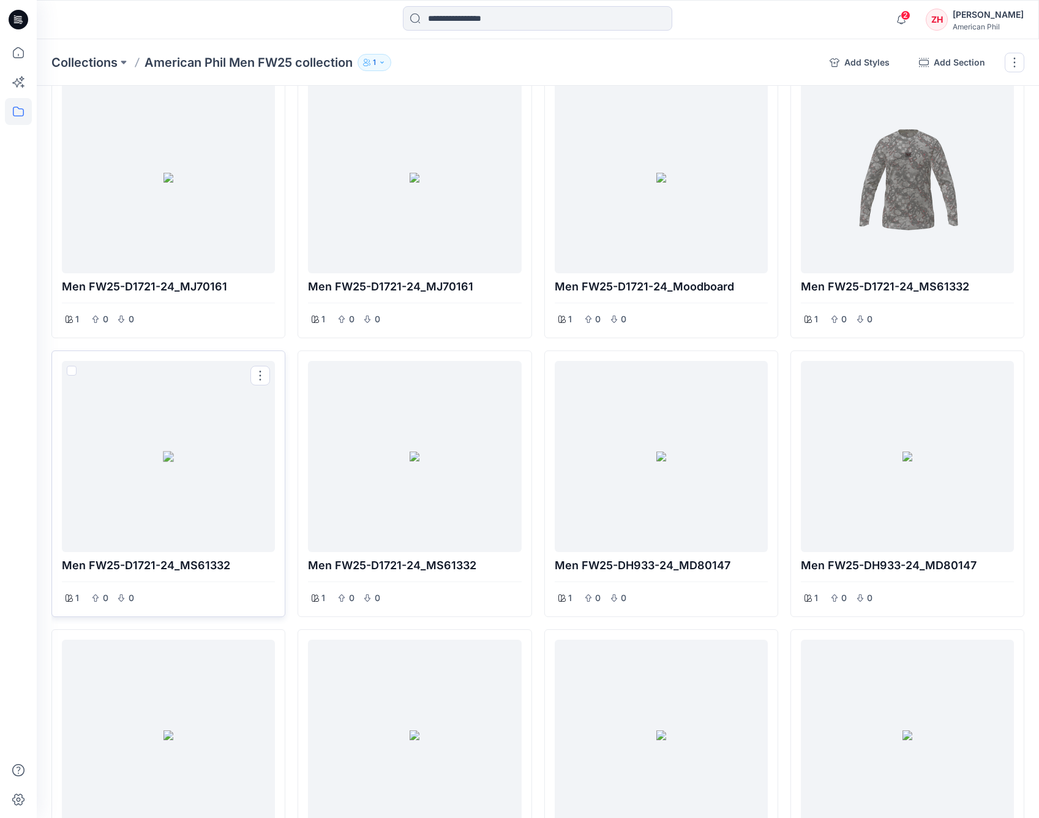
click at [72, 366] on span at bounding box center [72, 371] width 10 height 10
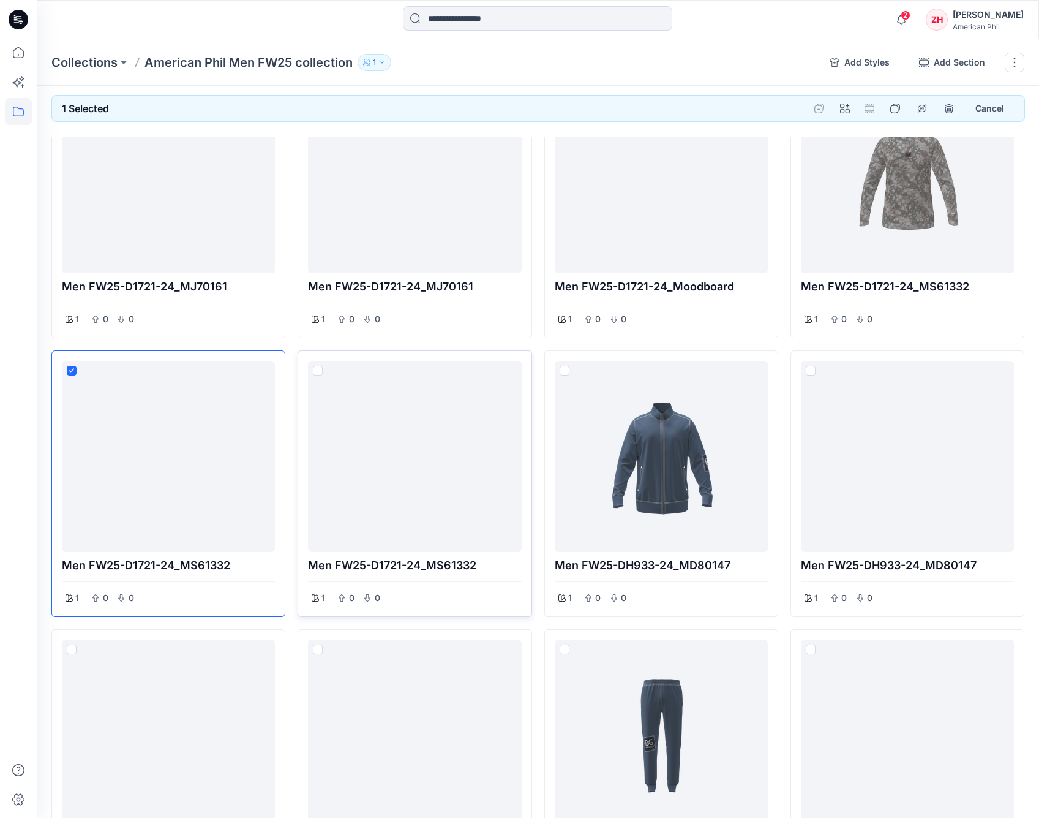
click at [307, 355] on div at bounding box center [414, 454] width 233 height 206
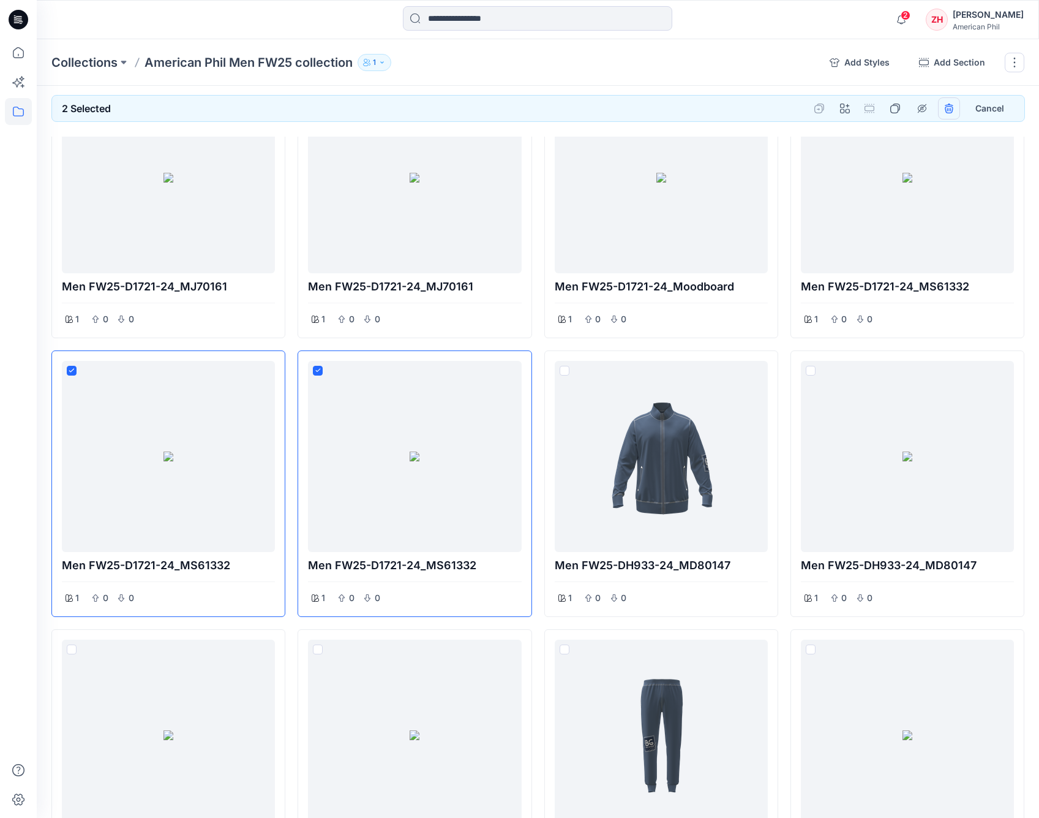
click at [951, 102] on button "remove styles" at bounding box center [949, 108] width 22 height 22
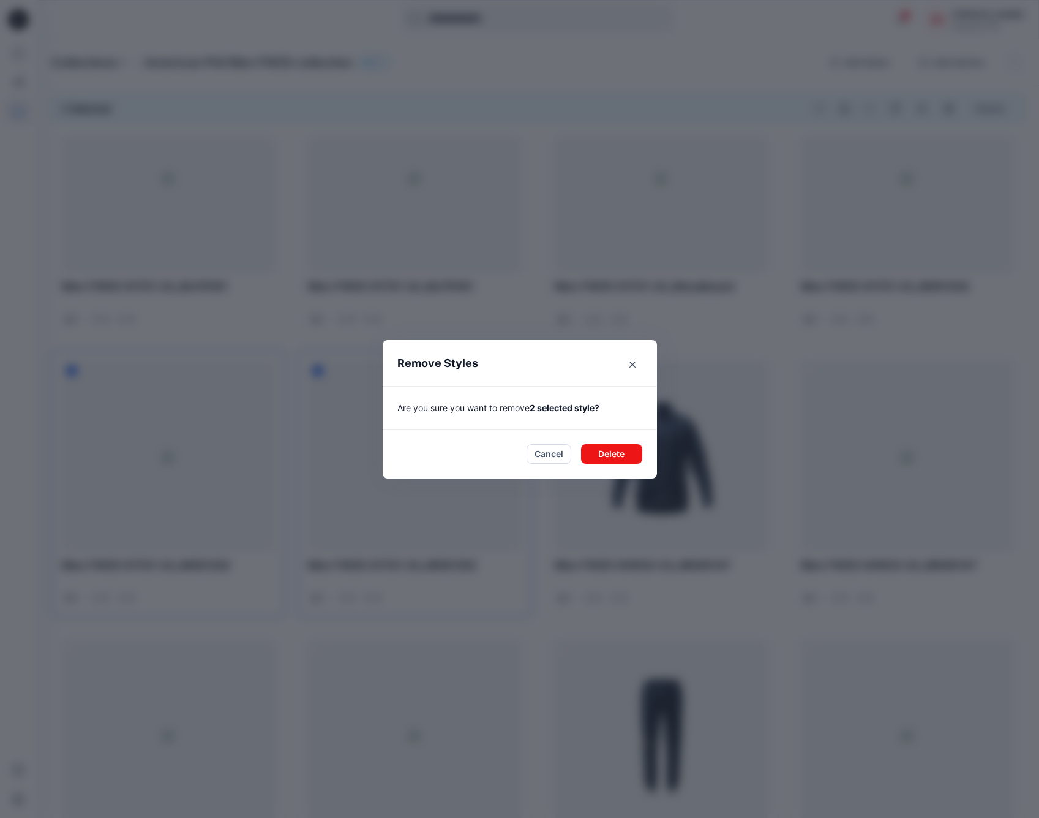
click at [623, 450] on button "Delete" at bounding box center [611, 454] width 61 height 20
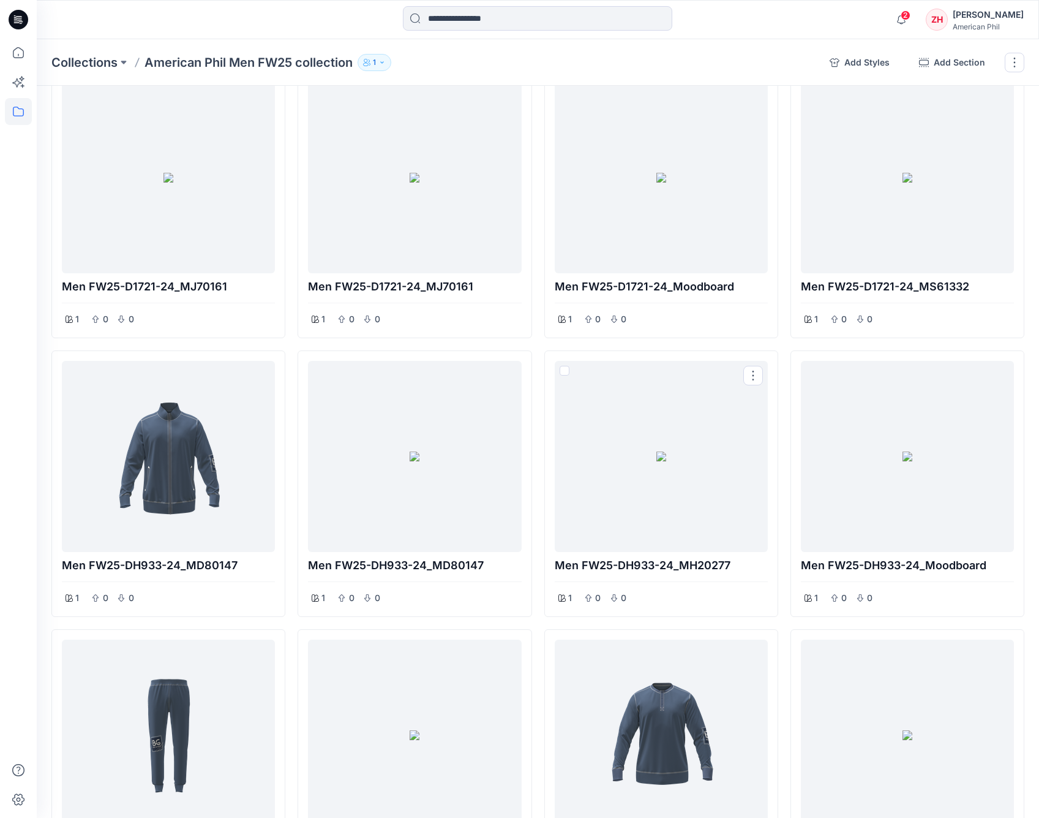
scroll to position [5362, 0]
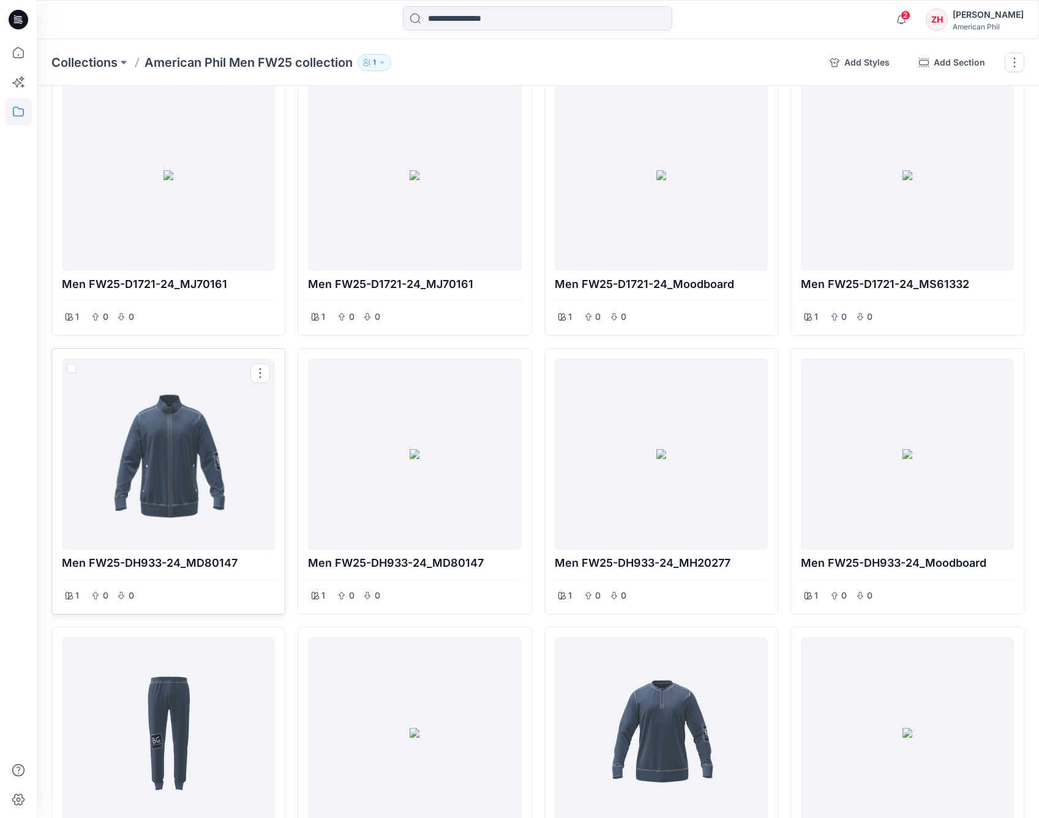
click at [195, 500] on div at bounding box center [168, 453] width 203 height 181
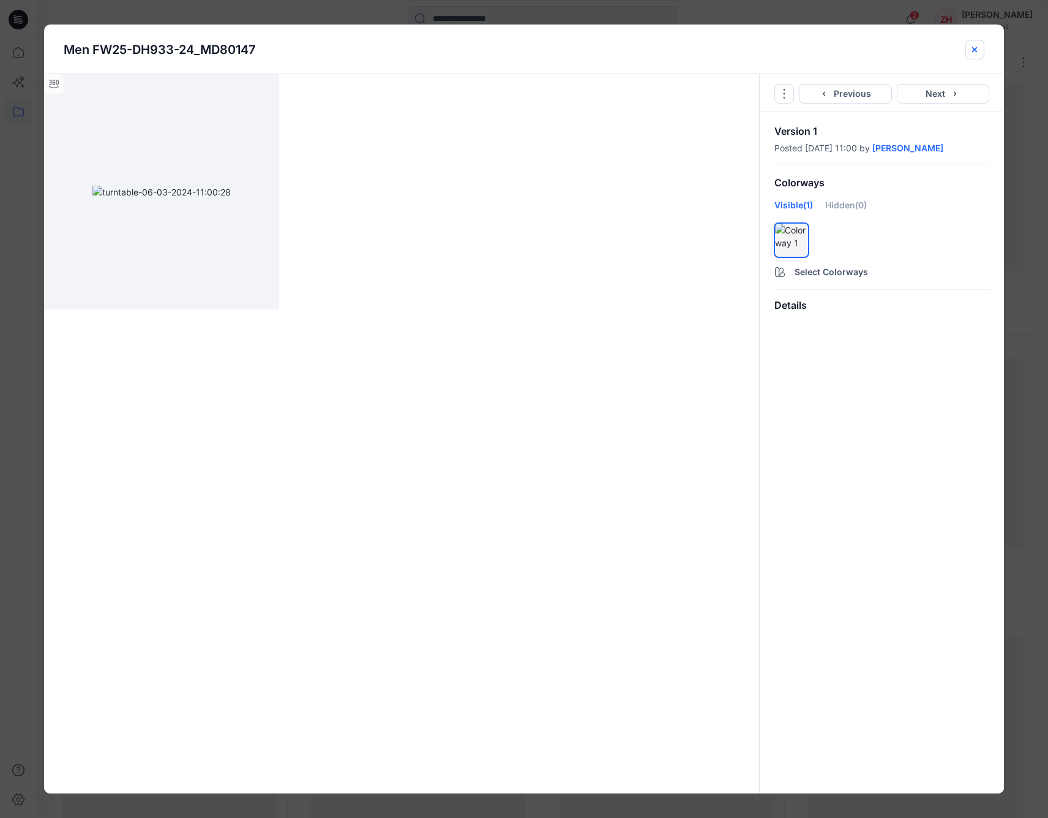
click at [952, 50] on icon "close-btn" at bounding box center [975, 49] width 5 height 5
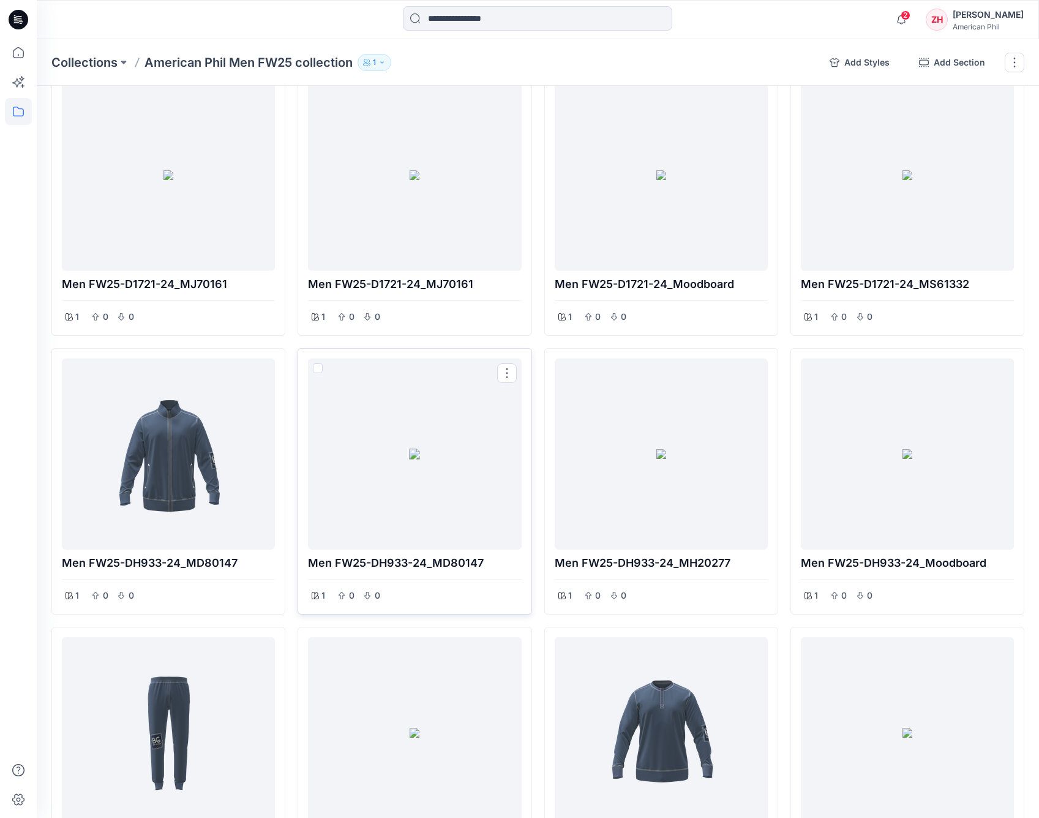
click at [467, 479] on div at bounding box center [414, 453] width 203 height 181
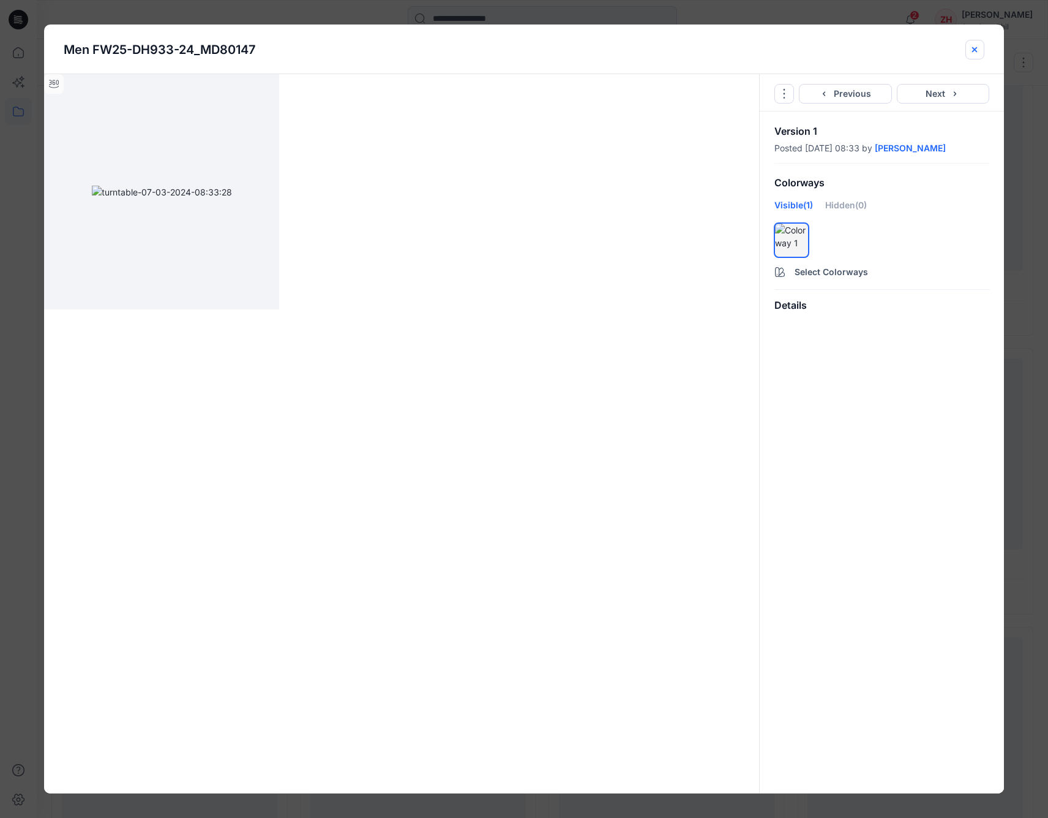
click at [952, 49] on icon "close-btn" at bounding box center [975, 50] width 10 height 10
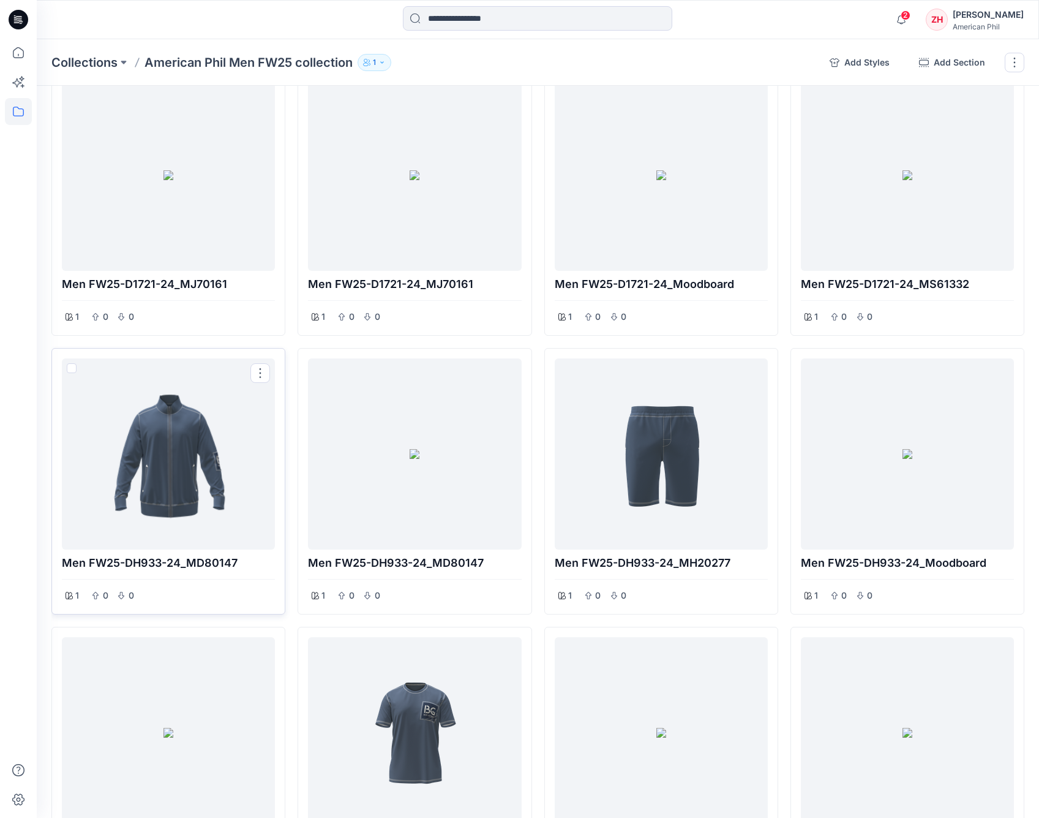
click at [71, 363] on span at bounding box center [72, 368] width 10 height 10
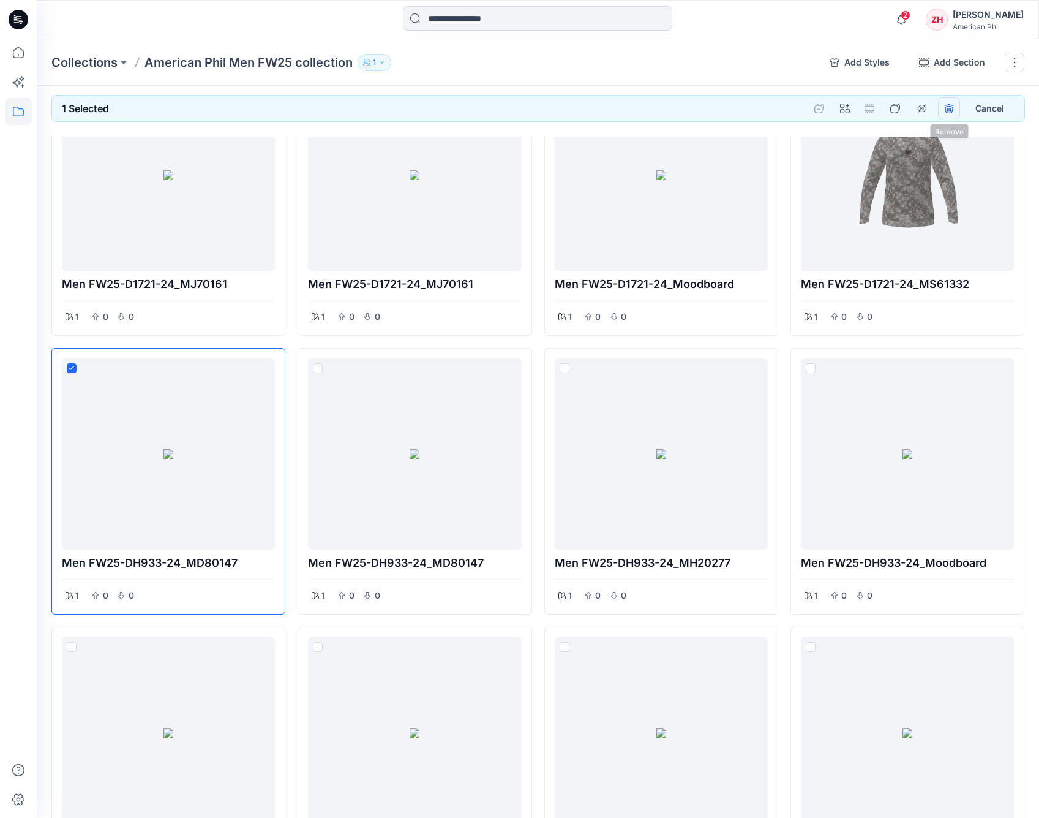
click at [944, 105] on icon "remove styles" at bounding box center [949, 109] width 10 height 10
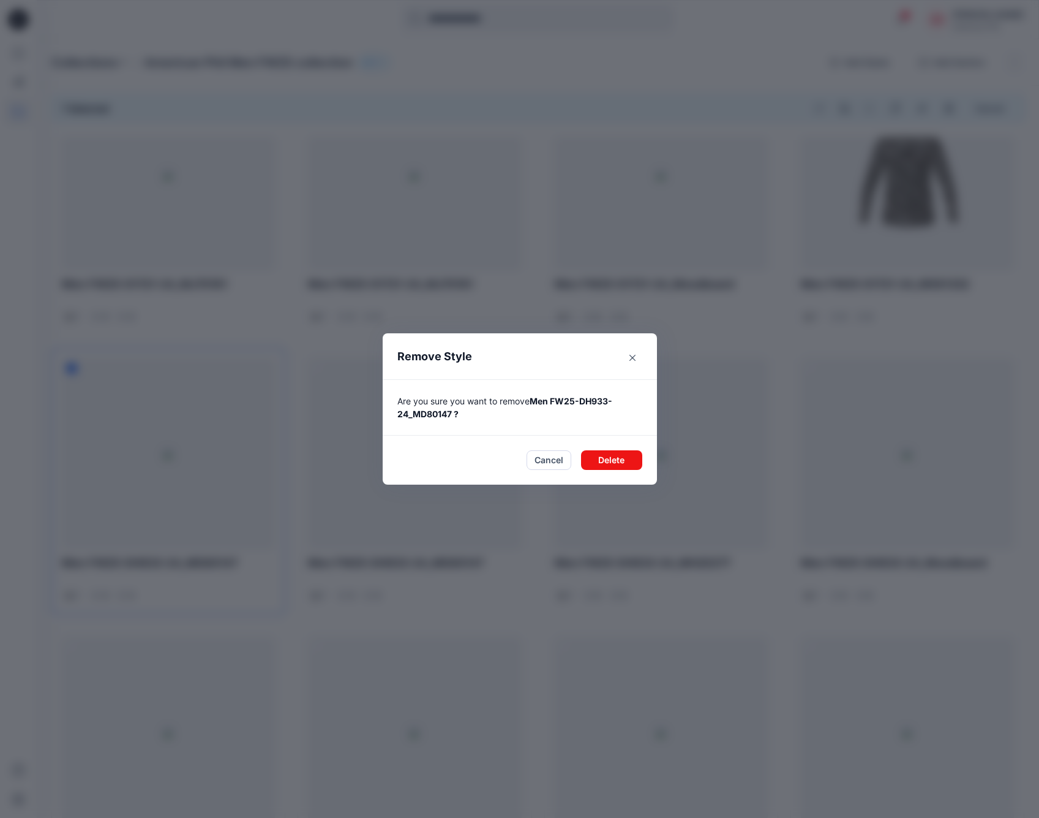
drag, startPoint x: 628, startPoint y: 465, endPoint x: 639, endPoint y: 459, distance: 12.4
click at [628, 465] on button "Delete" at bounding box center [611, 460] width 61 height 20
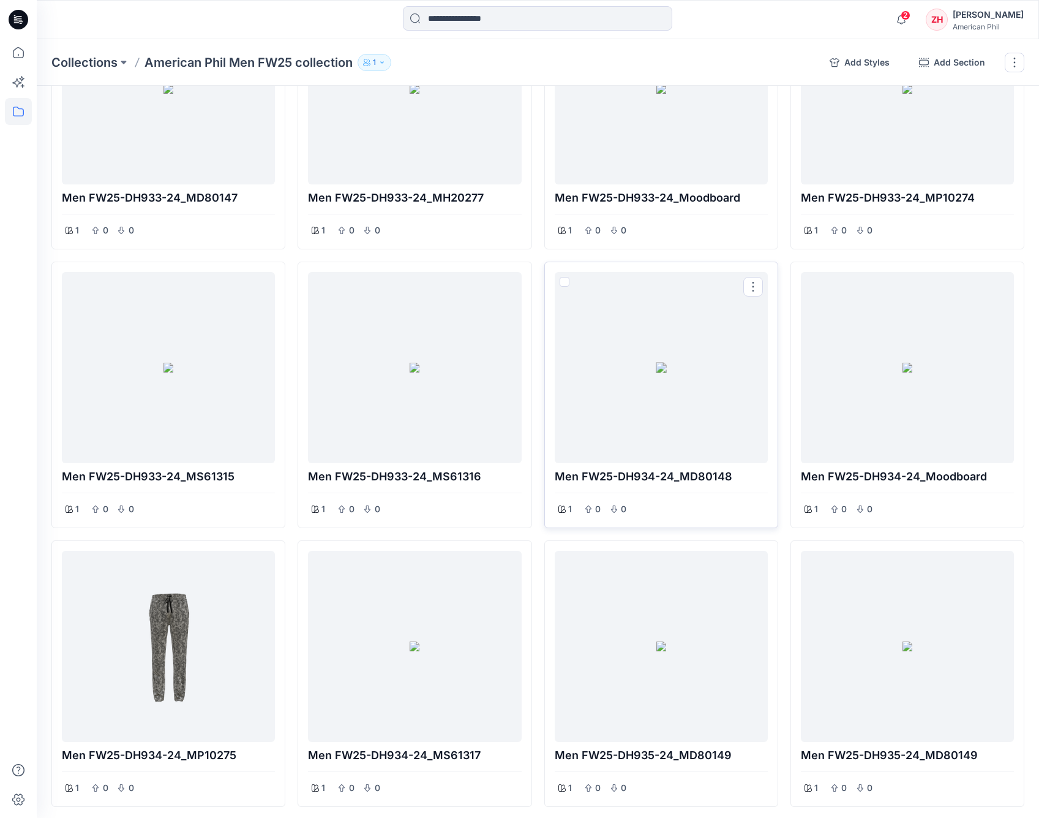
scroll to position [5732, 0]
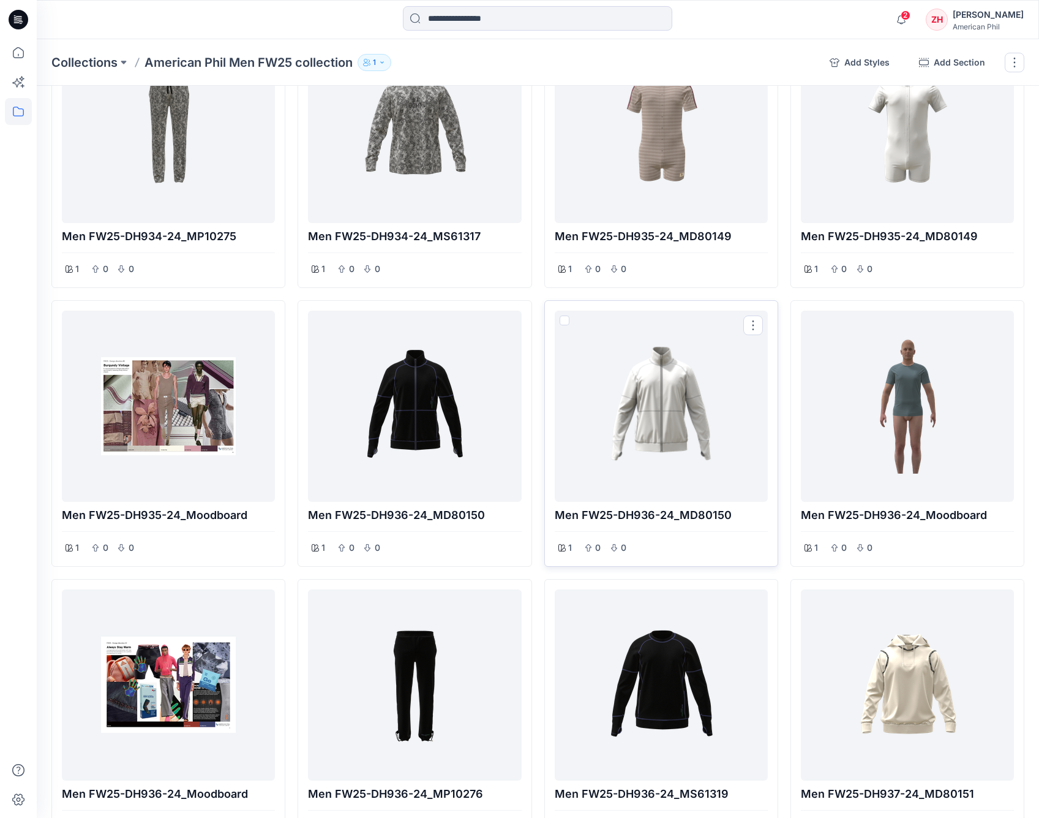
scroll to position [6249, 0]
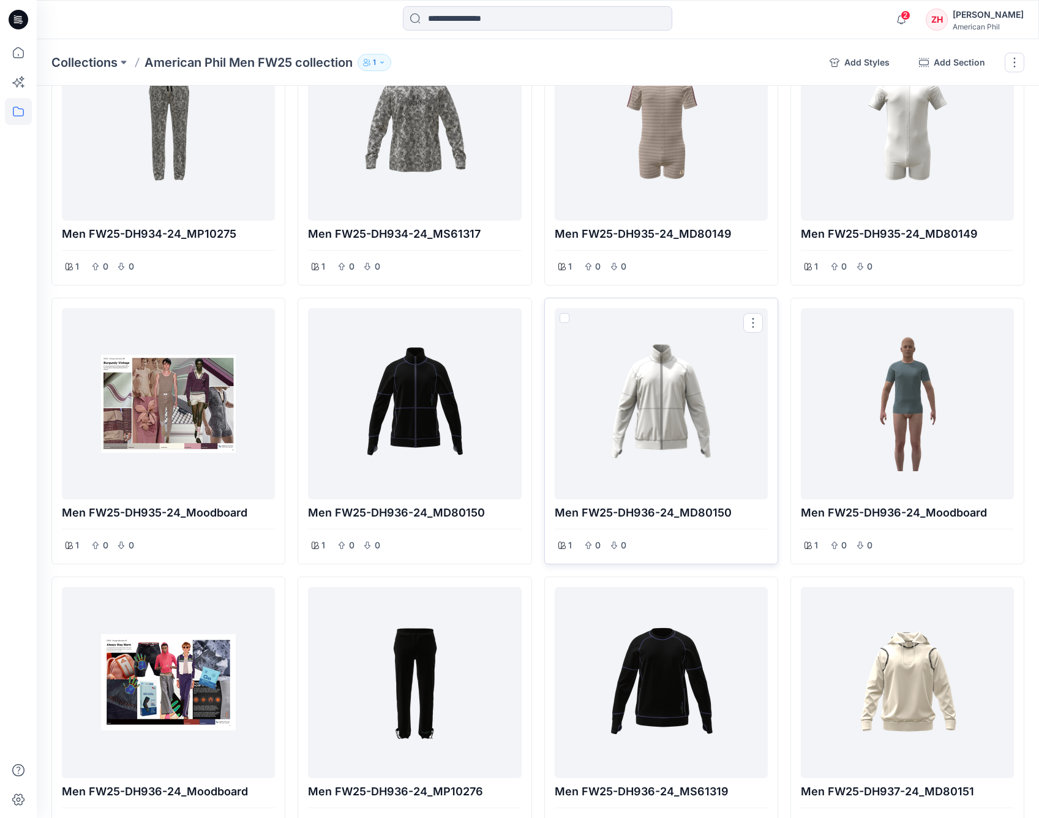
click at [565, 313] on span at bounding box center [565, 318] width 10 height 10
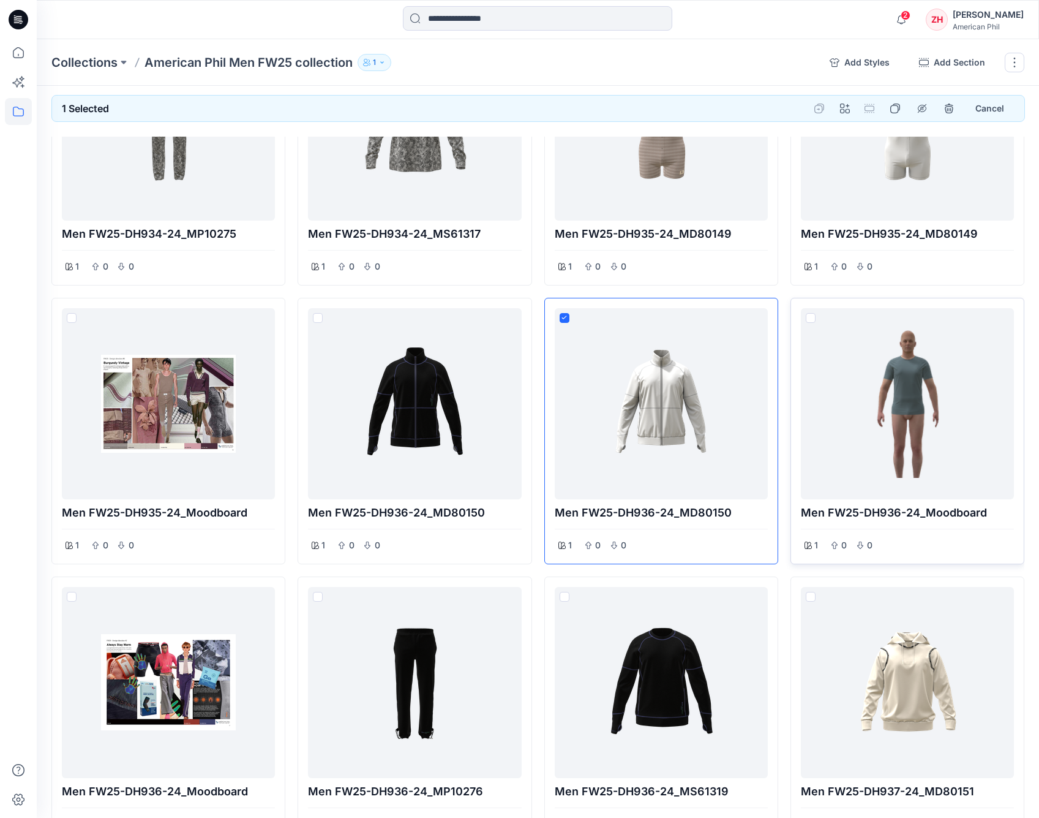
click at [808, 313] on span at bounding box center [811, 318] width 10 height 10
click at [954, 108] on button "remove styles" at bounding box center [949, 108] width 22 height 22
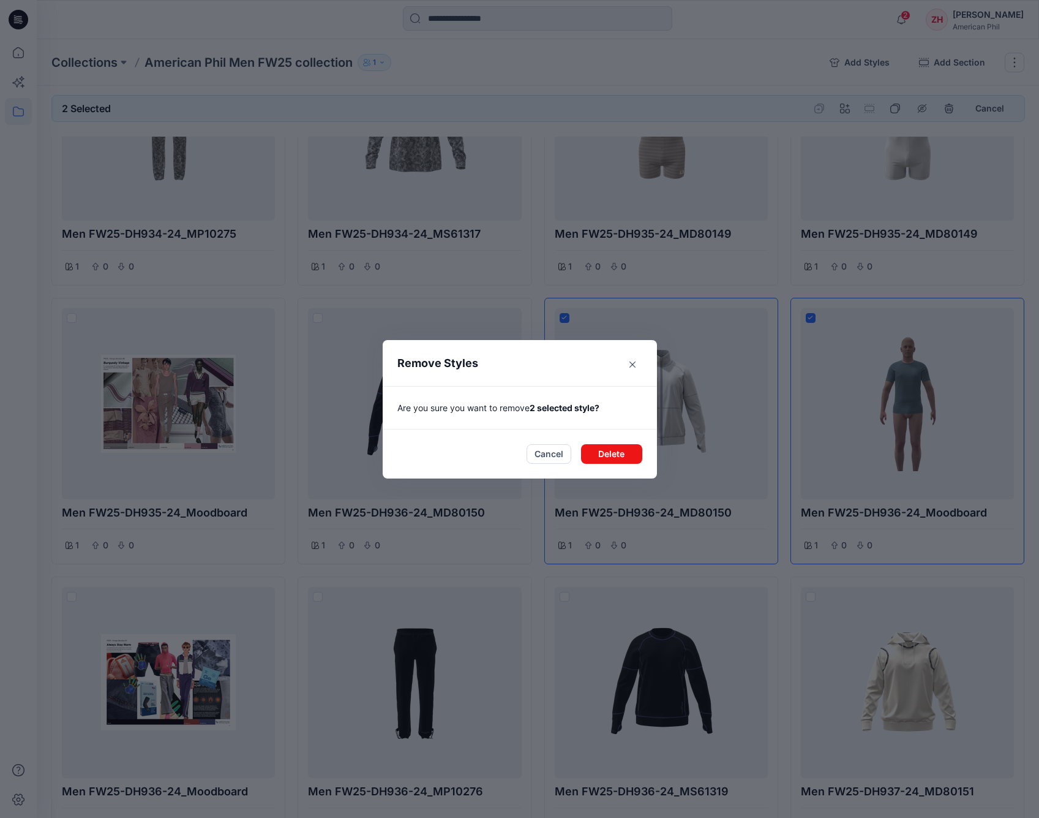
drag, startPoint x: 637, startPoint y: 453, endPoint x: 673, endPoint y: 424, distance: 46.6
click at [637, 453] on button "Delete" at bounding box center [611, 454] width 61 height 20
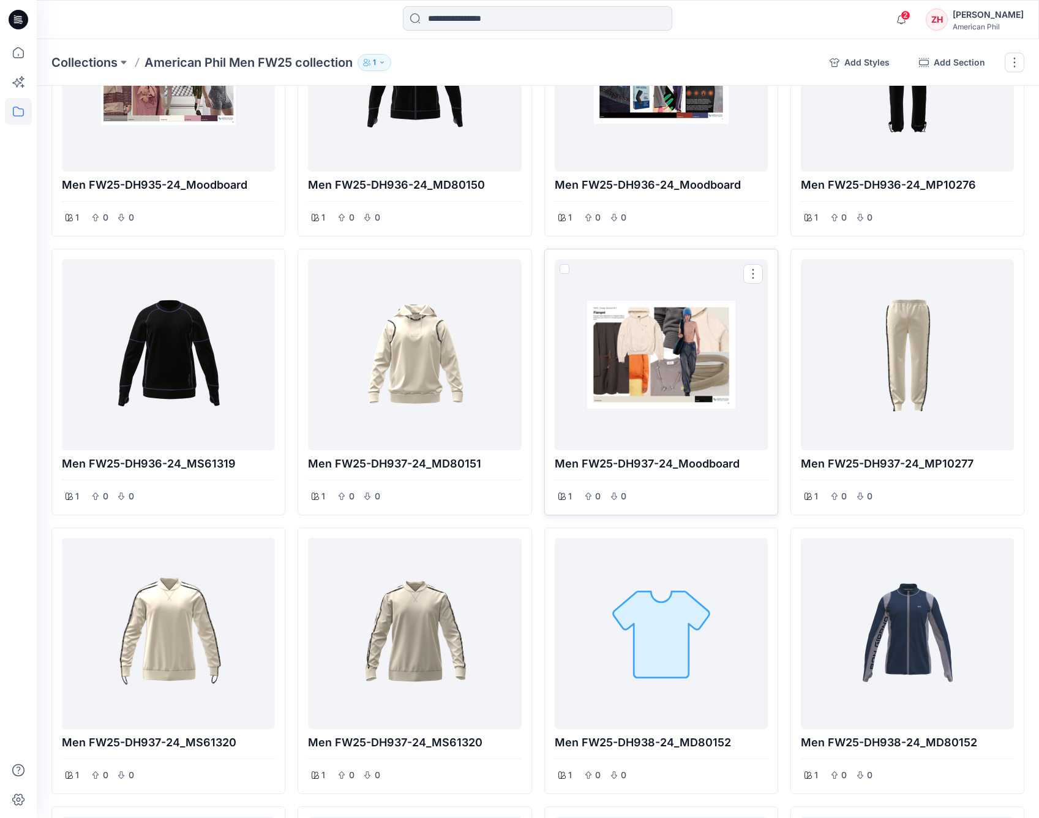
scroll to position [6598, 0]
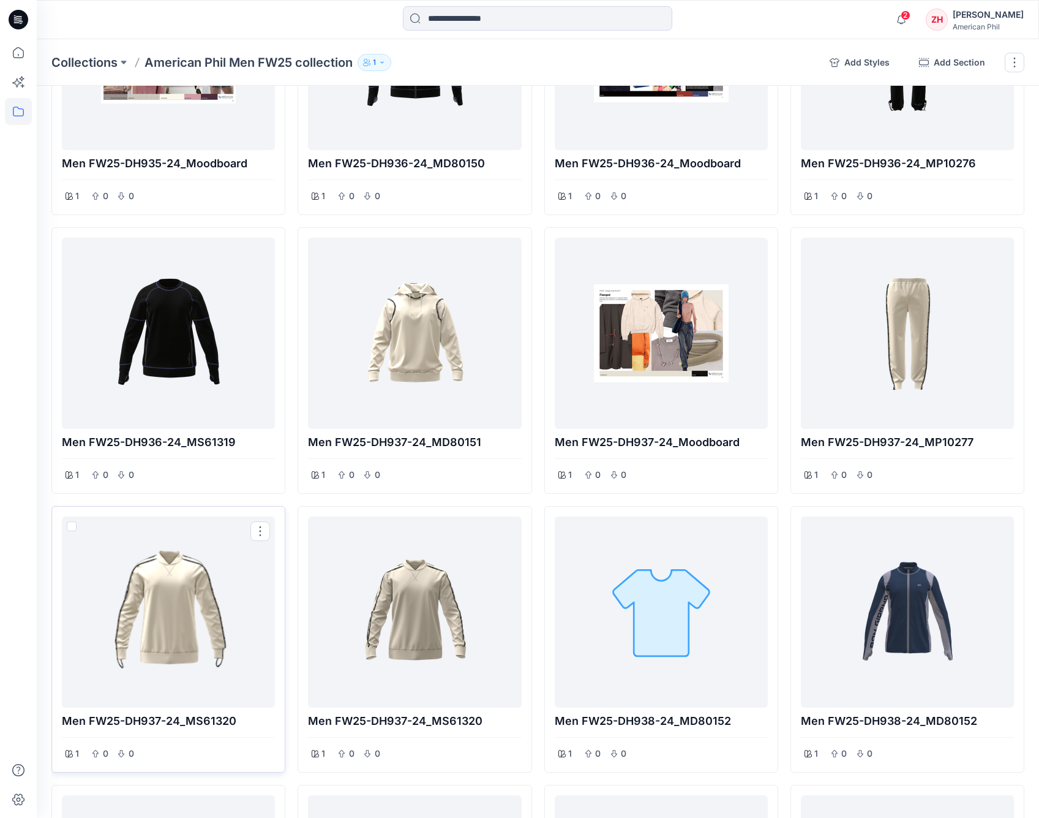
click at [72, 521] on span at bounding box center [72, 526] width 10 height 10
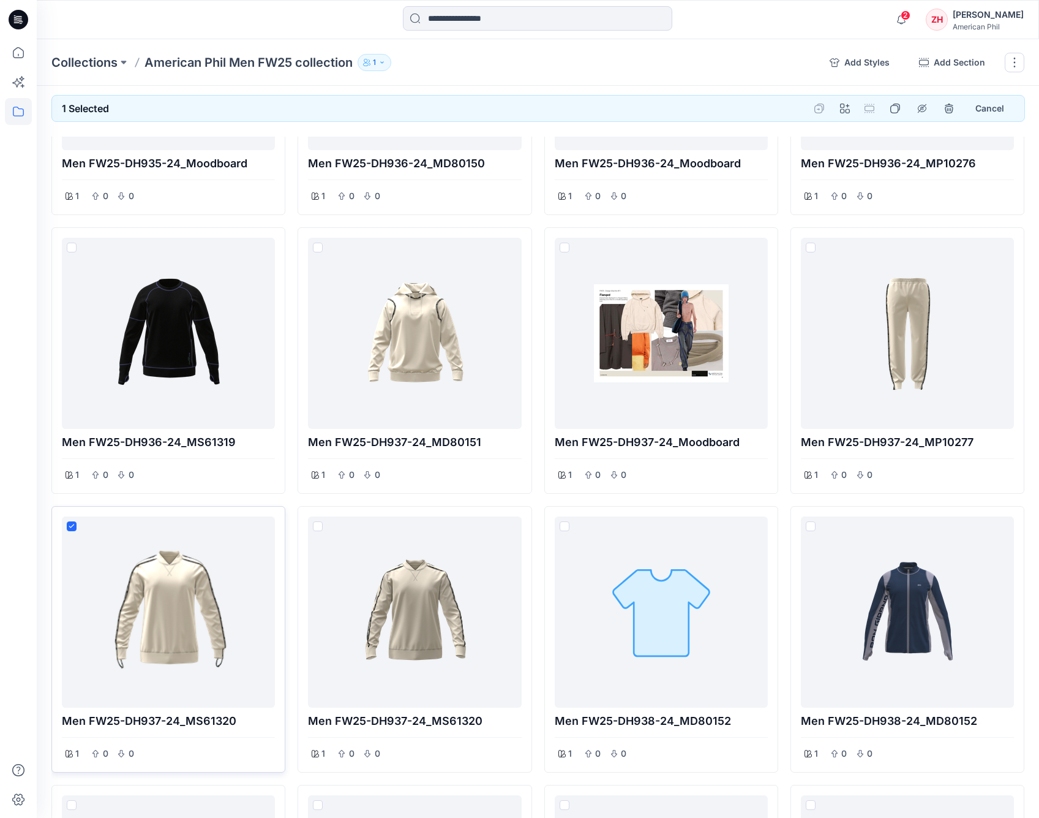
click at [73, 521] on span at bounding box center [72, 526] width 10 height 10
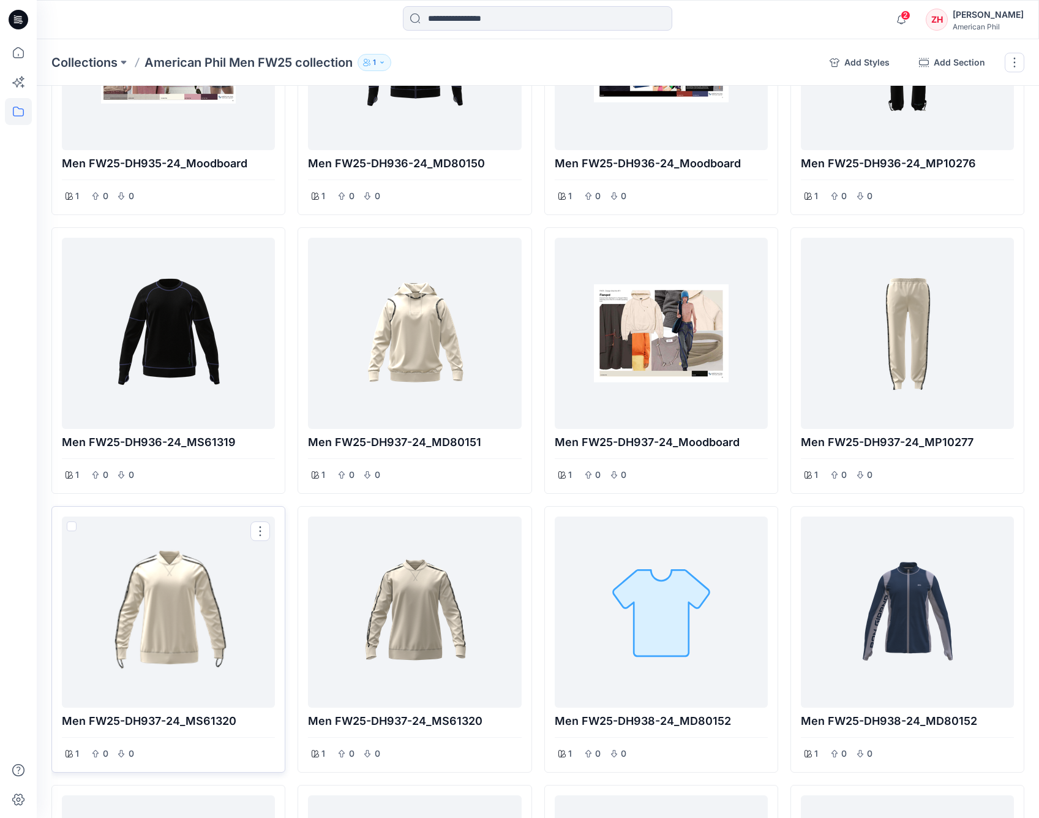
click at [183, 570] on div at bounding box center [168, 611] width 203 height 181
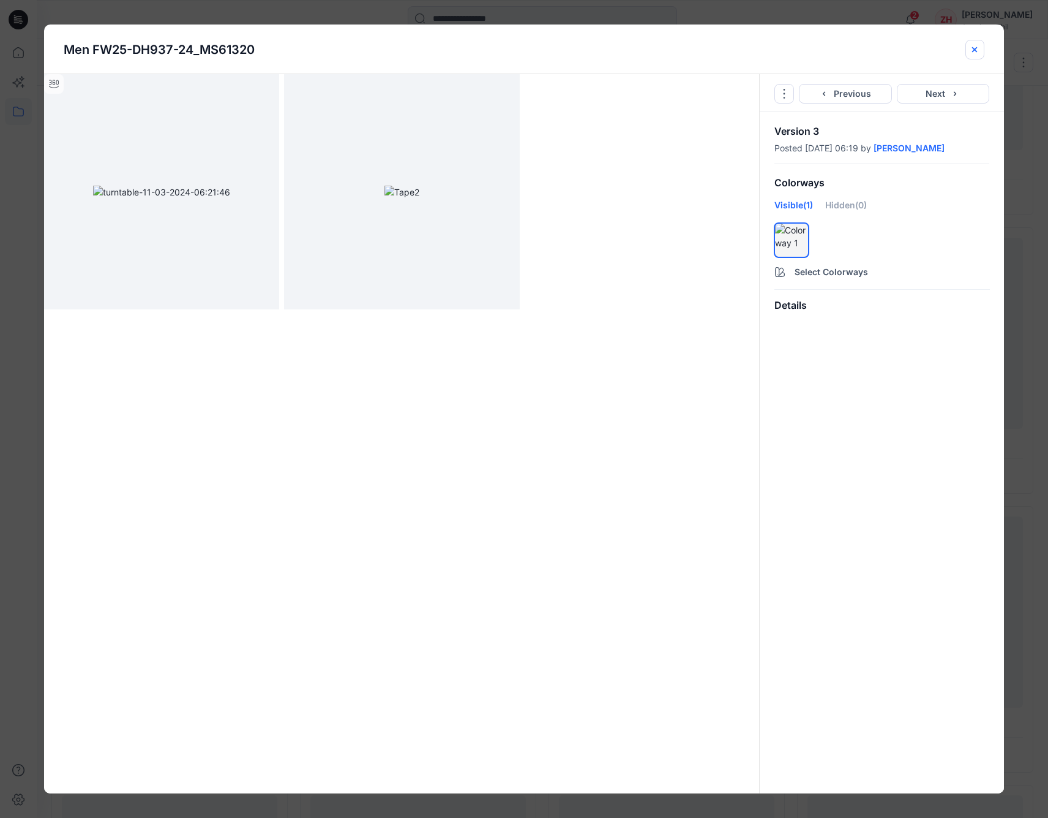
click at [979, 50] on icon "close-btn" at bounding box center [975, 50] width 10 height 10
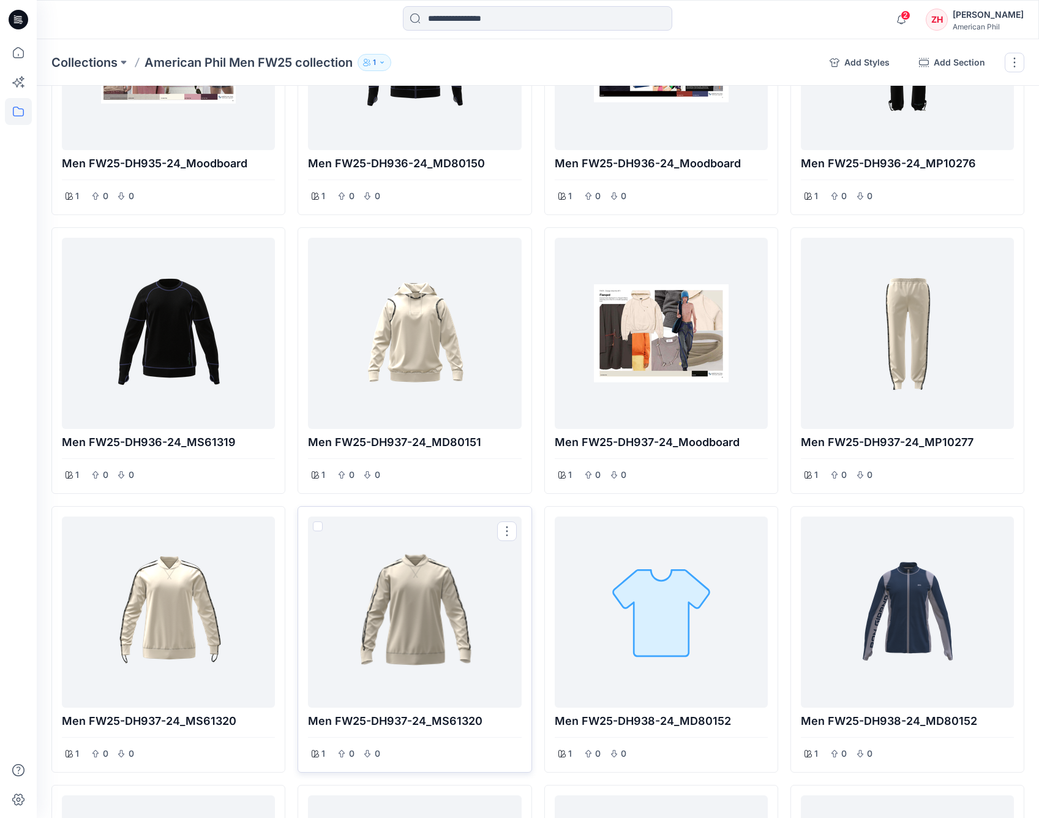
click at [423, 604] on div at bounding box center [414, 611] width 203 height 181
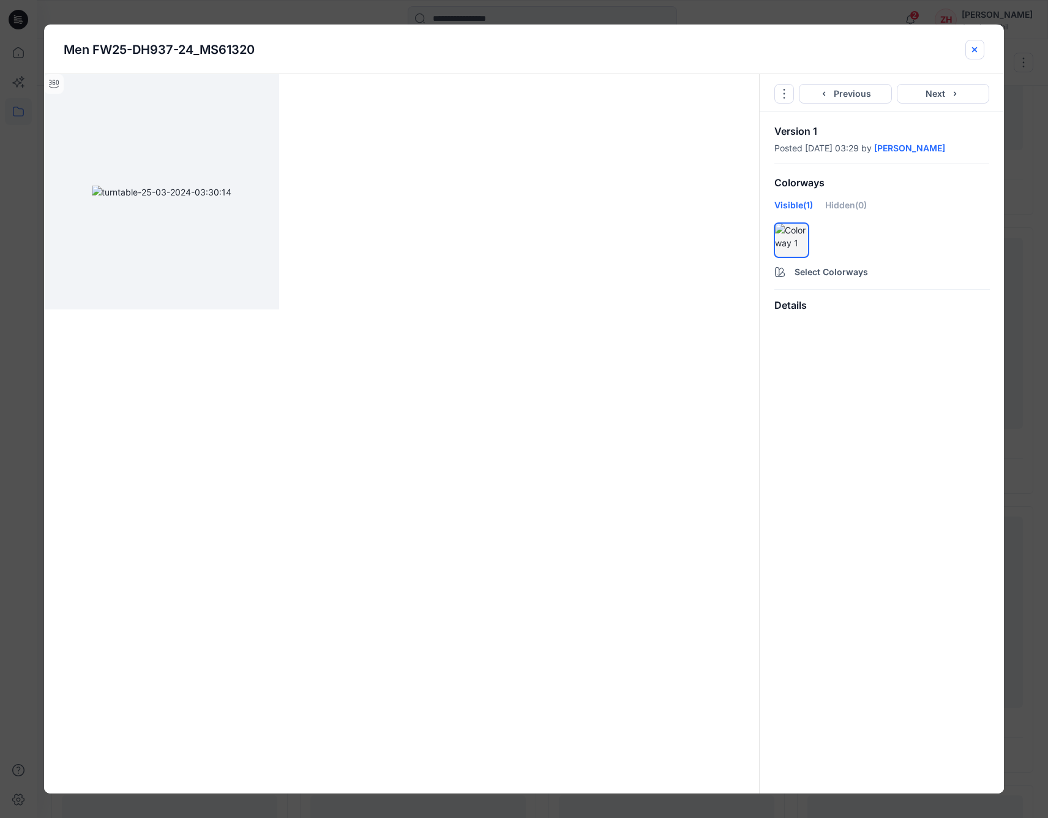
click at [977, 47] on icon "close-btn" at bounding box center [975, 49] width 5 height 5
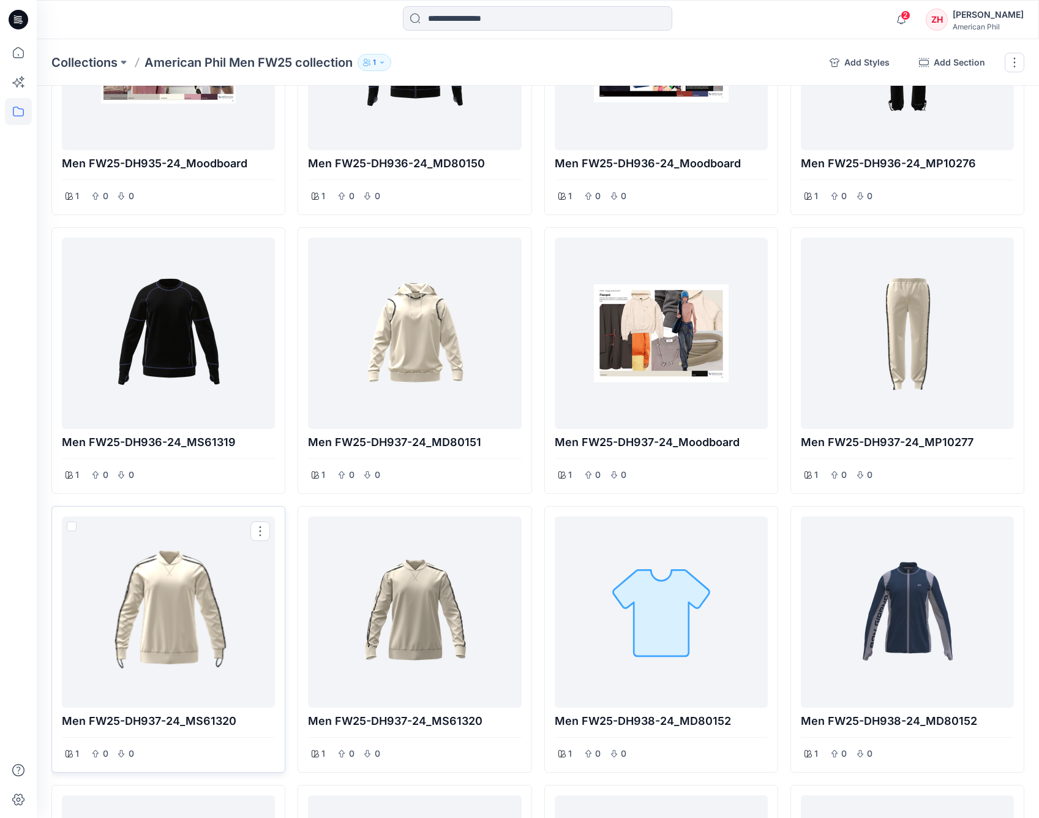
click at [74, 521] on span at bounding box center [72, 526] width 10 height 10
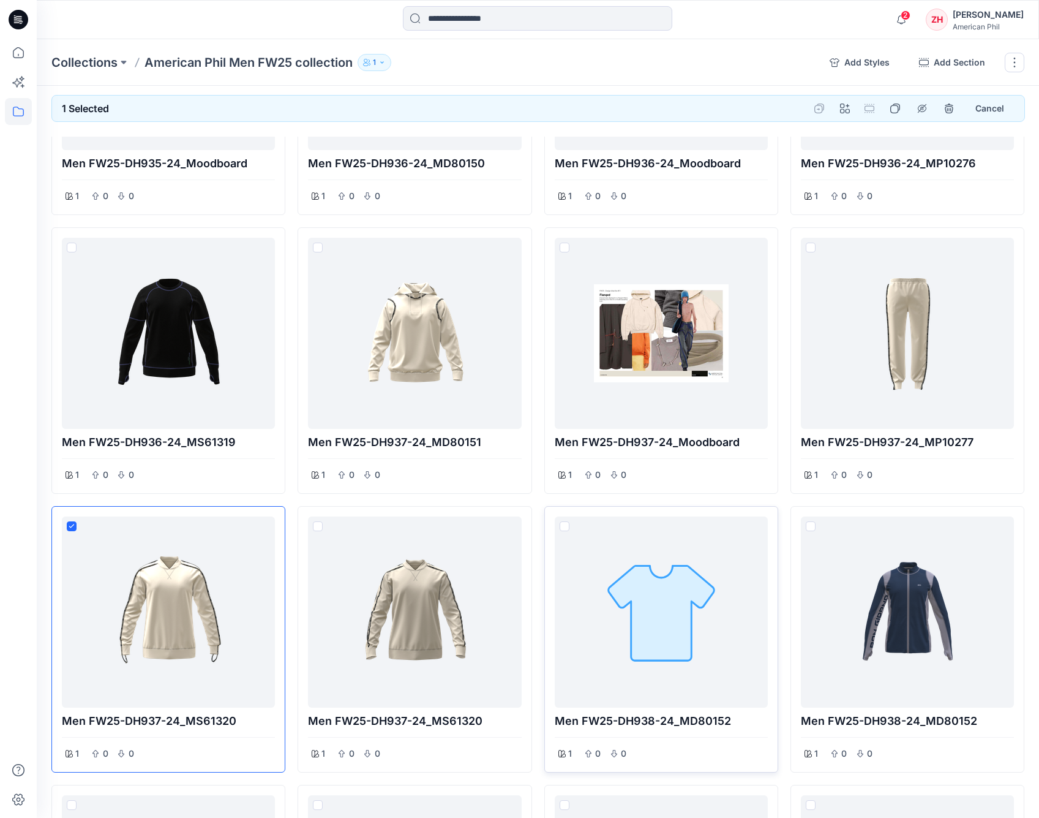
click at [563, 521] on span at bounding box center [565, 526] width 10 height 10
click at [955, 113] on button "remove styles" at bounding box center [949, 108] width 22 height 22
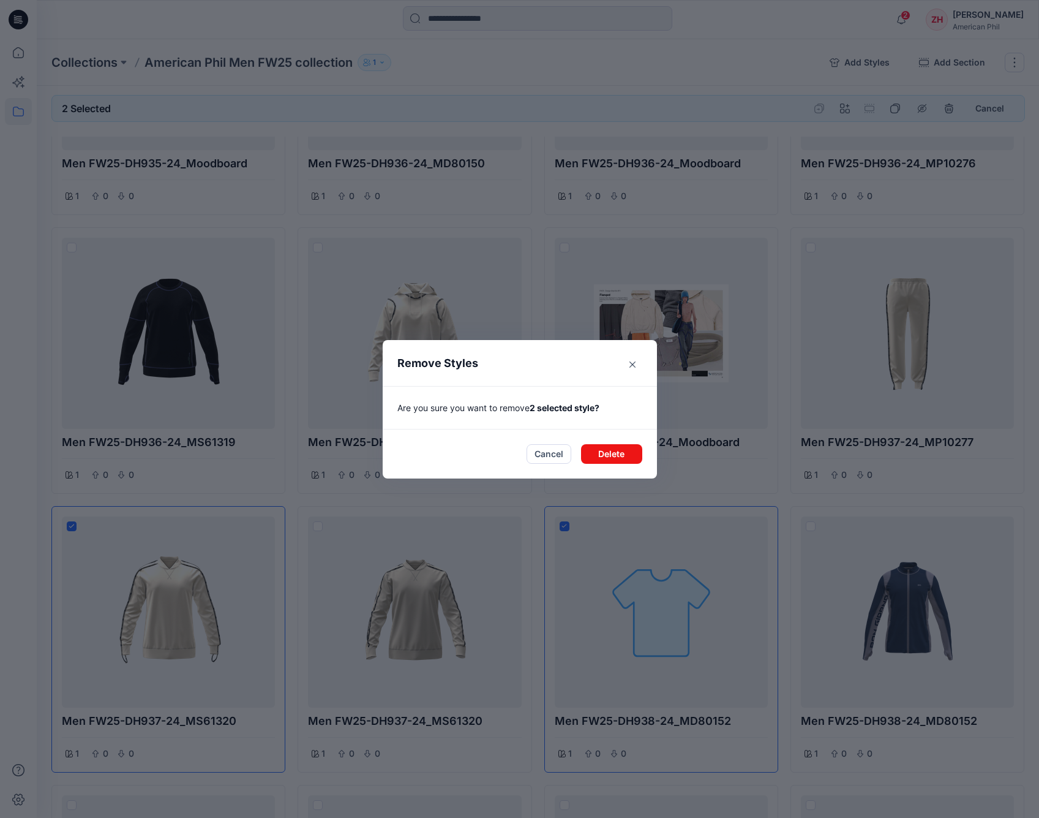
click at [633, 452] on button "Delete" at bounding box center [611, 454] width 61 height 20
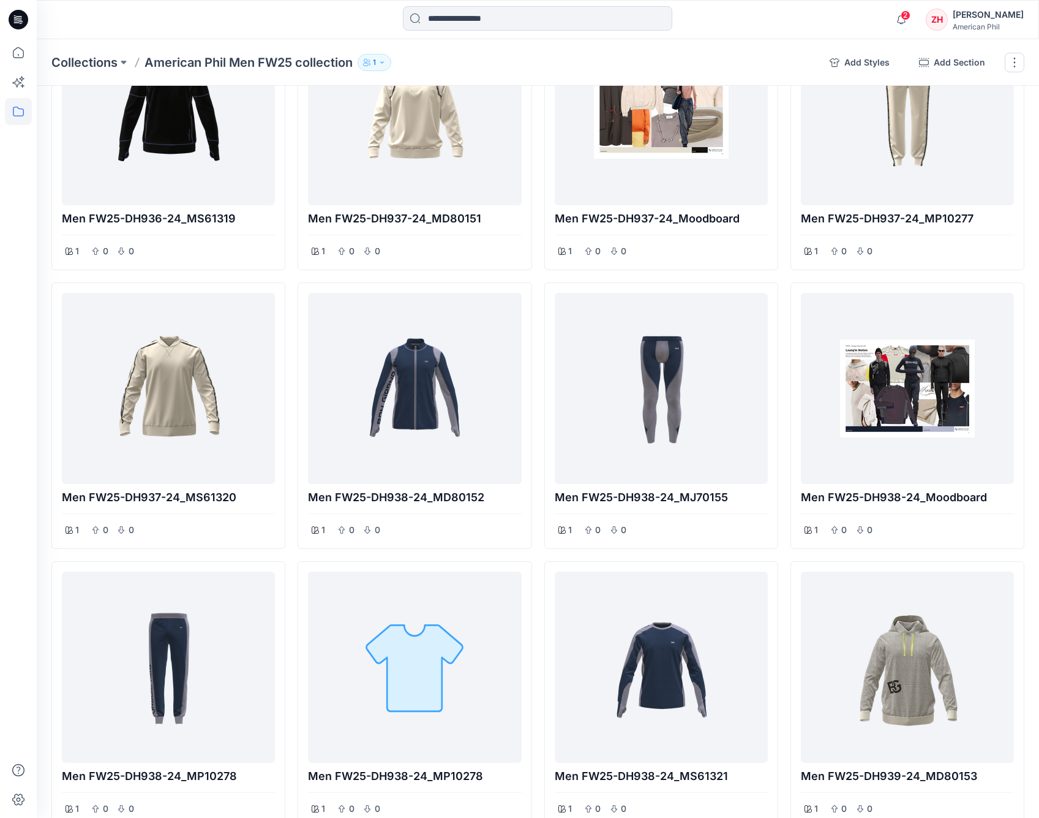
scroll to position [6915, 0]
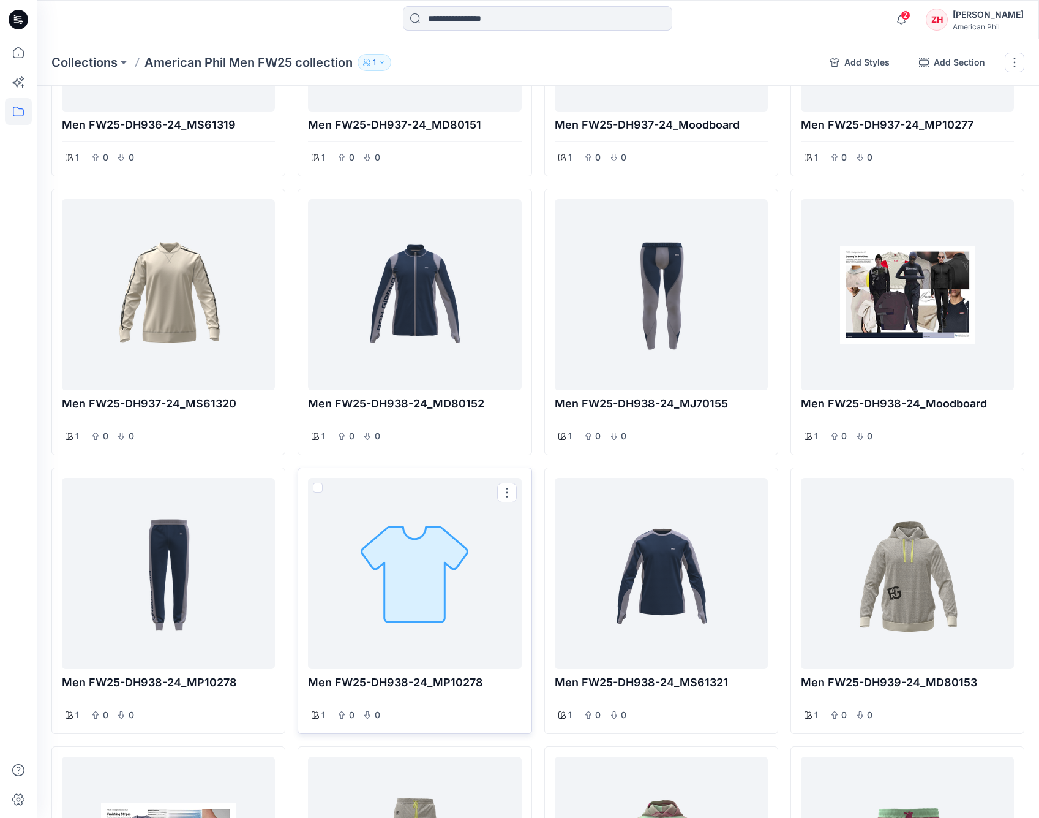
click at [321, 483] on span at bounding box center [318, 488] width 10 height 10
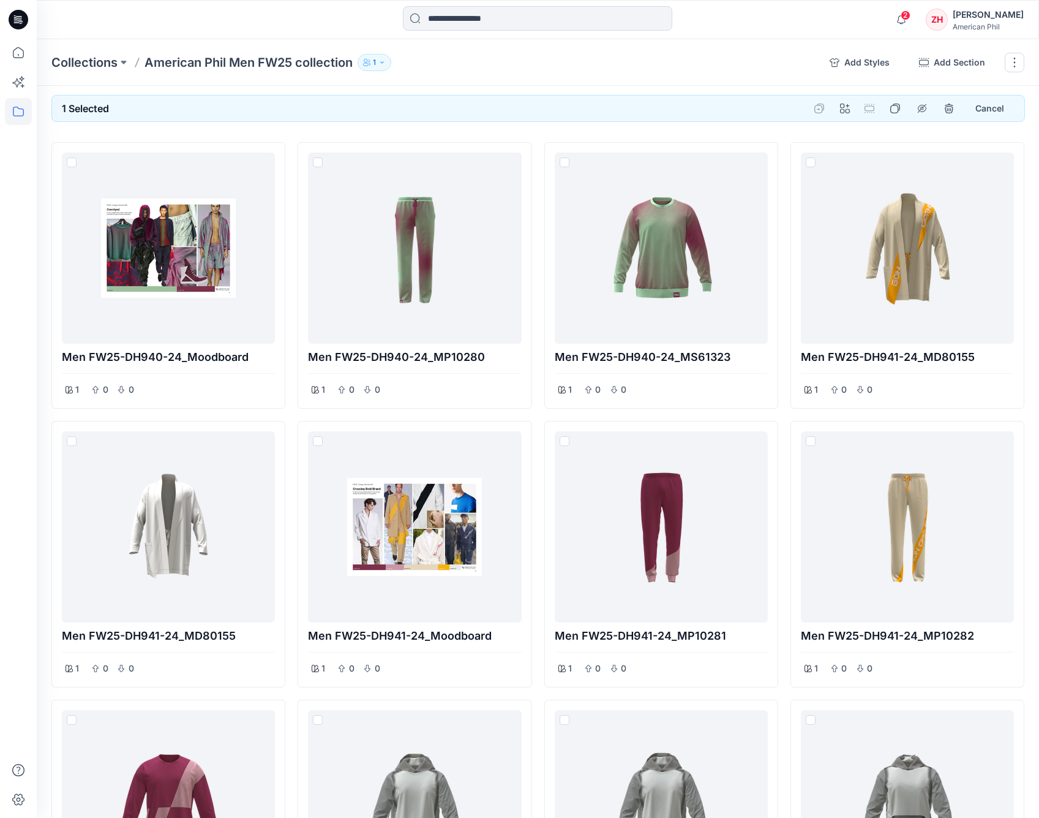
scroll to position [7889, 0]
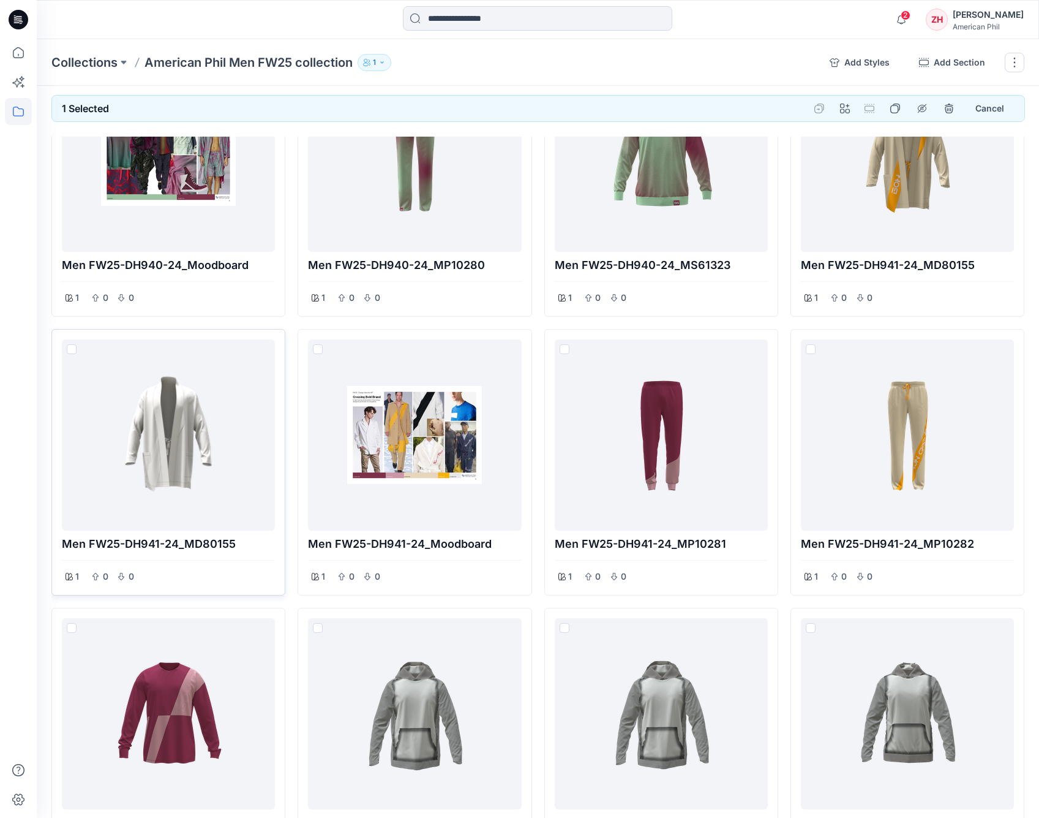
click at [70, 344] on span at bounding box center [72, 349] width 10 height 10
click at [946, 106] on icon "remove styles" at bounding box center [949, 108] width 8 height 8
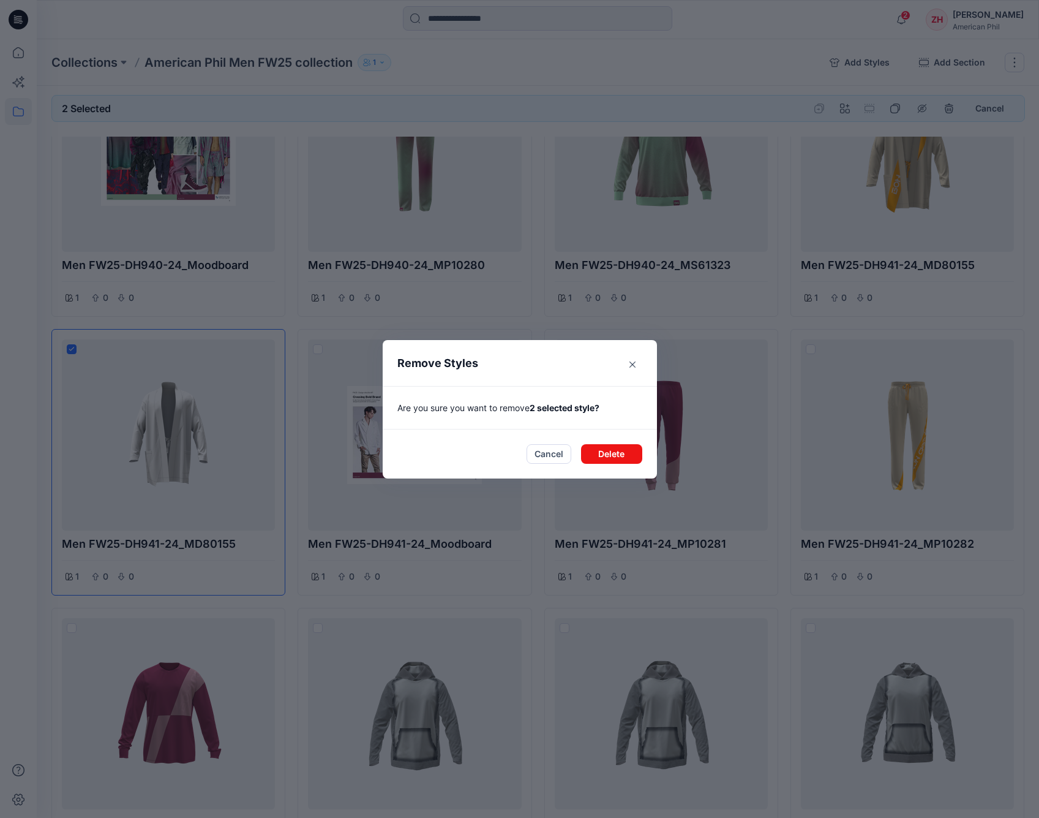
click at [627, 457] on button "Delete" at bounding box center [611, 454] width 61 height 20
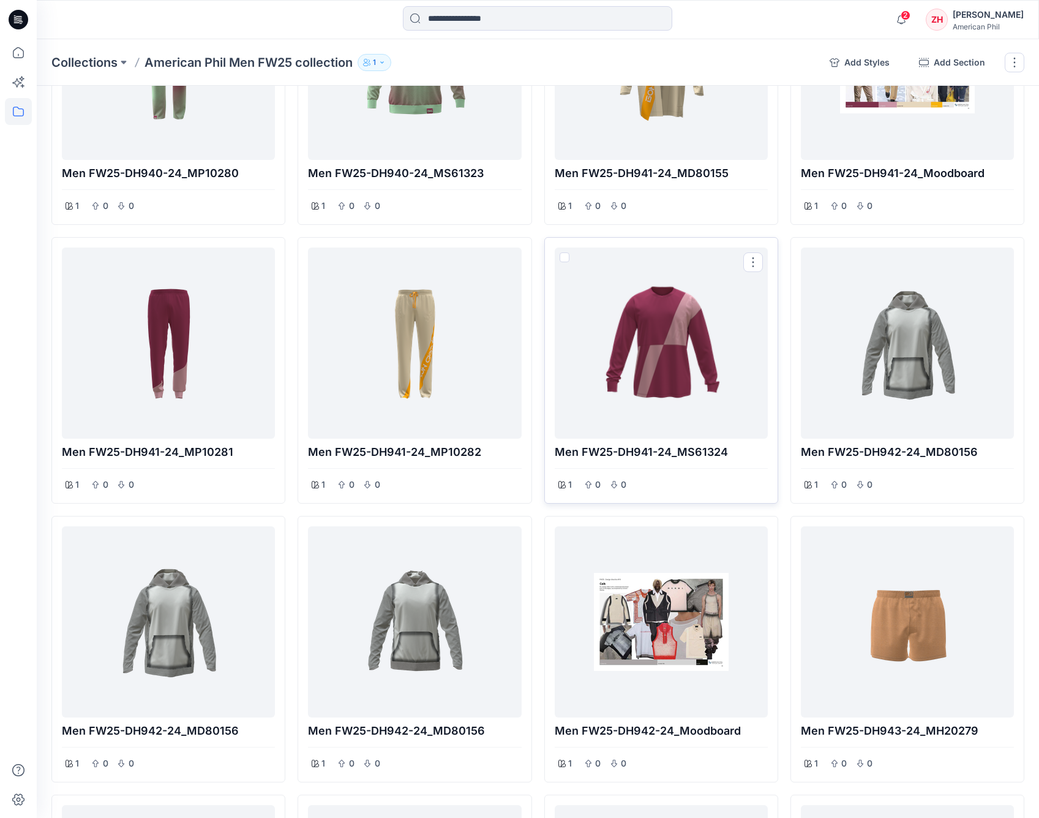
scroll to position [8052, 0]
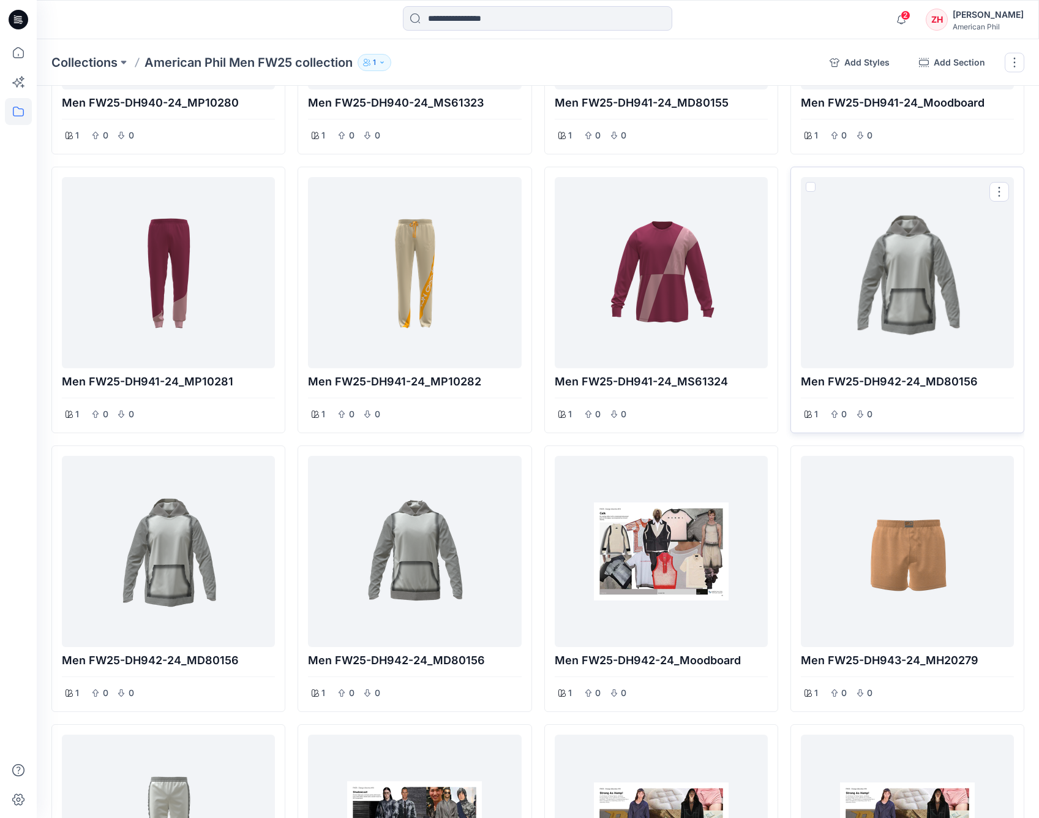
click at [812, 182] on span at bounding box center [811, 187] width 10 height 10
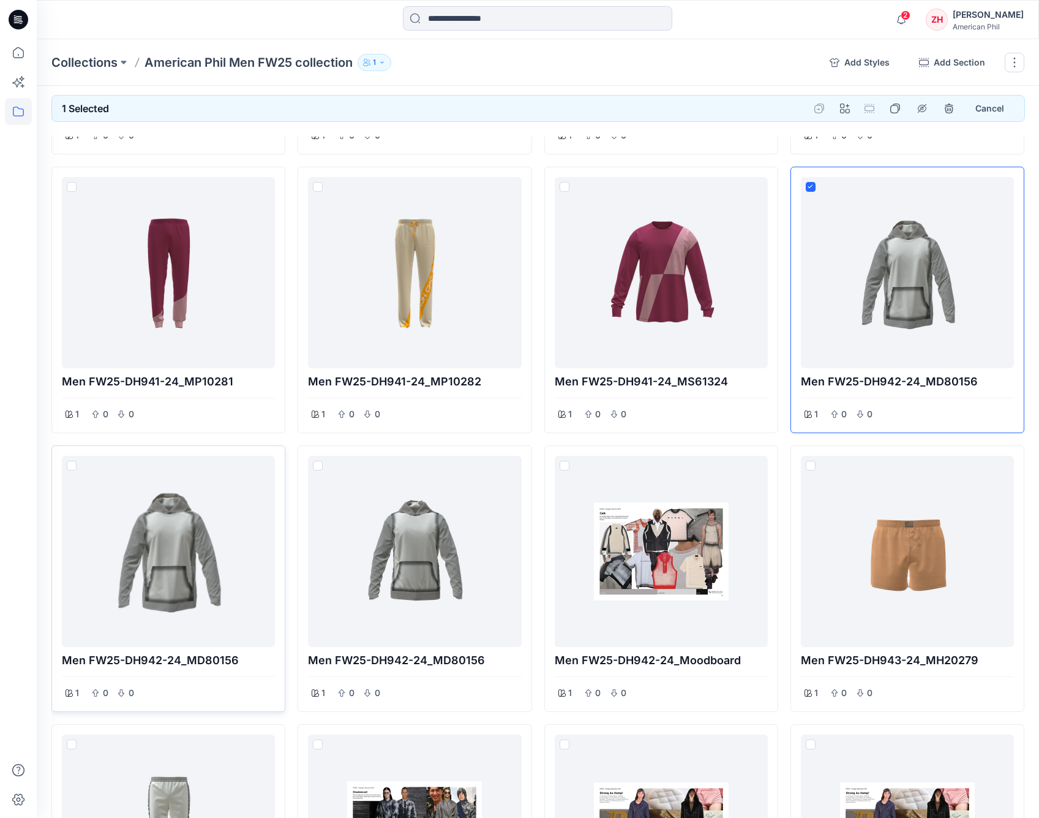
click at [72, 461] on span at bounding box center [72, 466] width 10 height 10
click at [953, 107] on icon "remove styles" at bounding box center [949, 109] width 10 height 10
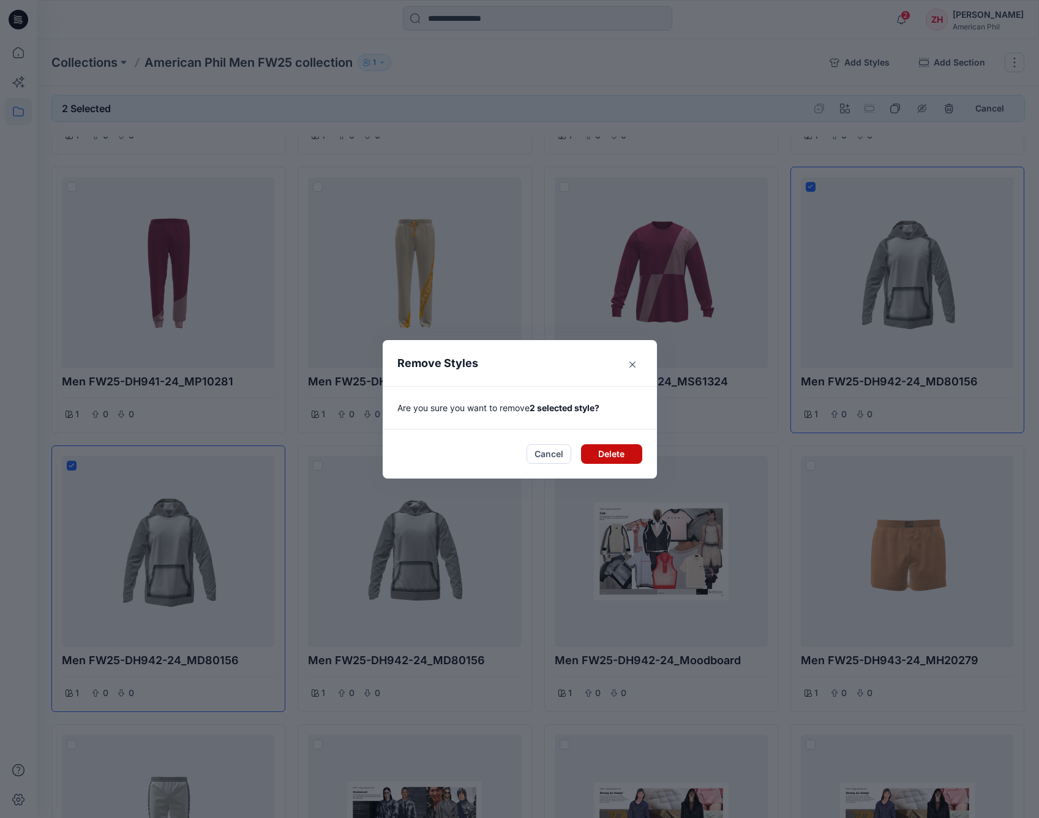
click at [609, 451] on button "Delete" at bounding box center [611, 454] width 61 height 20
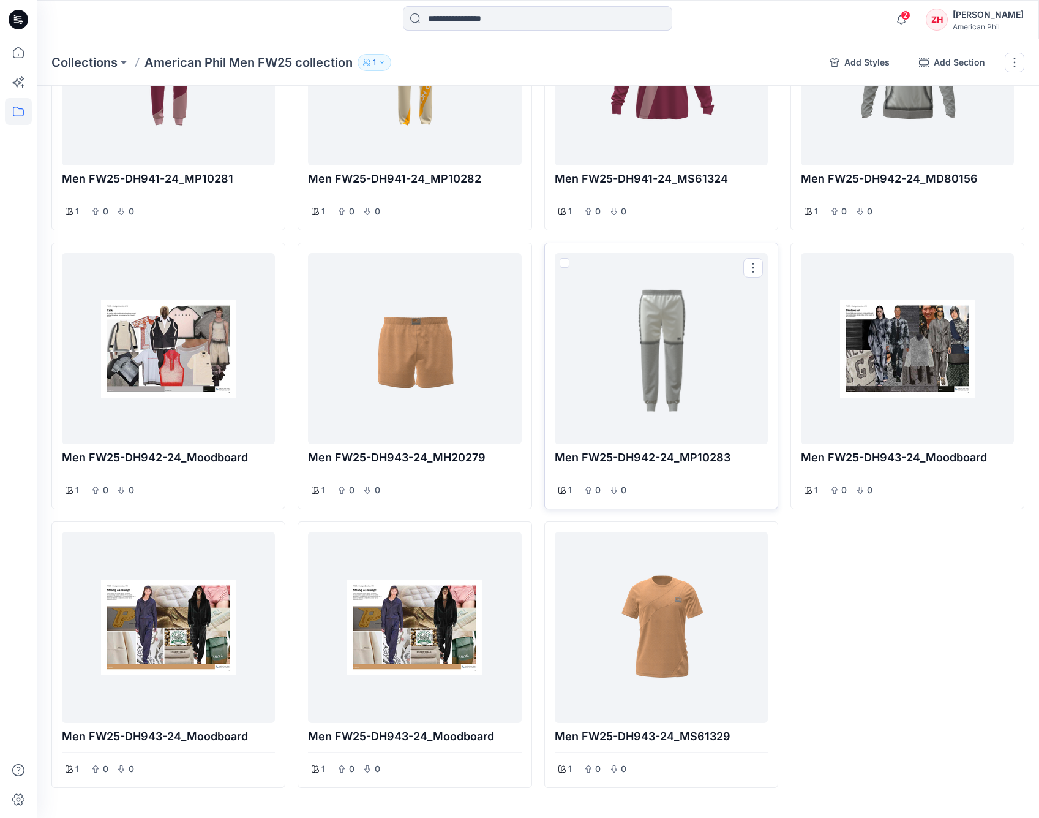
scroll to position [8266, 0]
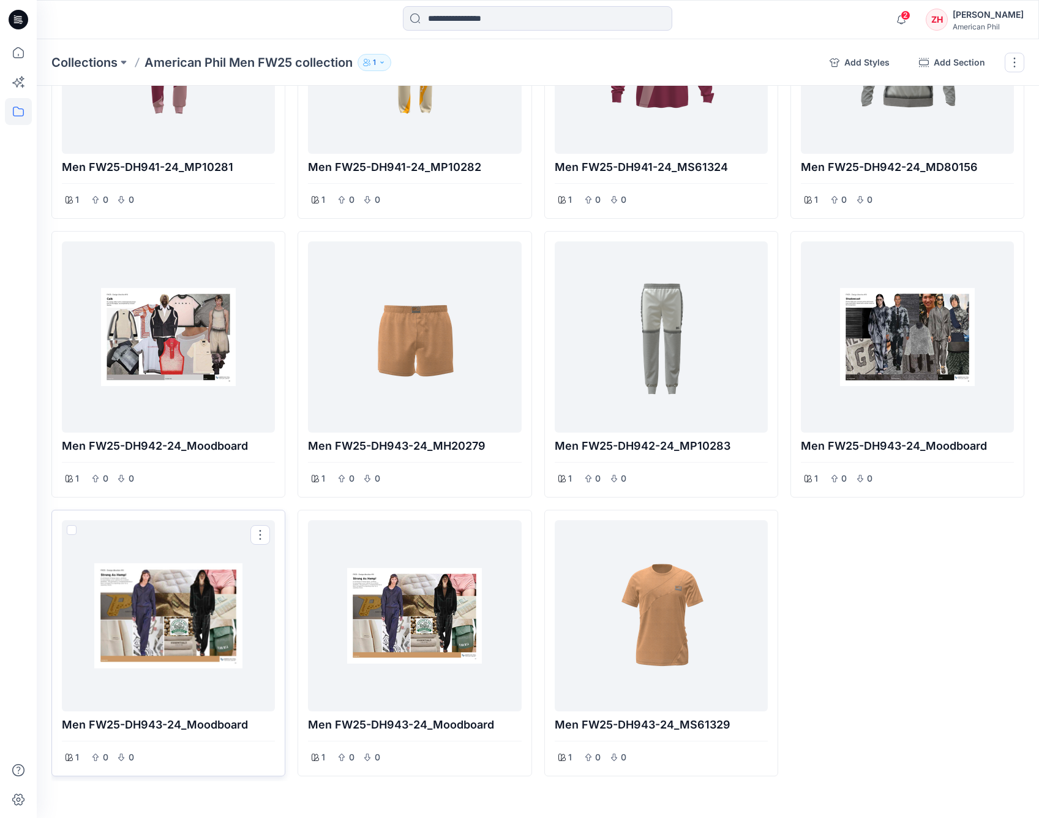
click at [73, 525] on span at bounding box center [72, 530] width 10 height 10
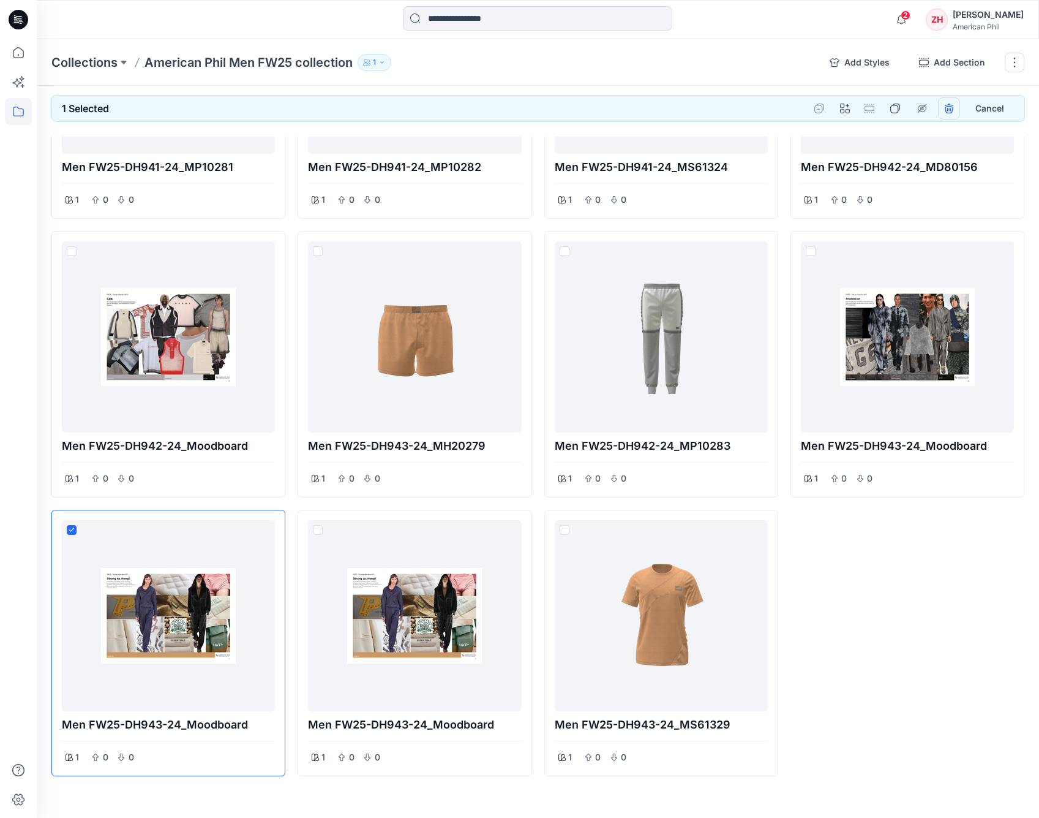
click at [947, 103] on button "remove styles" at bounding box center [949, 108] width 22 height 22
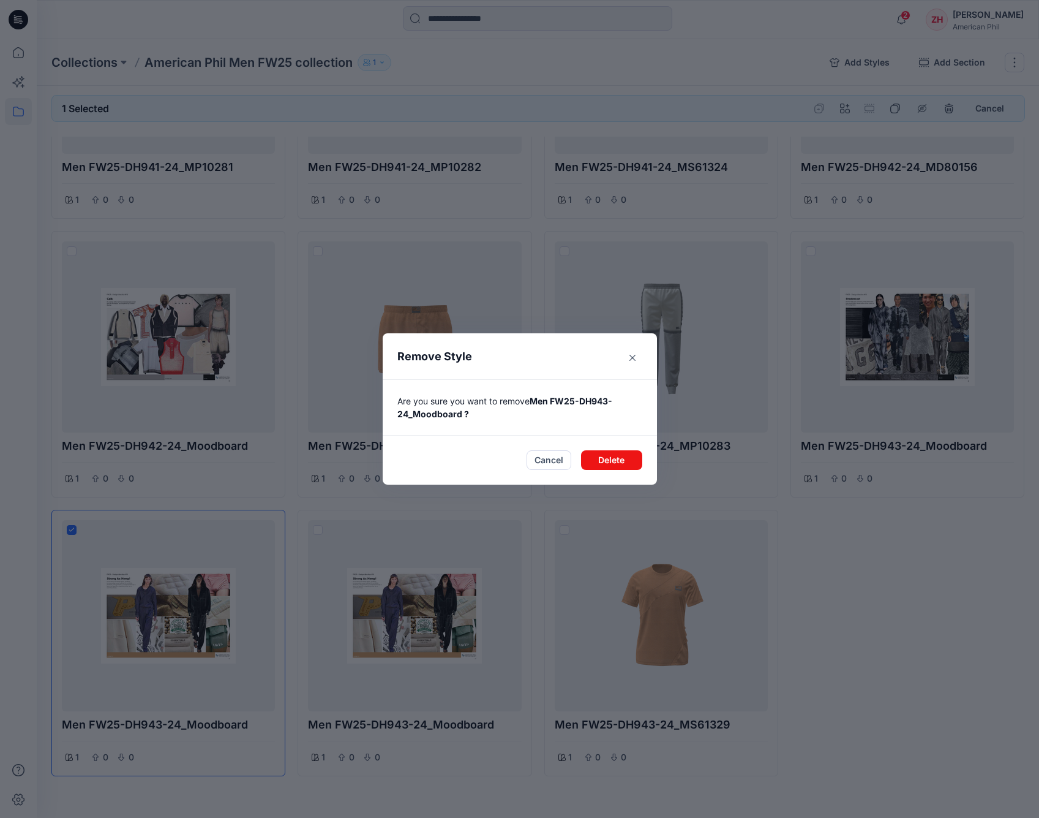
click at [631, 456] on button "Delete" at bounding box center [611, 460] width 61 height 20
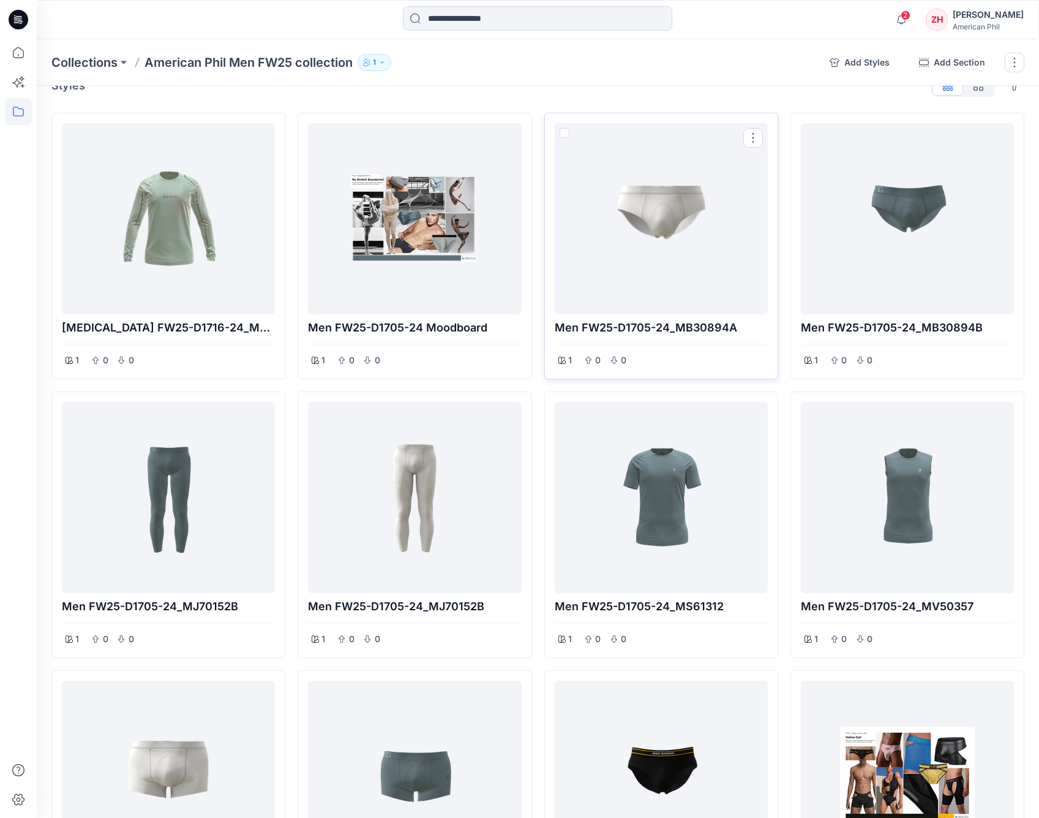
scroll to position [0, 0]
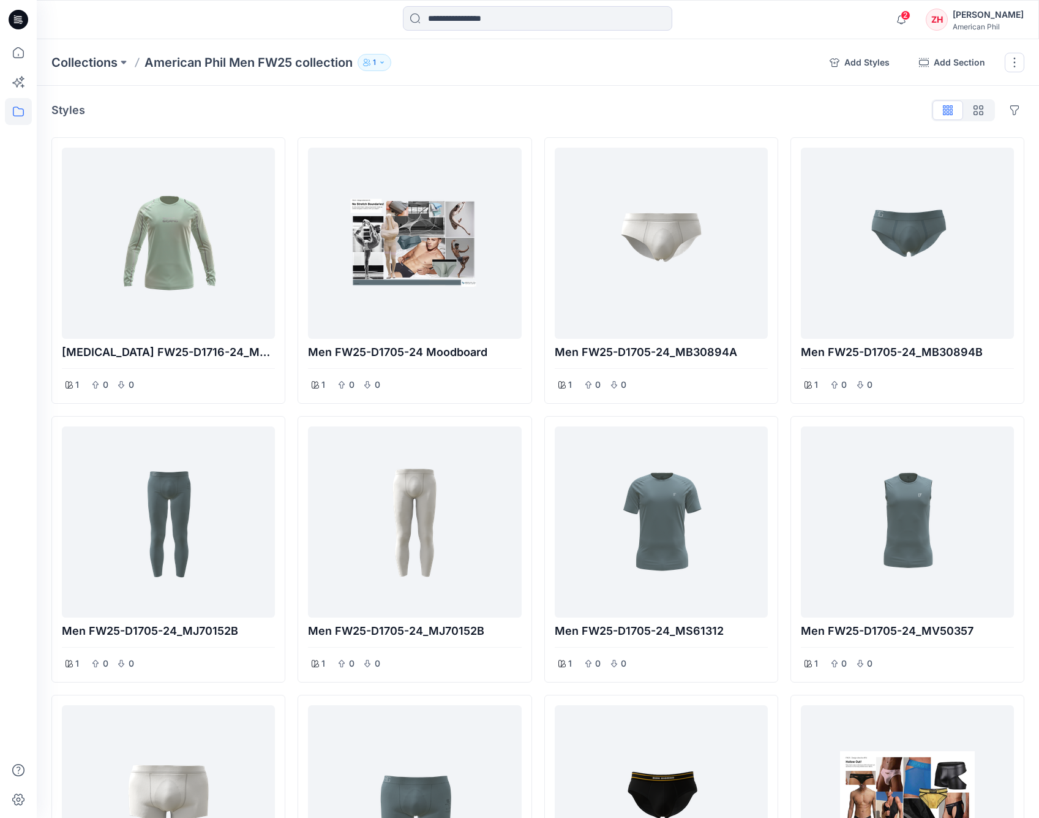
click at [370, 56] on button "1" at bounding box center [375, 62] width 34 height 17
click at [500, 99] on icon "Manage users" at bounding box center [500, 100] width 10 height 10
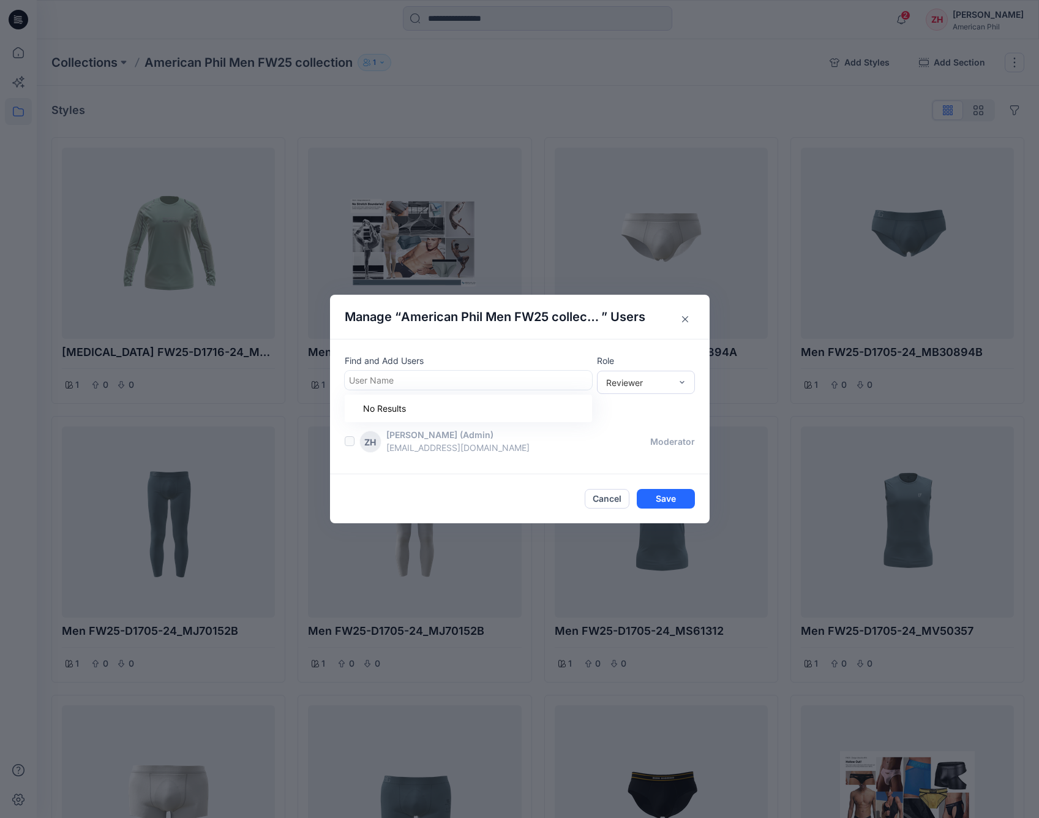
click at [404, 379] on div at bounding box center [468, 379] width 239 height 15
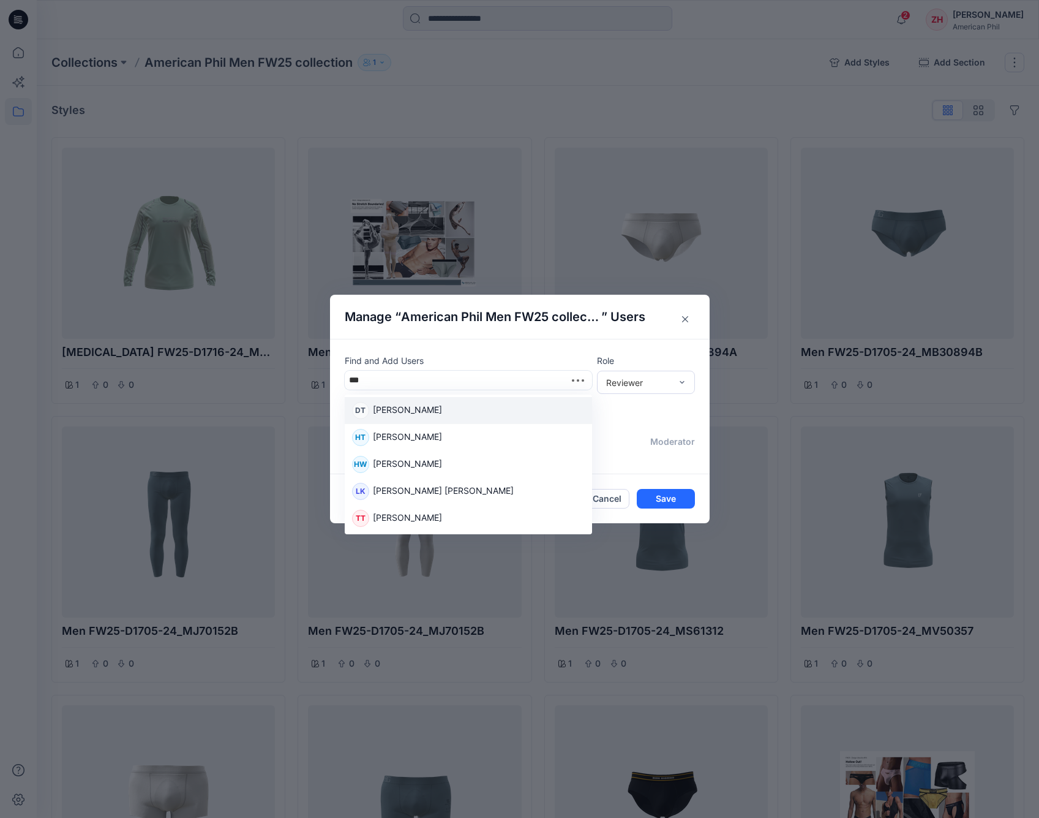
type input "****"
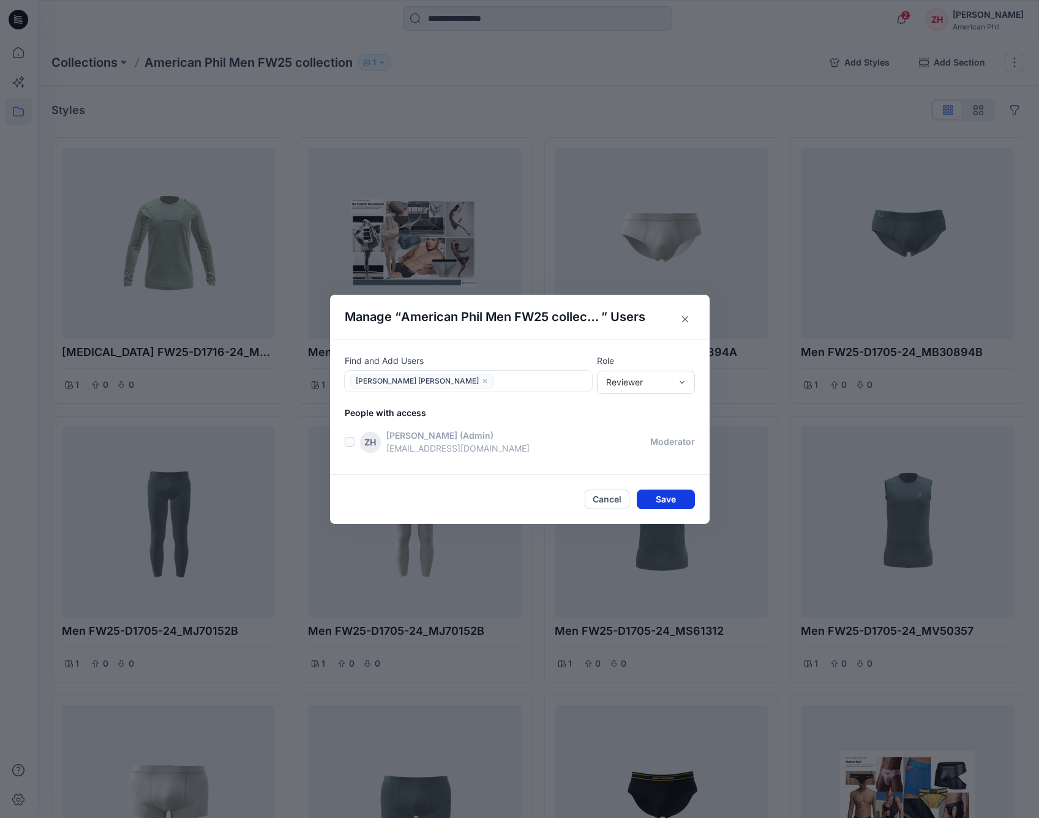
click at [682, 500] on button "Save" at bounding box center [666, 499] width 58 height 20
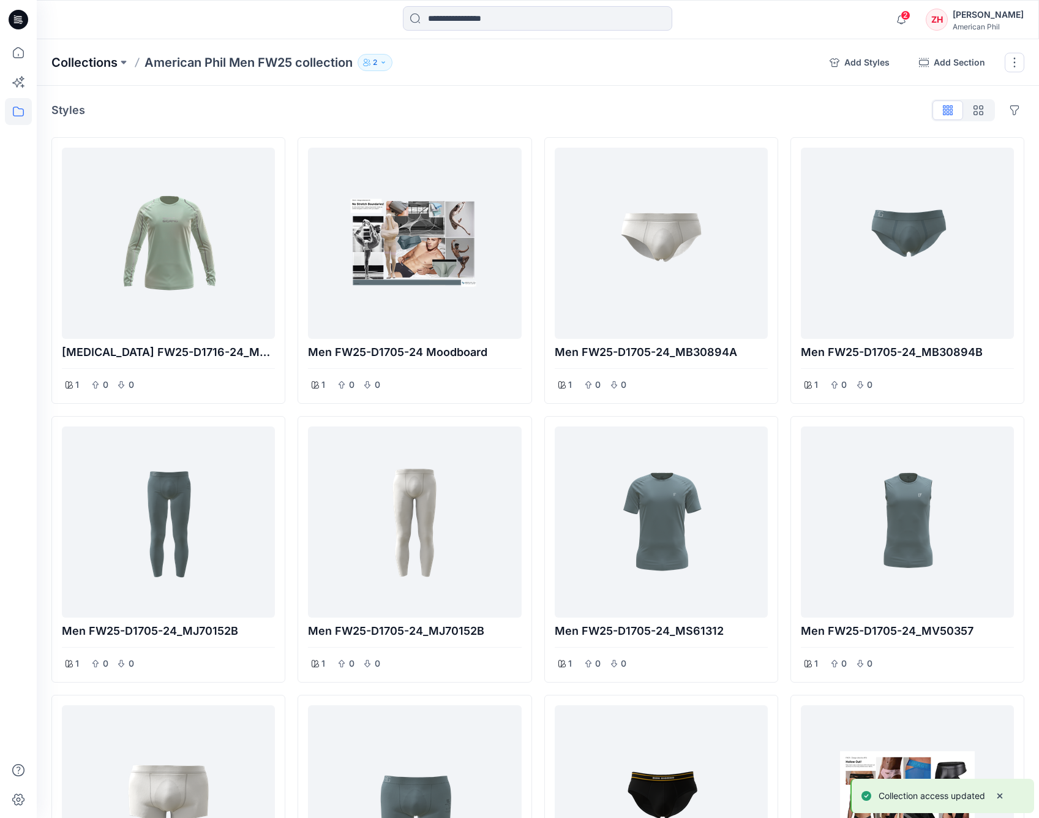
click at [86, 62] on p "Collections" at bounding box center [84, 62] width 66 height 17
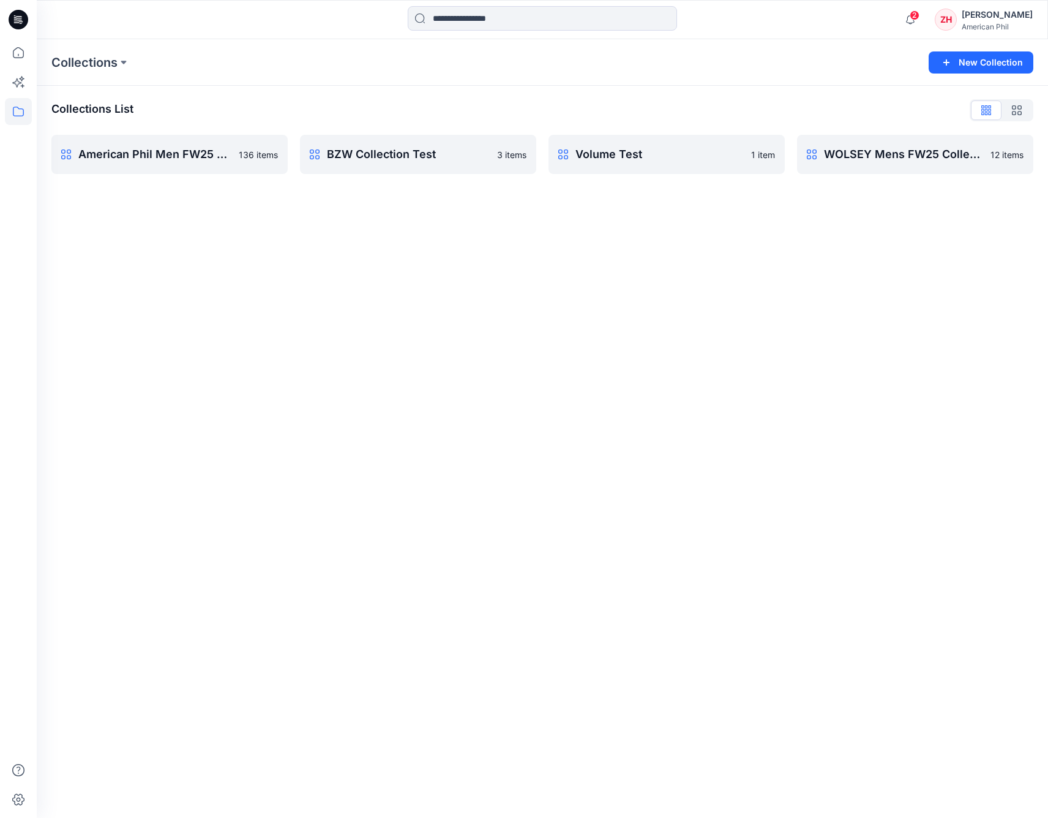
click at [325, 81] on div "Collections New Collection" at bounding box center [543, 62] width 1012 height 47
click at [273, 93] on div "Collections List American Phil Men FW25 collection 136 items BZW Collection Tes…" at bounding box center [543, 137] width 1012 height 103
click at [691, 82] on div "Collections New Collection" at bounding box center [543, 62] width 1012 height 47
click at [194, 160] on p "American Phil Men FW25 collection" at bounding box center [168, 154] width 180 height 17
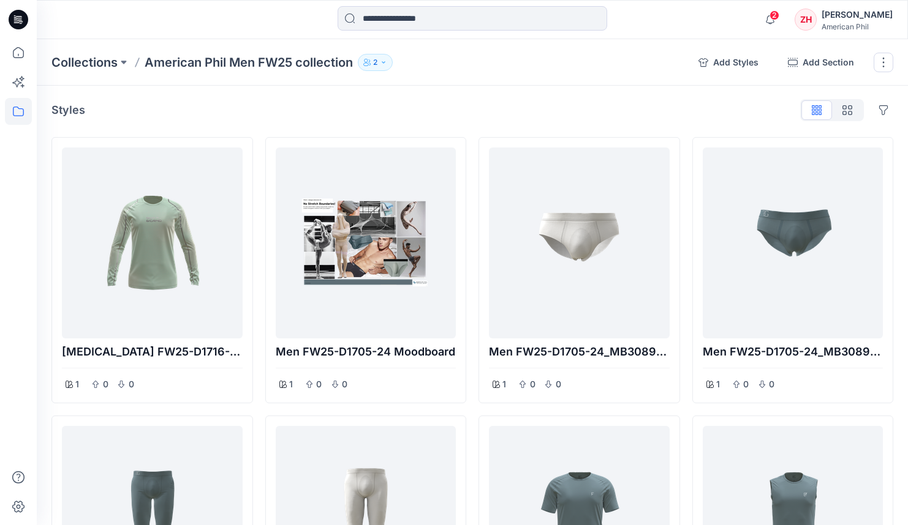
click at [614, 37] on div "2 Notifications RD Richard Dromard commented on Men SS27-D1789-25_MB30944 View …" at bounding box center [472, 19] width 871 height 39
click at [779, 17] on span "2" at bounding box center [774, 15] width 10 height 10
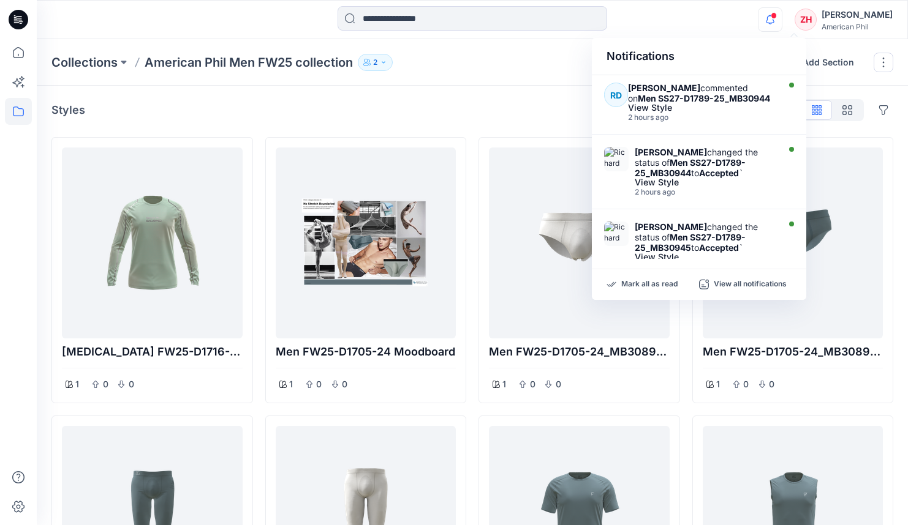
drag, startPoint x: 733, startPoint y: 20, endPoint x: 661, endPoint y: 43, distance: 75.9
click at [733, 20] on div "Notifications RD Richard Dromard commented on Men SS27-D1789-25_MB30944 View St…" at bounding box center [472, 19] width 870 height 27
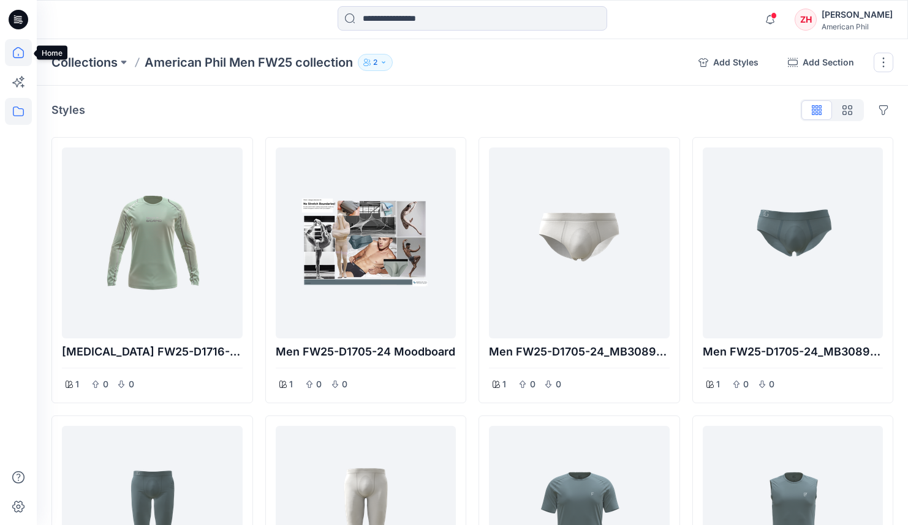
click at [22, 52] on icon at bounding box center [18, 52] width 27 height 27
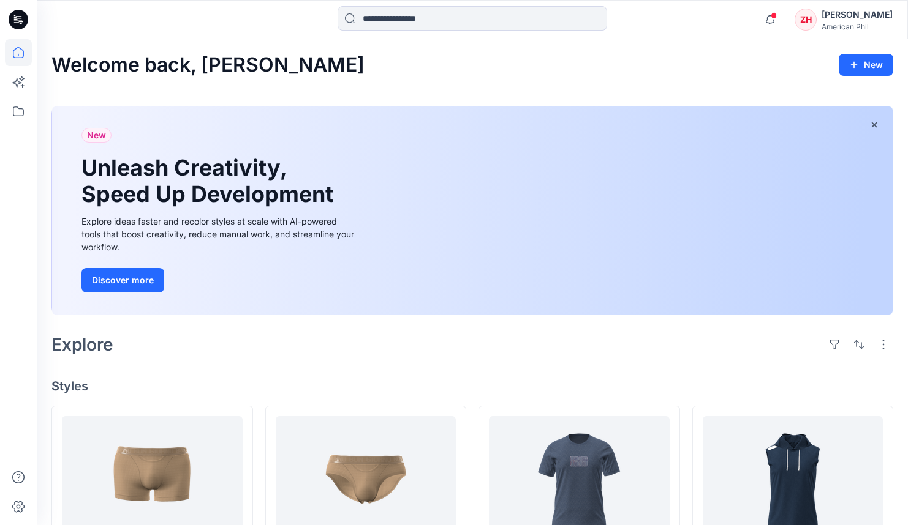
scroll to position [243, 0]
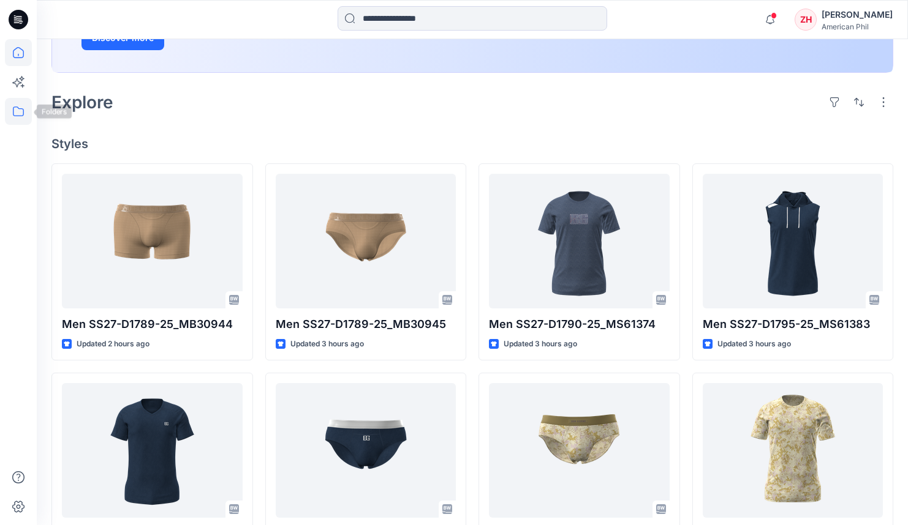
click at [24, 109] on icon at bounding box center [18, 111] width 27 height 27
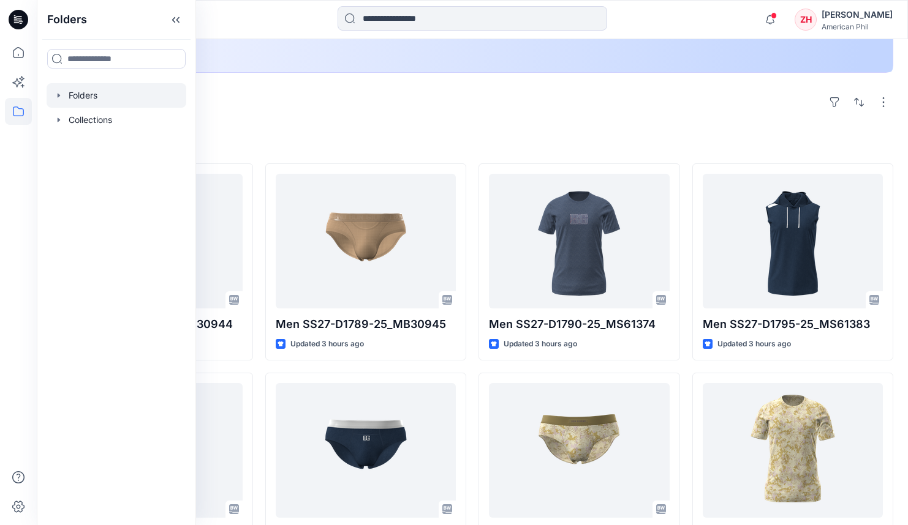
click at [120, 98] on div at bounding box center [117, 95] width 140 height 24
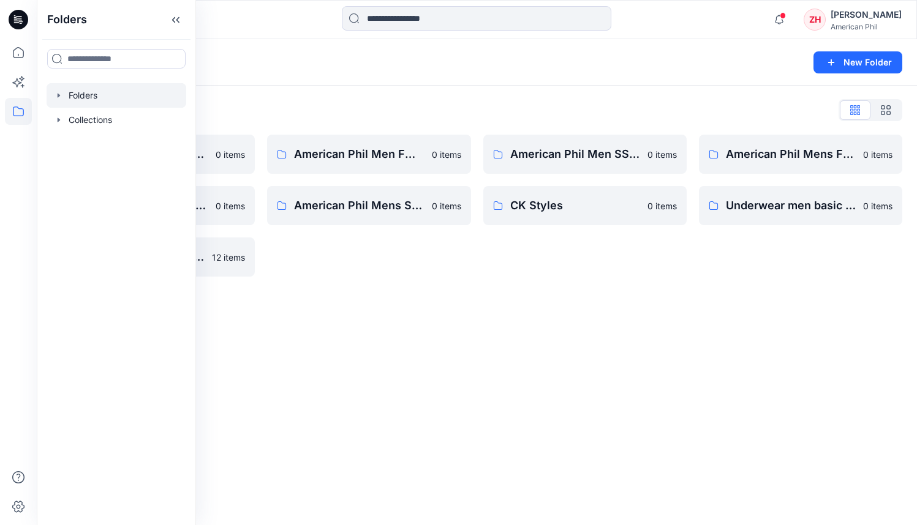
click at [365, 92] on div "Folders List American Phil Ladies SS25 collection 0 items American Phil Mens FW…" at bounding box center [477, 189] width 880 height 206
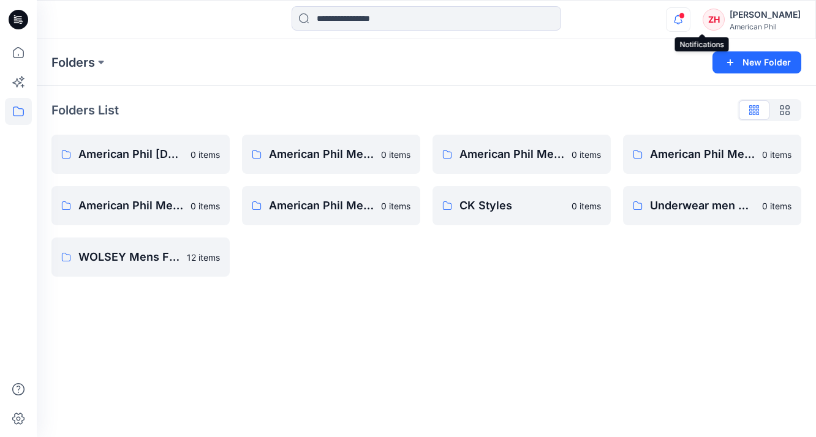
click at [690, 11] on icon "button" at bounding box center [677, 19] width 23 height 24
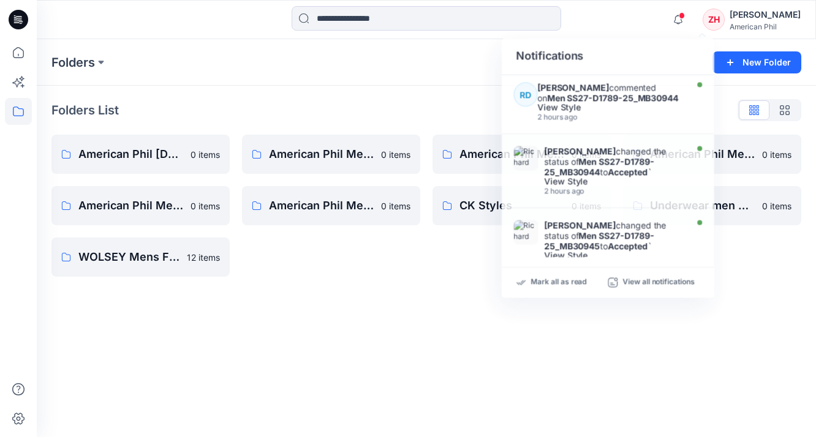
click at [634, 30] on div "Notifications RD Richard Dromard commented on Men SS27-D1789-25_MB30944 View St…" at bounding box center [426, 19] width 778 height 27
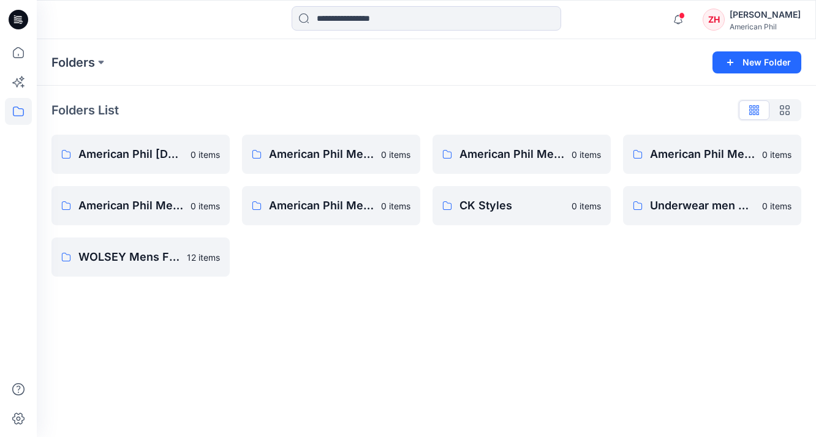
click at [206, 29] on div at bounding box center [134, 19] width 195 height 27
